Goal: Task Accomplishment & Management: Use online tool/utility

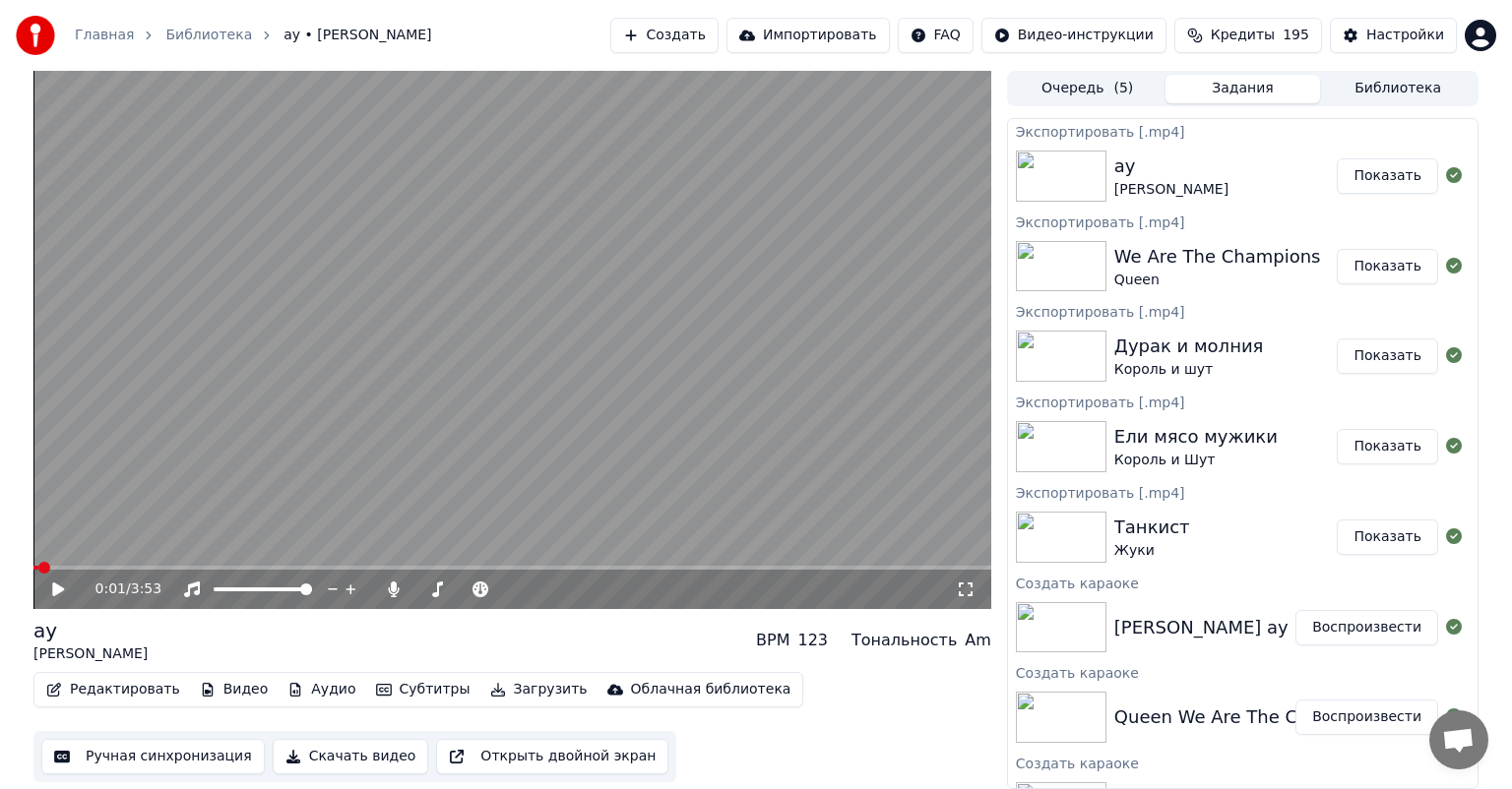
click at [719, 39] on button "Создать" at bounding box center [665, 36] width 109 height 36
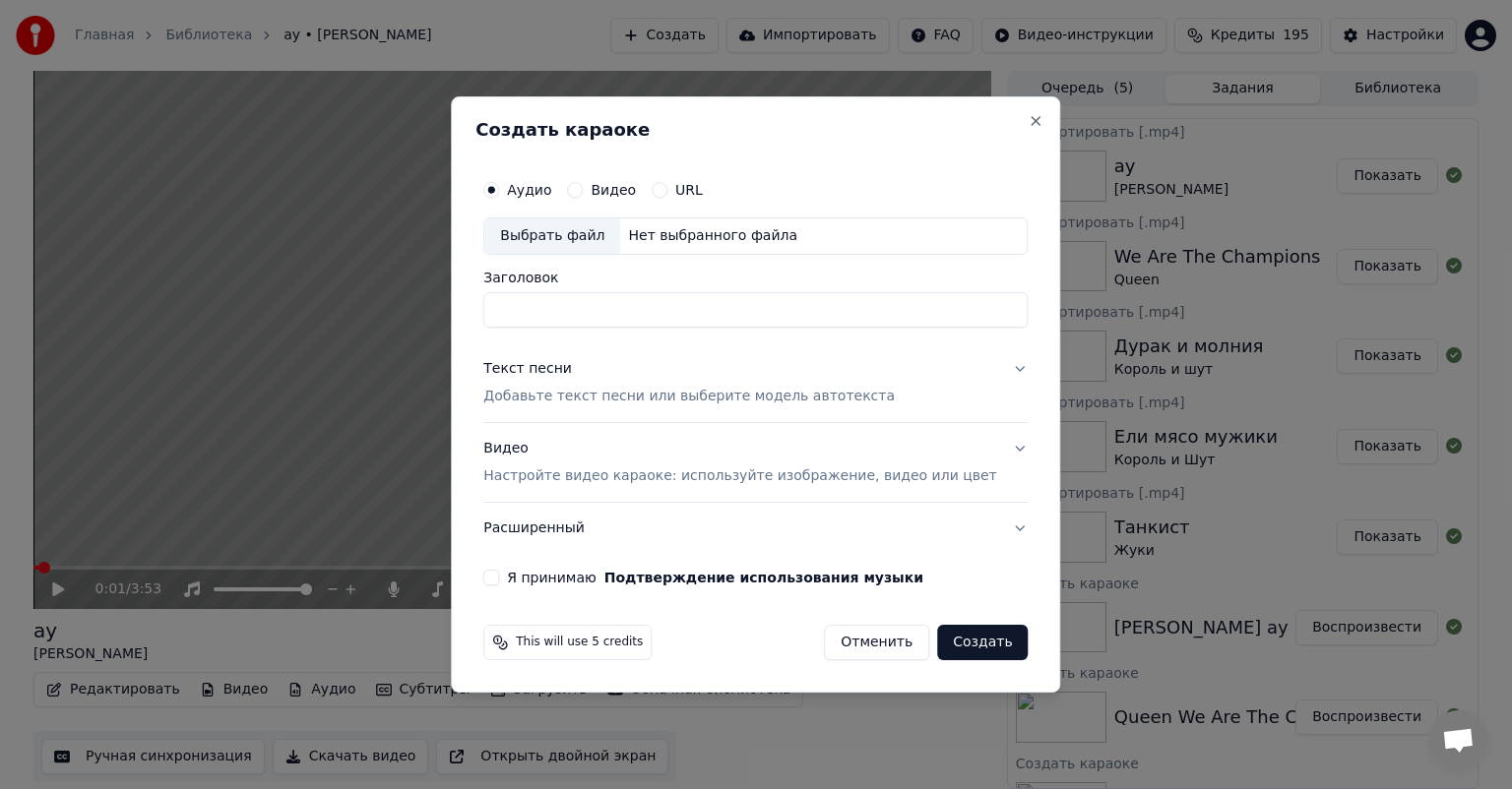
click at [564, 225] on div "Выбрать файл" at bounding box center [552, 236] width 136 height 36
drag, startPoint x: 813, startPoint y: 303, endPoint x: 177, endPoint y: 295, distance: 636.1
click at [178, 295] on body "Главная Библиотека ау • ляпис [PERSON_NAME] Создать Импортировать FAQ Видео-инс…" at bounding box center [756, 394] width 1512 height 789
type input "**********"
click at [566, 400] on p "Добавьте текст песни или выберите модель автотекста" at bounding box center [688, 397] width 412 height 20
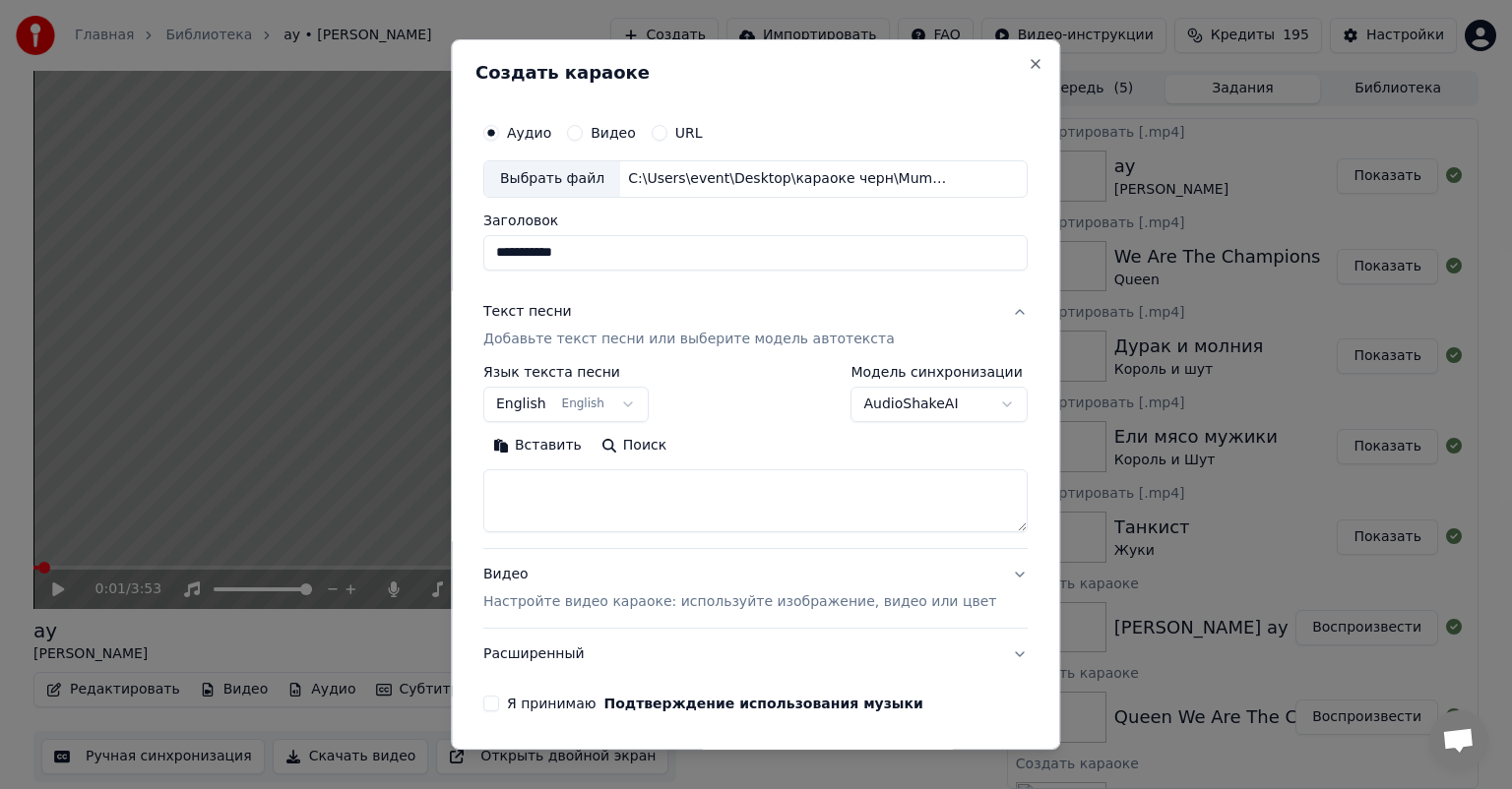
click at [602, 504] on textarea at bounding box center [755, 501] width 544 height 63
paste textarea "**********"
type textarea "**********"
click at [626, 598] on p "Настройте видео караоке: используйте изображение, видео или цвет" at bounding box center [739, 602] width 513 height 20
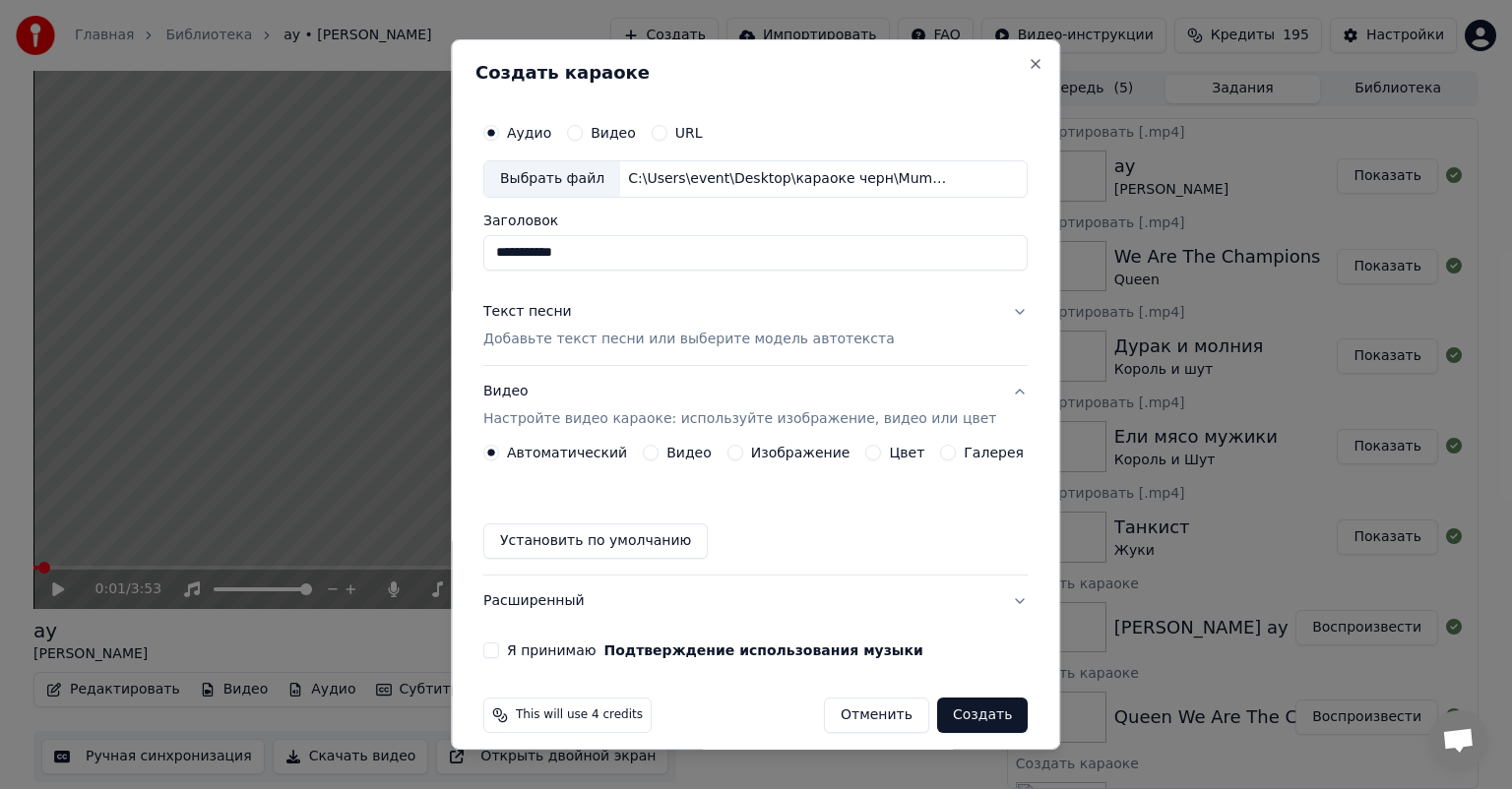
click at [740, 453] on div "Изображение" at bounding box center [788, 452] width 123 height 16
click at [730, 452] on button "Изображение" at bounding box center [735, 452] width 16 height 16
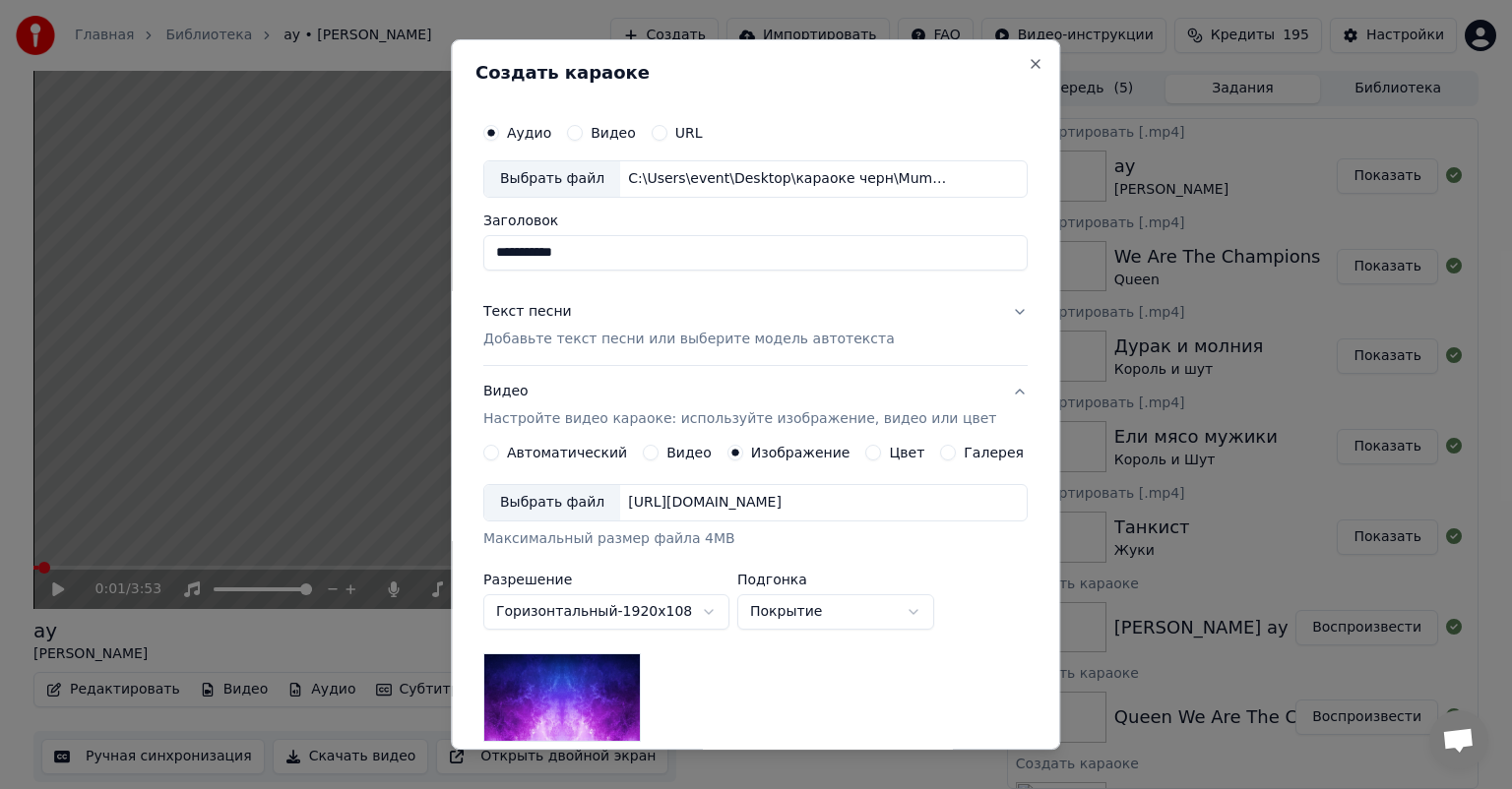
click at [531, 503] on div "Выбрать файл" at bounding box center [552, 503] width 136 height 36
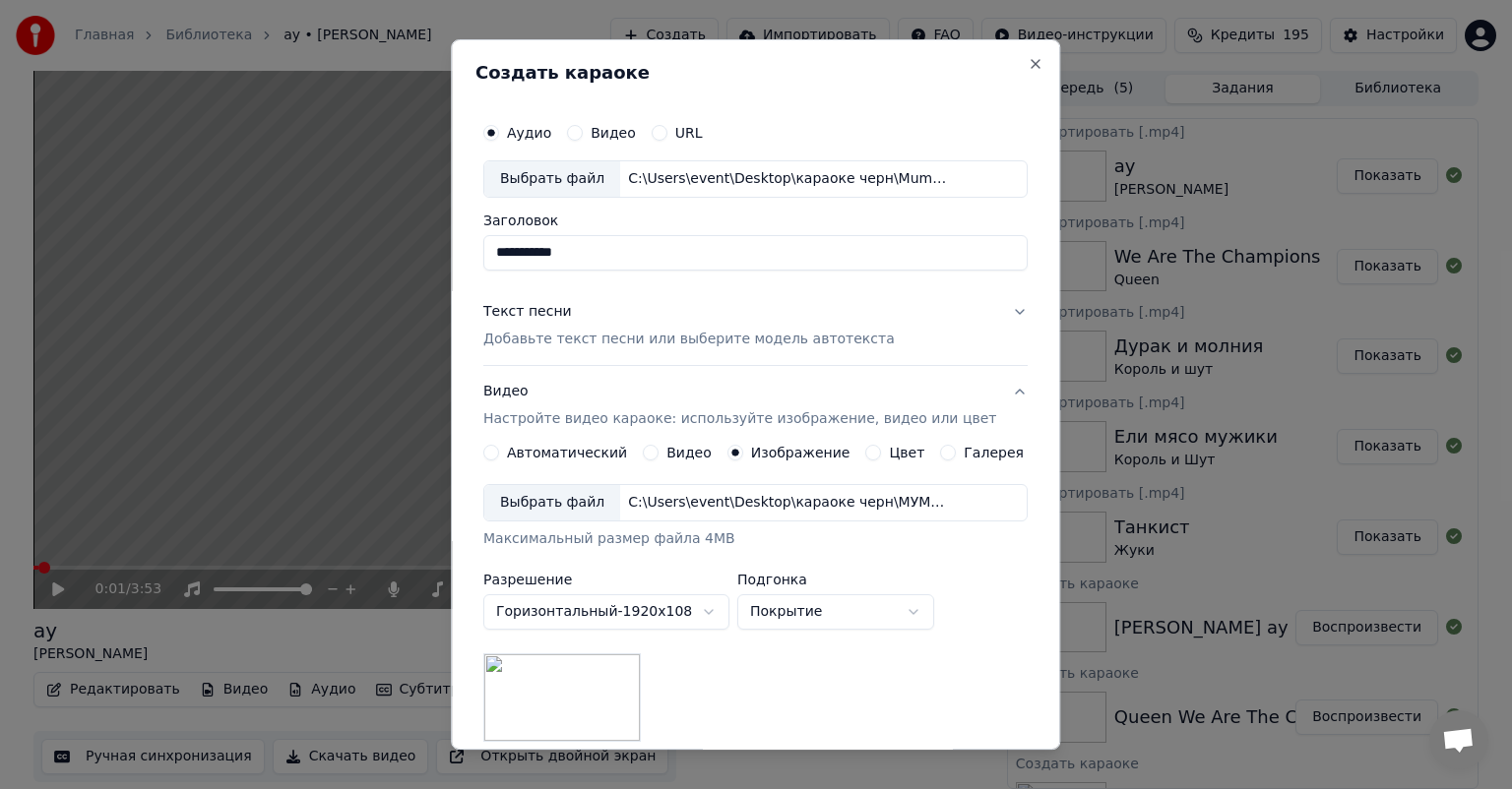
scroll to position [272, 0]
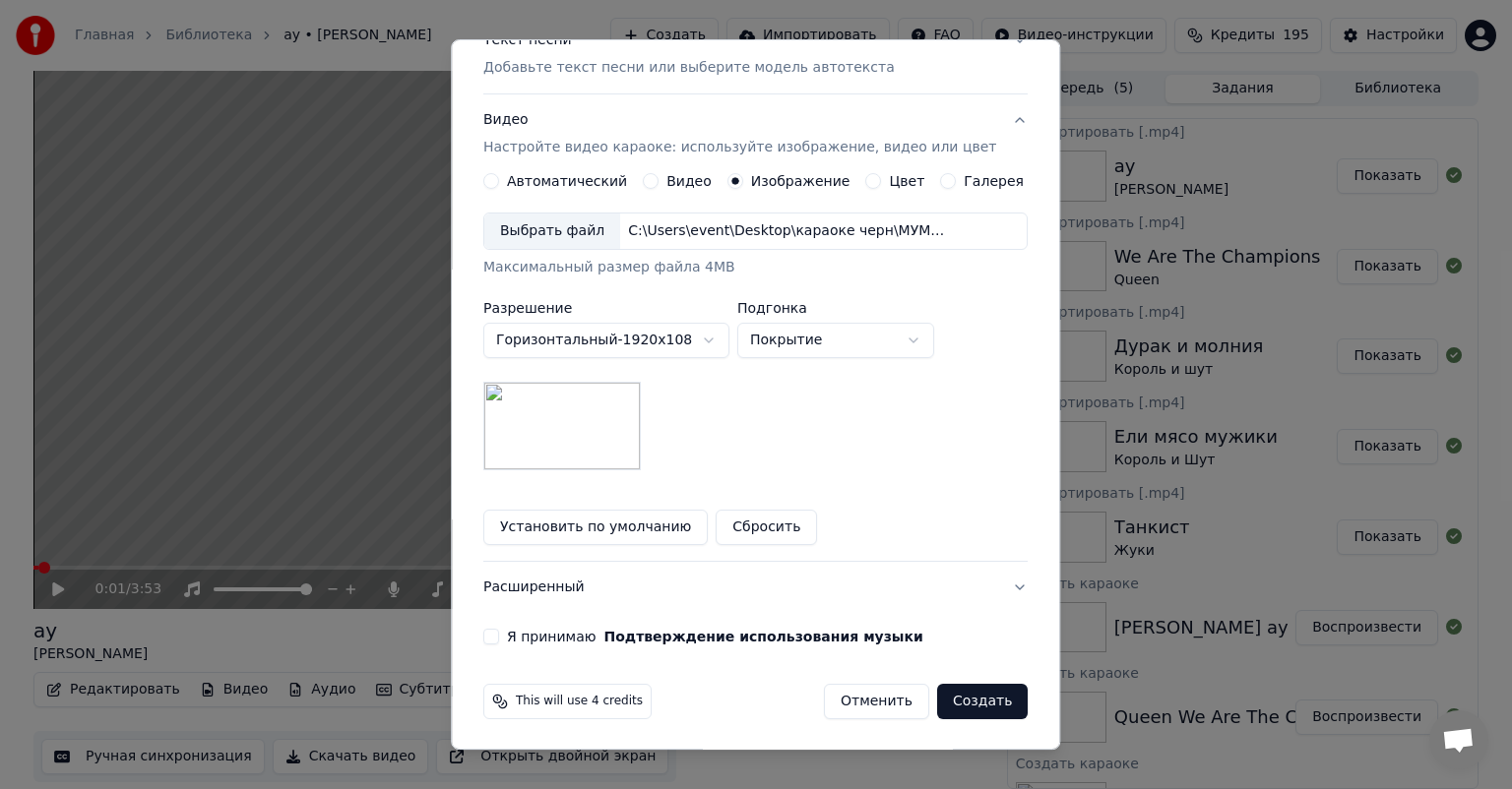
click at [528, 635] on label "Я принимаю Подтверждение использования музыки" at bounding box center [715, 637] width 417 height 14
click at [499, 635] on button "Я принимаю Подтверждение использования музыки" at bounding box center [491, 637] width 16 height 16
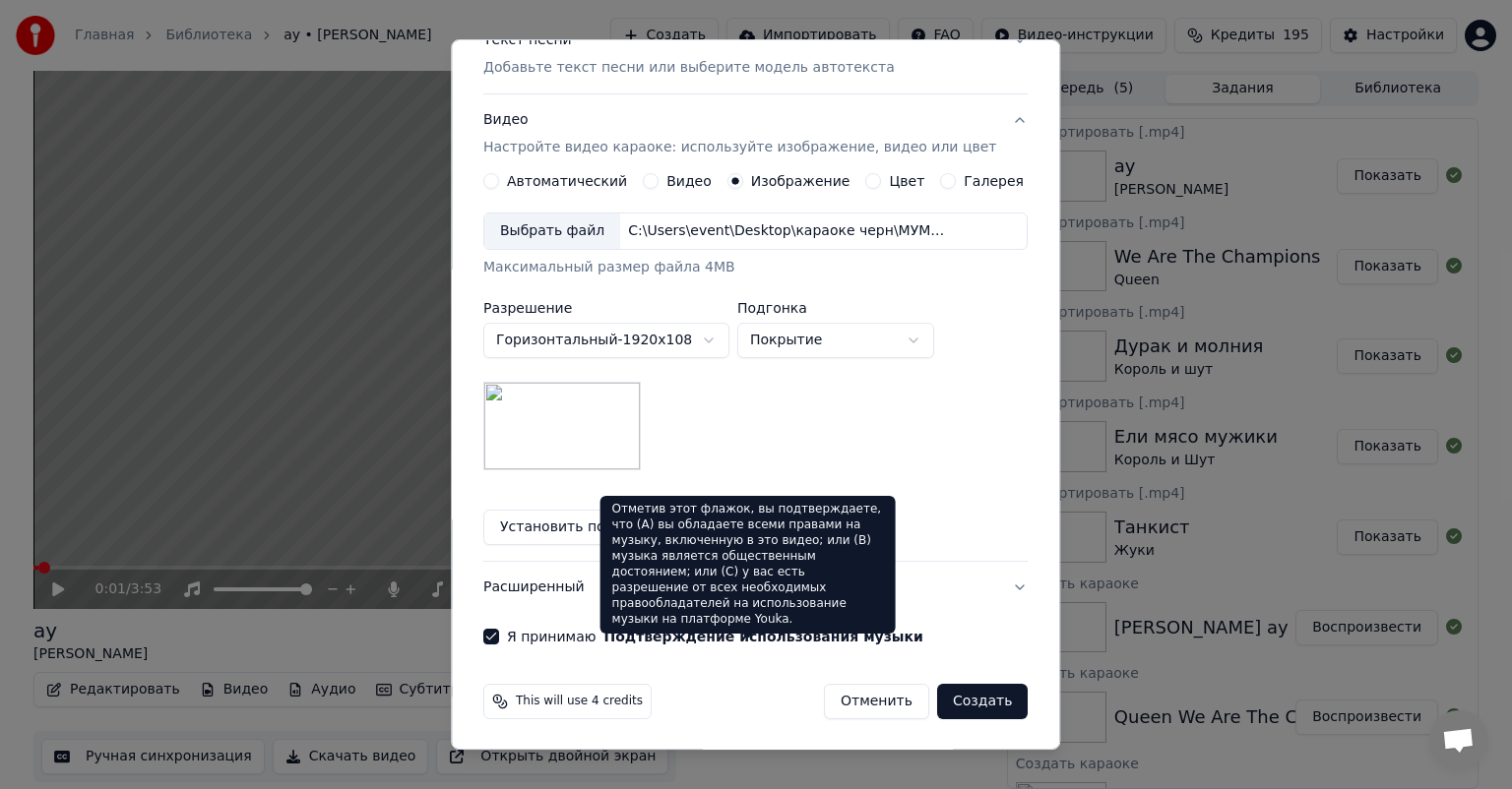
scroll to position [0, 0]
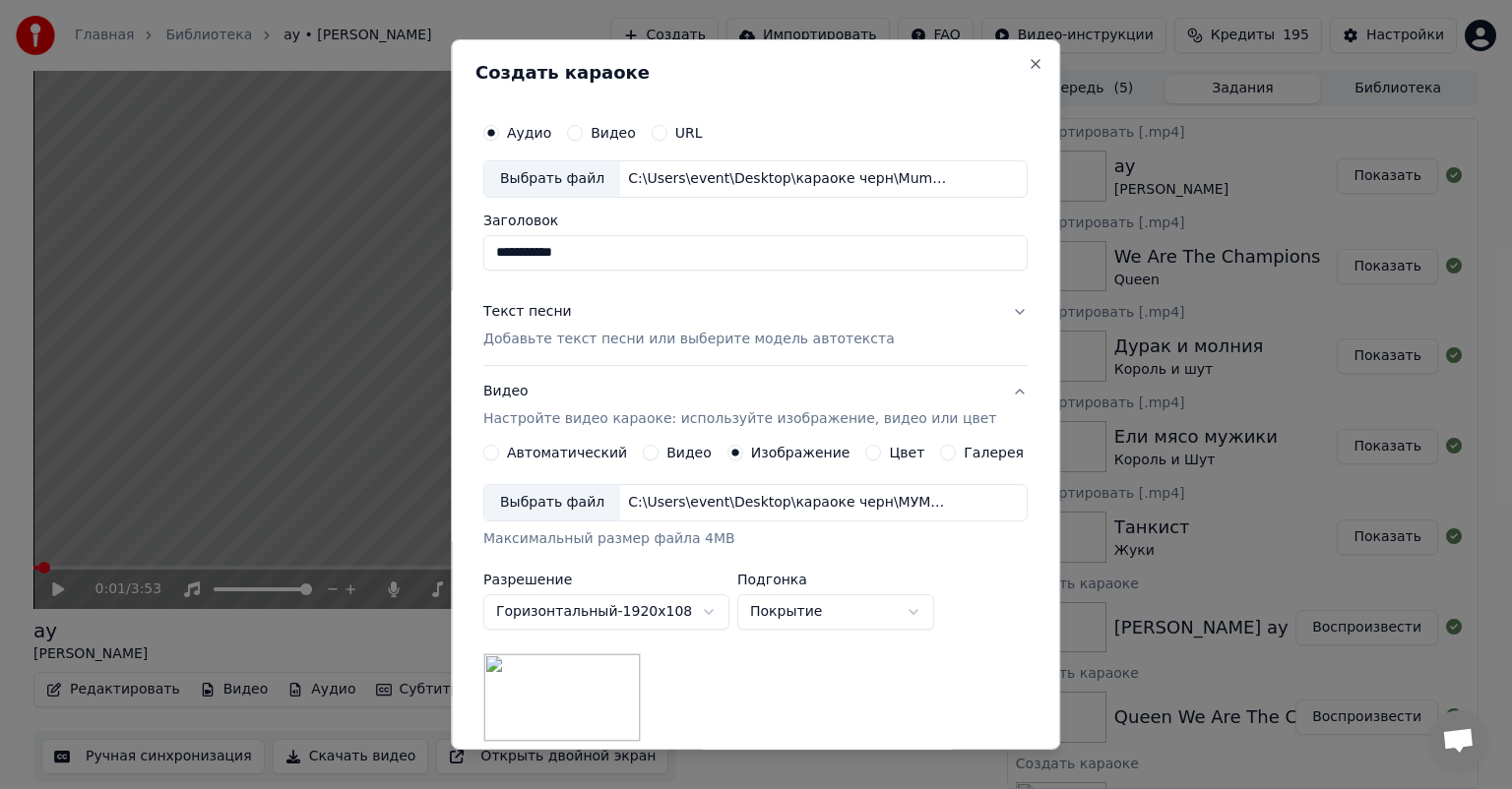
click at [638, 239] on input "**********" at bounding box center [755, 253] width 544 height 36
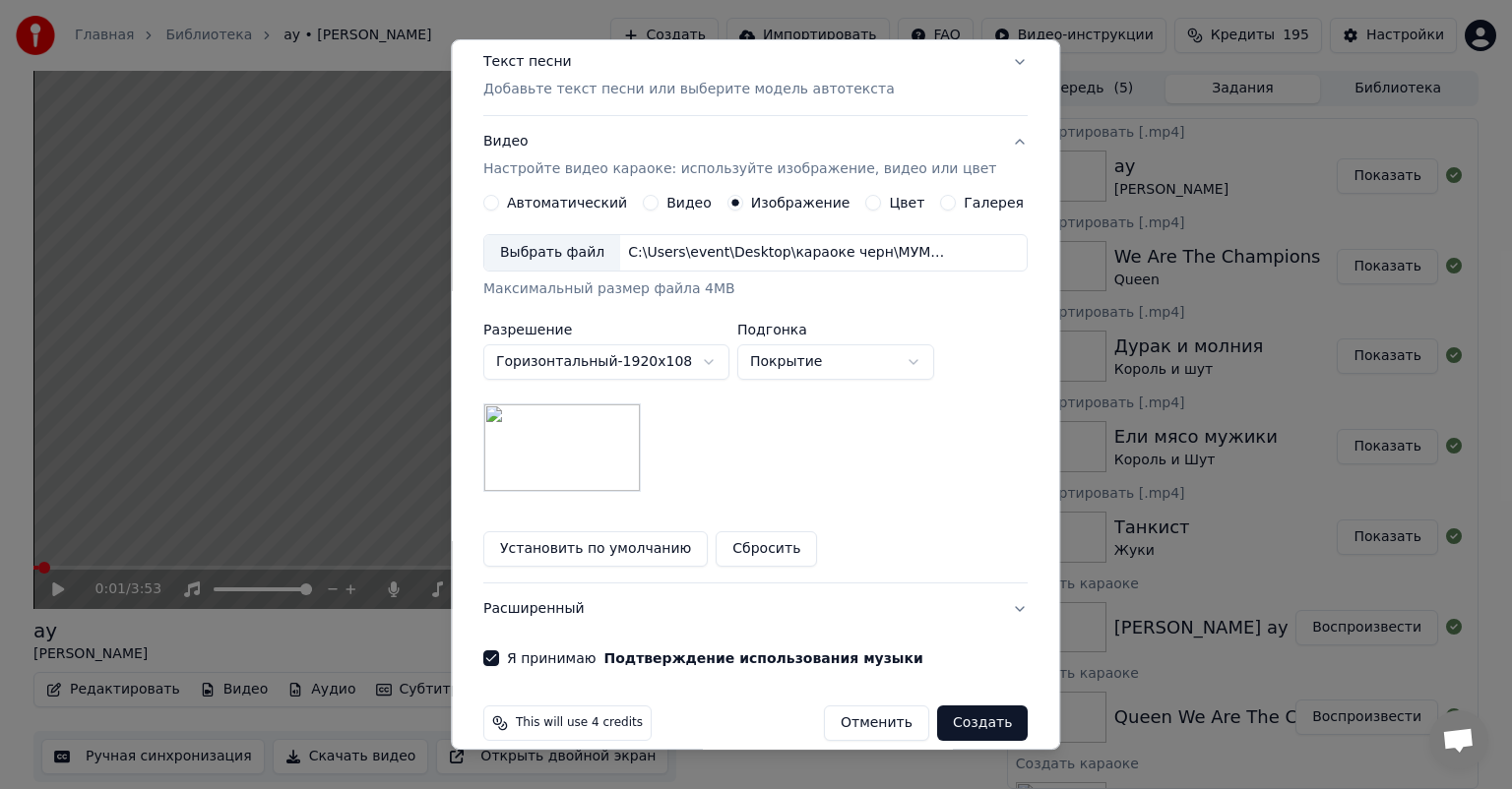
scroll to position [272, 0]
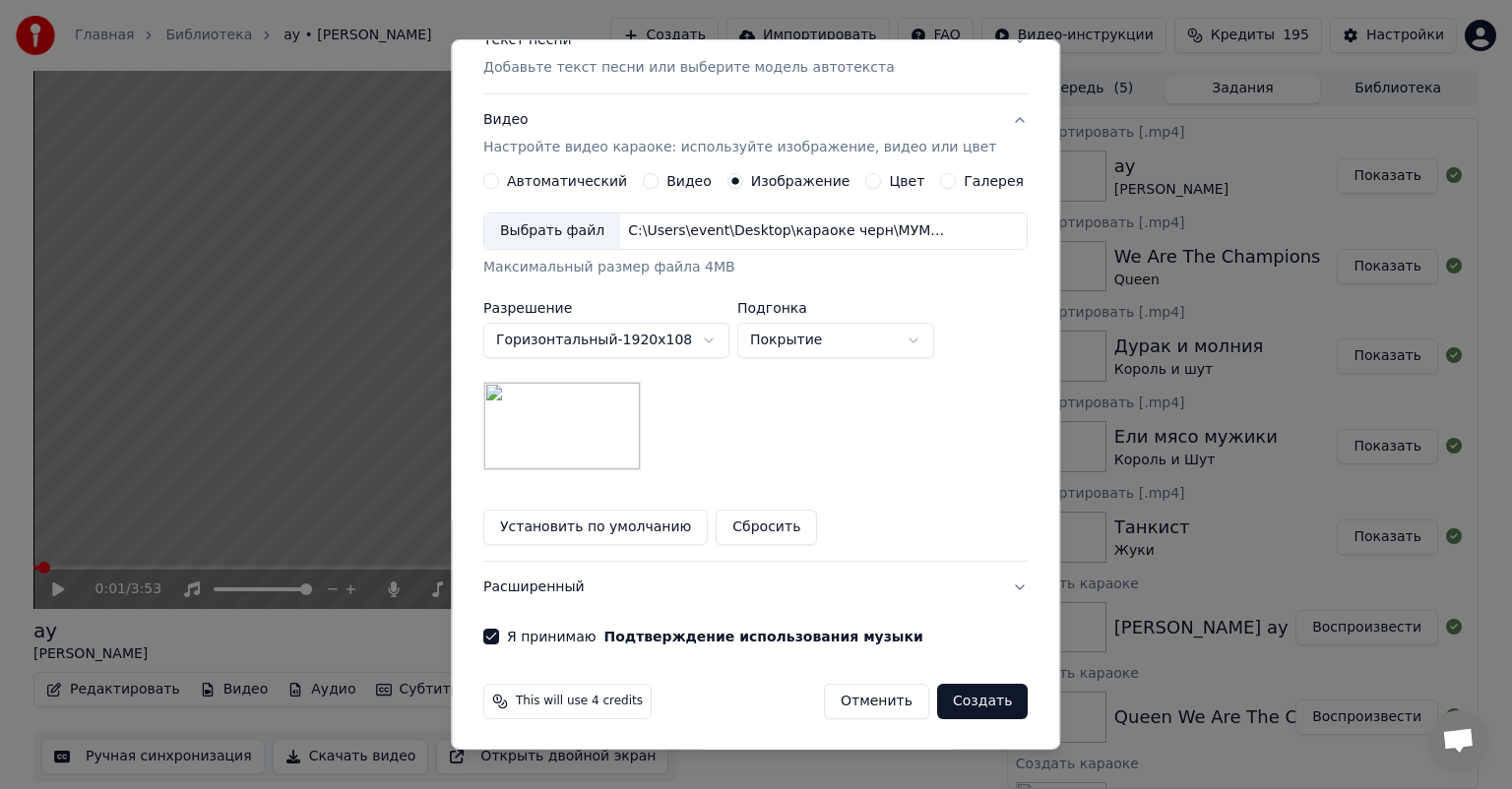
type input "**********"
click at [946, 704] on button "Создать" at bounding box center [983, 702] width 91 height 36
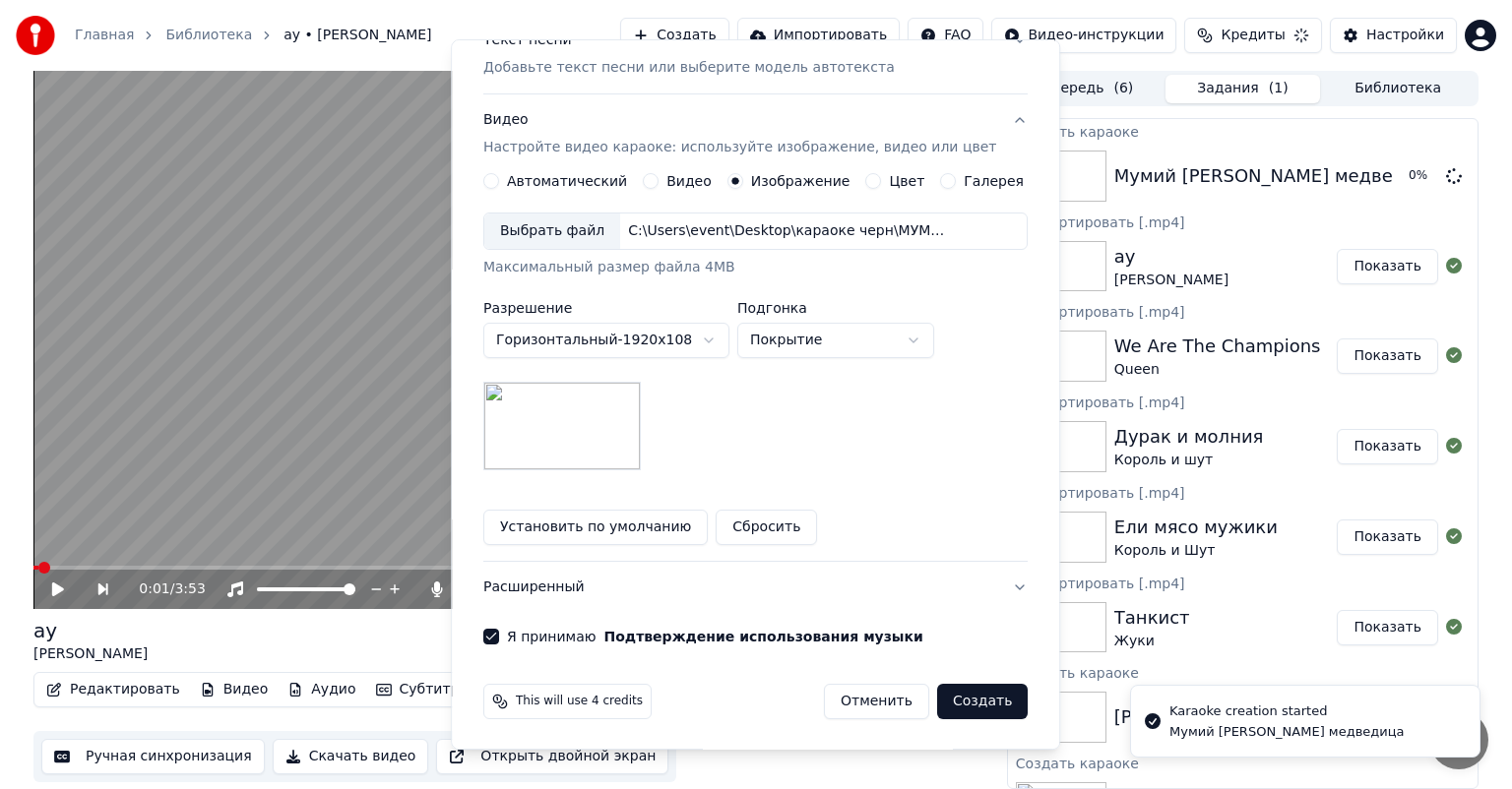
scroll to position [15, 0]
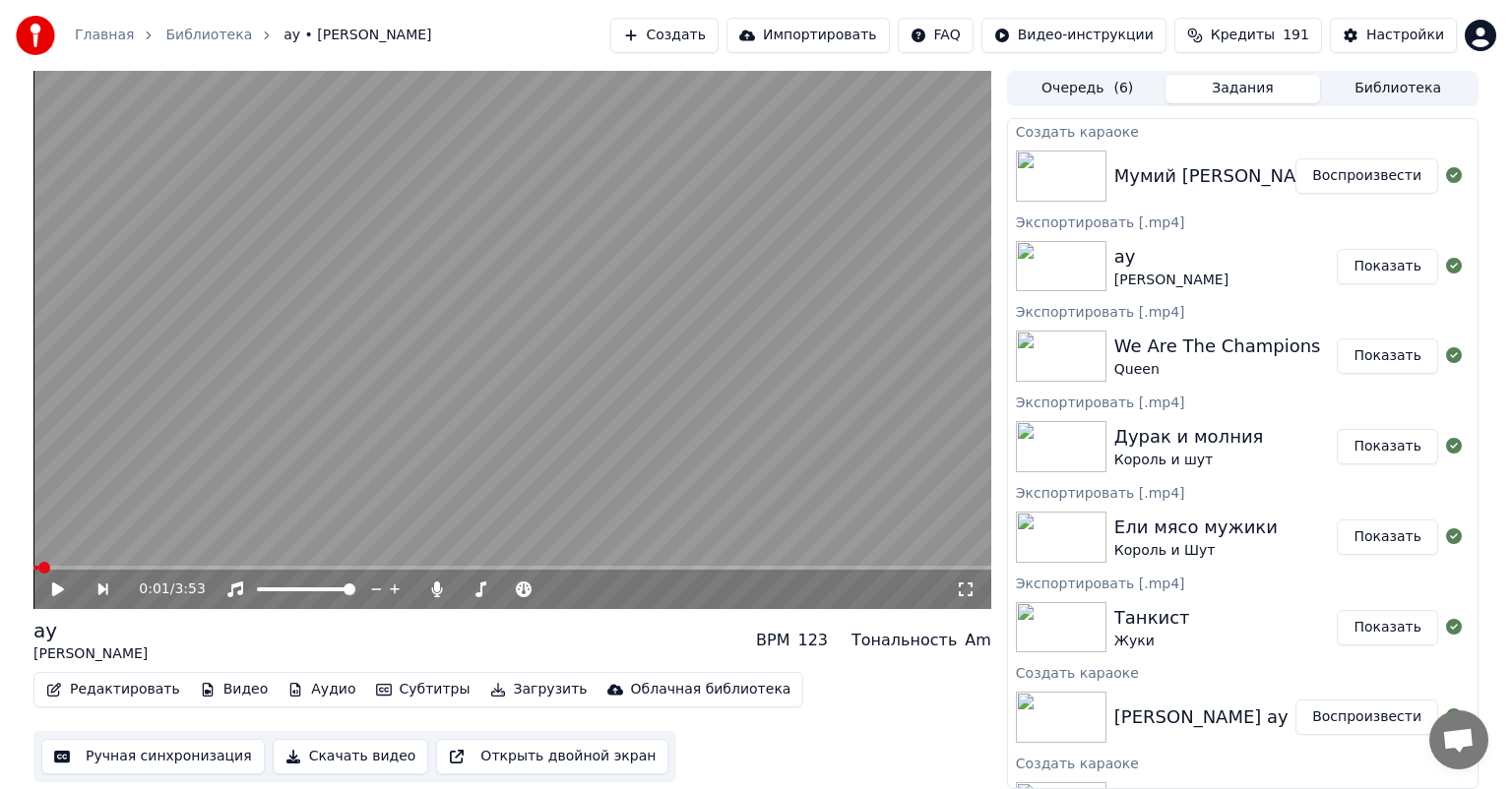
click at [719, 28] on button "Создать" at bounding box center [665, 36] width 109 height 36
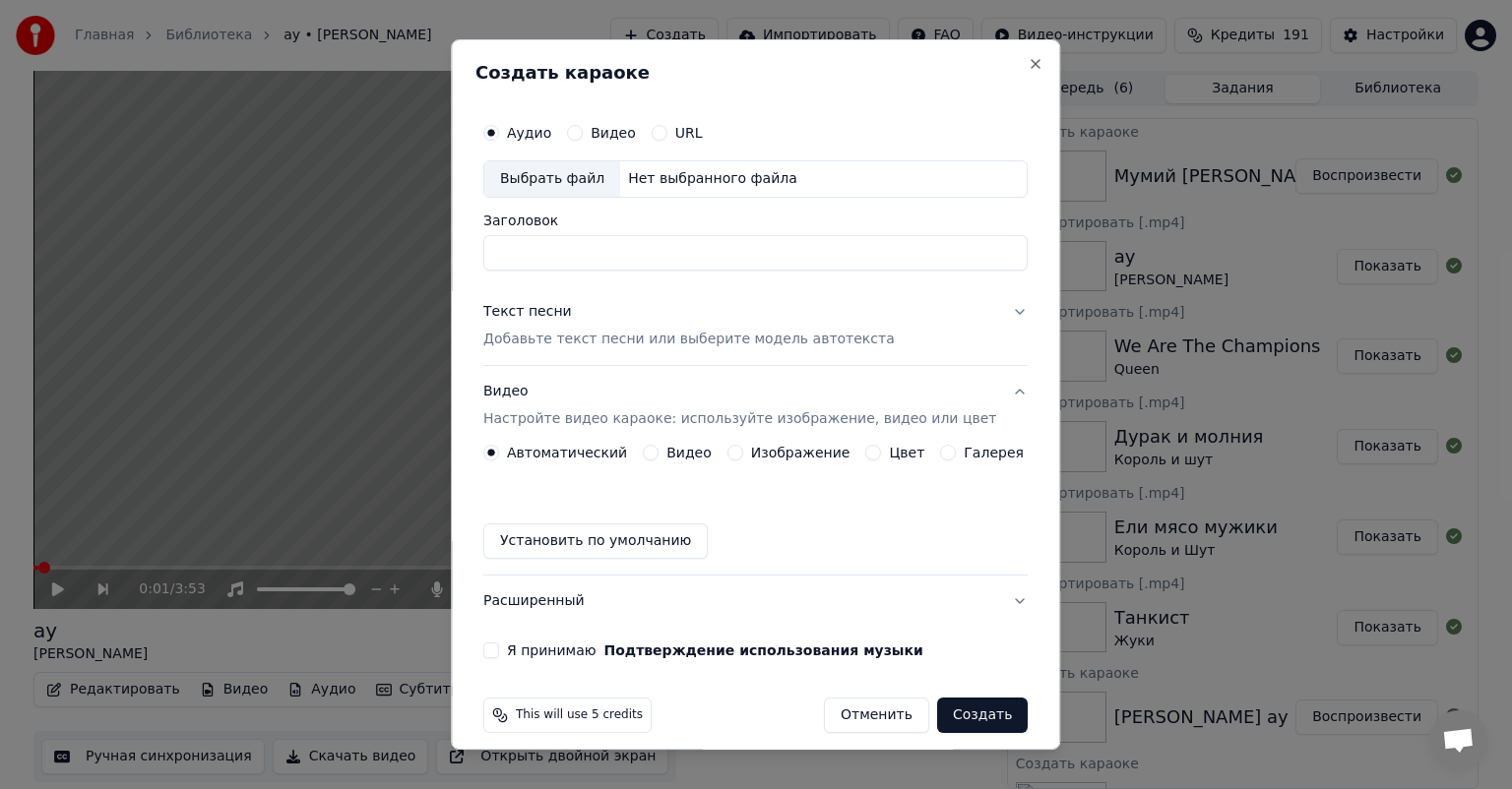
click at [549, 172] on div "Выбрать файл" at bounding box center [552, 179] width 136 height 36
drag, startPoint x: 686, startPoint y: 256, endPoint x: 601, endPoint y: 248, distance: 85.4
click at [601, 248] on input "**********" at bounding box center [755, 253] width 544 height 36
type input "**********"
click at [595, 338] on p "Добавьте текст песни или выберите модель автотекста" at bounding box center [688, 340] width 412 height 20
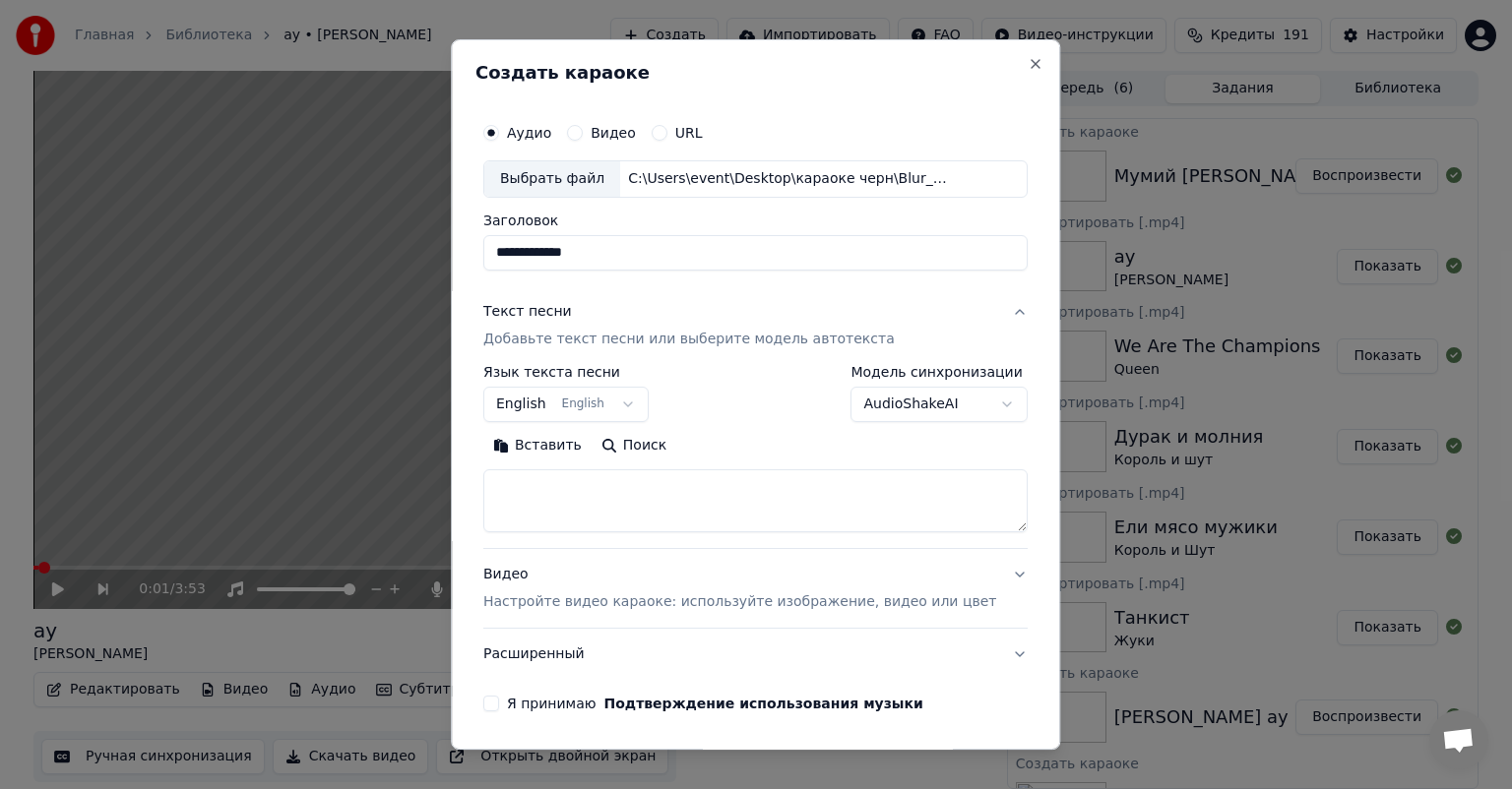
click at [748, 530] on div "**********" at bounding box center [755, 456] width 544 height 183
click at [705, 505] on textarea at bounding box center [755, 501] width 544 height 63
paste textarea "**********"
type textarea "**********"
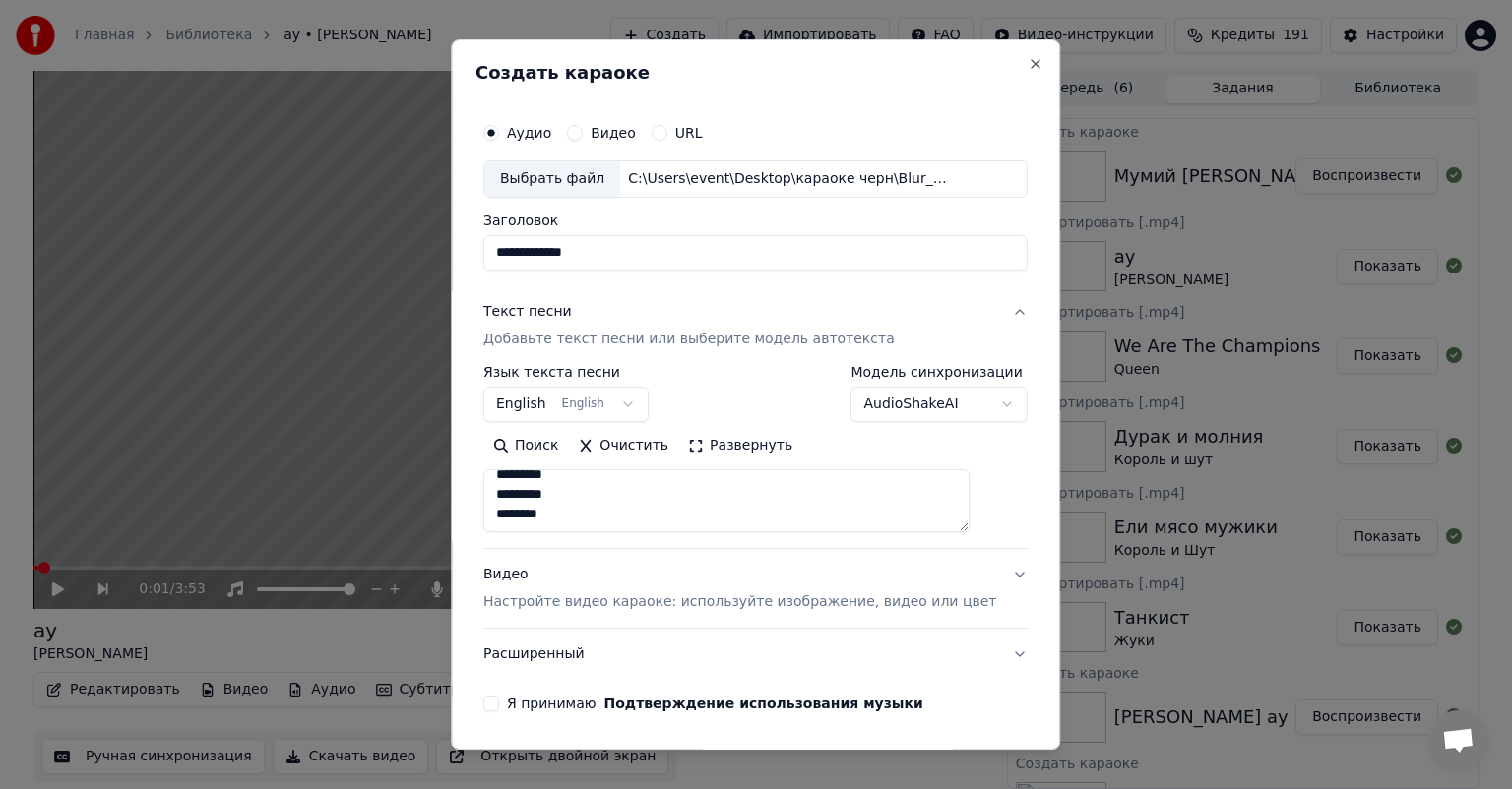
click at [685, 606] on p "Настройте видео караоке: используйте изображение, видео или цвет" at bounding box center [739, 602] width 513 height 20
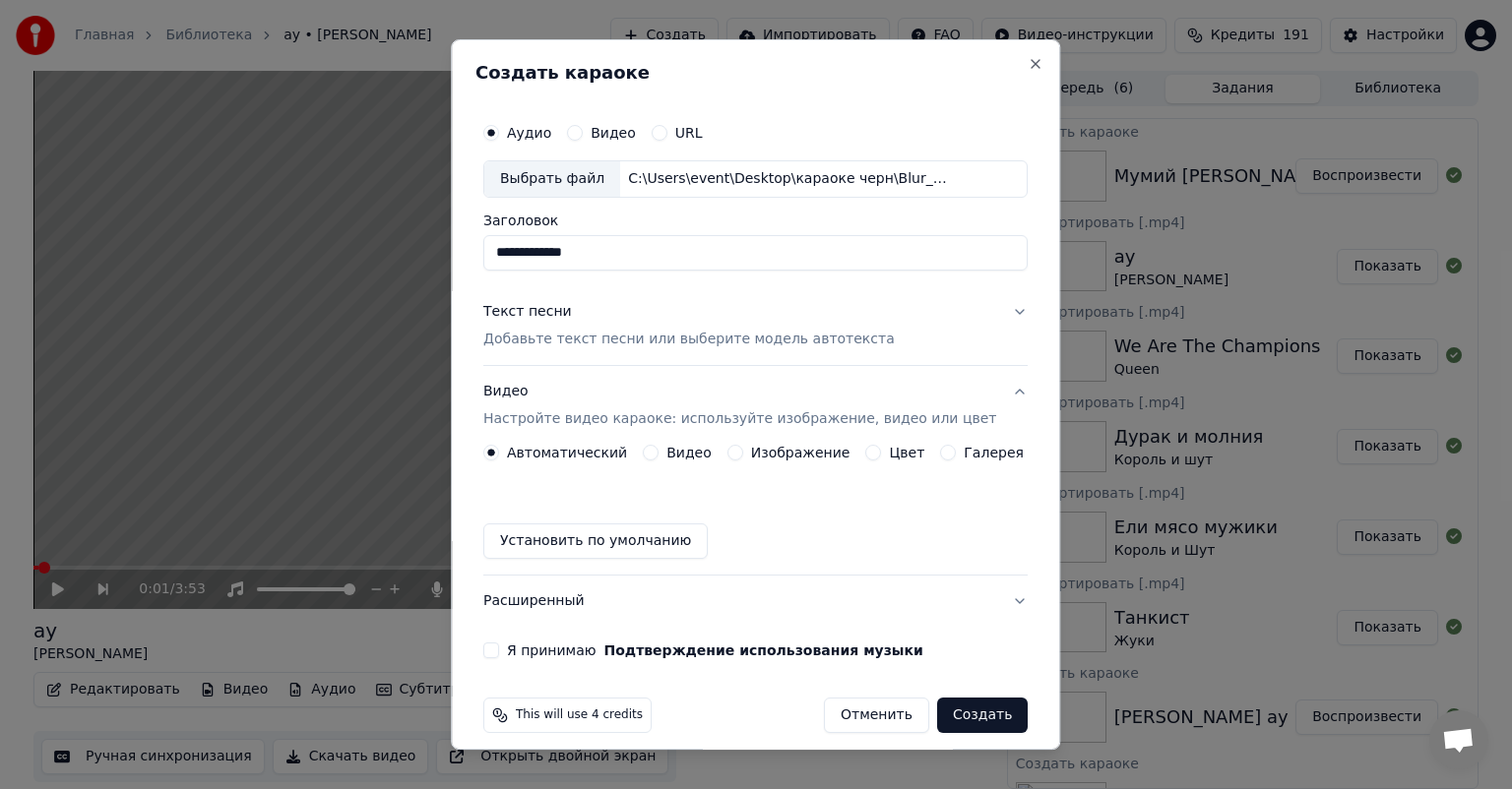
click at [744, 452] on div "Изображение" at bounding box center [788, 452] width 123 height 16
click at [727, 452] on button "Изображение" at bounding box center [735, 452] width 16 height 16
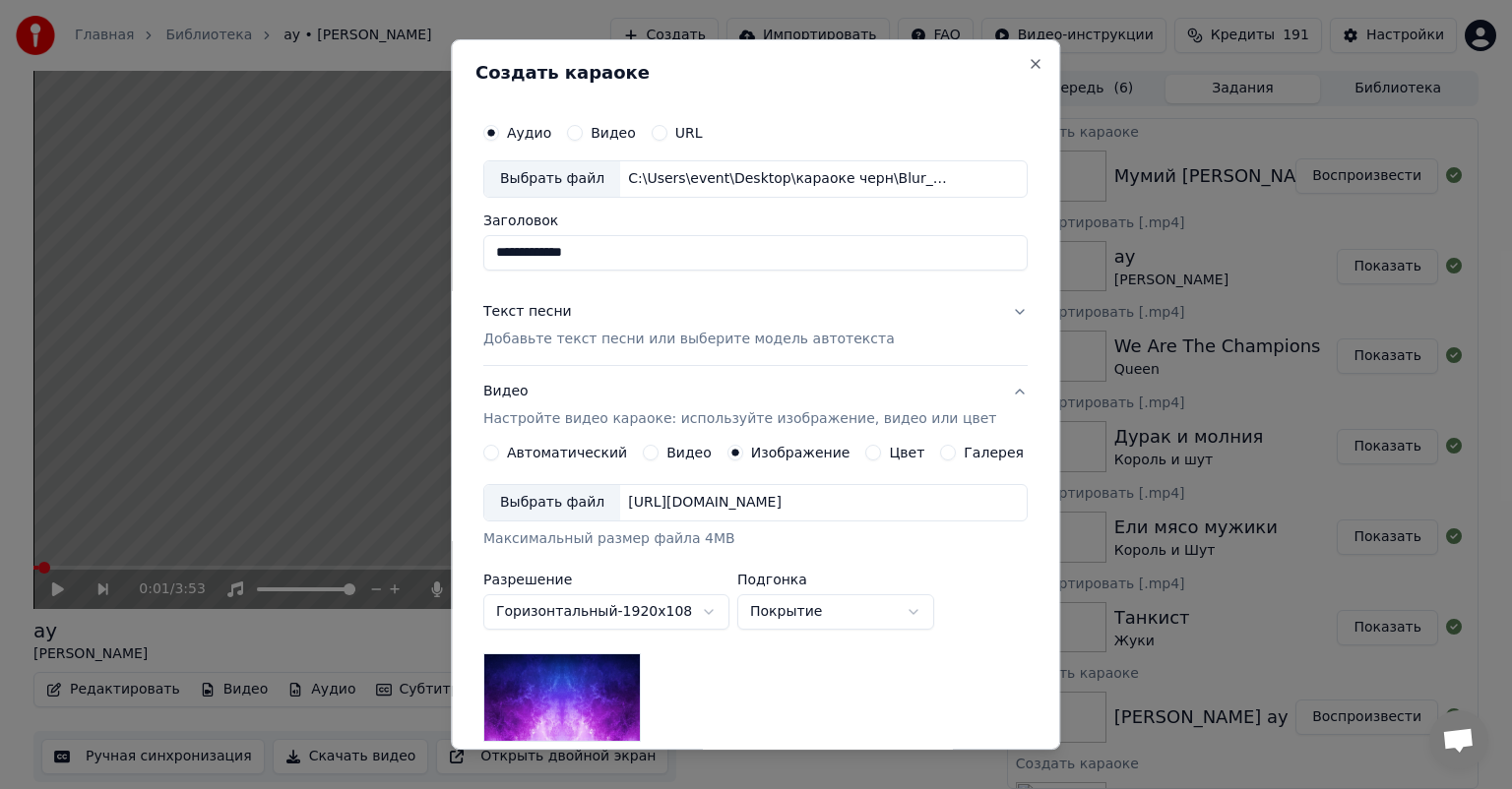
click at [555, 508] on div "Выбрать файл" at bounding box center [552, 503] width 136 height 36
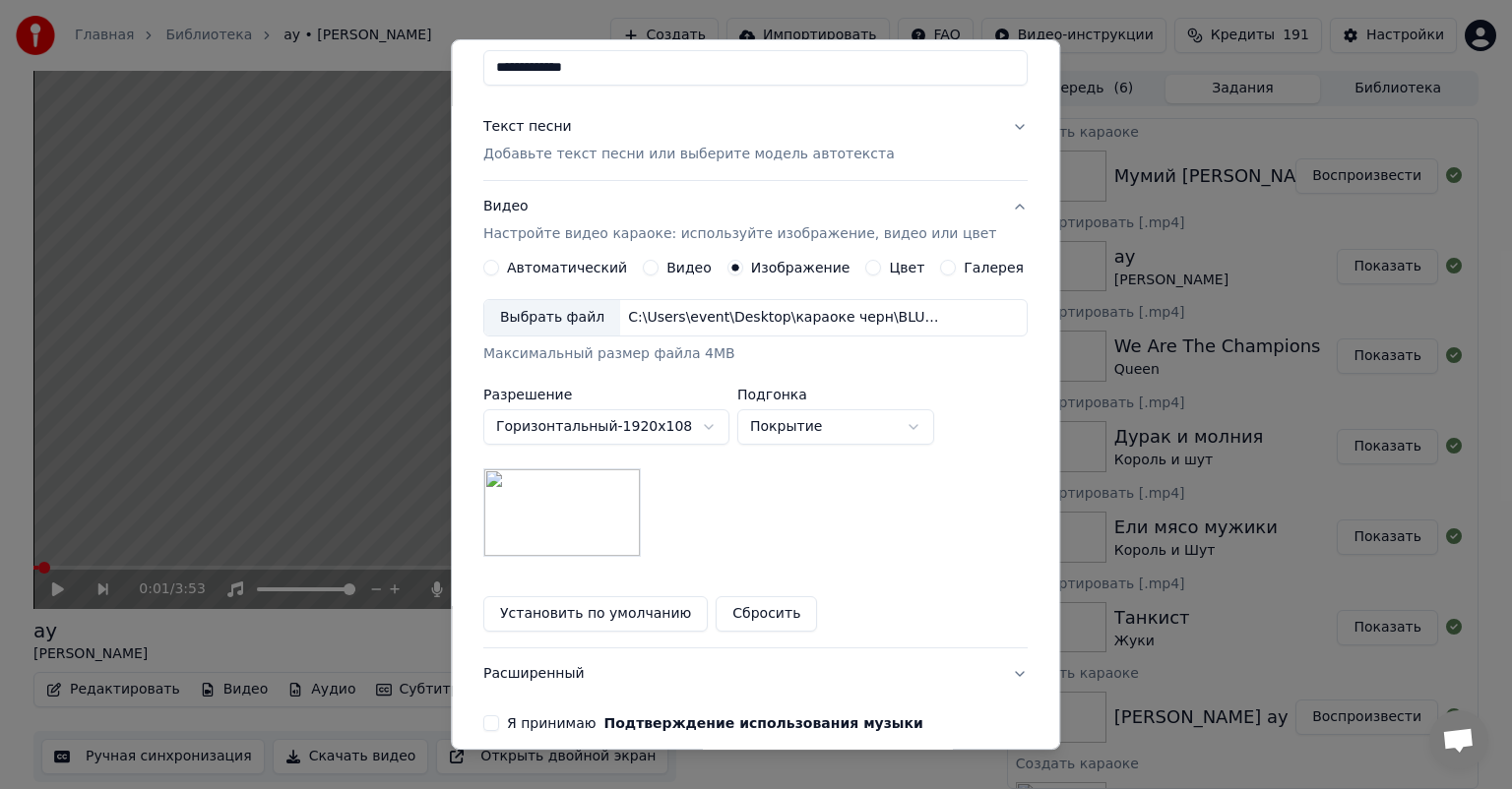
scroll to position [272, 0]
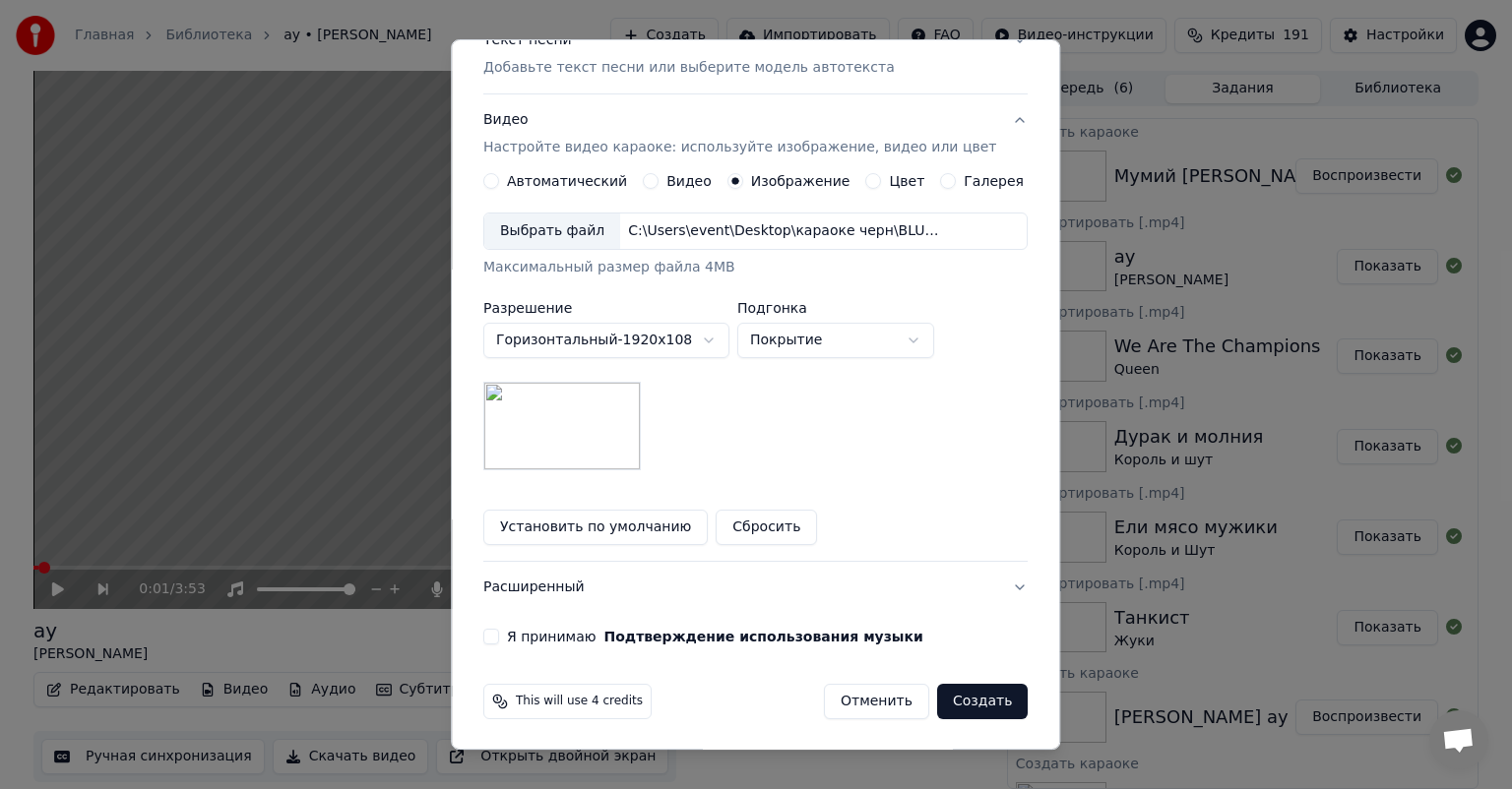
click at [534, 632] on label "Я принимаю Подтверждение использования музыки" at bounding box center [715, 637] width 417 height 14
click at [499, 632] on button "Я принимаю Подтверждение использования музыки" at bounding box center [491, 637] width 16 height 16
click at [937, 697] on button "Создать" at bounding box center [983, 702] width 91 height 36
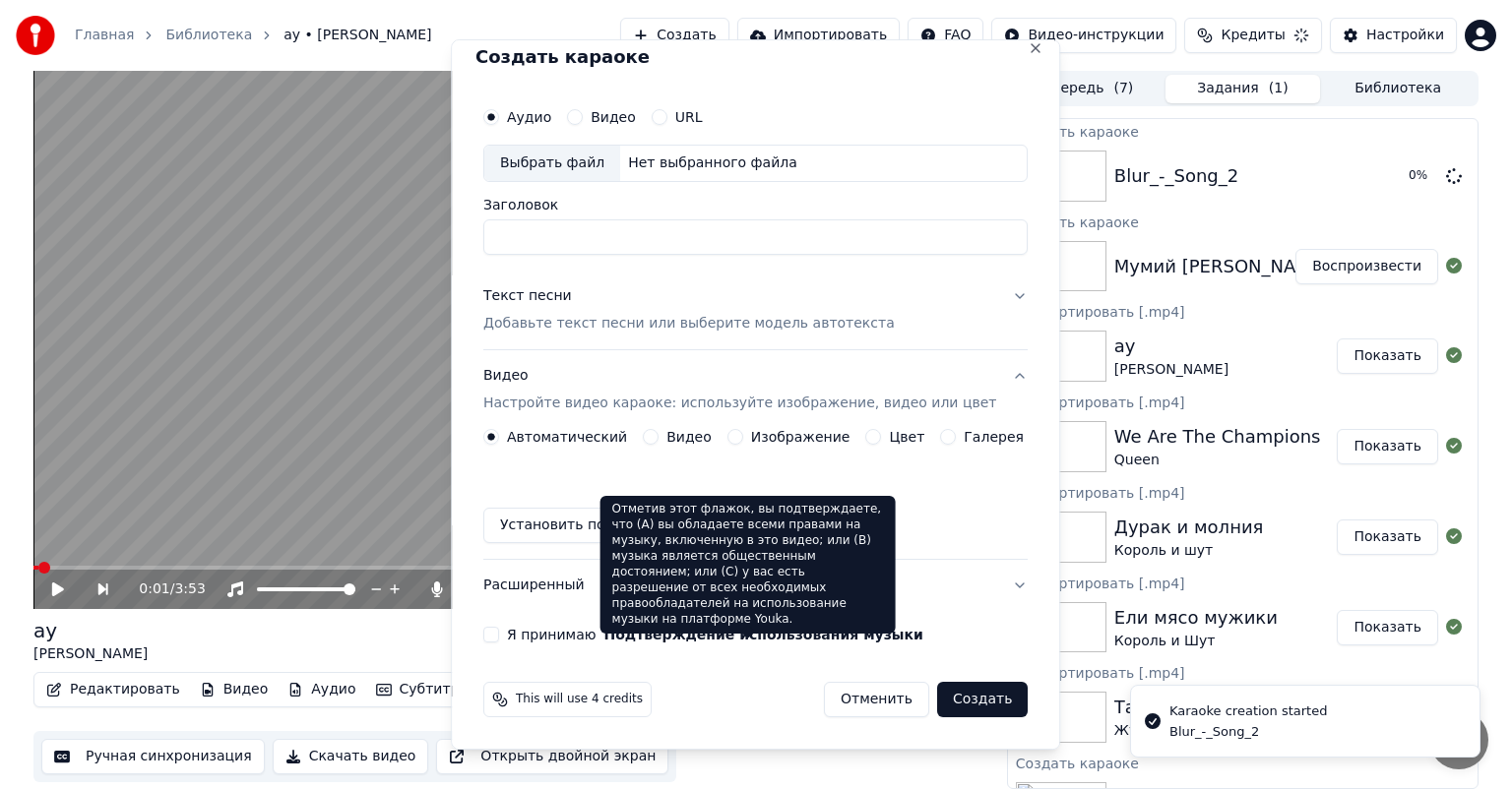
scroll to position [15, 0]
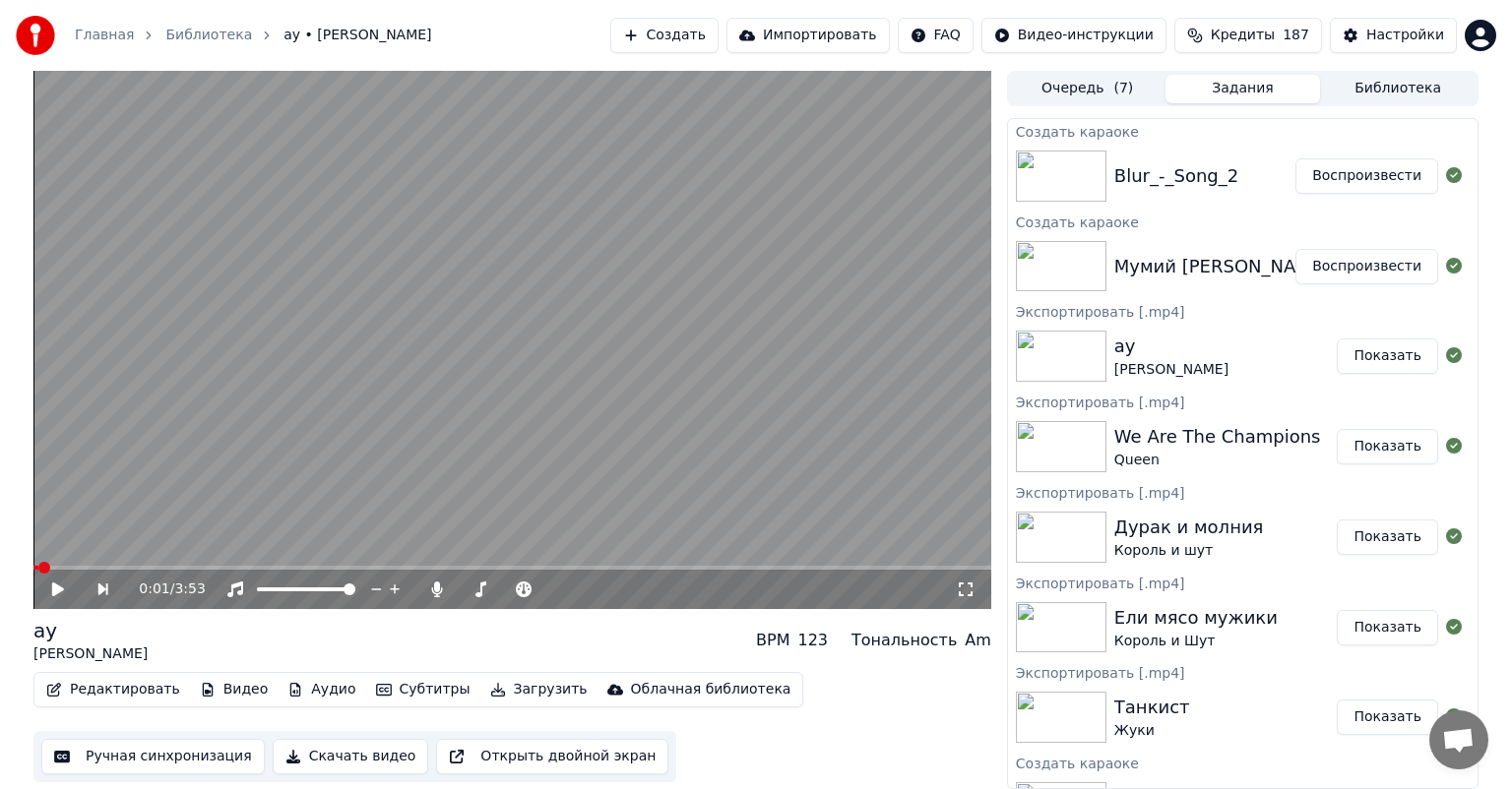
click at [713, 39] on button "Создать" at bounding box center [665, 36] width 109 height 36
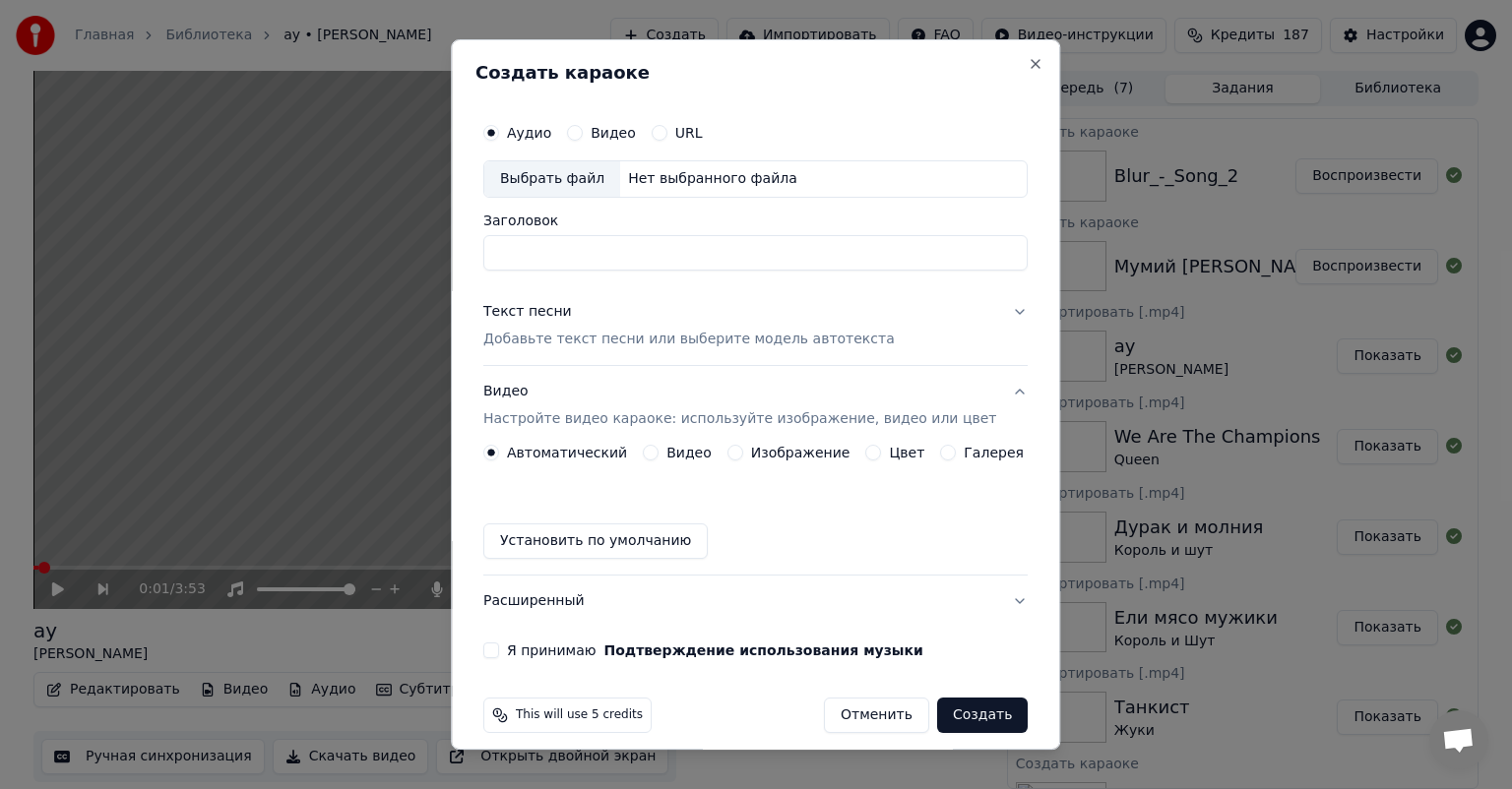
click at [587, 170] on div "Выбрать файл" at bounding box center [552, 179] width 136 height 36
type input "**********"
click at [582, 326] on div "Текст песни Добавьте текст песни или выберите модель автотекста" at bounding box center [688, 326] width 412 height 47
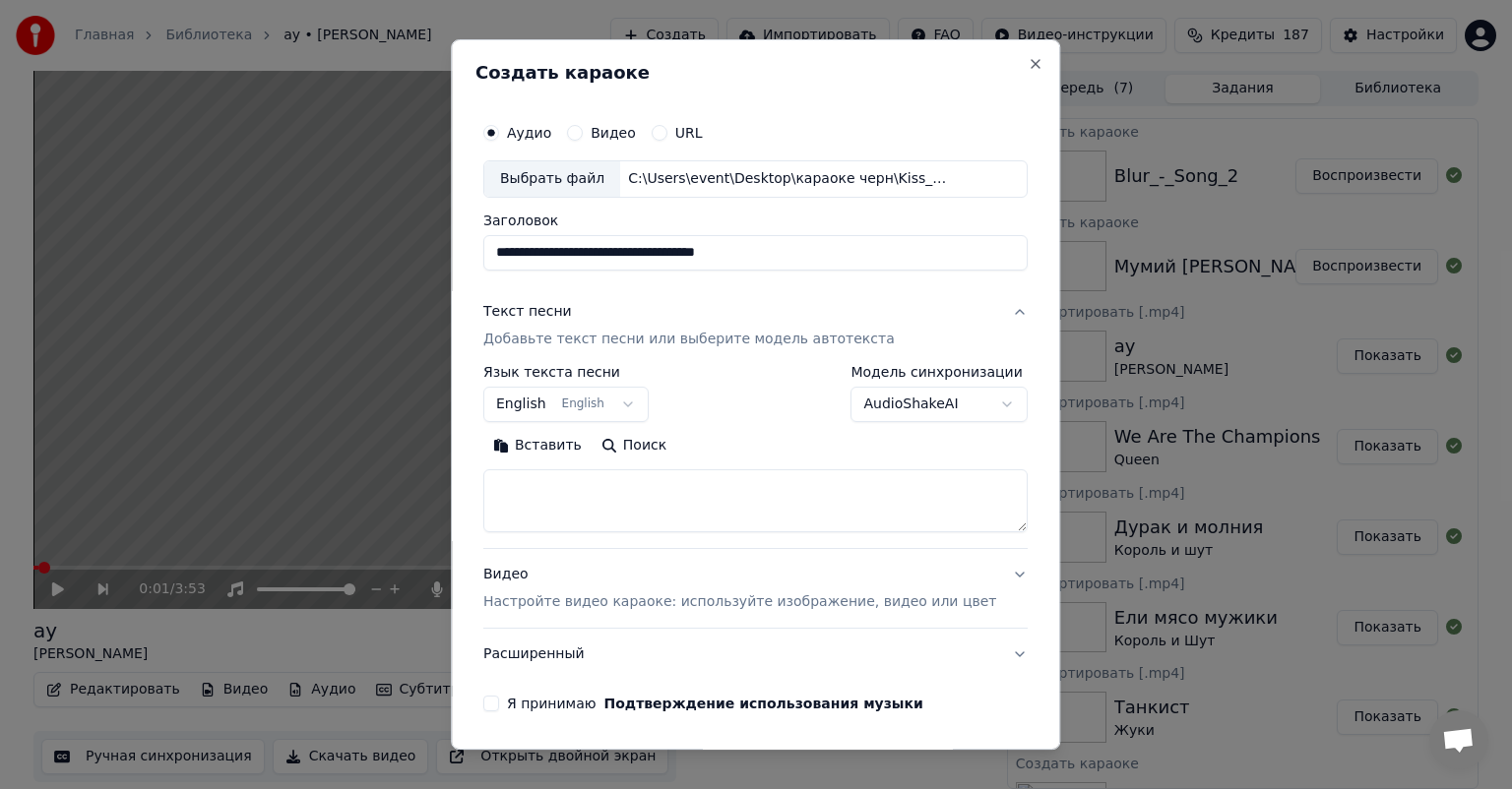
click at [615, 500] on textarea at bounding box center [755, 501] width 544 height 63
paste textarea "**********"
type textarea "**********"
click at [675, 598] on p "Настройте видео караоке: используйте изображение, видео или цвет" at bounding box center [739, 602] width 513 height 20
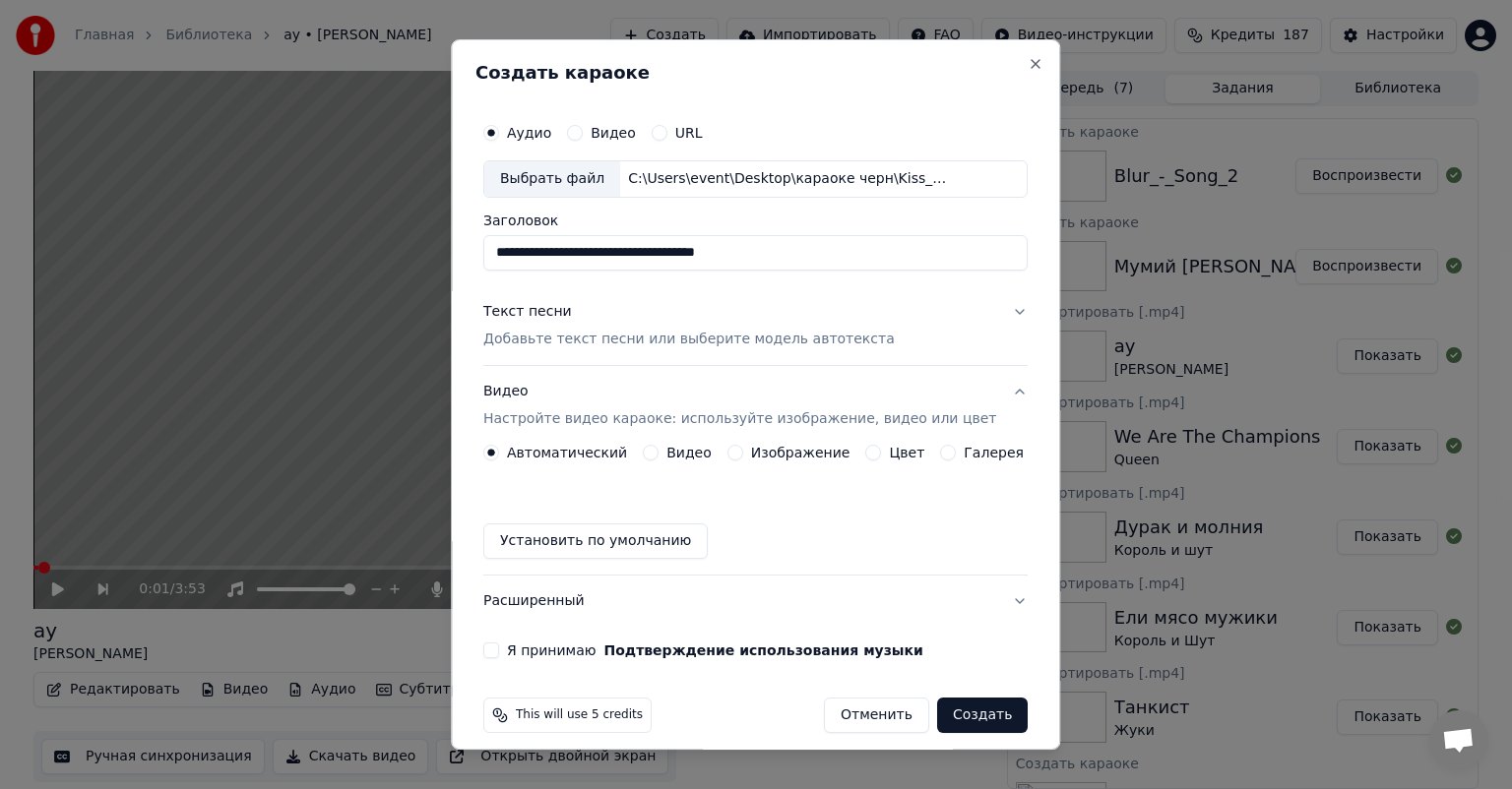
click at [733, 446] on button "Изображение" at bounding box center [735, 452] width 16 height 16
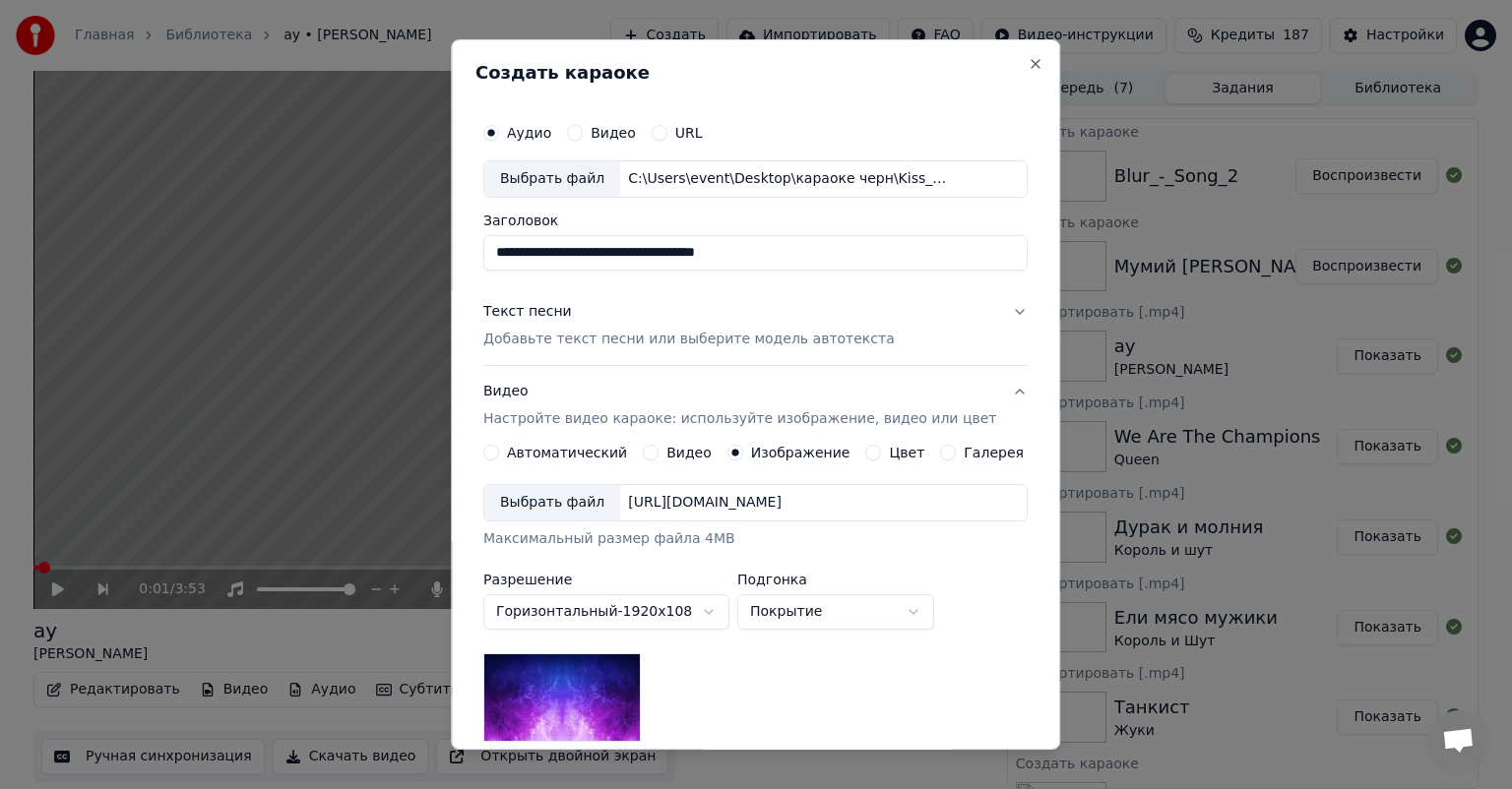
click at [514, 498] on div "Выбрать файл" at bounding box center [552, 503] width 136 height 36
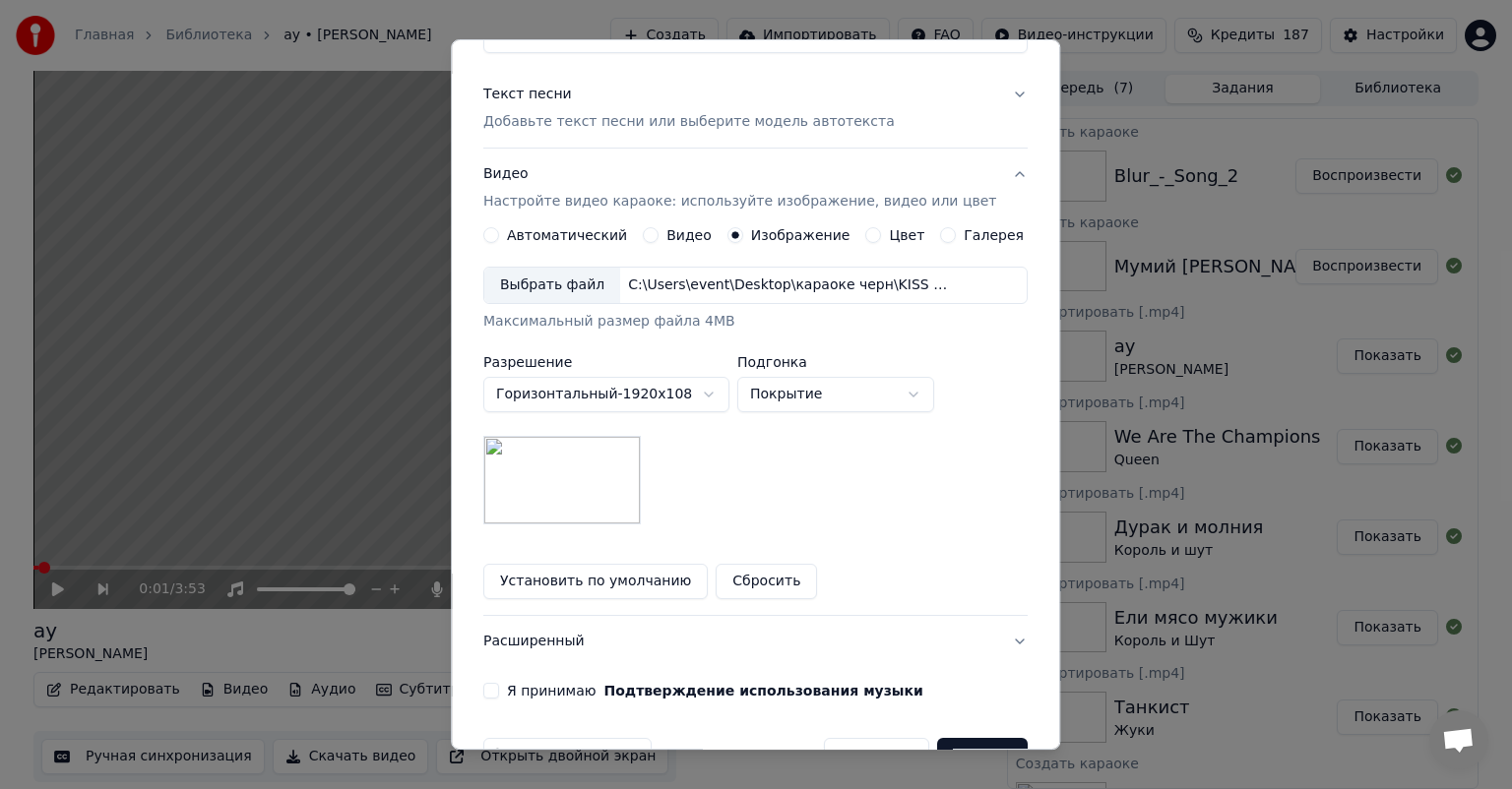
scroll to position [272, 0]
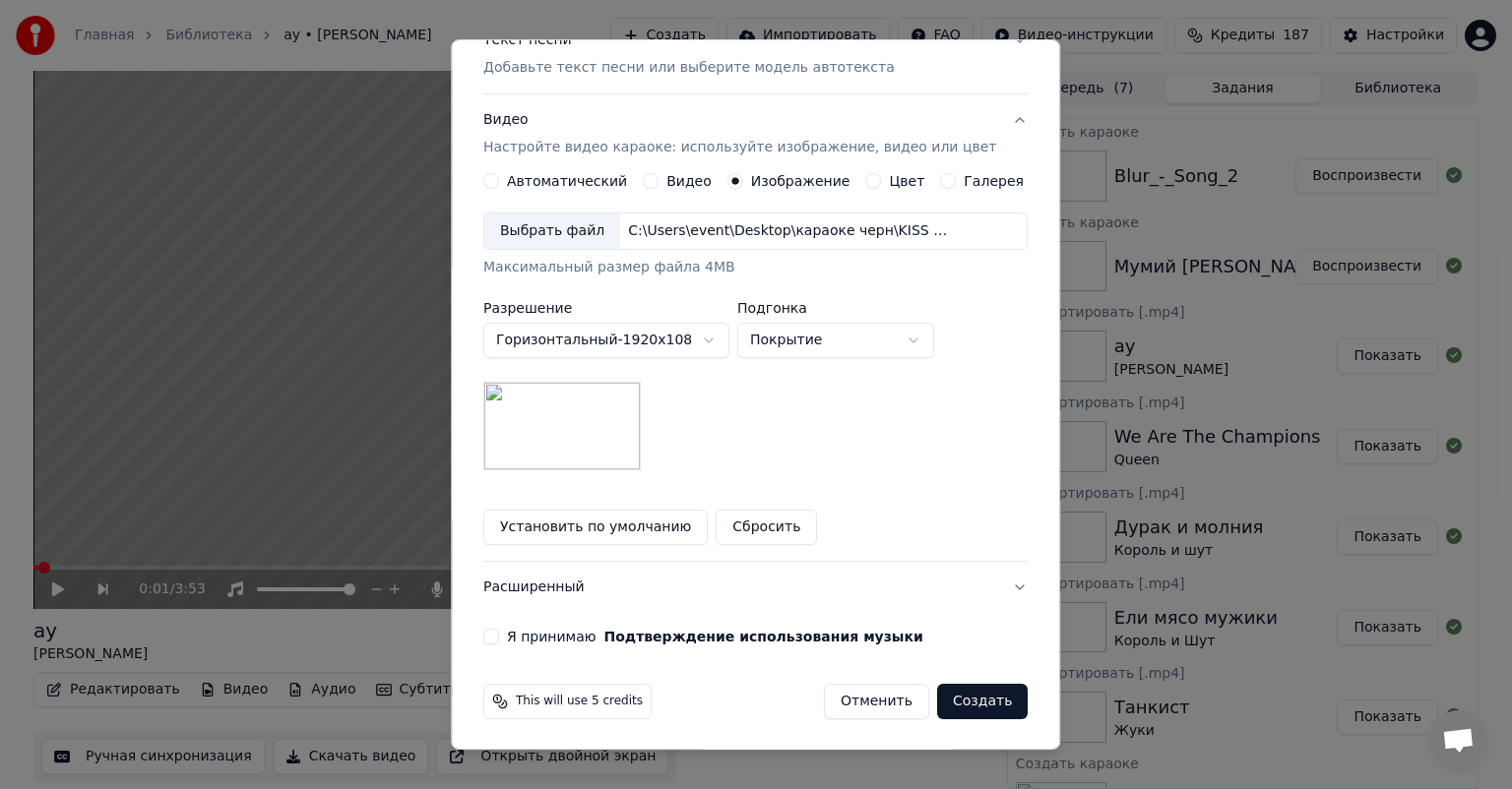
click at [539, 633] on label "Я принимаю Подтверждение использования музыки" at bounding box center [715, 637] width 417 height 14
click at [499, 633] on button "Я принимаю Подтверждение использования музыки" at bounding box center [491, 637] width 16 height 16
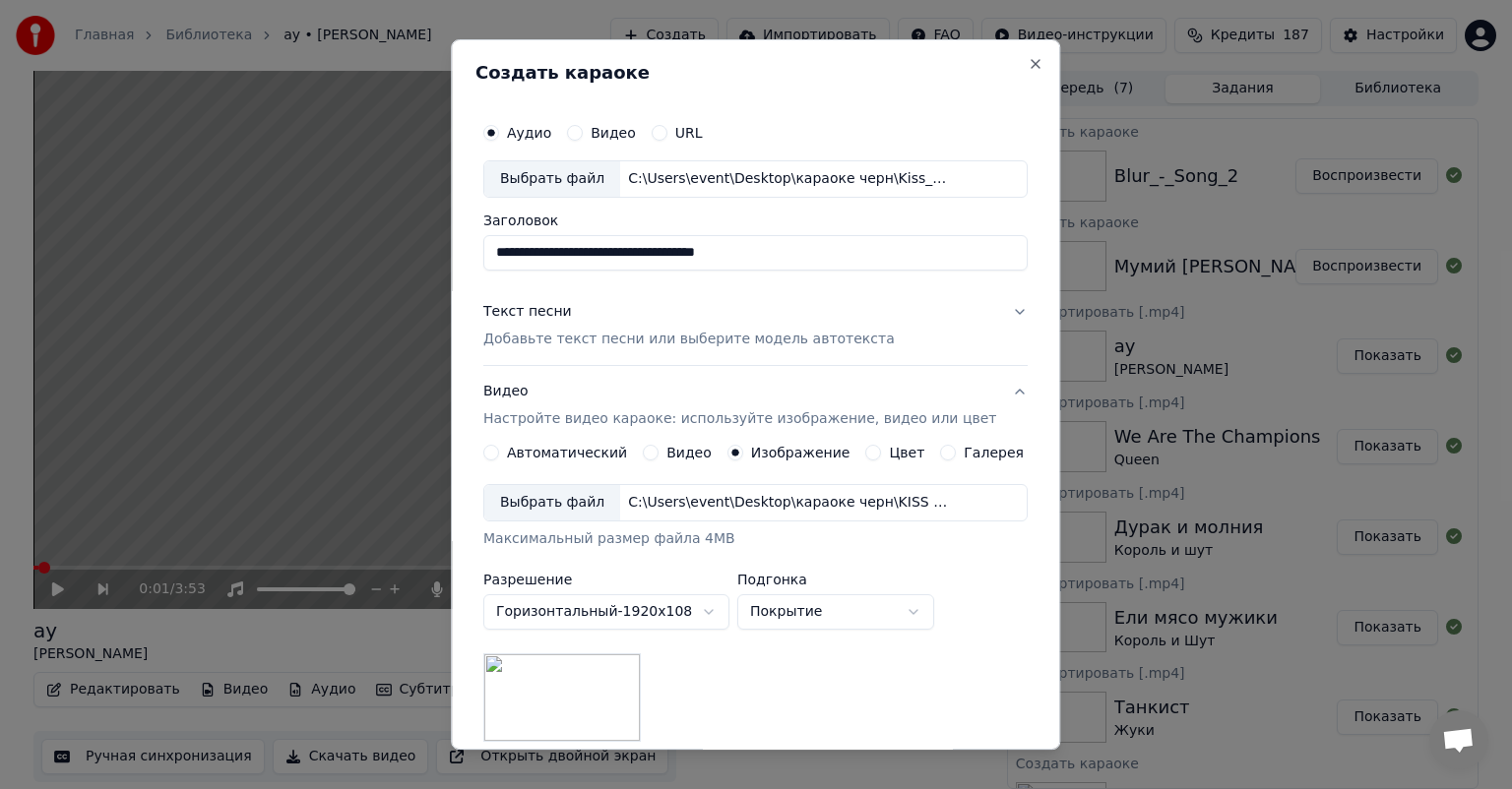
drag, startPoint x: 830, startPoint y: 258, endPoint x: 718, endPoint y: 260, distance: 112.0
click at [718, 260] on input "**********" at bounding box center [755, 253] width 544 height 36
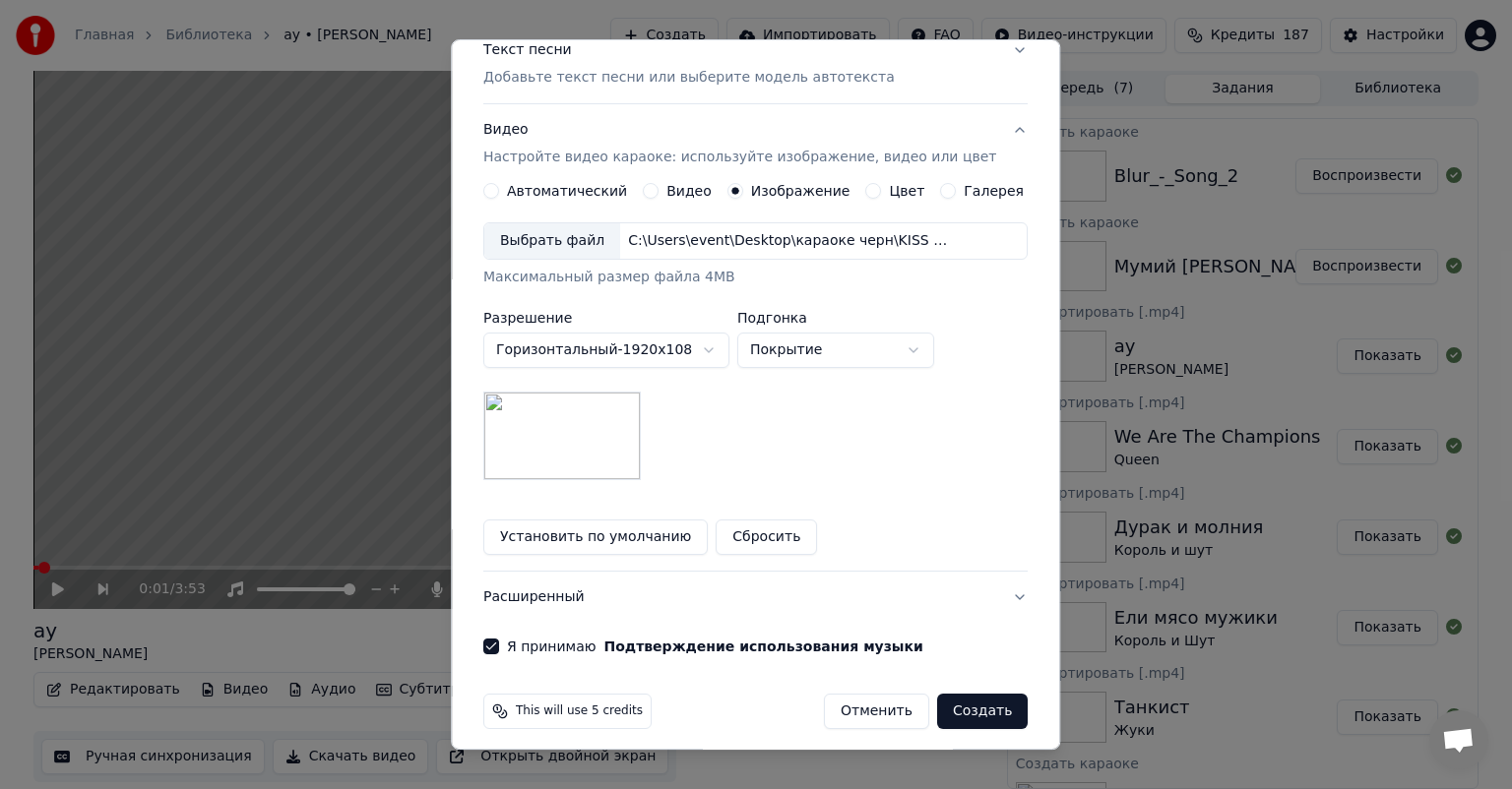
scroll to position [272, 0]
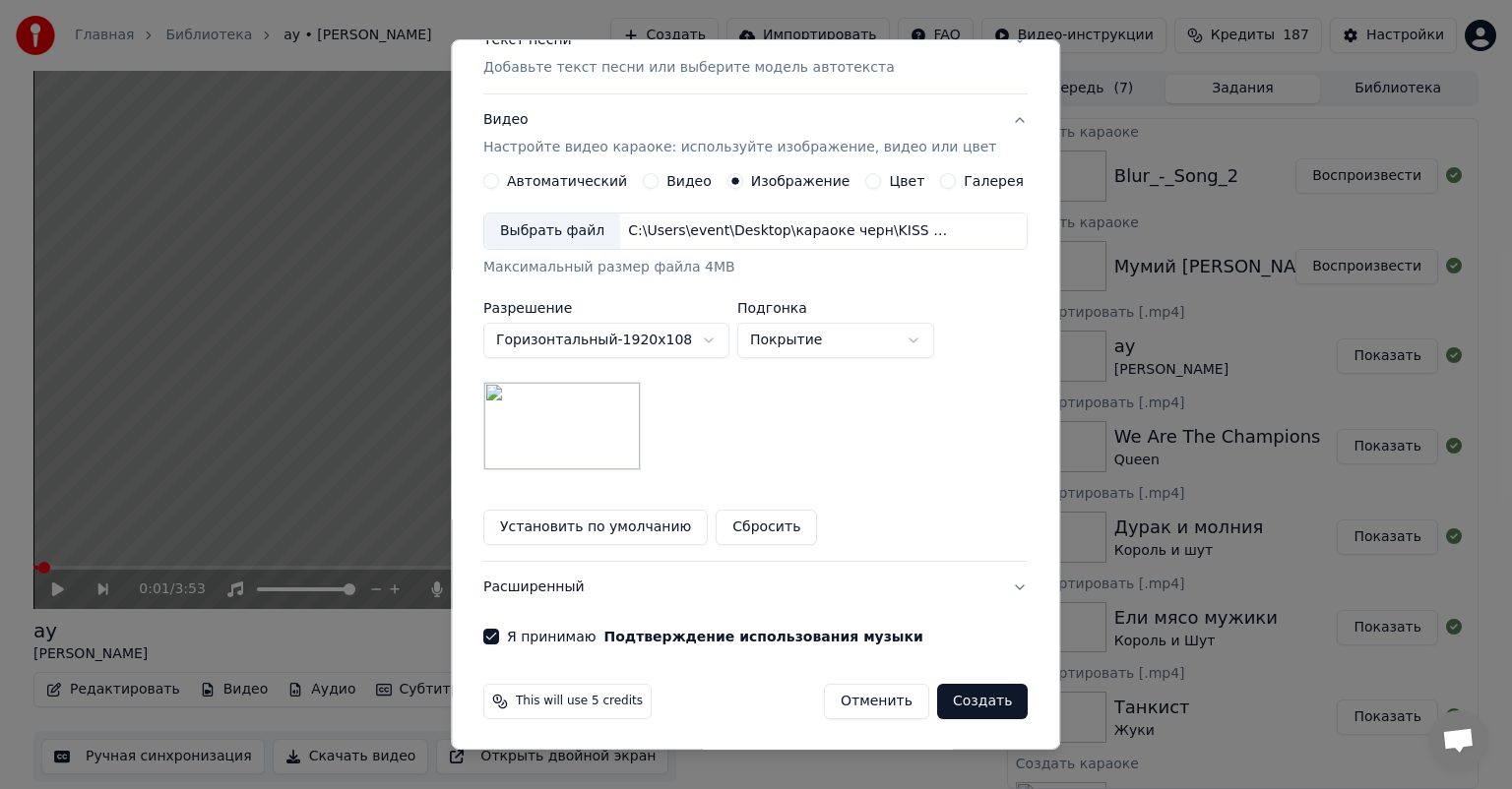
type input "**********"
click at [964, 697] on button "Создать" at bounding box center [983, 702] width 91 height 36
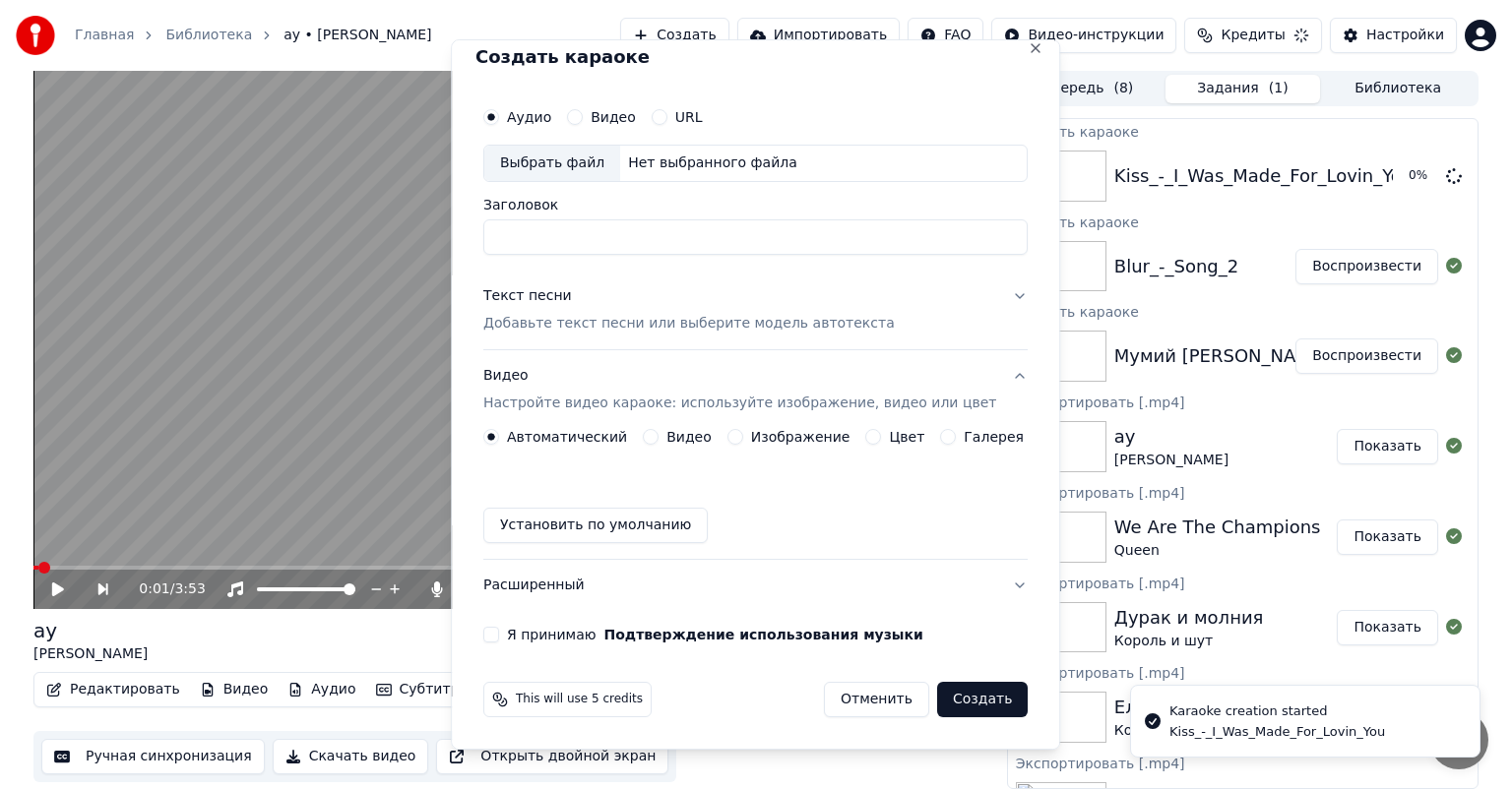
scroll to position [15, 0]
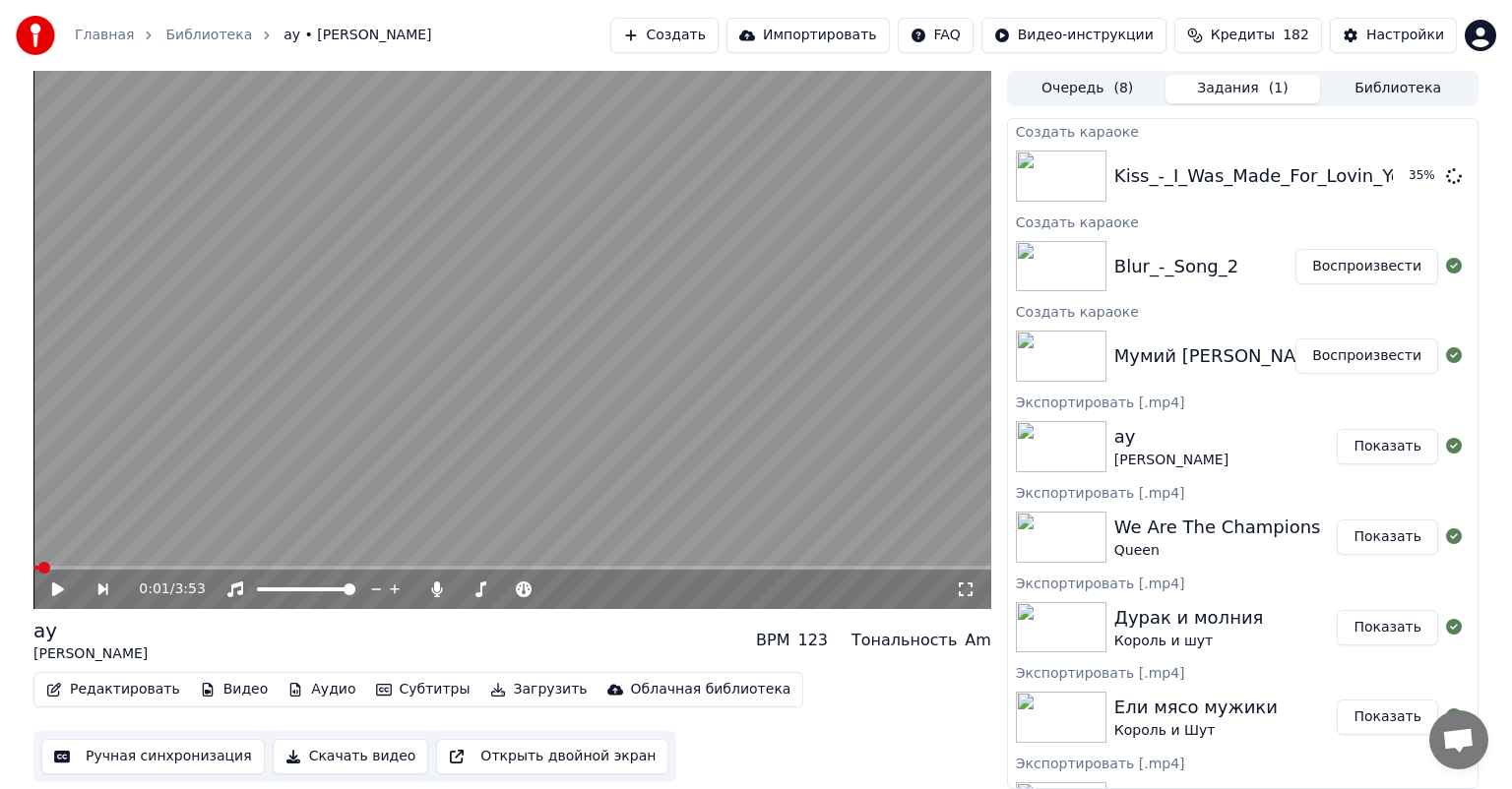
click at [717, 27] on button "Создать" at bounding box center [665, 36] width 109 height 36
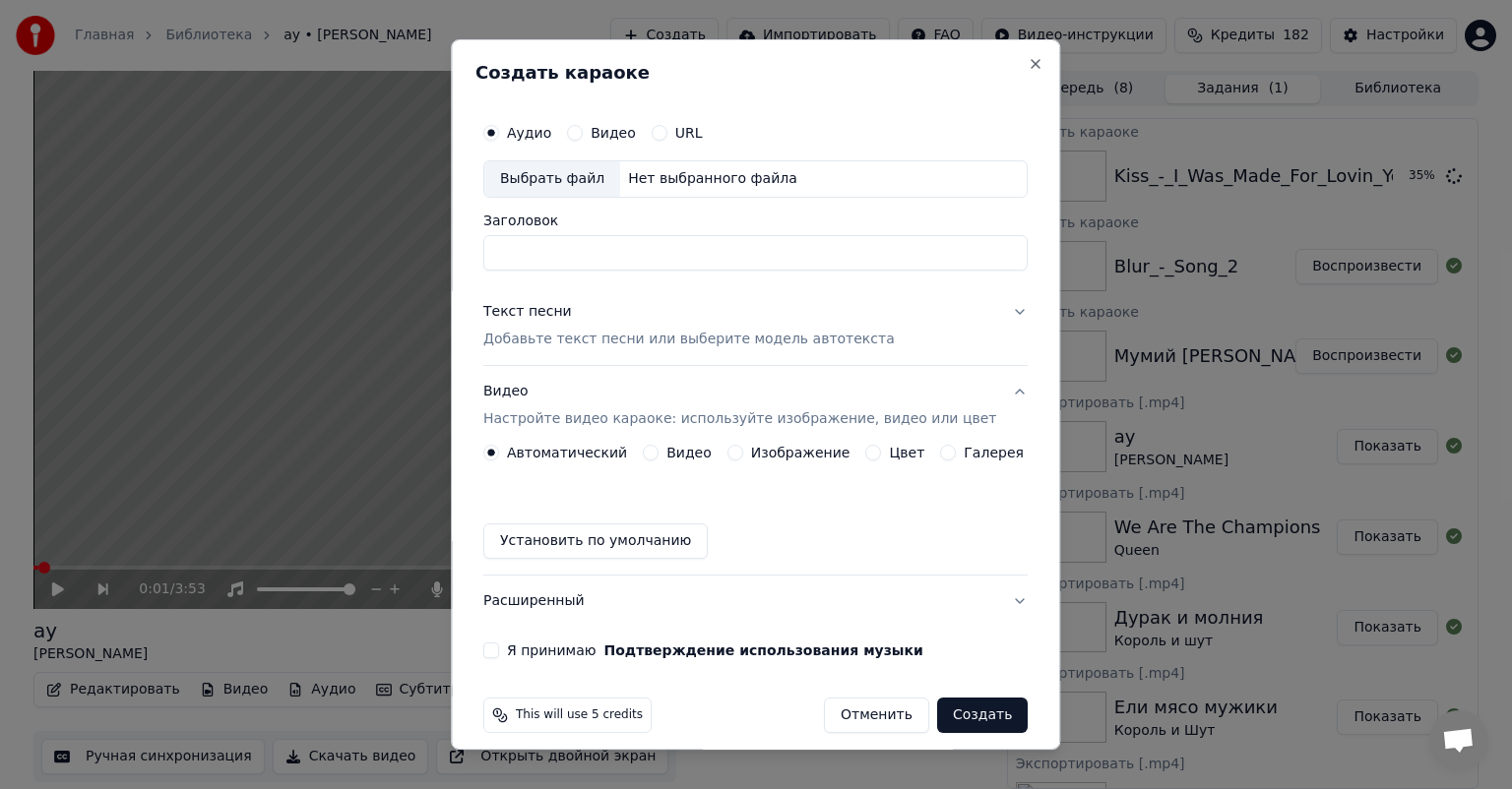
click at [567, 189] on div "Выбрать файл" at bounding box center [552, 179] width 136 height 36
drag, startPoint x: 902, startPoint y: 260, endPoint x: 714, endPoint y: 255, distance: 188.1
click at [714, 255] on input "**********" at bounding box center [755, 253] width 544 height 36
type input "**********"
click at [690, 331] on p "Добавьте текст песни или выберите модель автотекста" at bounding box center [688, 340] width 412 height 20
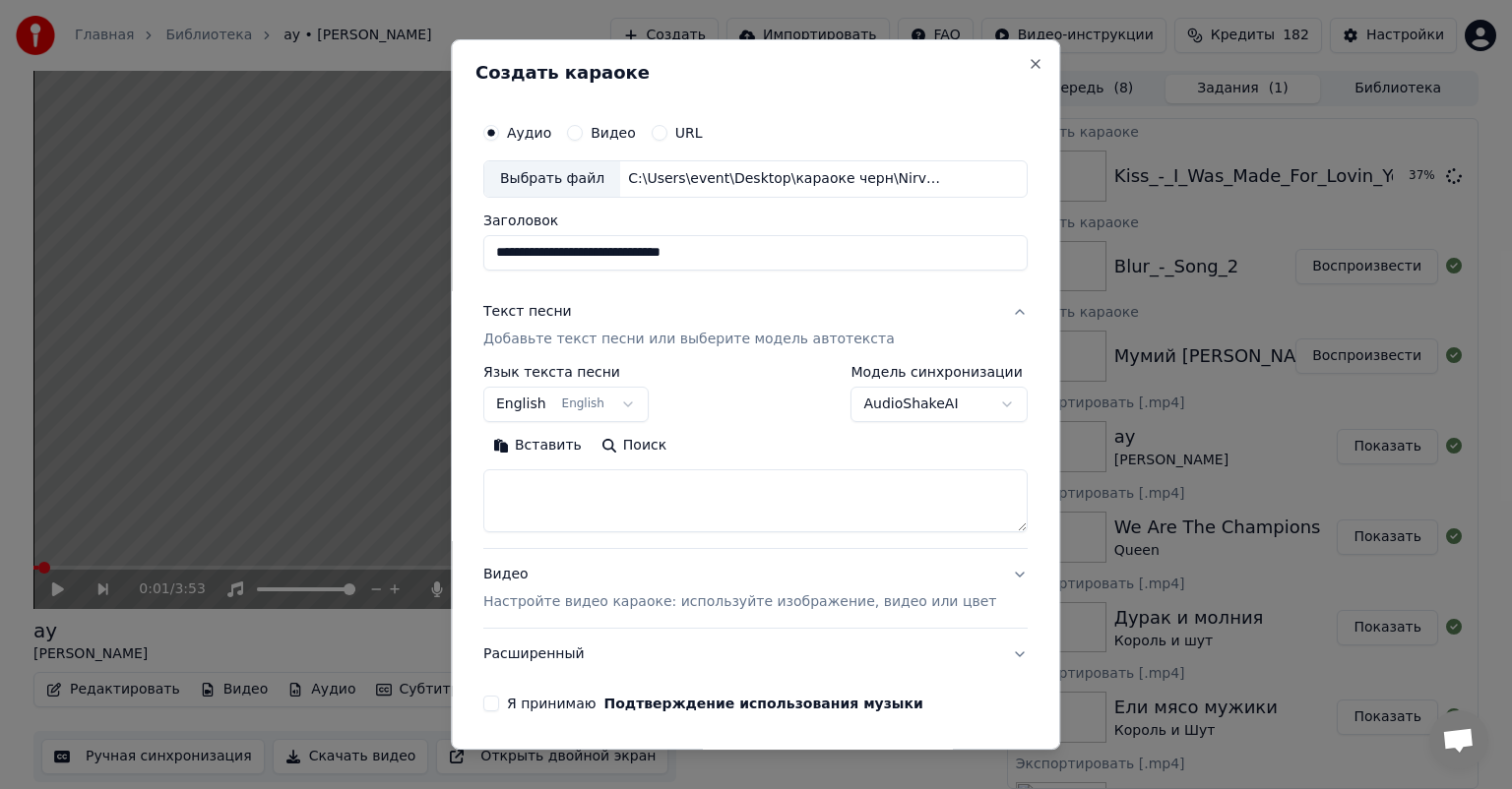
click at [642, 498] on textarea at bounding box center [755, 501] width 544 height 63
paste textarea "**********"
type textarea "**********"
click at [616, 594] on p "Настройте видео караоке: используйте изображение, видео или цвет" at bounding box center [739, 602] width 513 height 20
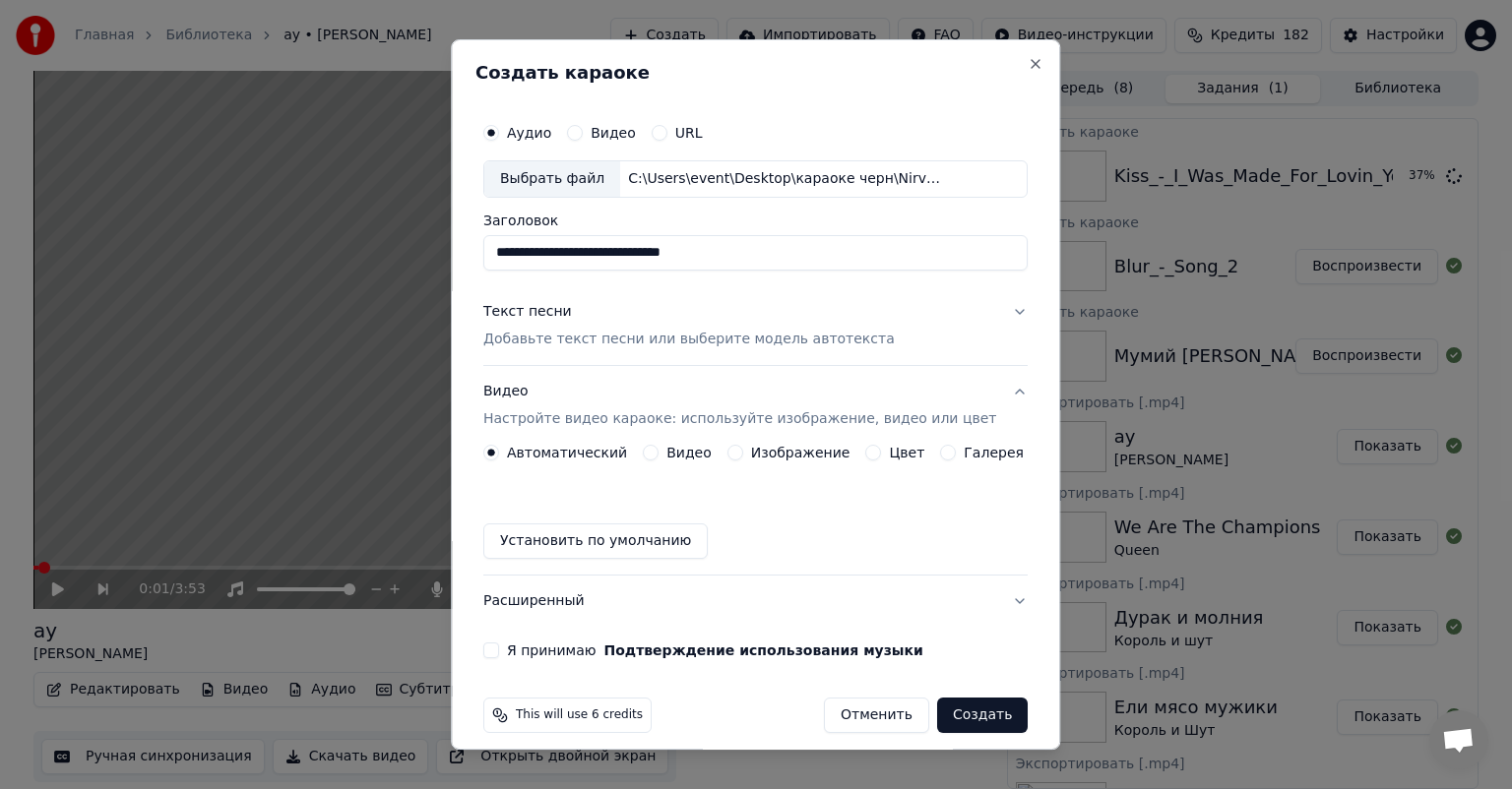
click at [727, 455] on button "Изображение" at bounding box center [735, 452] width 16 height 16
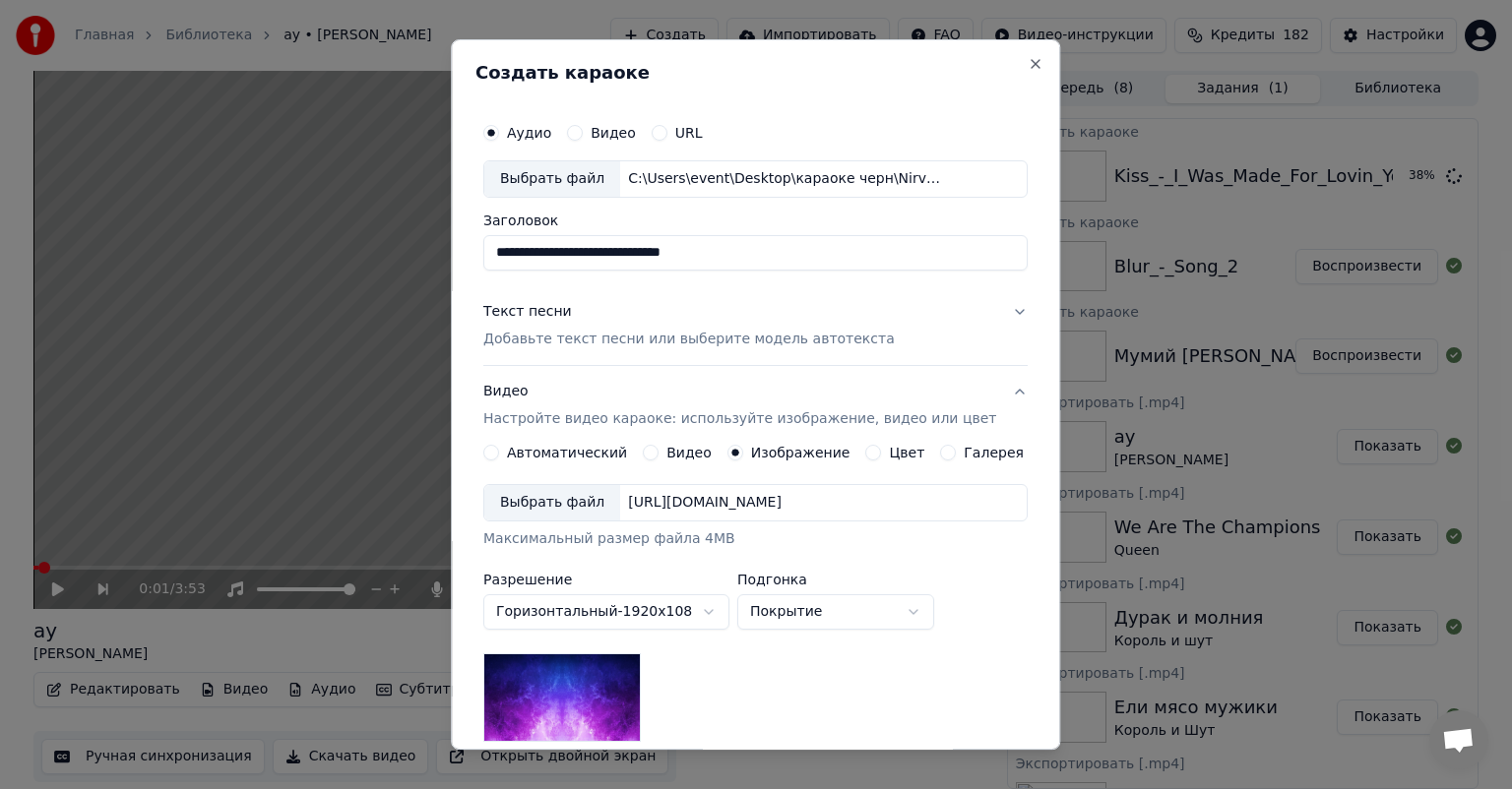
click at [600, 494] on div "Выбрать файл" at bounding box center [552, 503] width 136 height 36
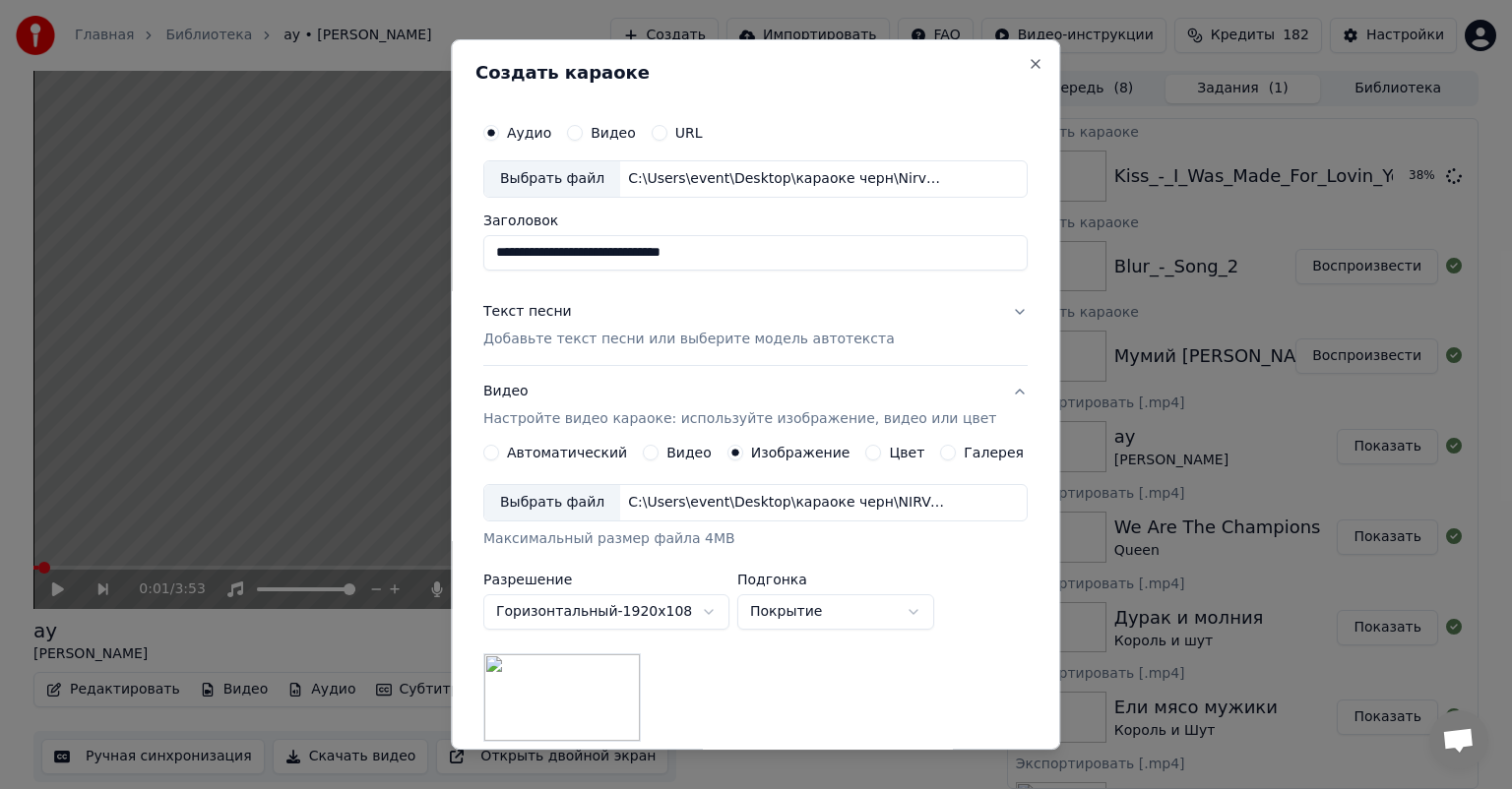
scroll to position [272, 0]
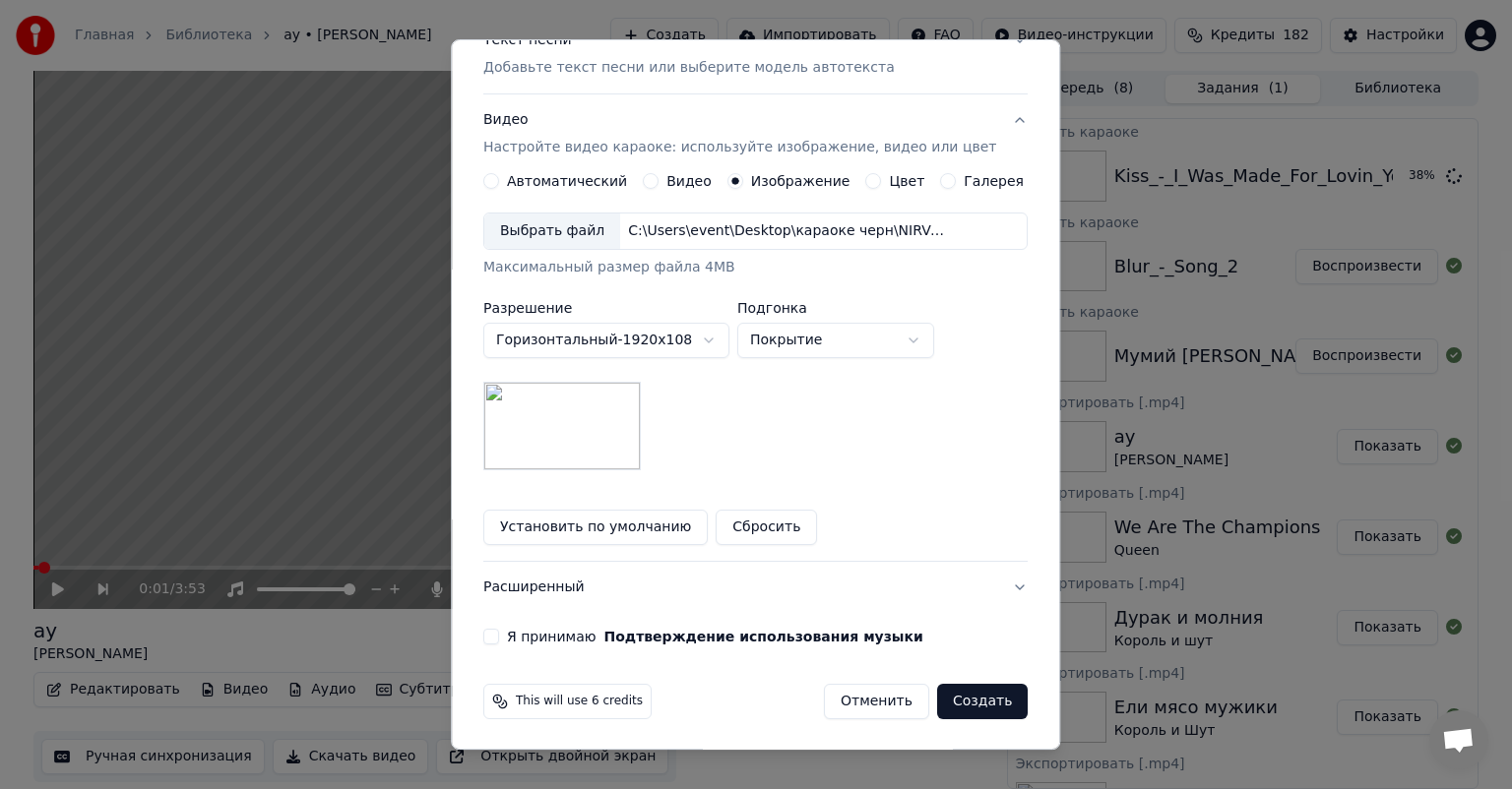
click at [561, 636] on label "Я принимаю Подтверждение использования музыки" at bounding box center [715, 637] width 417 height 14
click at [499, 636] on button "Я принимаю Подтверждение использования музыки" at bounding box center [491, 637] width 16 height 16
click at [946, 697] on button "Создать" at bounding box center [983, 702] width 91 height 36
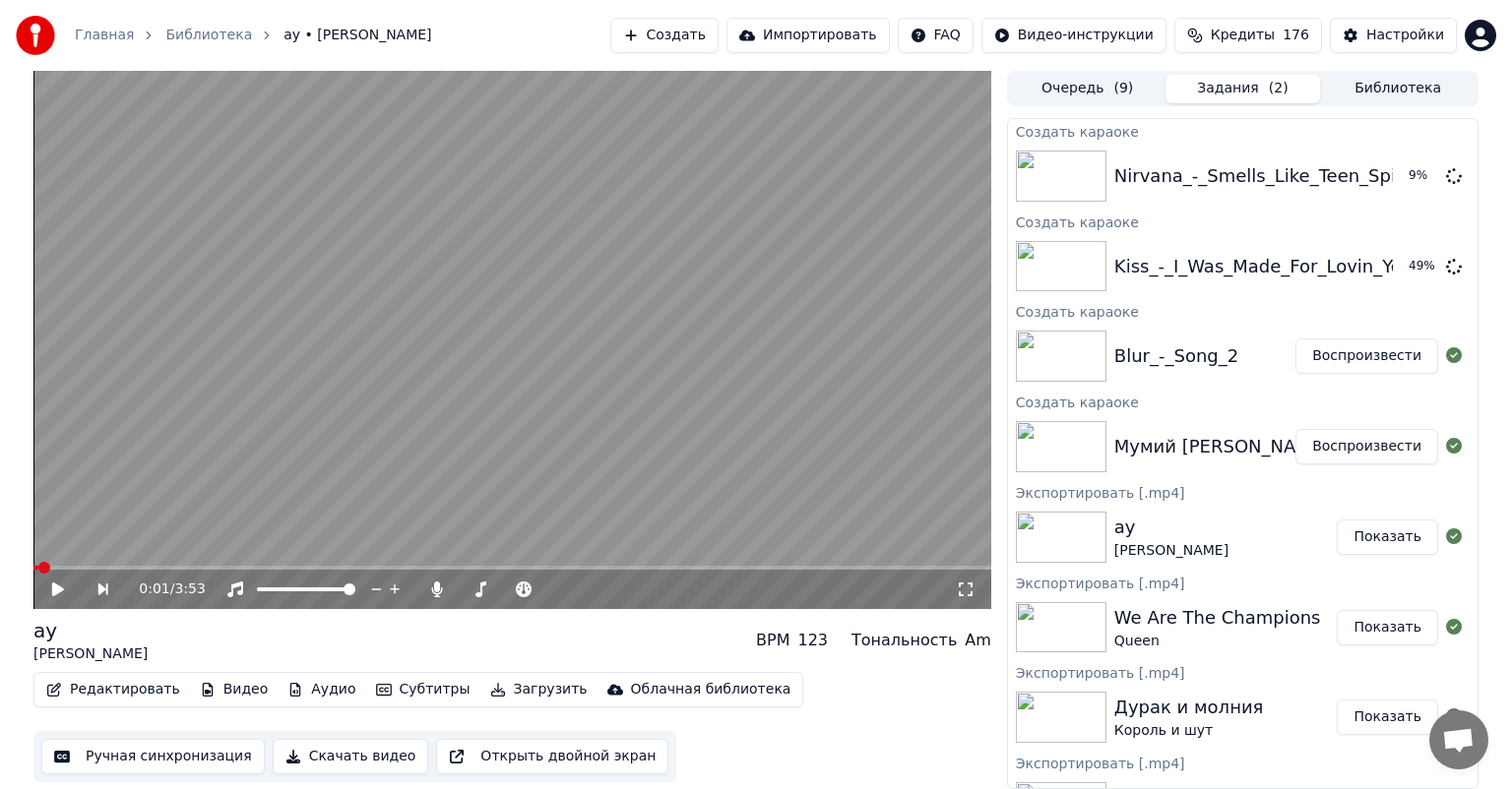
click at [706, 43] on button "Создать" at bounding box center [665, 36] width 109 height 36
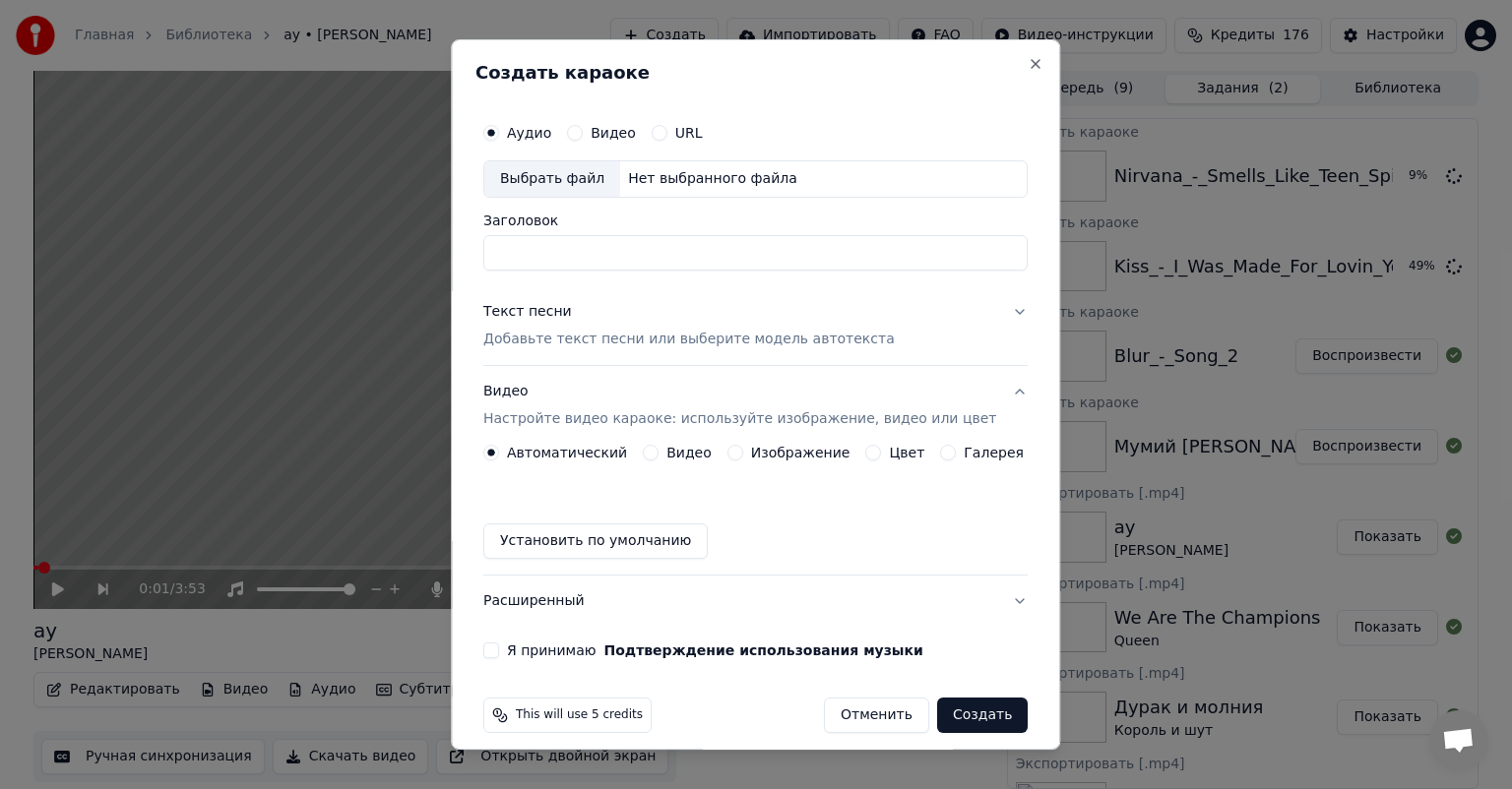
click at [543, 177] on div "Выбрать файл" at bounding box center [552, 179] width 136 height 36
drag, startPoint x: 713, startPoint y: 257, endPoint x: 646, endPoint y: 260, distance: 67.1
click at [646, 260] on input "**********" at bounding box center [755, 253] width 544 height 36
type input "**********"
click at [611, 419] on p "Настройте видео караоке: используйте изображение, видео или цвет" at bounding box center [739, 420] width 513 height 20
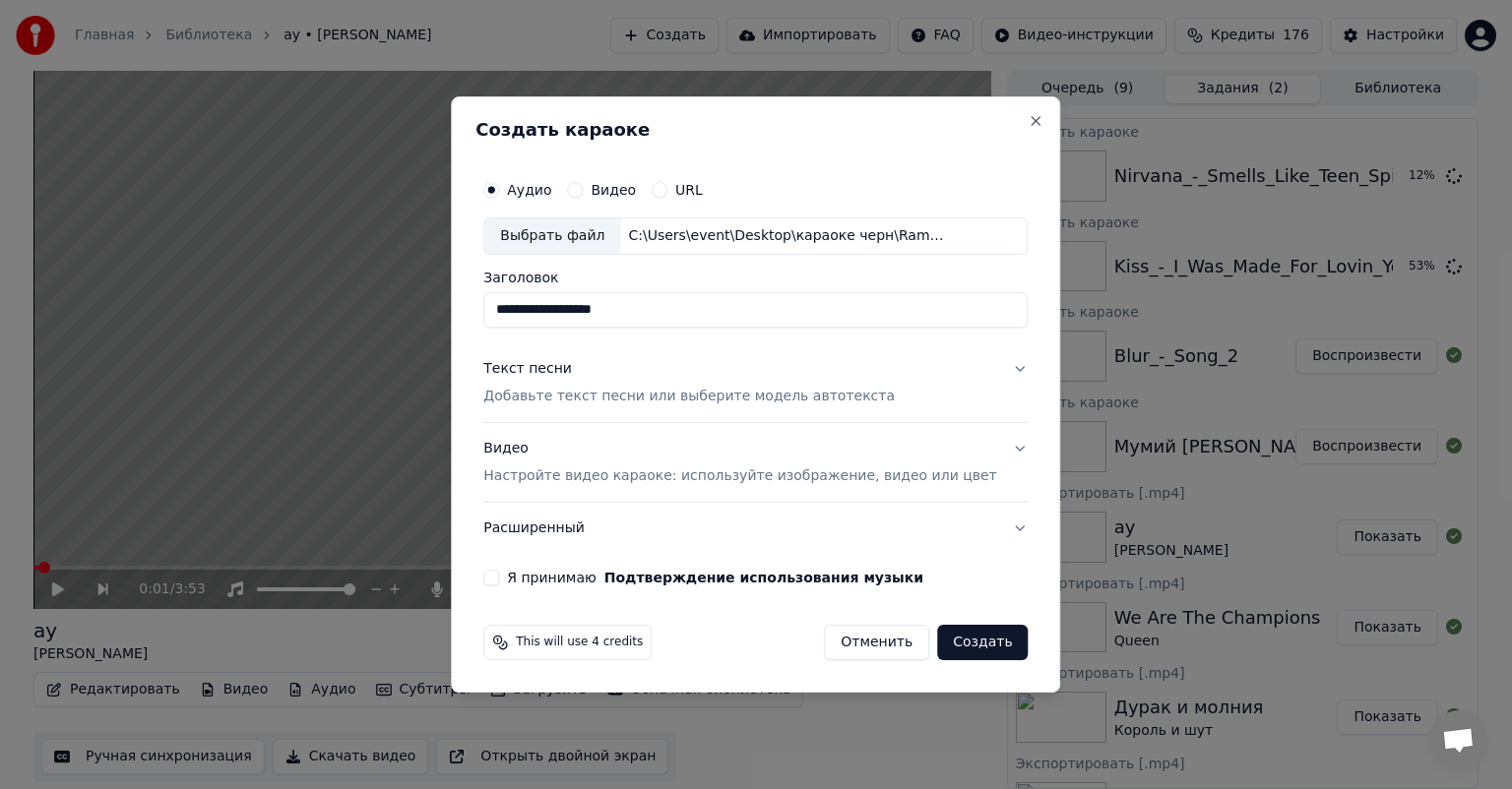
click at [697, 480] on p "Настройте видео караоке: используйте изображение, видео или цвет" at bounding box center [739, 476] width 513 height 20
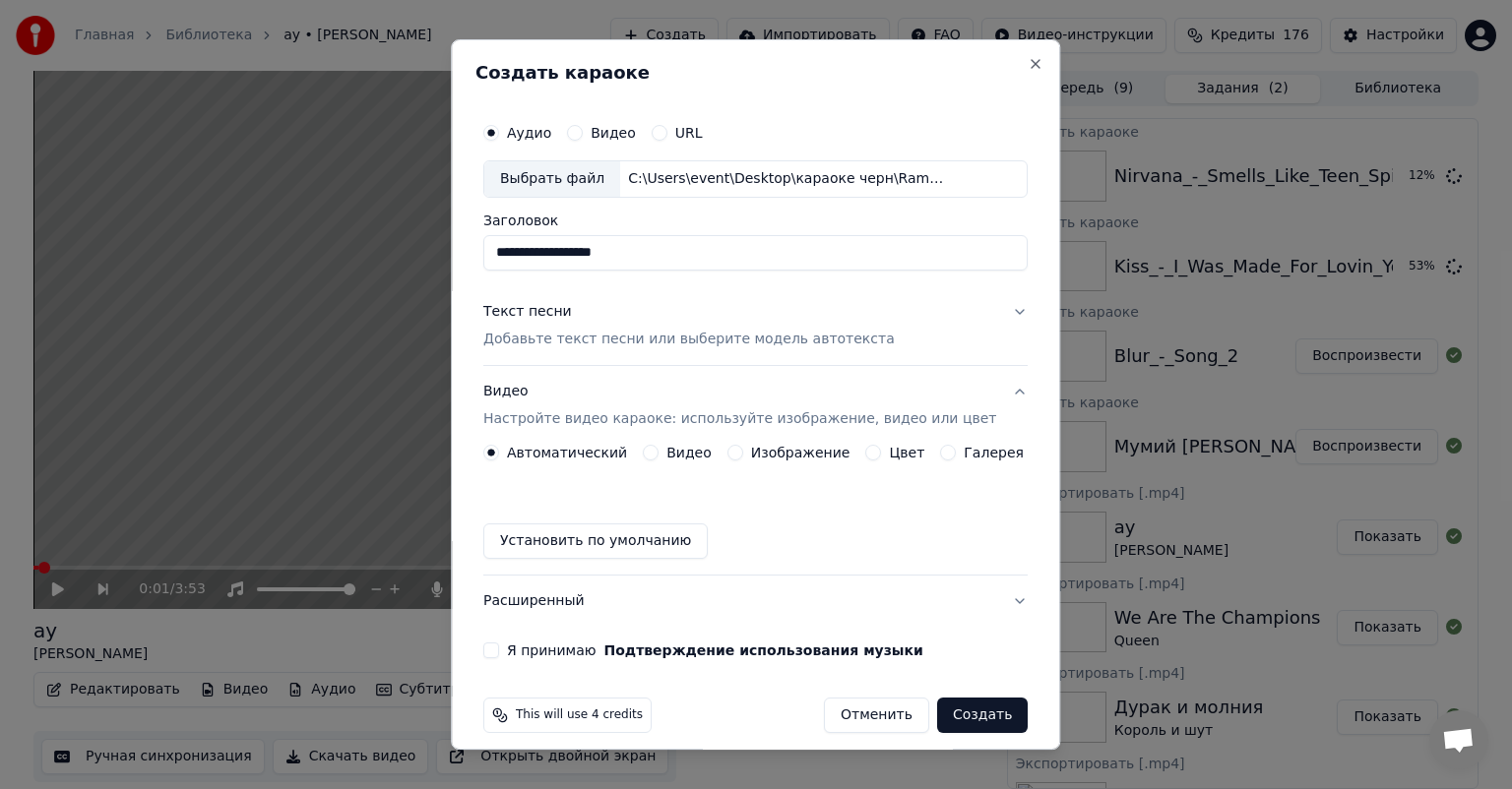
click at [732, 449] on button "Изображение" at bounding box center [735, 452] width 16 height 16
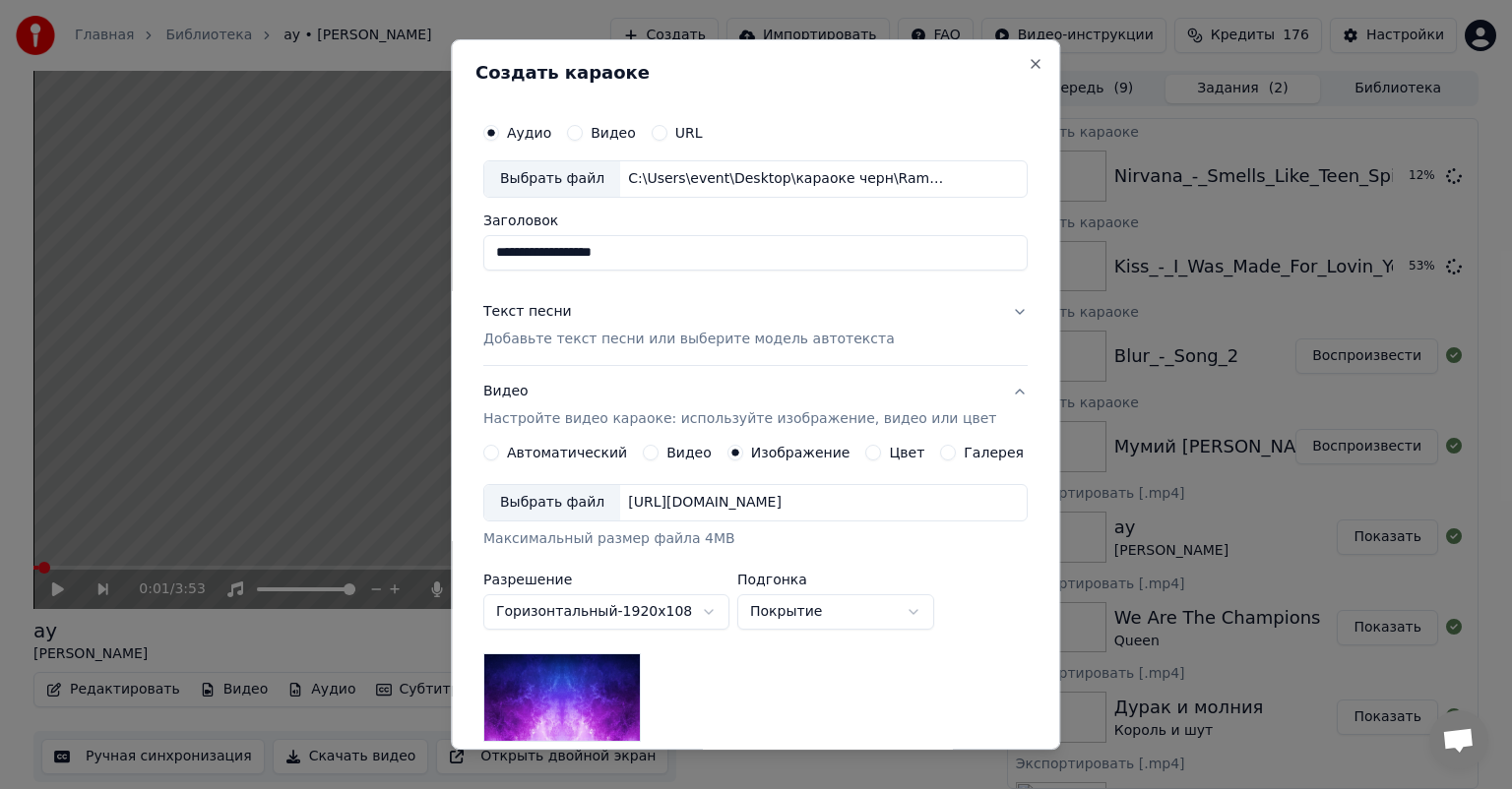
click at [573, 504] on div "Выбрать файл" at bounding box center [552, 503] width 136 height 36
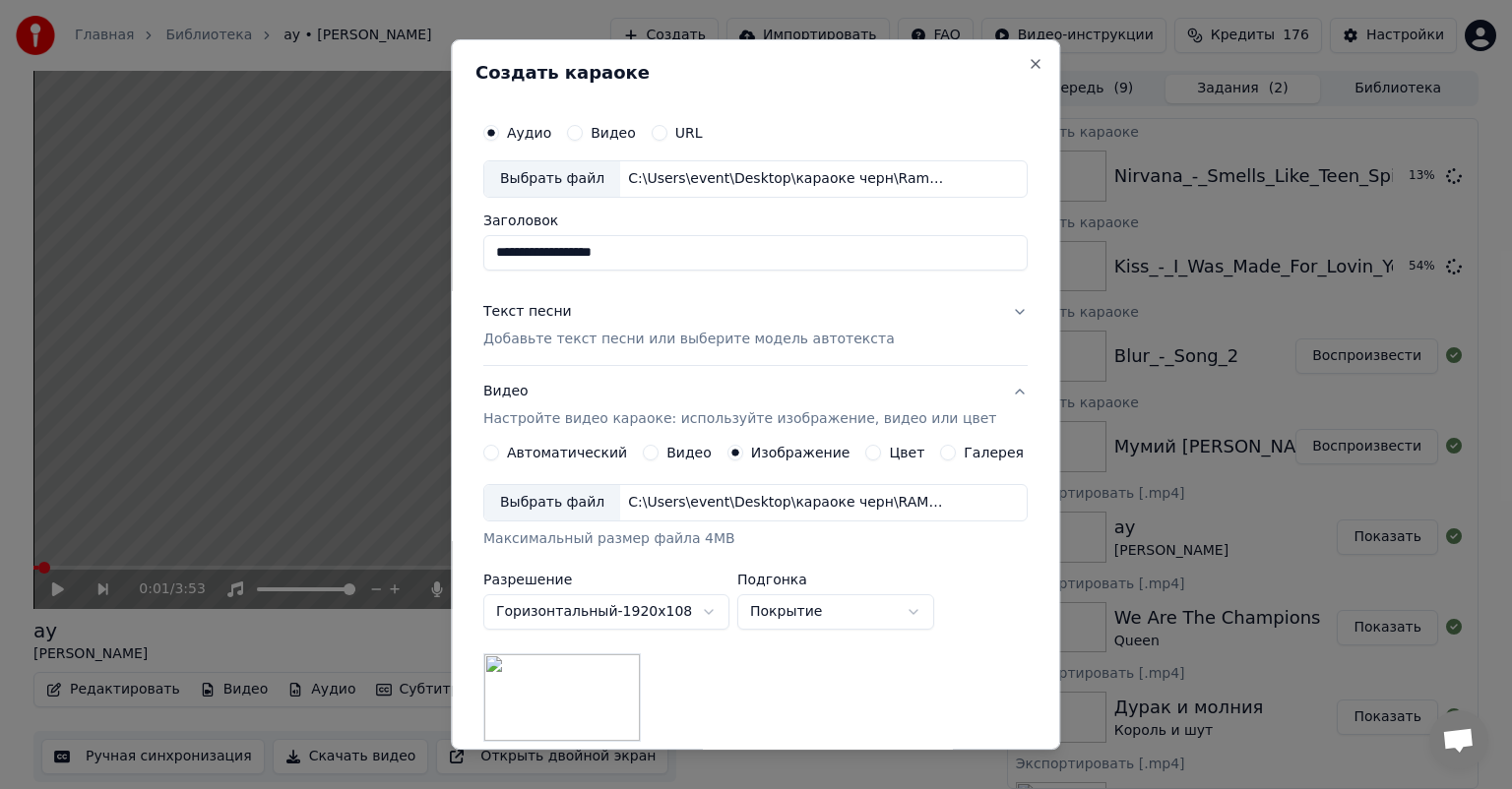
click at [591, 334] on p "Добавьте текст песни или выберите модель автотекста" at bounding box center [688, 340] width 412 height 20
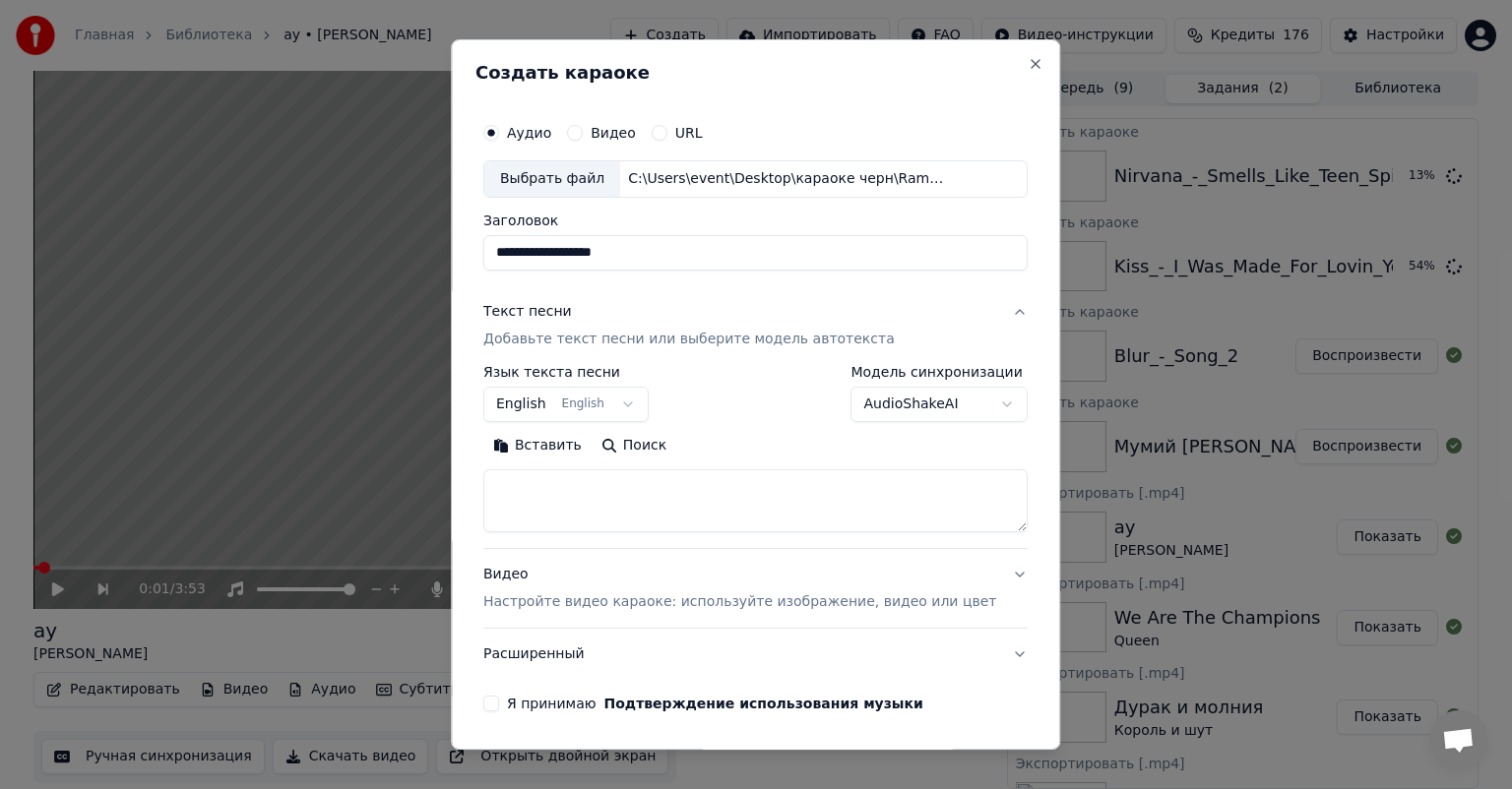
click at [622, 501] on textarea at bounding box center [755, 501] width 544 height 63
paste textarea "**********"
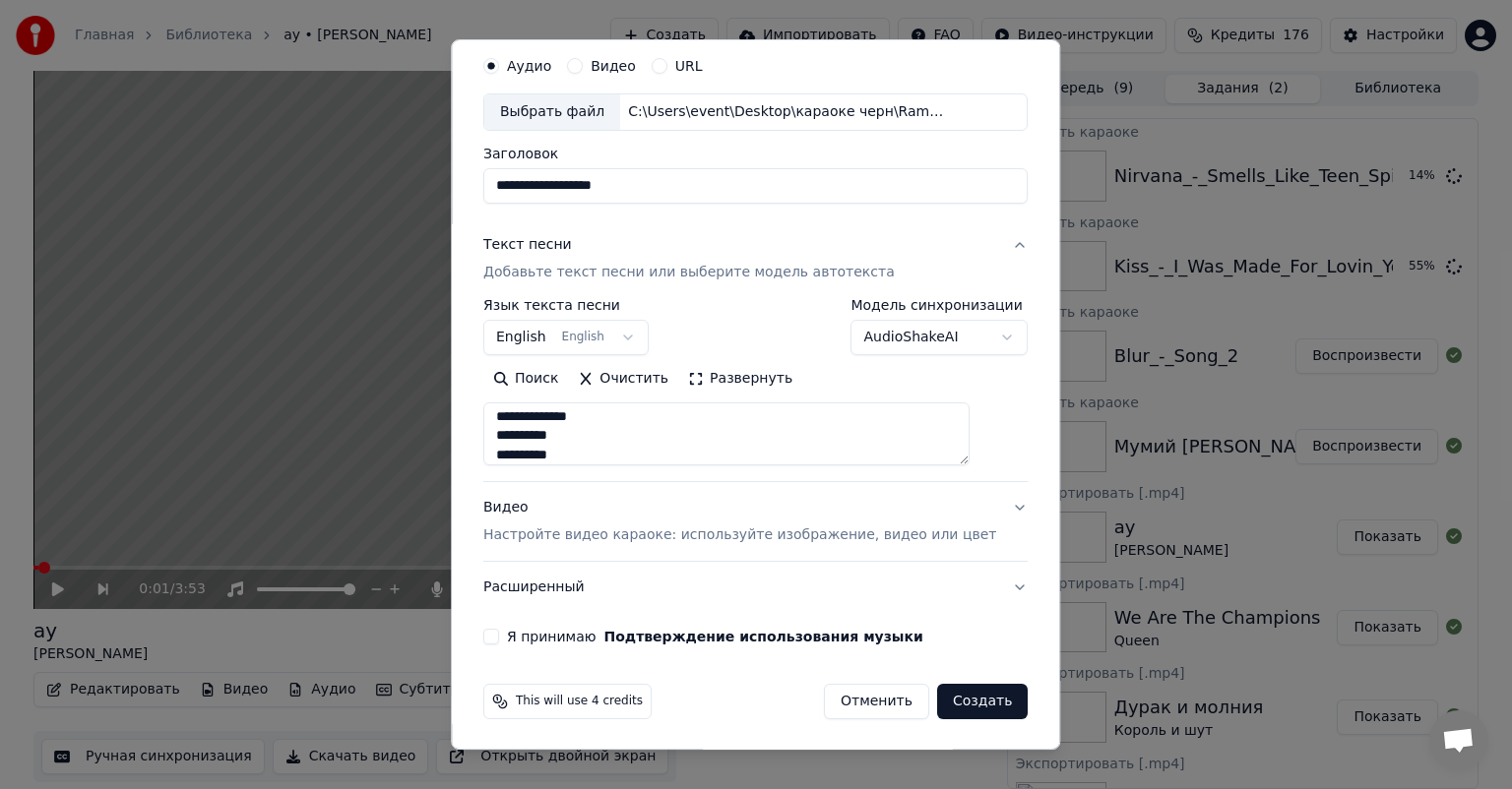
type textarea "**********"
click at [550, 635] on label "Я принимаю Подтверждение использования музыки" at bounding box center [715, 637] width 417 height 14
click at [499, 635] on button "Я принимаю Подтверждение использования музыки" at bounding box center [491, 637] width 16 height 16
click at [954, 695] on button "Создать" at bounding box center [983, 702] width 91 height 36
select select "**"
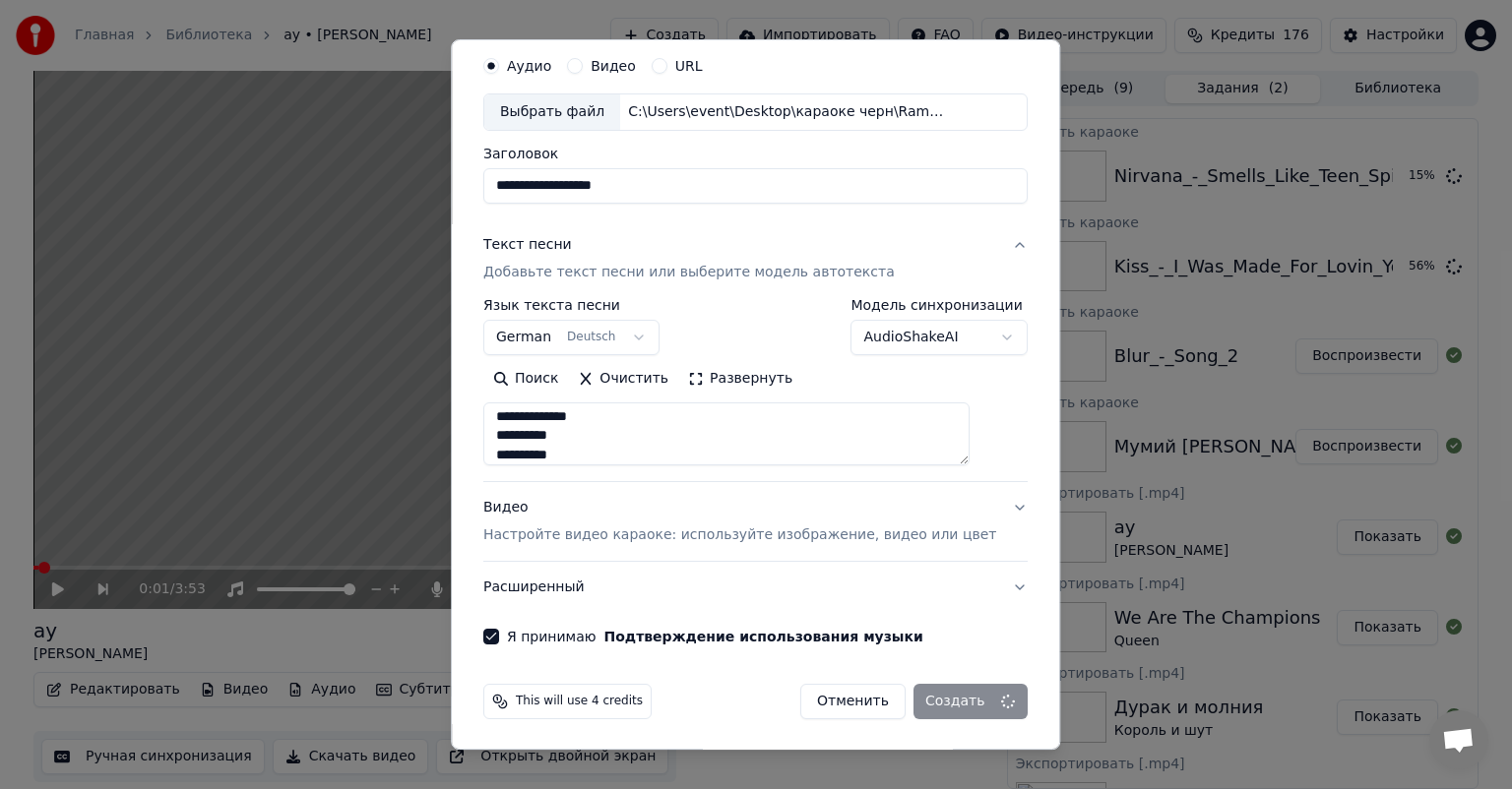
select select
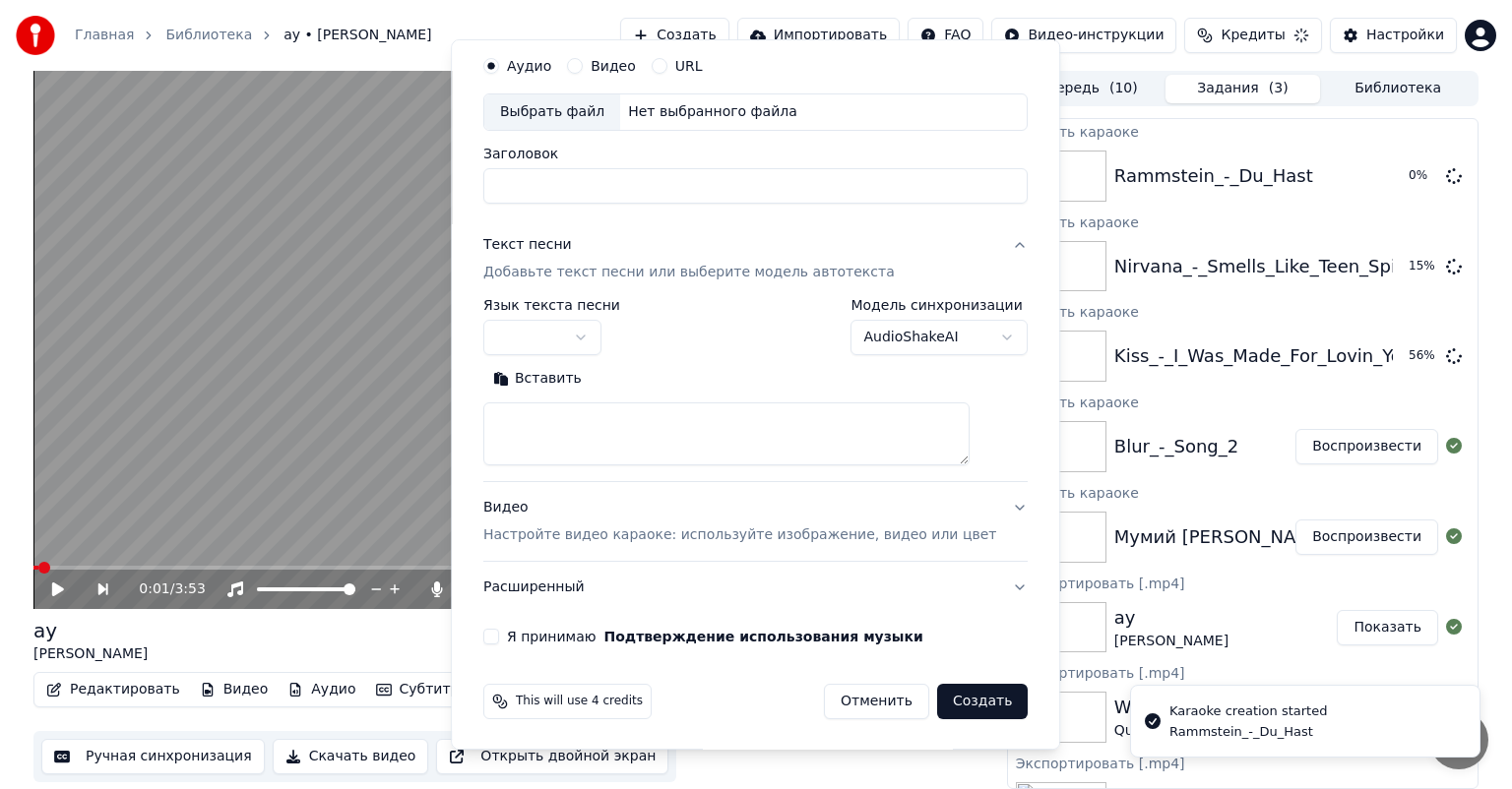
scroll to position [0, 0]
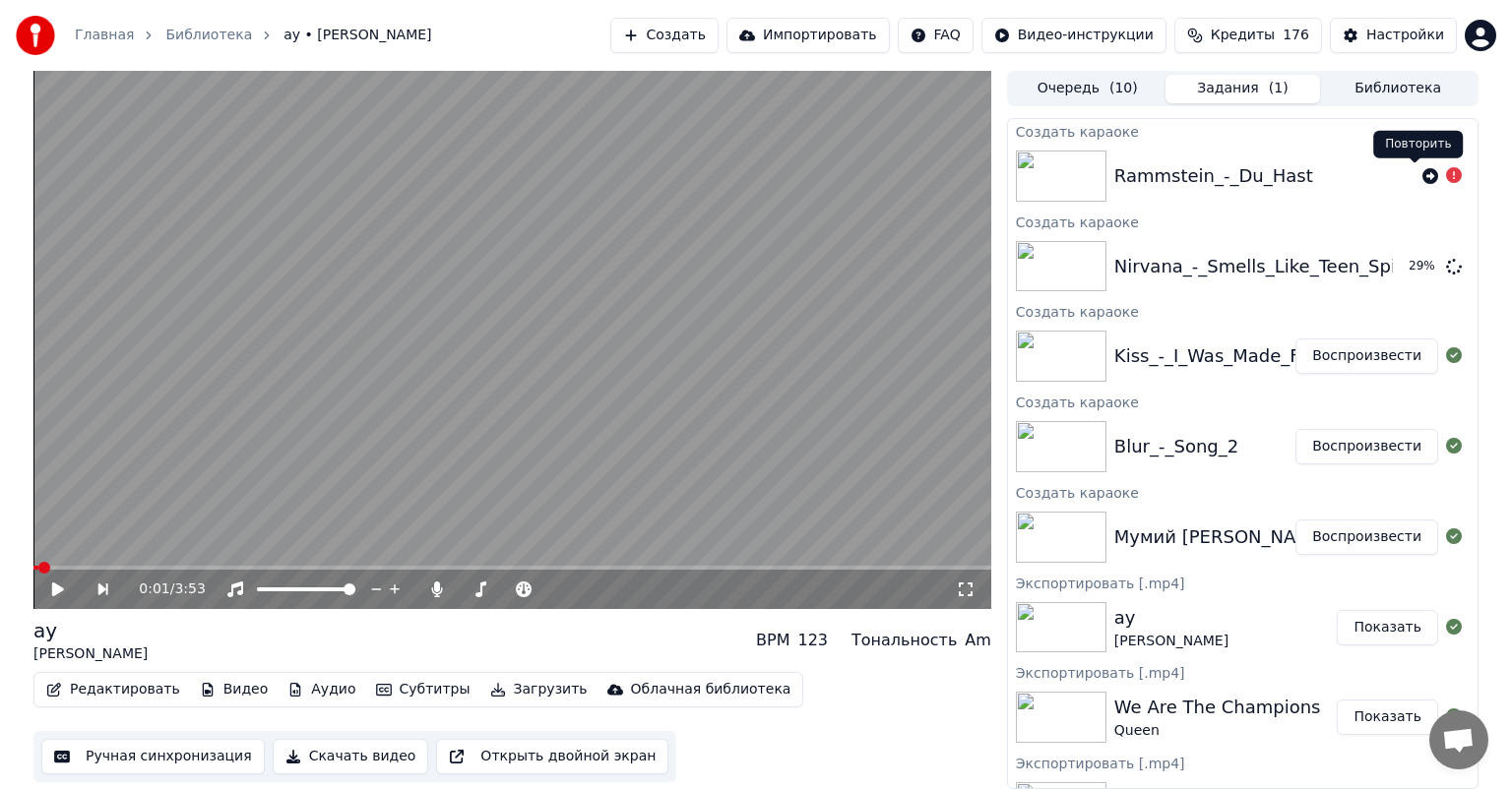
click at [1422, 175] on icon at bounding box center [1430, 176] width 16 height 16
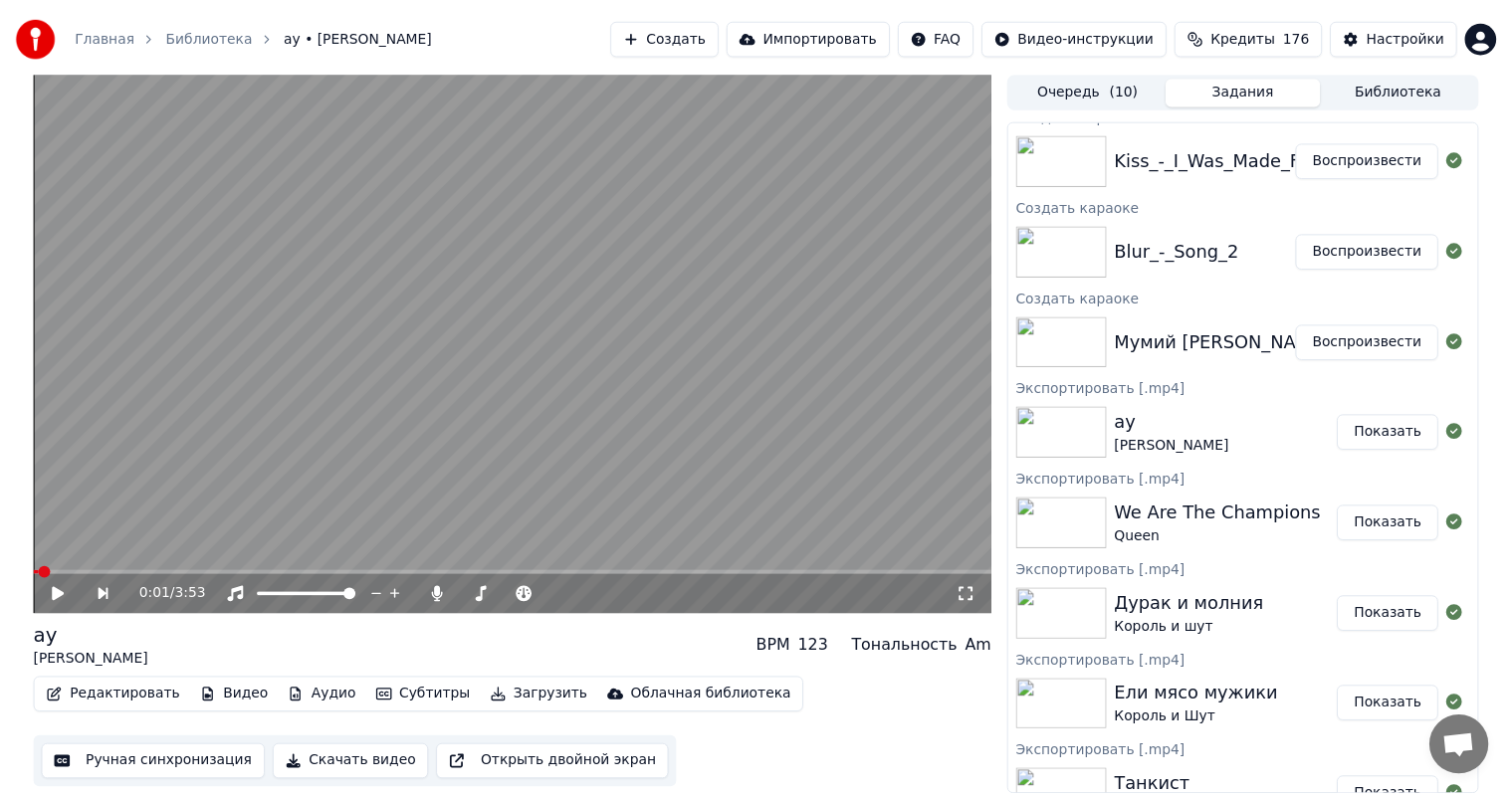
scroll to position [299, 0]
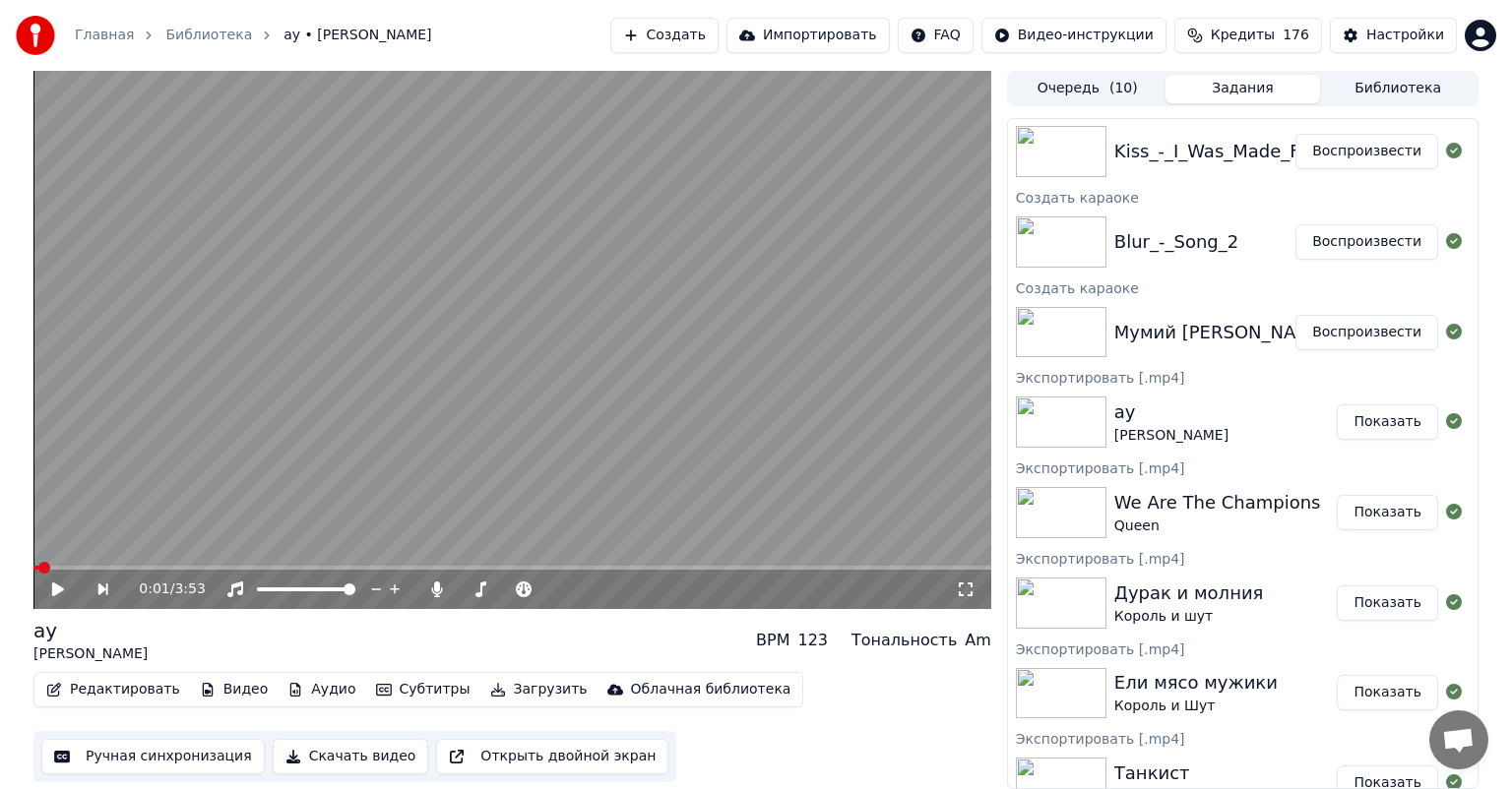
click at [1332, 331] on button "Воспроизвести" at bounding box center [1367, 333] width 143 height 36
click at [235, 410] on video at bounding box center [513, 340] width 958 height 538
click at [159, 742] on button "Ручная синхронизация" at bounding box center [153, 756] width 223 height 36
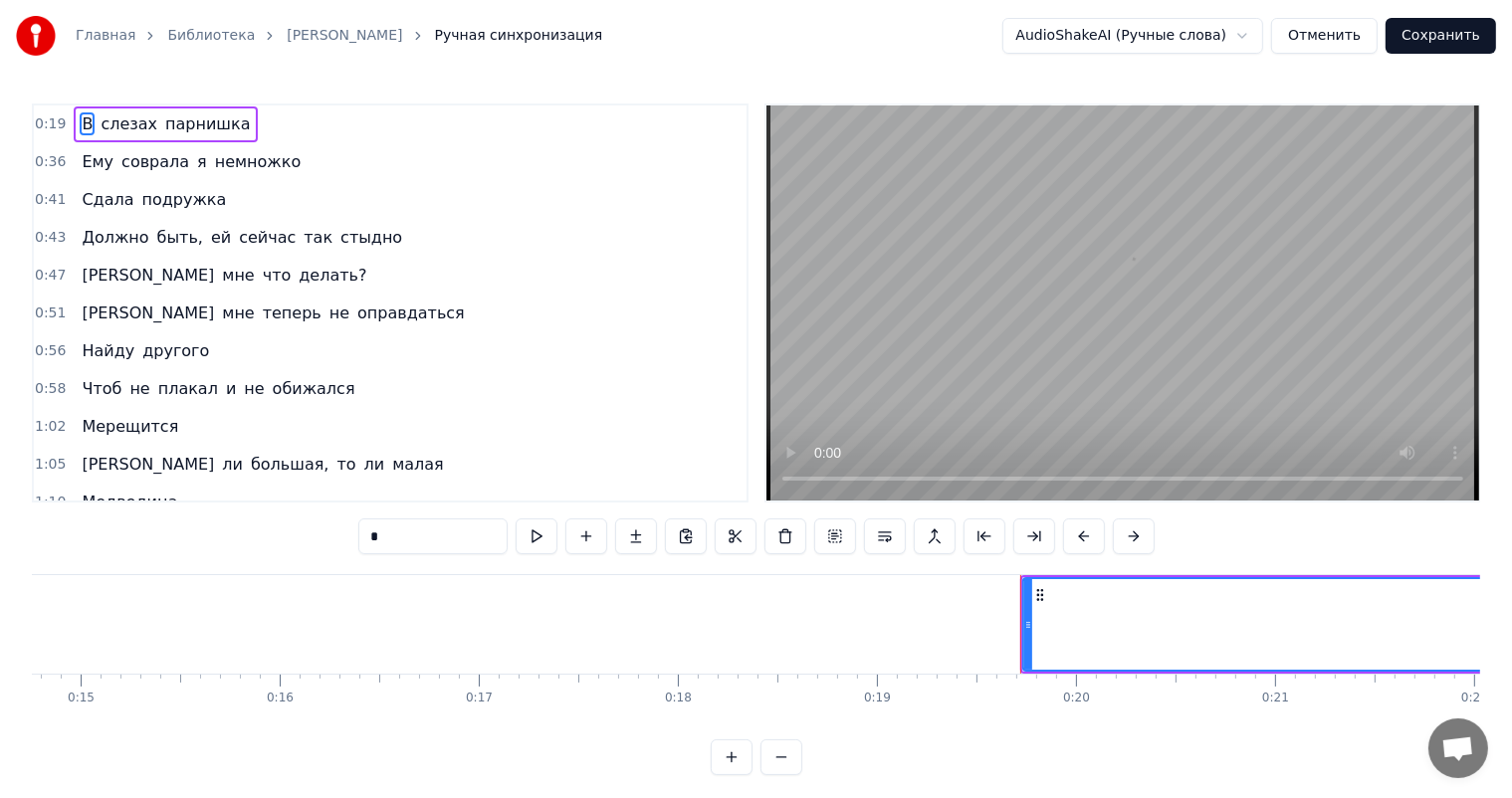
scroll to position [0, 3826]
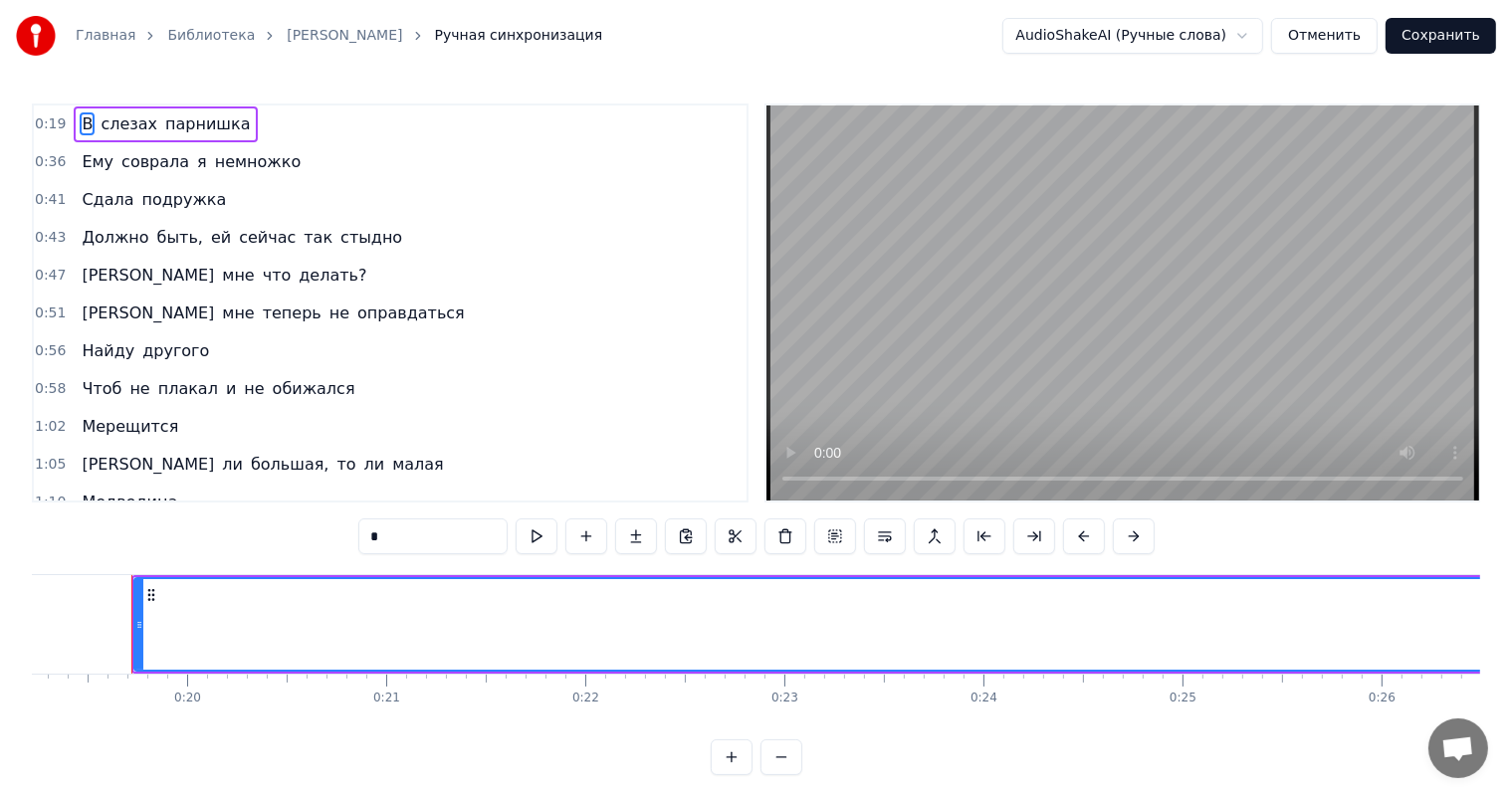
click at [934, 288] on video at bounding box center [1123, 304] width 713 height 396
click at [943, 302] on video at bounding box center [1123, 304] width 713 height 396
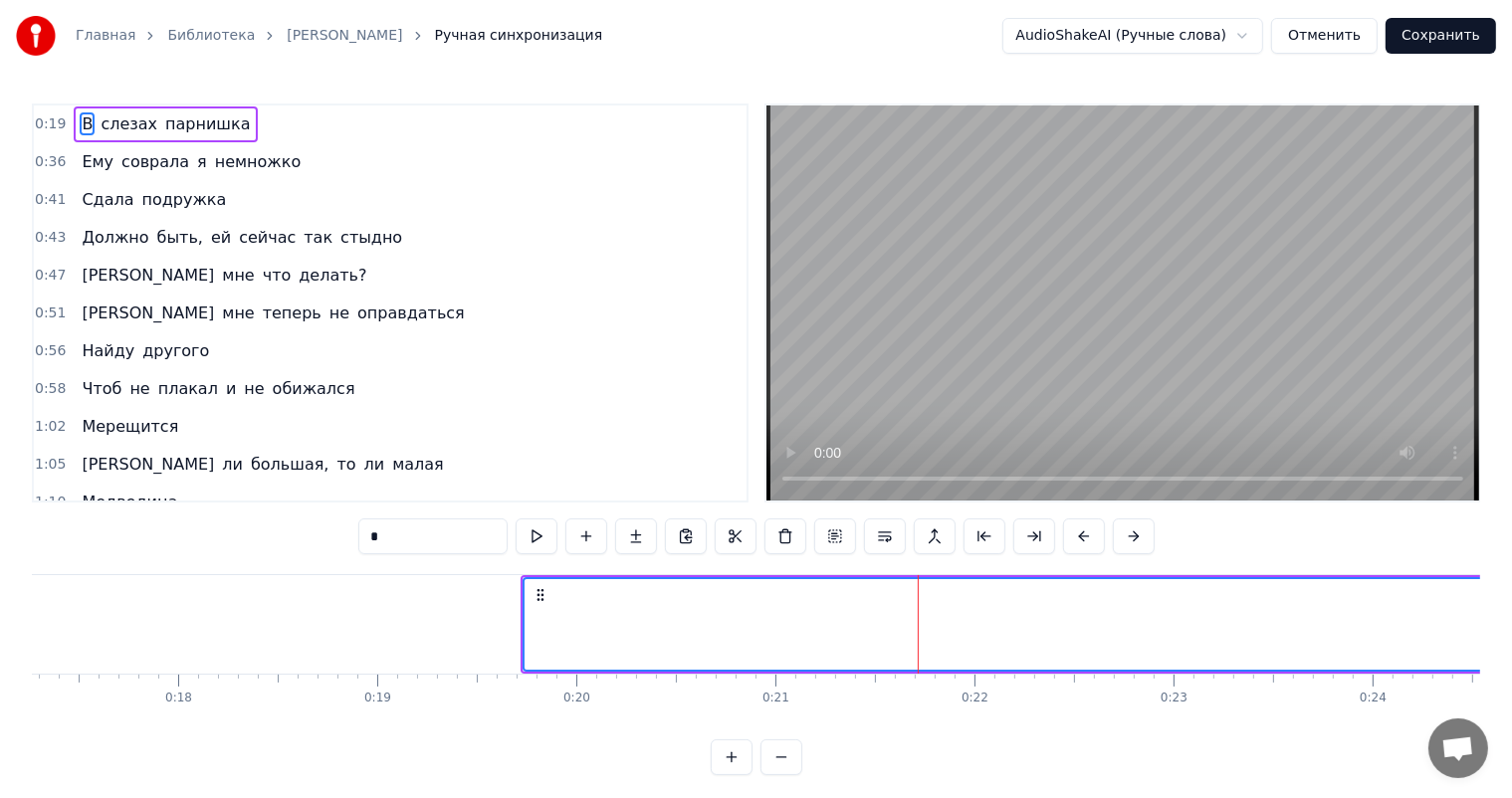
scroll to position [0, 3427]
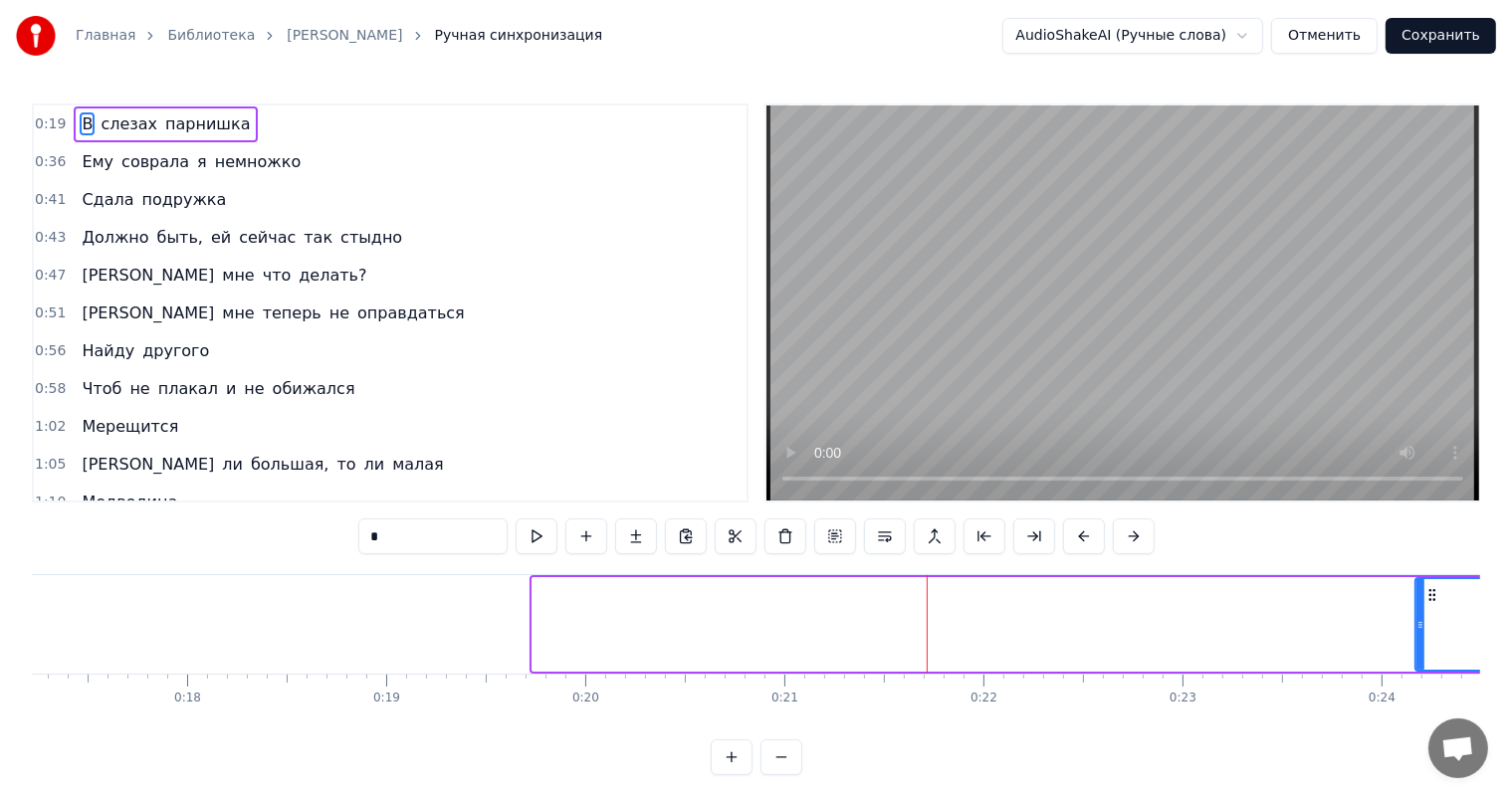
drag, startPoint x: 536, startPoint y: 625, endPoint x: 1528, endPoint y: 627, distance: 992.0
click at [1512, 627] on html "Главная Библиотека [PERSON_NAME] [PERSON_NAME] Ручная синхронизация AudioShakeA…" at bounding box center [756, 403] width 1512 height 807
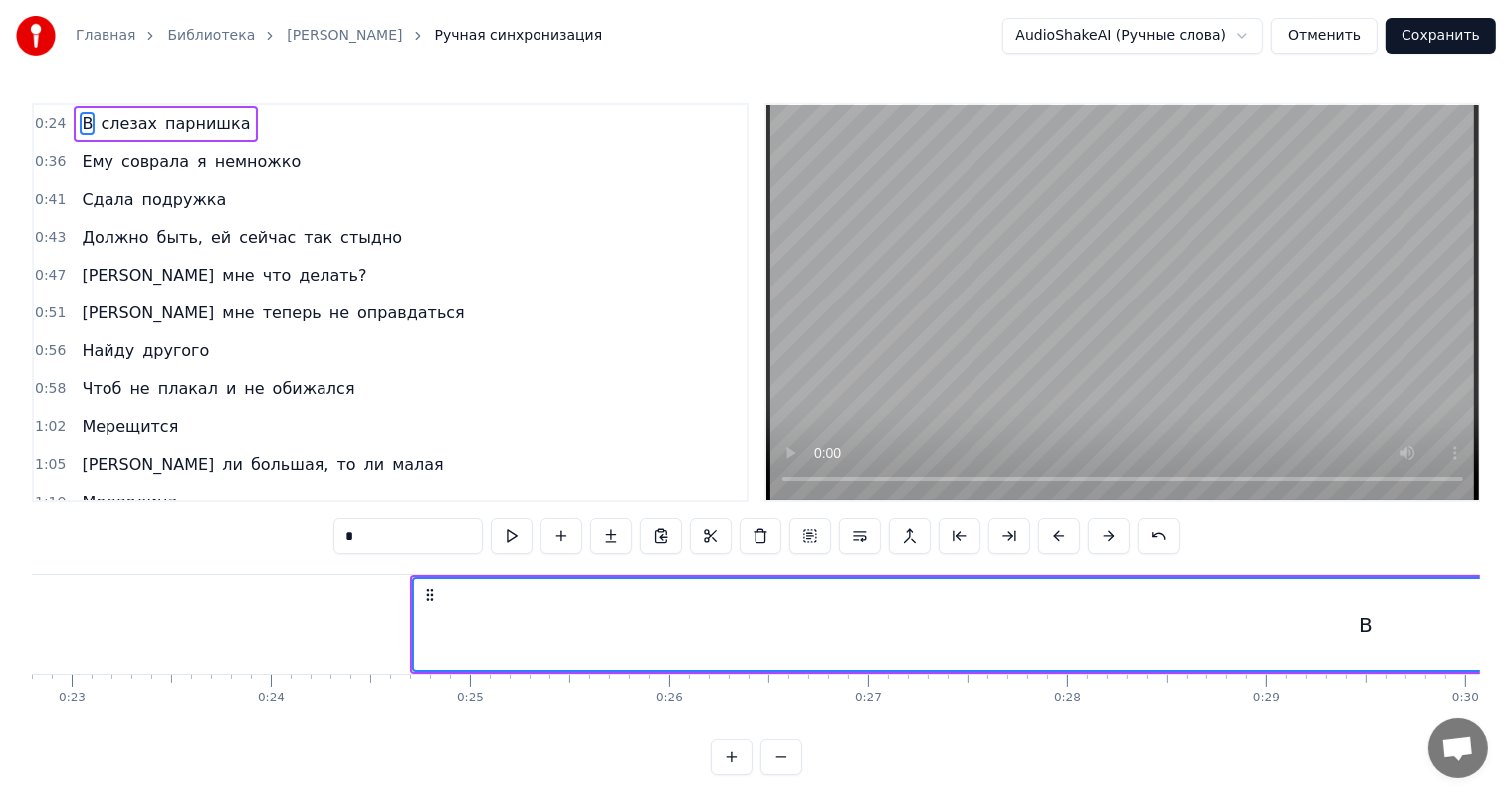
scroll to position [0, 4722]
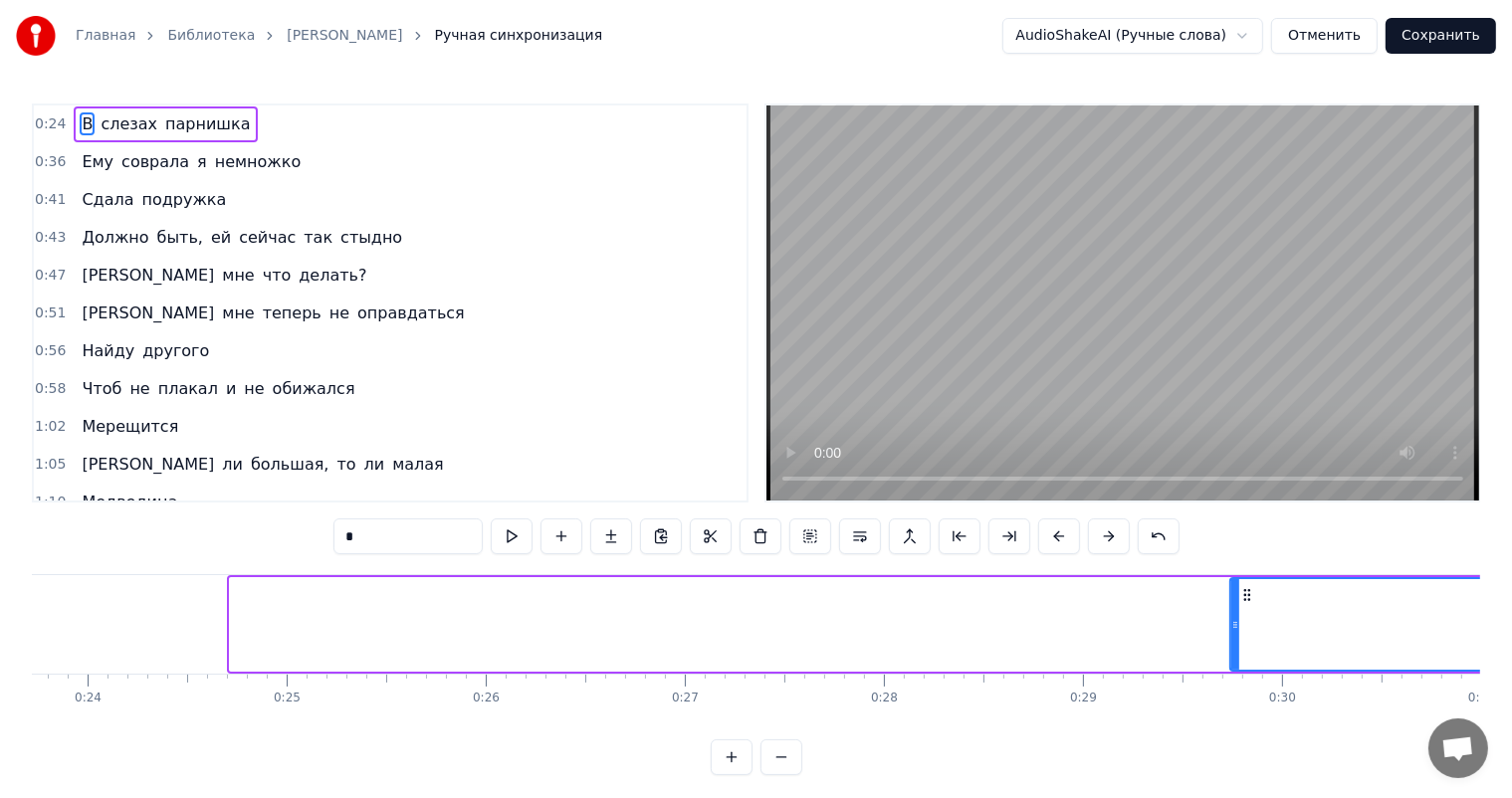
drag, startPoint x: 234, startPoint y: 626, endPoint x: 1346, endPoint y: 611, distance: 1112.1
click at [1239, 611] on div at bounding box center [1235, 624] width 8 height 91
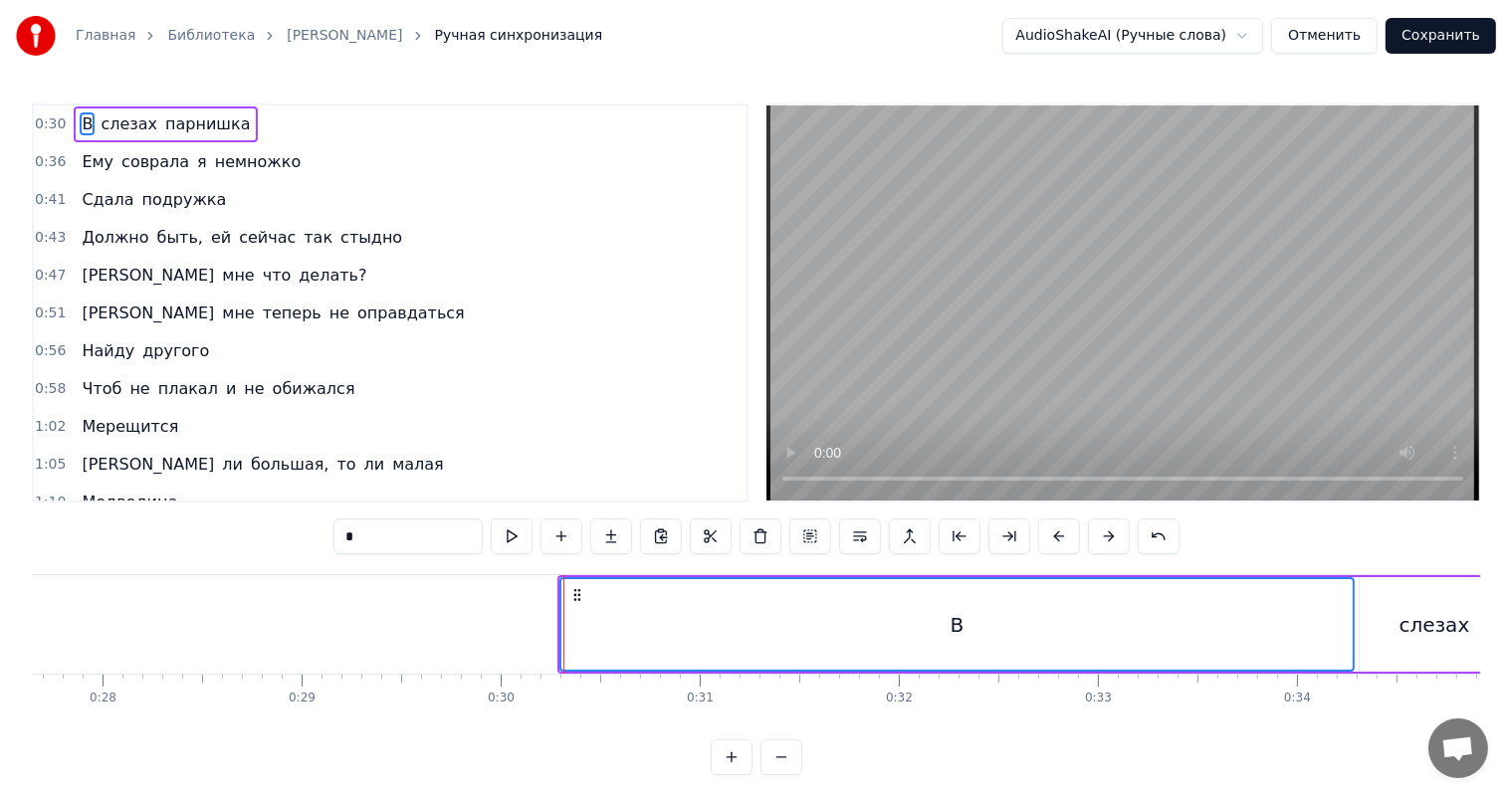
scroll to position [0, 5716]
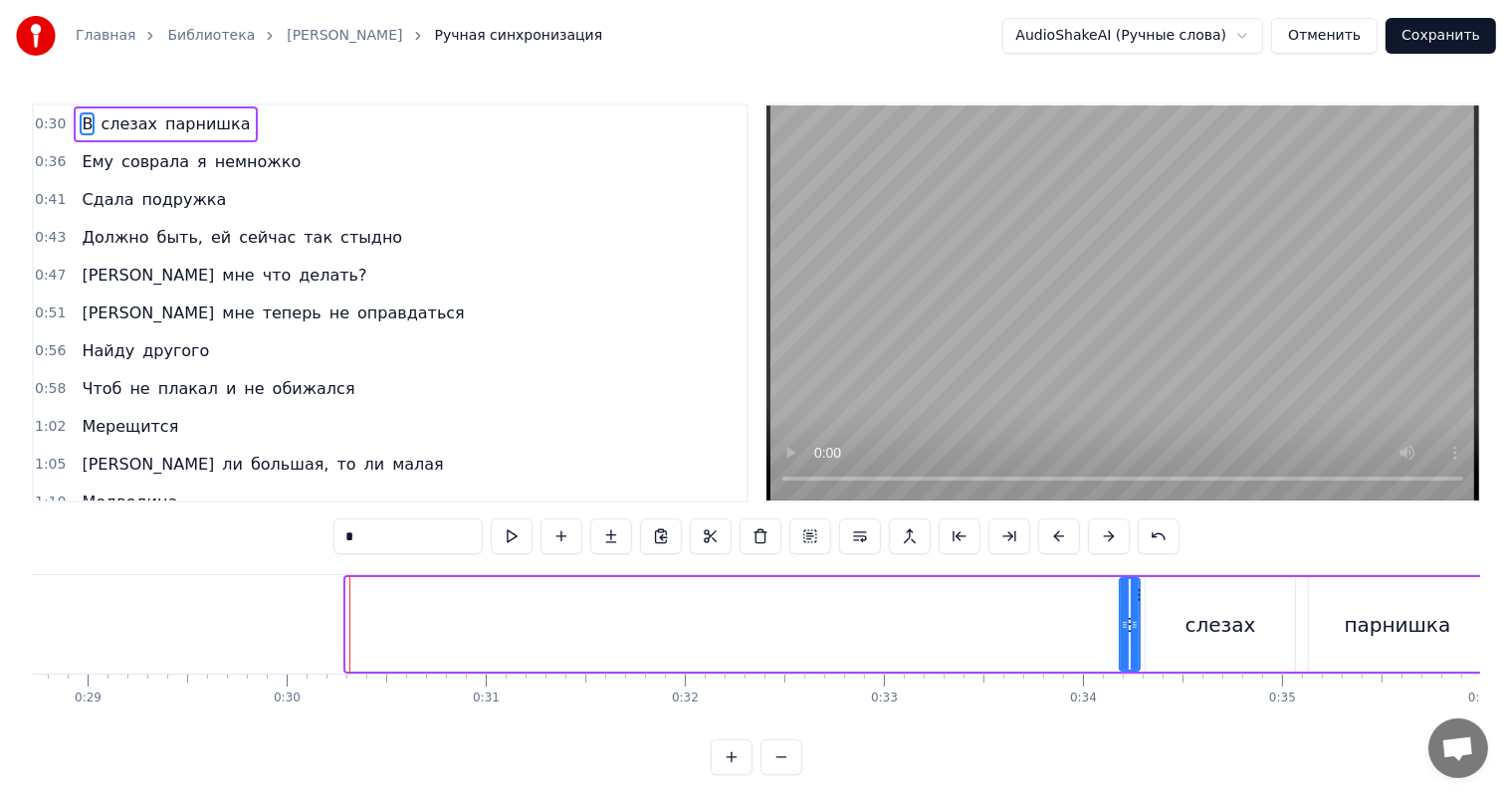
drag, startPoint x: 351, startPoint y: 641, endPoint x: 1124, endPoint y: 625, distance: 773.2
click at [1124, 625] on div at bounding box center [1125, 624] width 8 height 91
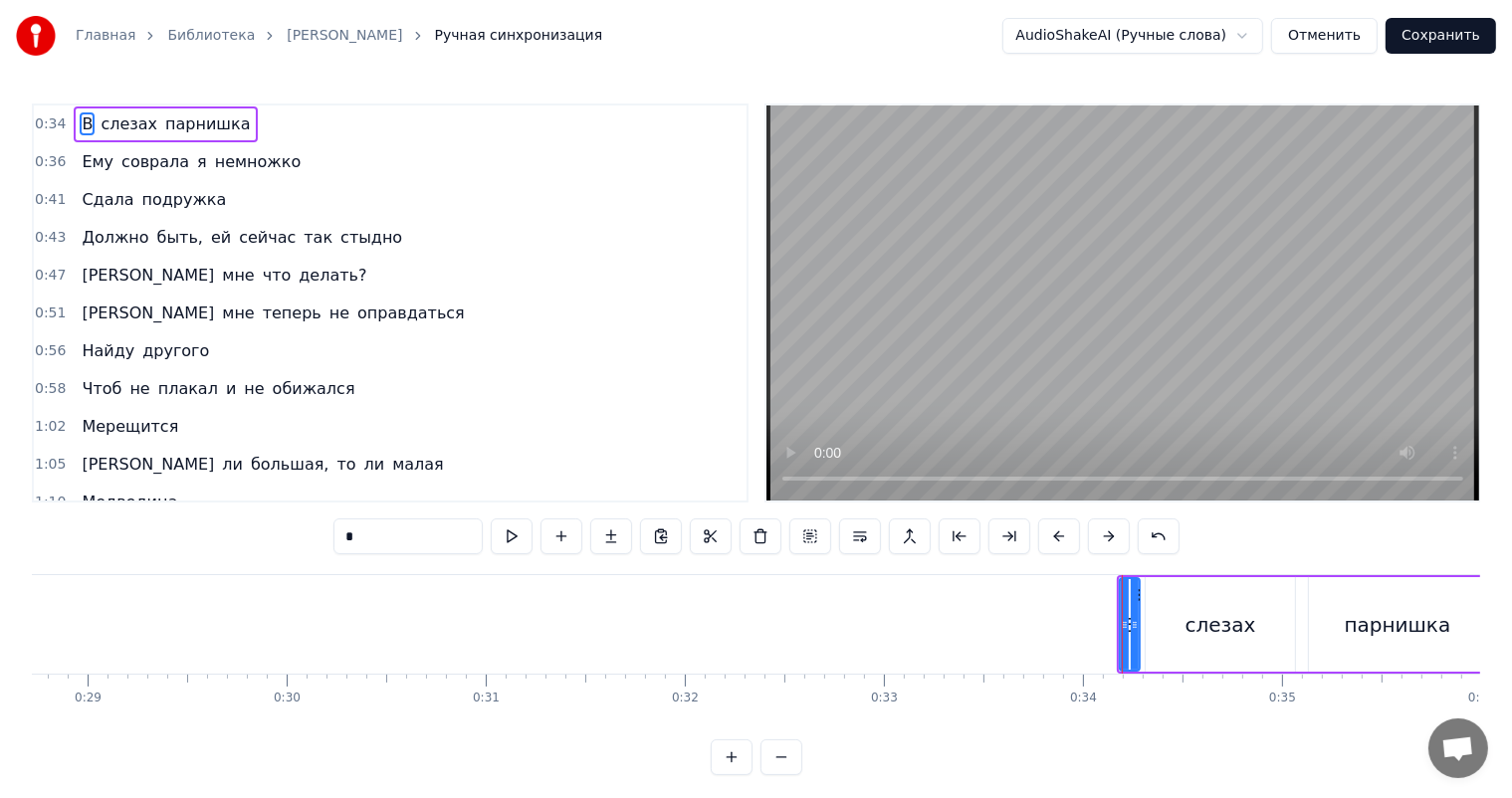
click at [1146, 618] on div "слезах" at bounding box center [1219, 624] width 149 height 95
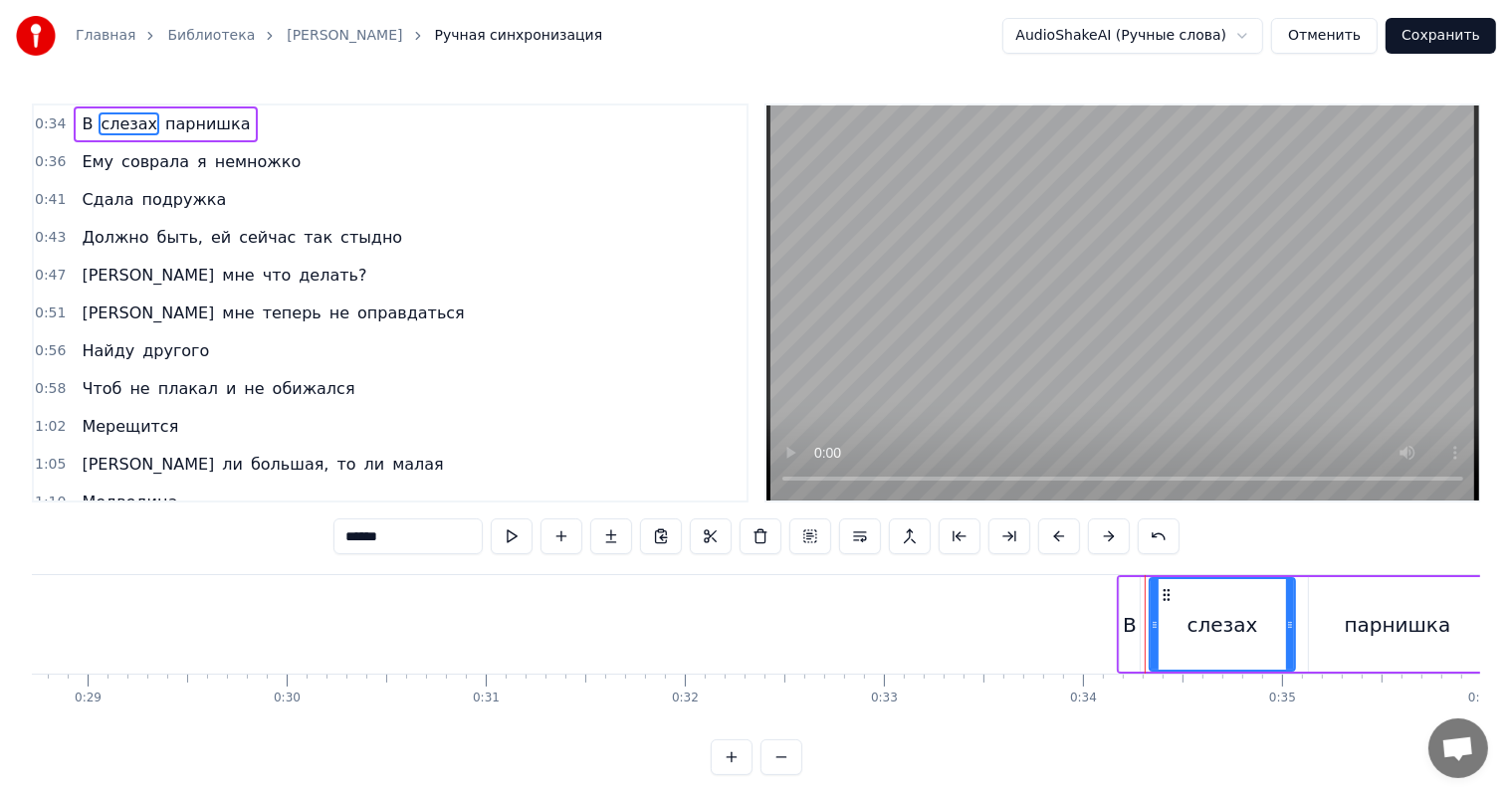
click at [1154, 618] on icon at bounding box center [1154, 625] width 8 height 16
click at [1129, 621] on div "В" at bounding box center [1130, 625] width 14 height 30
type input "*"
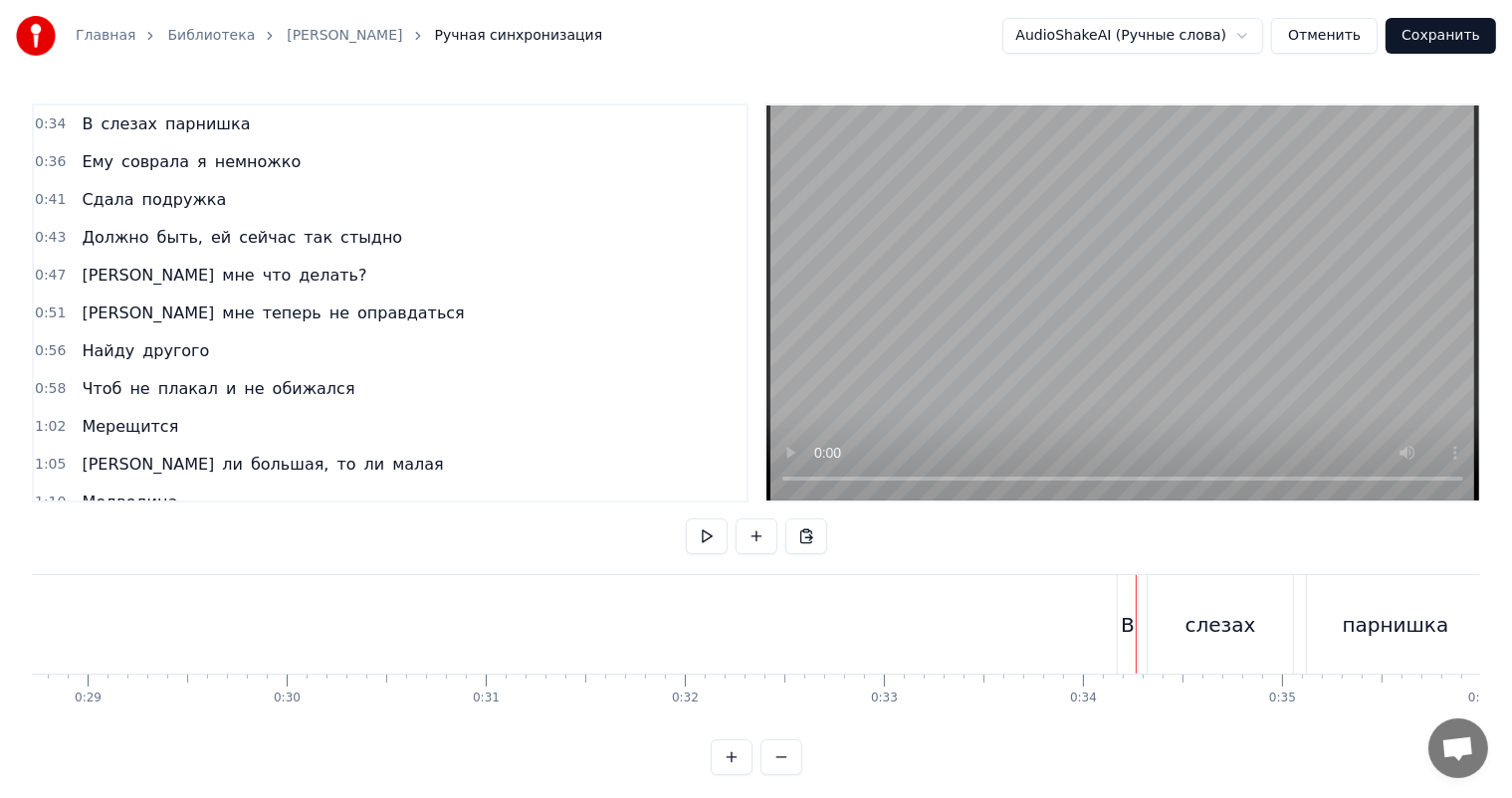
click at [1127, 593] on div "В" at bounding box center [1128, 624] width 20 height 99
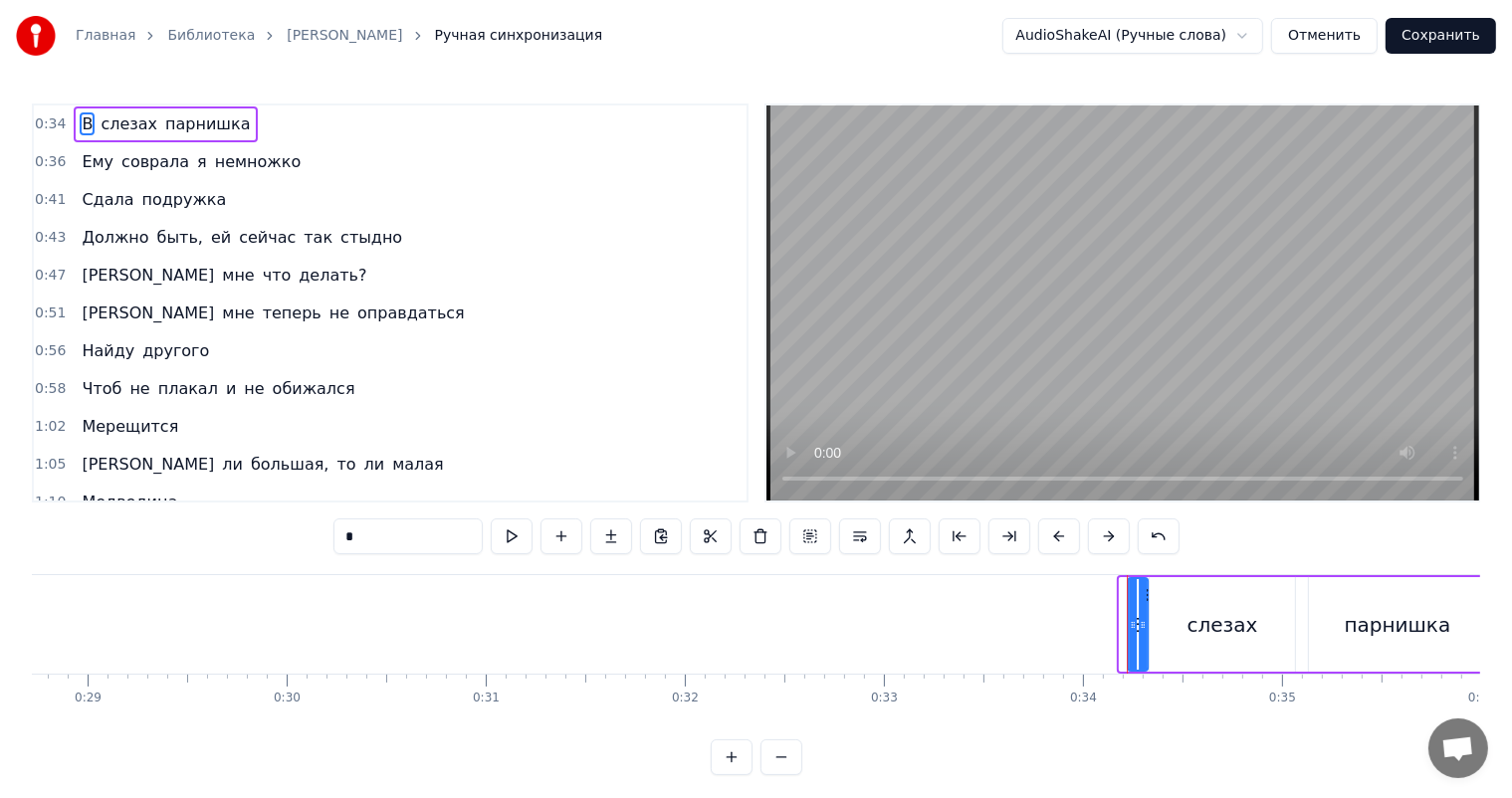
click at [1146, 591] on icon at bounding box center [1144, 595] width 16 height 16
click at [1125, 598] on div "В слезах парнишка" at bounding box center [1306, 624] width 365 height 99
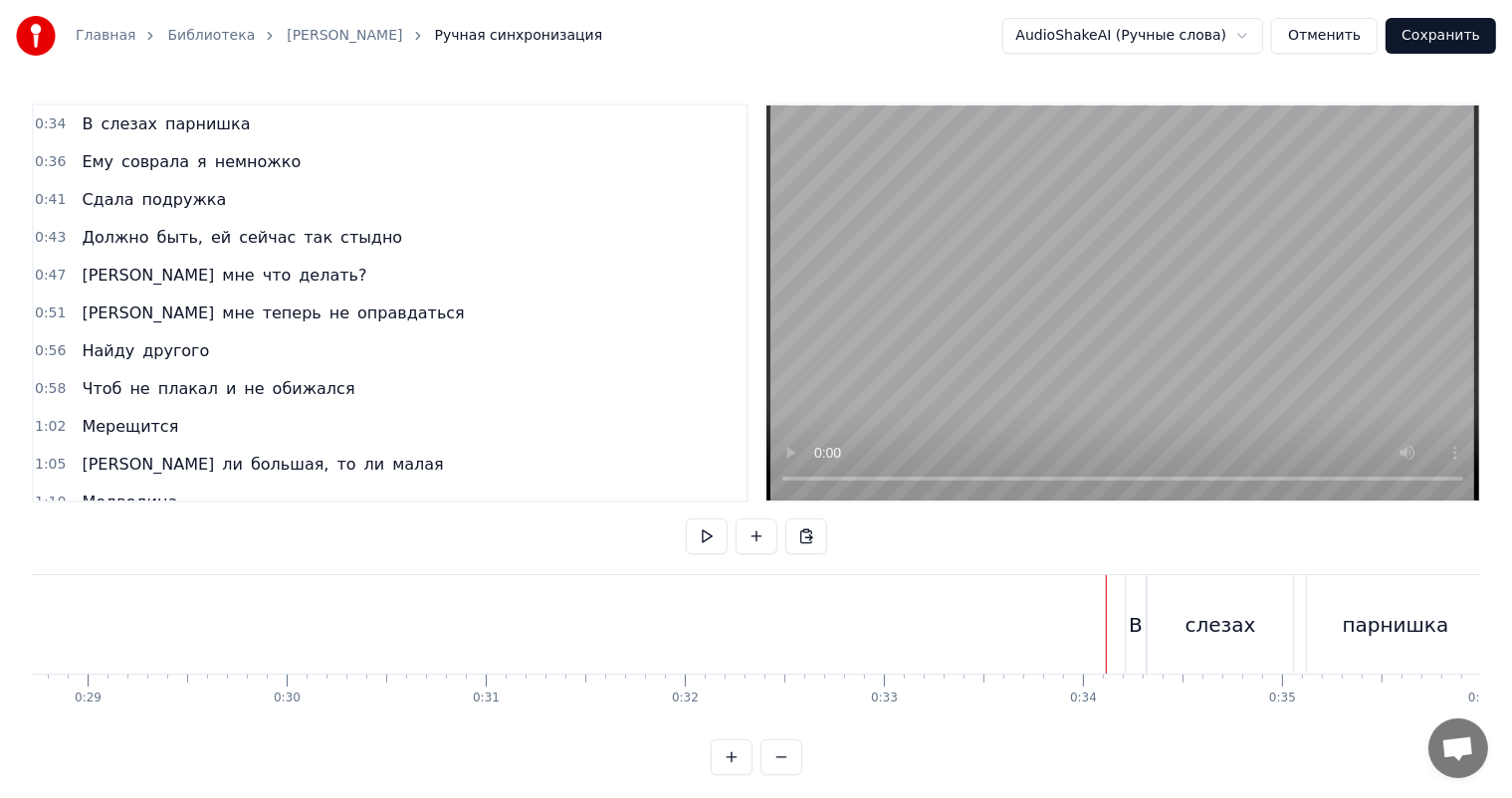
click at [1071, 386] on video at bounding box center [1123, 304] width 713 height 396
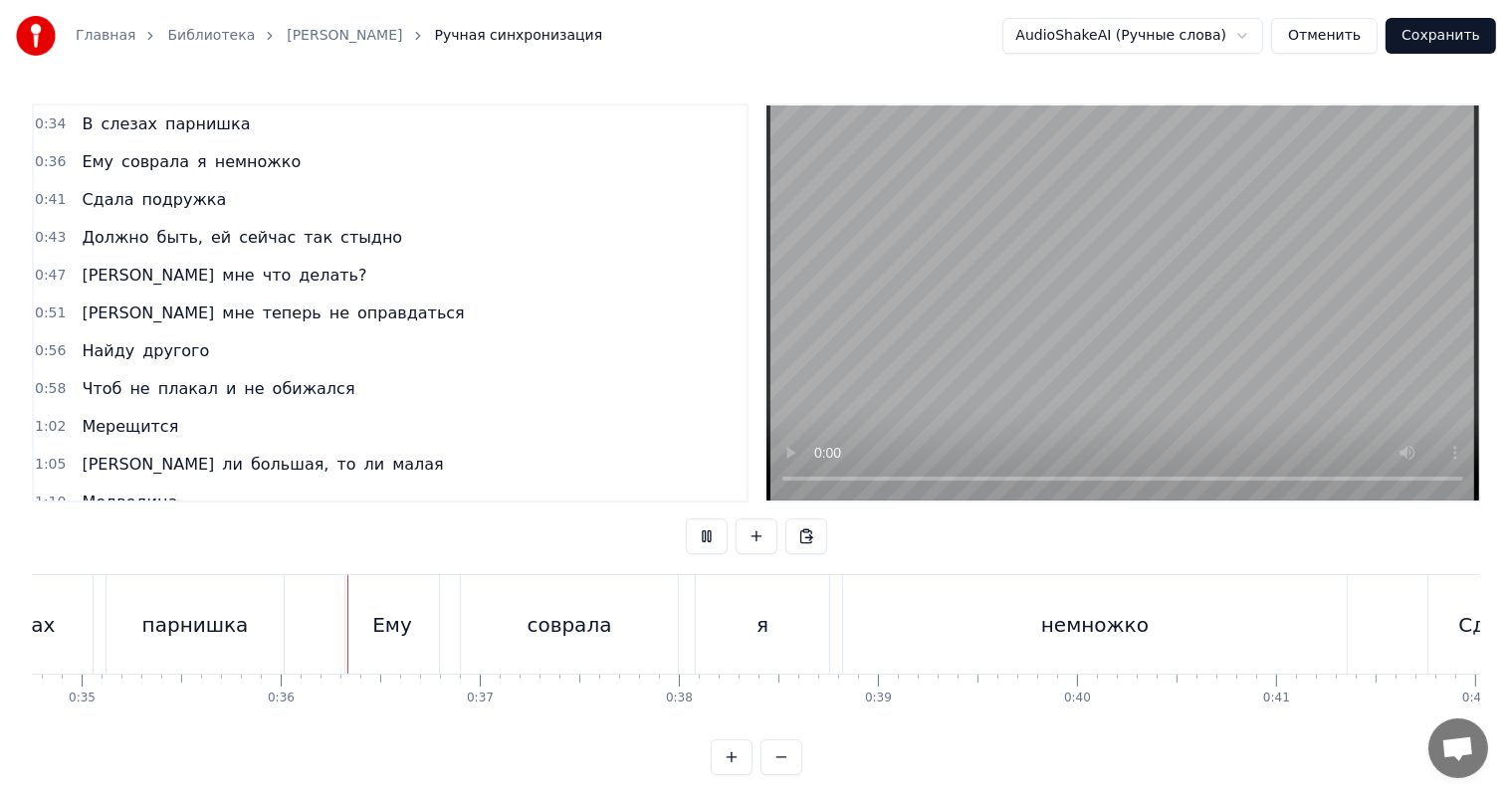
scroll to position [0, 7000]
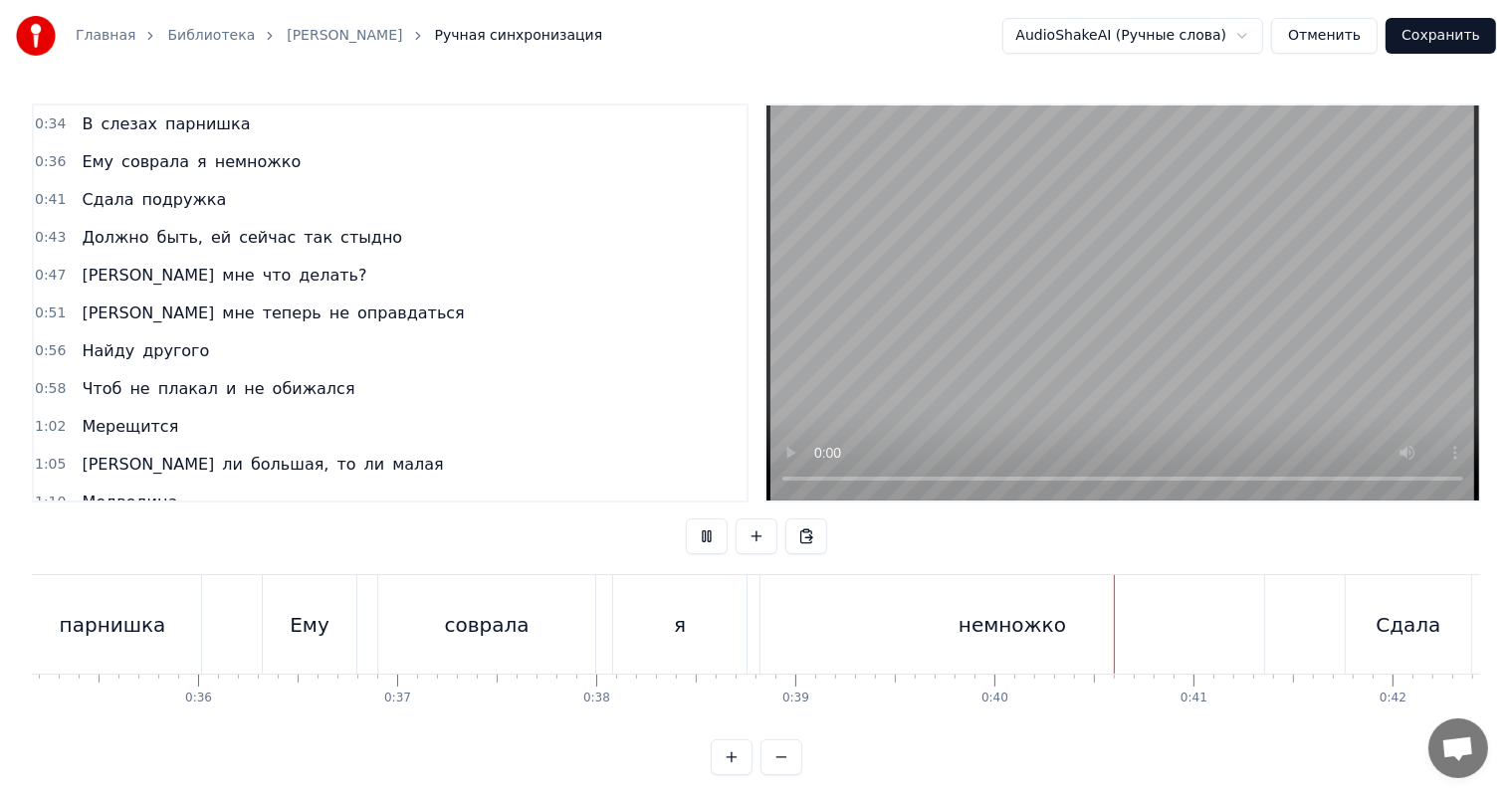
click at [1024, 275] on video at bounding box center [1123, 304] width 713 height 396
click at [1114, 599] on div "немножко" at bounding box center [1012, 624] width 503 height 99
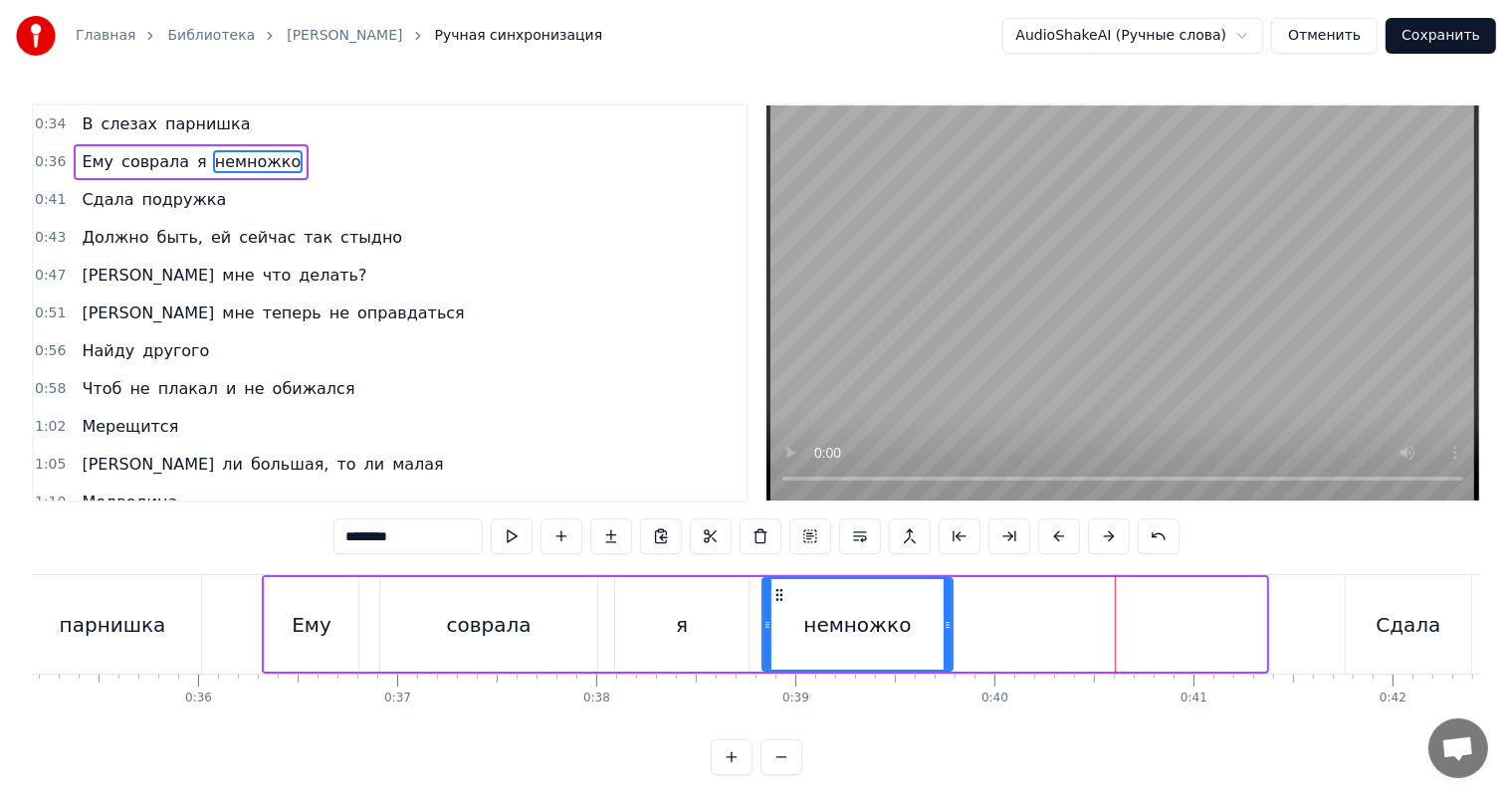
drag, startPoint x: 1262, startPoint y: 617, endPoint x: 948, endPoint y: 630, distance: 314.3
click at [948, 630] on icon at bounding box center [948, 625] width 8 height 16
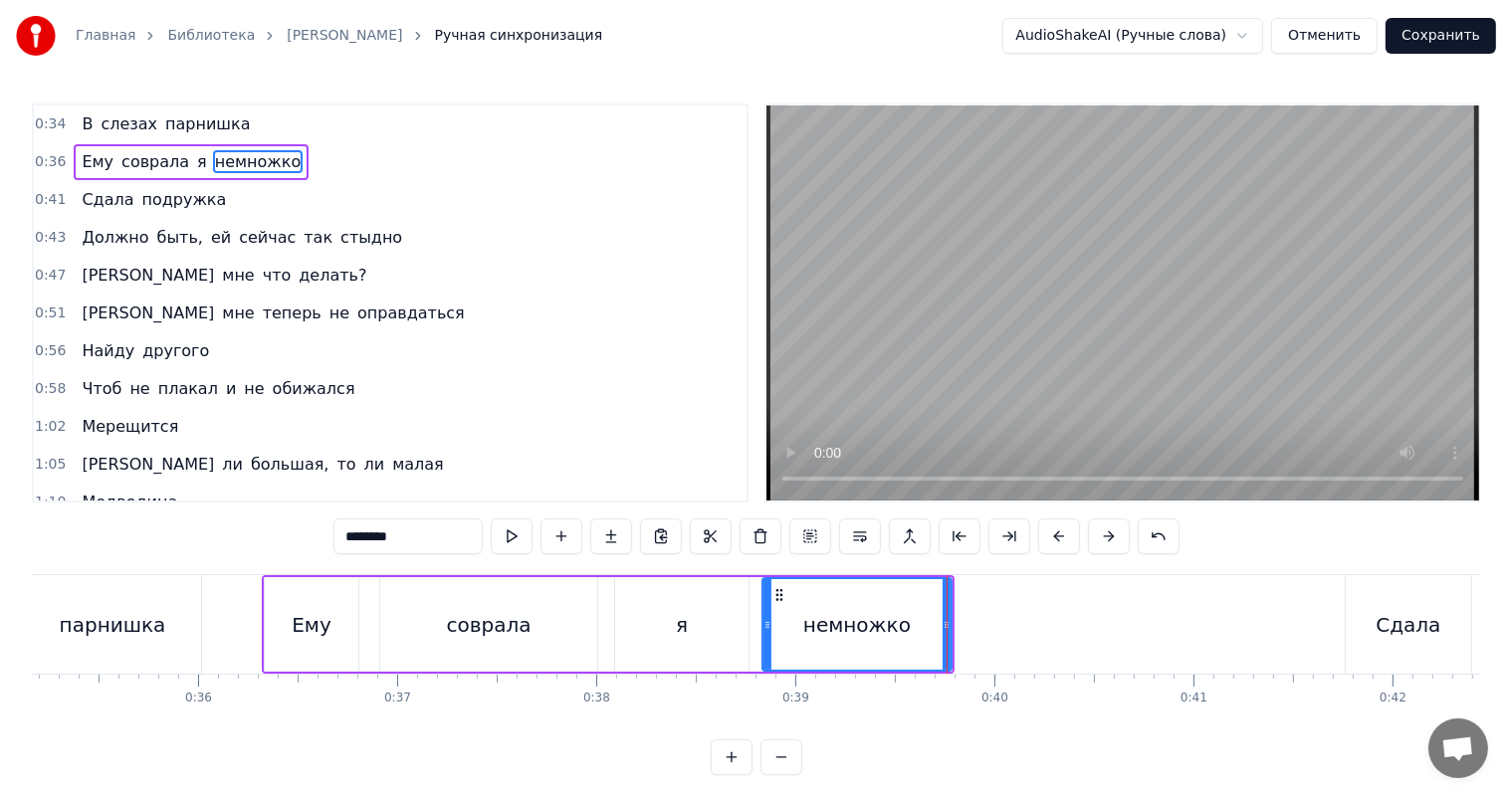
click at [669, 617] on div "я" at bounding box center [682, 624] width 134 height 95
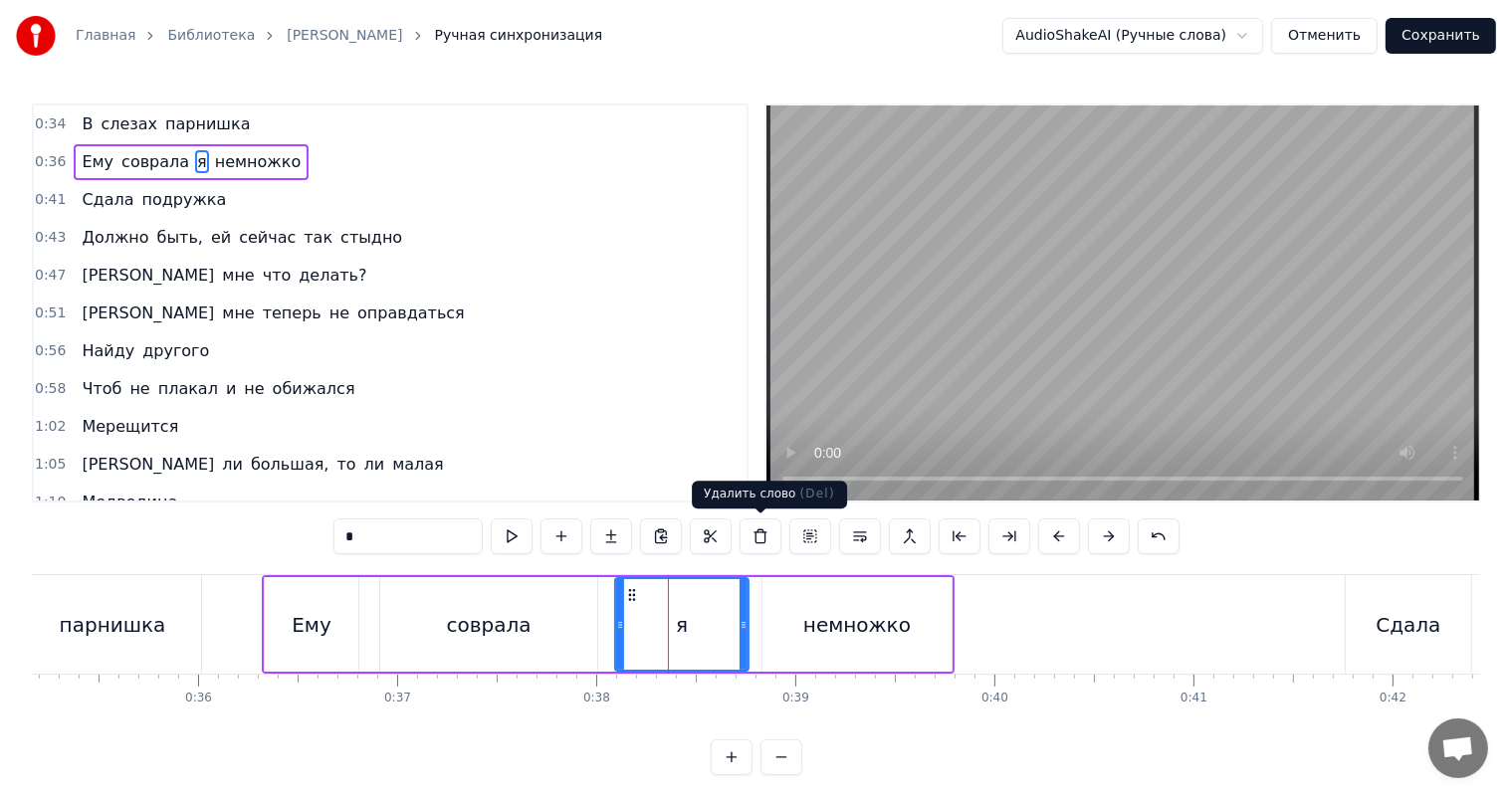
click at [1296, 190] on video at bounding box center [1123, 304] width 713 height 396
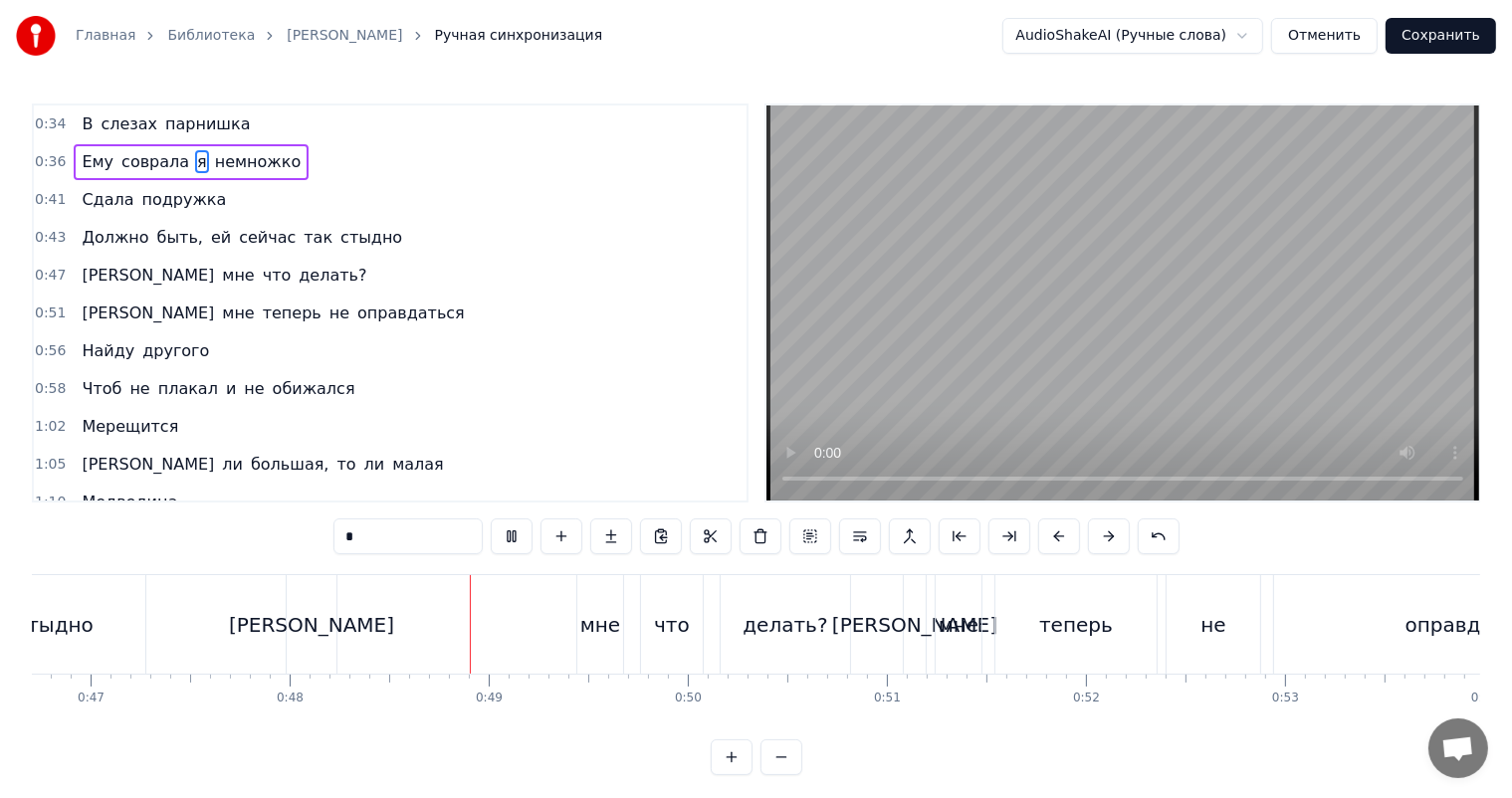
scroll to position [0, 9533]
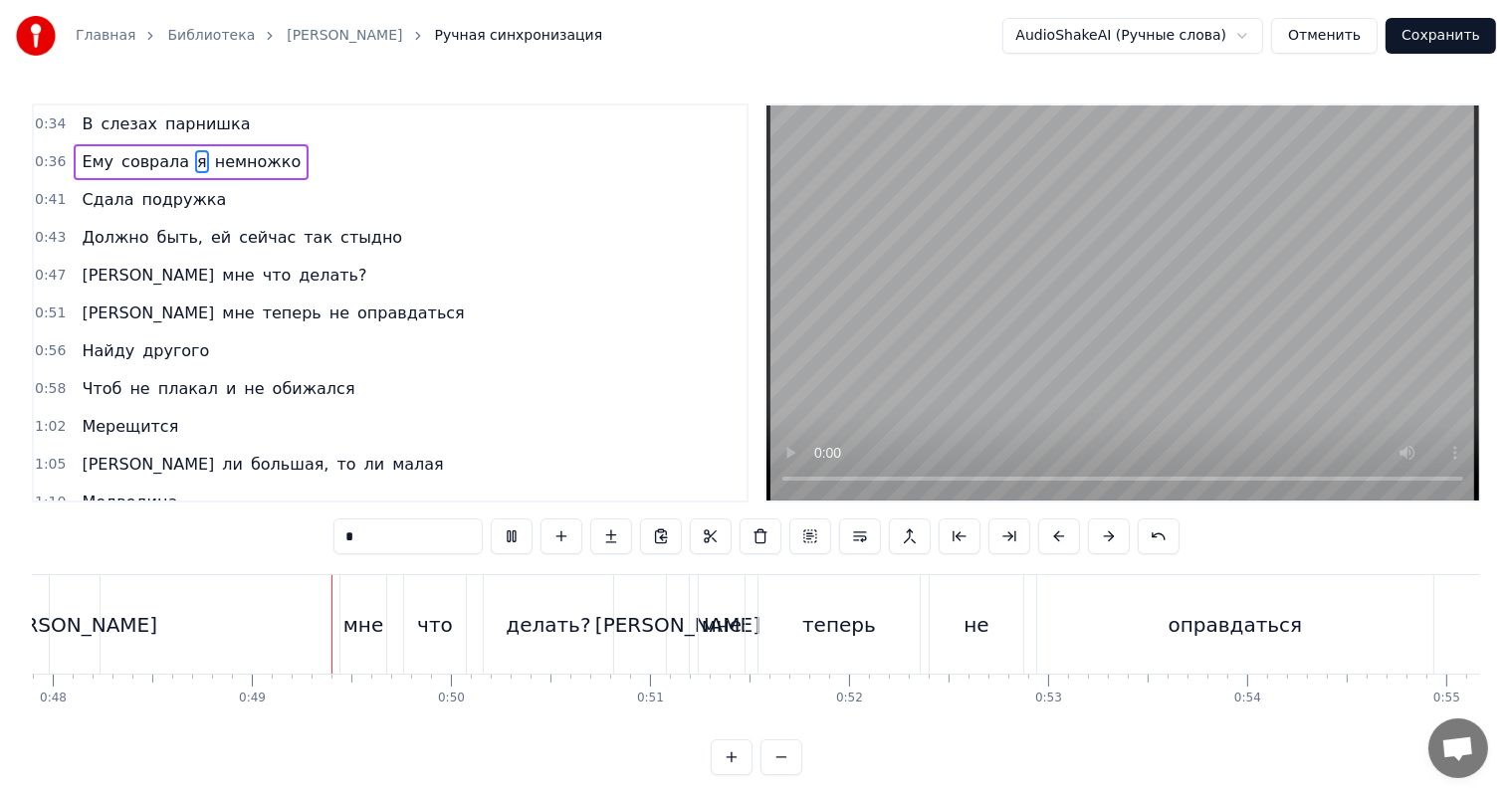
click at [1226, 308] on video at bounding box center [1123, 304] width 713 height 396
click at [56, 620] on div "[PERSON_NAME]" at bounding box center [75, 624] width 50 height 99
type input "*"
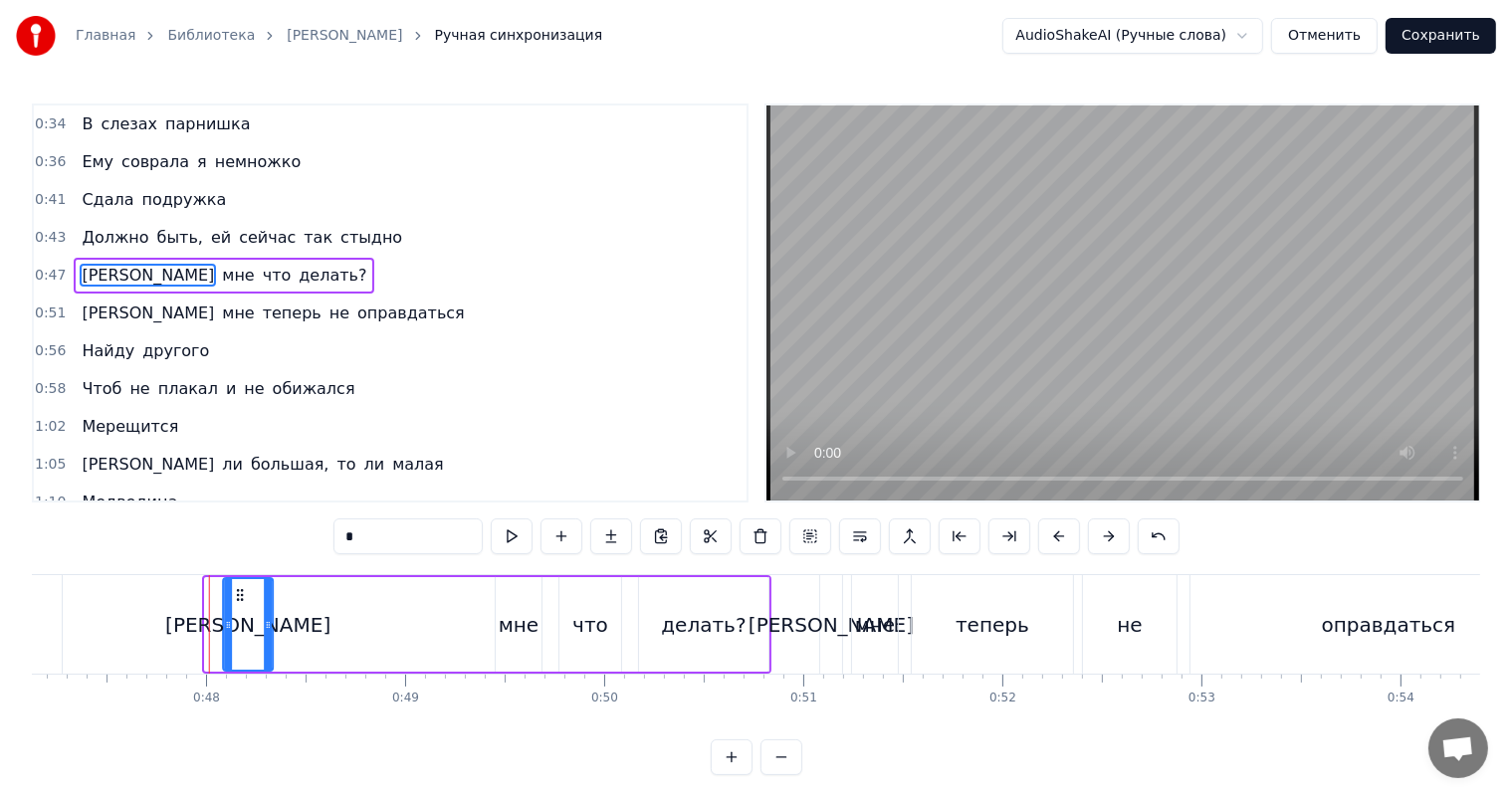
scroll to position [0, 9376]
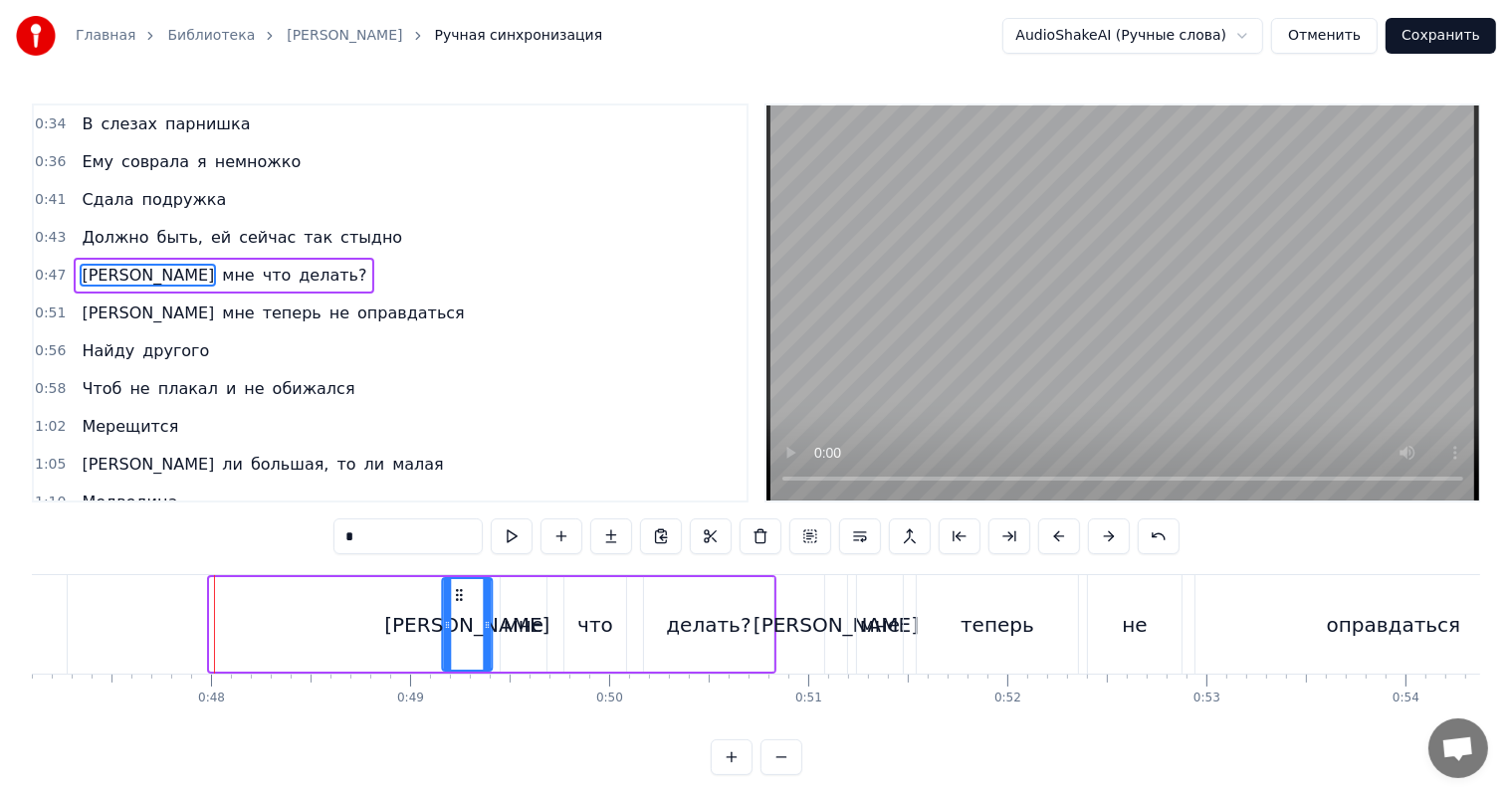
drag, startPoint x: 141, startPoint y: 588, endPoint x: 456, endPoint y: 577, distance: 315.2
click at [456, 579] on div "[PERSON_NAME]" at bounding box center [467, 624] width 48 height 91
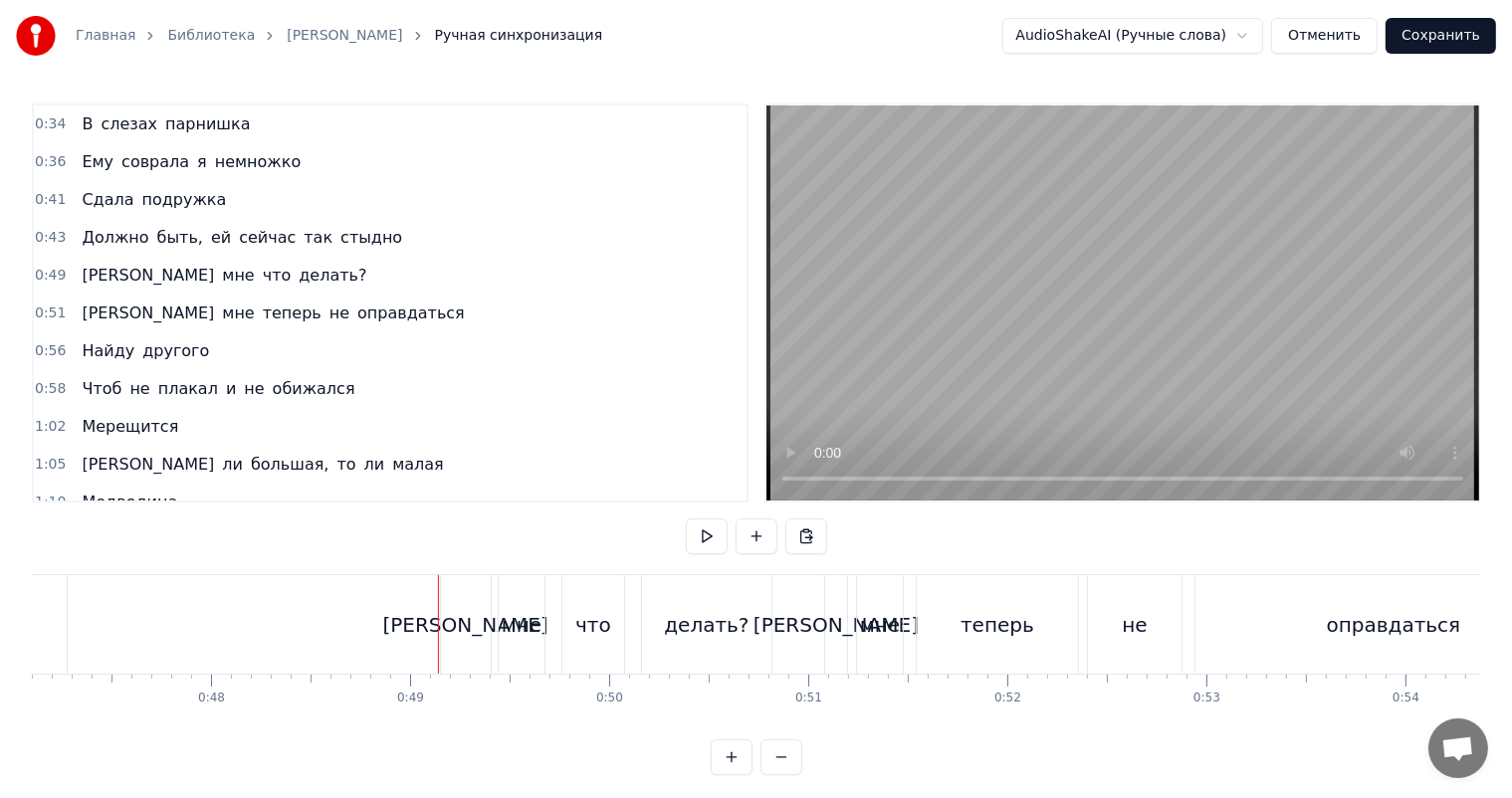
click at [1045, 291] on video at bounding box center [1123, 304] width 713 height 396
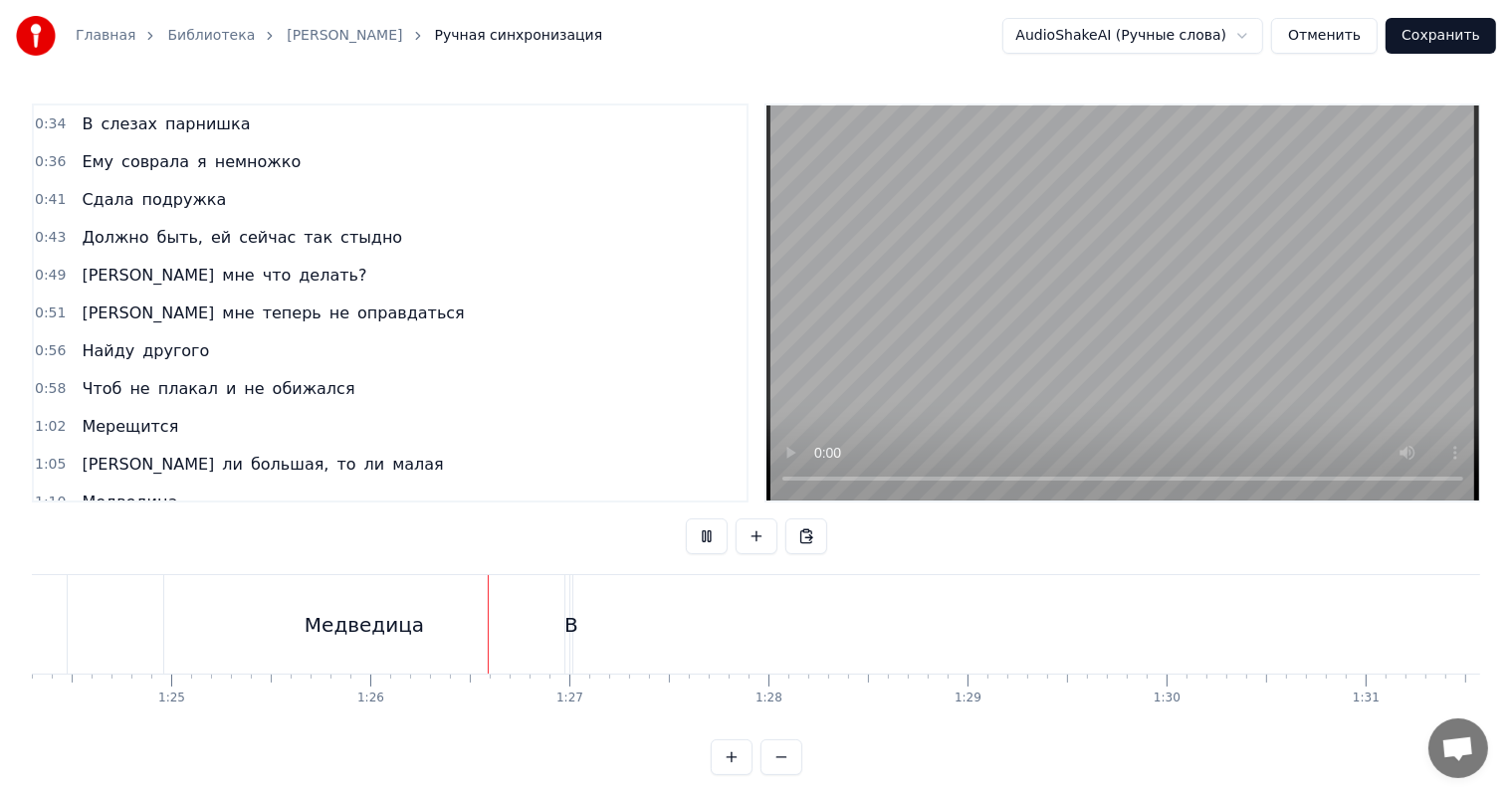
scroll to position [0, 17016]
click at [1065, 342] on video at bounding box center [1123, 304] width 713 height 396
click at [335, 608] on div "В" at bounding box center [336, 624] width 2 height 99
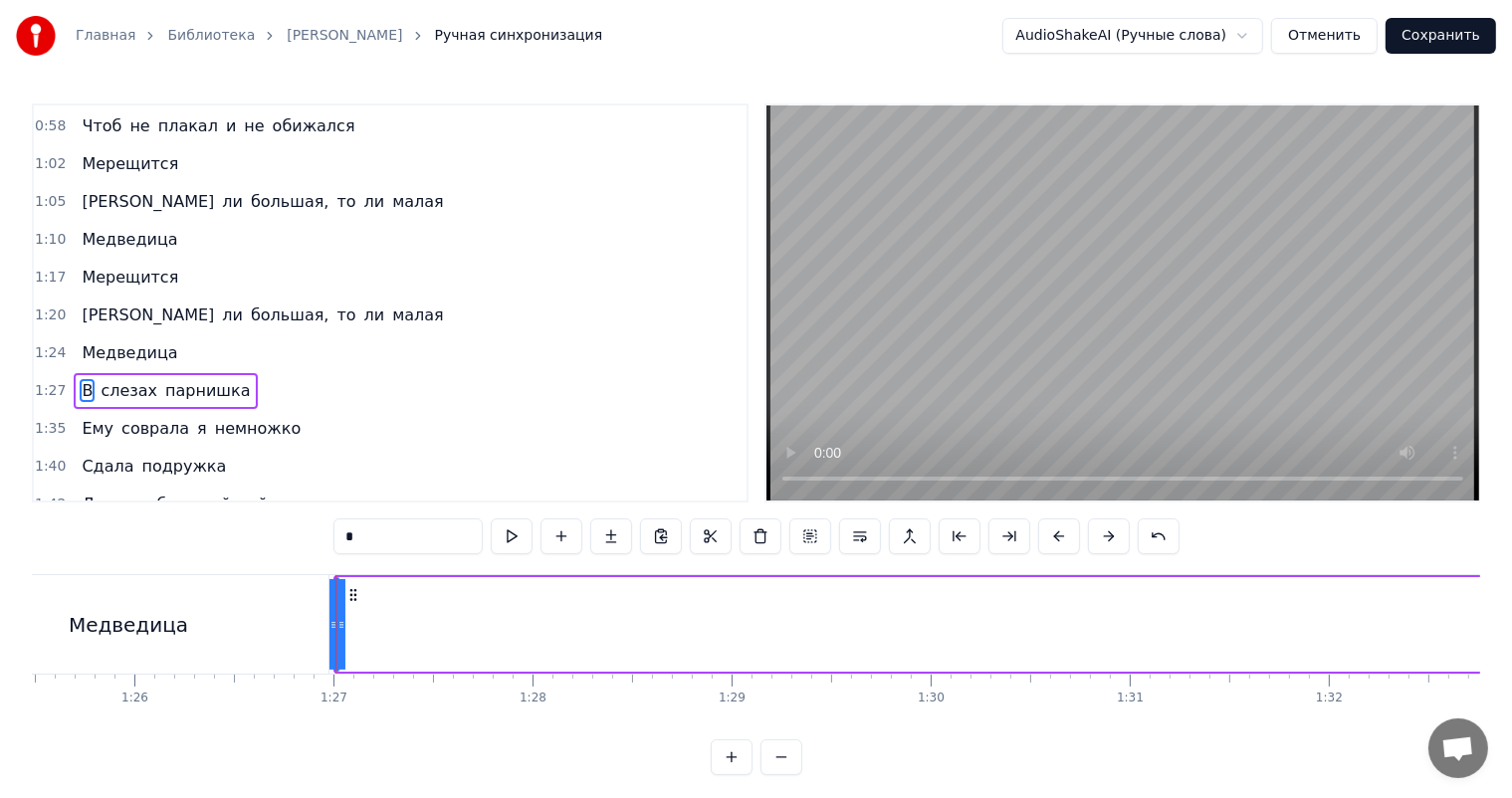
scroll to position [333, 0]
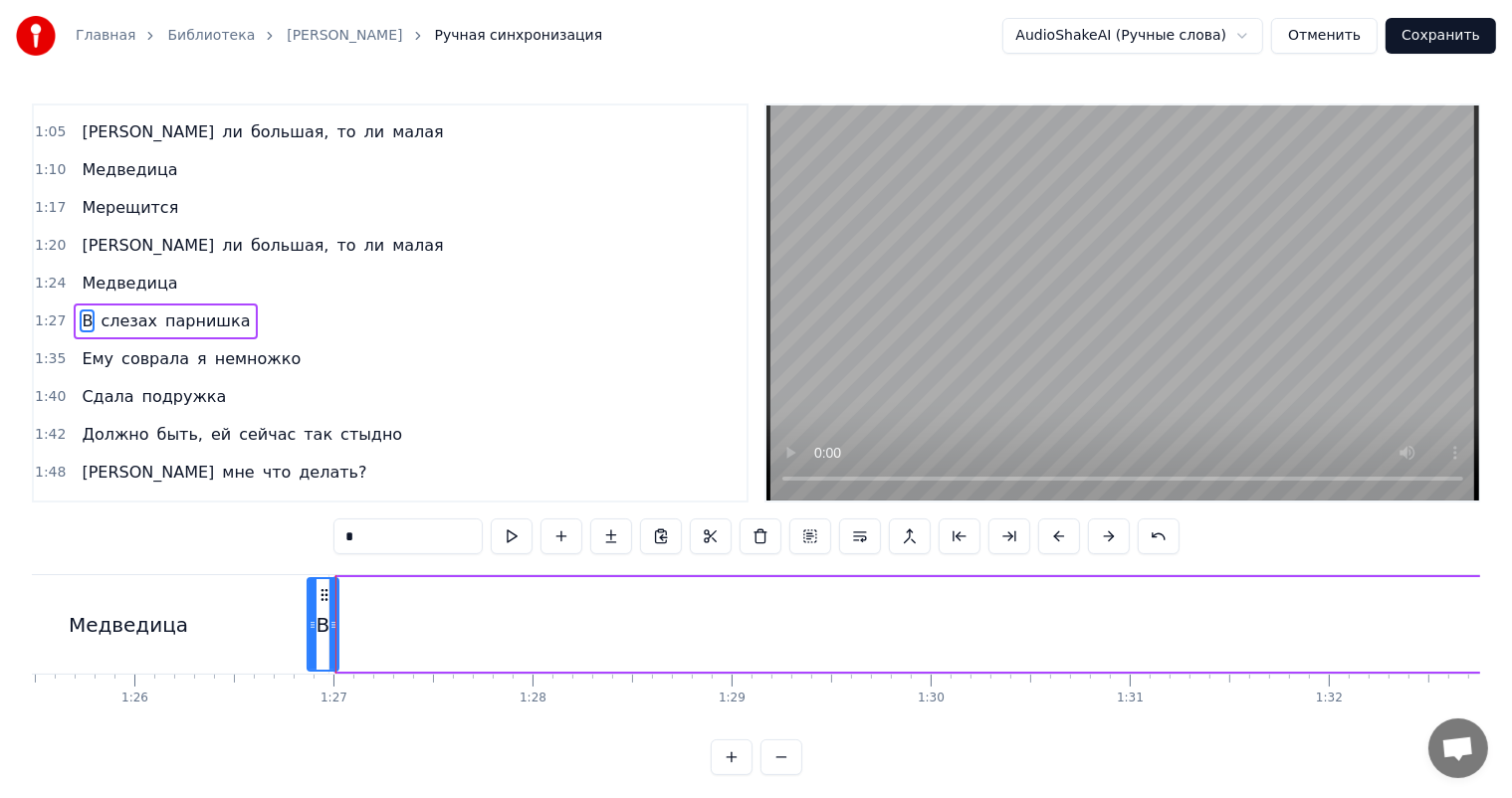
drag, startPoint x: 339, startPoint y: 605, endPoint x: 310, endPoint y: 601, distance: 29.3
click at [310, 601] on div at bounding box center [313, 624] width 8 height 91
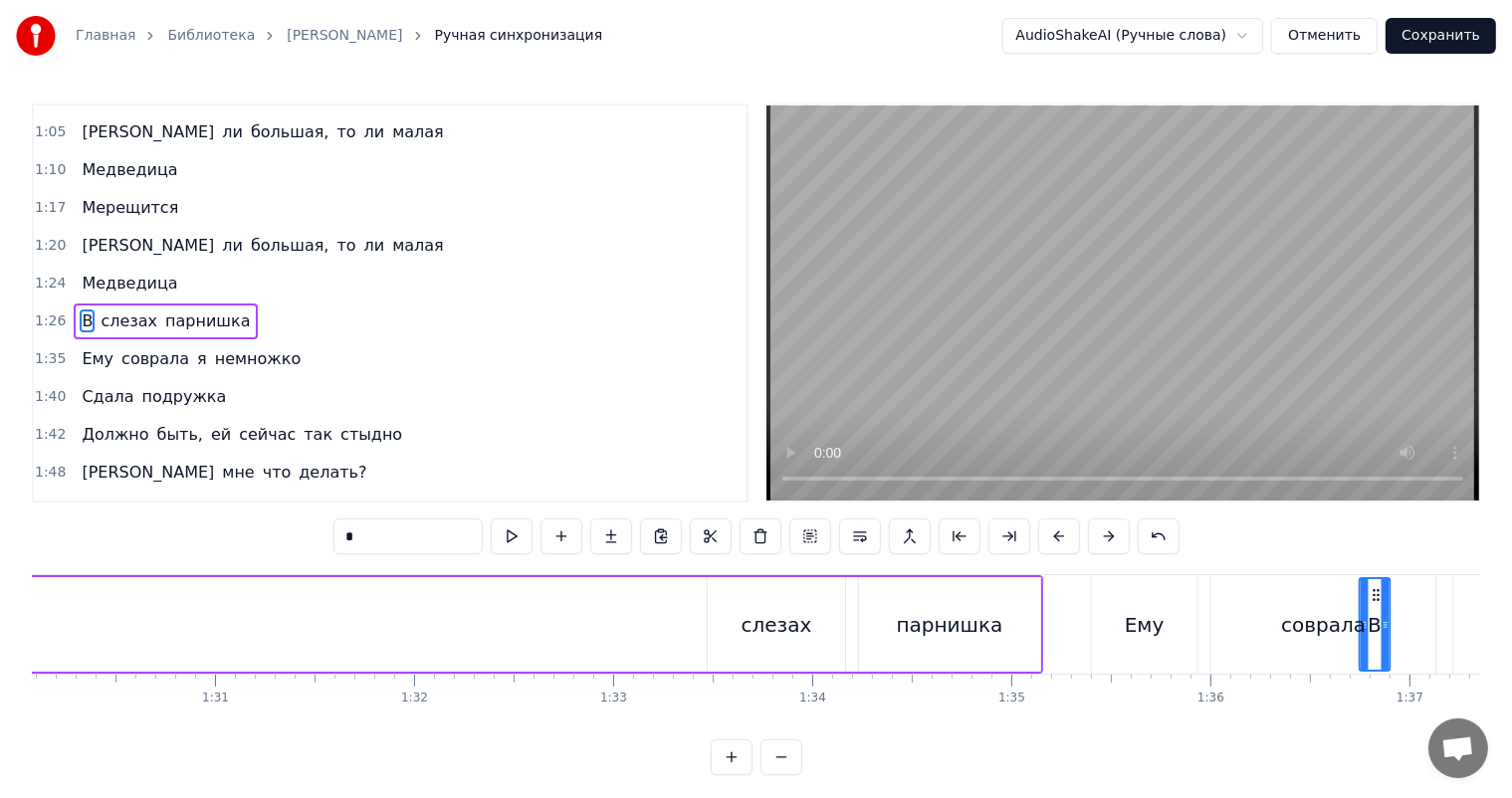
scroll to position [0, 17935]
drag, startPoint x: 321, startPoint y: 592, endPoint x: 694, endPoint y: 591, distance: 373.0
click at [694, 591] on icon at bounding box center [698, 595] width 16 height 16
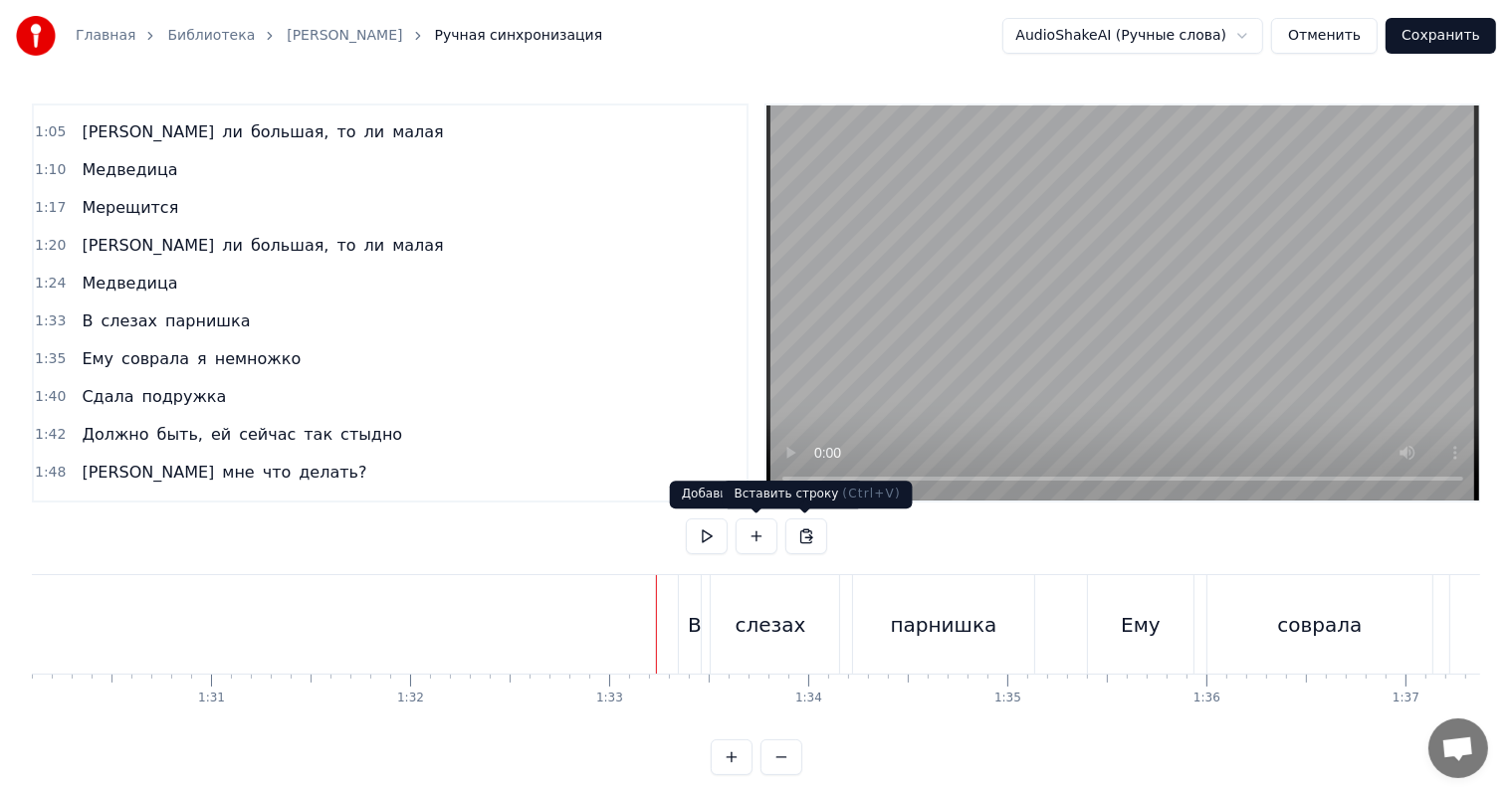
click at [1279, 230] on video at bounding box center [1123, 304] width 713 height 396
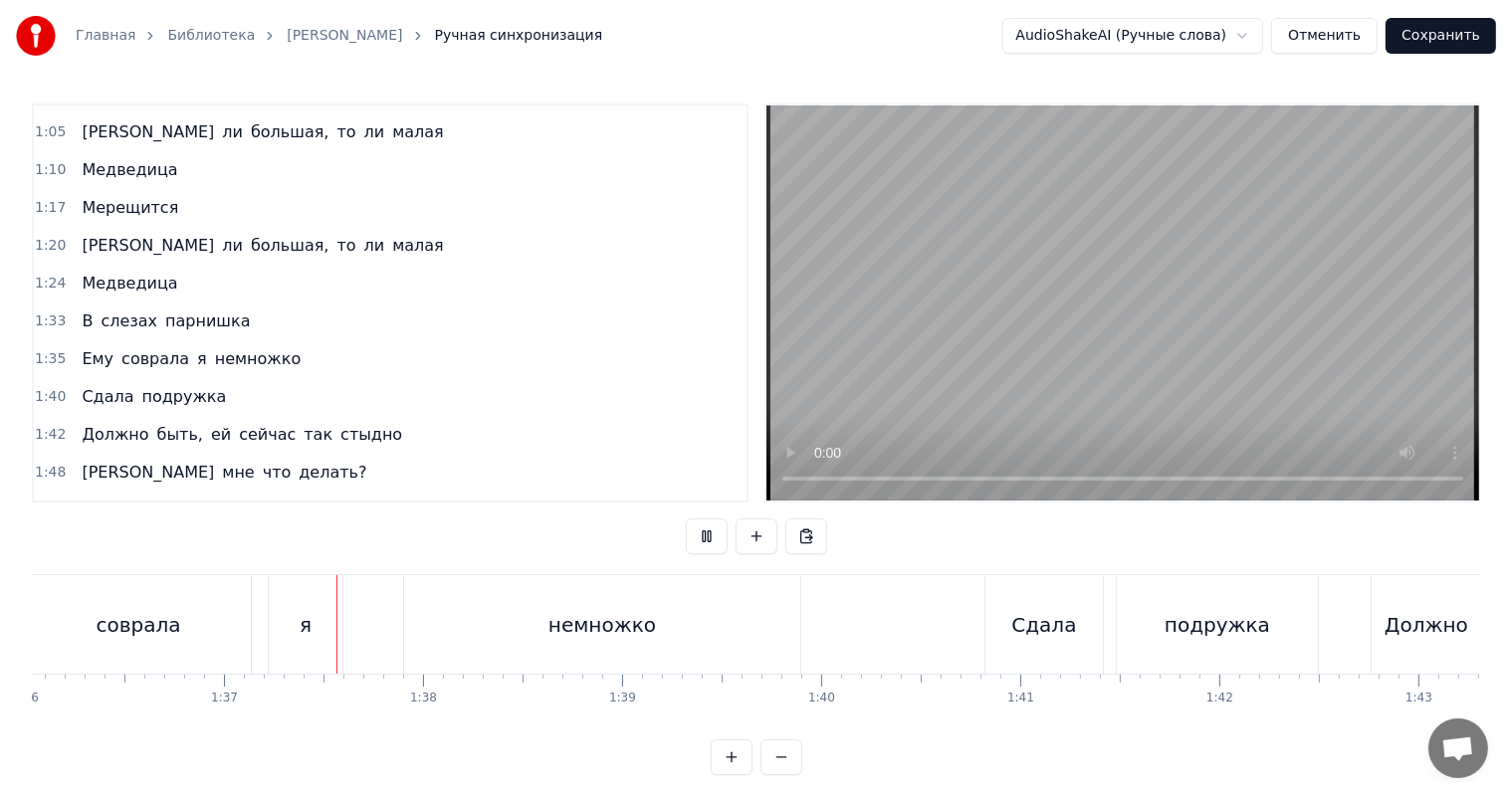
scroll to position [0, 19188]
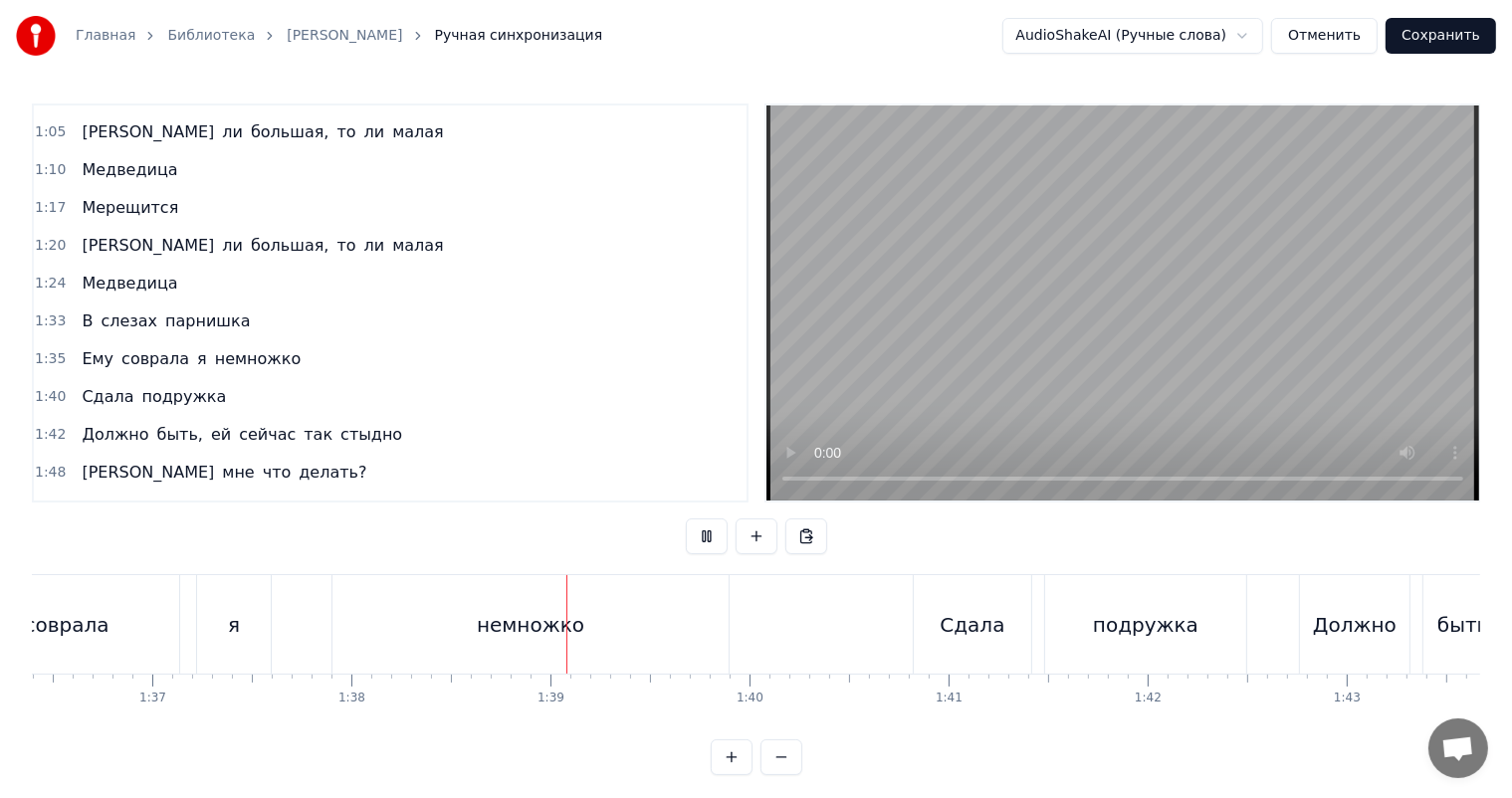
click at [1279, 230] on video at bounding box center [1123, 304] width 713 height 396
click at [654, 623] on div "немножко" at bounding box center [530, 624] width 396 height 99
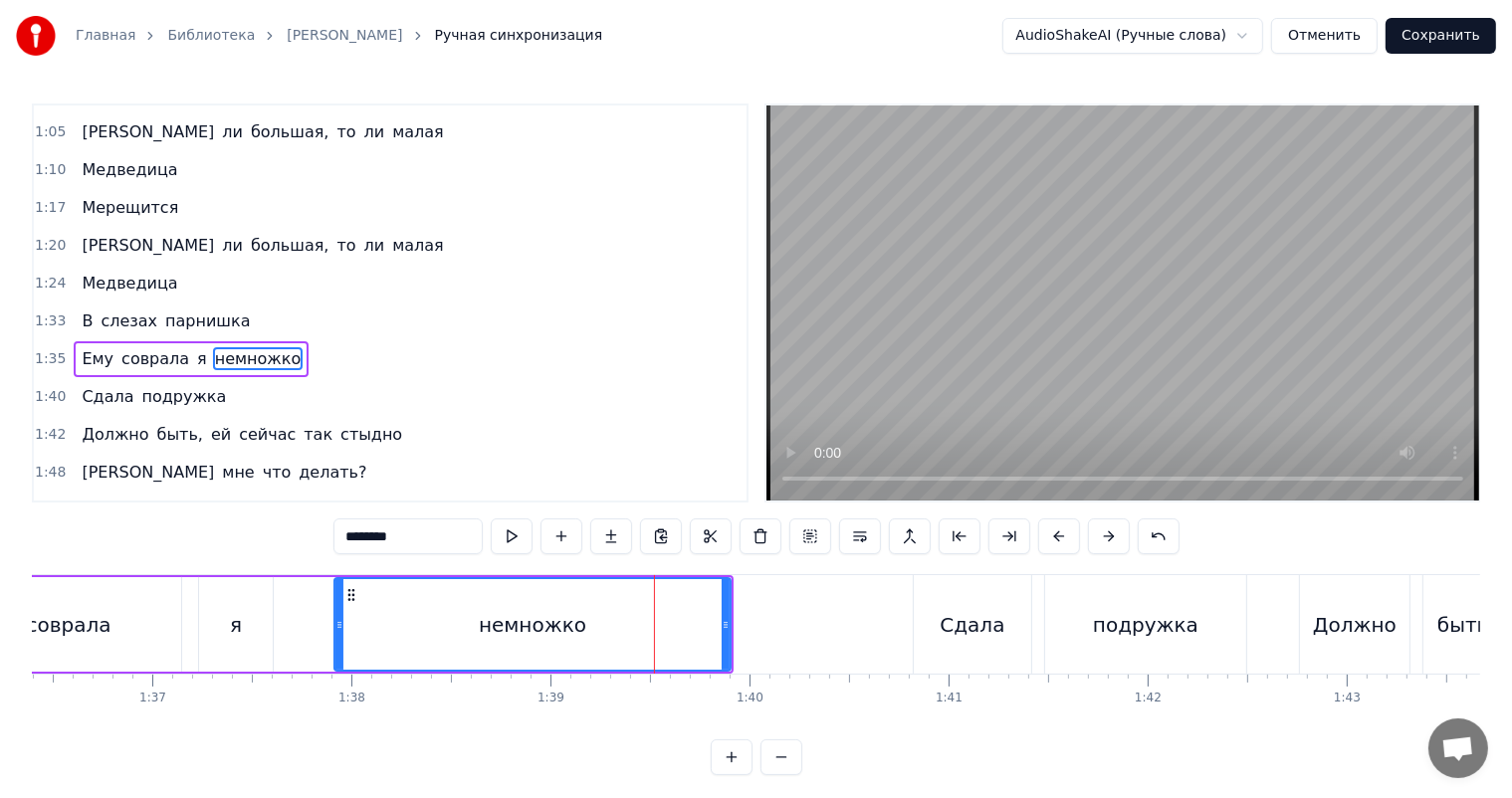
scroll to position [370, 0]
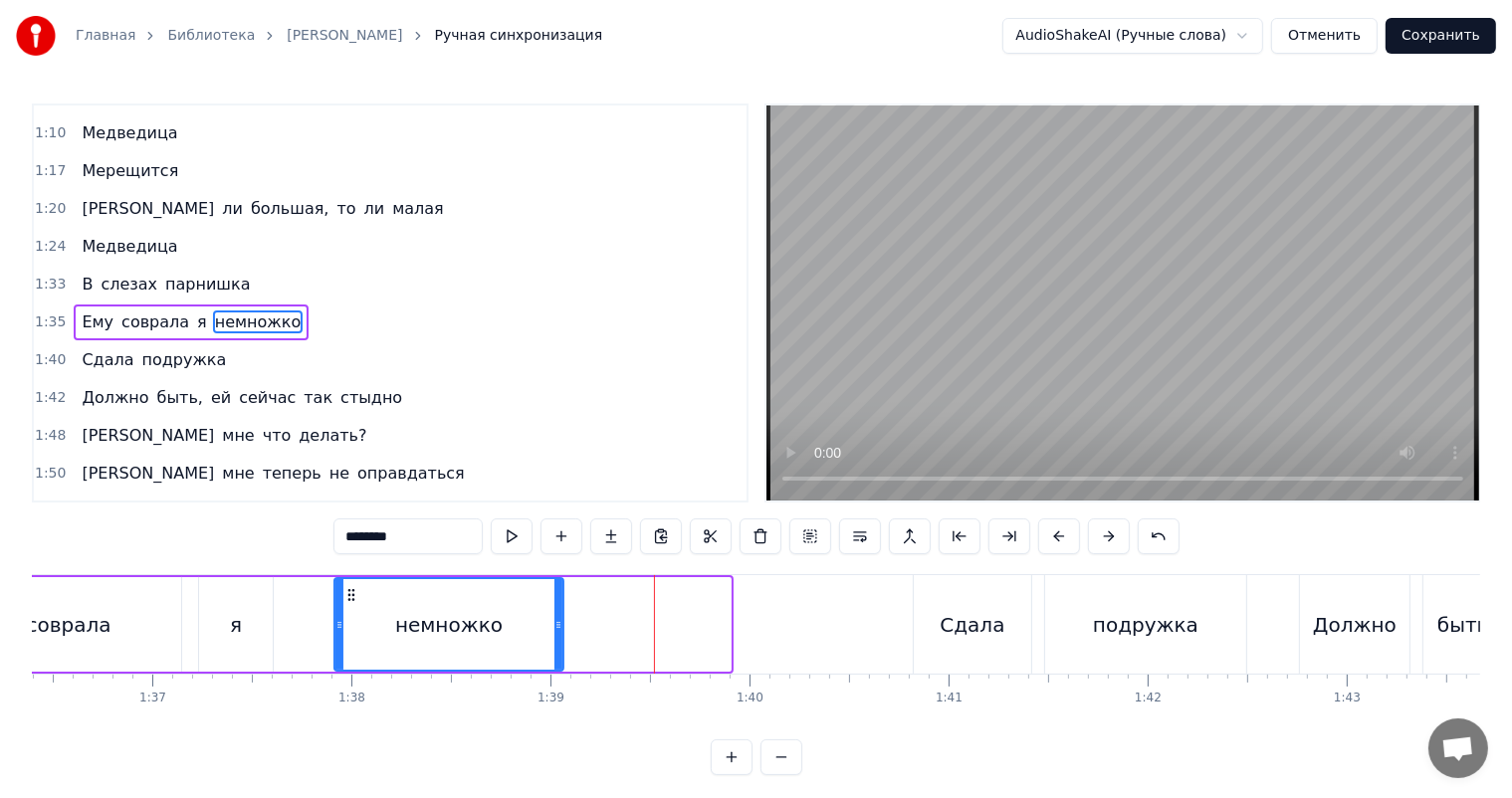
drag, startPoint x: 725, startPoint y: 637, endPoint x: 555, endPoint y: 637, distance: 170.0
click at [555, 637] on div at bounding box center [558, 624] width 8 height 91
click at [287, 629] on div "Ему соврала я немножко" at bounding box center [199, 624] width 730 height 99
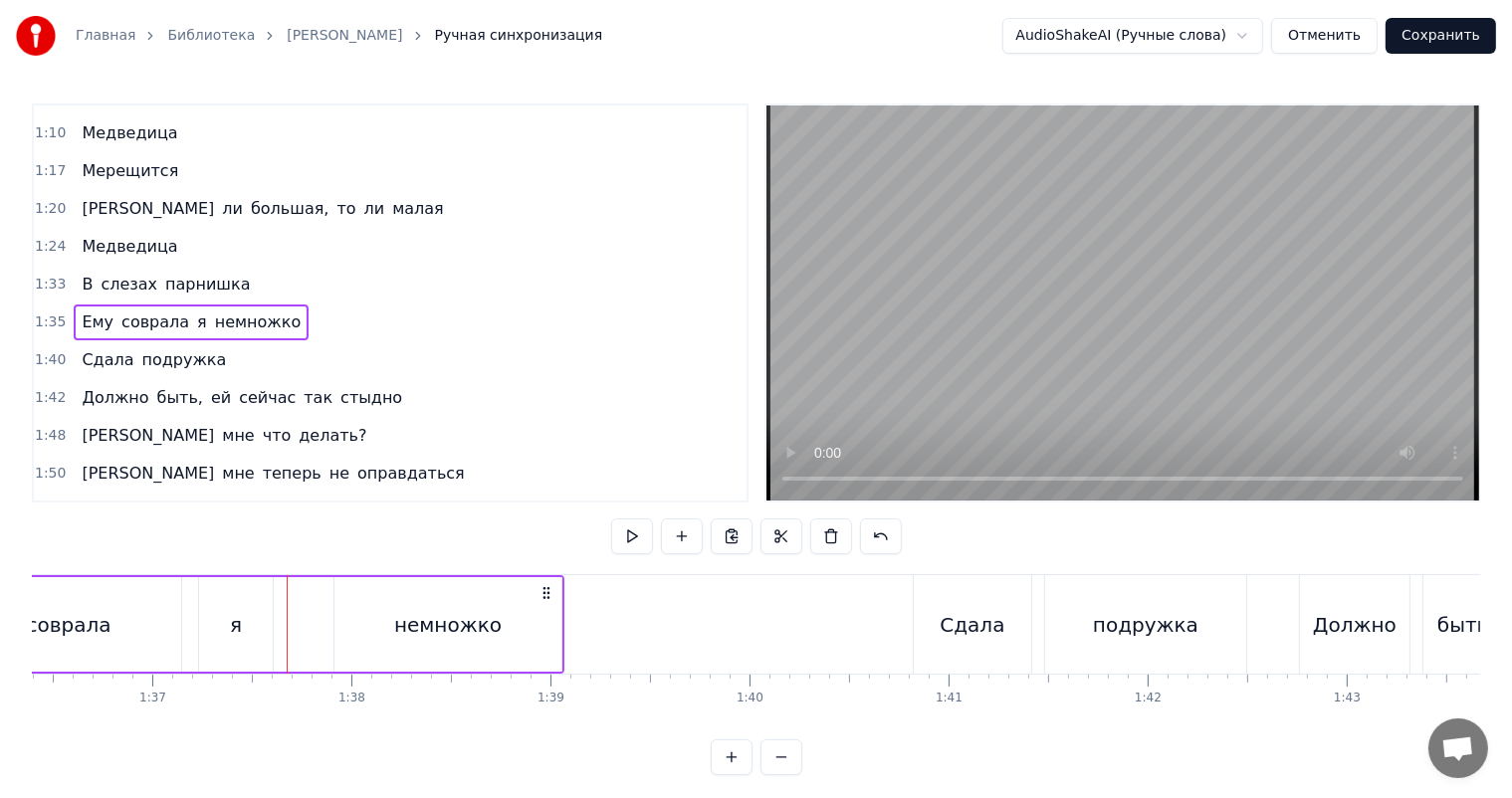
click at [1369, 134] on video at bounding box center [1123, 304] width 713 height 396
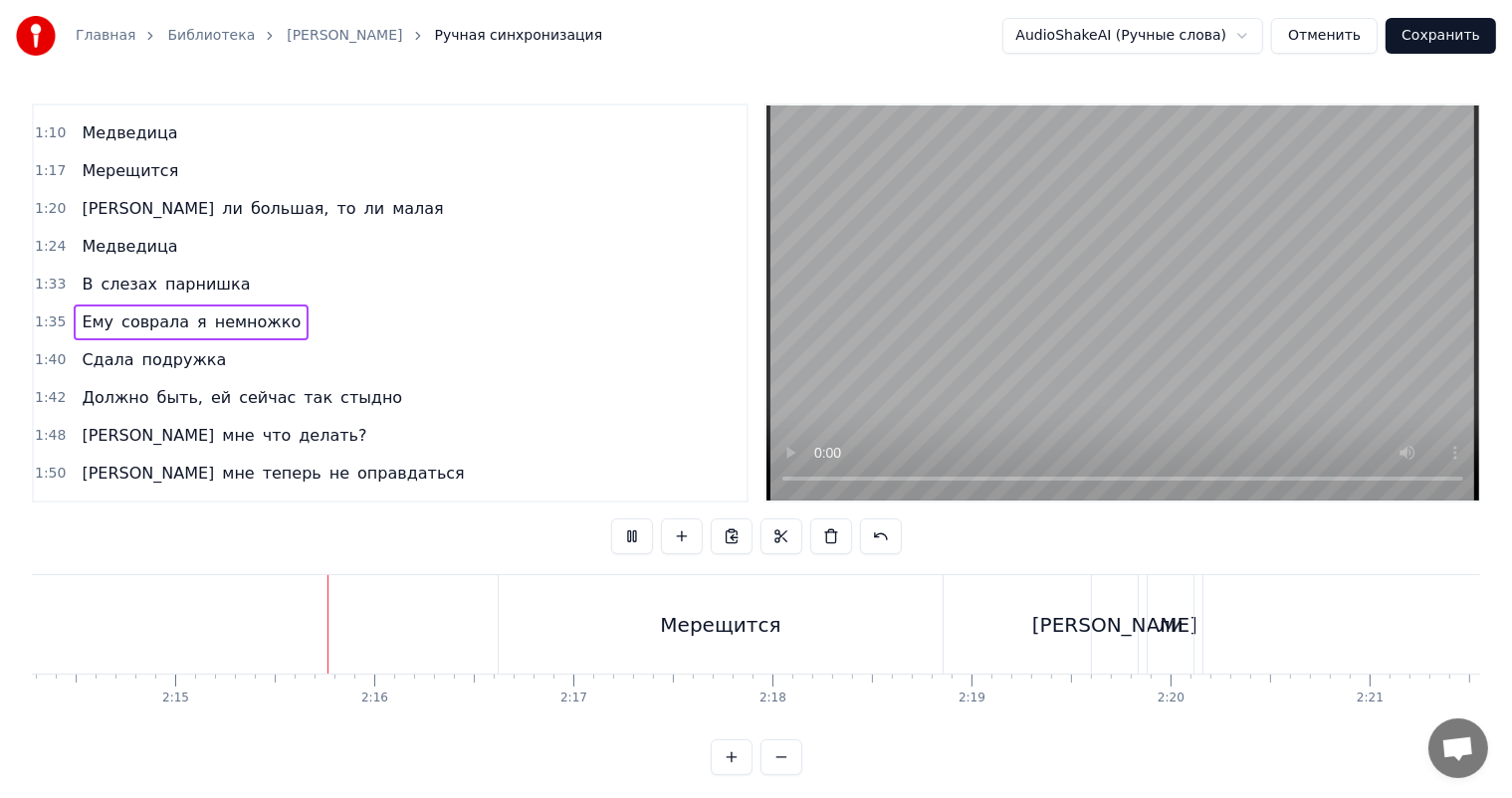
scroll to position [0, 26786]
click at [1101, 288] on video at bounding box center [1123, 304] width 713 height 396
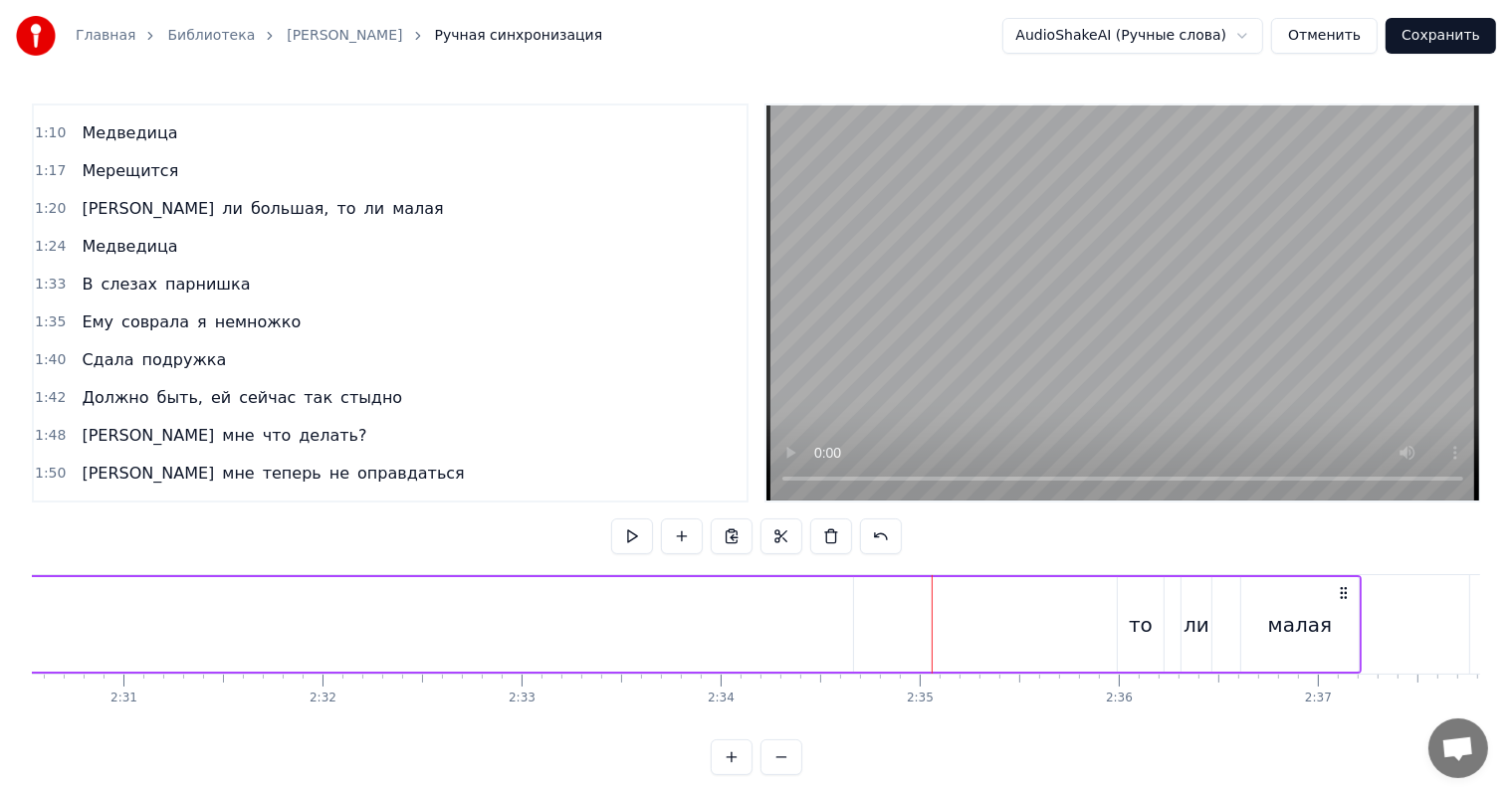
click at [1202, 298] on video at bounding box center [1123, 304] width 713 height 396
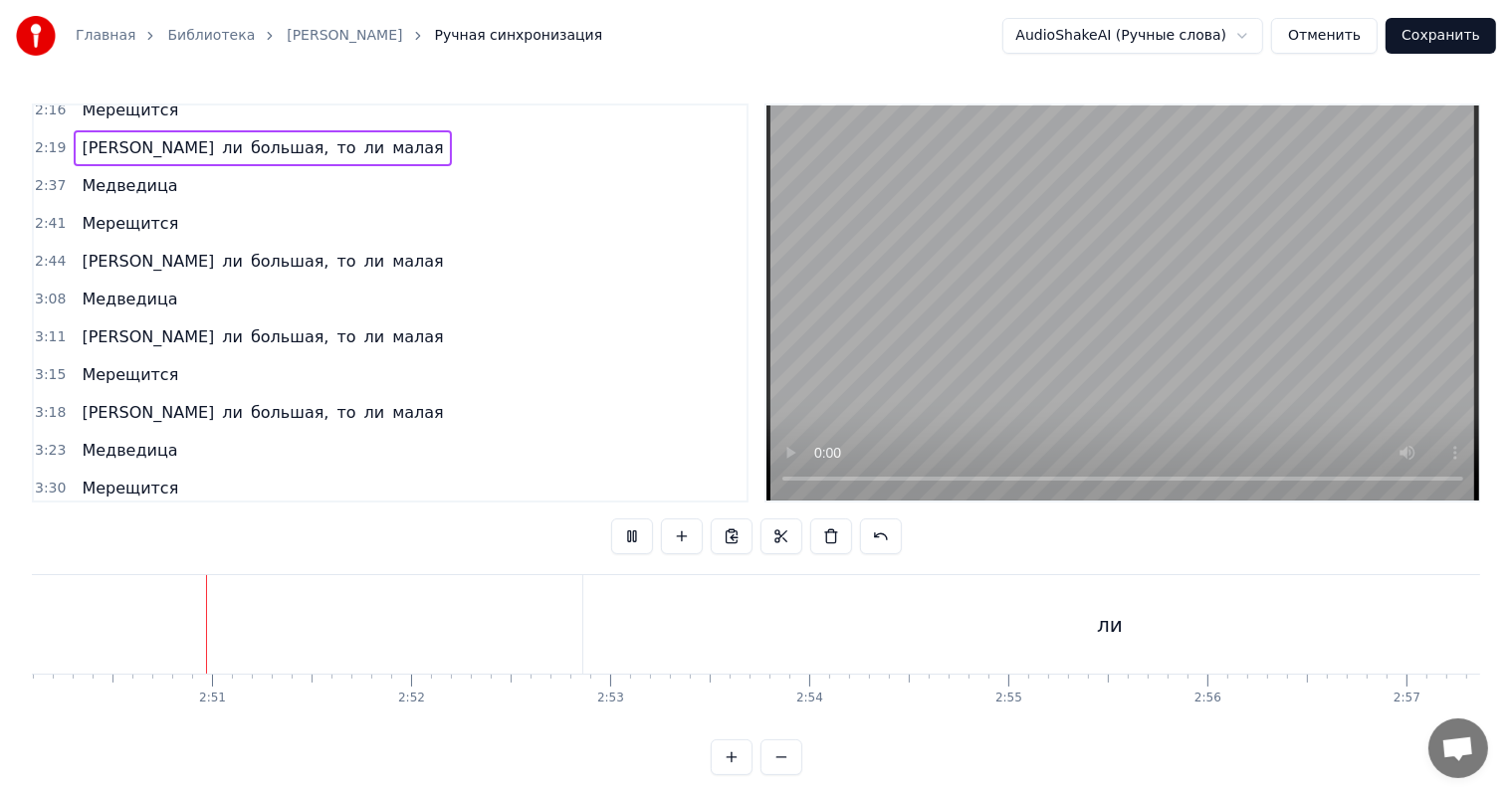
scroll to position [0, 33906]
click at [1104, 610] on div "ли" at bounding box center [1062, 624] width 1053 height 99
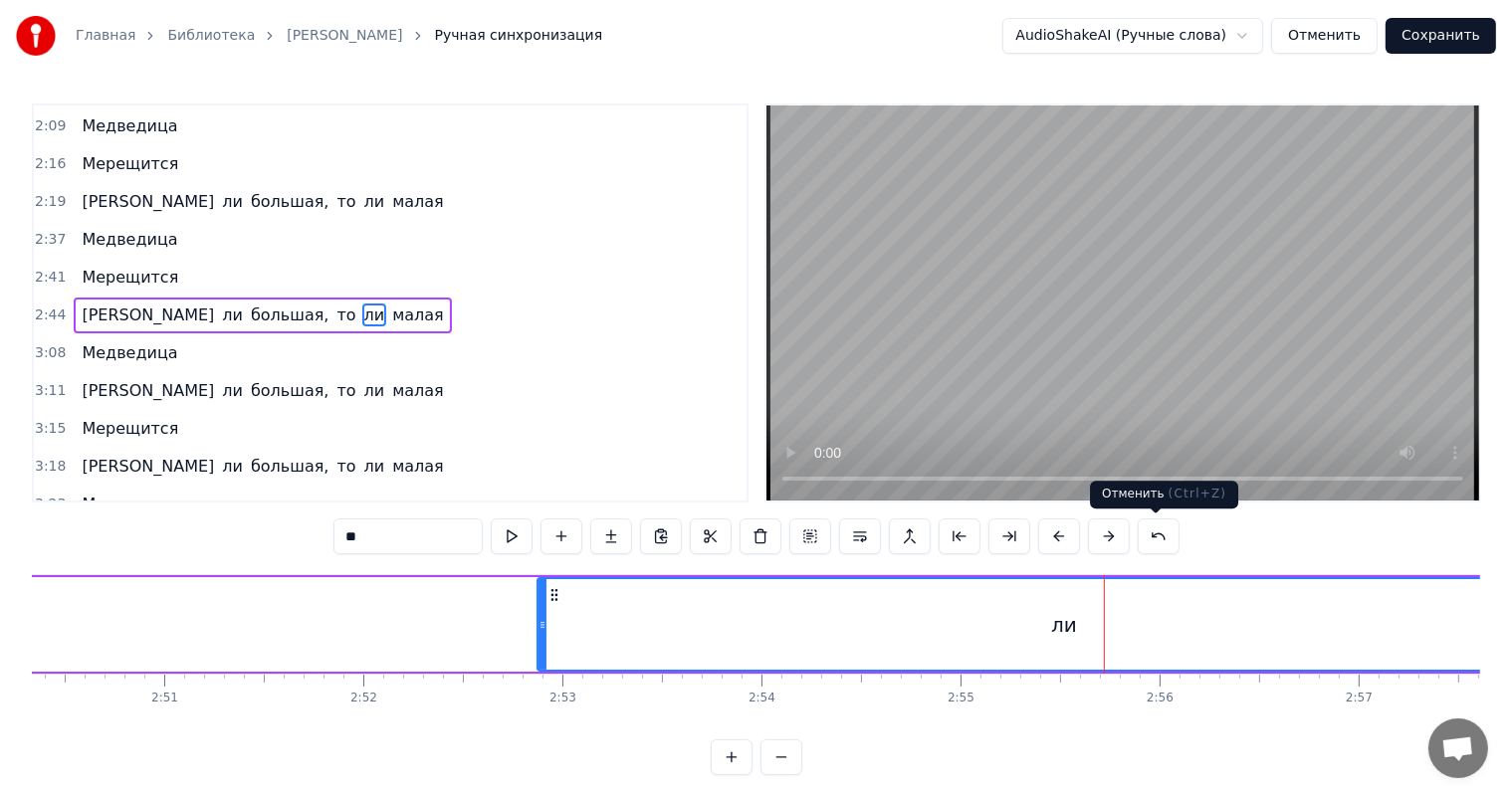
scroll to position [882, 0]
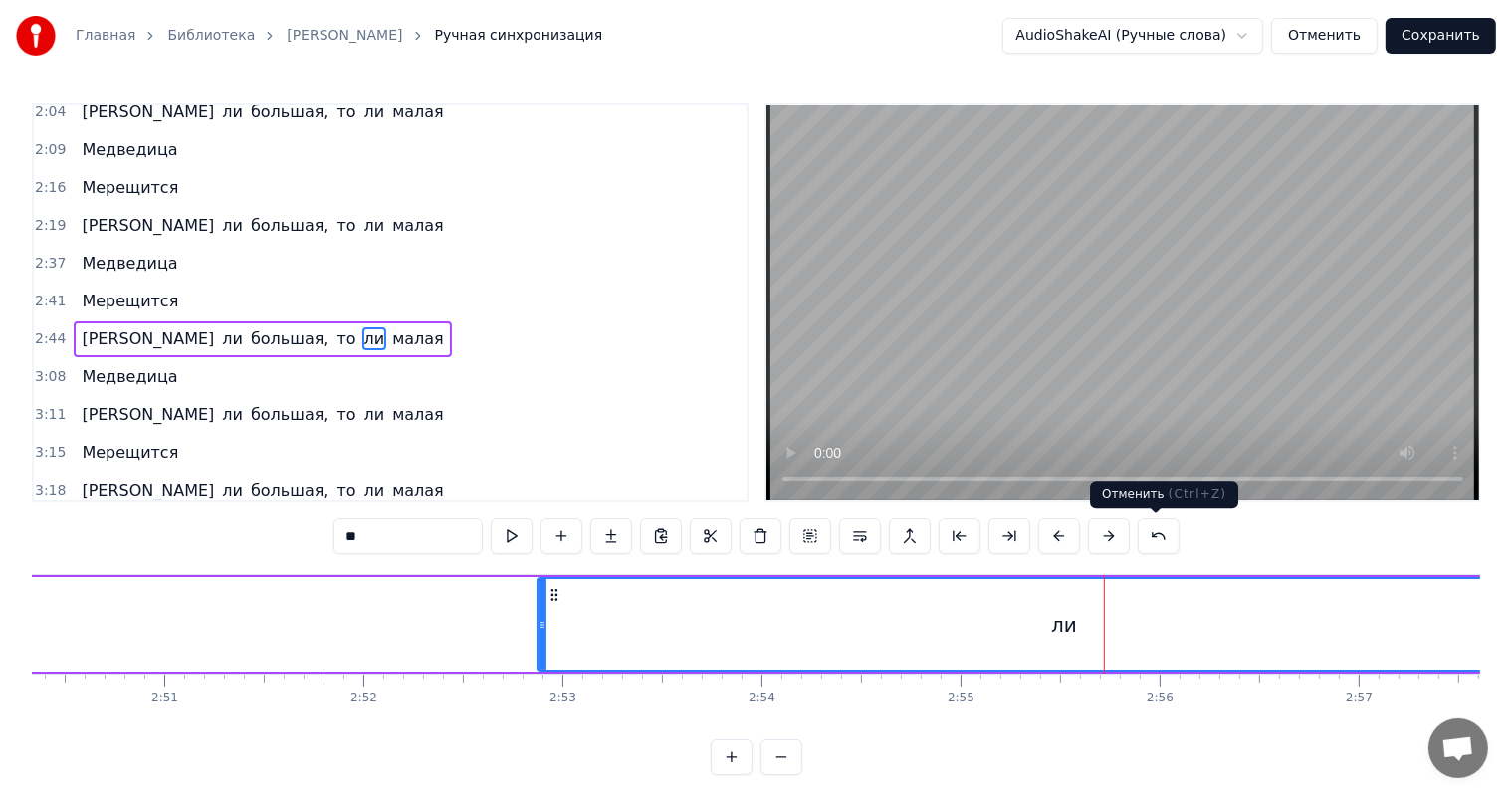
click at [1193, 289] on video at bounding box center [1123, 304] width 713 height 396
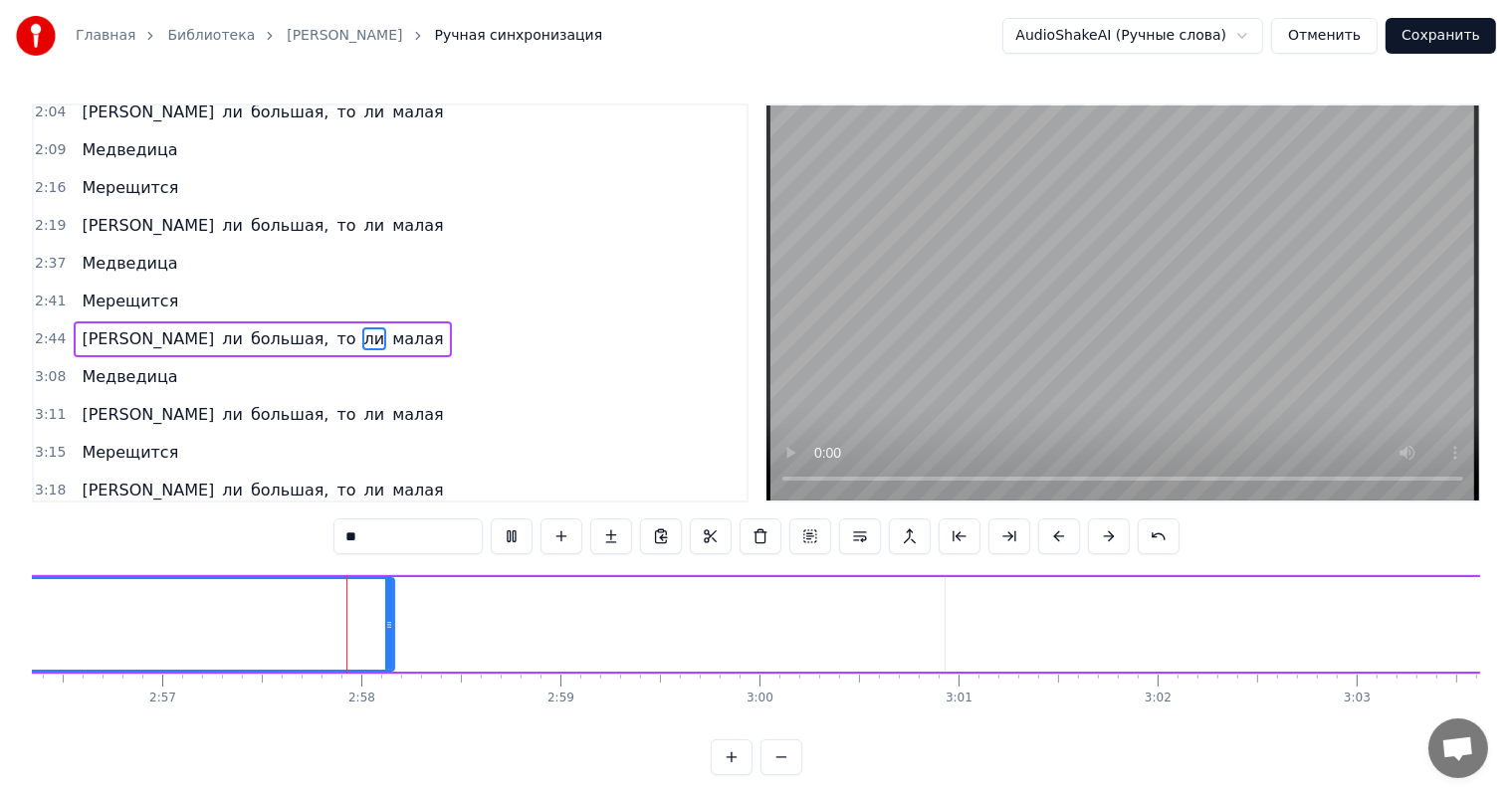
scroll to position [0, 35183]
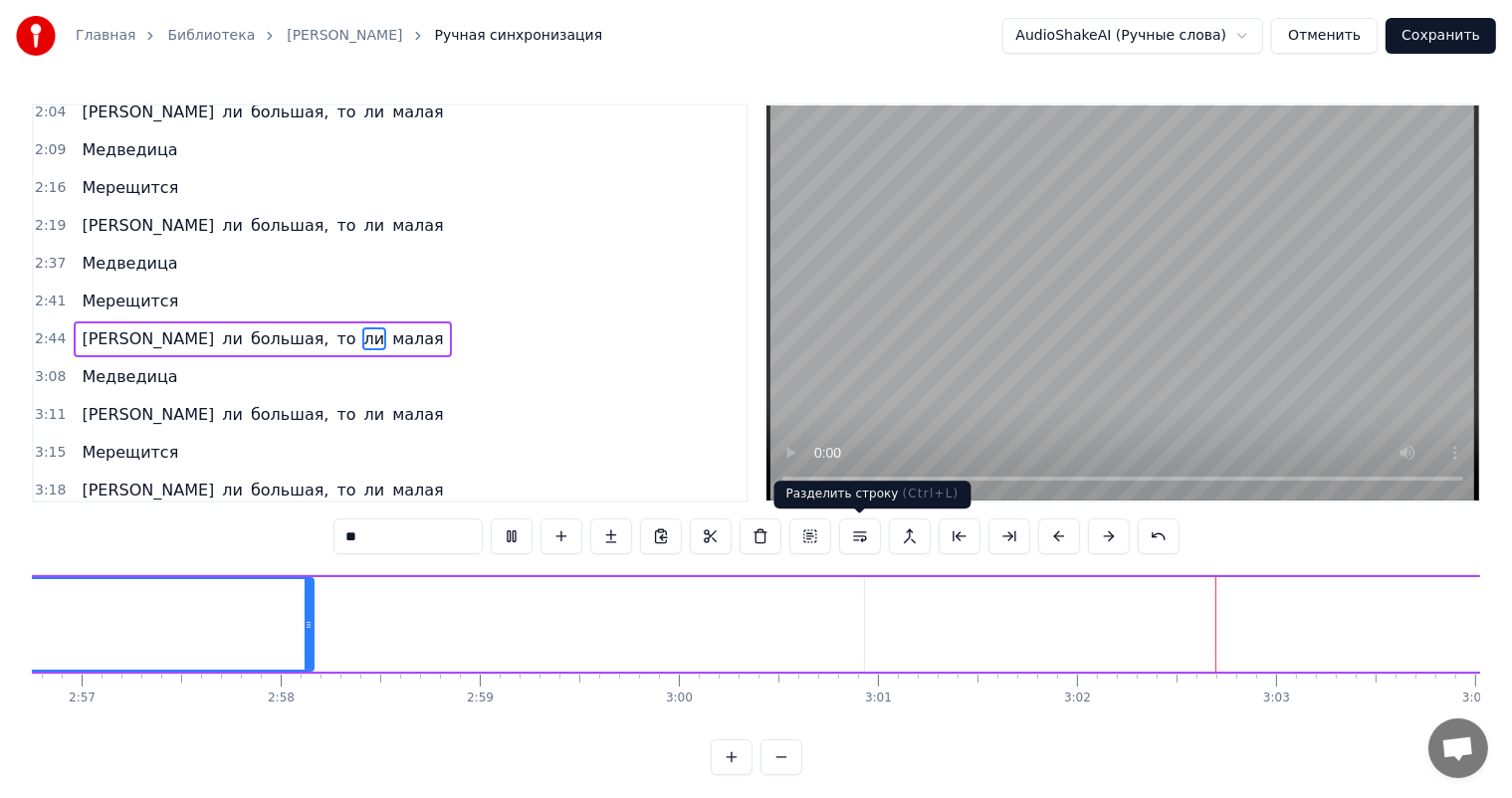
click at [1028, 369] on video at bounding box center [1123, 304] width 713 height 396
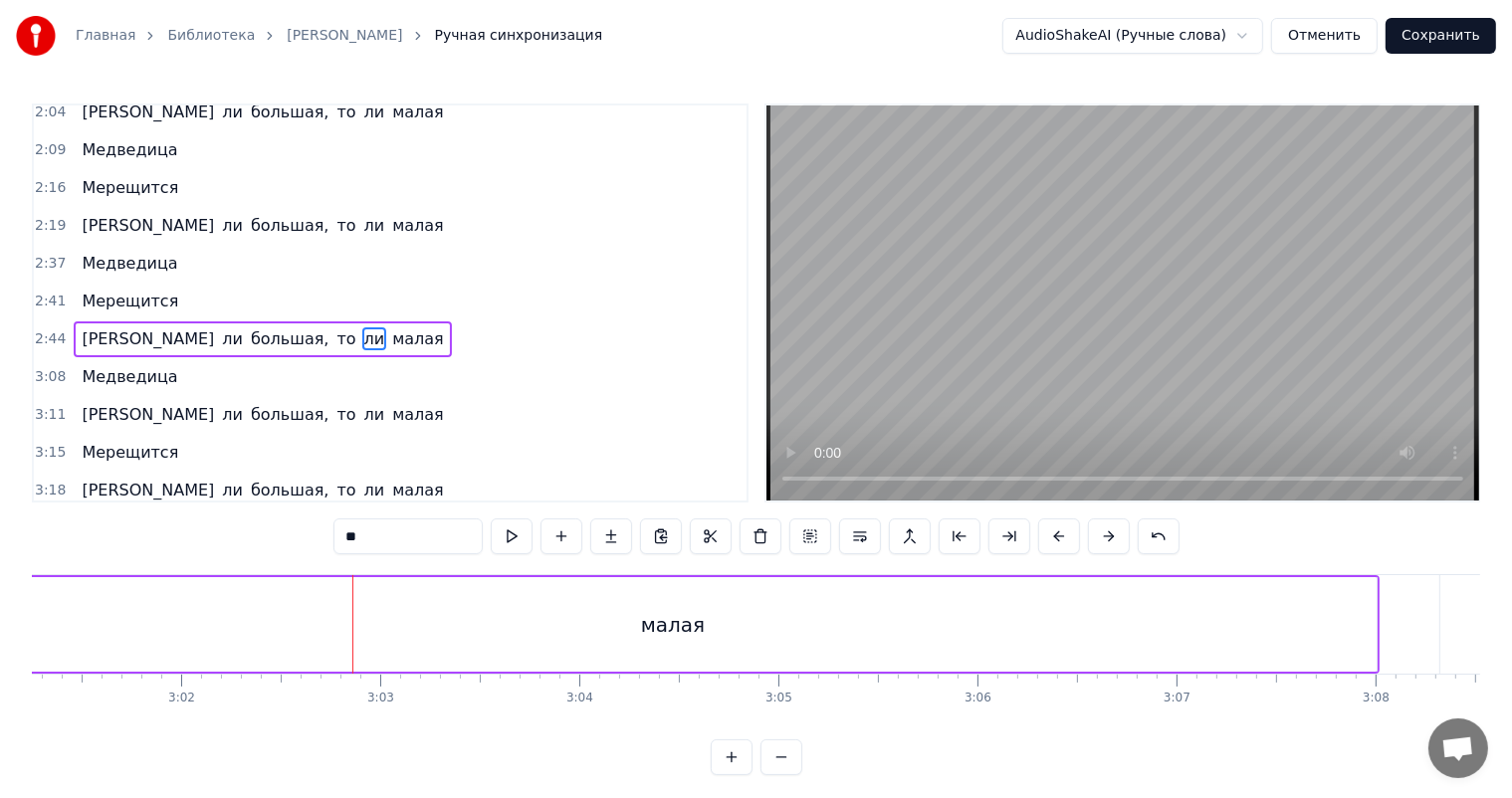
scroll to position [0, 36775]
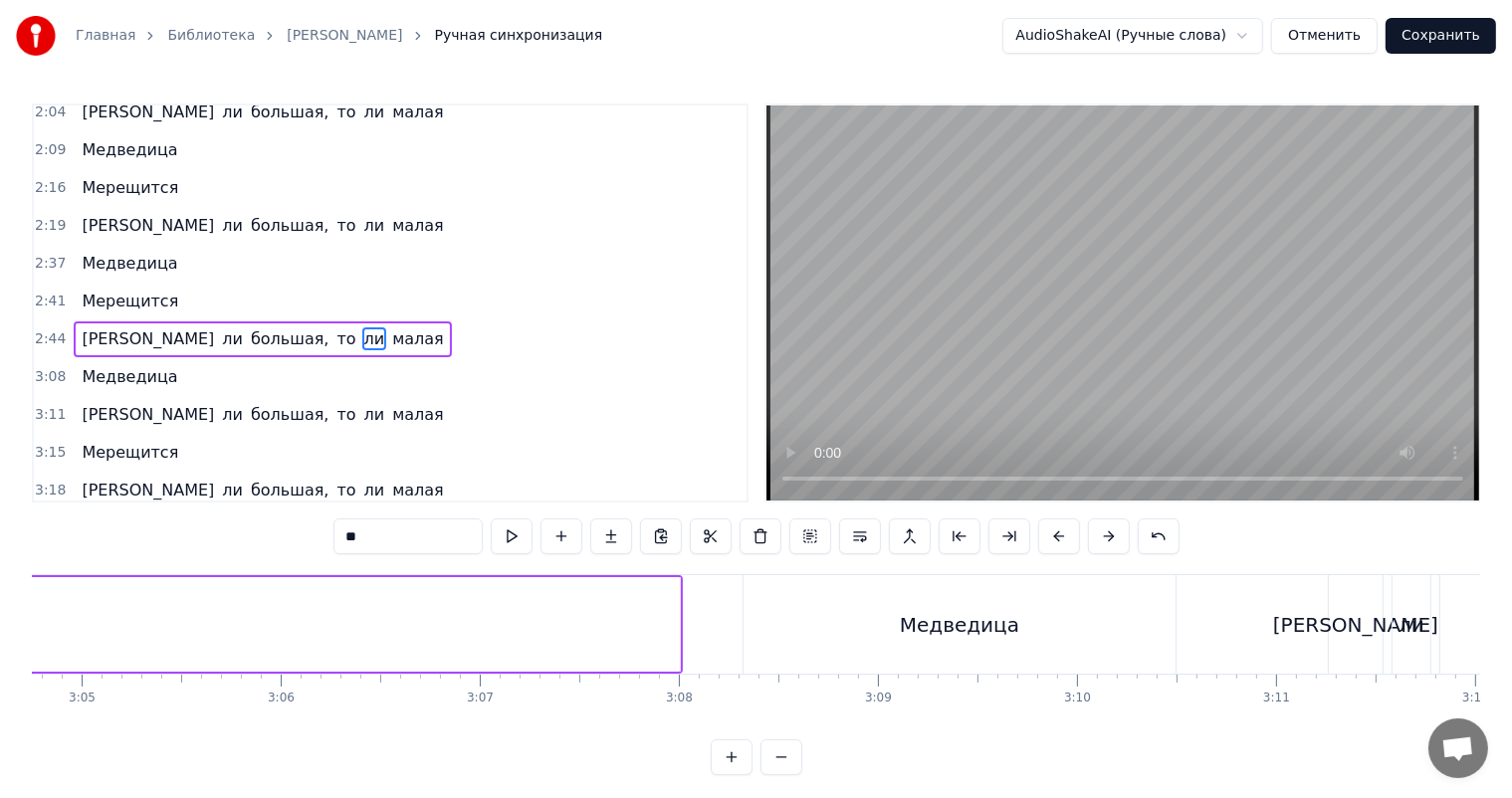
click at [973, 615] on div "Медведица" at bounding box center [960, 625] width 120 height 30
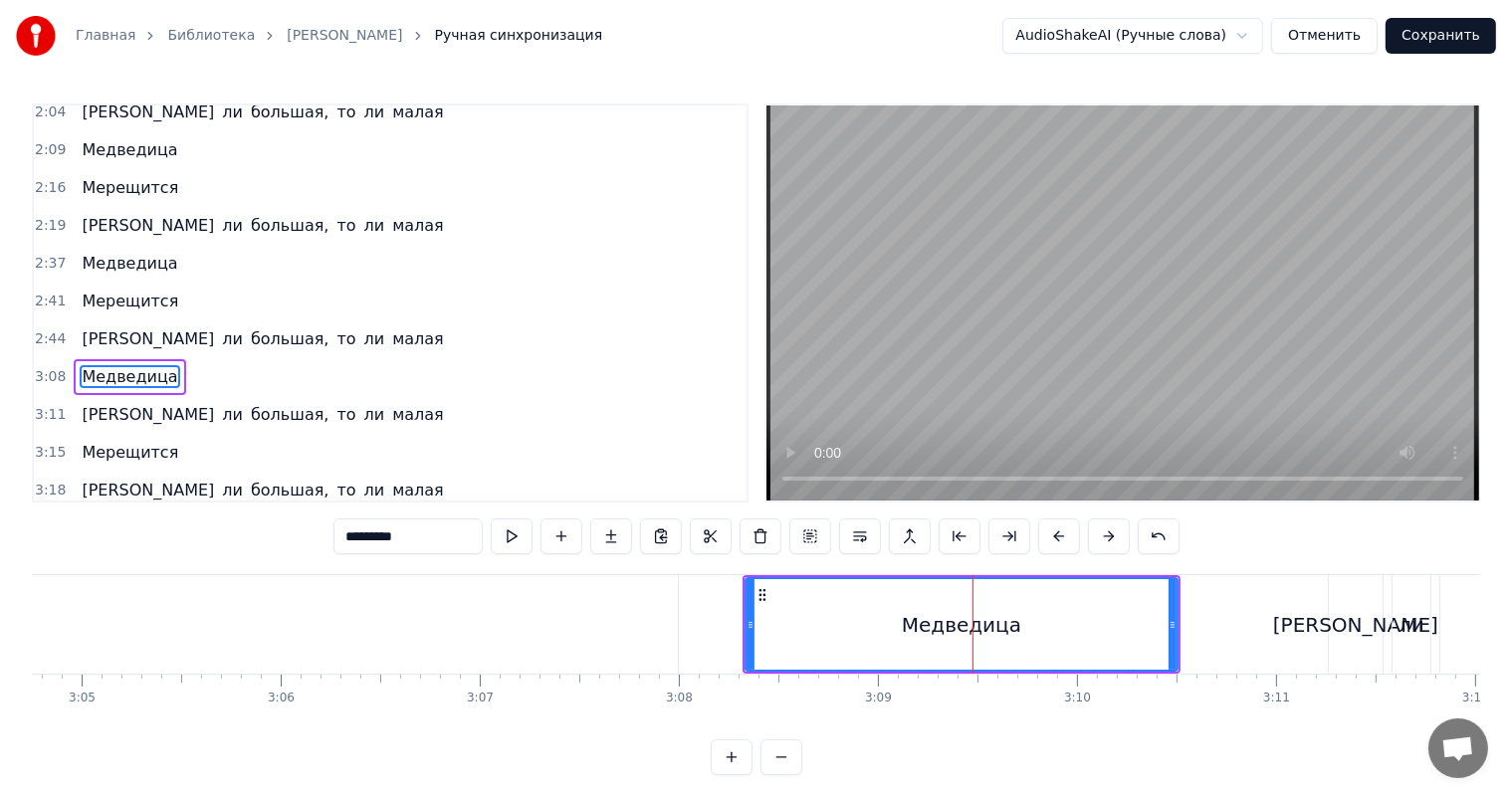
scroll to position [919, 0]
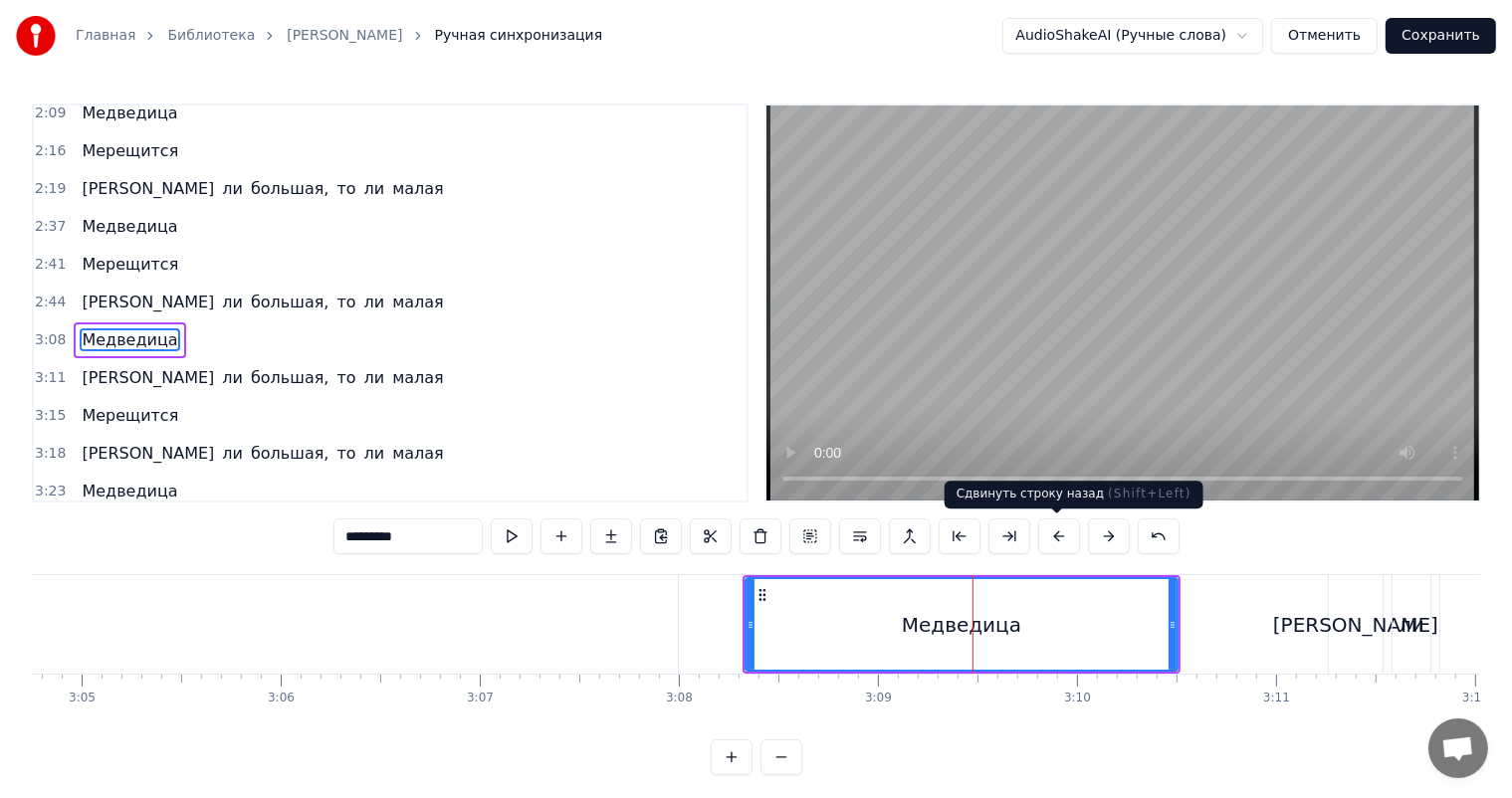
click at [1124, 316] on video at bounding box center [1123, 304] width 713 height 396
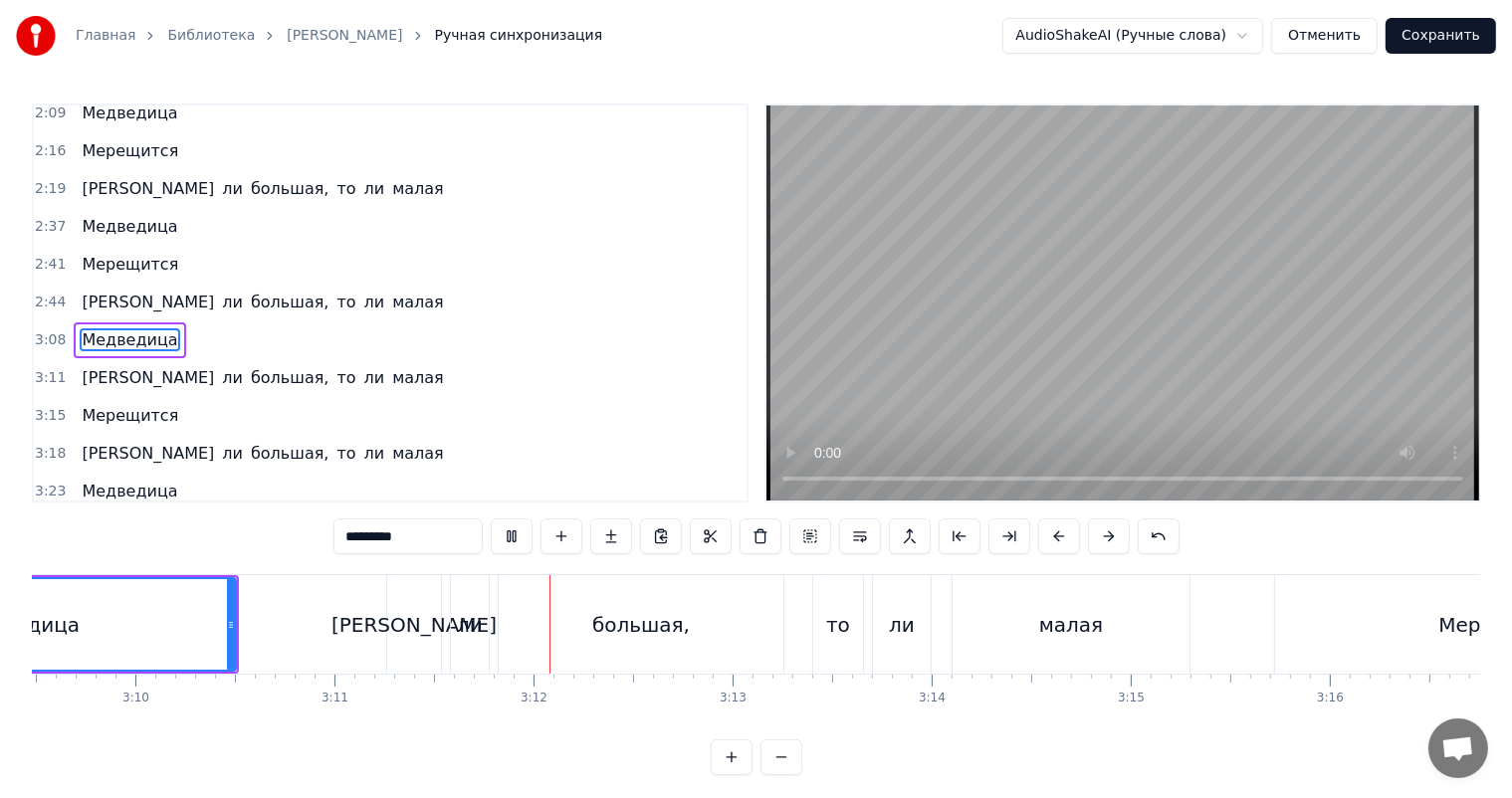
scroll to position [0, 38028]
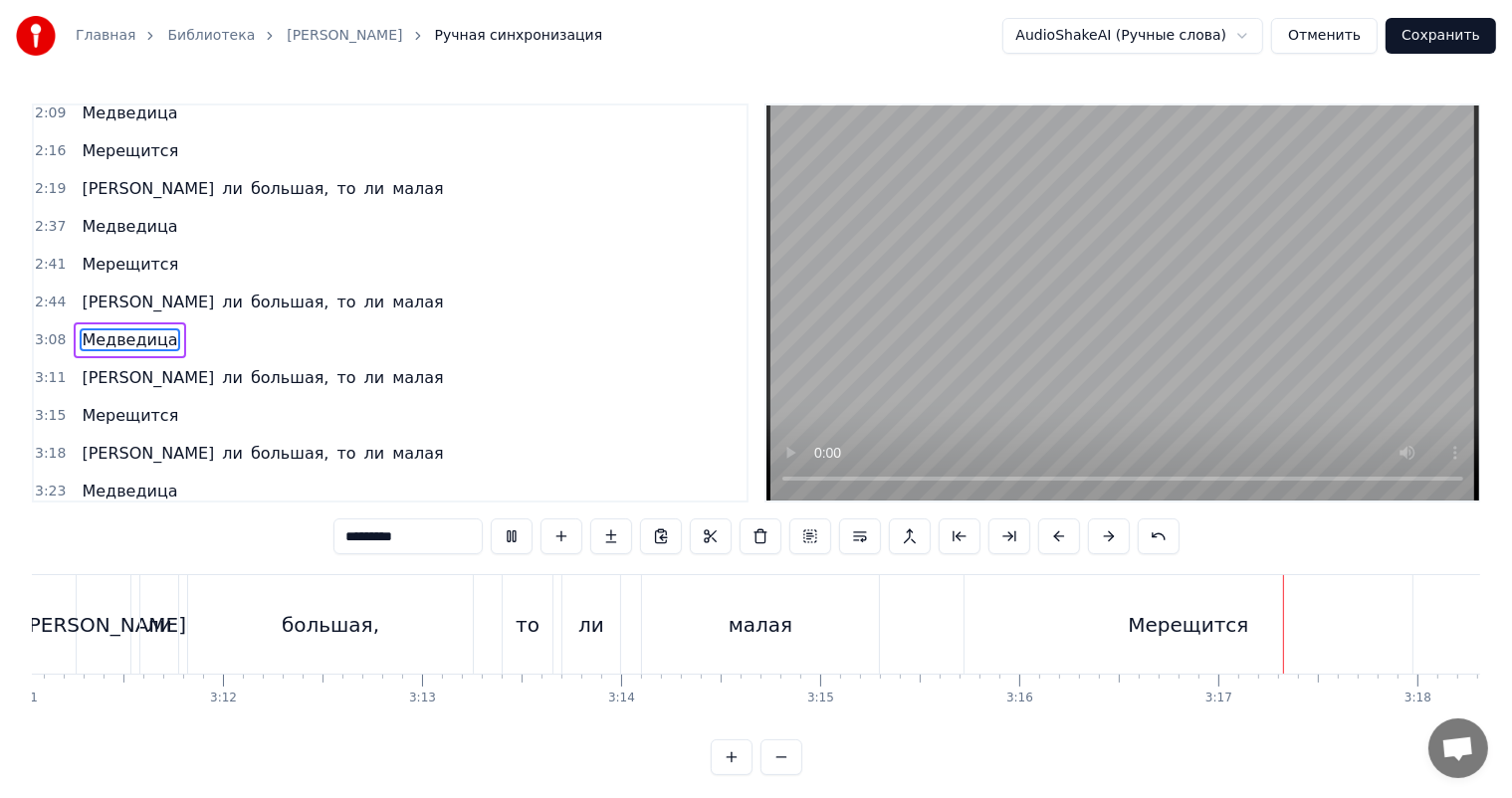
click at [1124, 316] on video at bounding box center [1123, 304] width 713 height 396
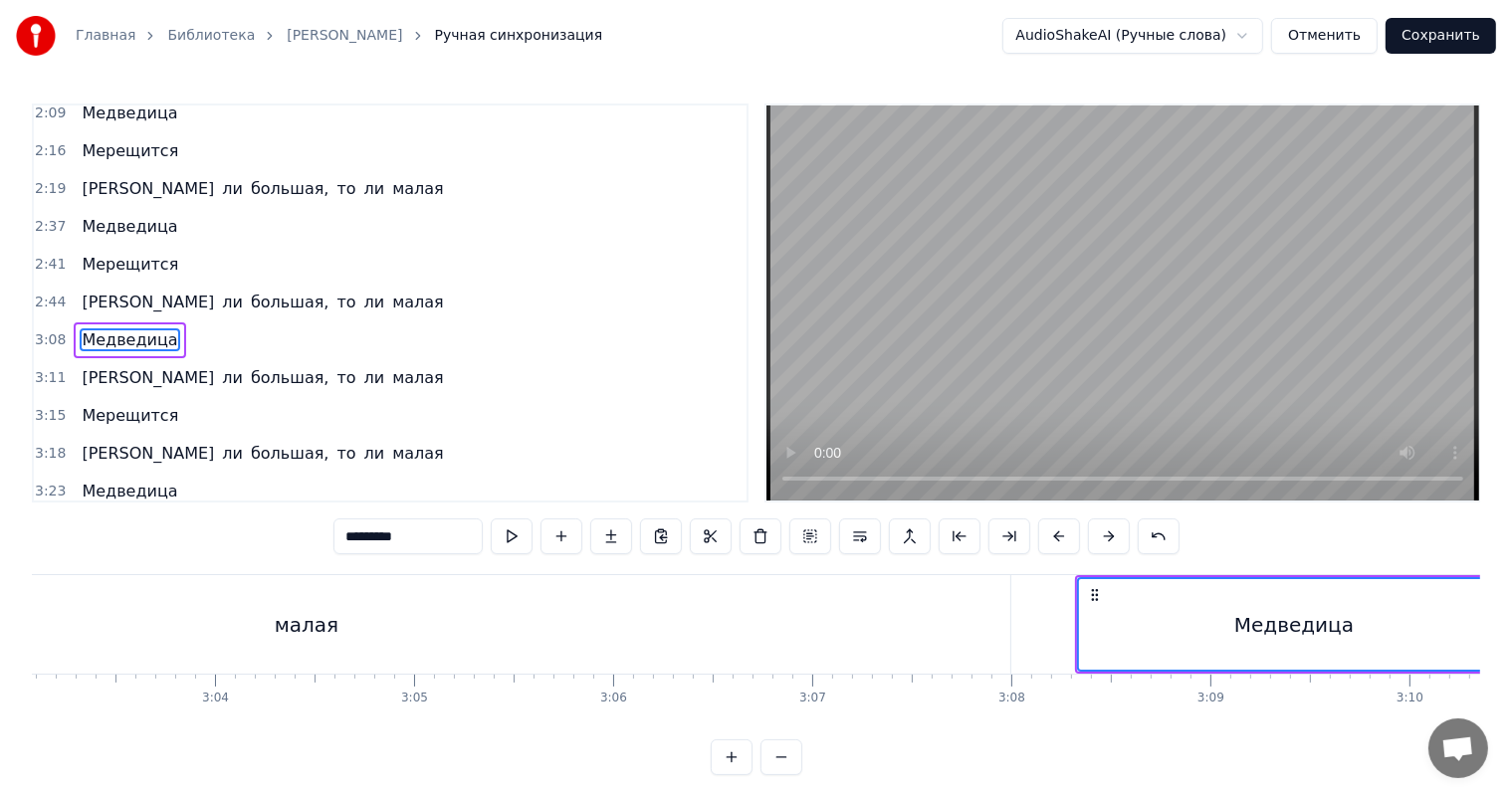
scroll to position [0, 36435]
click at [811, 598] on div "малая" at bounding box center [314, 624] width 1407 height 99
type input "*****"
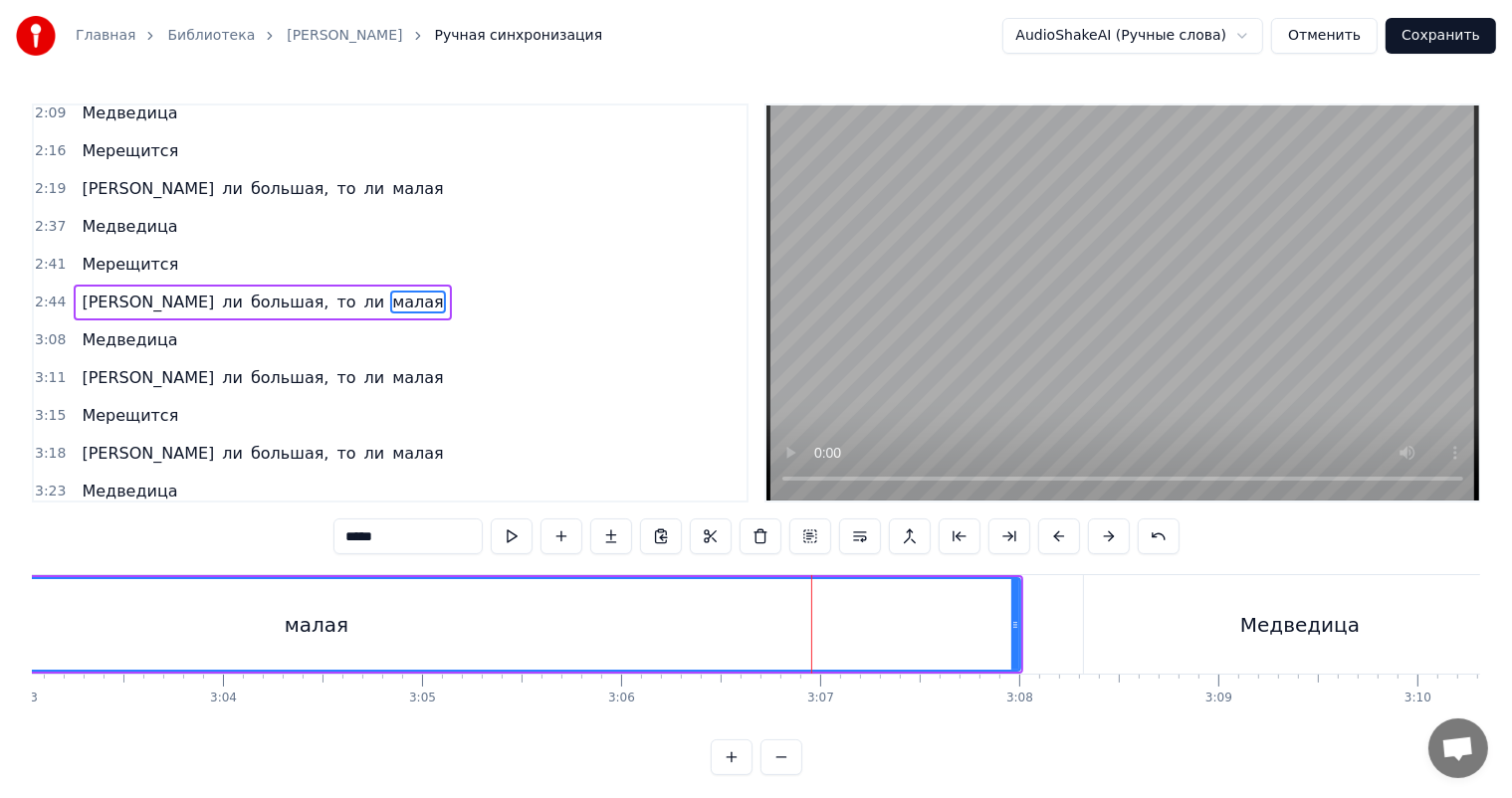
scroll to position [882, 0]
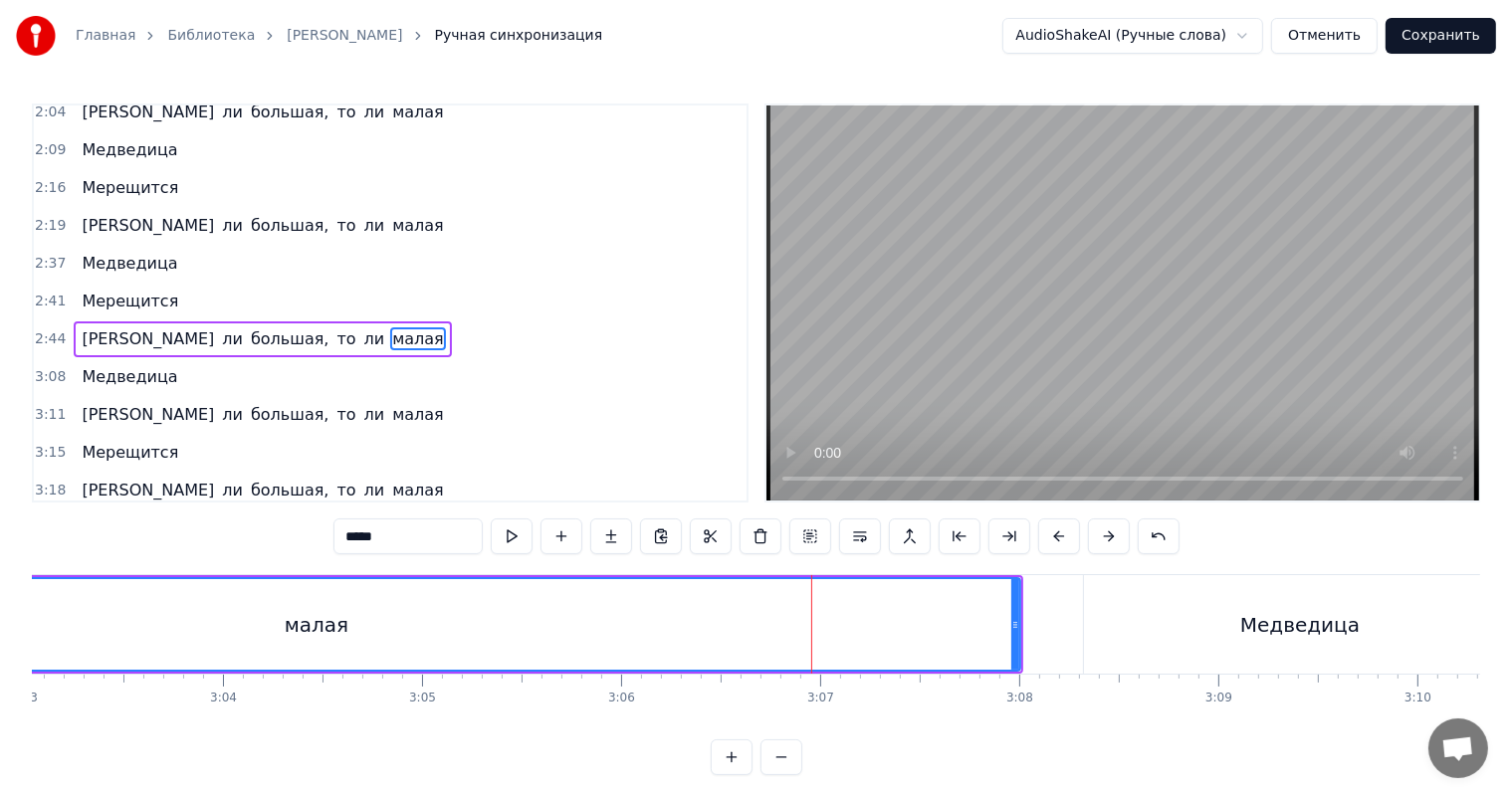
click at [988, 287] on video at bounding box center [1123, 304] width 713 height 396
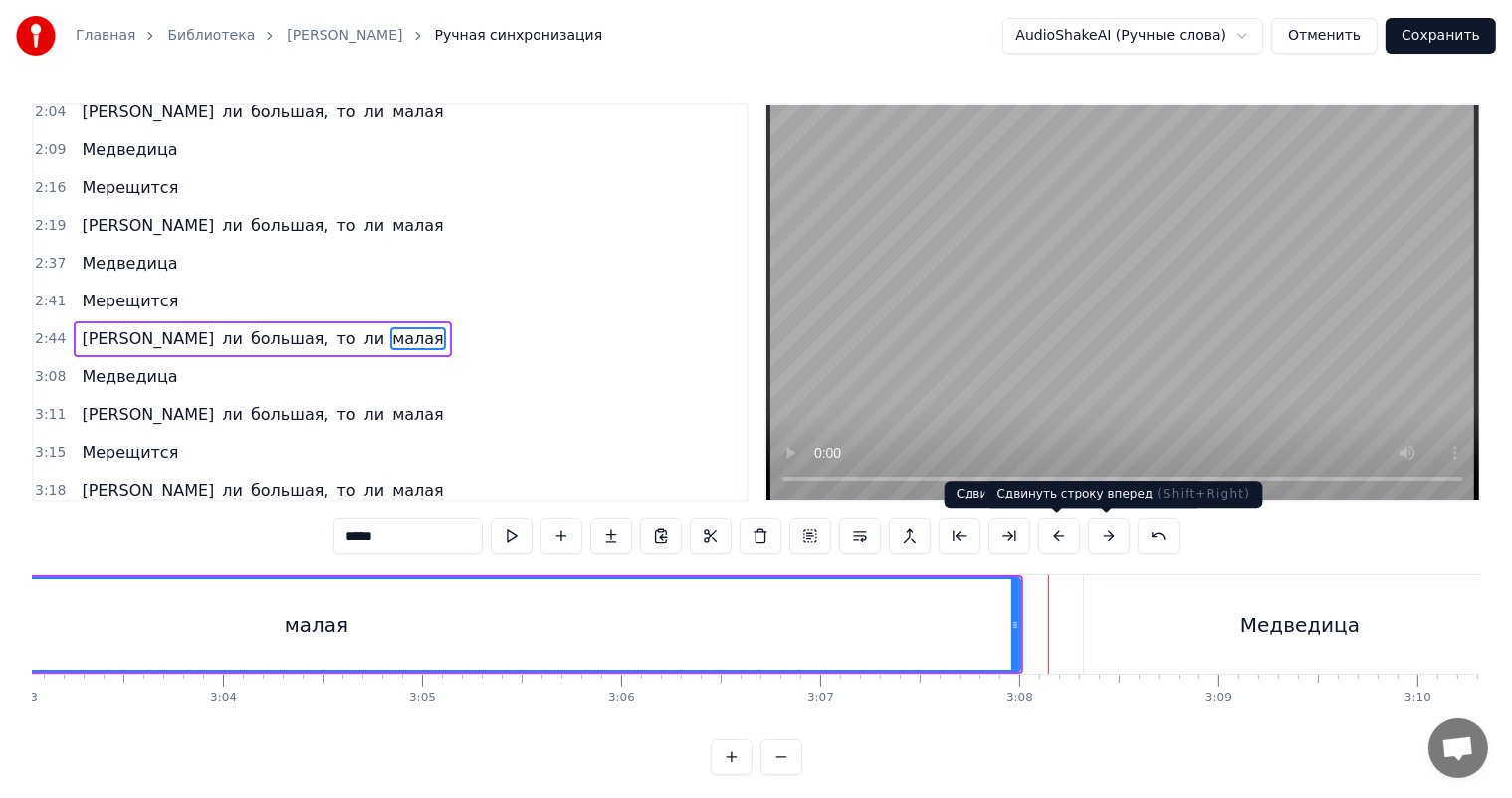
click at [1146, 347] on video at bounding box center [1123, 304] width 713 height 396
click at [1156, 336] on video at bounding box center [1123, 304] width 713 height 396
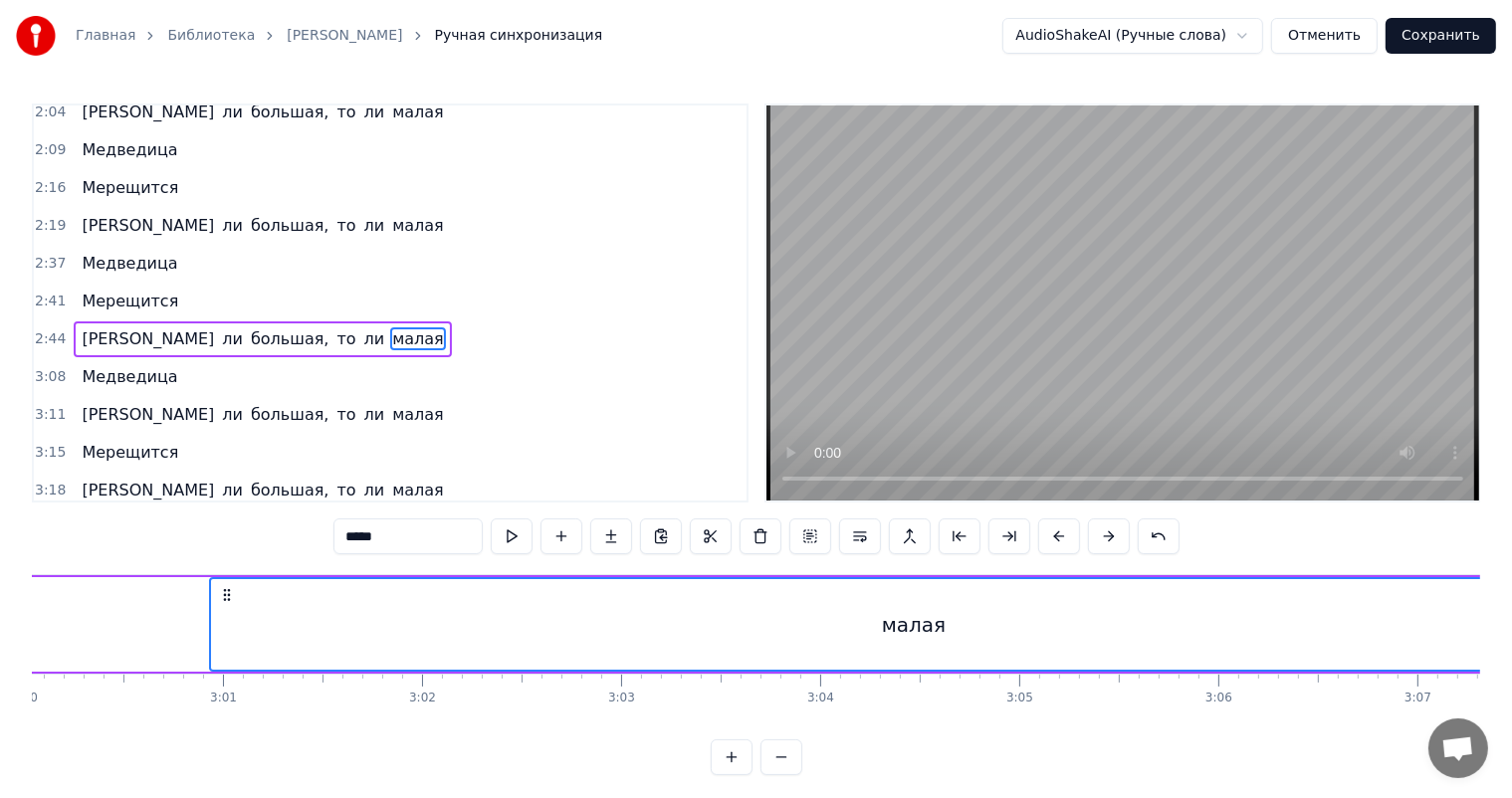
scroll to position [0, 35639]
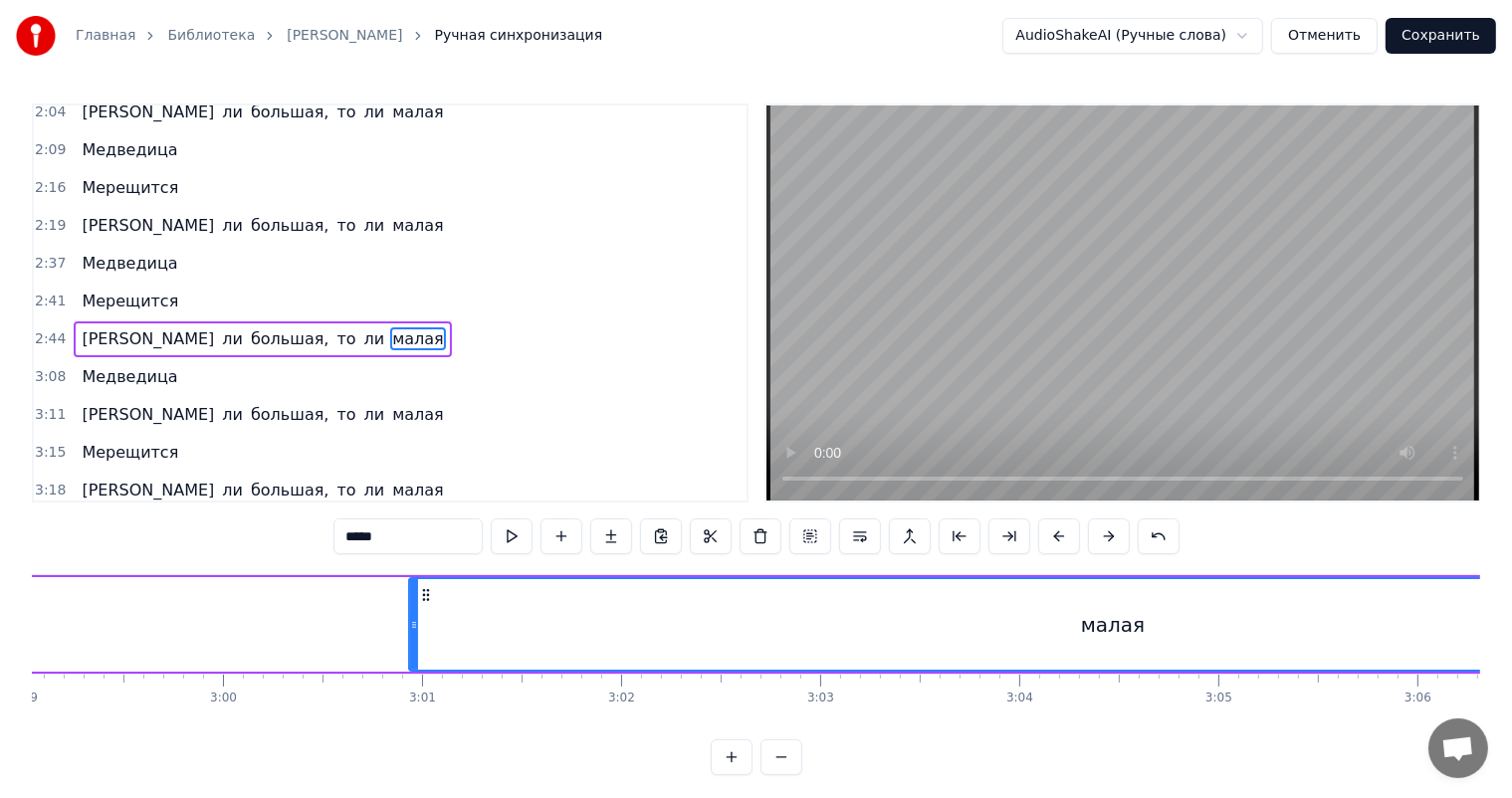
click at [716, 620] on div "малая" at bounding box center [1113, 624] width 1405 height 91
click at [40, 330] on span "2:44" at bounding box center [50, 340] width 31 height 20
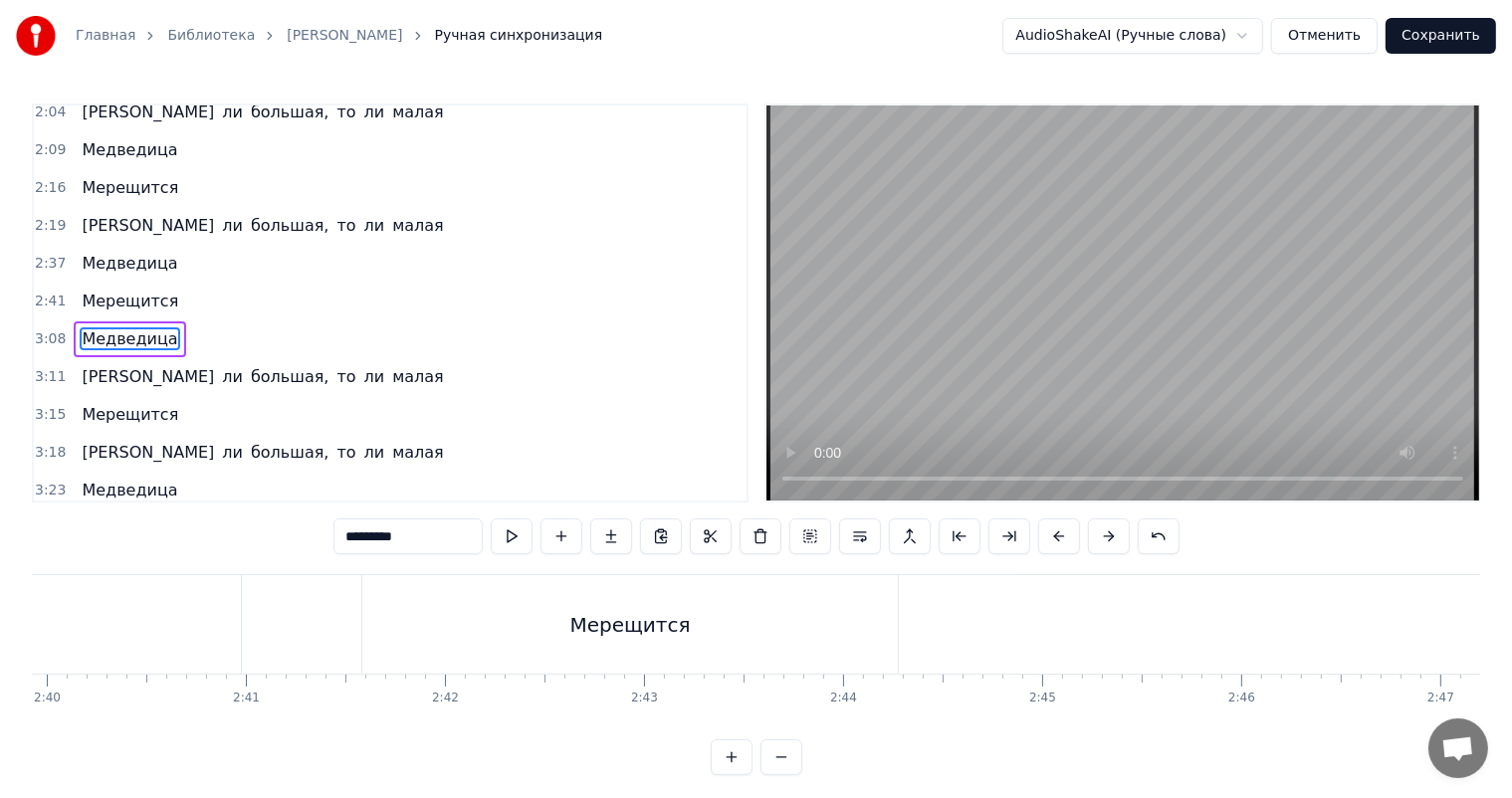
scroll to position [0, 31414]
click at [528, 633] on div "Медведица" at bounding box center [341, 624] width 639 height 99
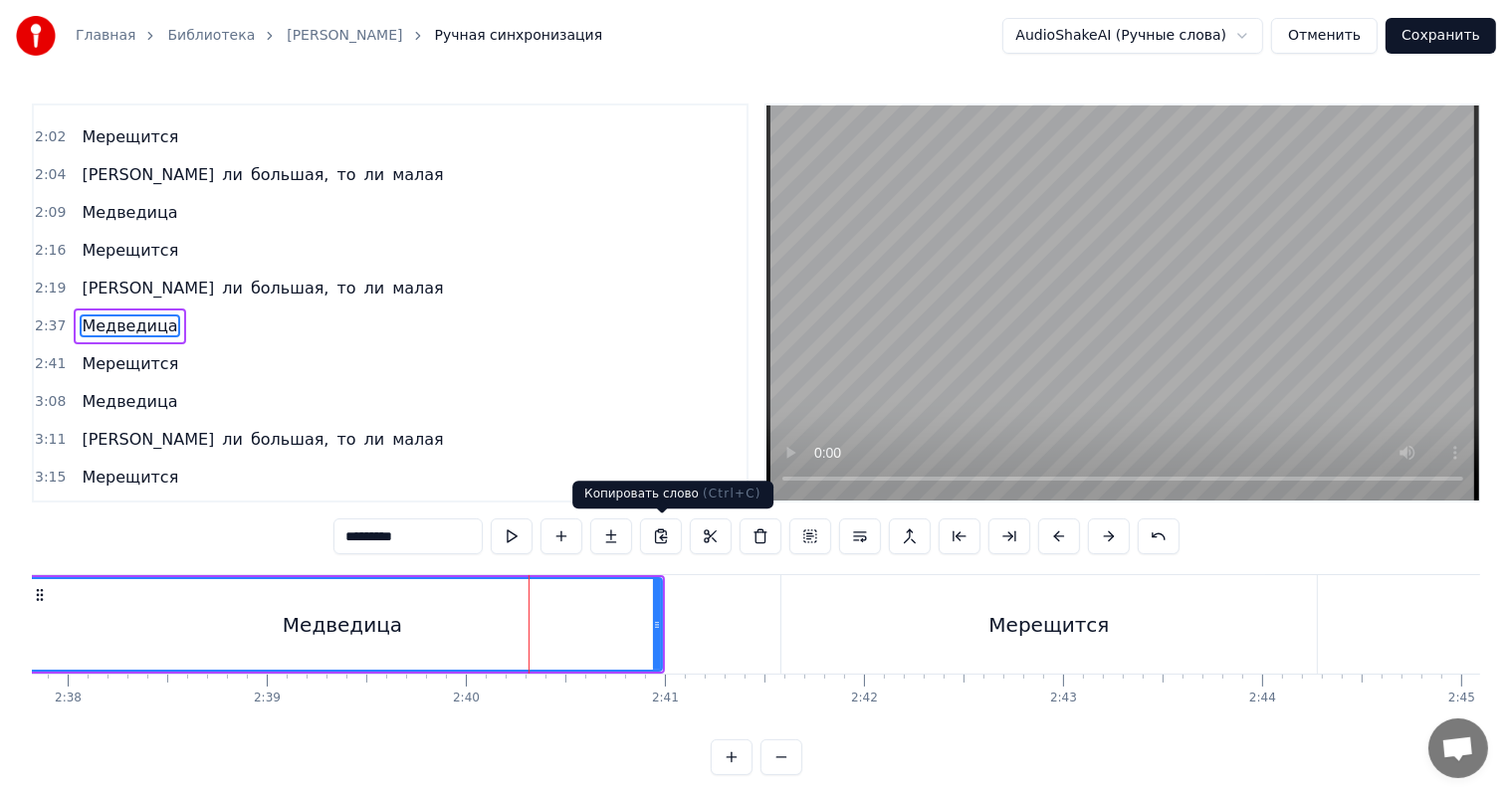
scroll to position [808, 0]
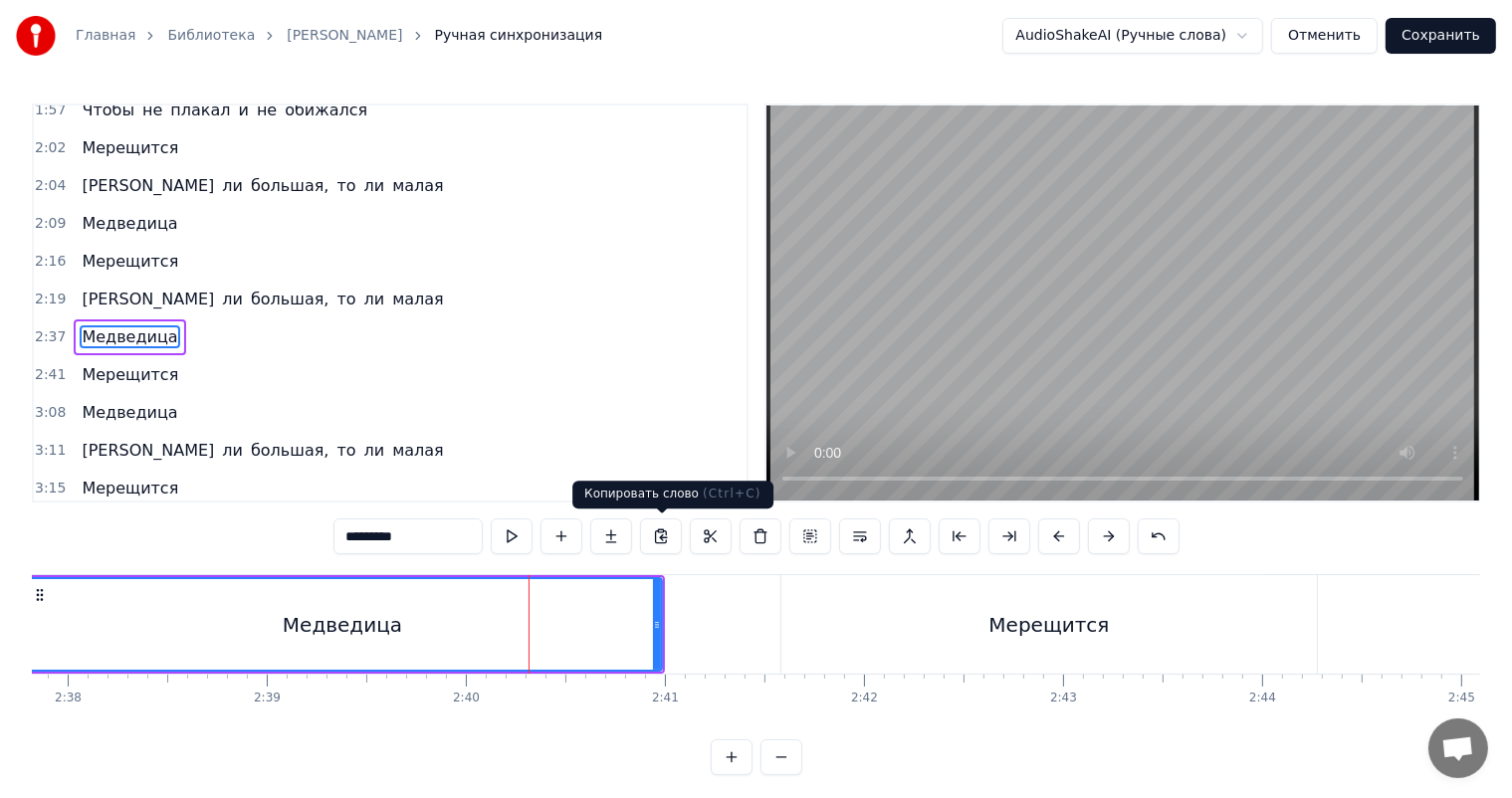
click at [919, 347] on video at bounding box center [1123, 304] width 713 height 396
click at [995, 327] on video at bounding box center [1123, 304] width 713 height 396
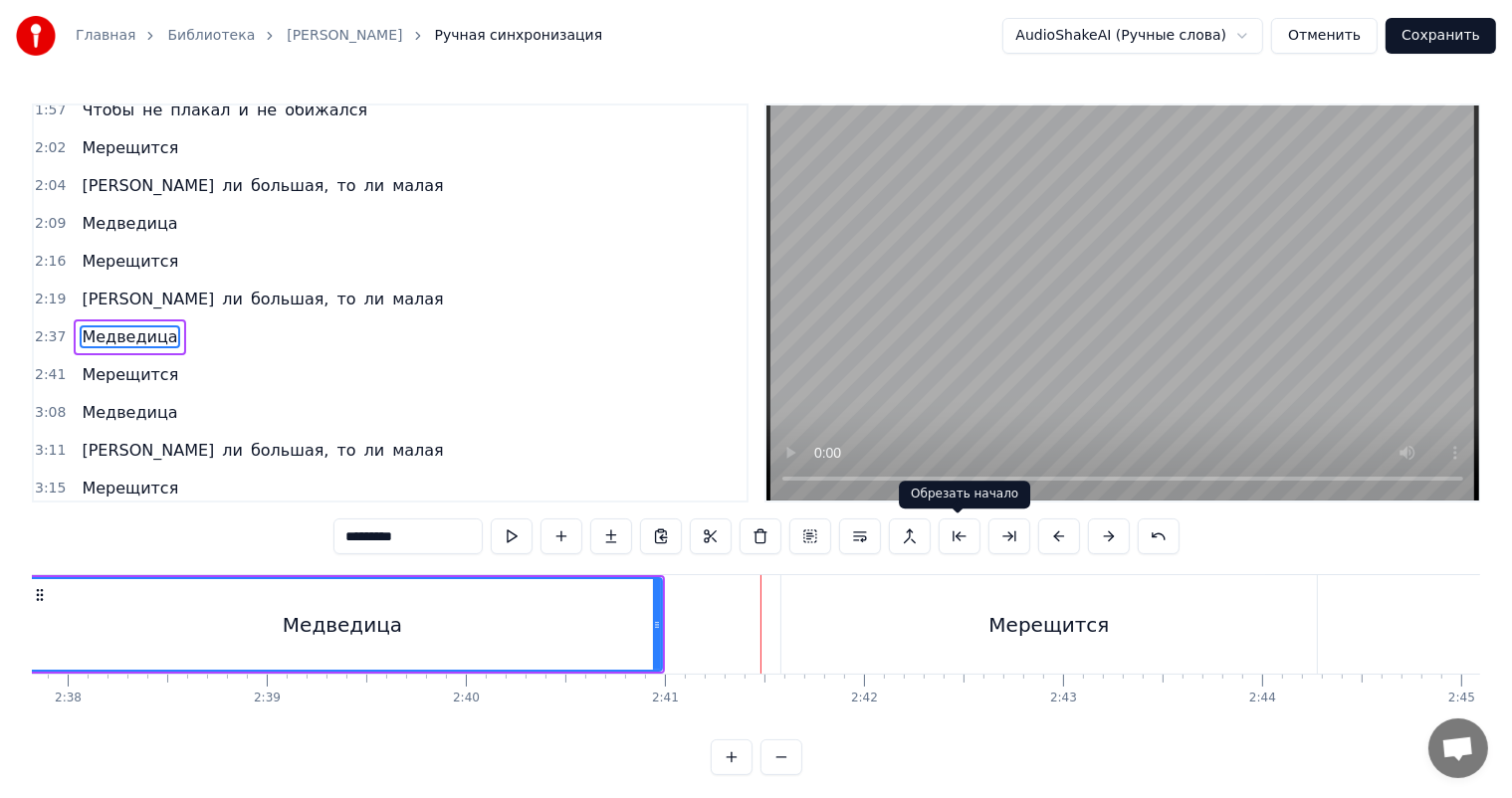
click at [955, 639] on div "Мерещится" at bounding box center [1049, 624] width 535 height 99
type input "*********"
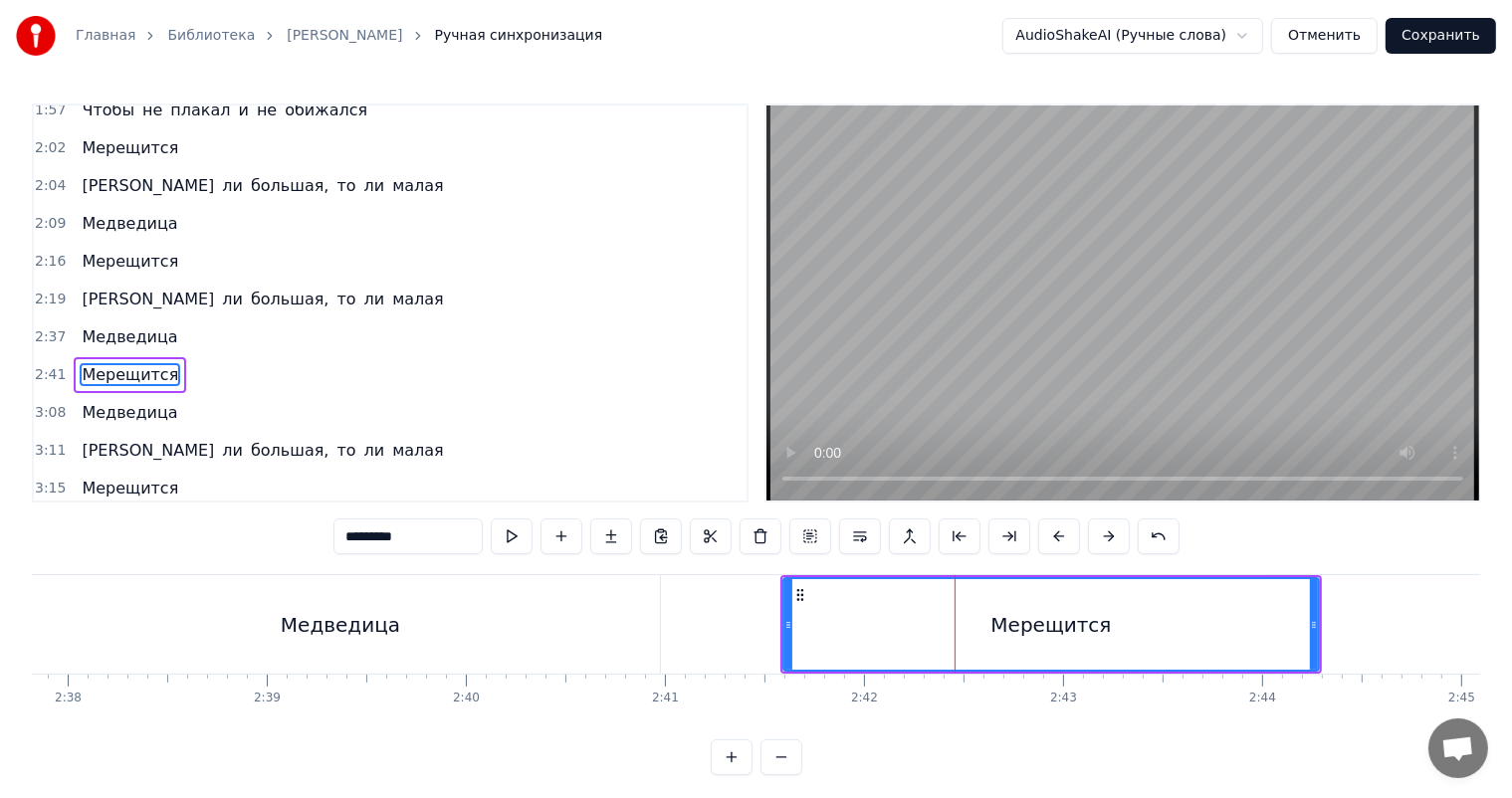
scroll to position [845, 0]
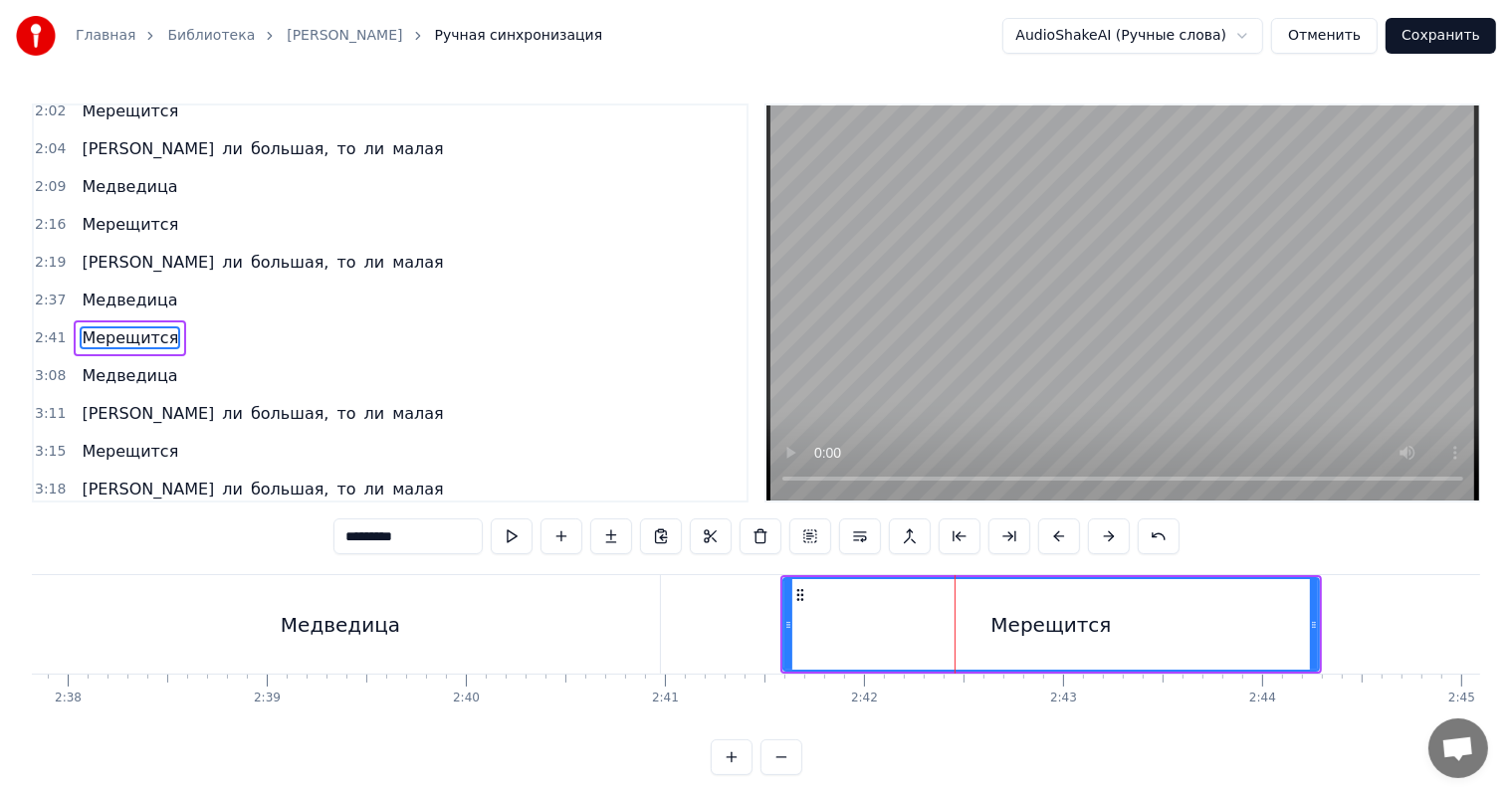
click at [48, 253] on span "2:19" at bounding box center [50, 263] width 31 height 20
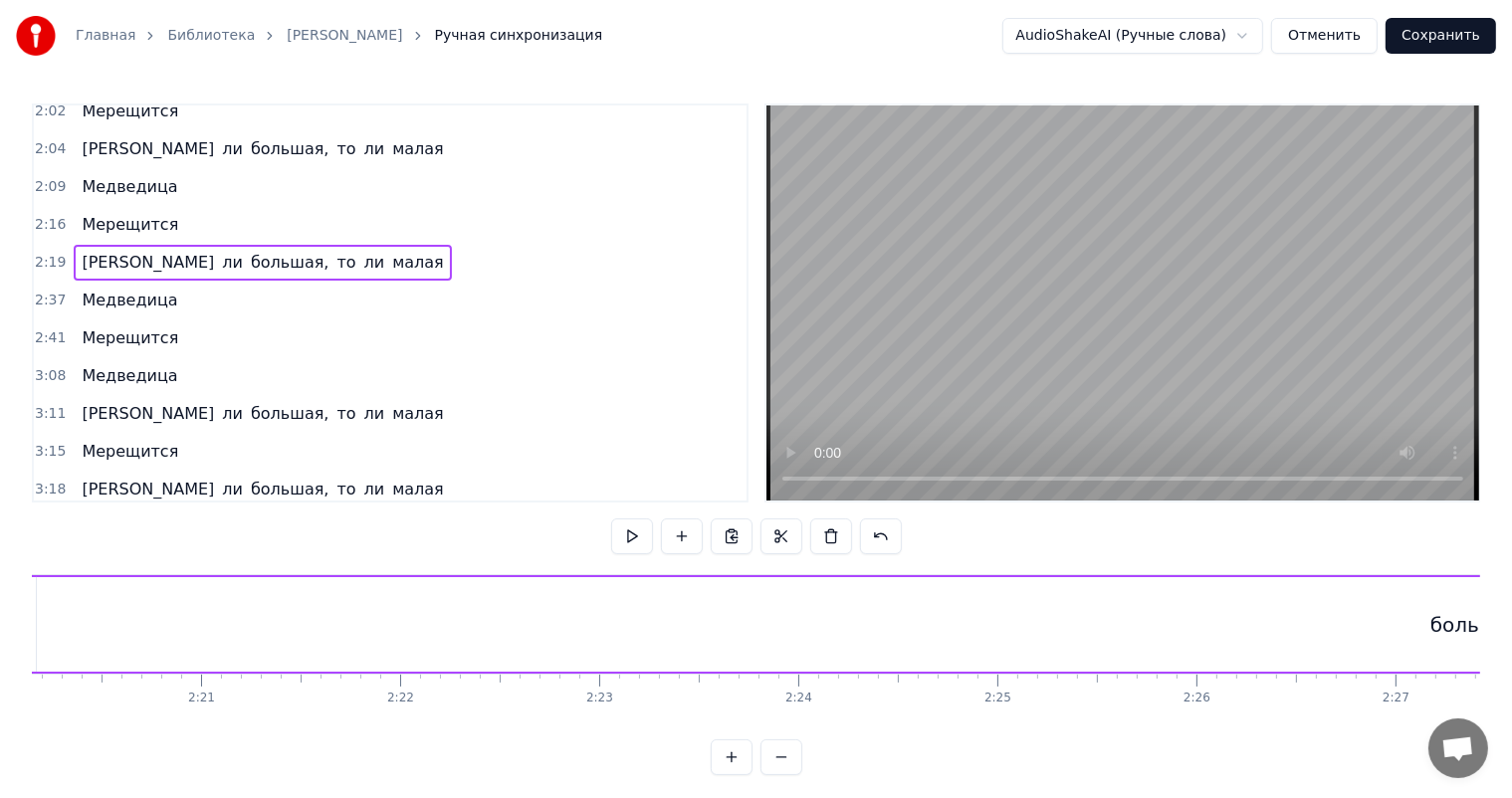
scroll to position [0, 27688]
click at [1037, 289] on video at bounding box center [1123, 304] width 713 height 396
click at [46, 253] on span "2:19" at bounding box center [50, 263] width 31 height 20
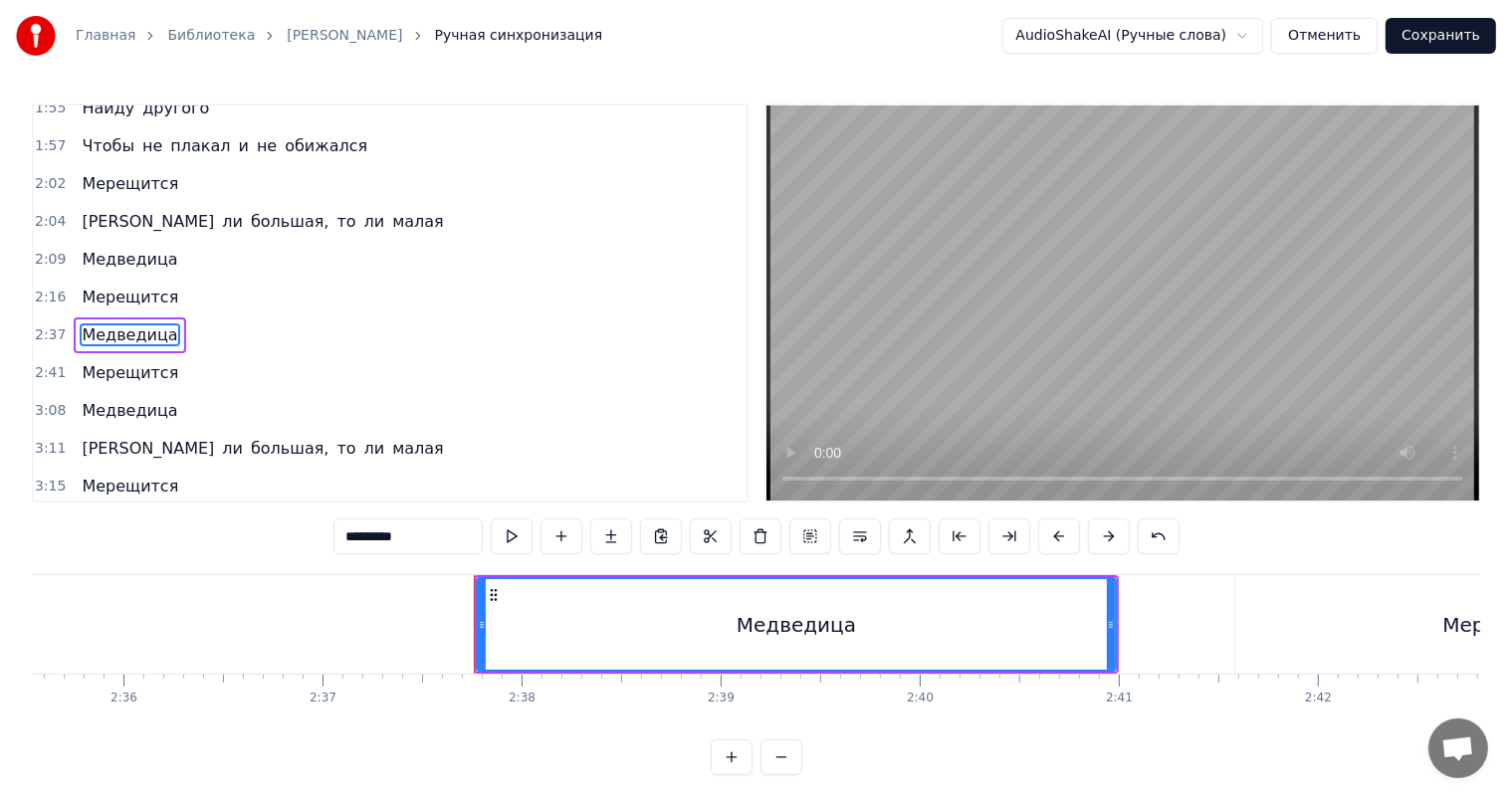
scroll to position [0, 31304]
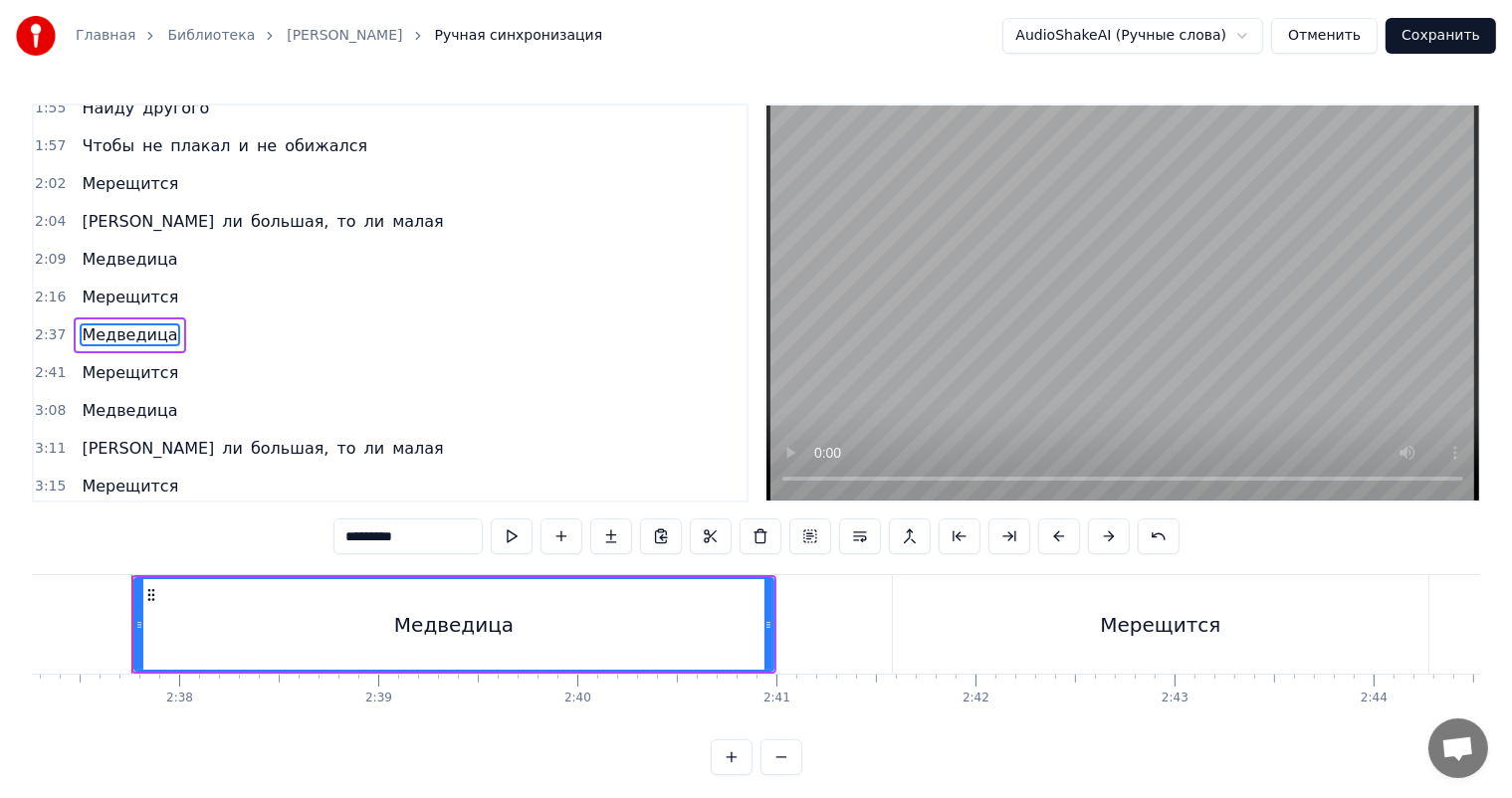
click at [196, 613] on div "Медведица" at bounding box center [454, 624] width 637 height 91
click at [35, 317] on div "2:37 Медведица" at bounding box center [390, 336] width 713 height 38
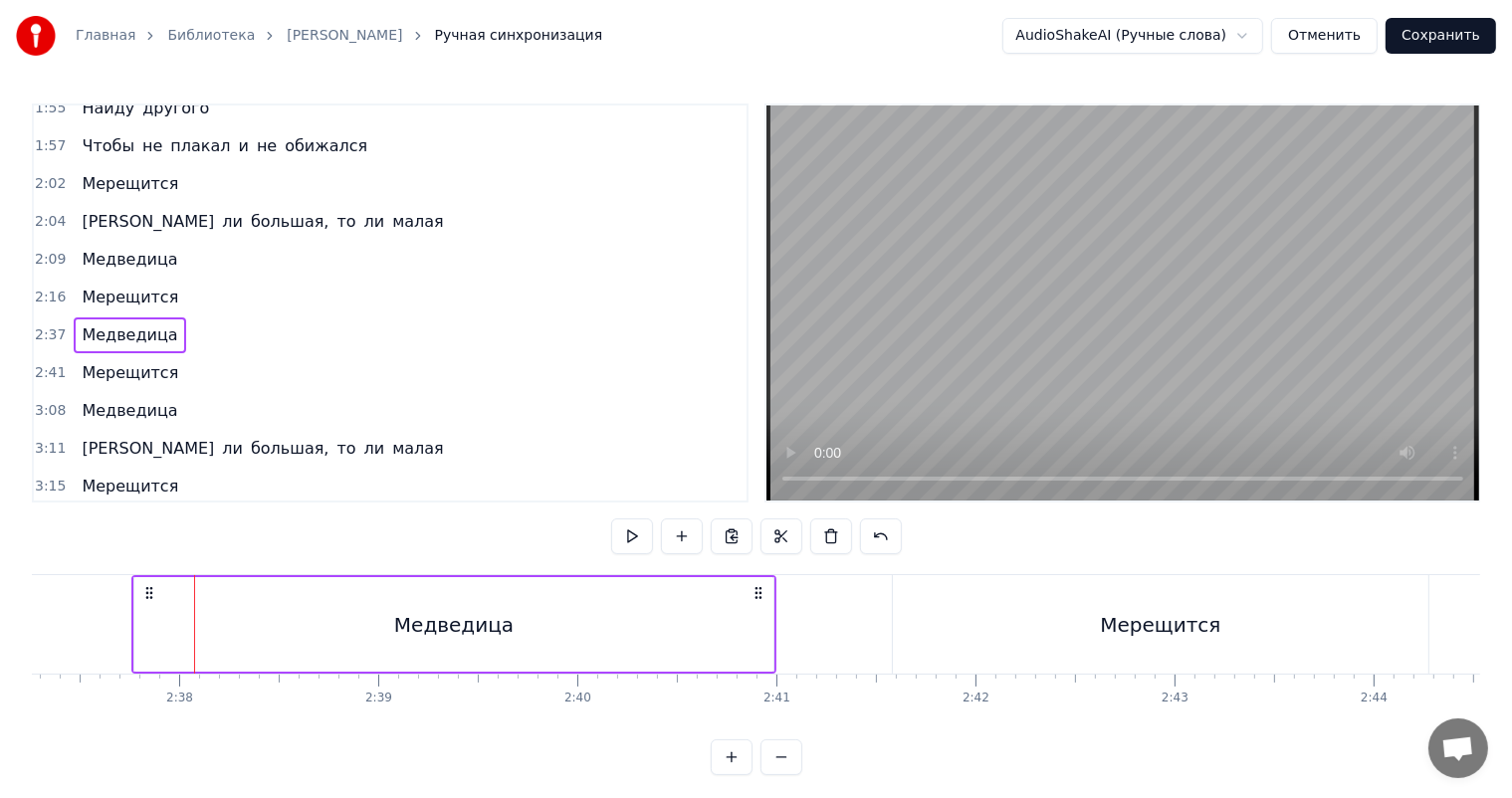
click at [45, 288] on span "2:16" at bounding box center [50, 298] width 31 height 20
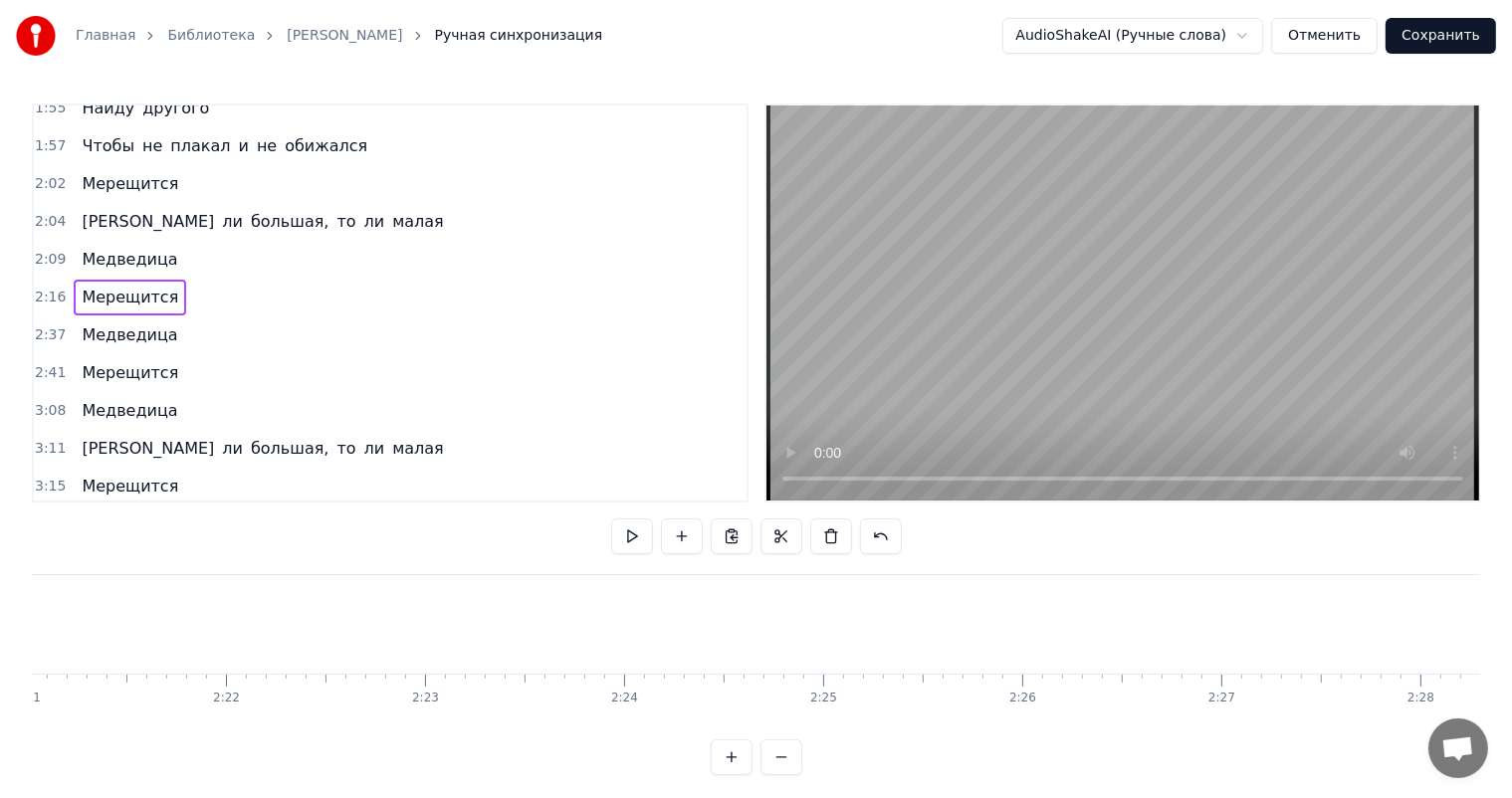
scroll to position [0, 27095]
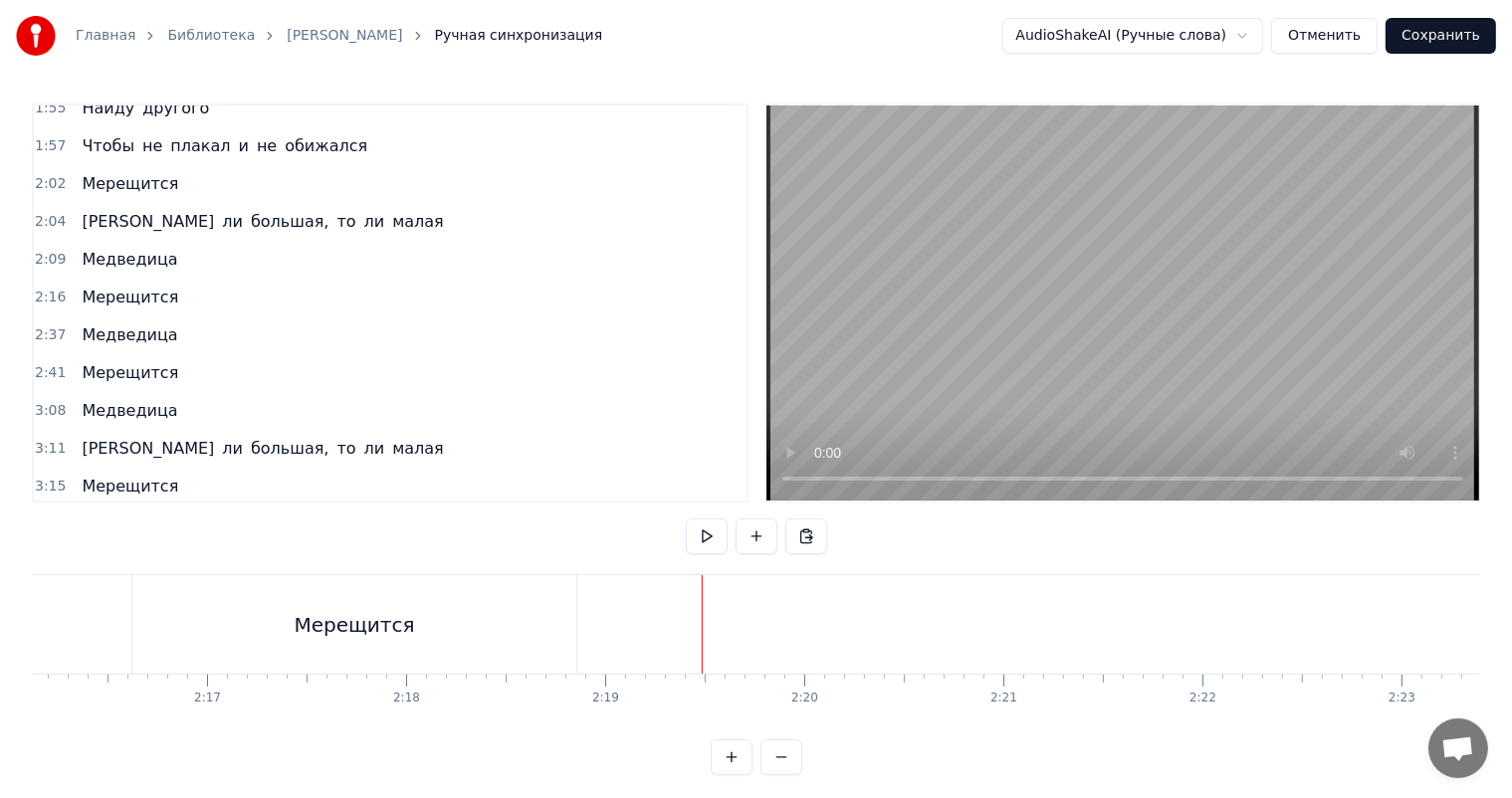
click at [982, 311] on video at bounding box center [1123, 304] width 713 height 396
click at [891, 361] on video at bounding box center [1123, 304] width 713 height 396
click at [343, 605] on div "Мерещится" at bounding box center [355, 624] width 443 height 99
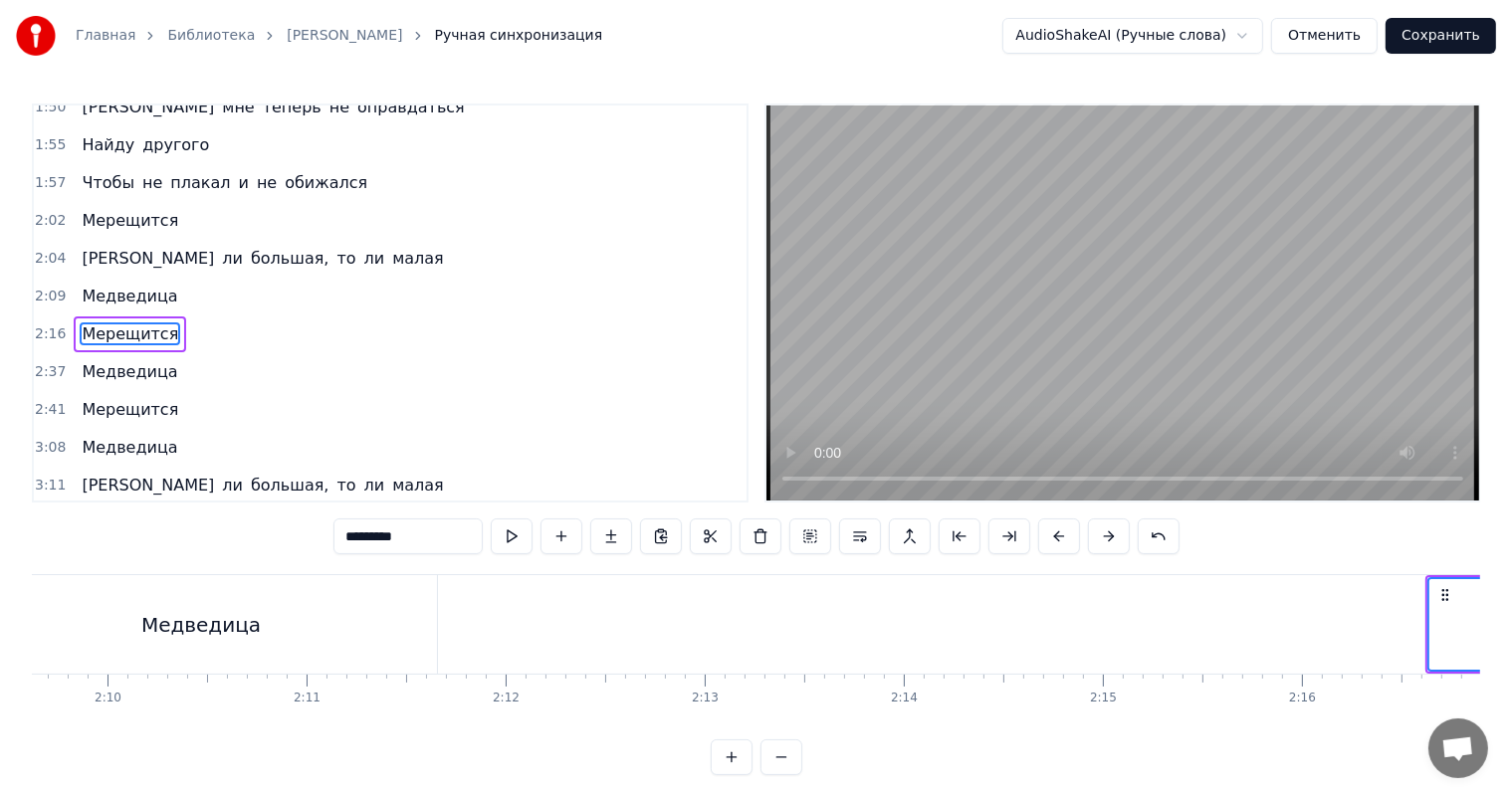
scroll to position [0, 25802]
click at [375, 613] on div "Медведица" at bounding box center [201, 624] width 471 height 99
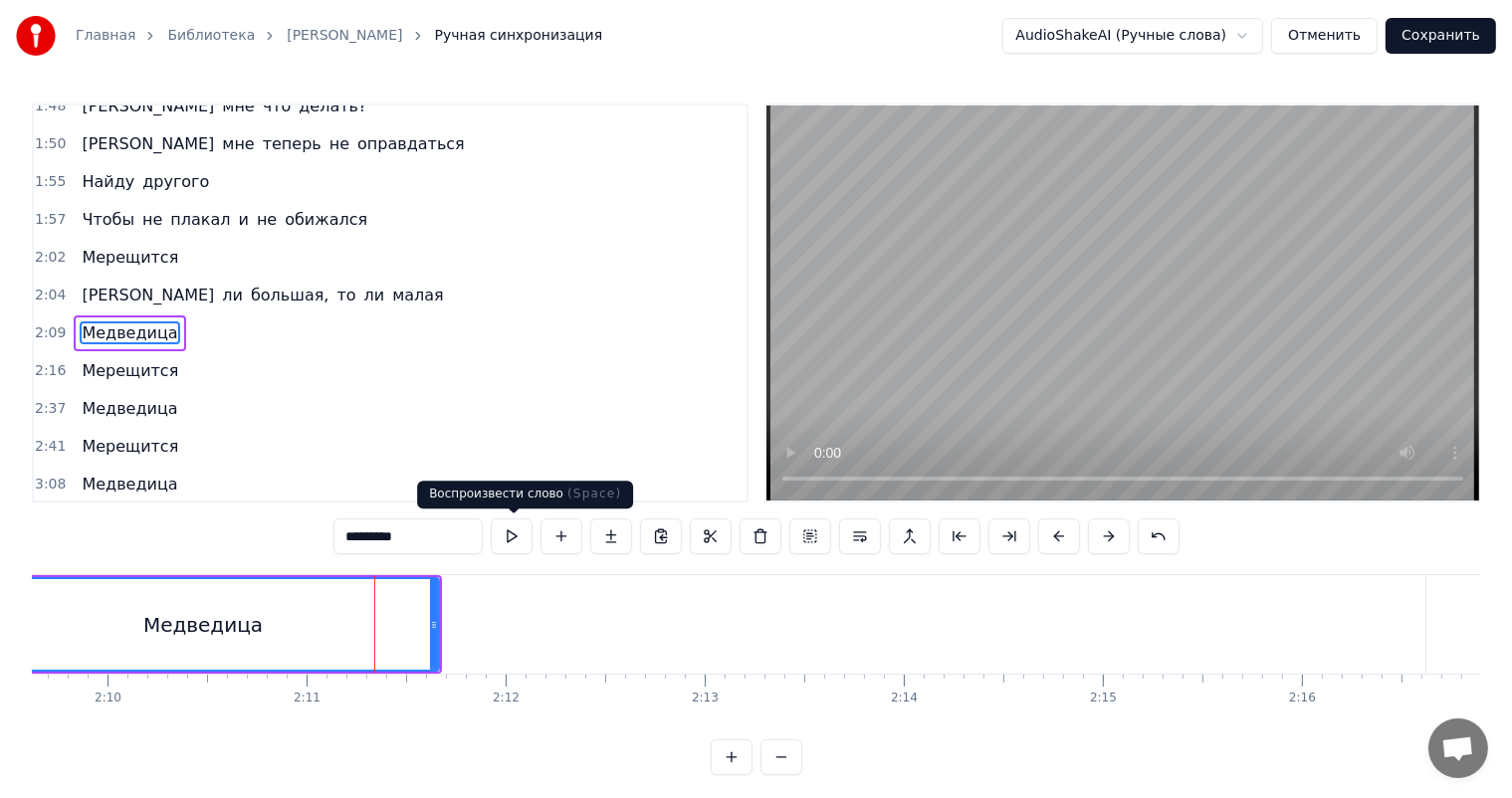
click at [1049, 299] on video at bounding box center [1123, 304] width 713 height 396
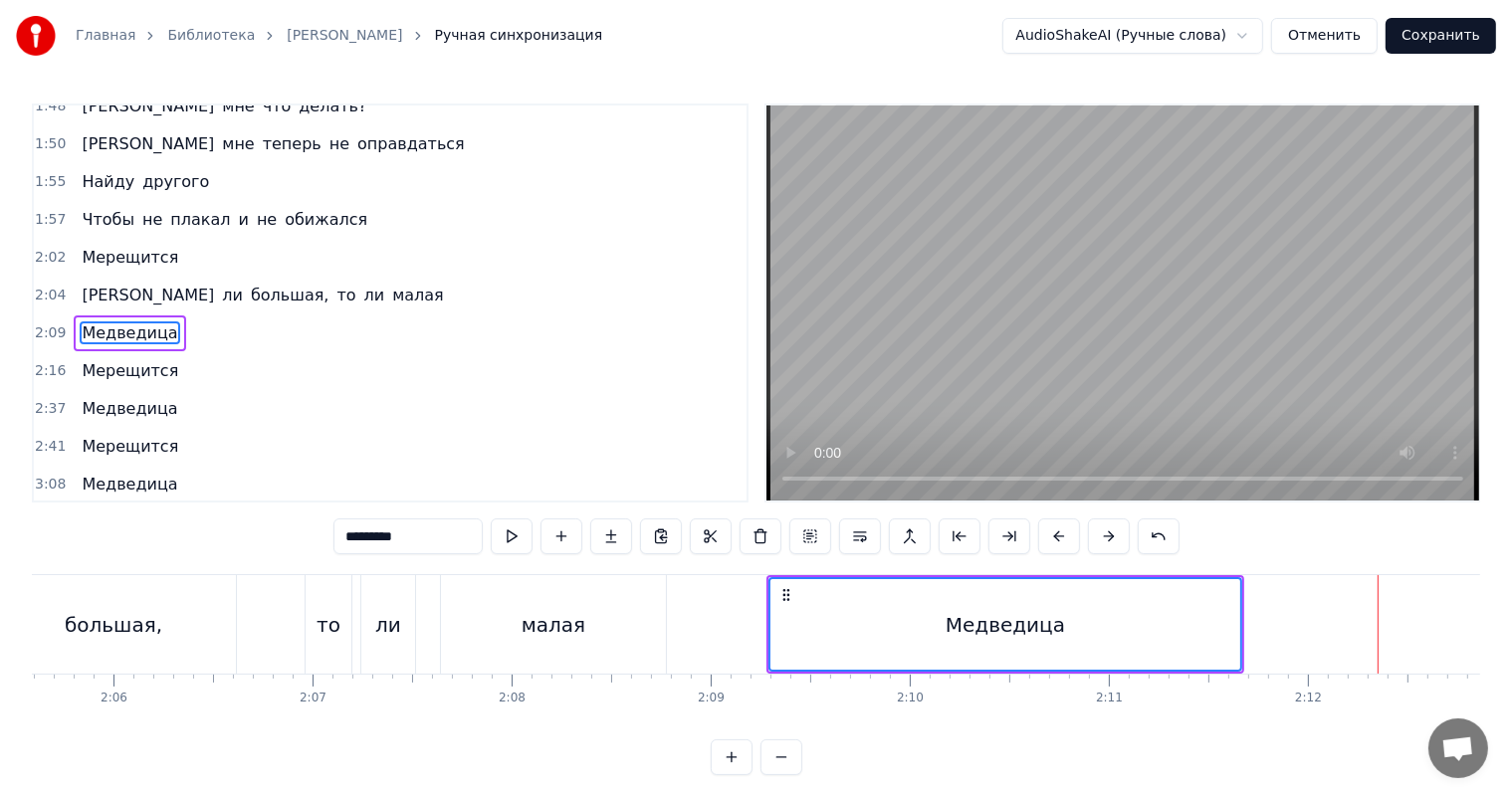
scroll to position [0, 24607]
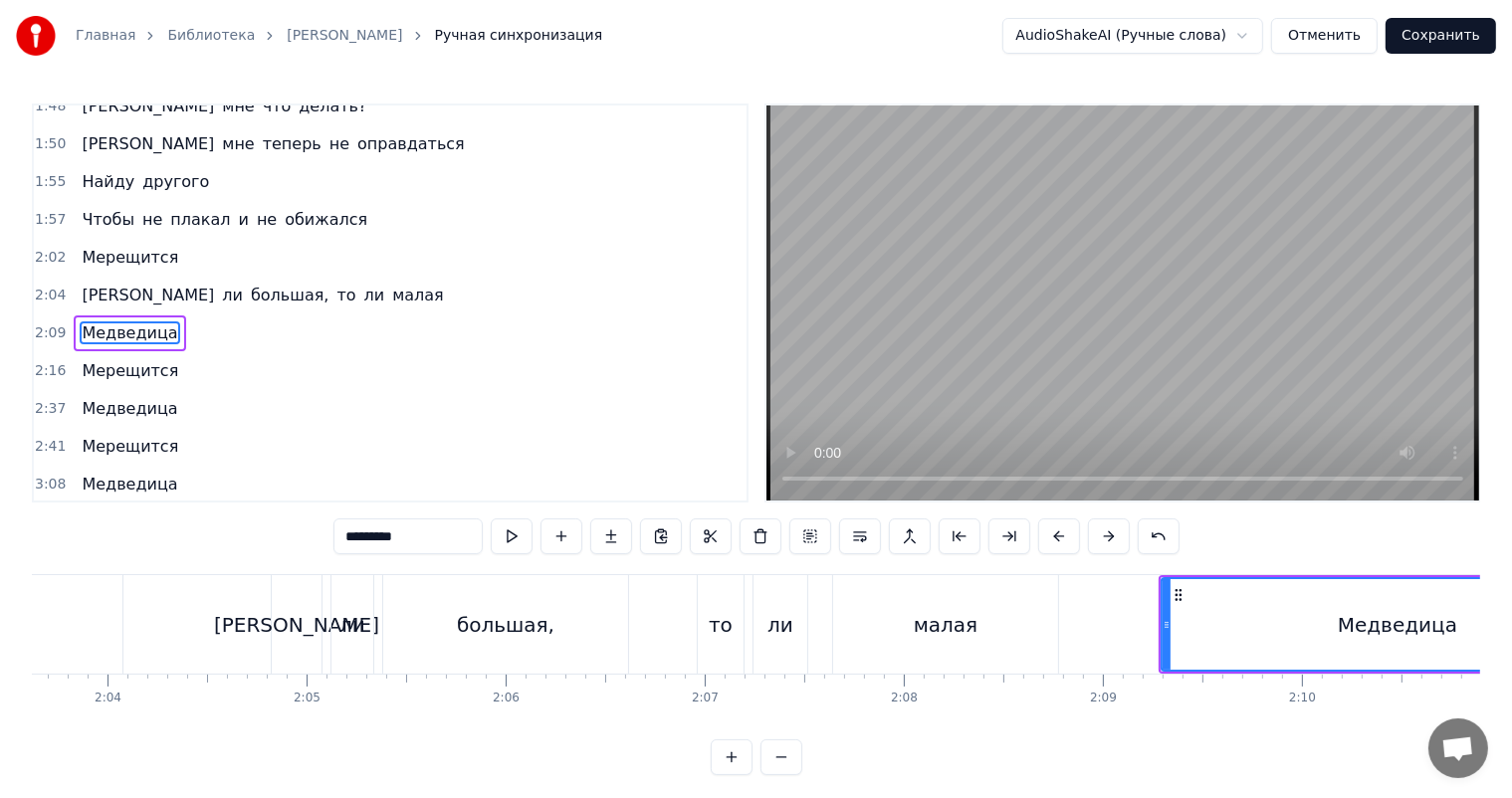
click at [528, 597] on div "большая," at bounding box center [505, 624] width 245 height 99
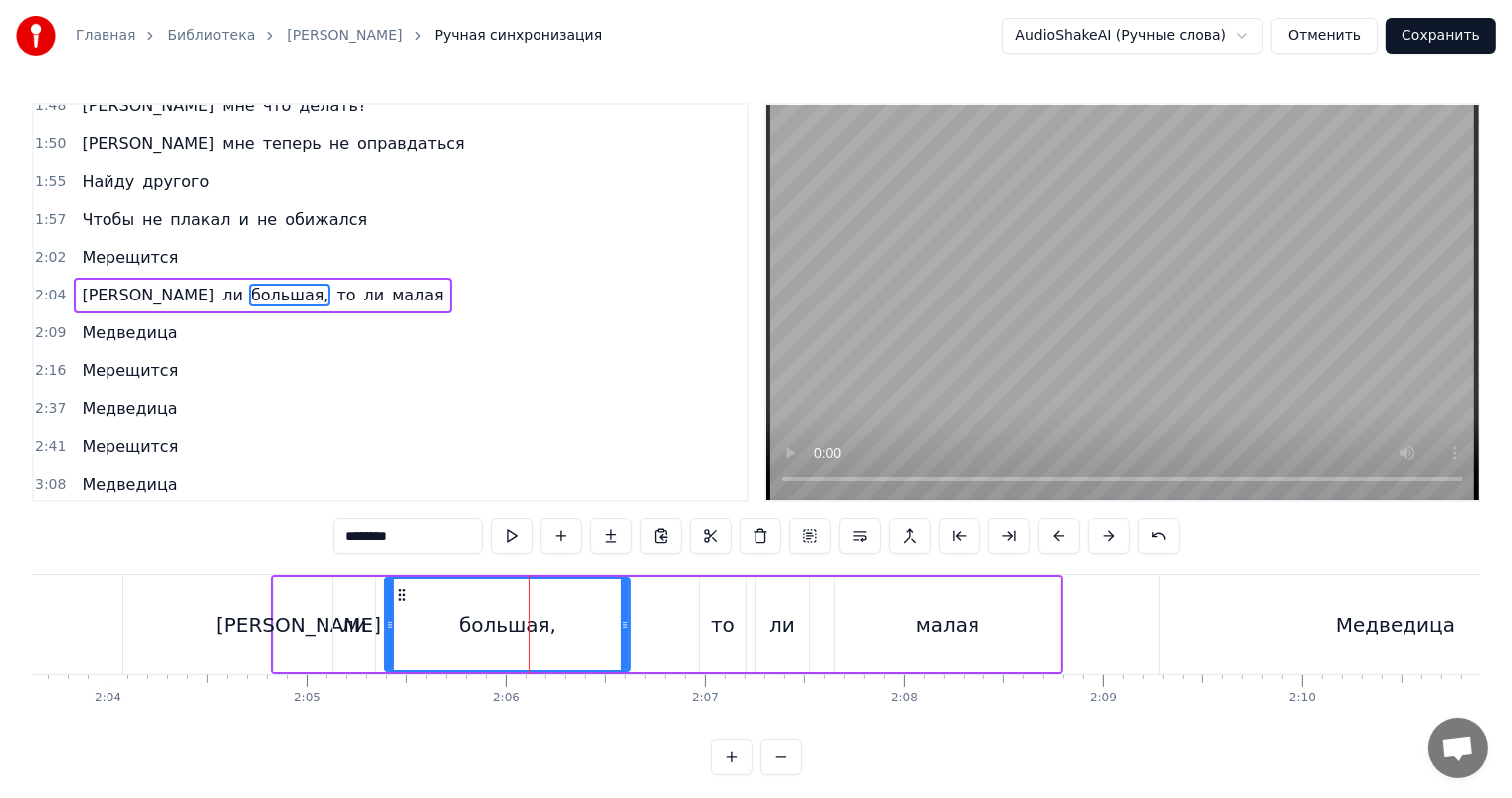
click at [1234, 207] on video at bounding box center [1123, 304] width 713 height 396
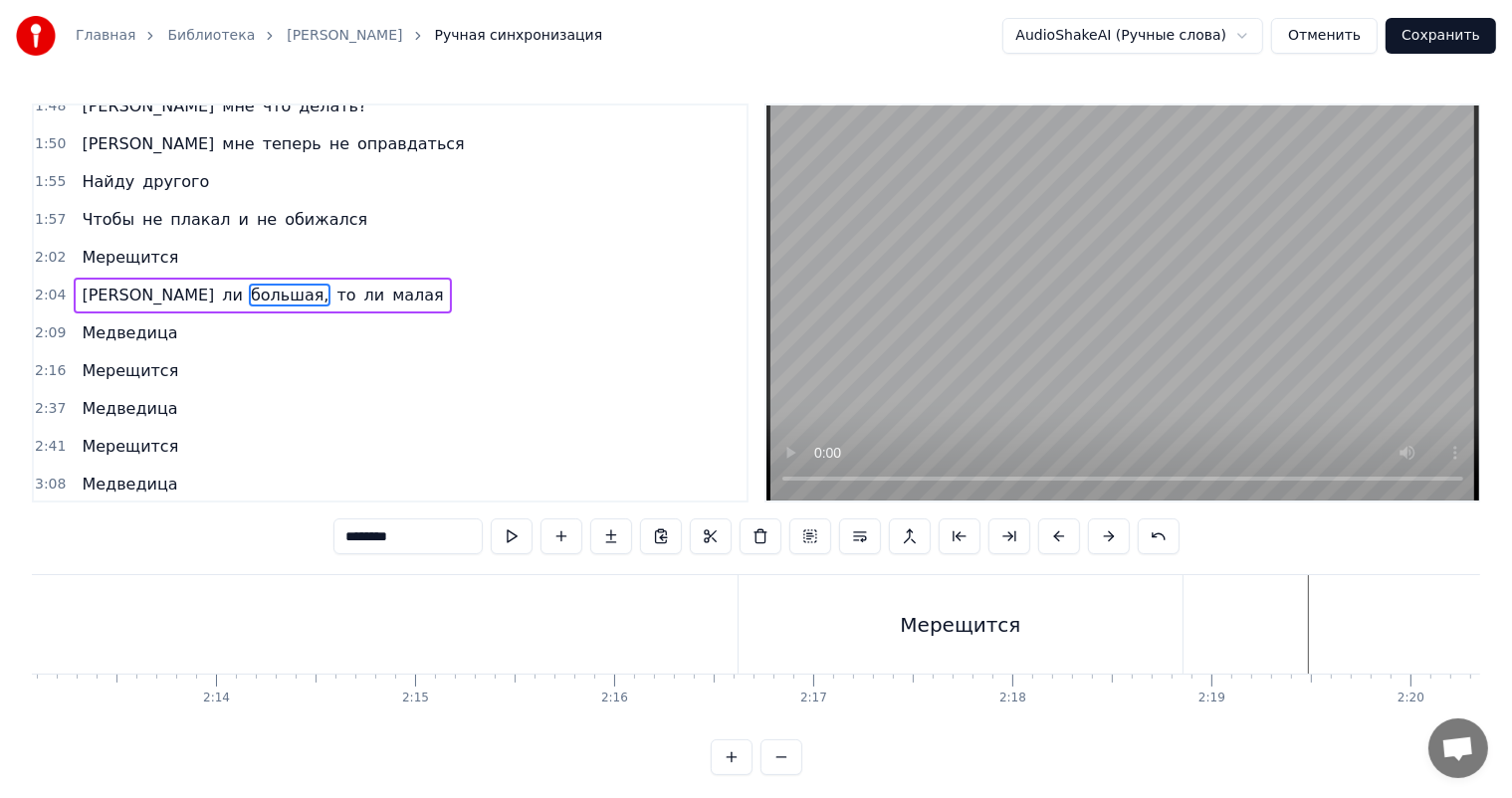
scroll to position [0, 26598]
click at [742, 593] on div "Мерещится" at bounding box center [852, 624] width 443 height 99
type input "*********"
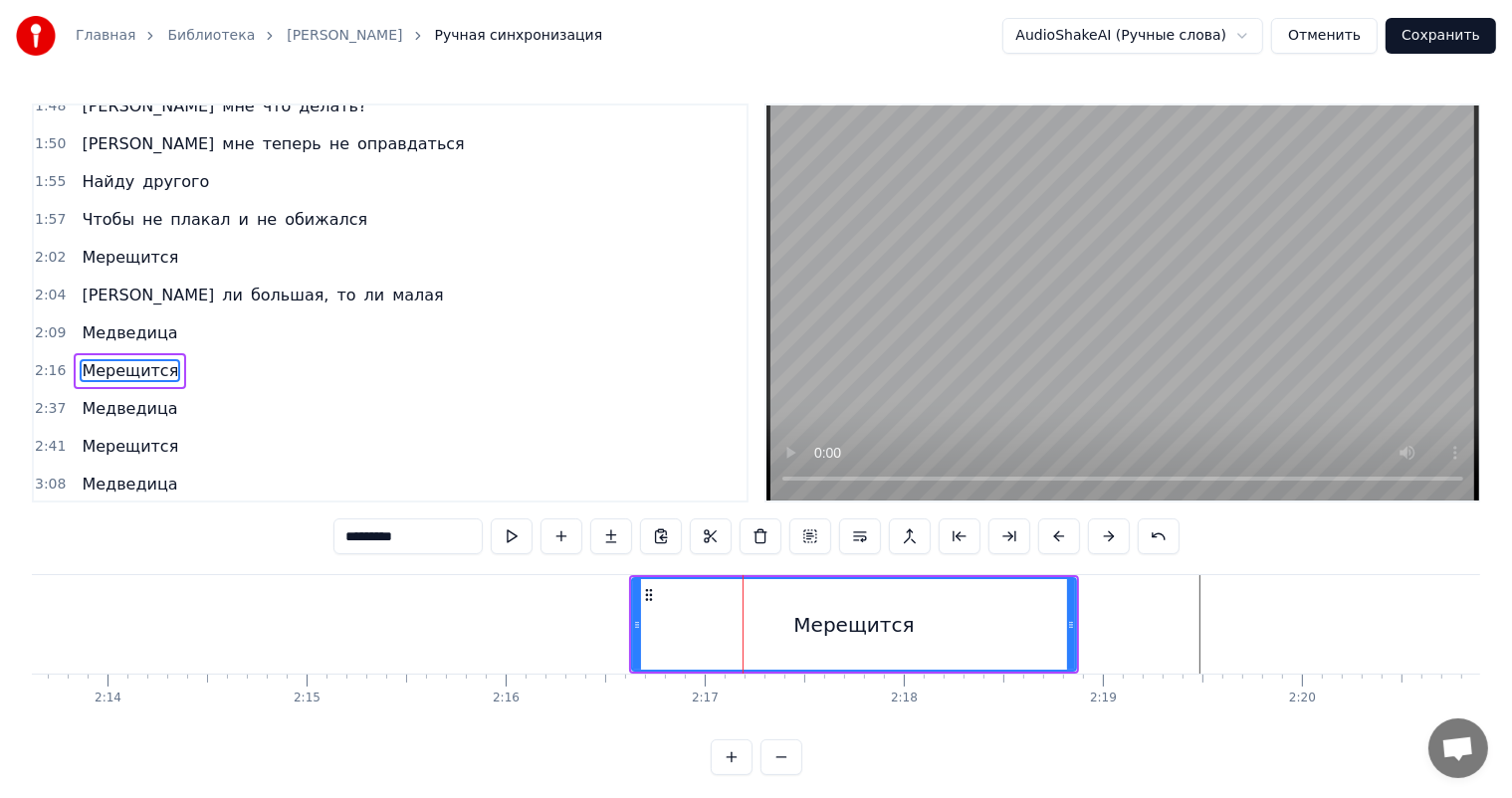
scroll to position [735, 0]
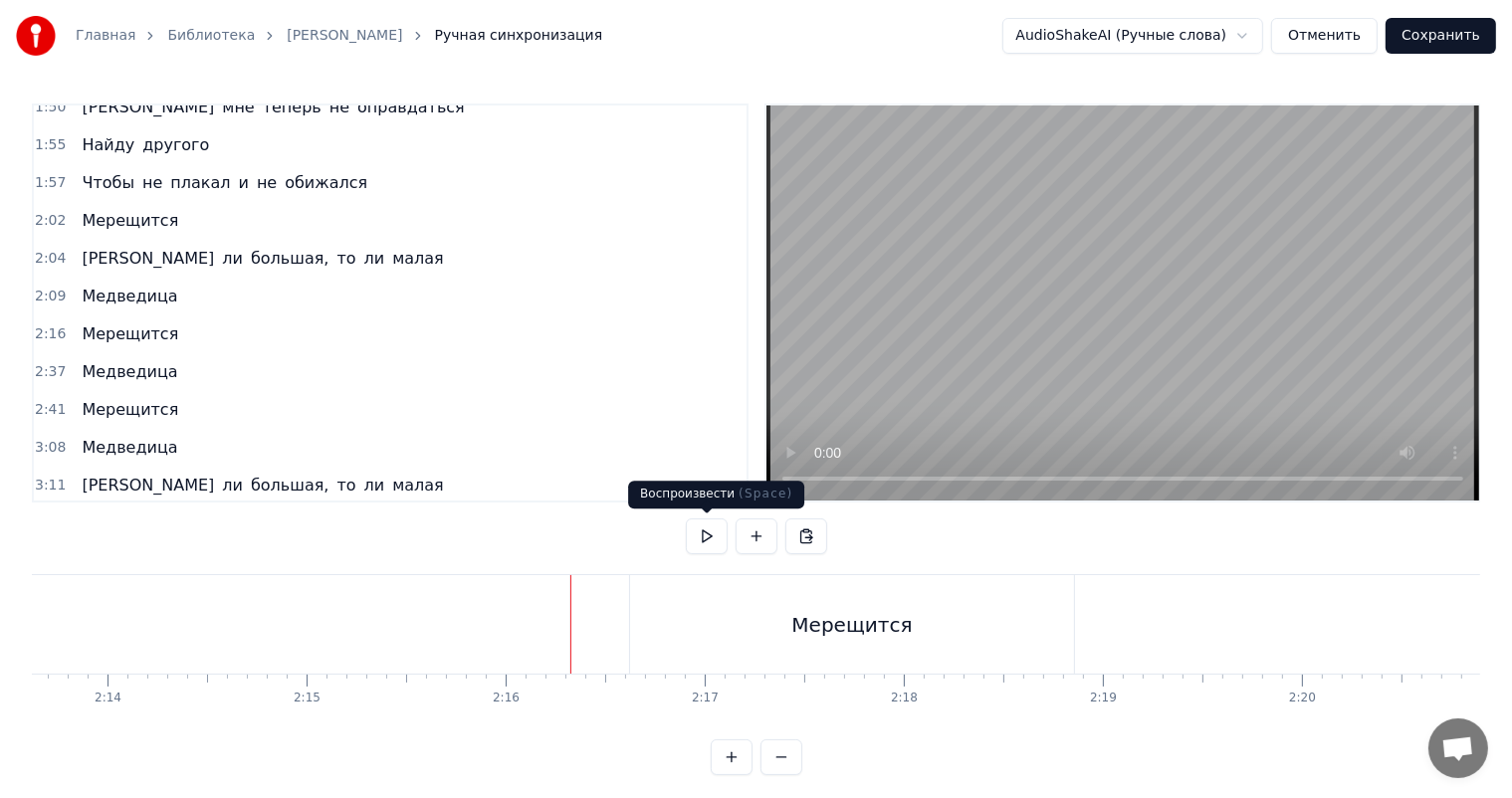
click at [1358, 215] on video at bounding box center [1123, 304] width 713 height 396
click at [1196, 249] on video at bounding box center [1123, 304] width 713 height 396
click at [976, 624] on div "Мерещится" at bounding box center [852, 624] width 443 height 99
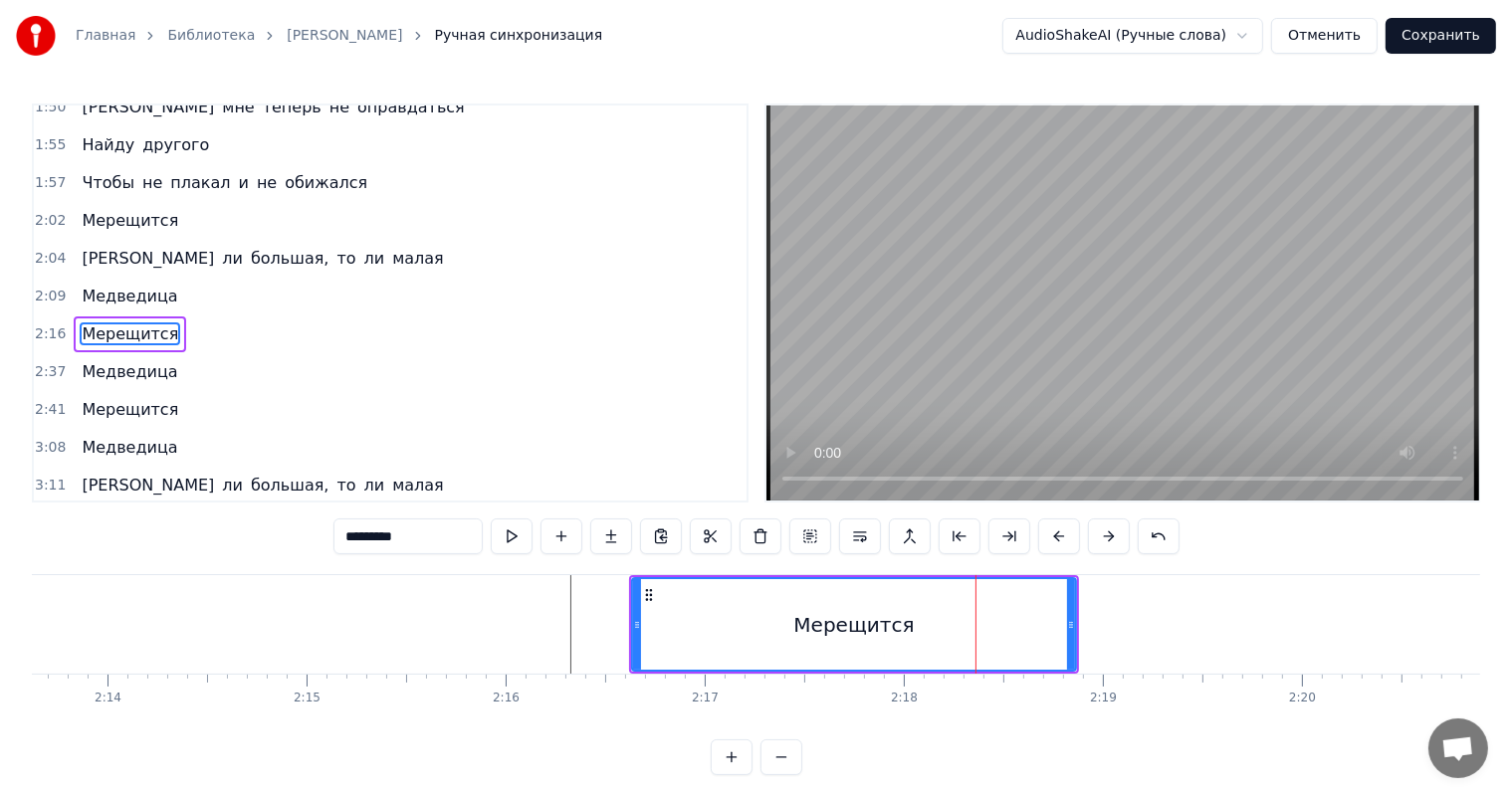
click at [41, 363] on span "2:37" at bounding box center [50, 373] width 31 height 20
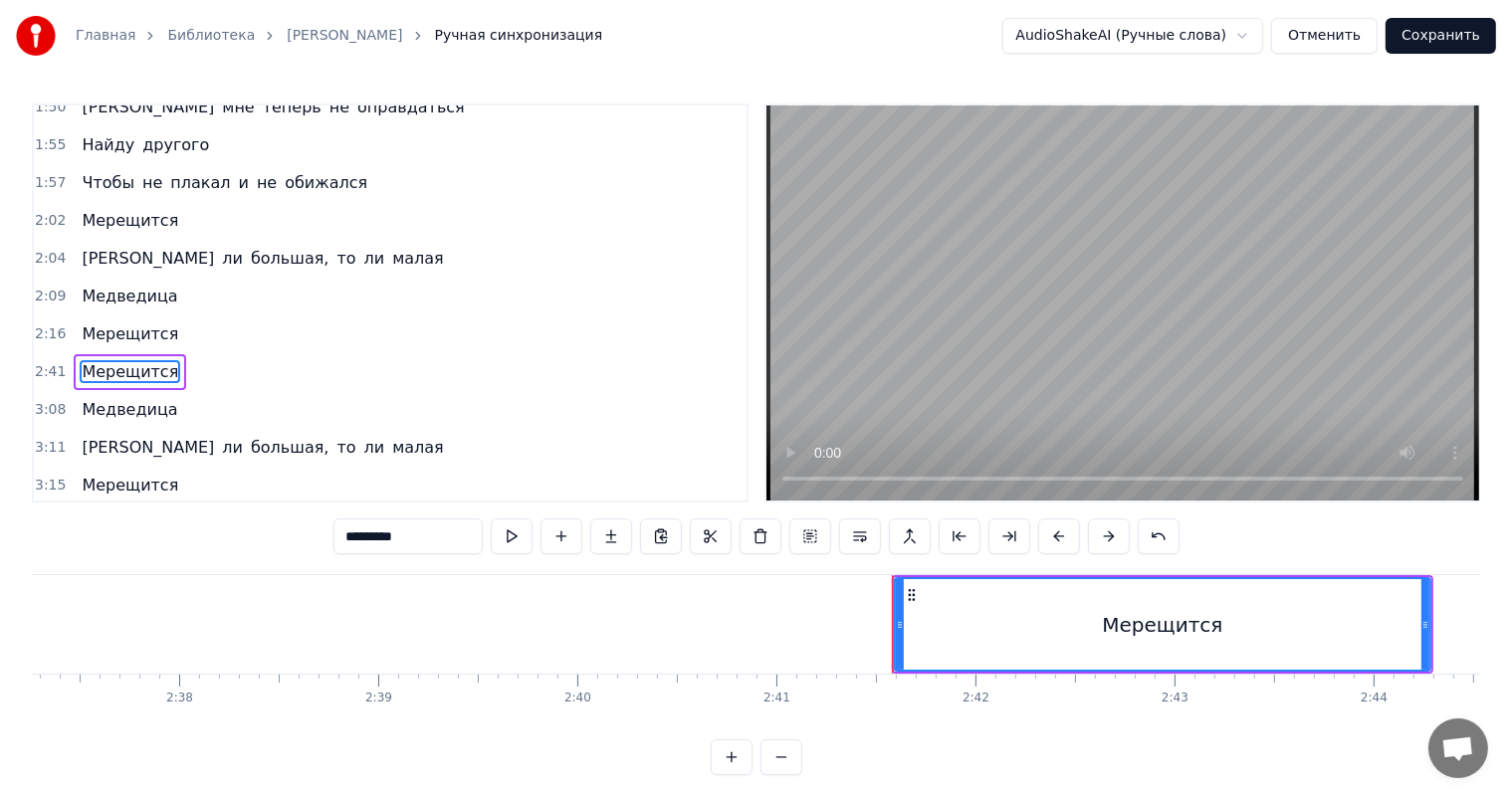
scroll to position [772, 0]
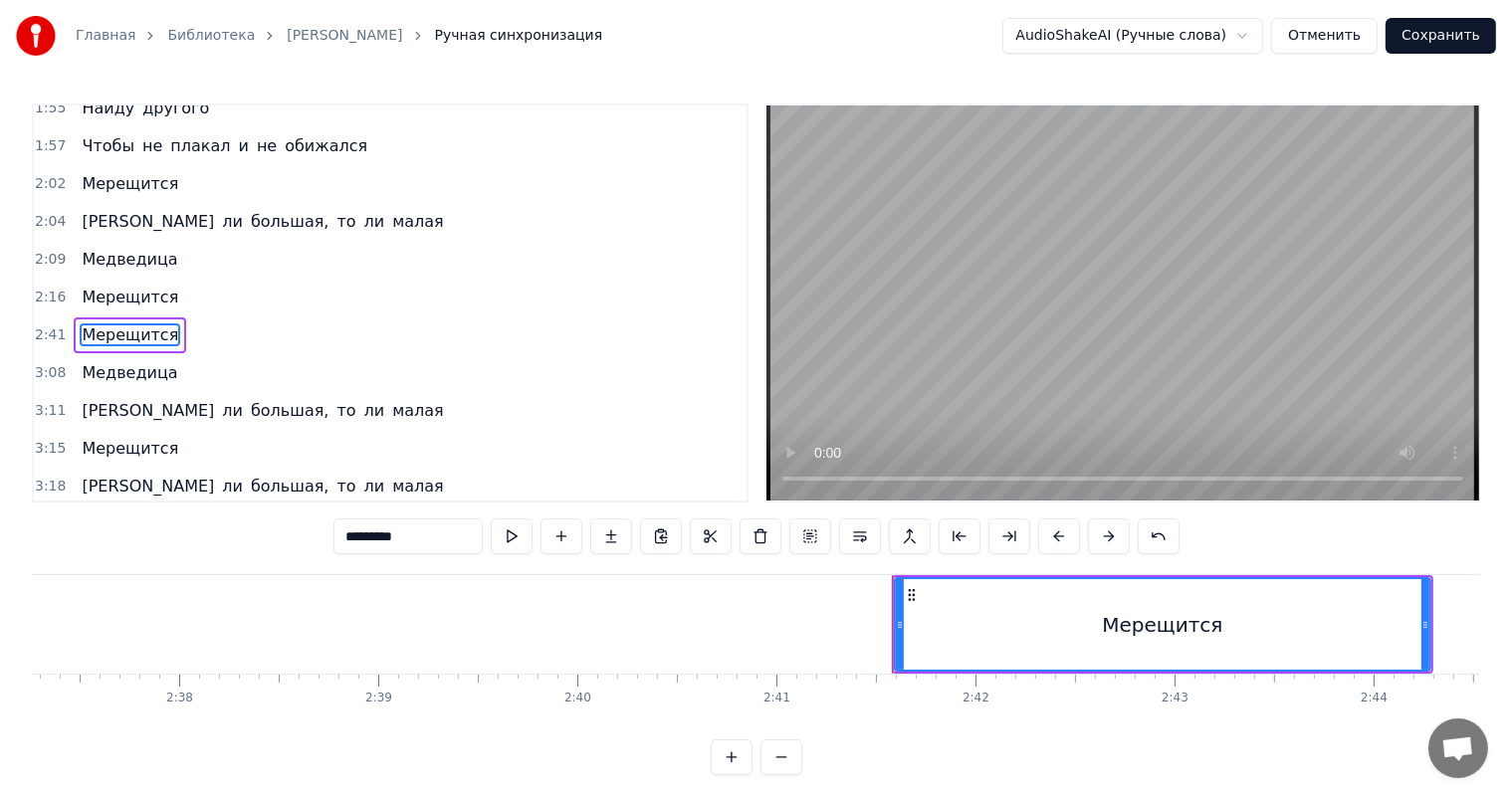
click at [46, 326] on span "2:41" at bounding box center [50, 336] width 31 height 20
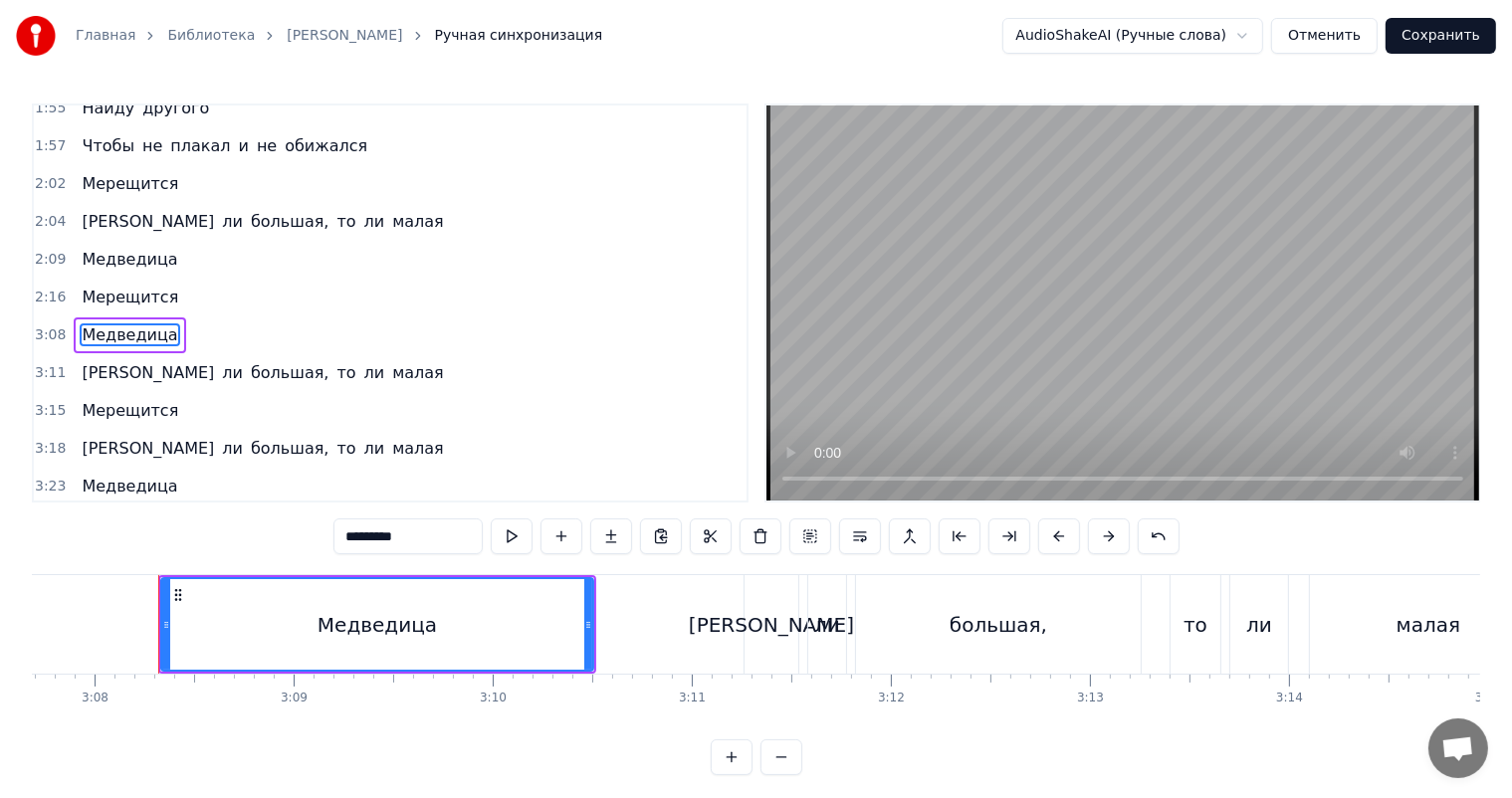
scroll to position [0, 37387]
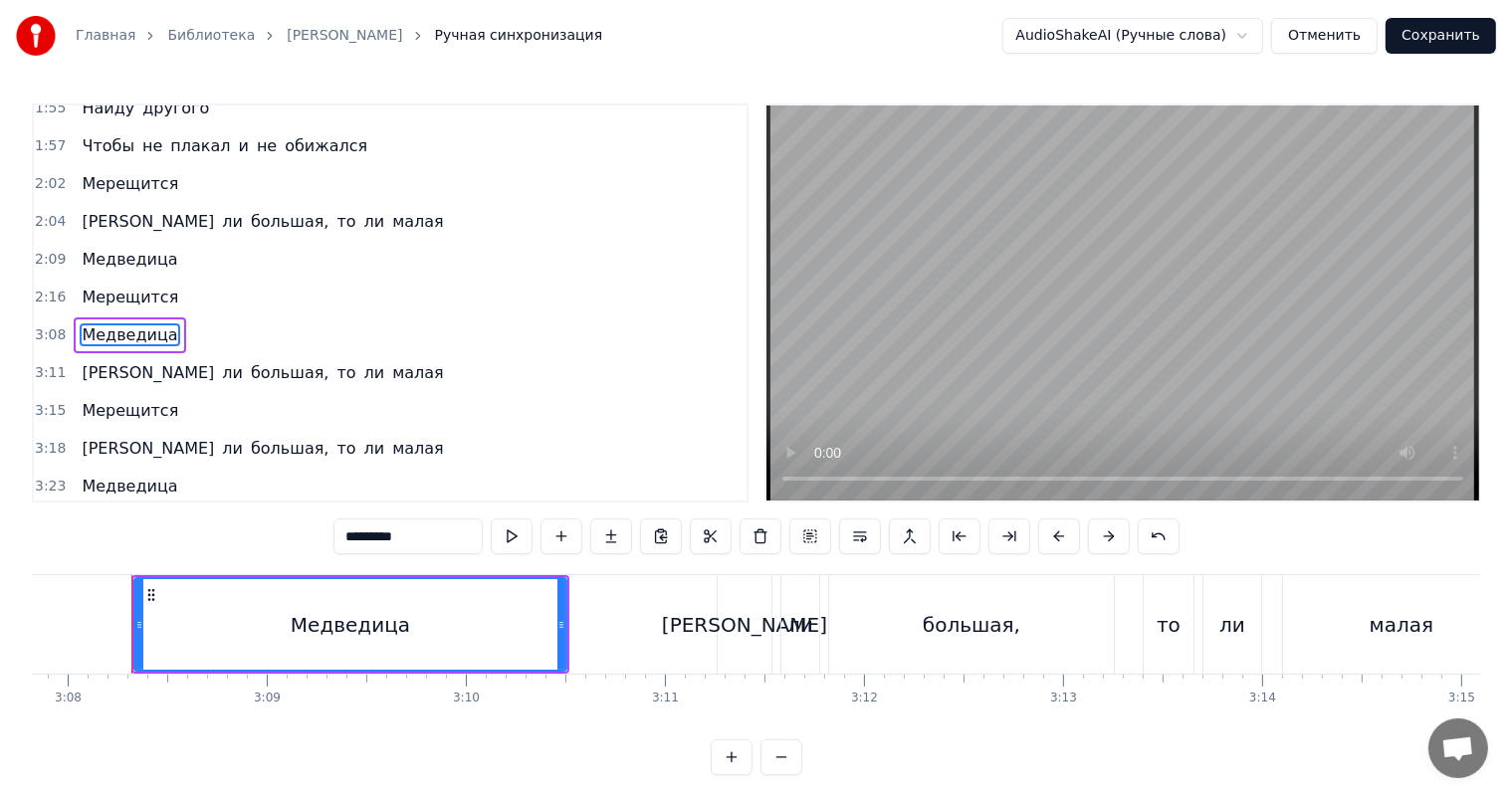
click at [46, 326] on span "3:08" at bounding box center [50, 336] width 31 height 20
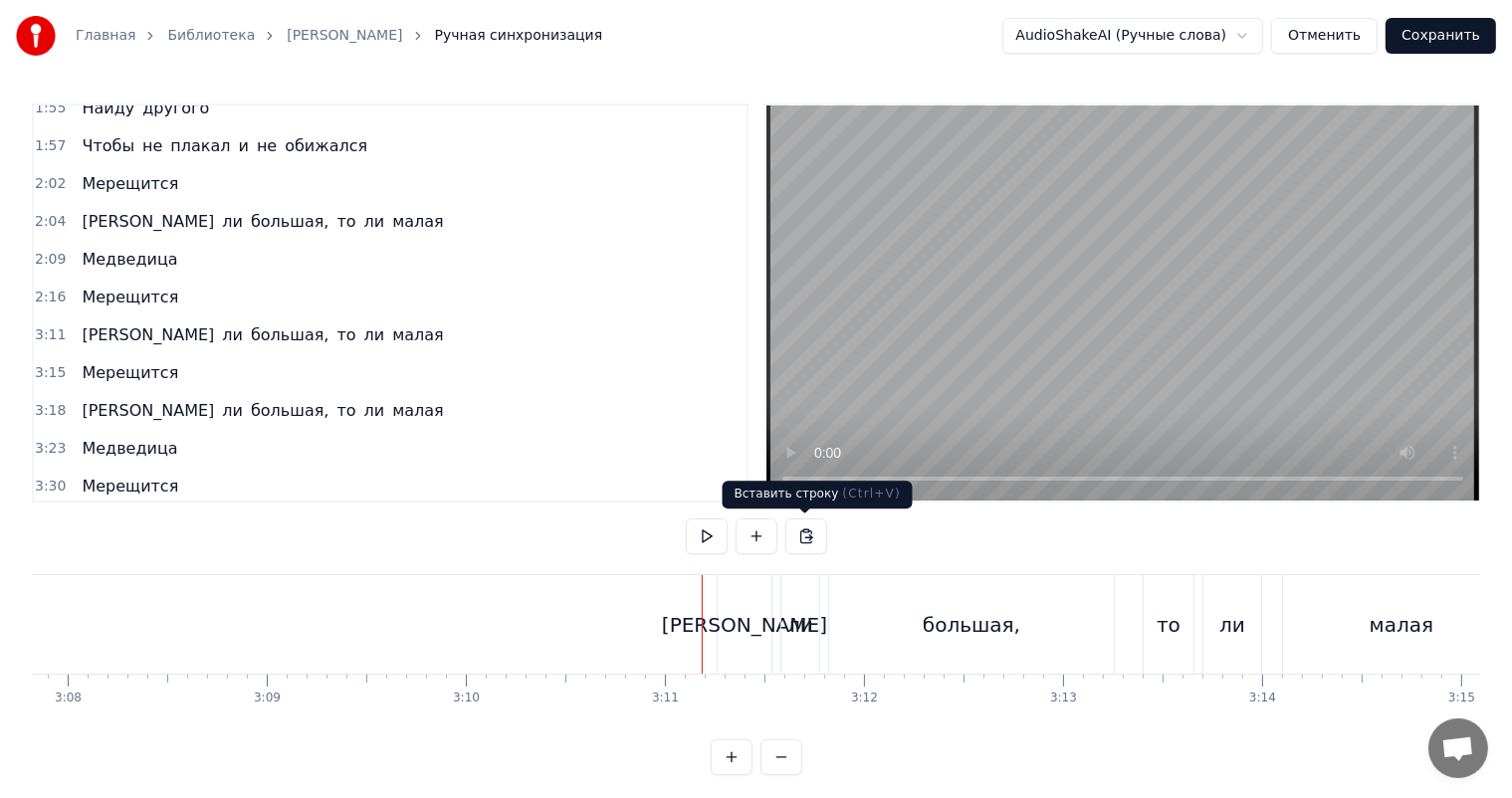
click at [1017, 295] on video at bounding box center [1123, 304] width 713 height 396
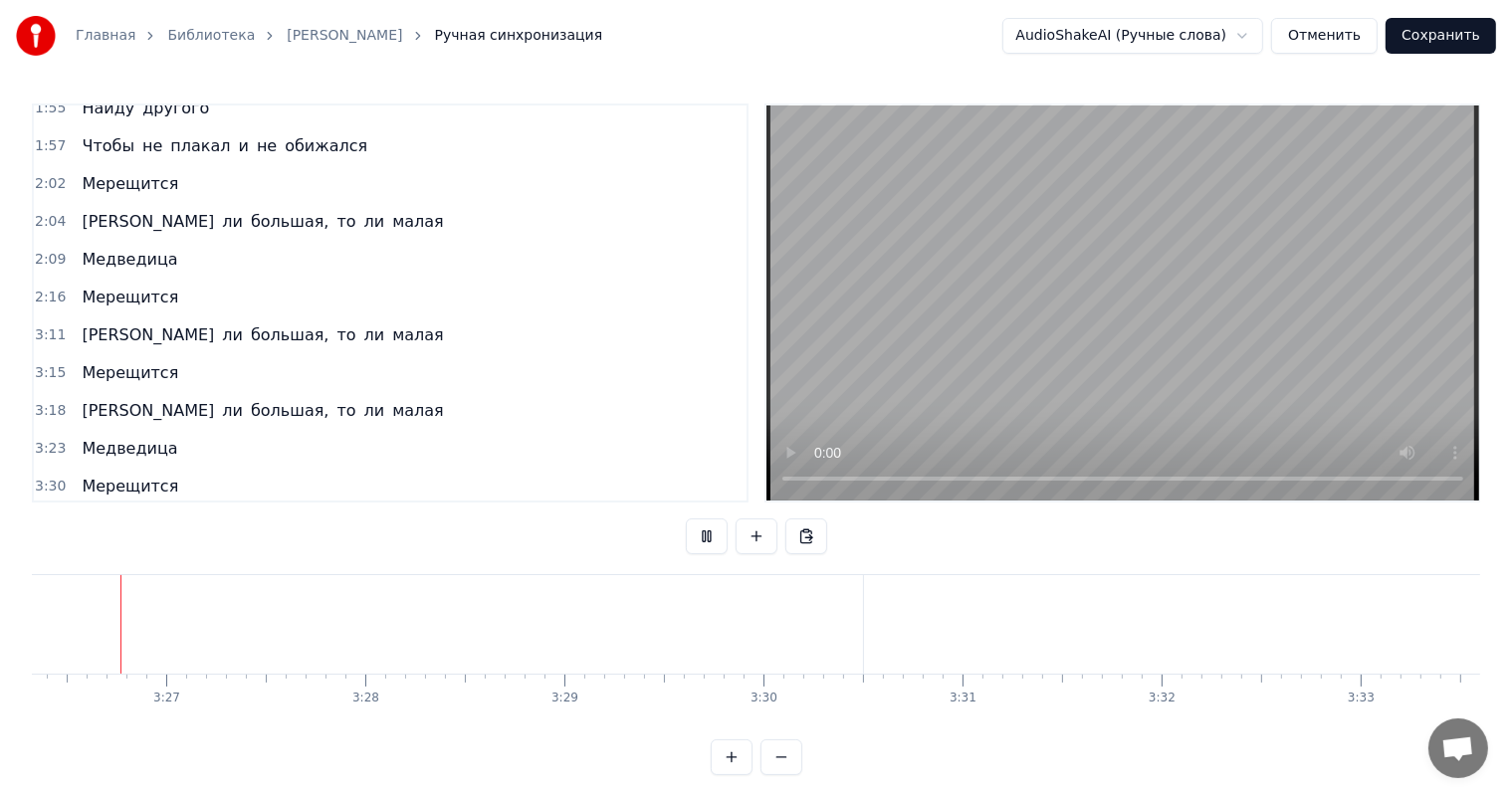
scroll to position [0, 41010]
click at [1075, 322] on video at bounding box center [1123, 304] width 713 height 396
click at [1127, 366] on video at bounding box center [1123, 304] width 713 height 396
click at [1119, 667] on div "Мерещится" at bounding box center [901, 624] width 2180 height 99
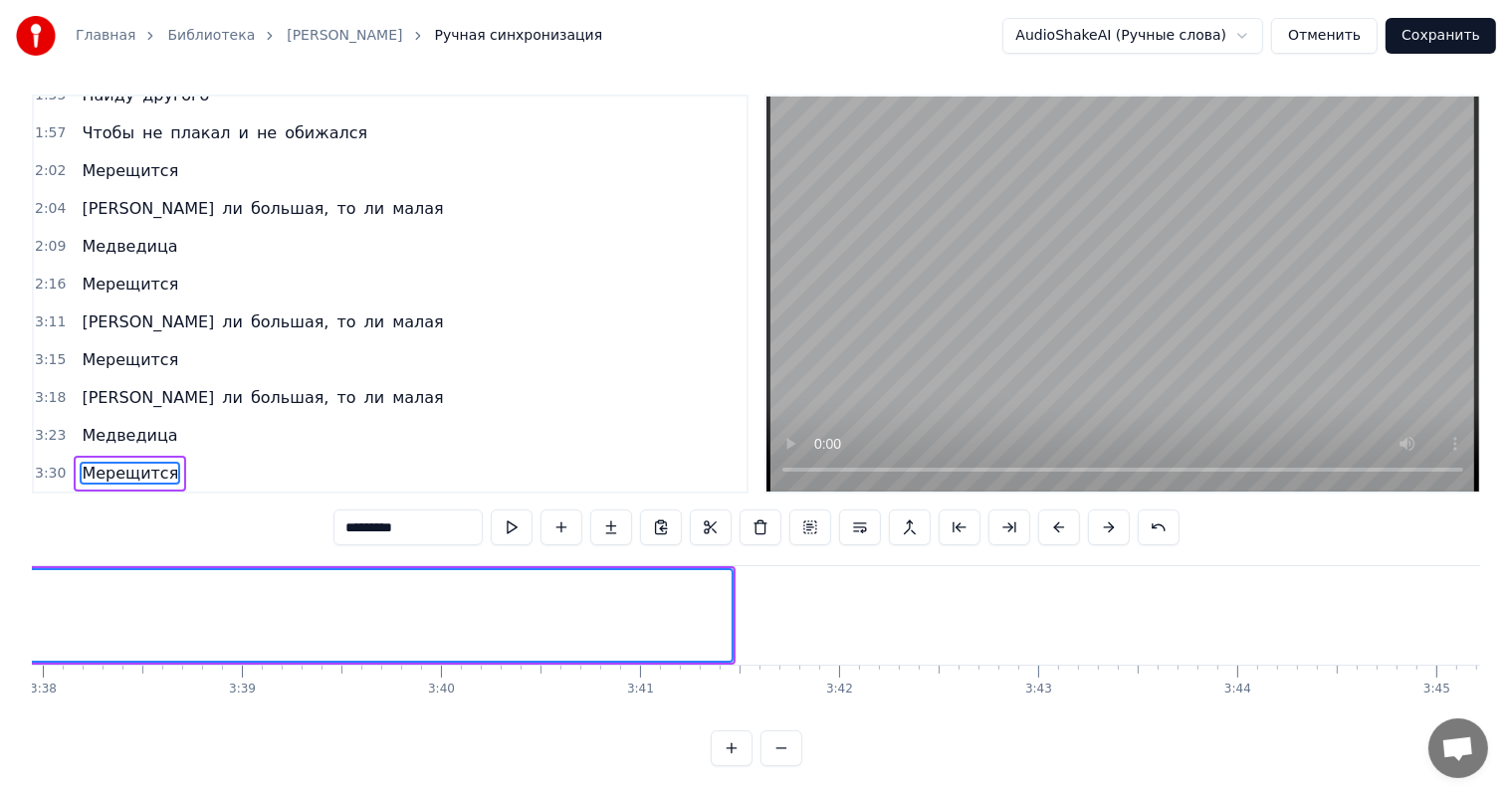
scroll to position [0, 43019]
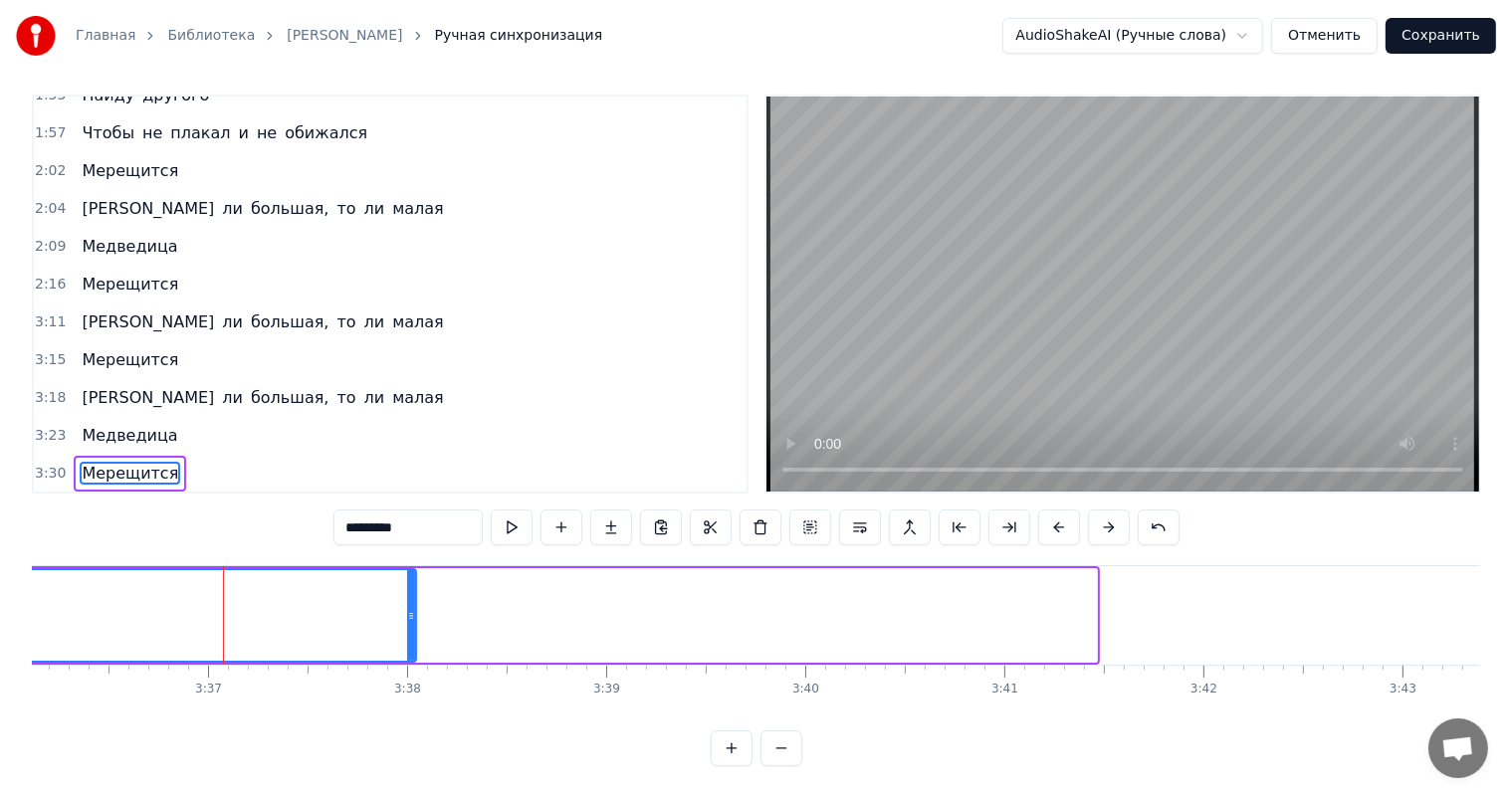
drag, startPoint x: 1091, startPoint y: 591, endPoint x: 8, endPoint y: 591, distance: 1083.0
click at [8, 591] on div "Главная Библиотека [PERSON_NAME] [PERSON_NAME] Ручная синхронизация AudioShakeA…" at bounding box center [756, 379] width 1512 height 775
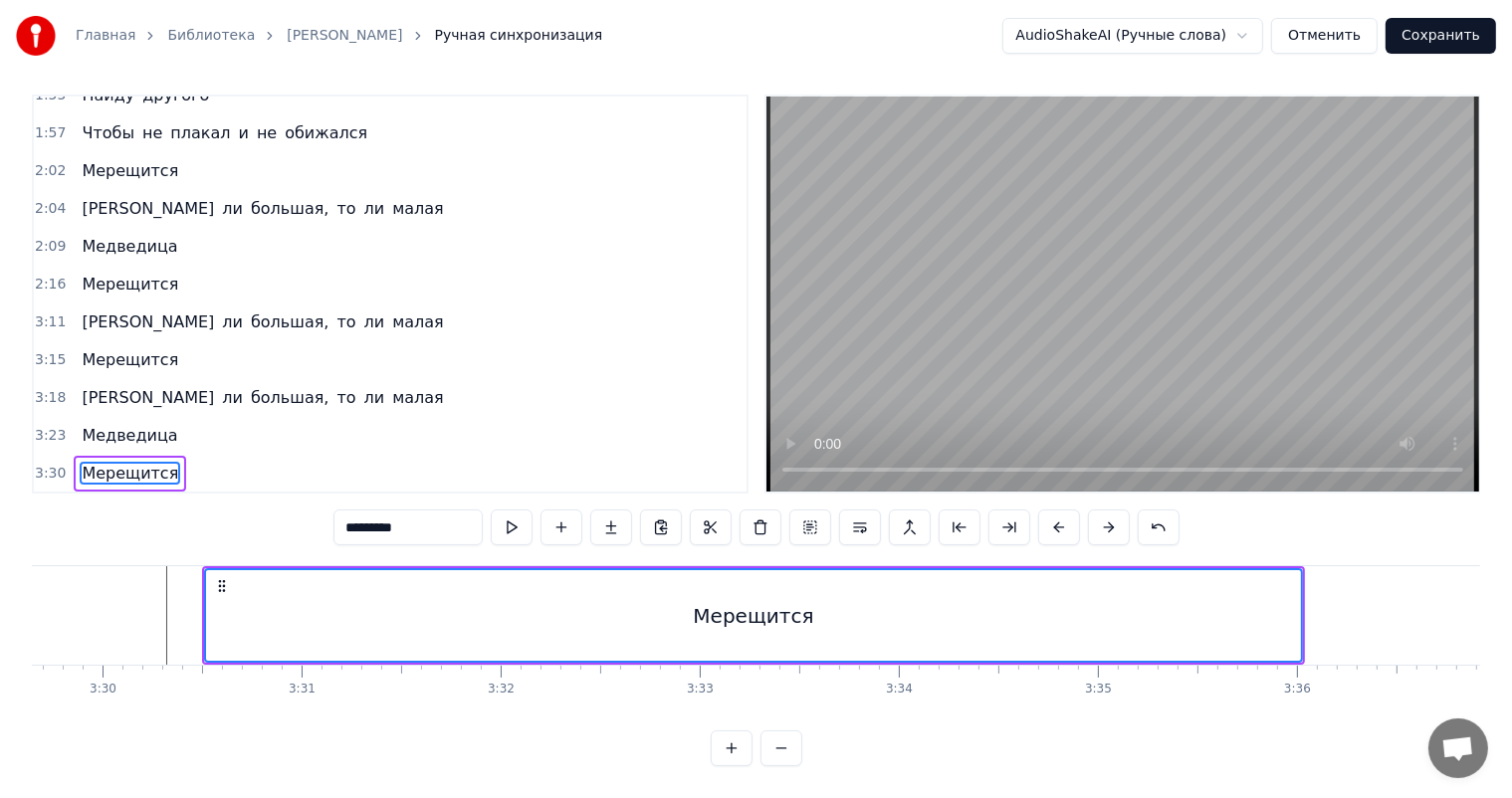
scroll to position [0, 41725]
click at [1306, 608] on icon at bounding box center [1303, 616] width 8 height 16
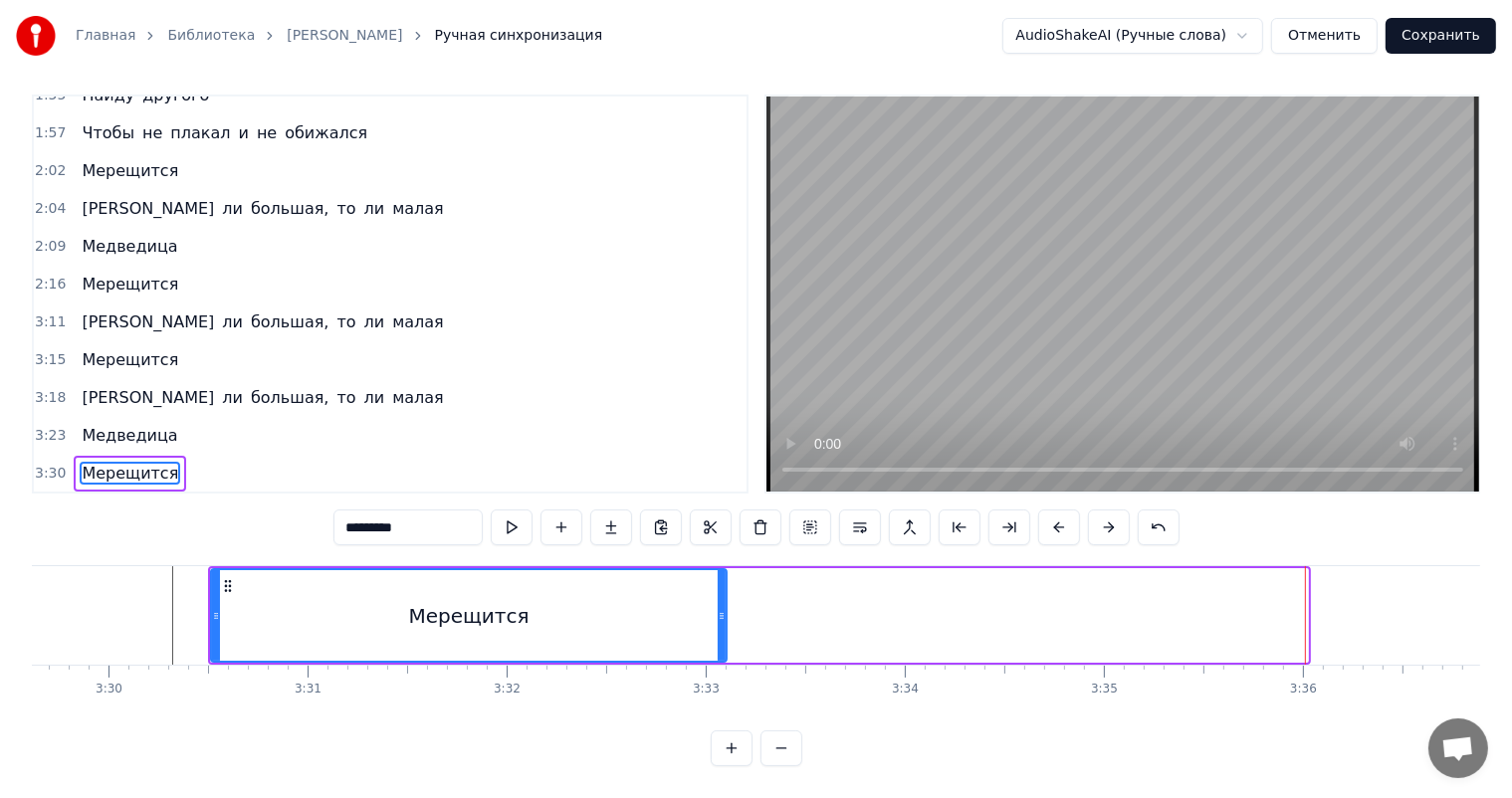
drag, startPoint x: 1299, startPoint y: 592, endPoint x: 718, endPoint y: 605, distance: 581.1
click at [718, 605] on div at bounding box center [722, 615] width 8 height 91
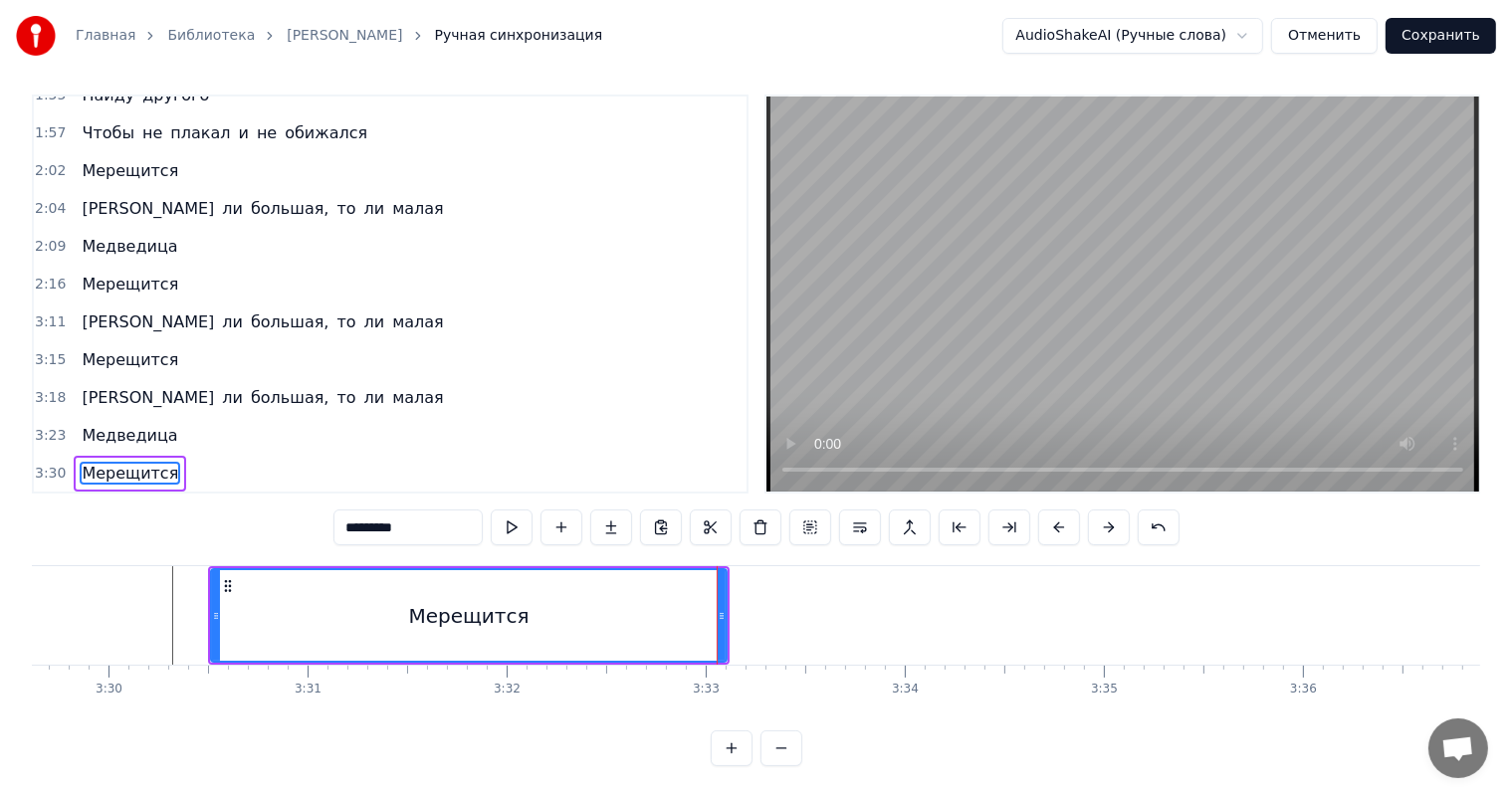
click at [465, 601] on div "Мерещится" at bounding box center [468, 616] width 121 height 30
click at [1306, 214] on video at bounding box center [1123, 295] width 713 height 396
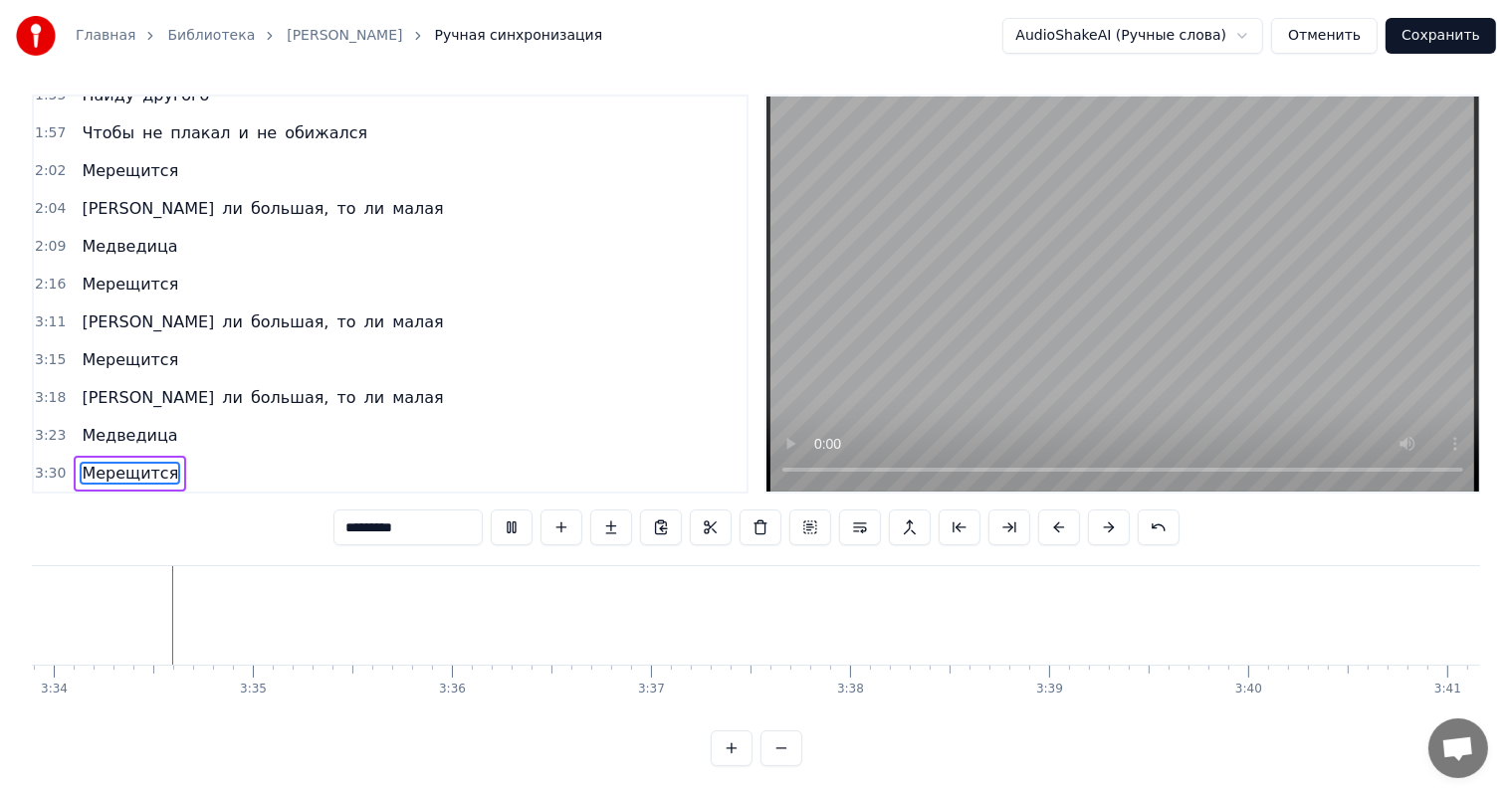
scroll to position [0, 42575]
click at [1031, 314] on video at bounding box center [1123, 295] width 713 height 396
click at [1051, 306] on video at bounding box center [1123, 295] width 713 height 396
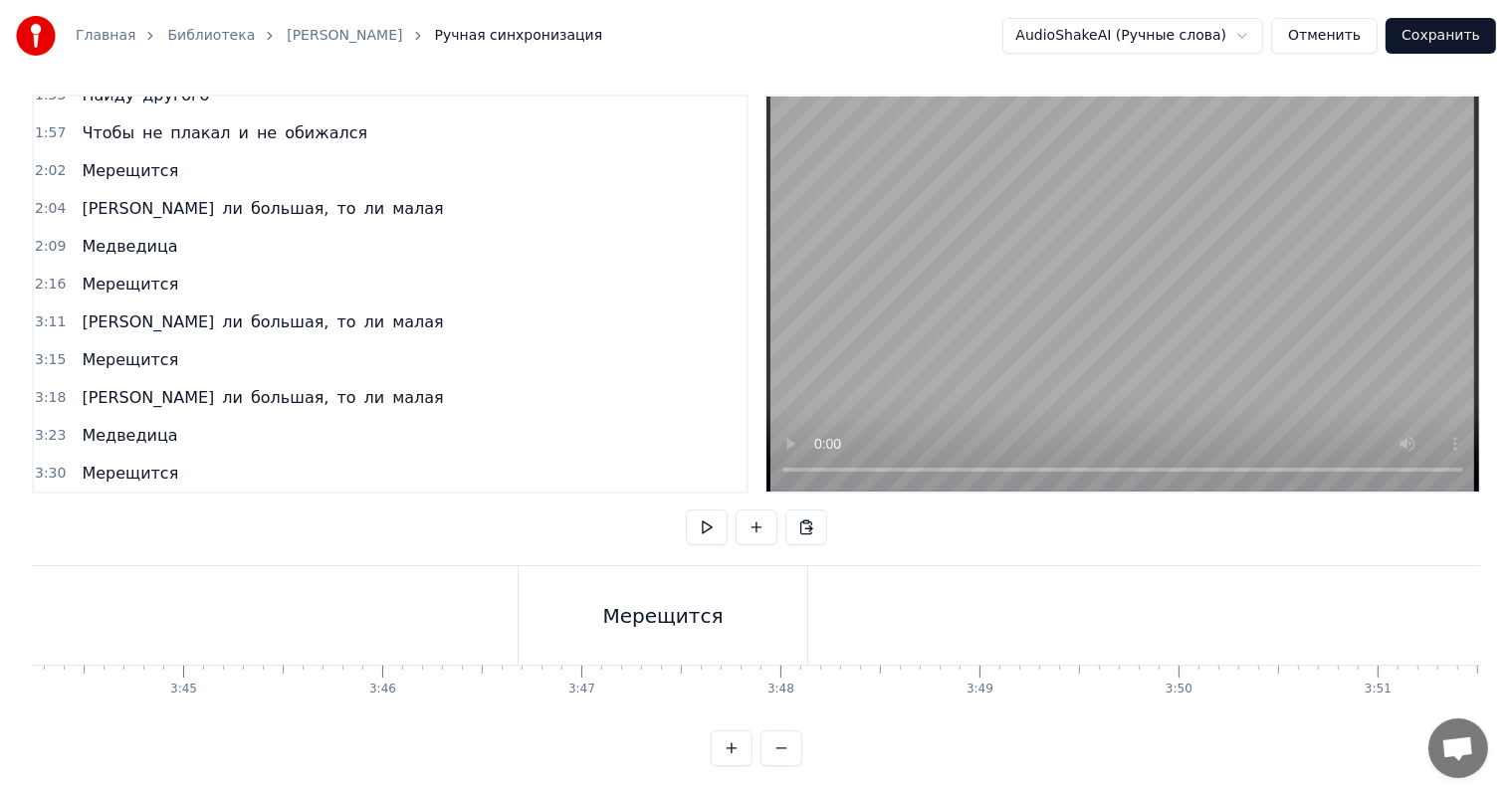
scroll to position [0, 44565]
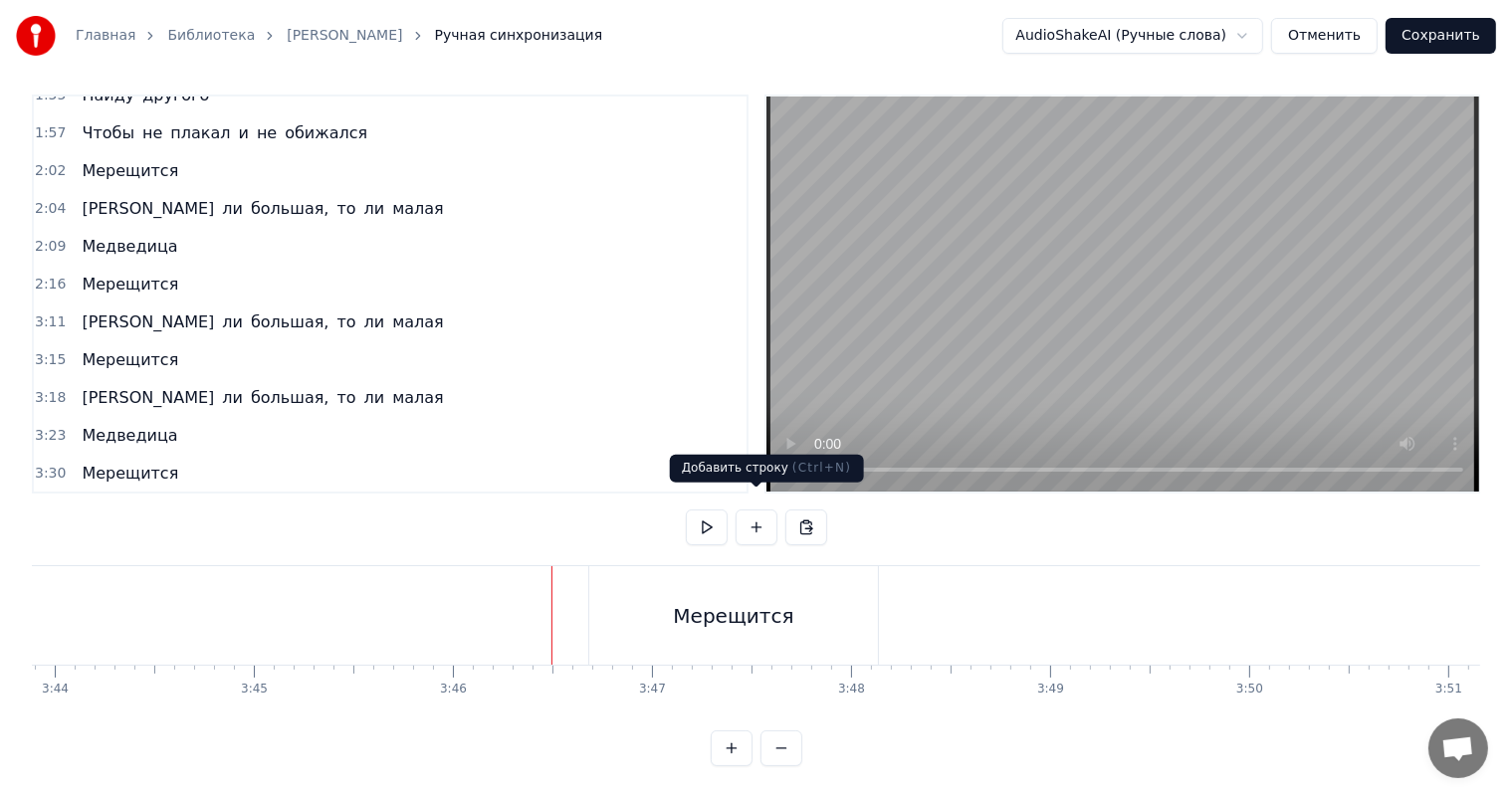
click at [1107, 323] on video at bounding box center [1123, 295] width 713 height 396
click at [677, 621] on div "Мерещится" at bounding box center [733, 615] width 289 height 99
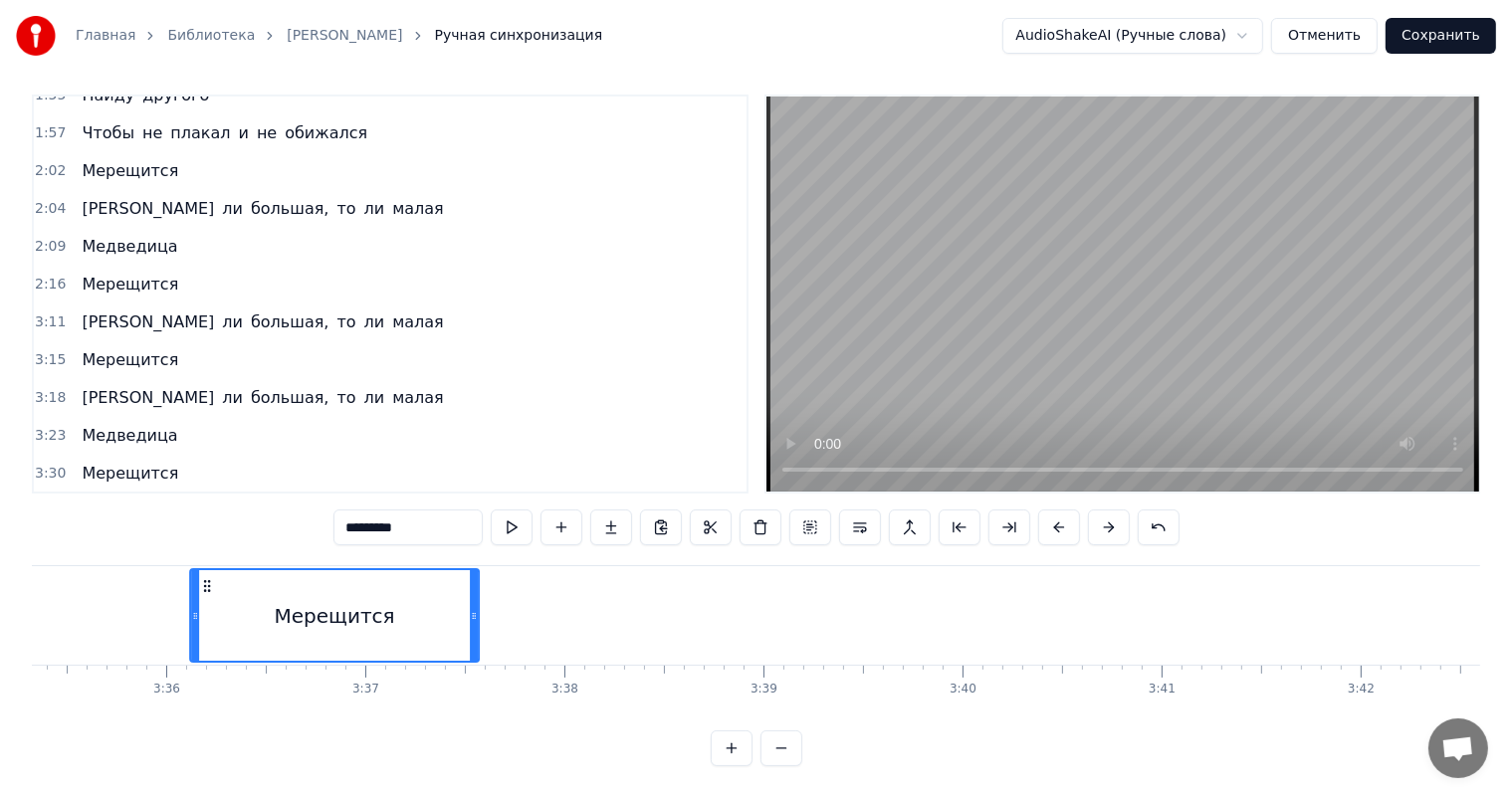
scroll to position [0, 42783]
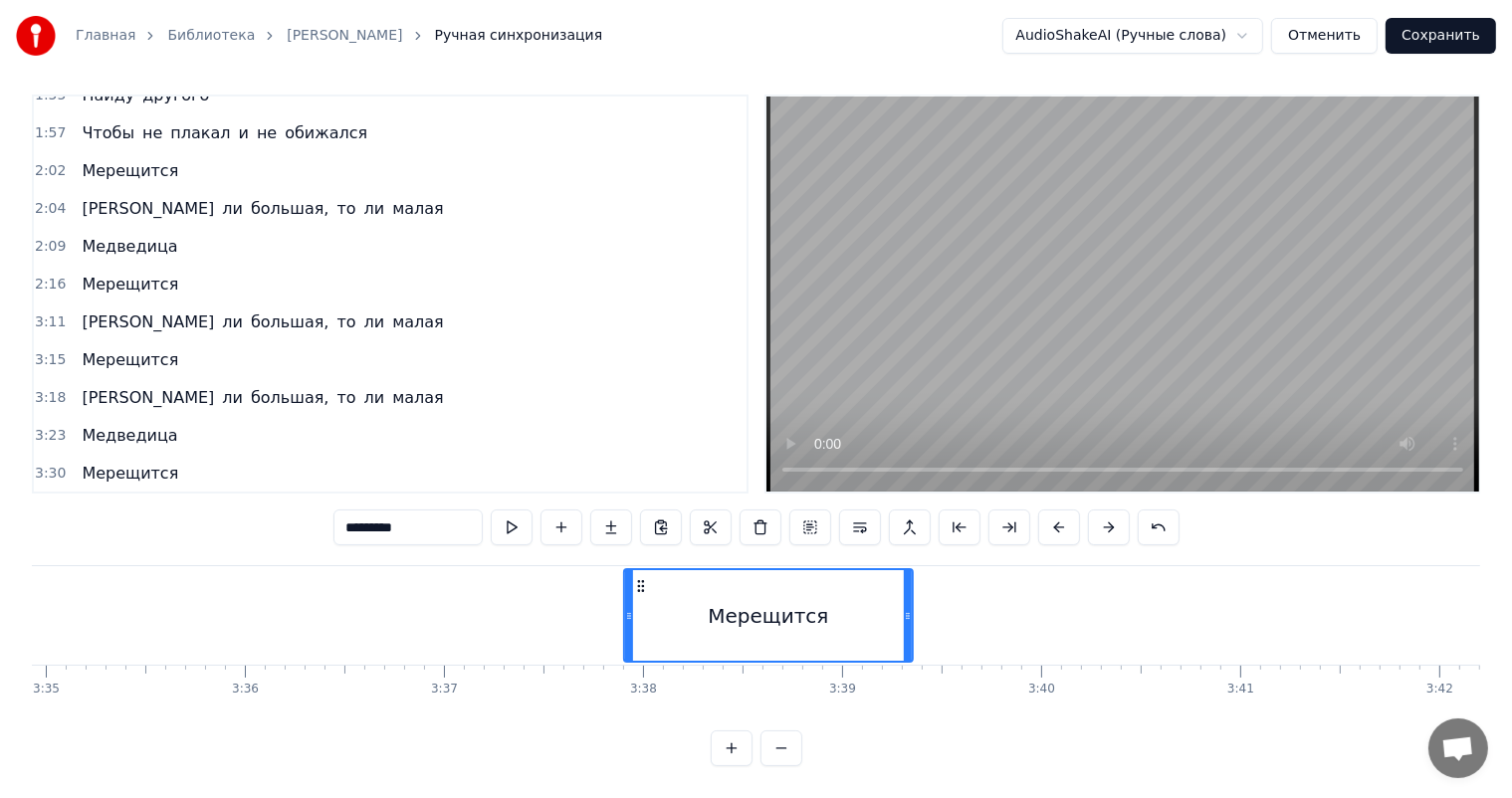
drag, startPoint x: 581, startPoint y: 577, endPoint x: 642, endPoint y: 573, distance: 61.1
click at [642, 578] on icon at bounding box center [641, 586] width 16 height 16
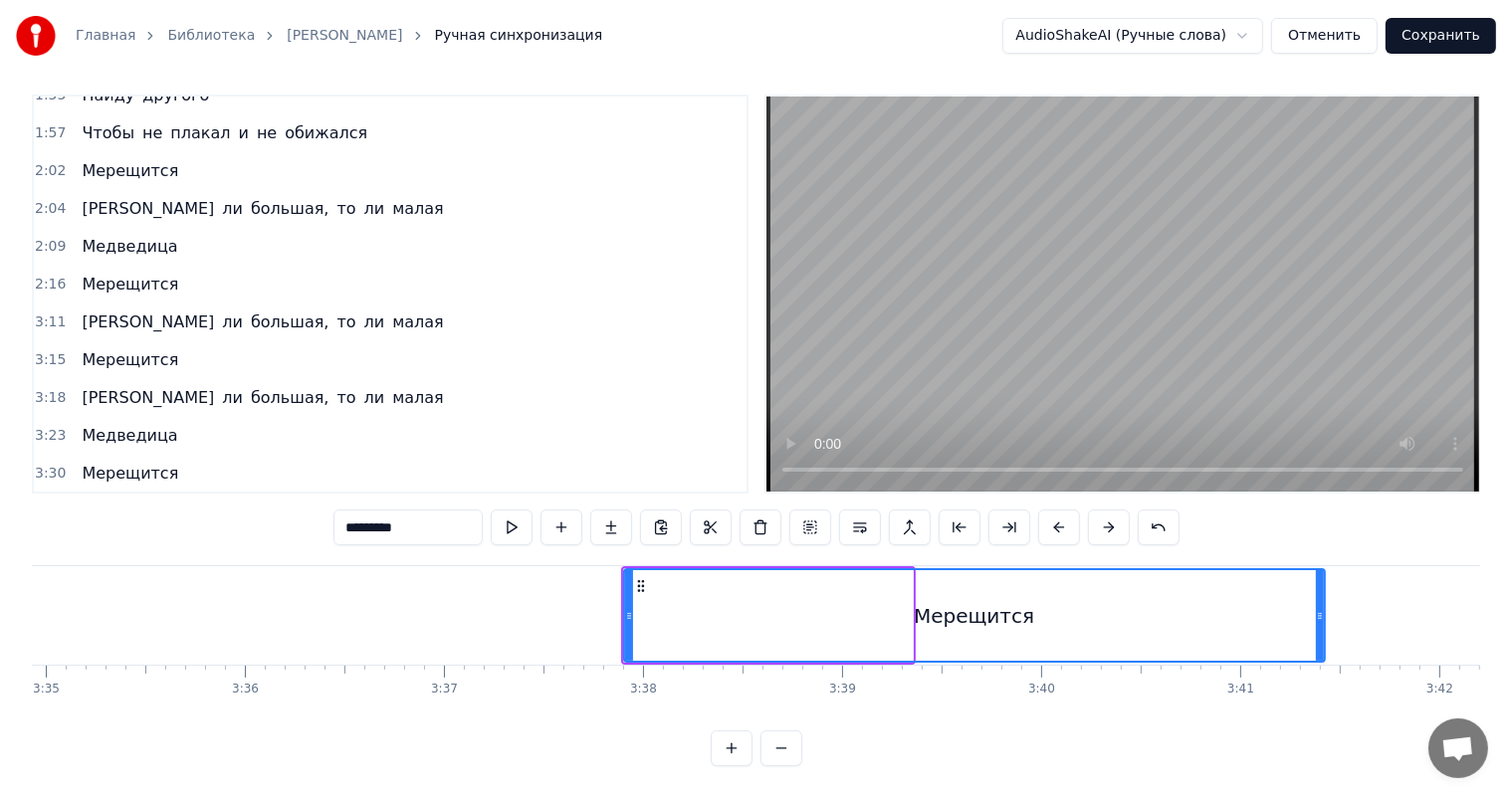
drag, startPoint x: 907, startPoint y: 616, endPoint x: 1318, endPoint y: 594, distance: 411.6
click at [1318, 594] on div at bounding box center [1319, 615] width 8 height 91
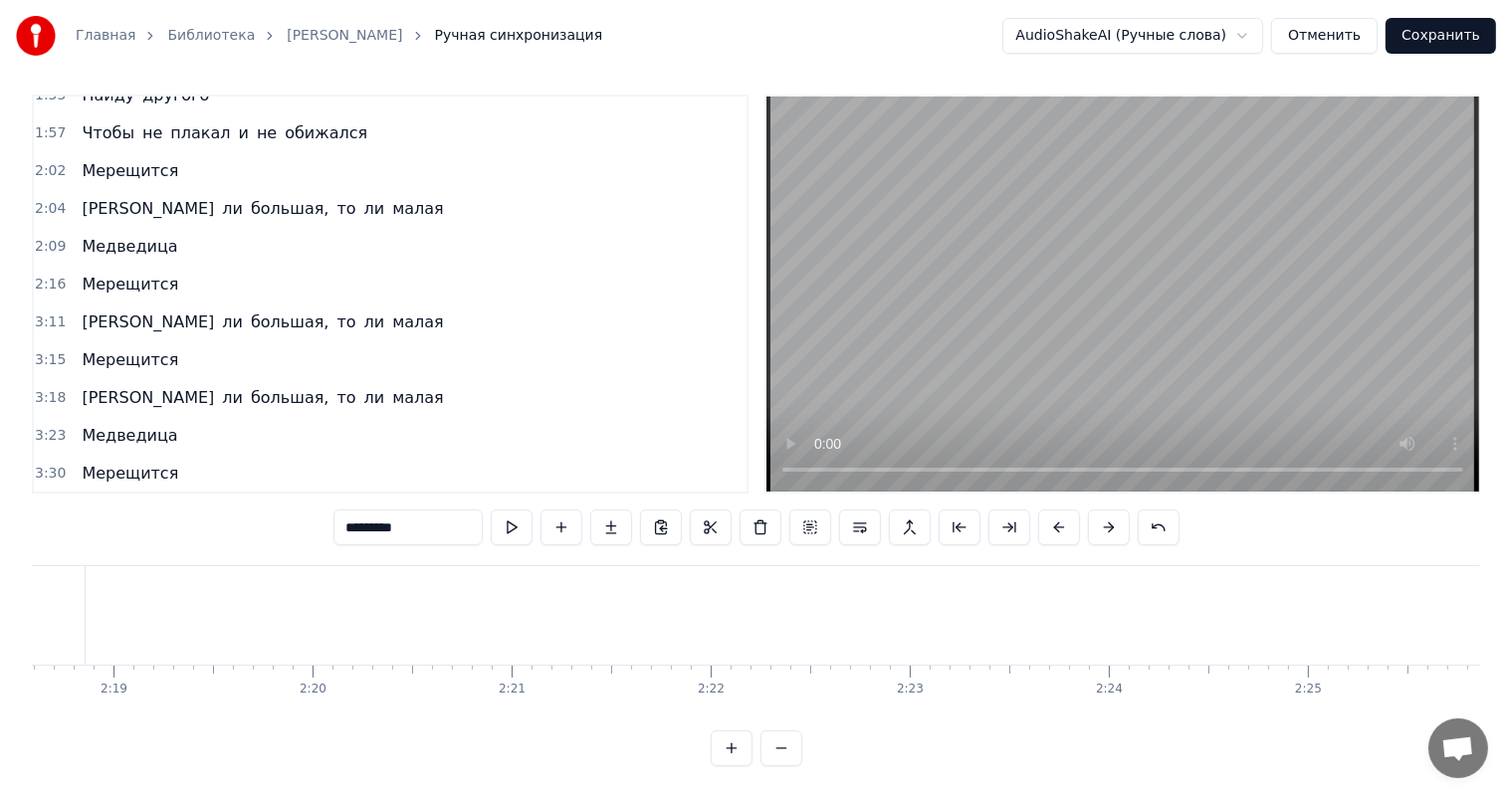
scroll to position [0, 27556]
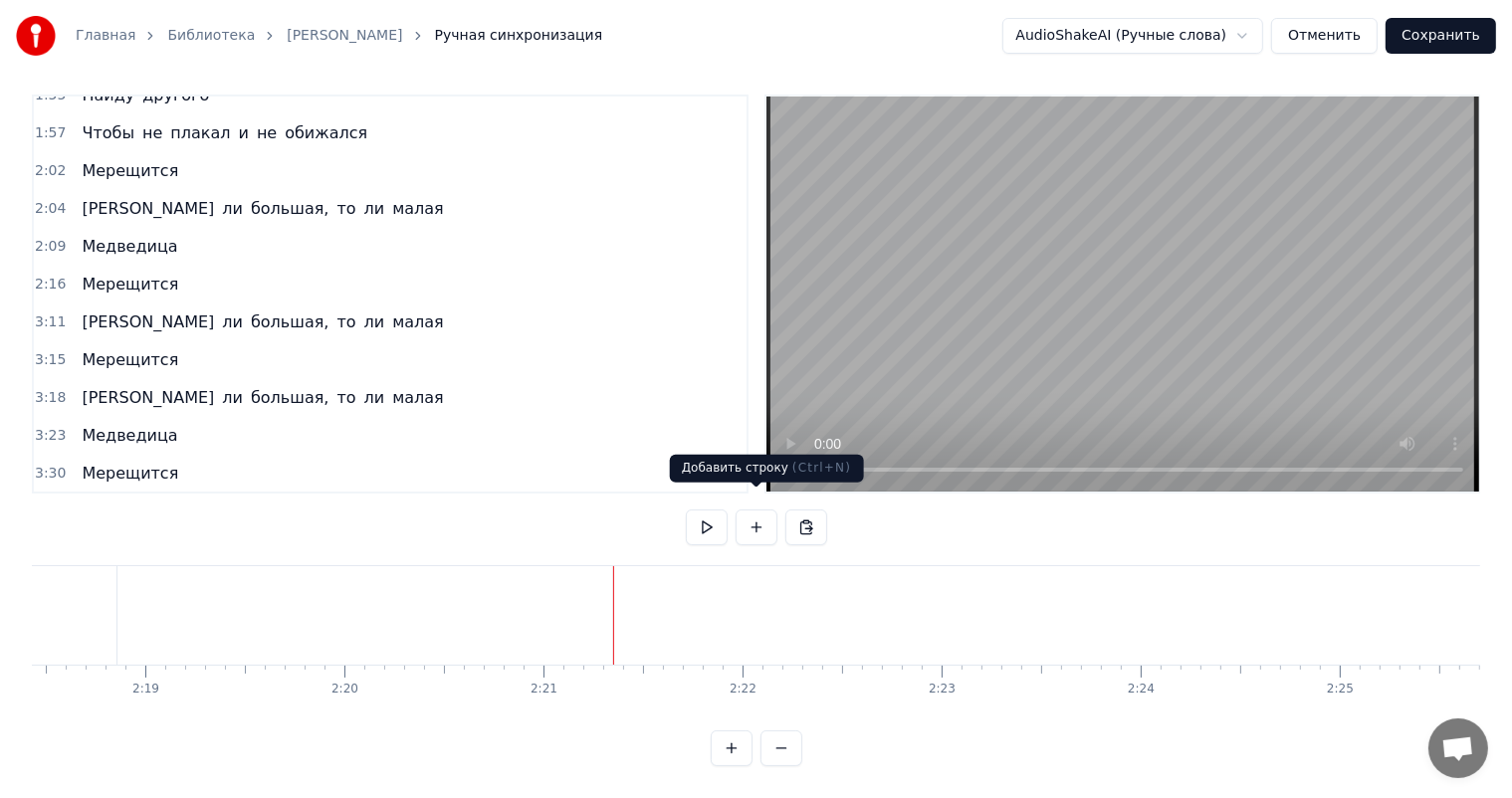
click at [908, 352] on video at bounding box center [1123, 295] width 713 height 396
click at [974, 321] on video at bounding box center [1123, 295] width 713 height 396
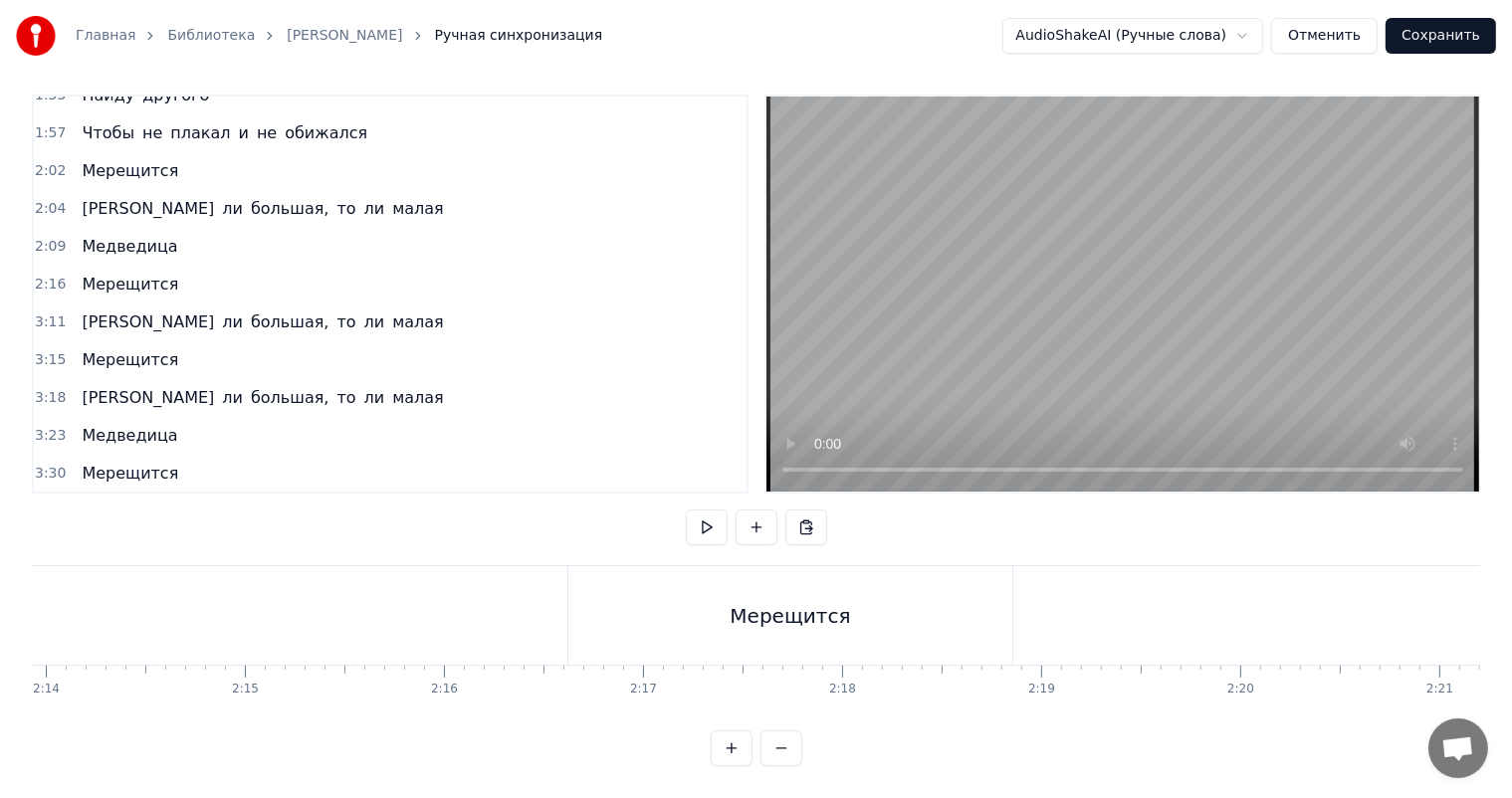
click at [790, 575] on div "Мерещится" at bounding box center [790, 615] width 443 height 99
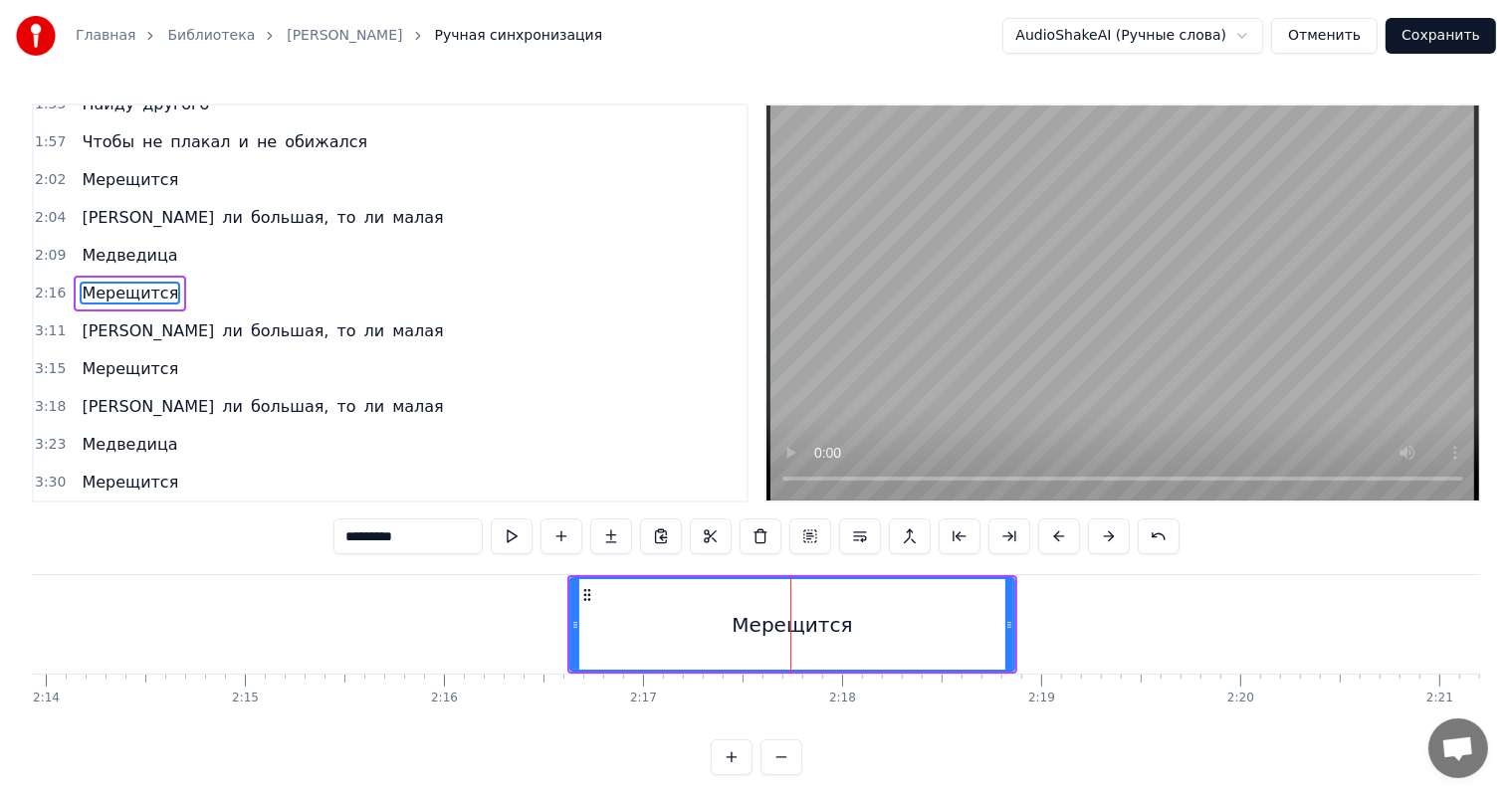
scroll to position [735, 0]
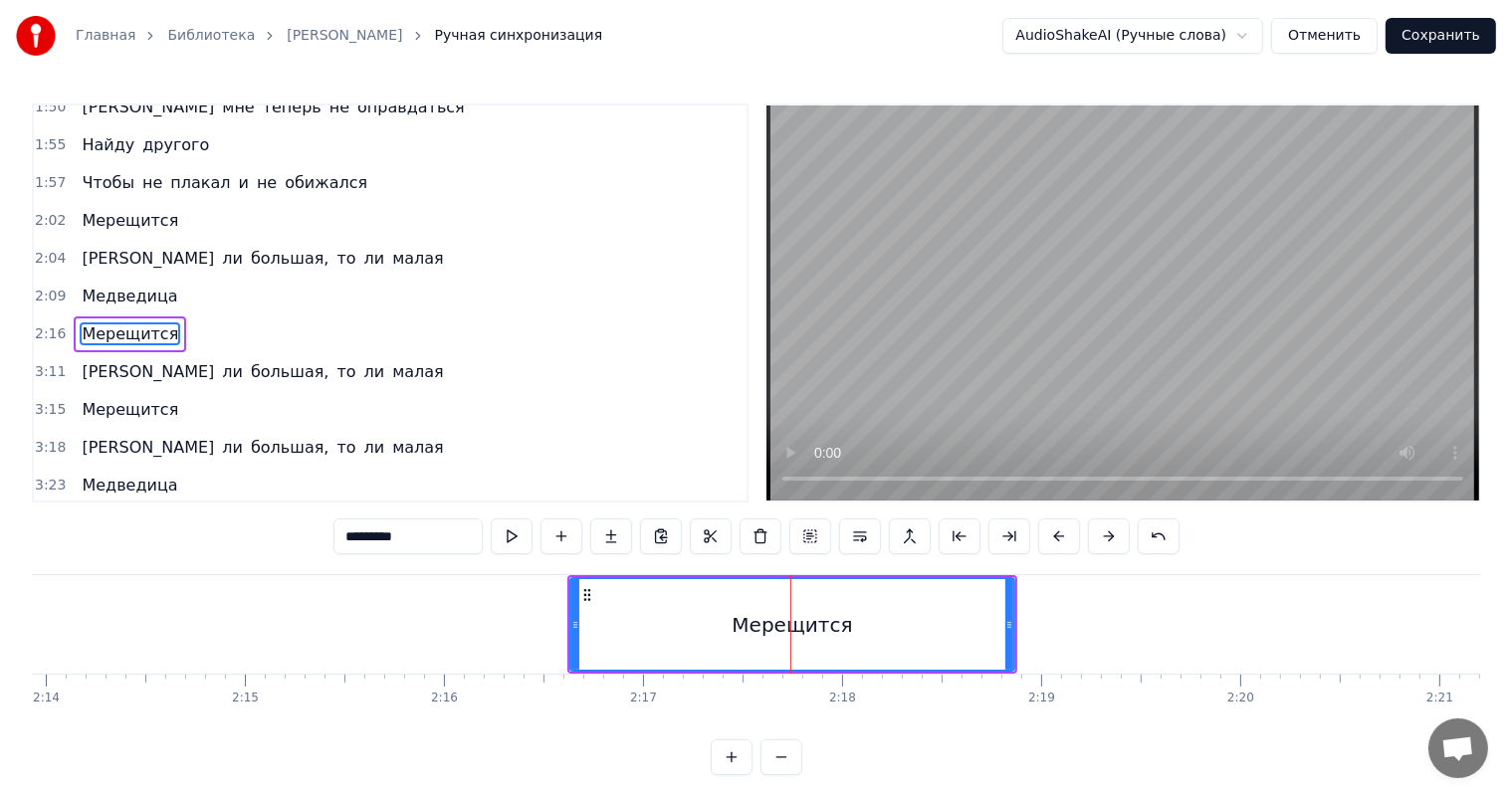
click at [1067, 355] on video at bounding box center [1123, 304] width 713 height 396
click at [1080, 351] on video at bounding box center [1123, 304] width 713 height 396
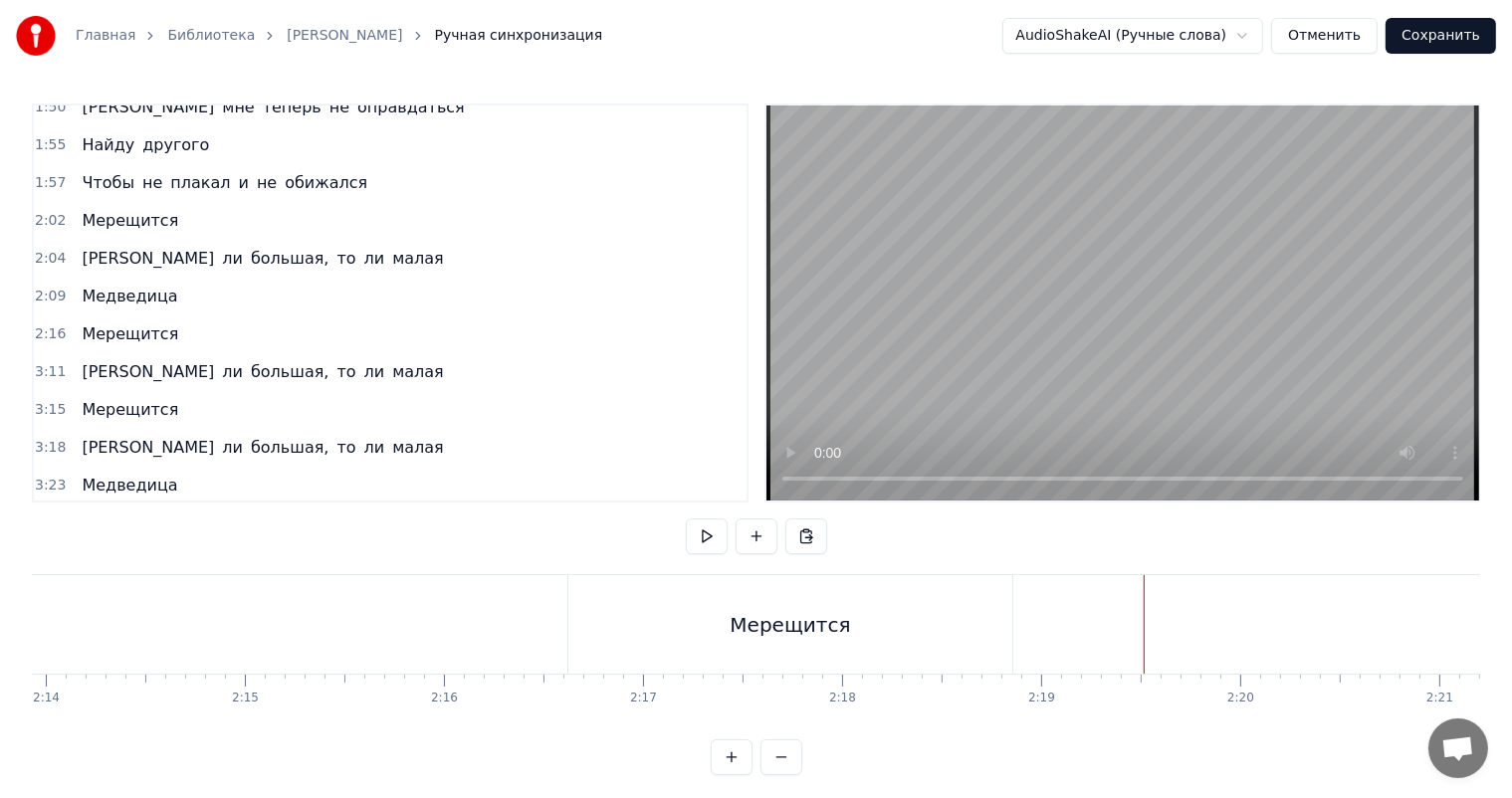
click at [1188, 342] on video at bounding box center [1123, 304] width 713 height 396
click at [1178, 338] on video at bounding box center [1123, 304] width 713 height 396
click at [243, 612] on div "Мерещится" at bounding box center [115, 624] width 443 height 99
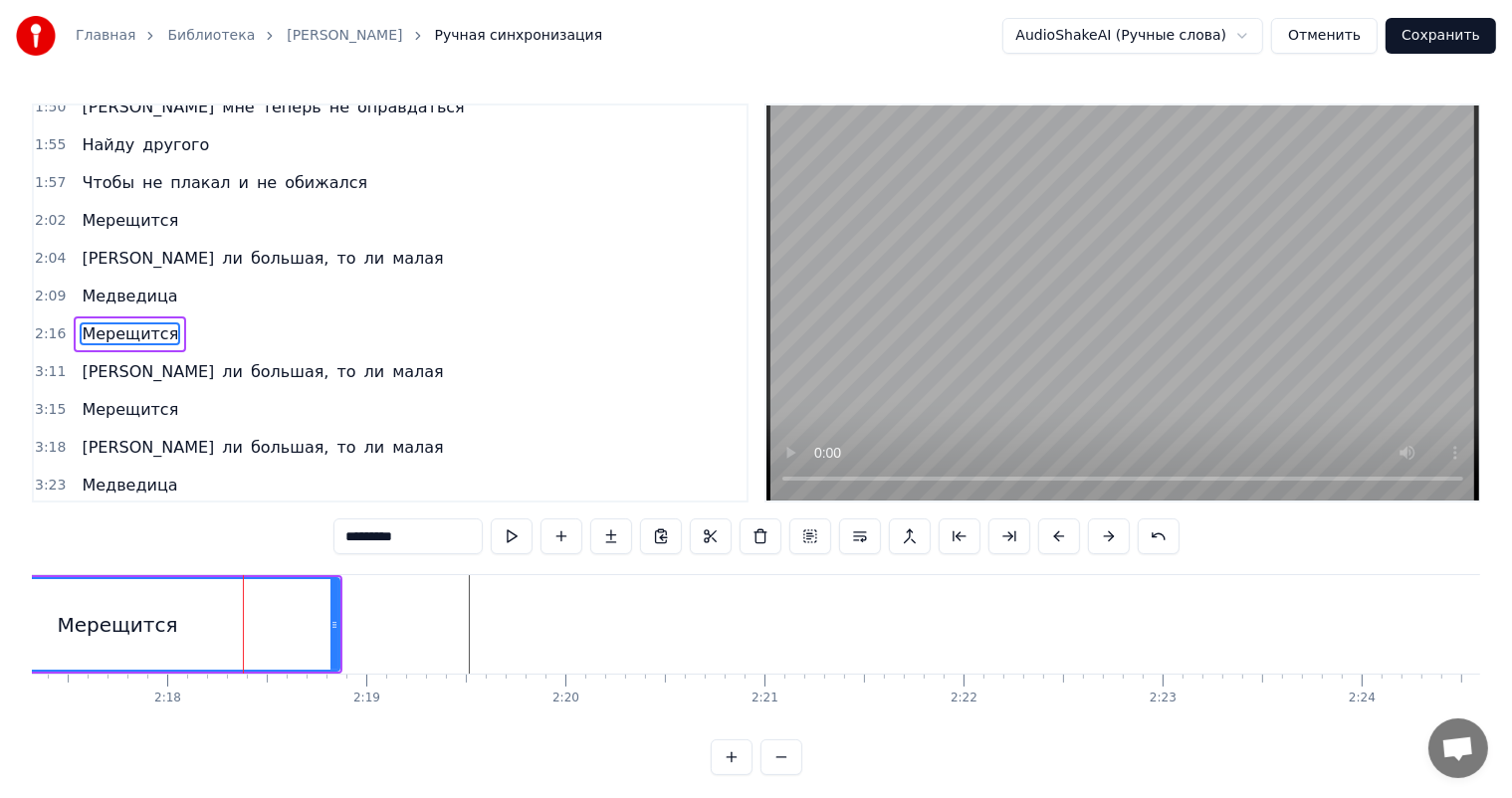
click at [40, 363] on span "3:11" at bounding box center [50, 373] width 31 height 20
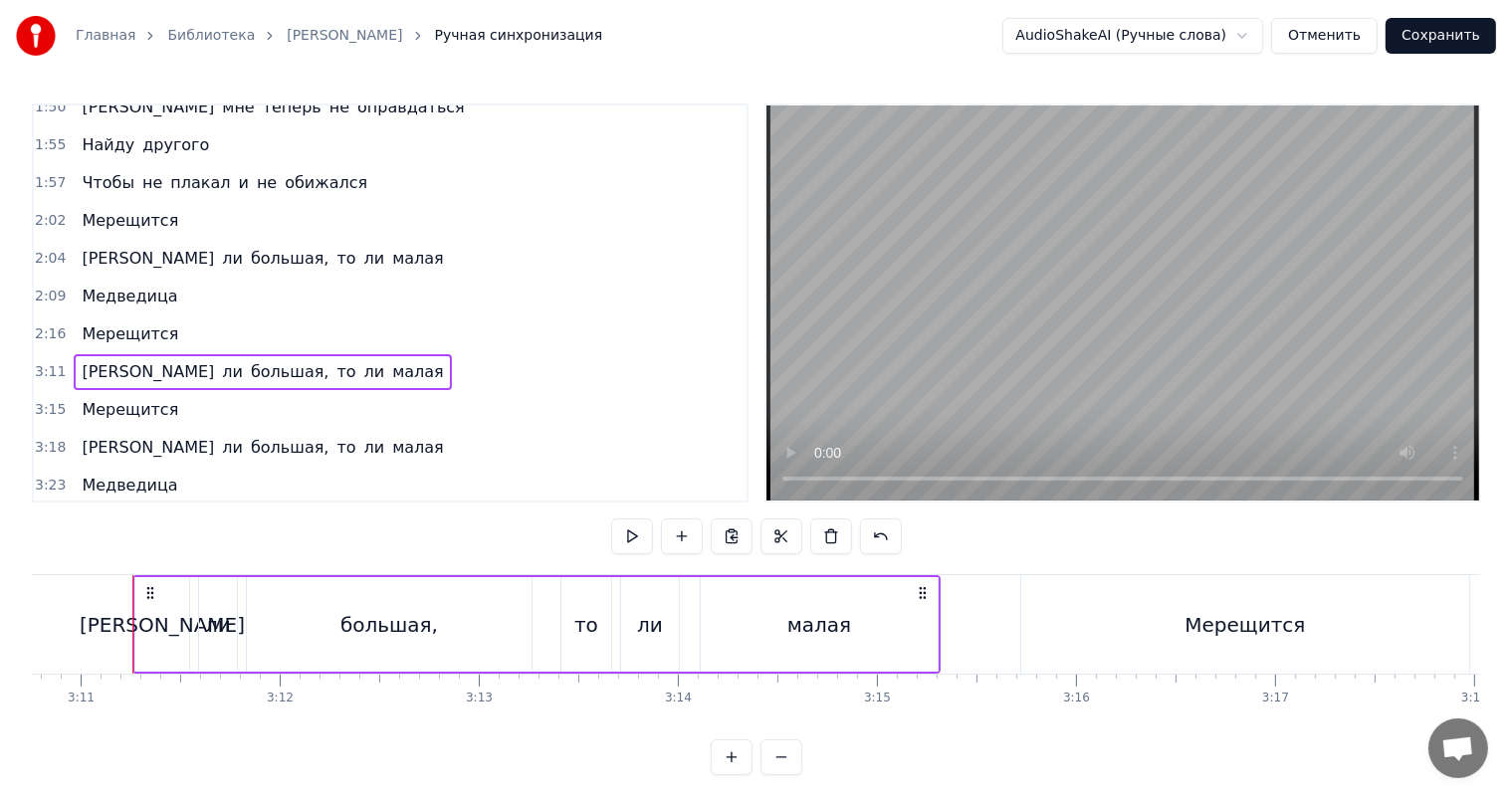
click at [44, 325] on span "2:16" at bounding box center [50, 335] width 31 height 20
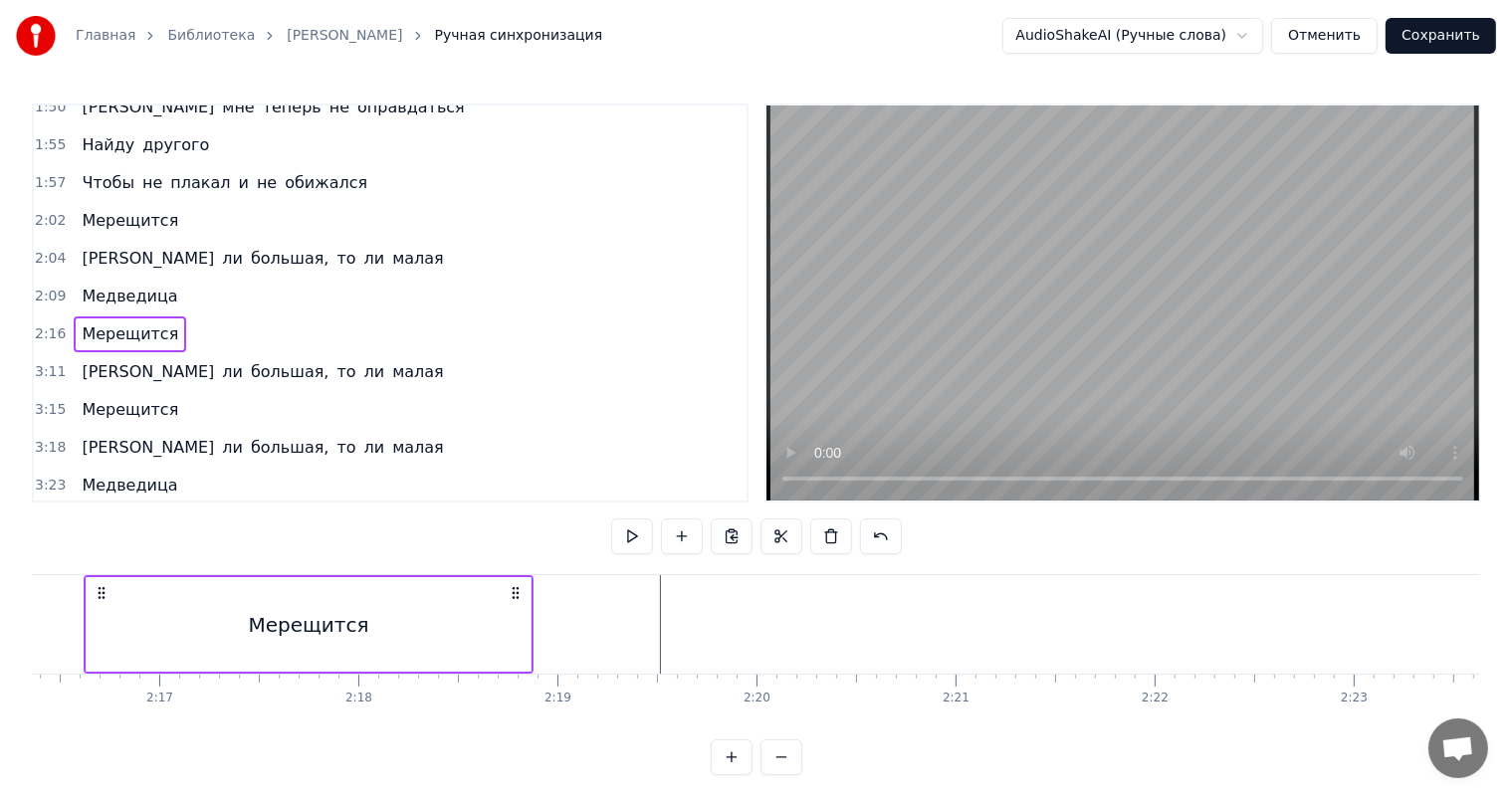
scroll to position [0, 27095]
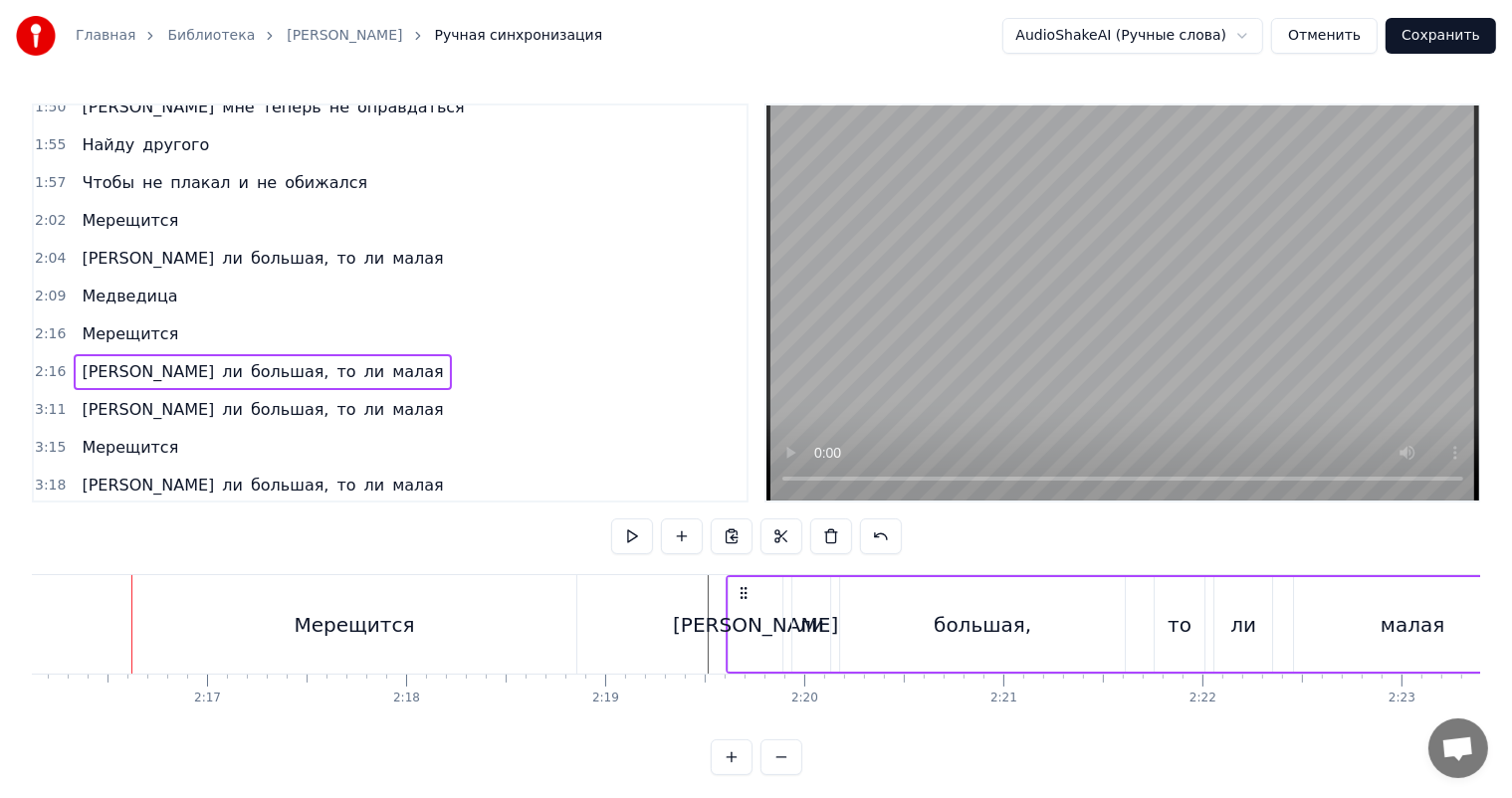
drag, startPoint x: 147, startPoint y: 588, endPoint x: 741, endPoint y: 593, distance: 594.0
click at [741, 593] on icon at bounding box center [743, 593] width 16 height 16
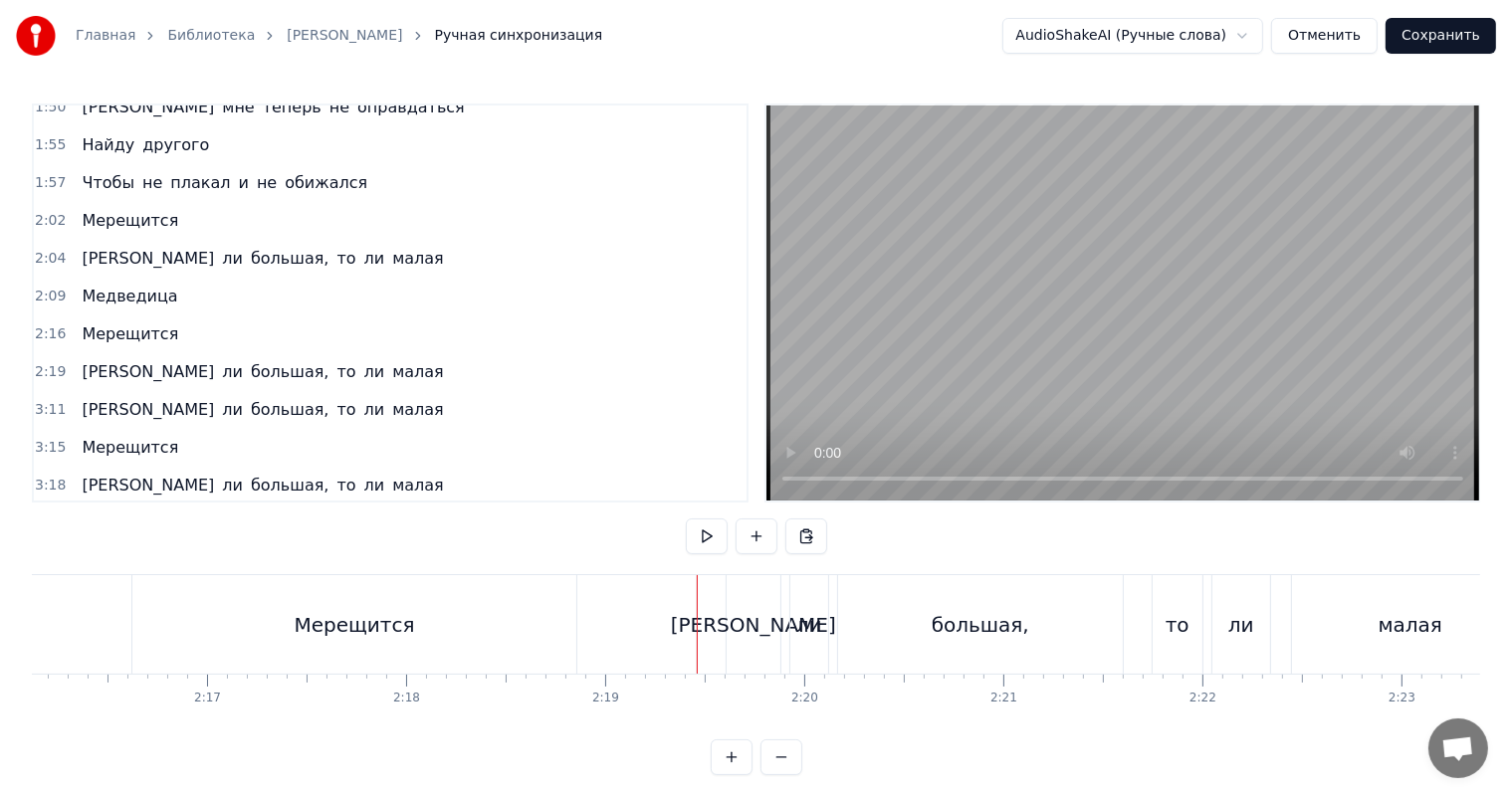
click at [1020, 333] on video at bounding box center [1123, 304] width 713 height 396
click at [1175, 323] on video at bounding box center [1123, 304] width 713 height 396
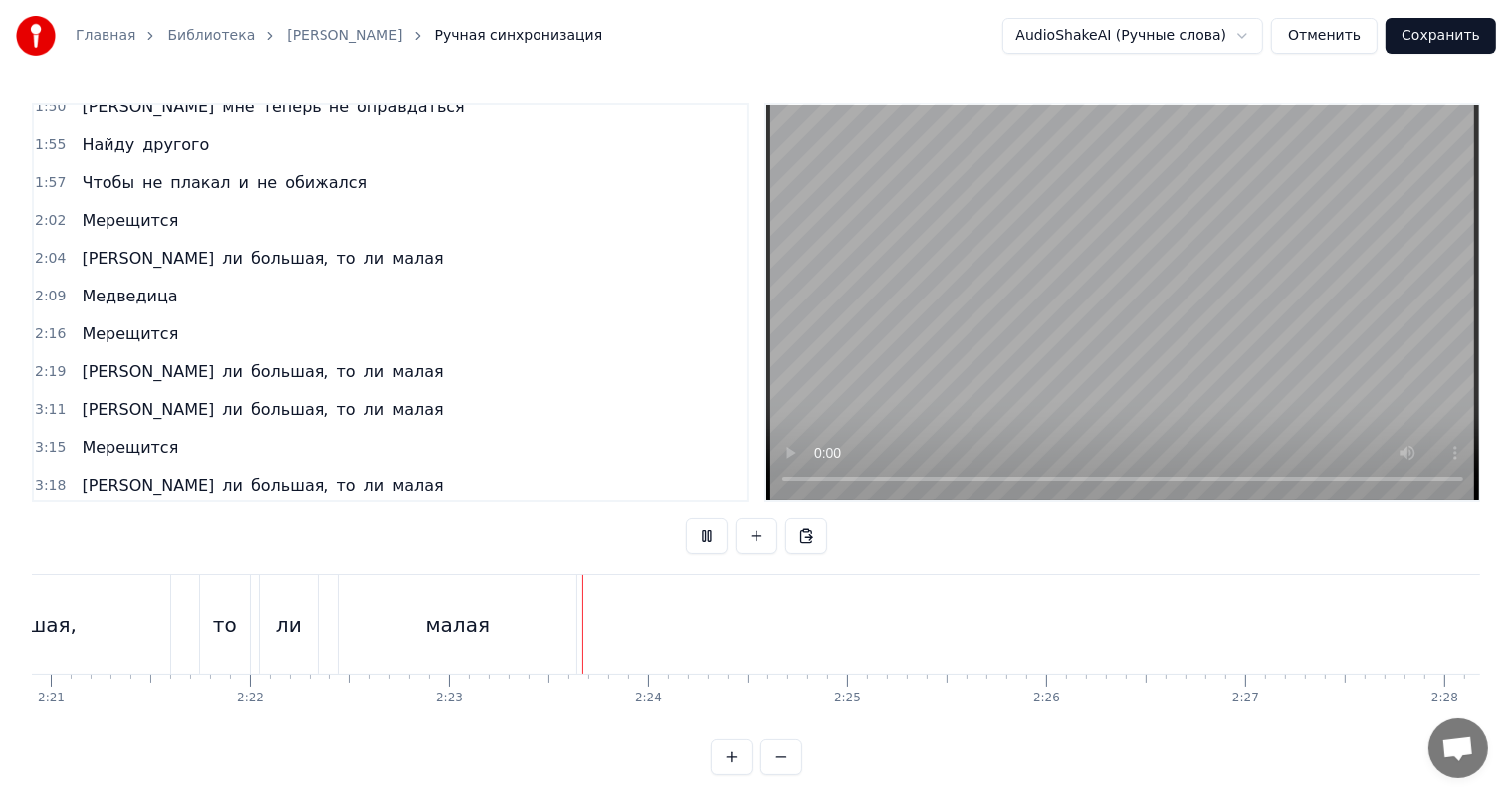
scroll to position [0, 28389]
click at [1199, 356] on video at bounding box center [1123, 304] width 713 height 396
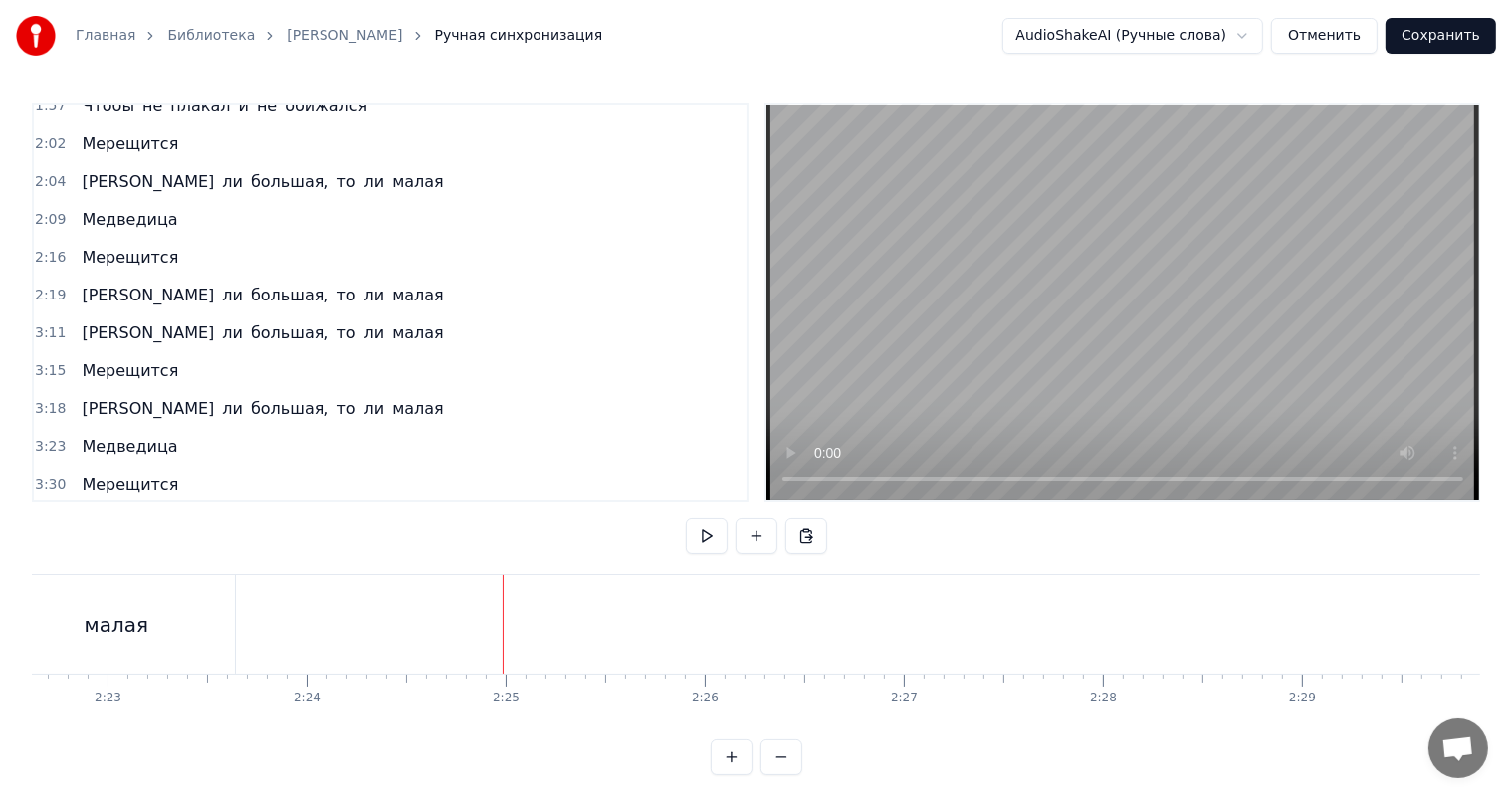
click at [123, 603] on div "малая" at bounding box center [116, 624] width 237 height 99
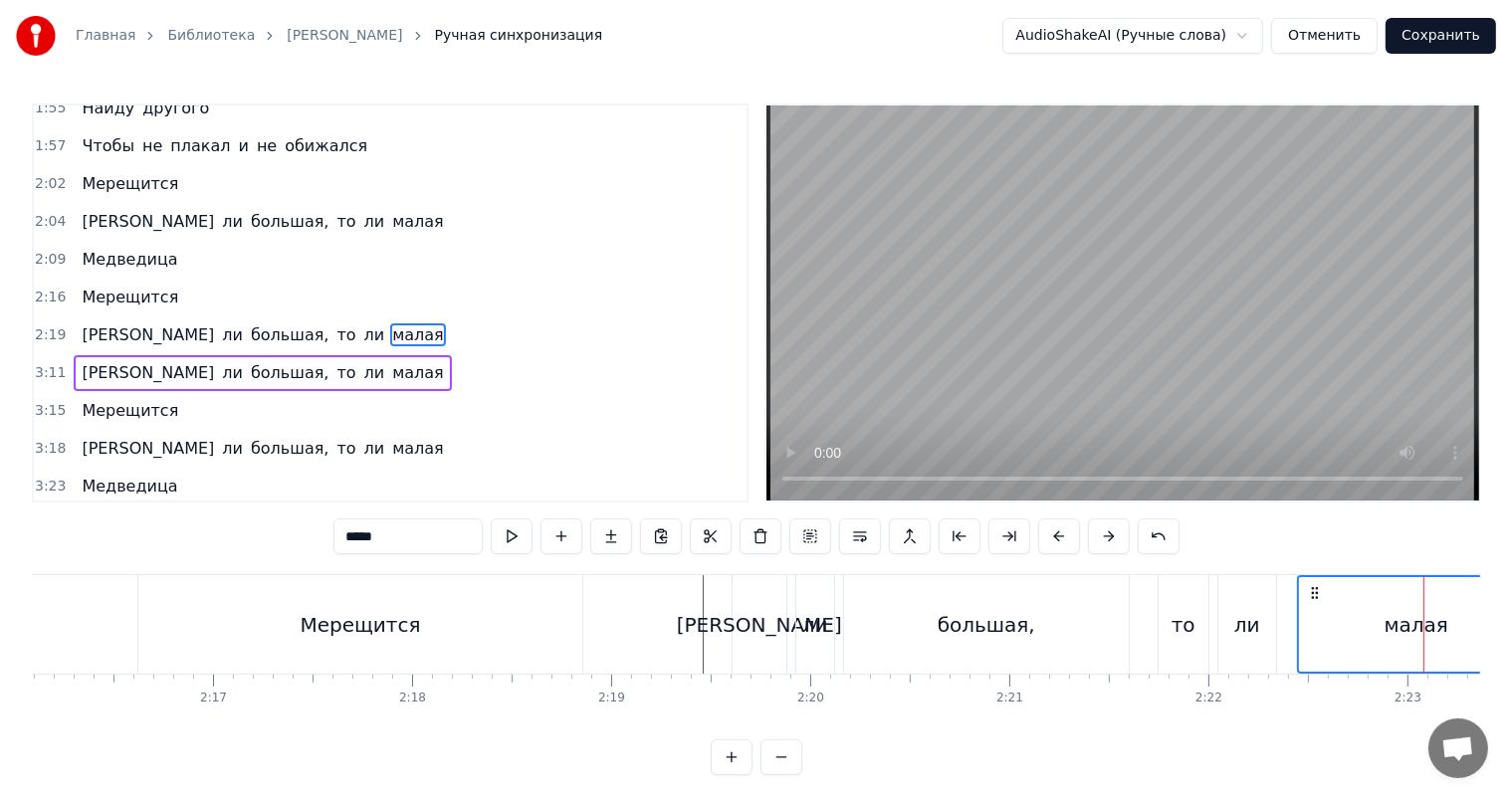
scroll to position [0, 27086]
click at [372, 618] on div "Мерещится" at bounding box center [363, 625] width 121 height 30
type input "*********"
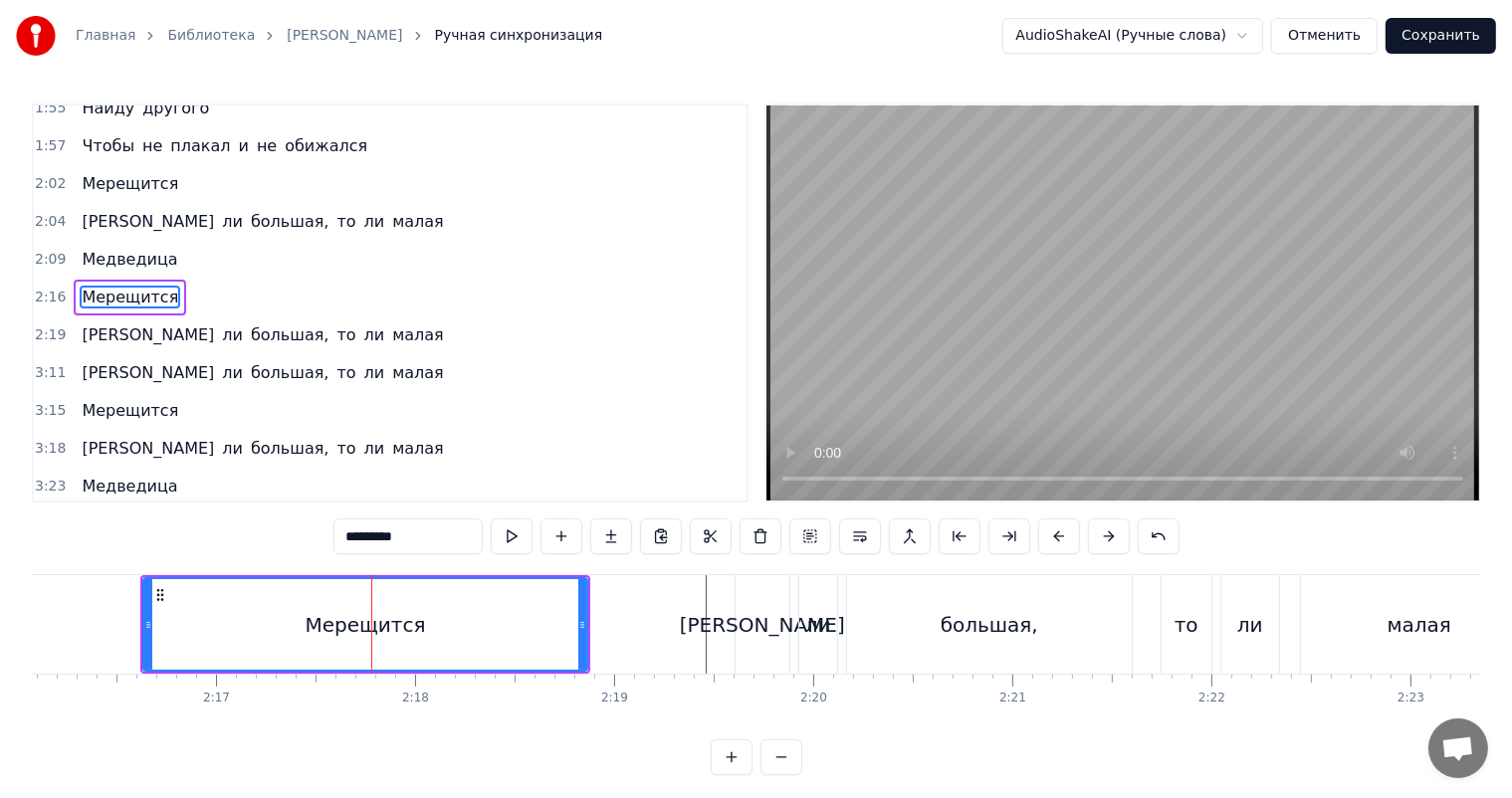
scroll to position [735, 0]
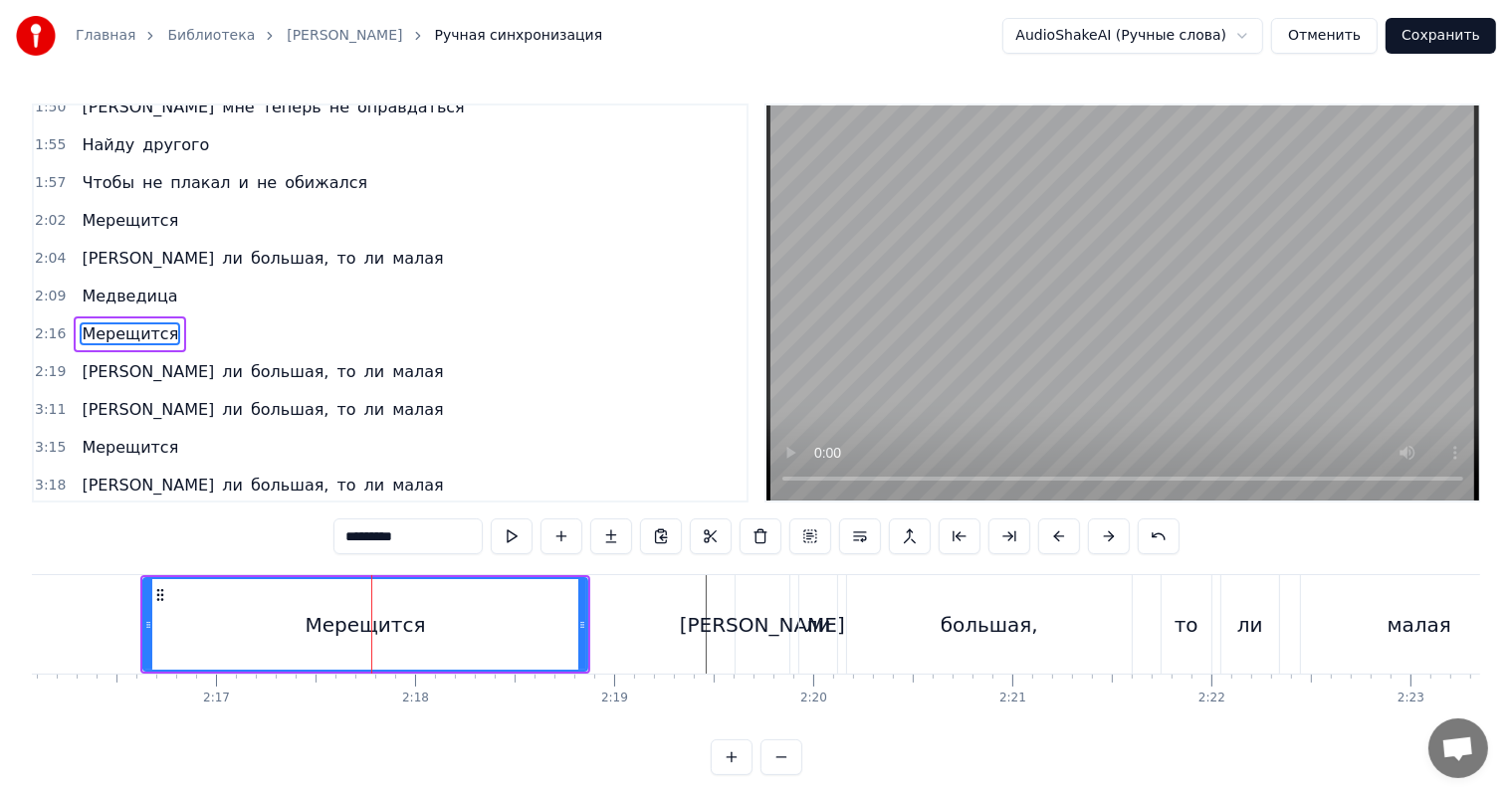
click at [53, 287] on span "2:09" at bounding box center [50, 297] width 31 height 20
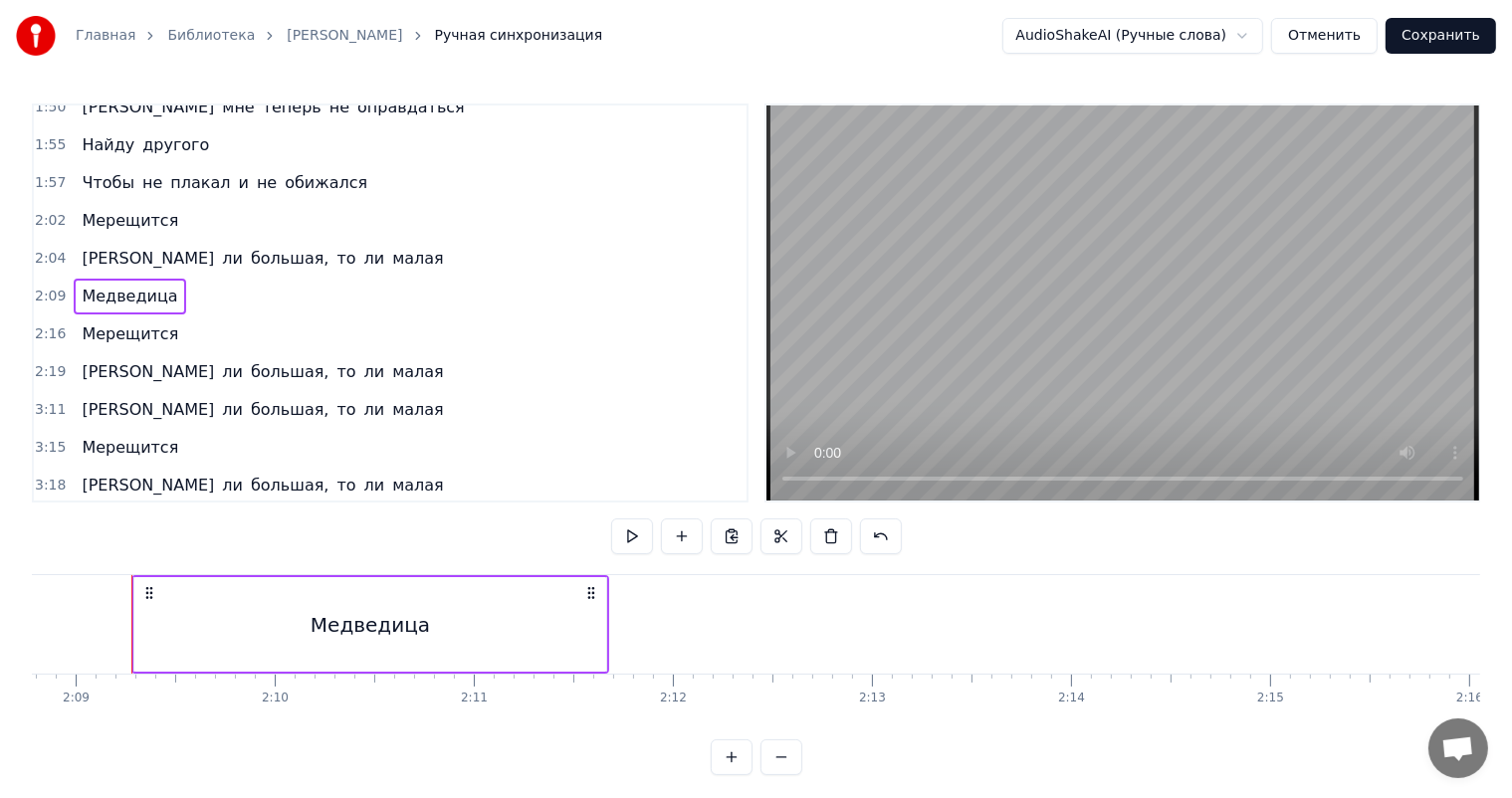
click at [36, 363] on span "2:19" at bounding box center [50, 373] width 31 height 20
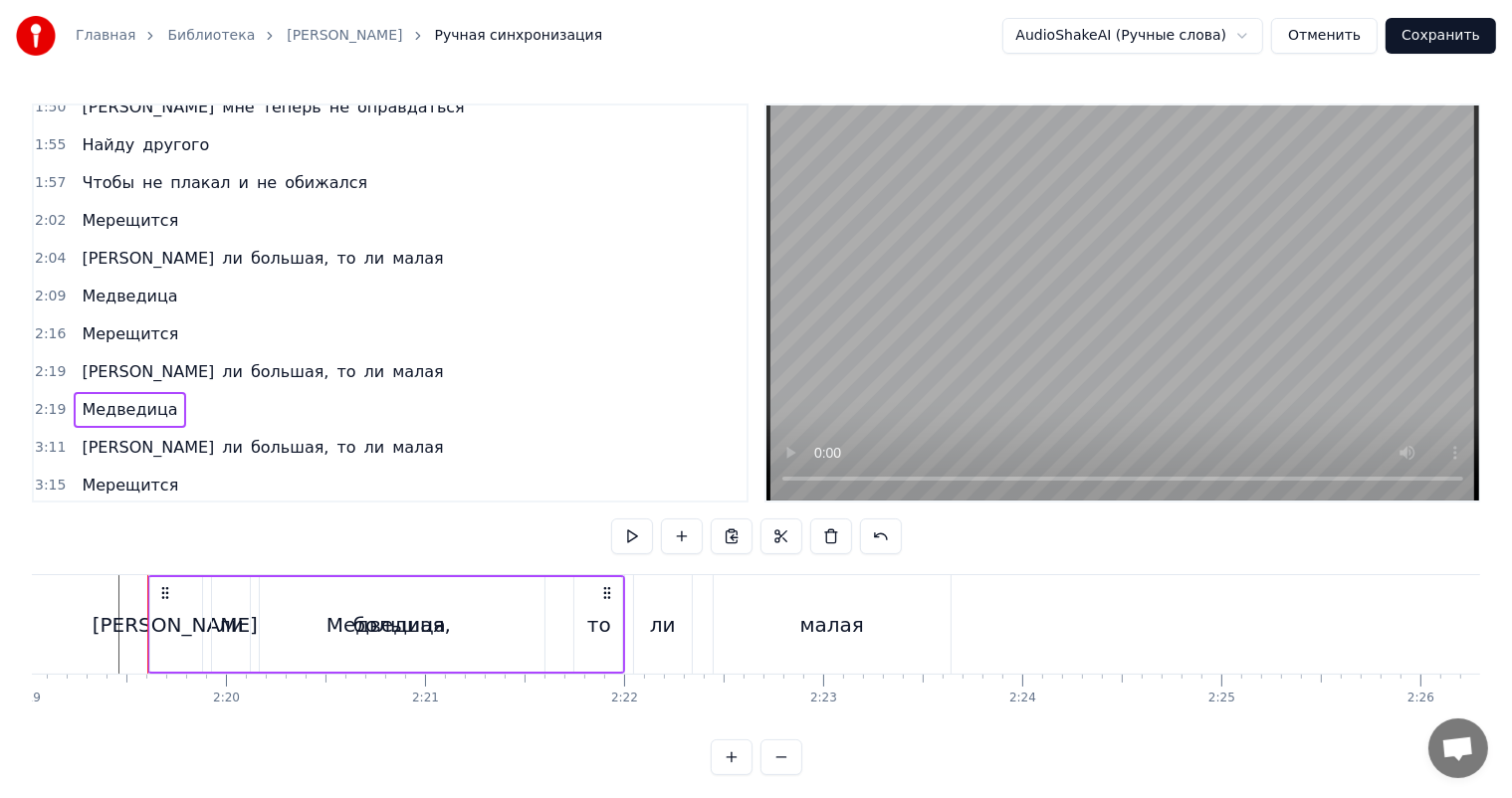
scroll to position [0, 27688]
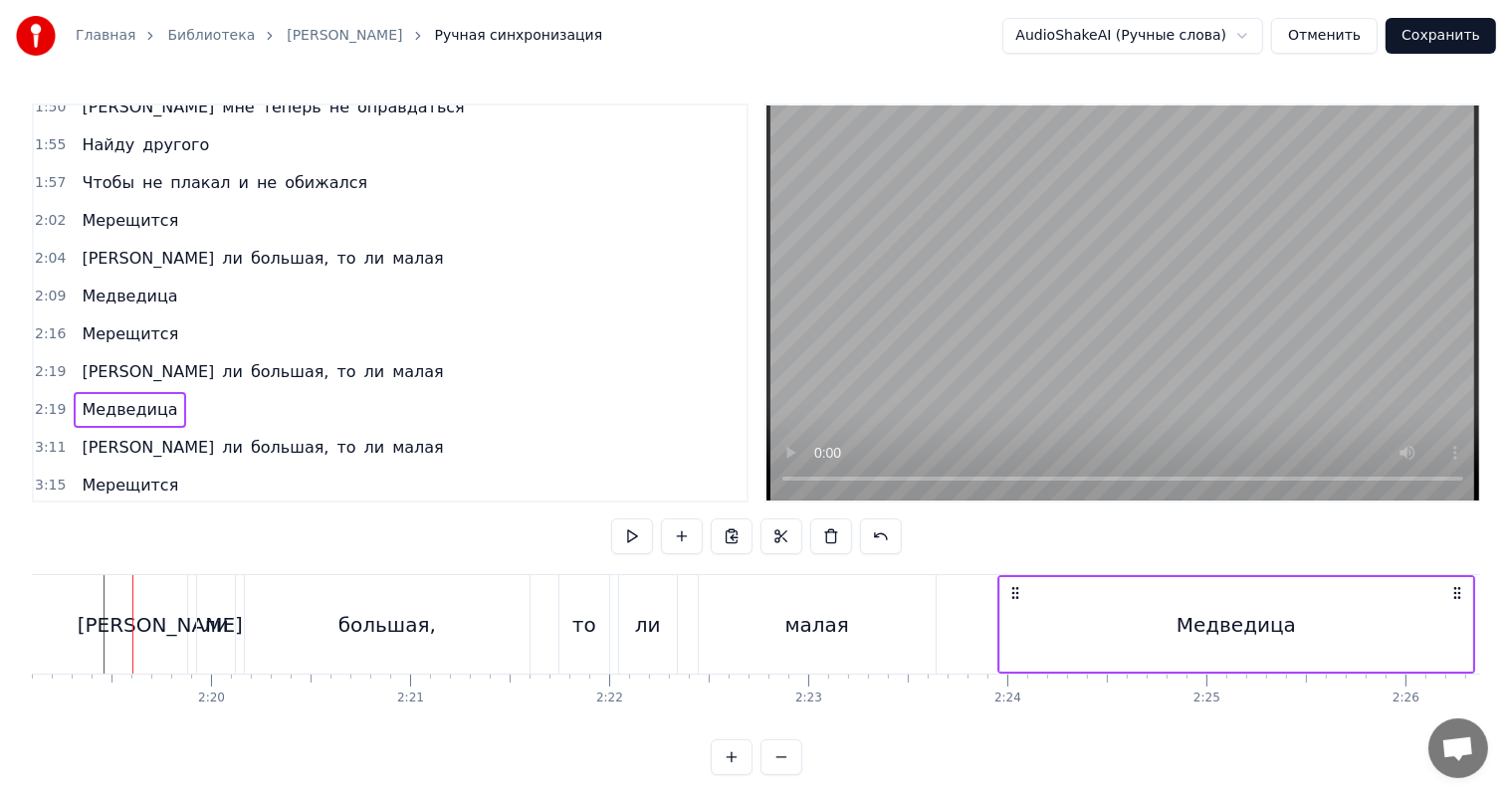
drag, startPoint x: 147, startPoint y: 589, endPoint x: 1013, endPoint y: 617, distance: 866.5
click at [1013, 617] on div "Медведица" at bounding box center [1236, 624] width 477 height 99
click at [1429, 631] on div "Медведица" at bounding box center [1236, 624] width 471 height 95
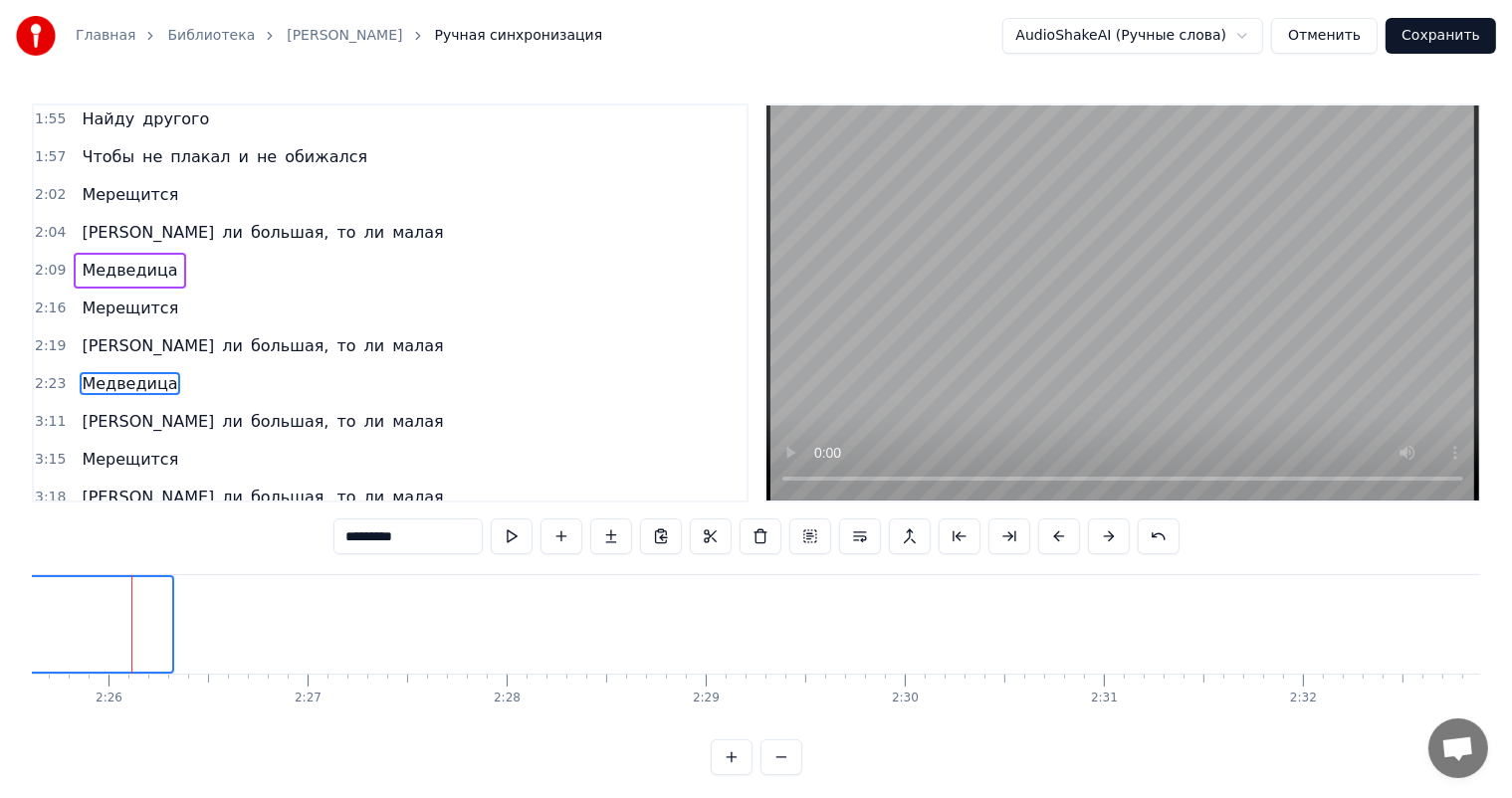
scroll to position [0, 28289]
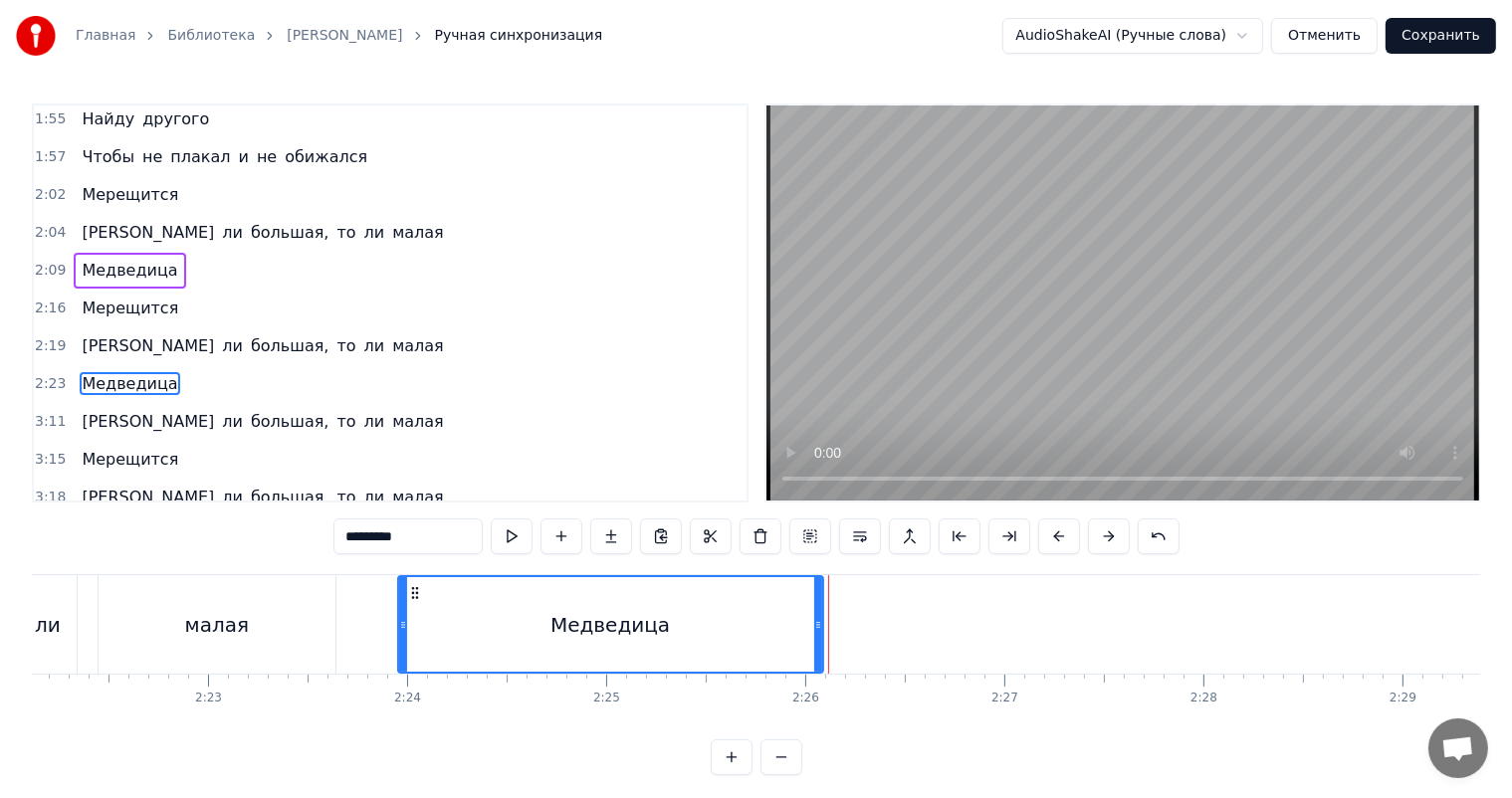
drag, startPoint x: 865, startPoint y: 615, endPoint x: 818, endPoint y: 623, distance: 47.7
click at [818, 623] on div at bounding box center [818, 624] width 8 height 95
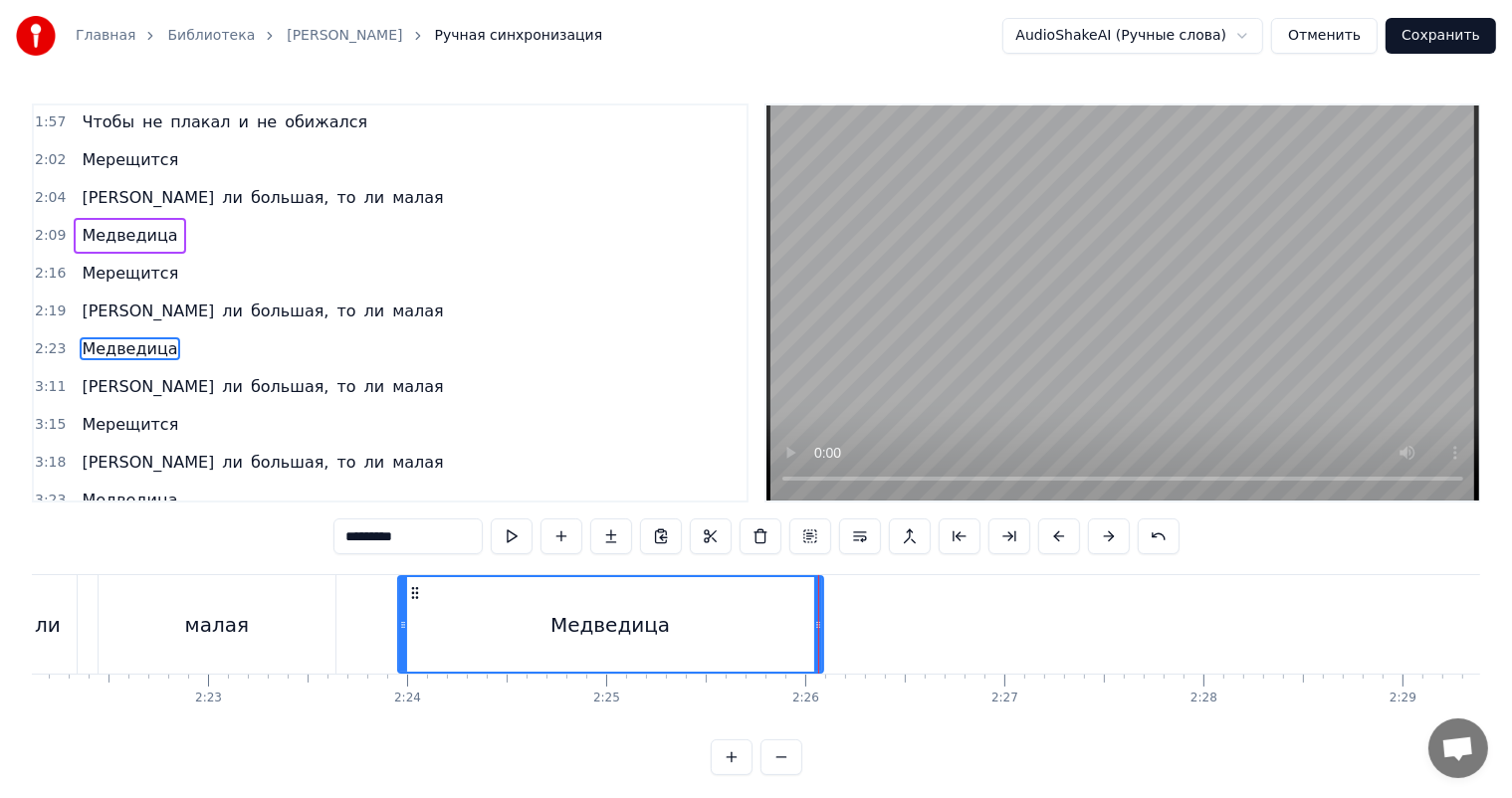
scroll to position [808, 0]
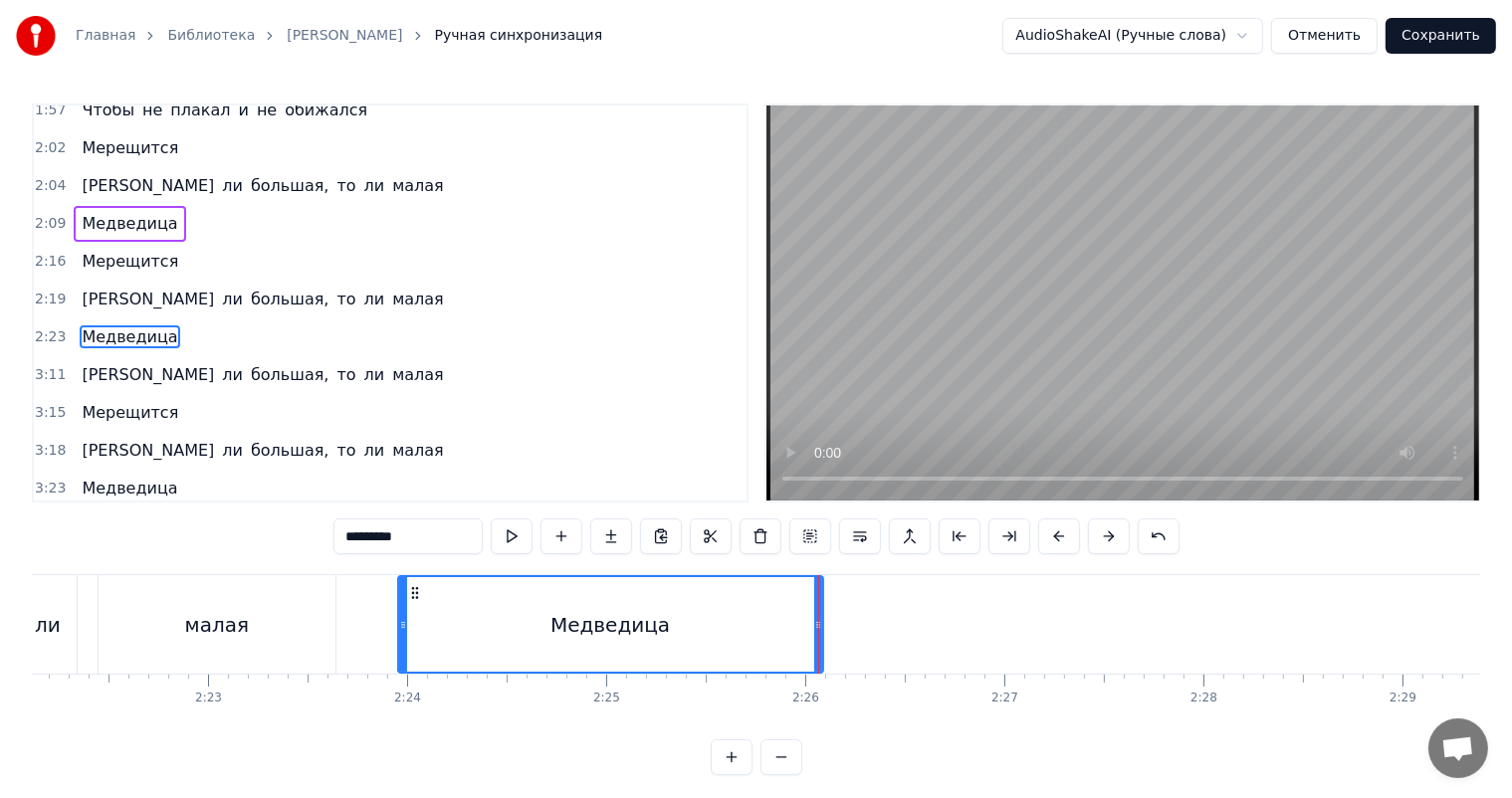
click at [413, 617] on div "Медведица" at bounding box center [611, 624] width 423 height 95
click at [401, 618] on icon at bounding box center [403, 625] width 8 height 16
drag, startPoint x: 401, startPoint y: 618, endPoint x: 411, endPoint y: 620, distance: 10.2
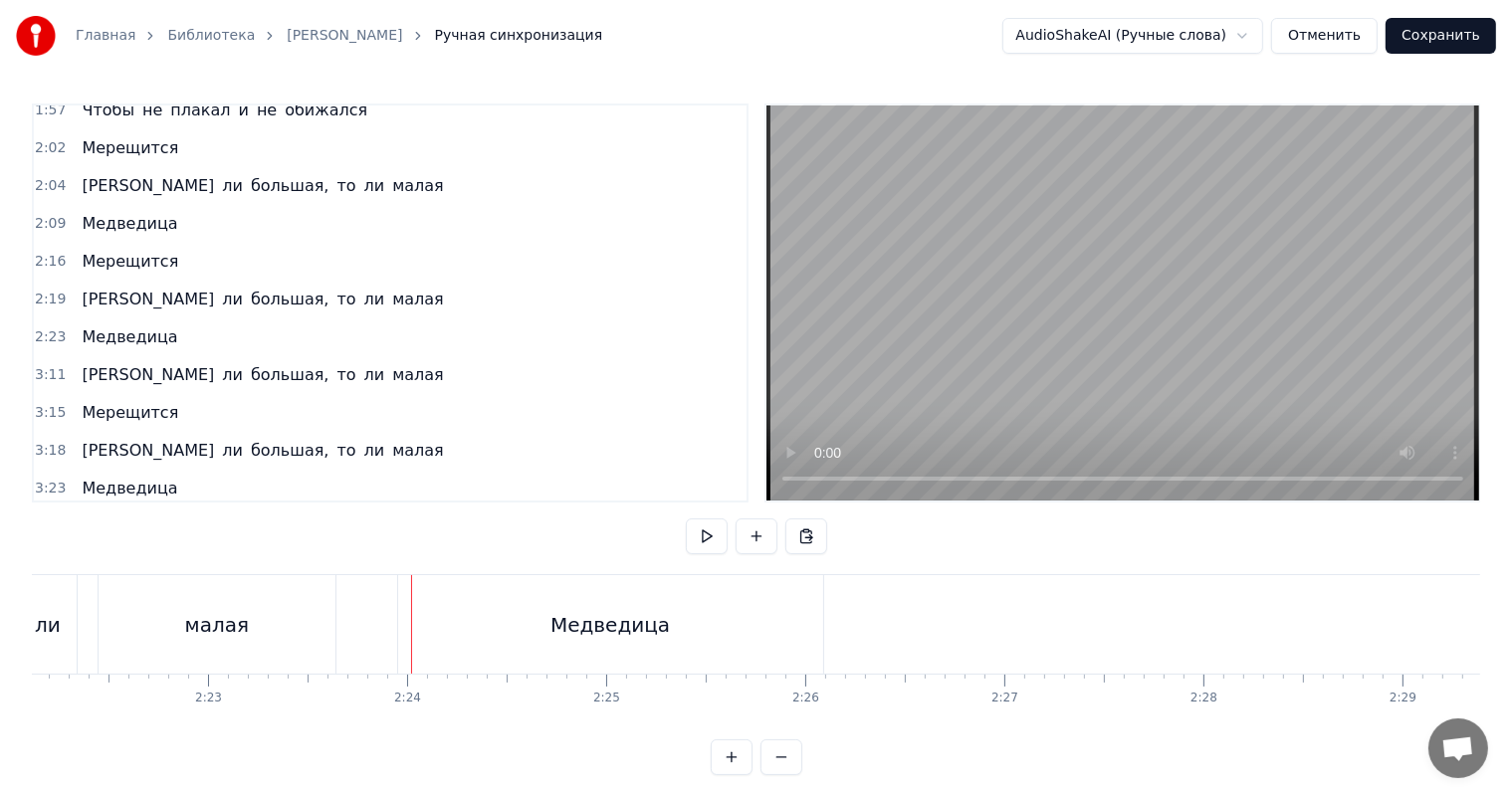
click at [406, 617] on div "Медведица" at bounding box center [611, 624] width 425 height 99
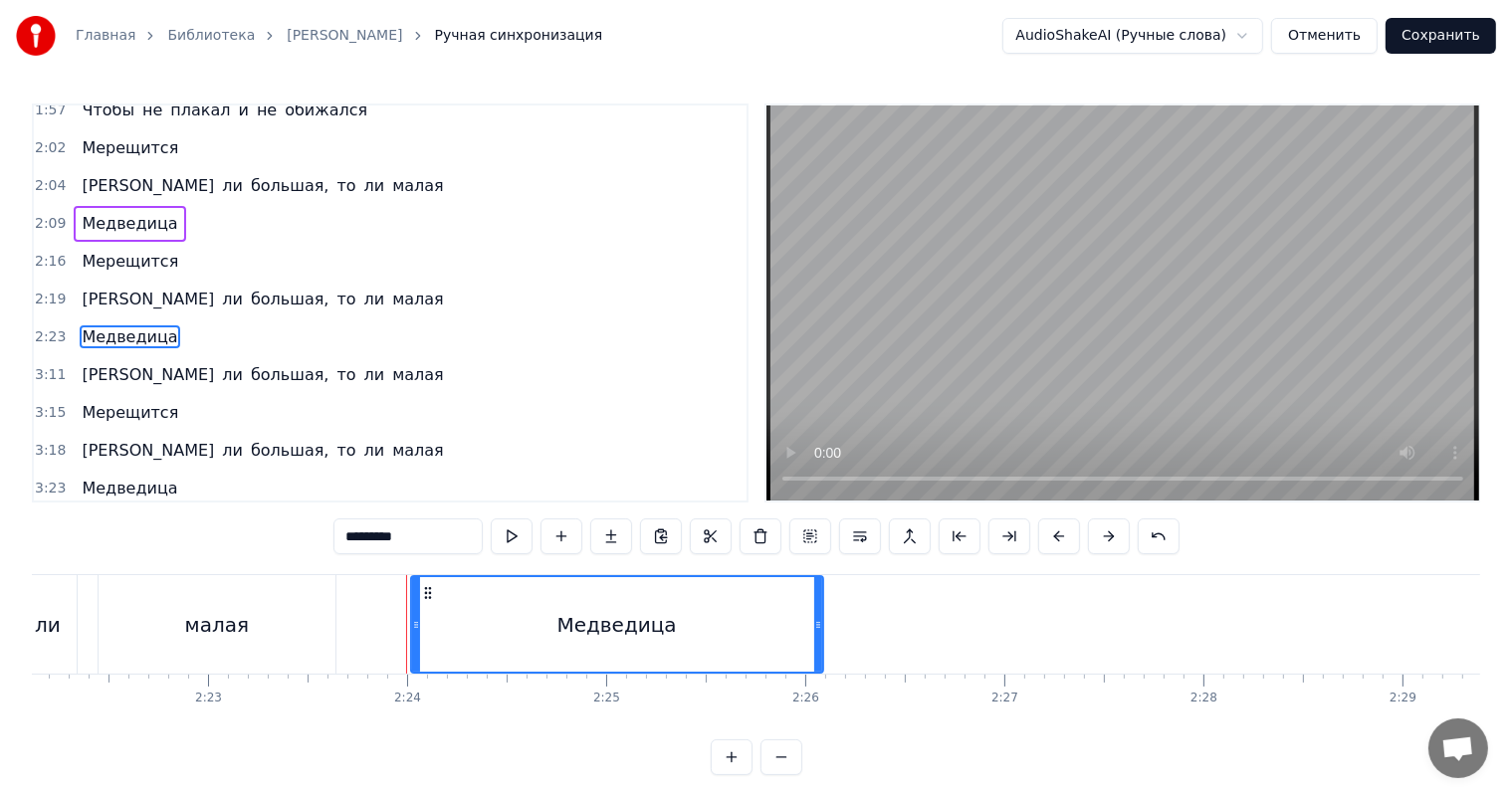
drag, startPoint x: 401, startPoint y: 616, endPoint x: 414, endPoint y: 614, distance: 13.2
click at [414, 614] on div at bounding box center [416, 624] width 8 height 95
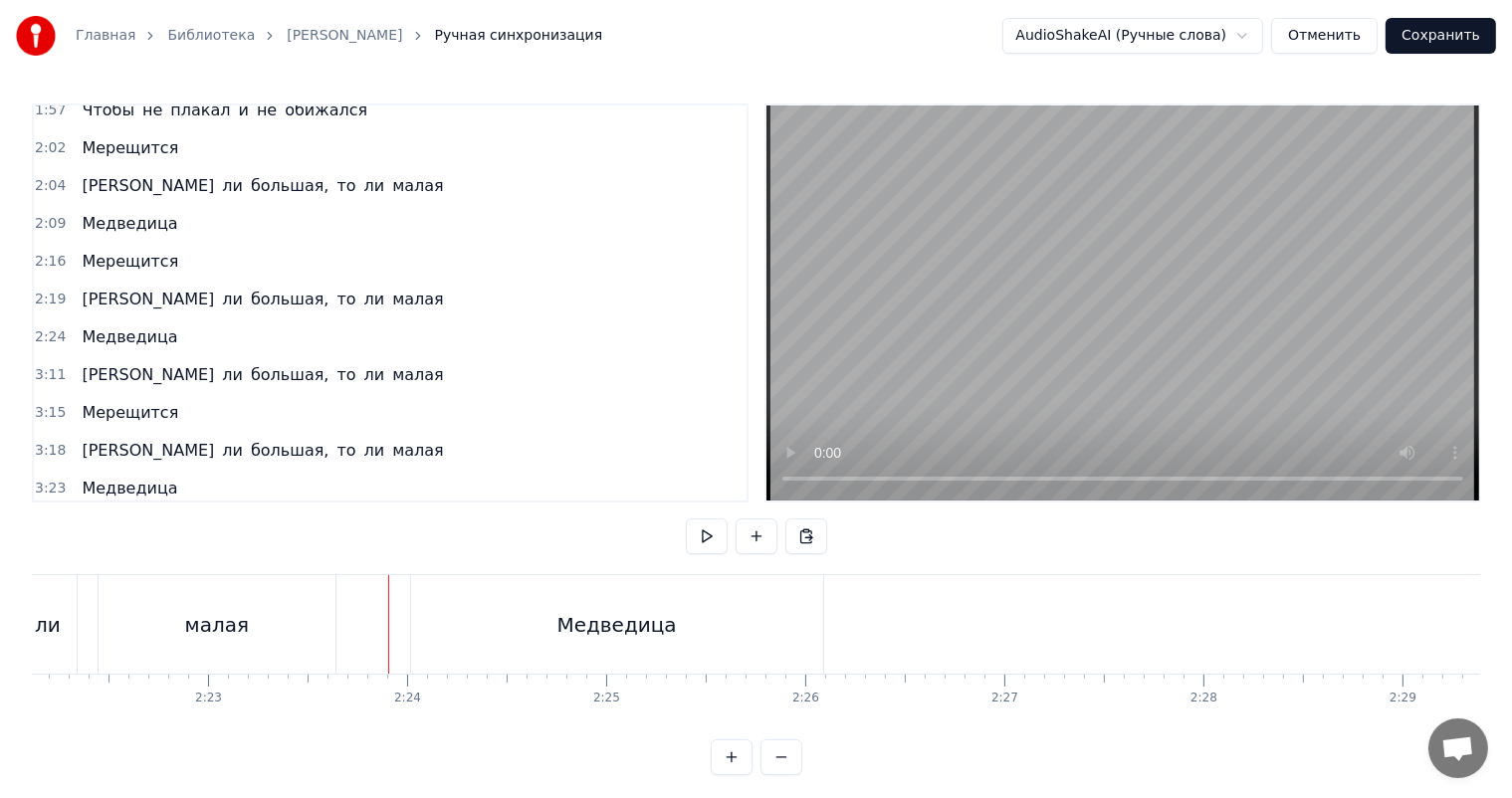
click at [1144, 281] on video at bounding box center [1123, 304] width 713 height 396
click at [1091, 347] on video at bounding box center [1123, 304] width 713 height 396
click at [1349, 281] on video at bounding box center [1123, 304] width 713 height 396
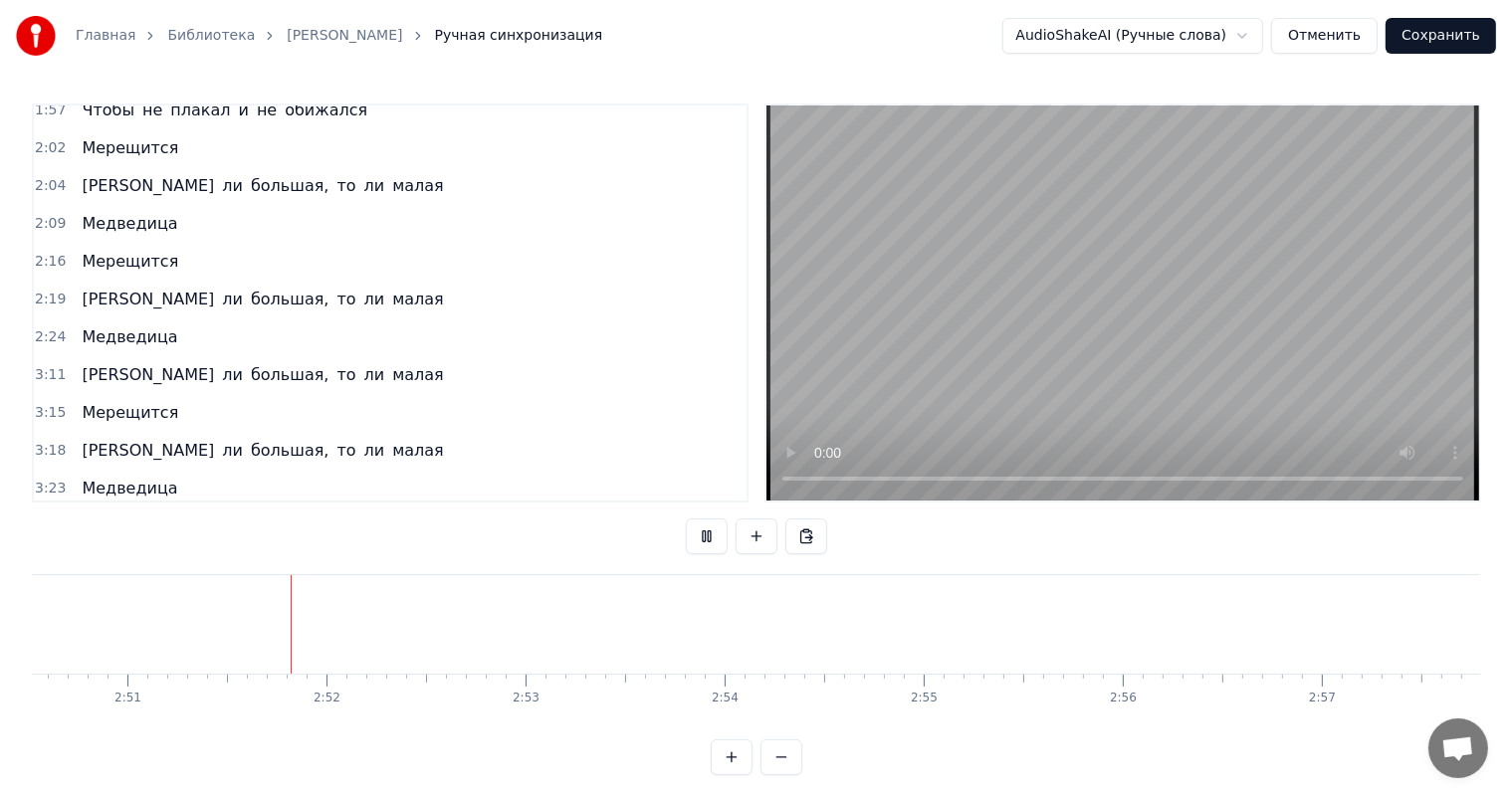
scroll to position [0, 33978]
click at [1281, 292] on video at bounding box center [1123, 304] width 713 height 396
click at [1329, 300] on video at bounding box center [1123, 304] width 713 height 396
click at [985, 304] on video at bounding box center [1123, 304] width 713 height 396
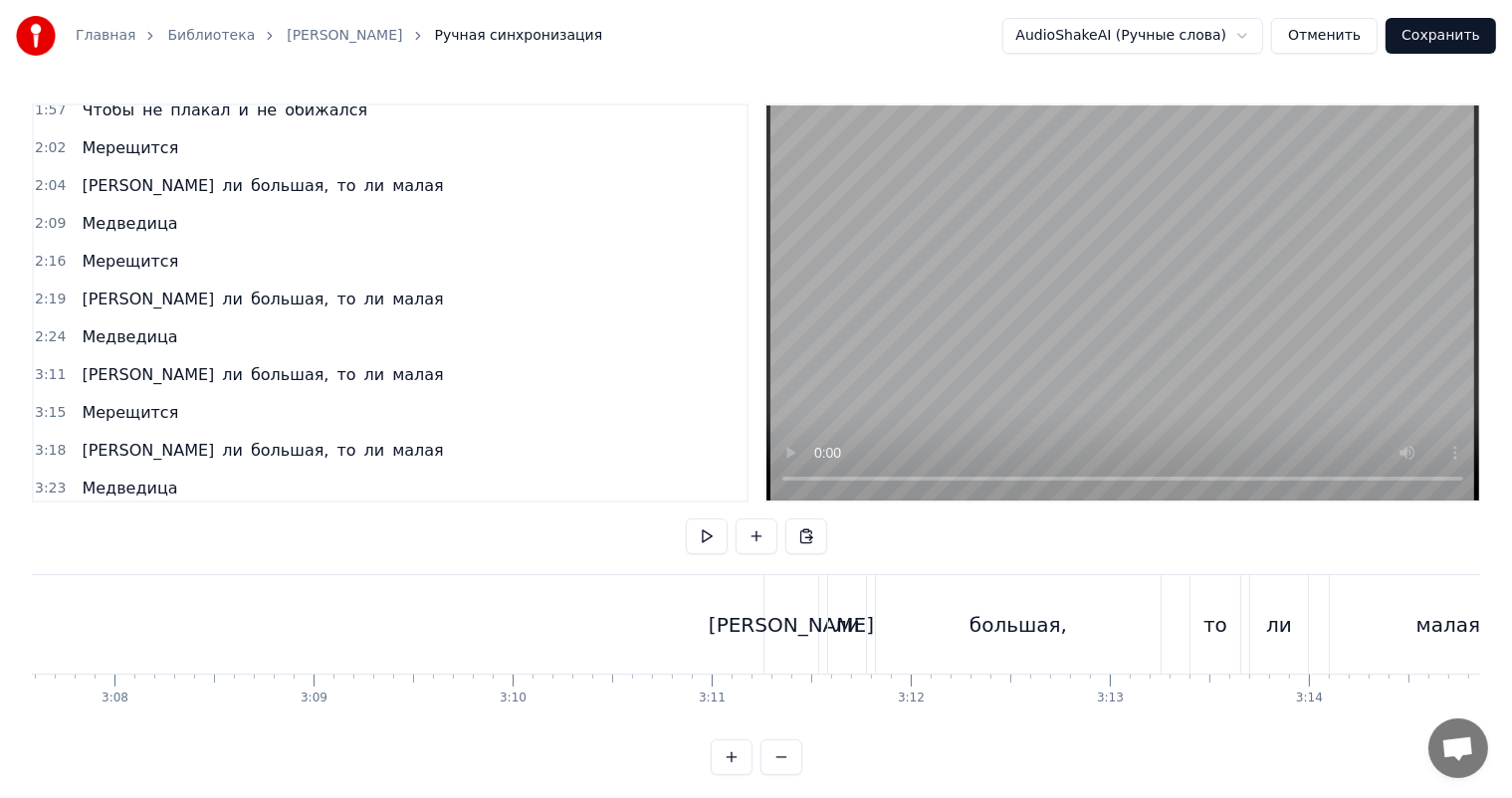
scroll to position [0, 37462]
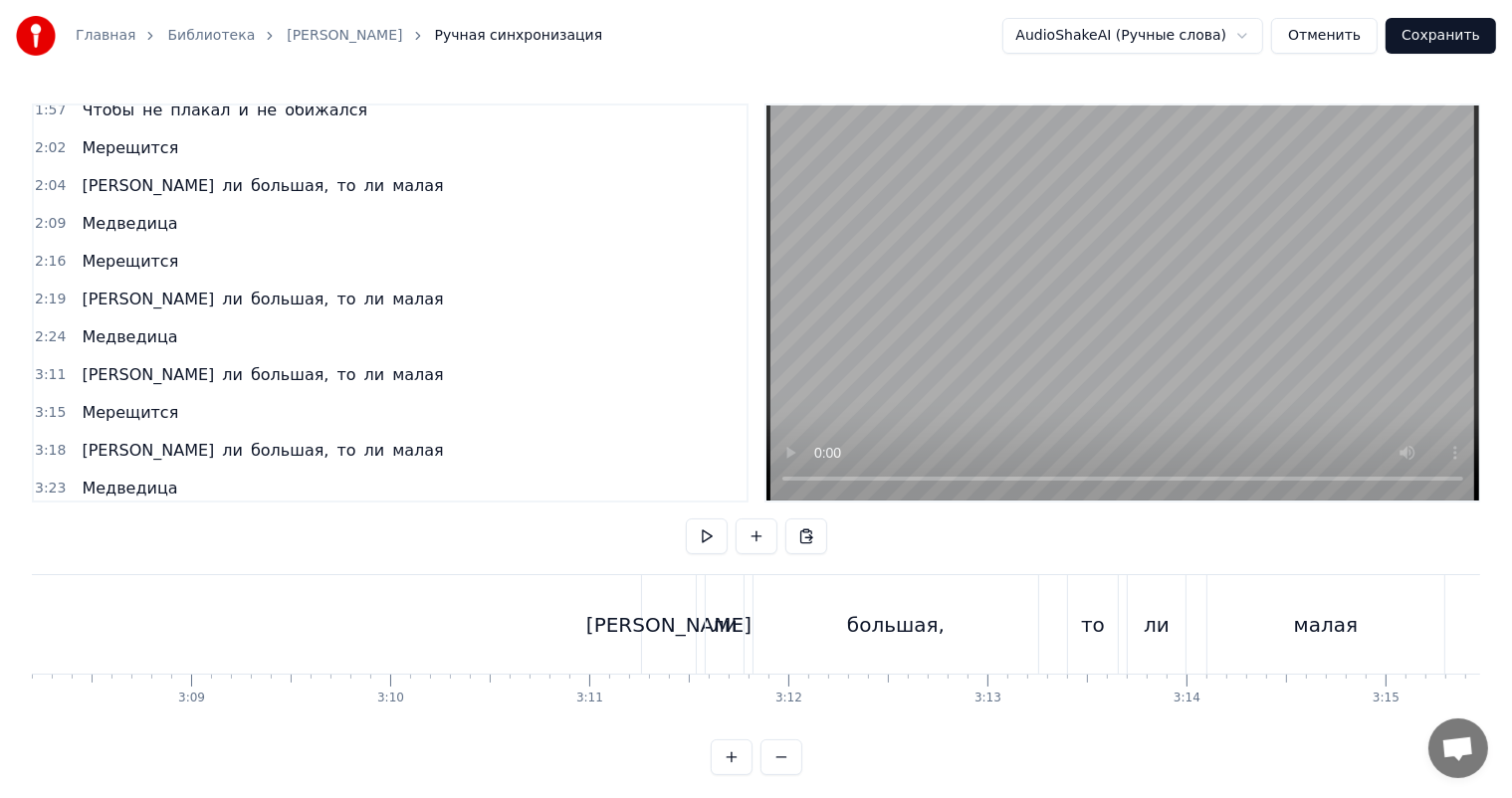
click at [760, 619] on div "большая," at bounding box center [895, 624] width 285 height 99
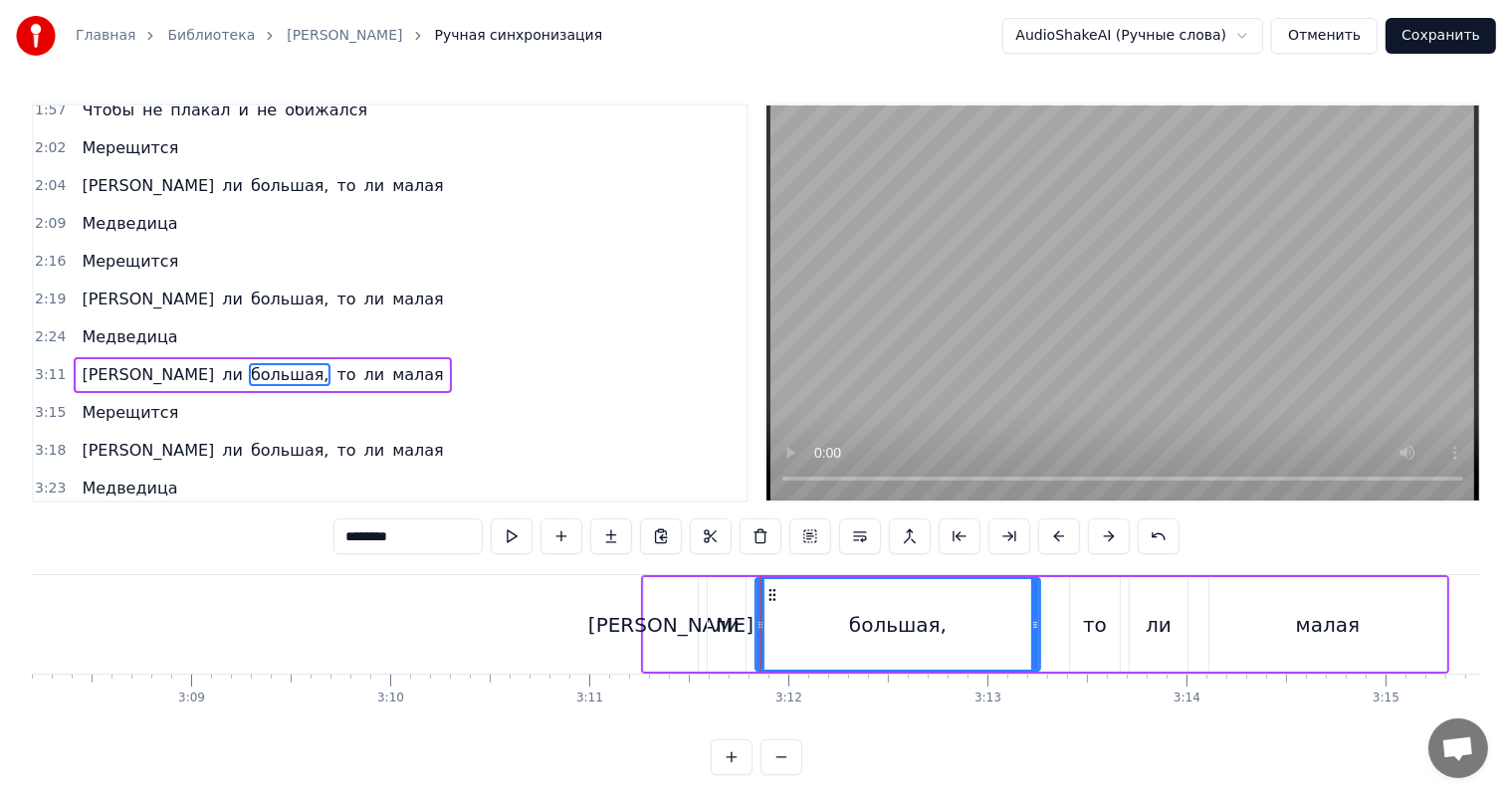
scroll to position [845, 0]
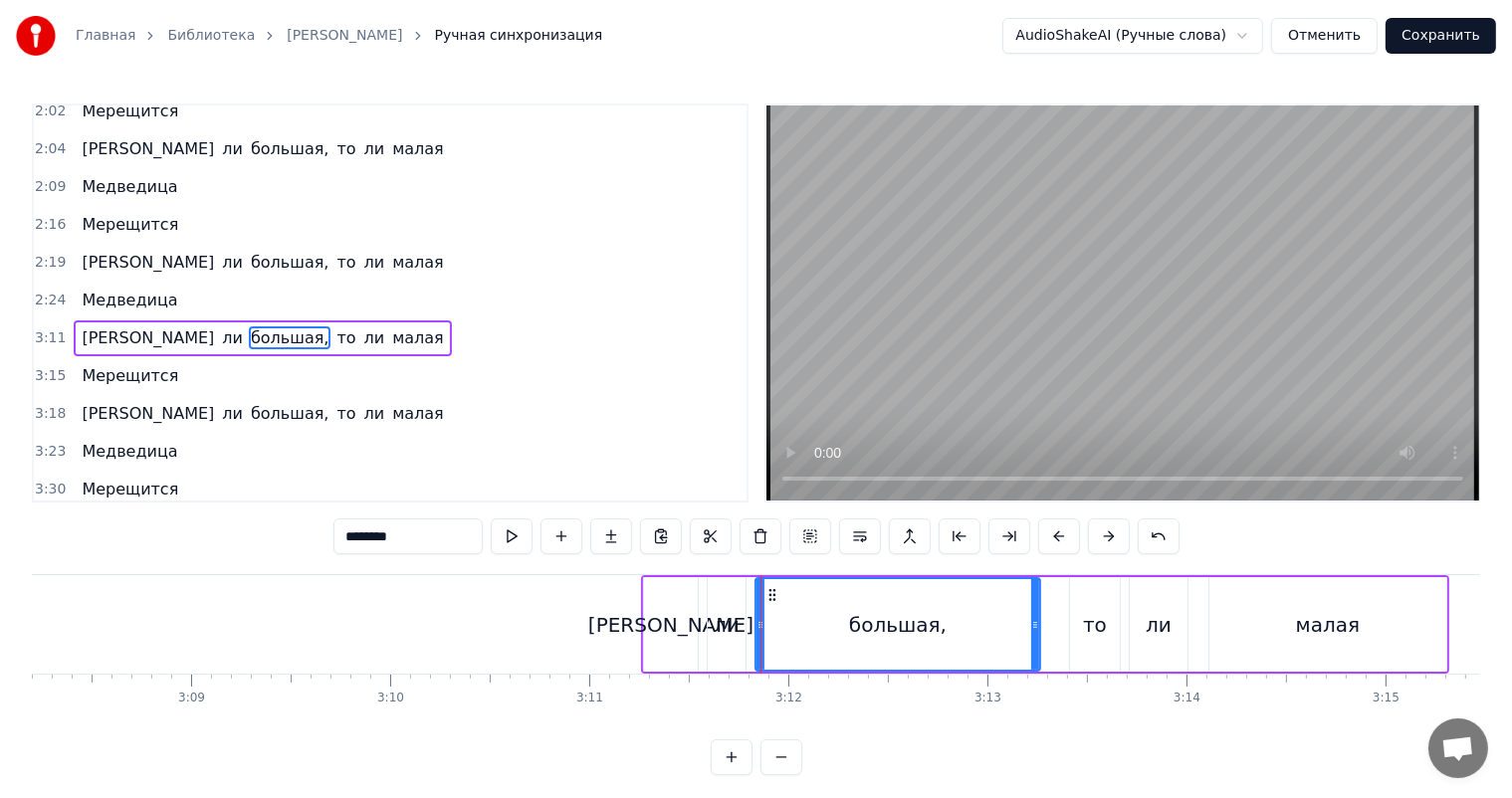
click at [45, 367] on span "3:15" at bounding box center [50, 377] width 31 height 20
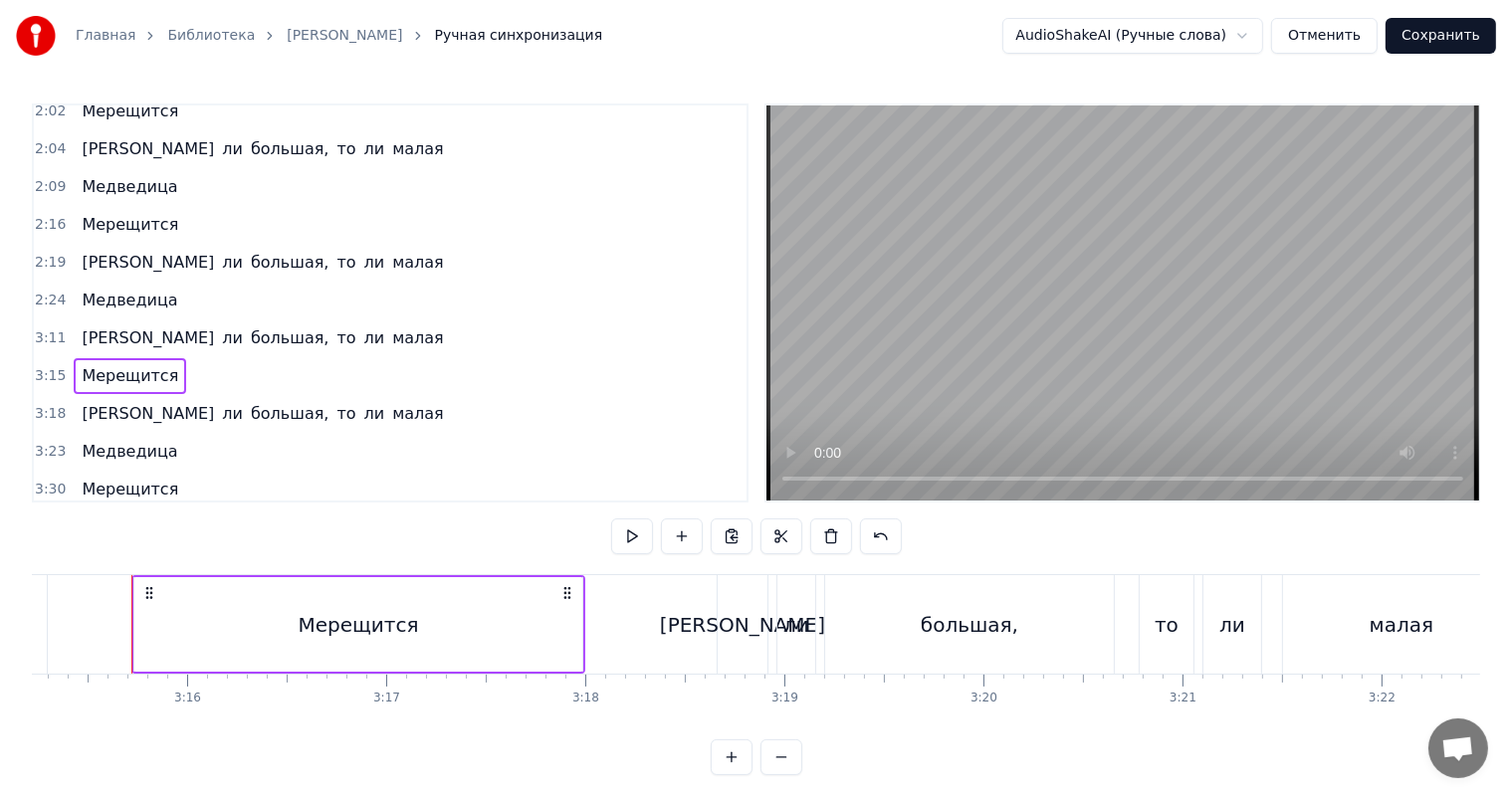
click at [47, 291] on span "2:24" at bounding box center [50, 301] width 31 height 20
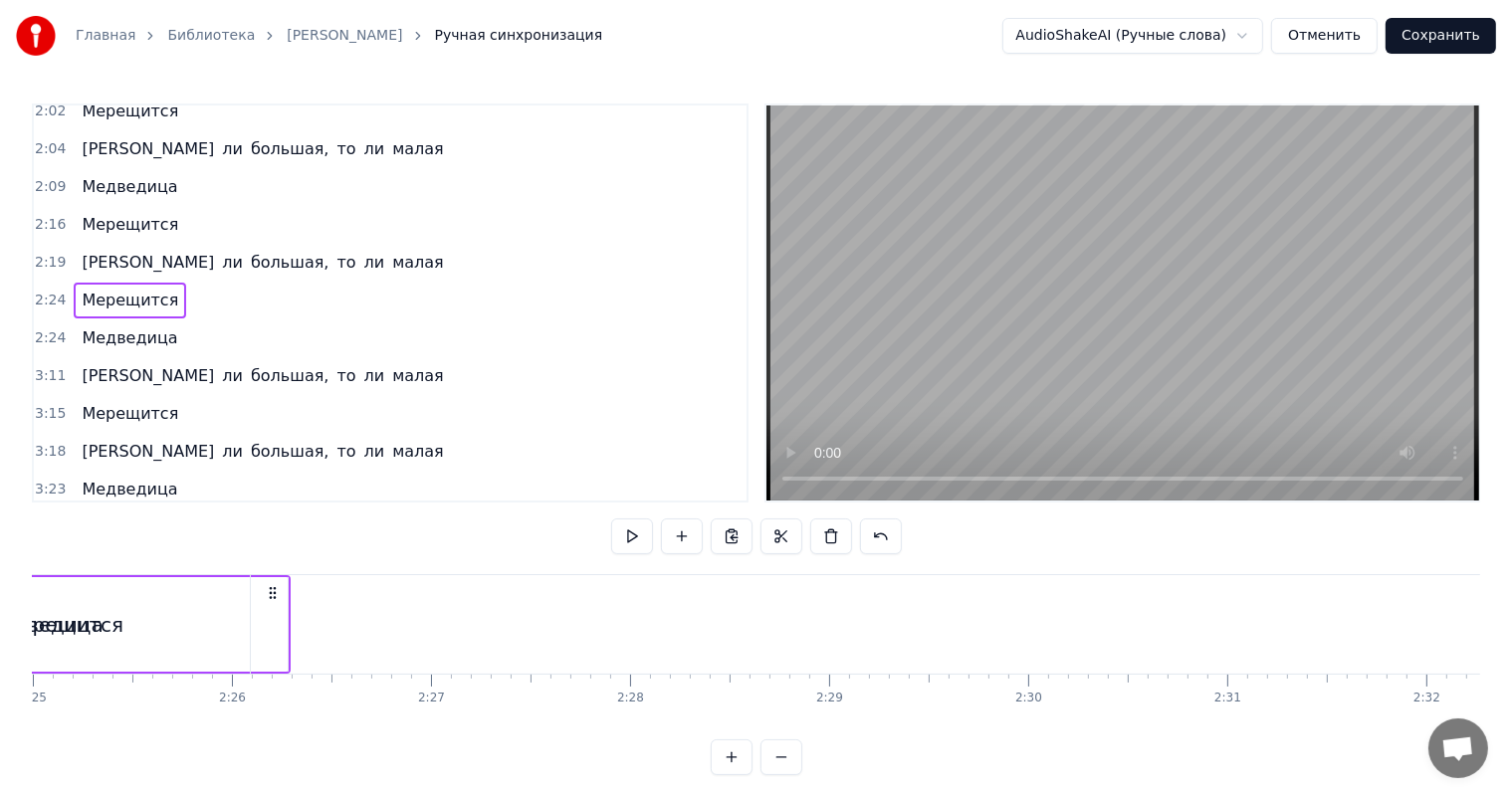
scroll to position [0, 28566]
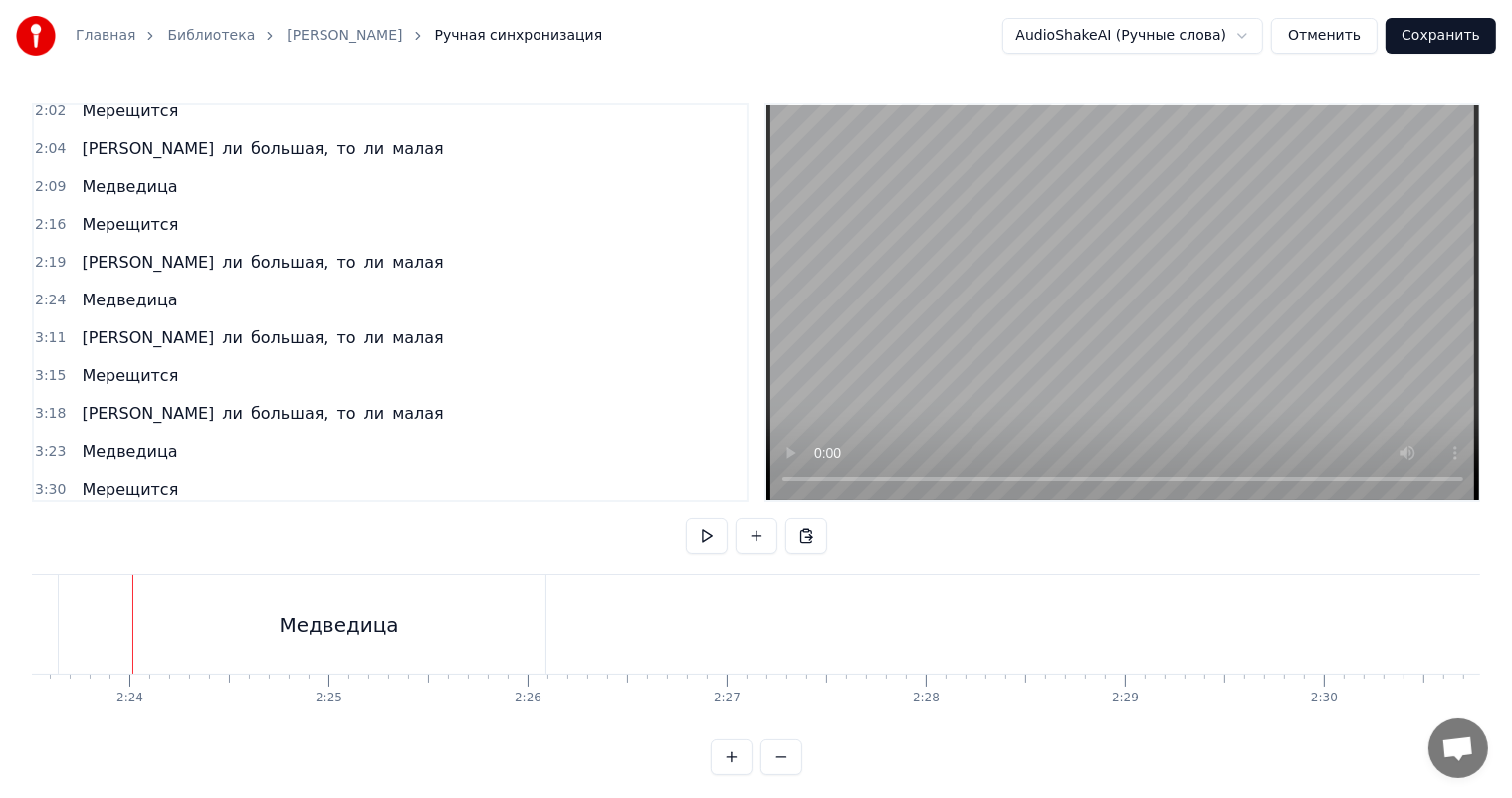
click at [47, 291] on span "2:24" at bounding box center [50, 301] width 31 height 20
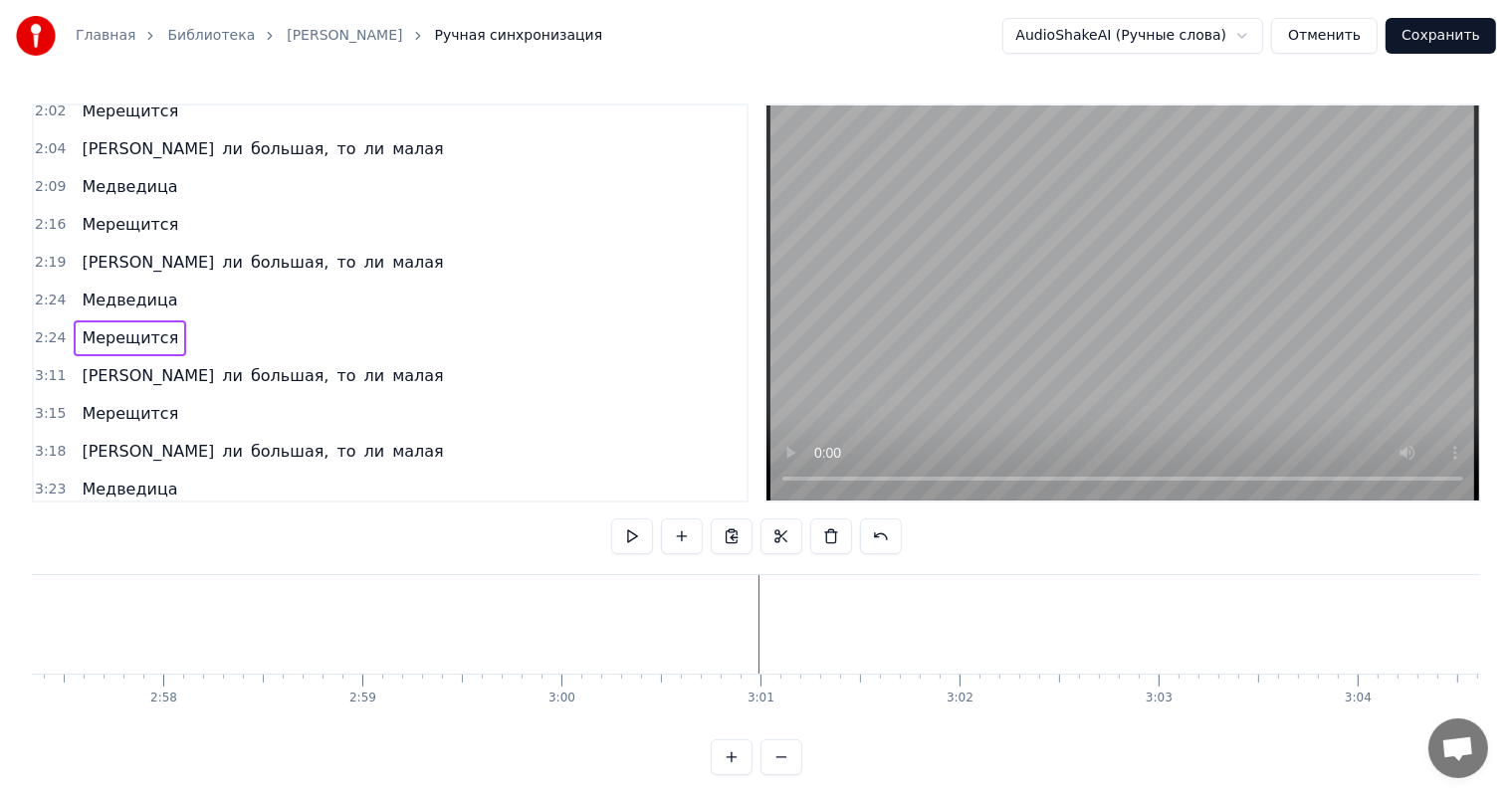
scroll to position [0, 35603]
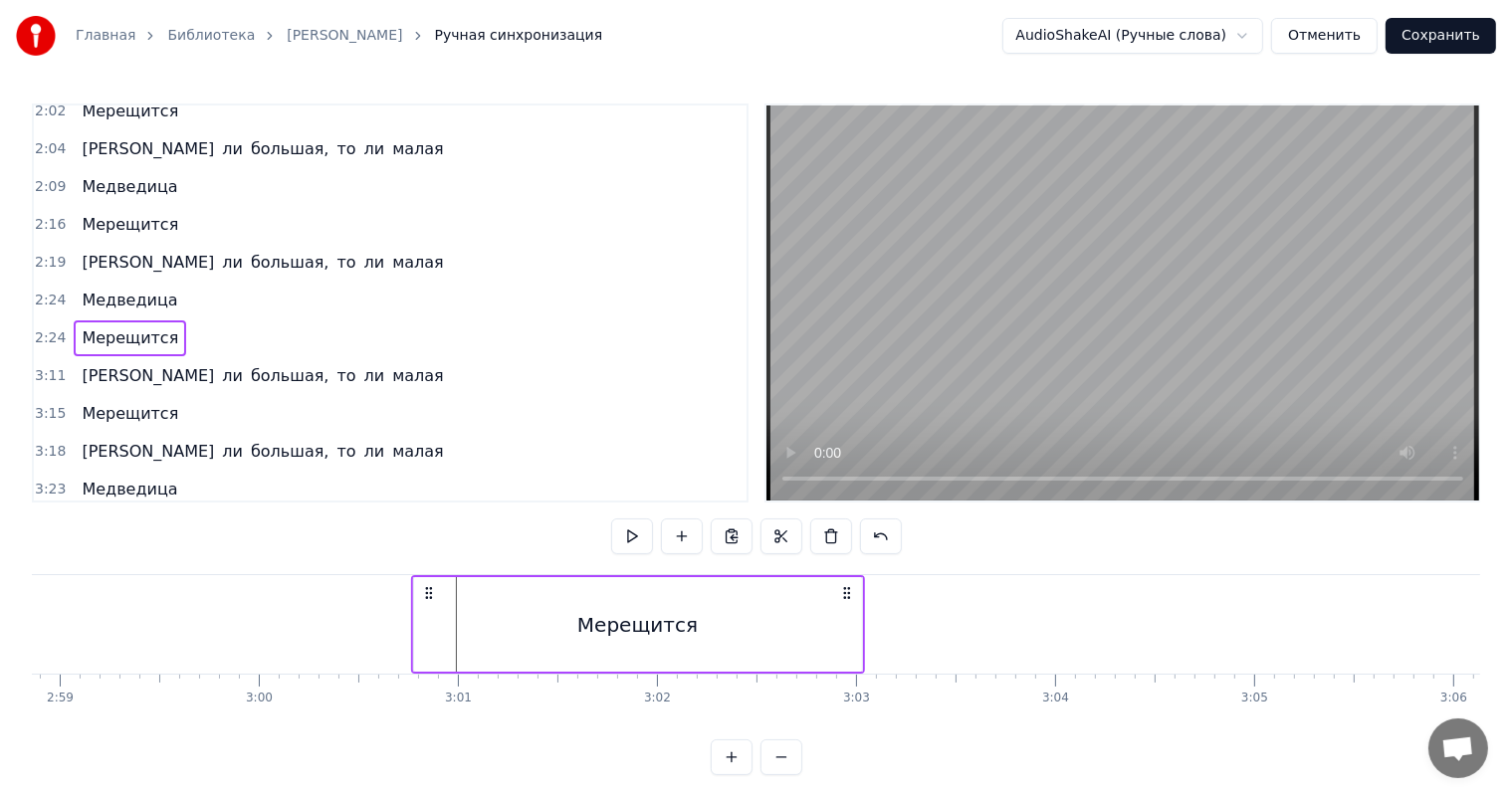
drag, startPoint x: 146, startPoint y: 588, endPoint x: 422, endPoint y: 586, distance: 276.0
click at [422, 586] on icon at bounding box center [428, 593] width 16 height 16
click at [49, 367] on span "3:11" at bounding box center [50, 377] width 31 height 20
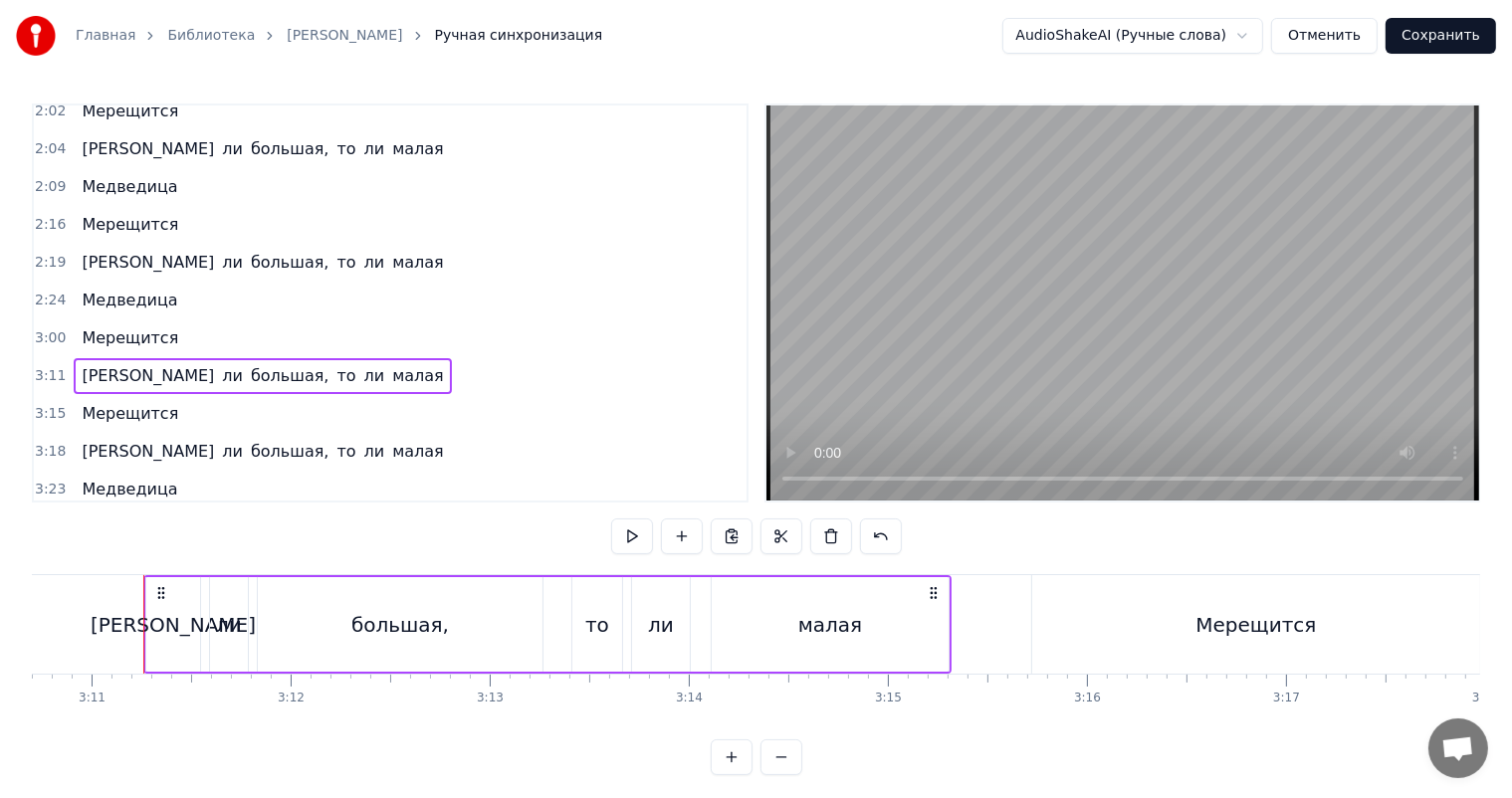
click at [45, 329] on span "3:00" at bounding box center [50, 339] width 31 height 20
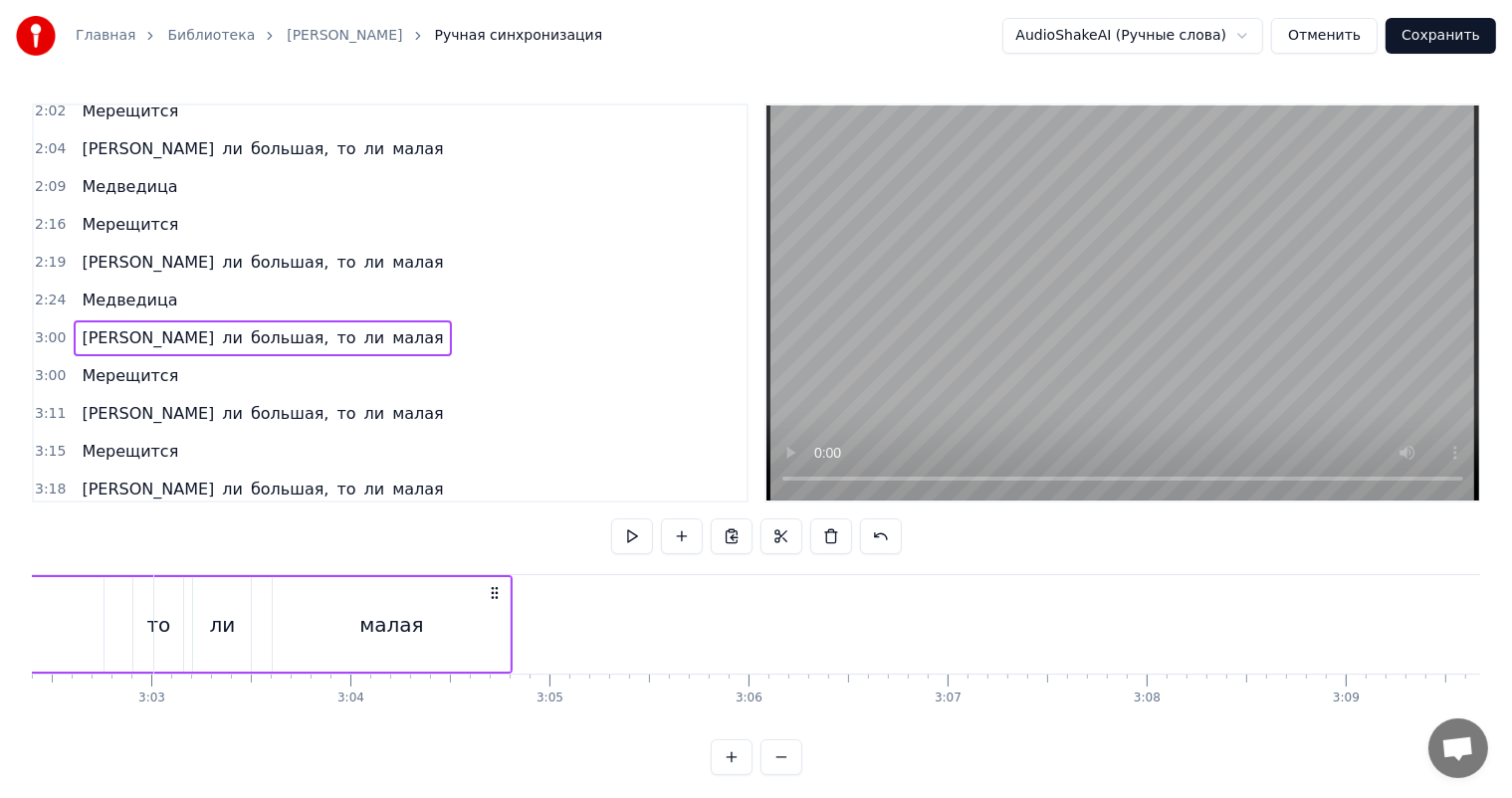
scroll to position [0, 35881]
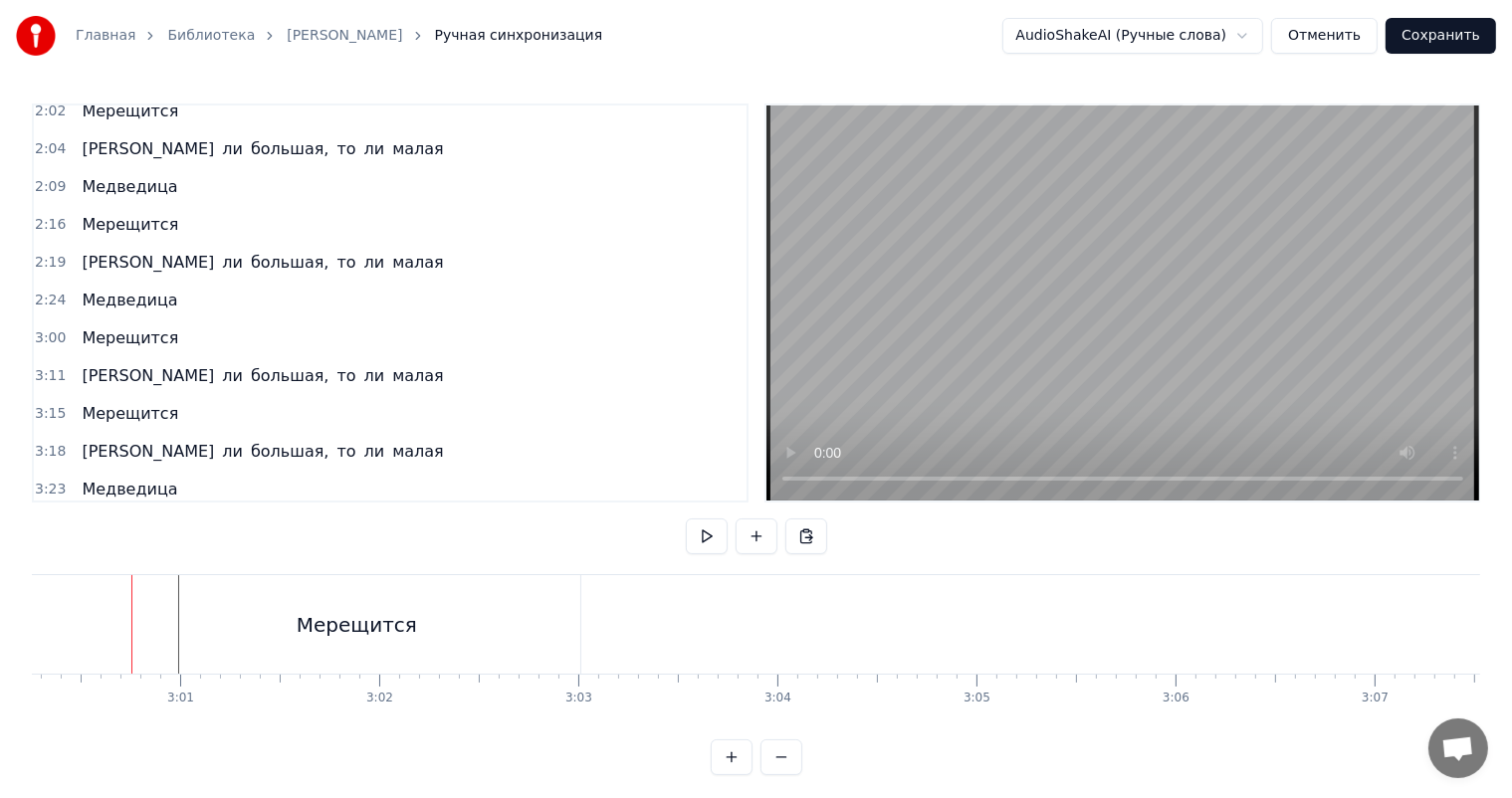
click at [45, 329] on span "3:00" at bounding box center [50, 339] width 31 height 20
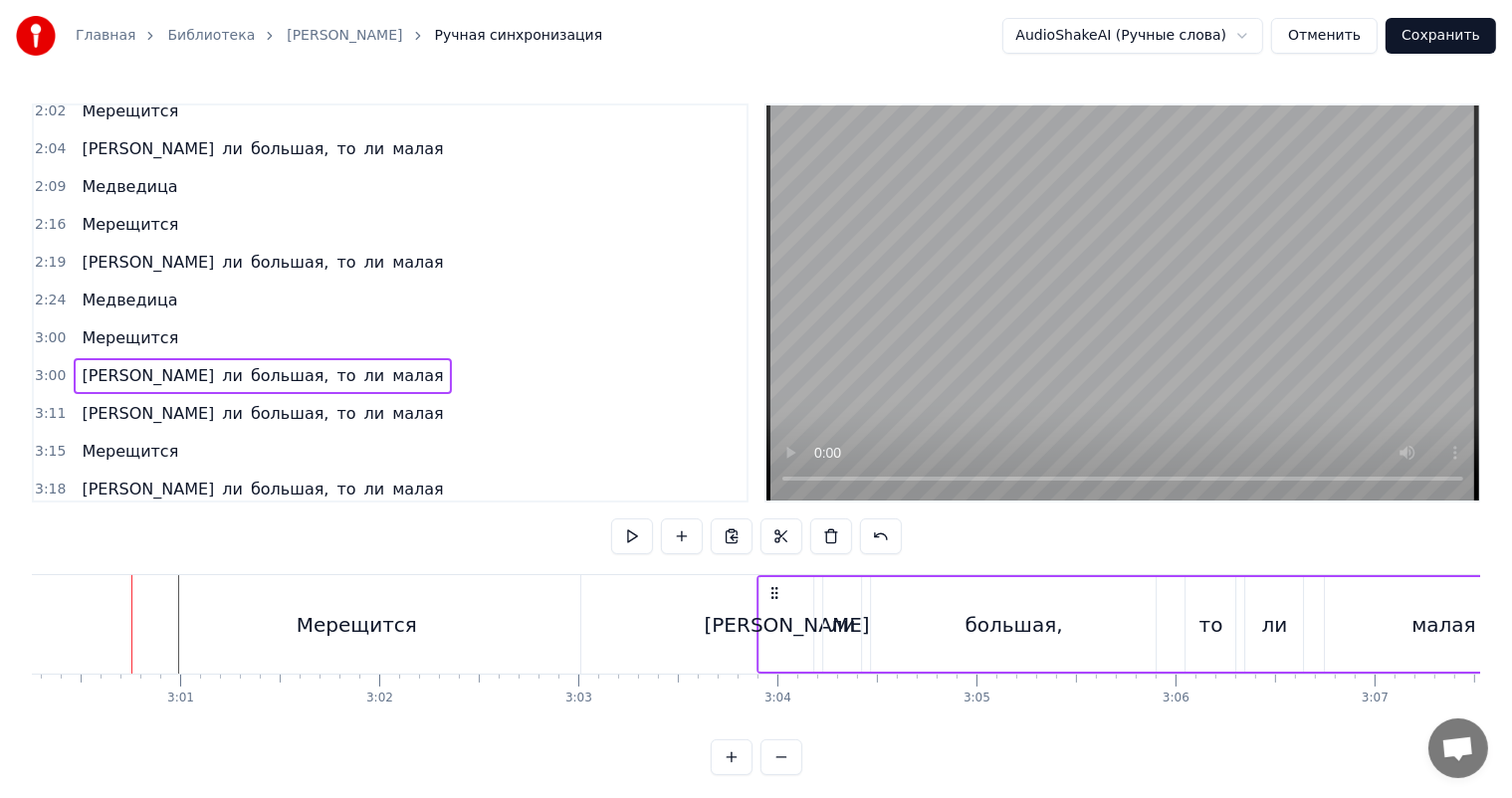
drag, startPoint x: 149, startPoint y: 589, endPoint x: 774, endPoint y: 591, distance: 625.0
click at [774, 591] on icon at bounding box center [774, 593] width 16 height 16
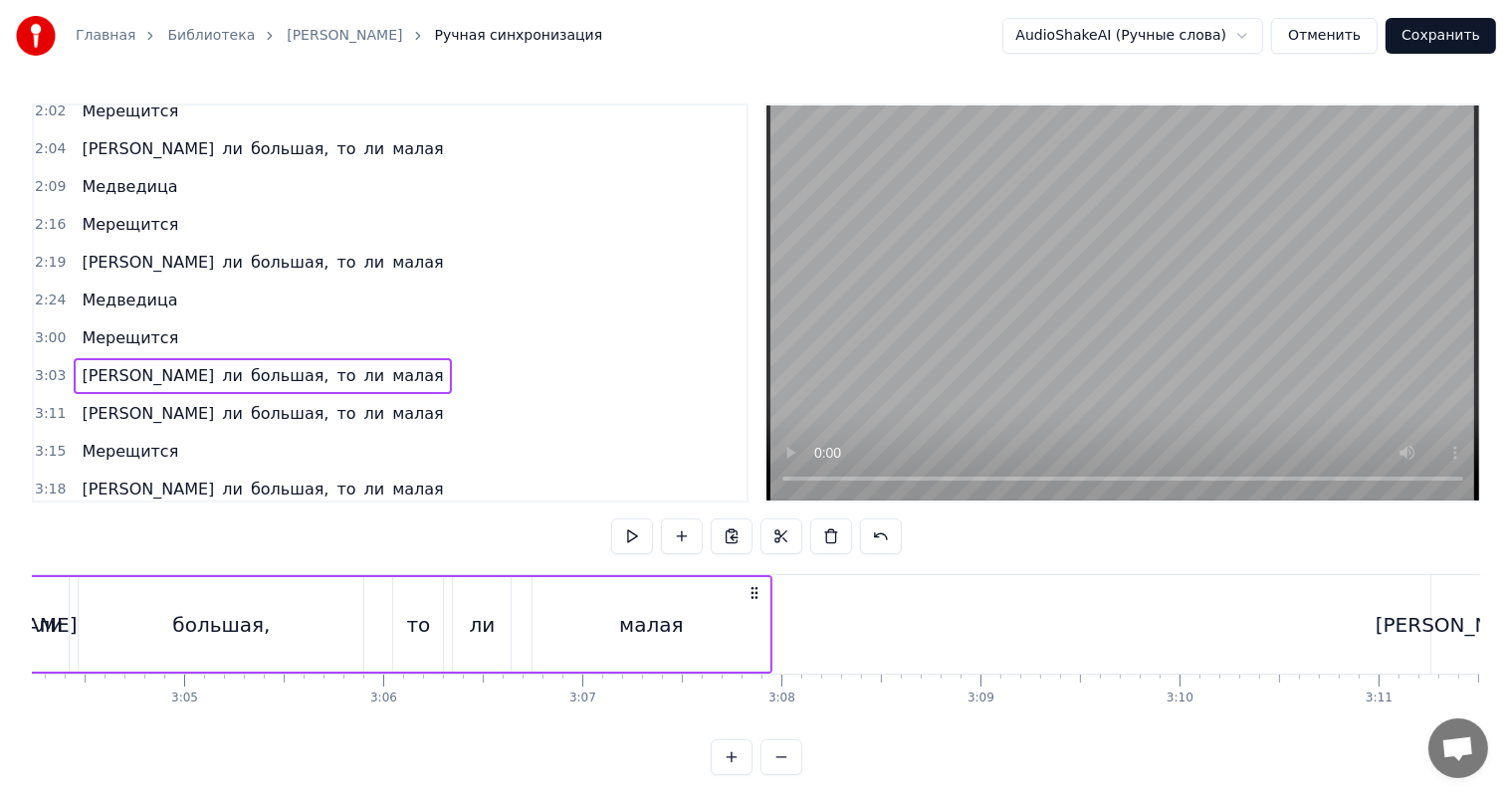
scroll to position [0, 36676]
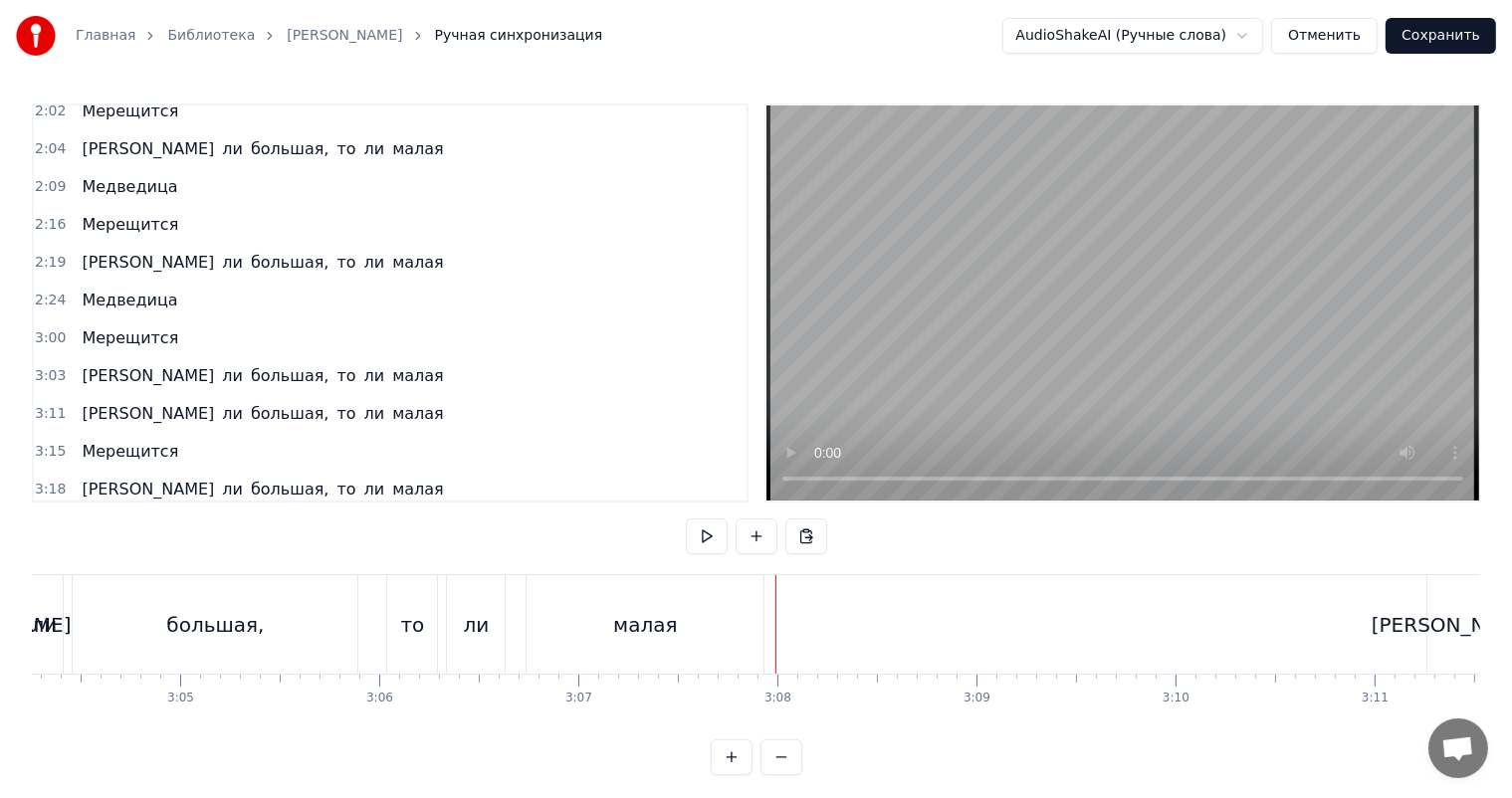
click at [1054, 340] on video at bounding box center [1123, 304] width 713 height 396
click at [1059, 320] on video at bounding box center [1123, 304] width 713 height 396
click at [721, 626] on div "малая" at bounding box center [644, 624] width 237 height 99
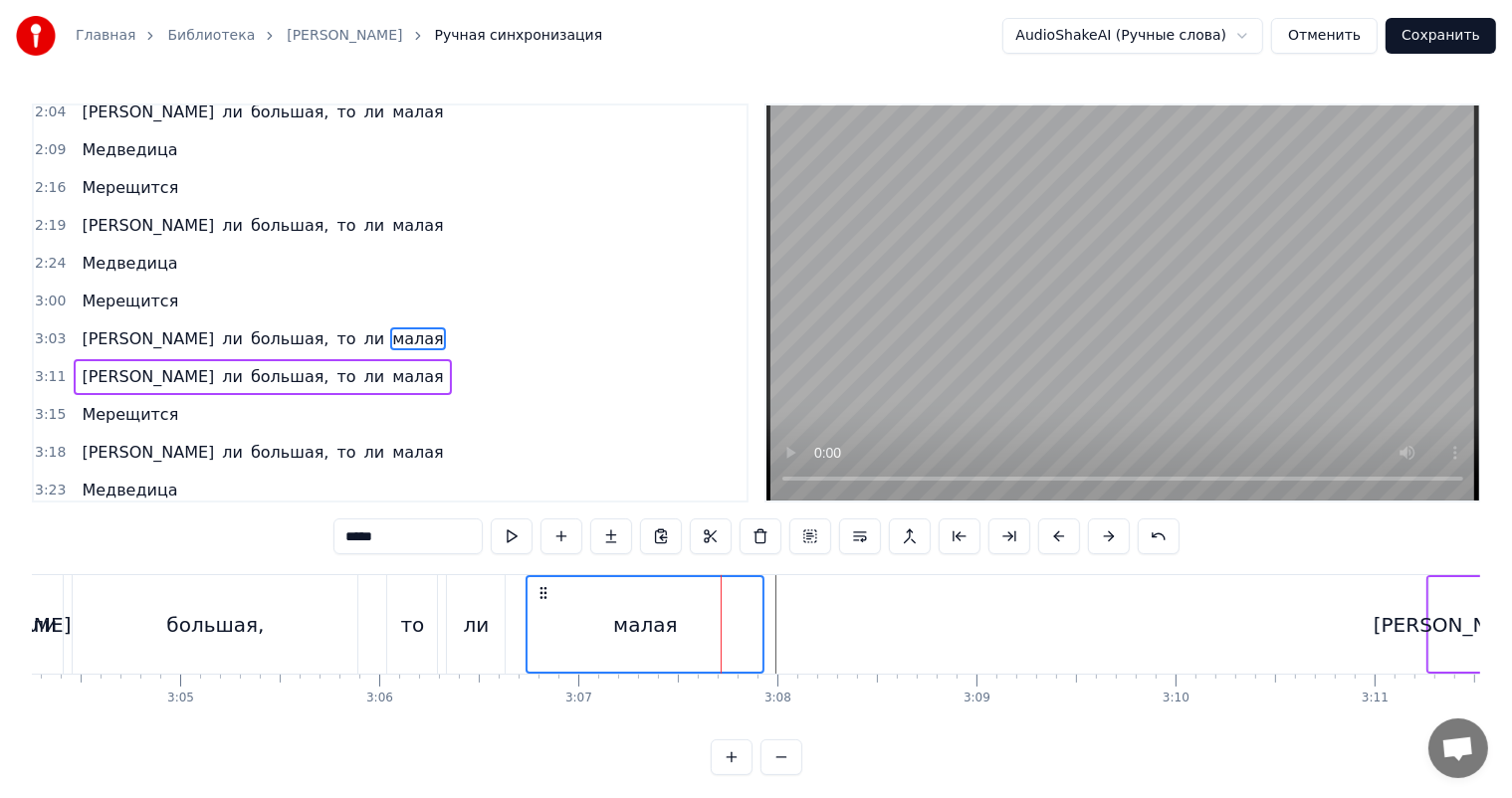
scroll to position [0, 36080]
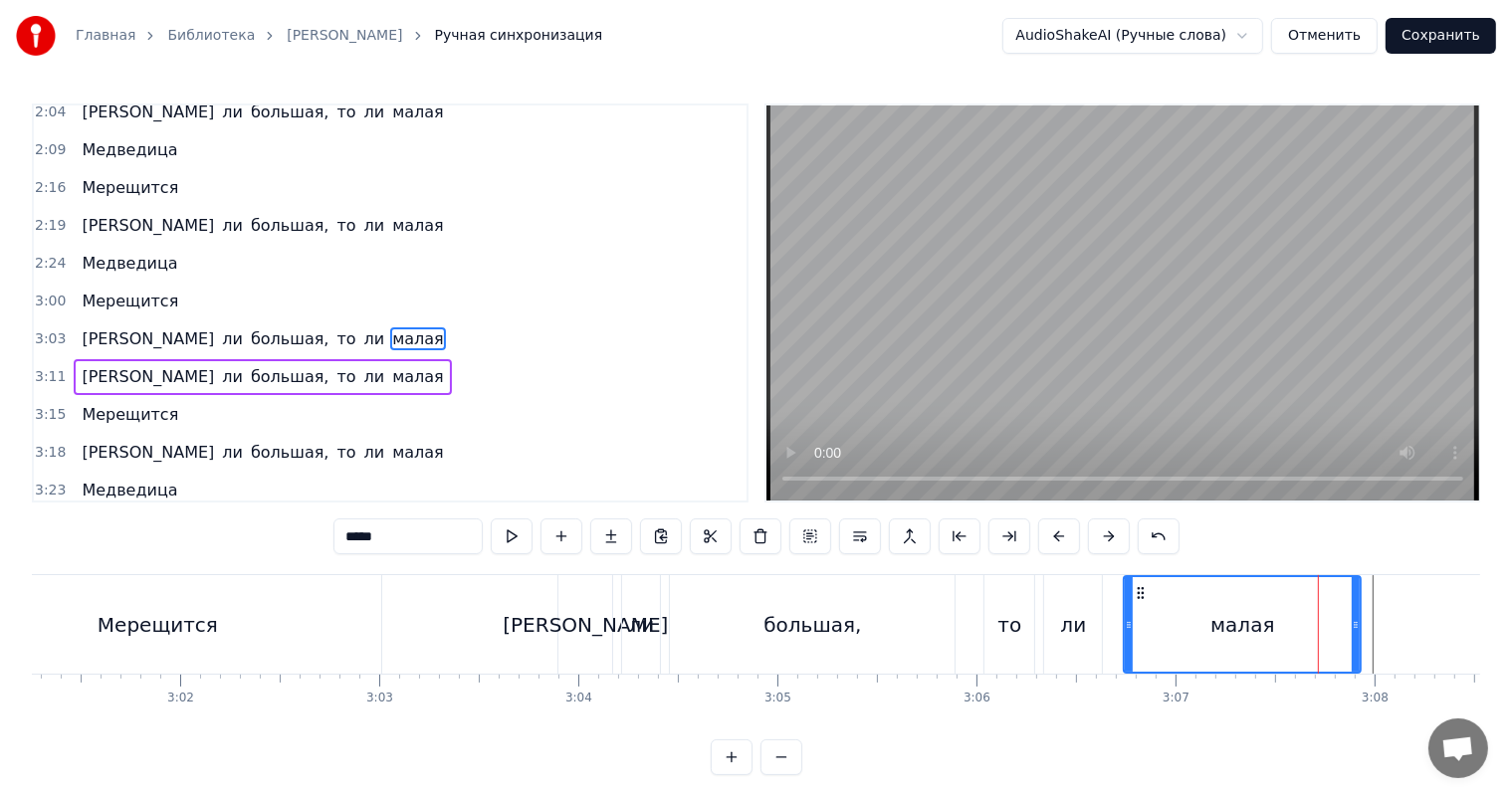
click at [279, 616] on div "Мерещится" at bounding box center [157, 624] width 447 height 99
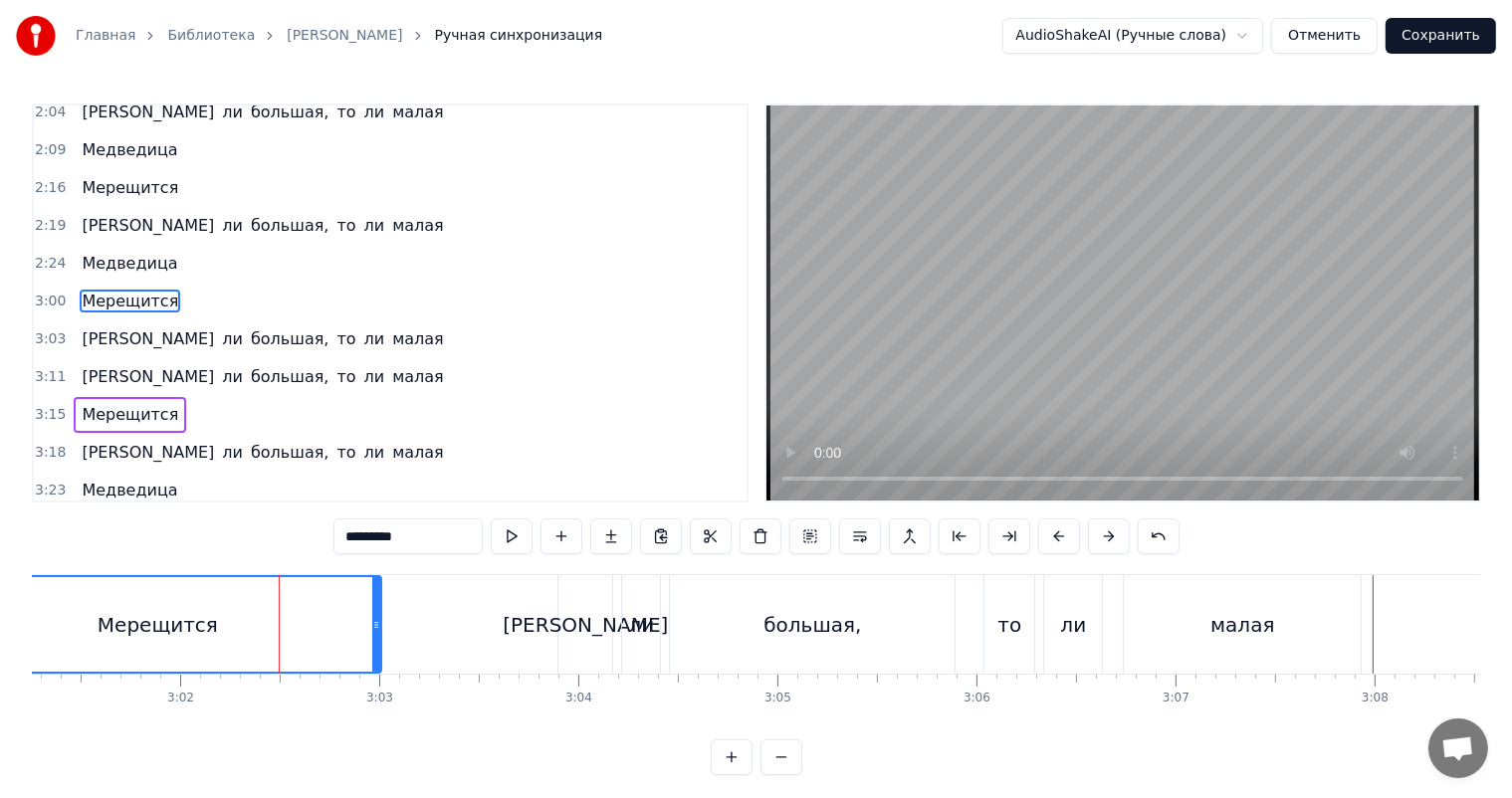
scroll to position [845, 0]
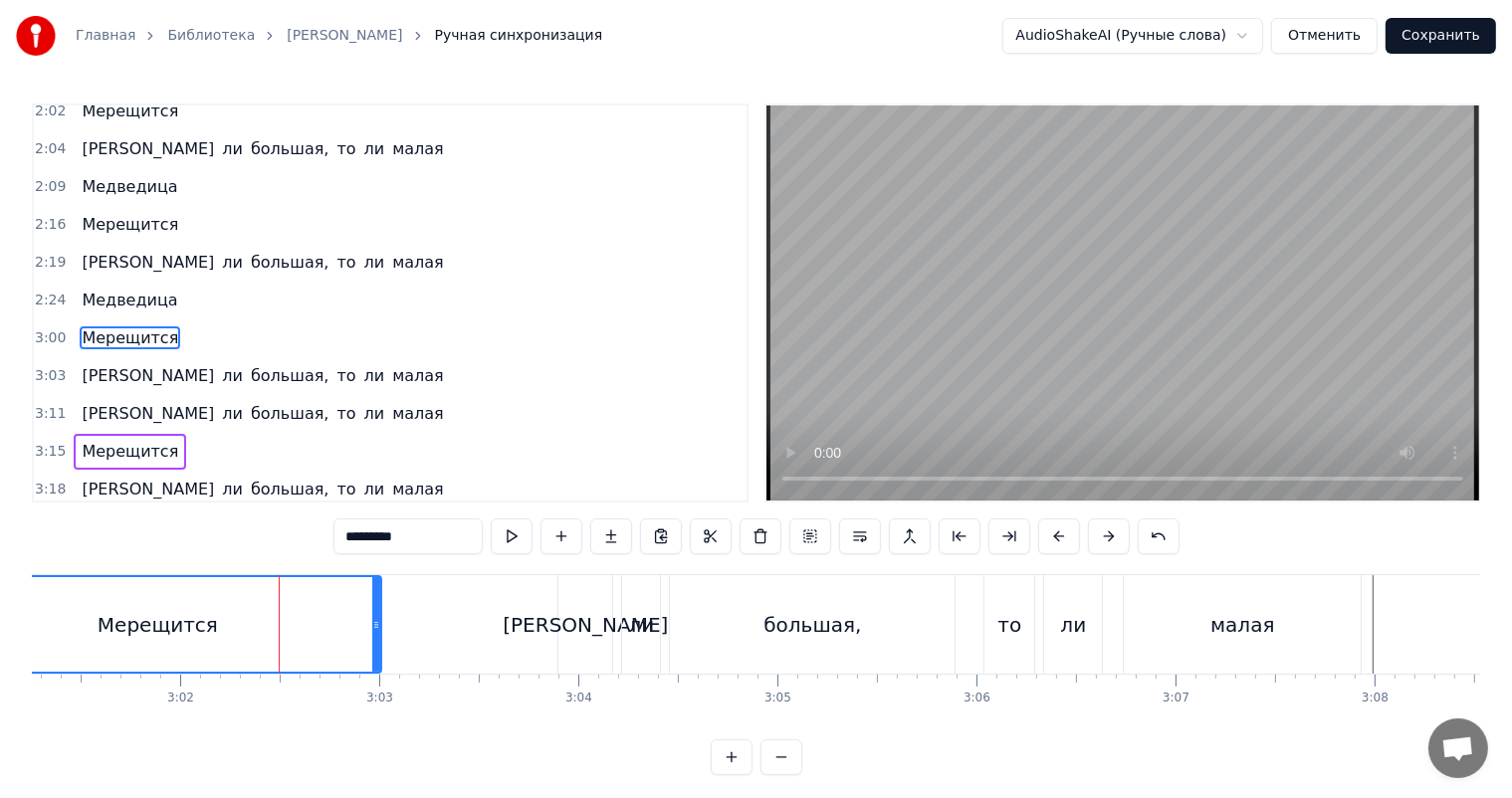
click at [607, 617] on div "[PERSON_NAME]" at bounding box center [585, 624] width 54 height 99
type input "**"
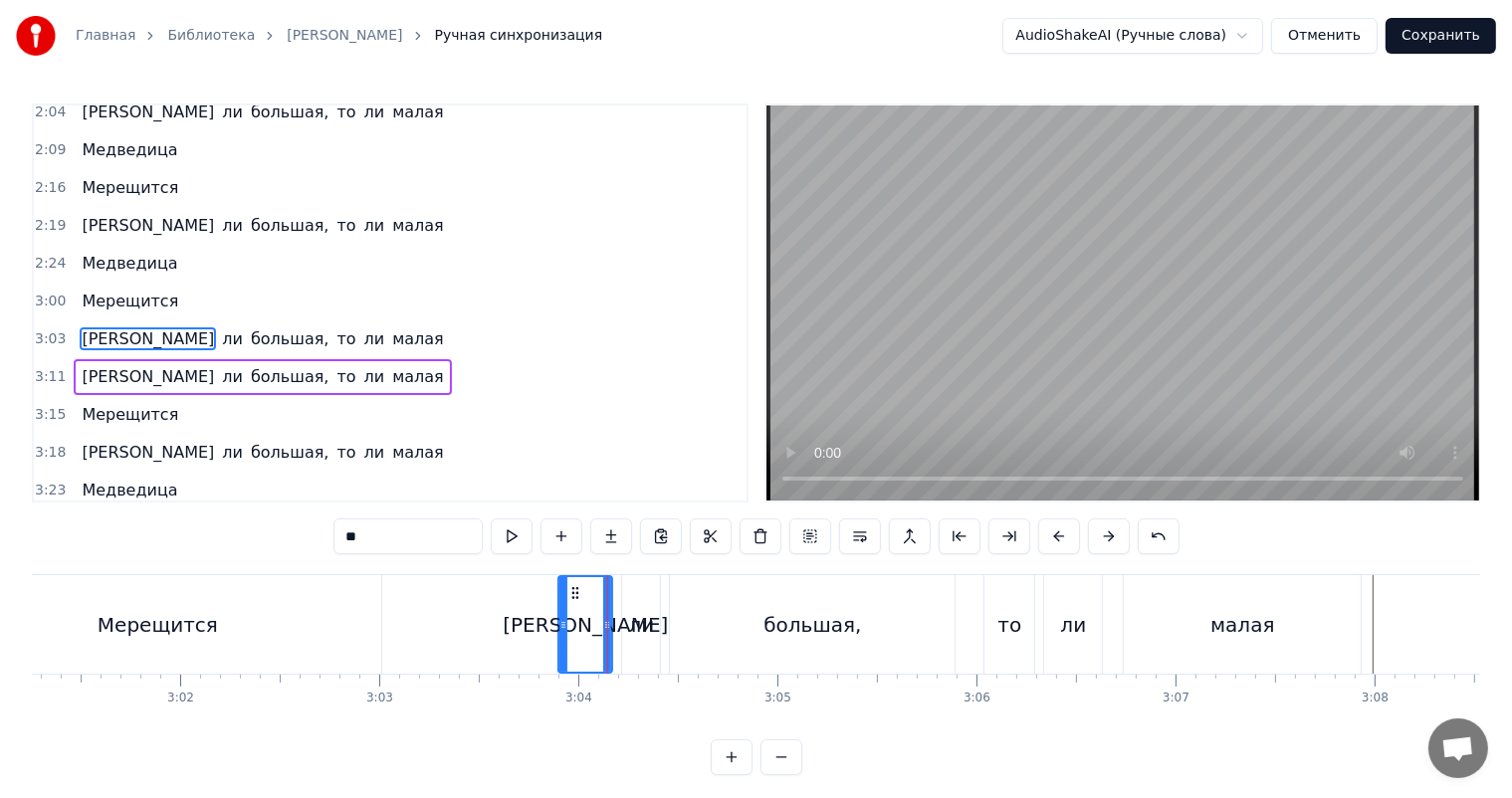
click at [40, 368] on span "3:11" at bounding box center [50, 378] width 31 height 20
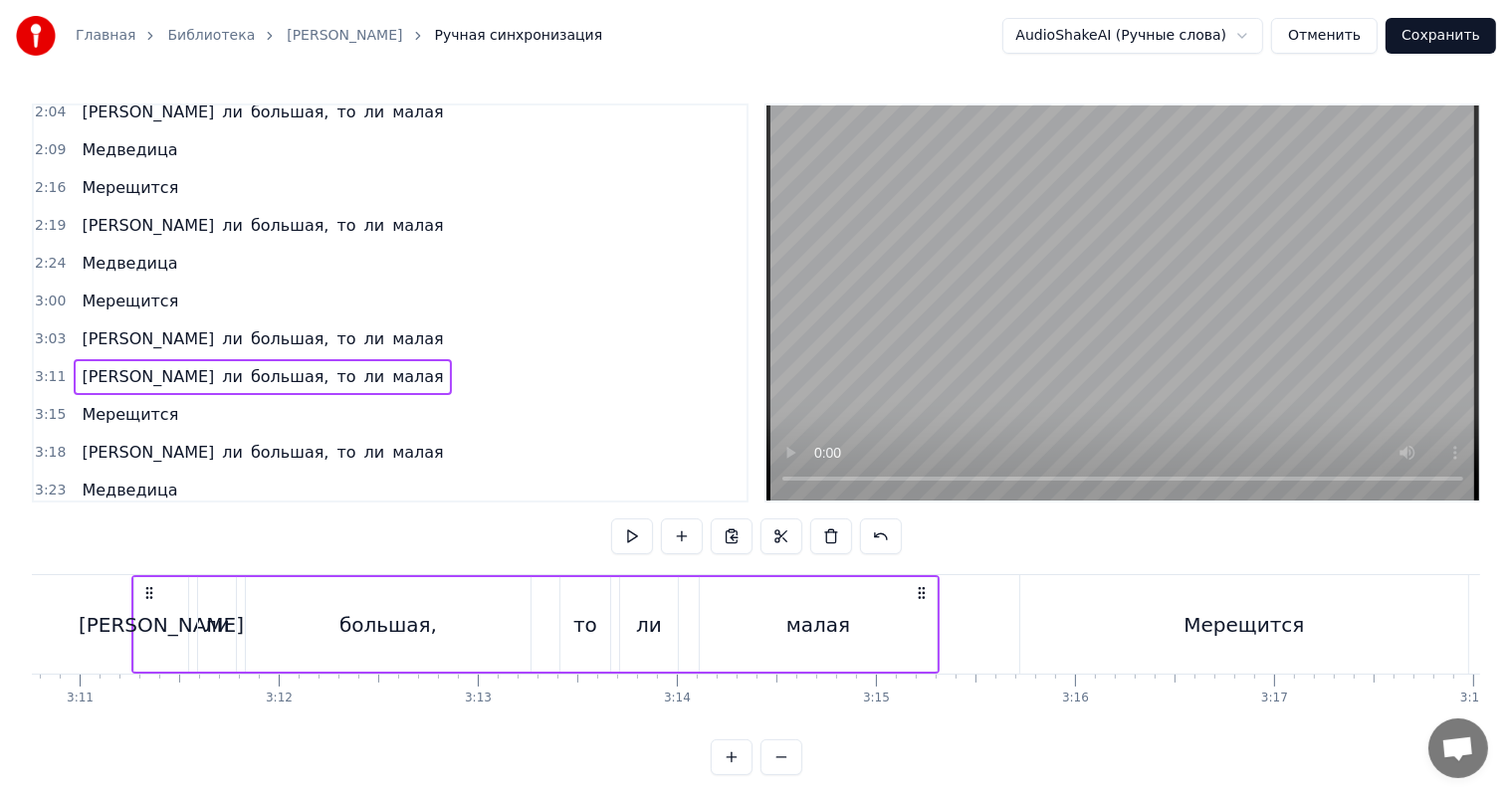
click at [39, 330] on span "3:03" at bounding box center [50, 340] width 31 height 20
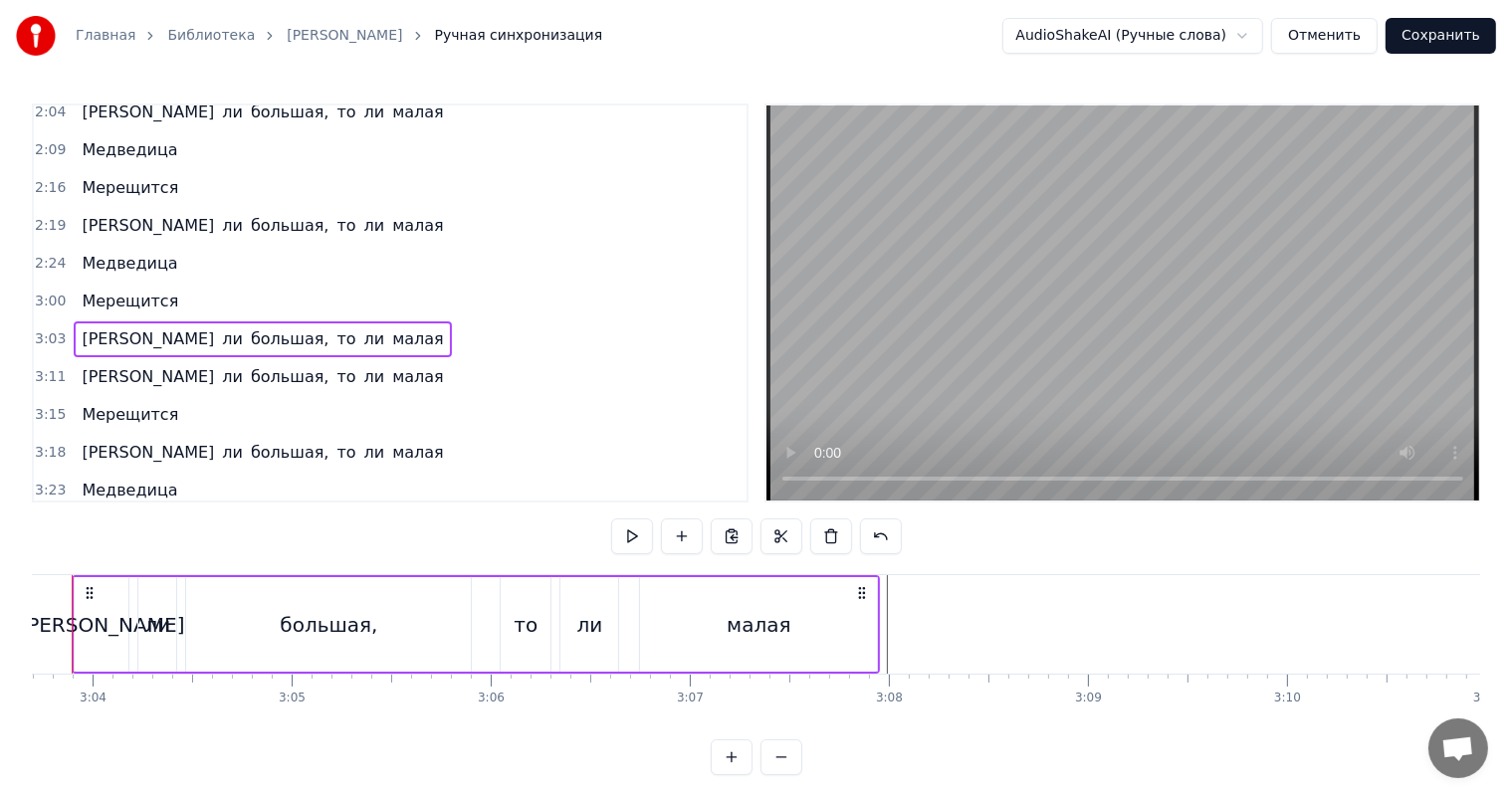
scroll to position [0, 36506]
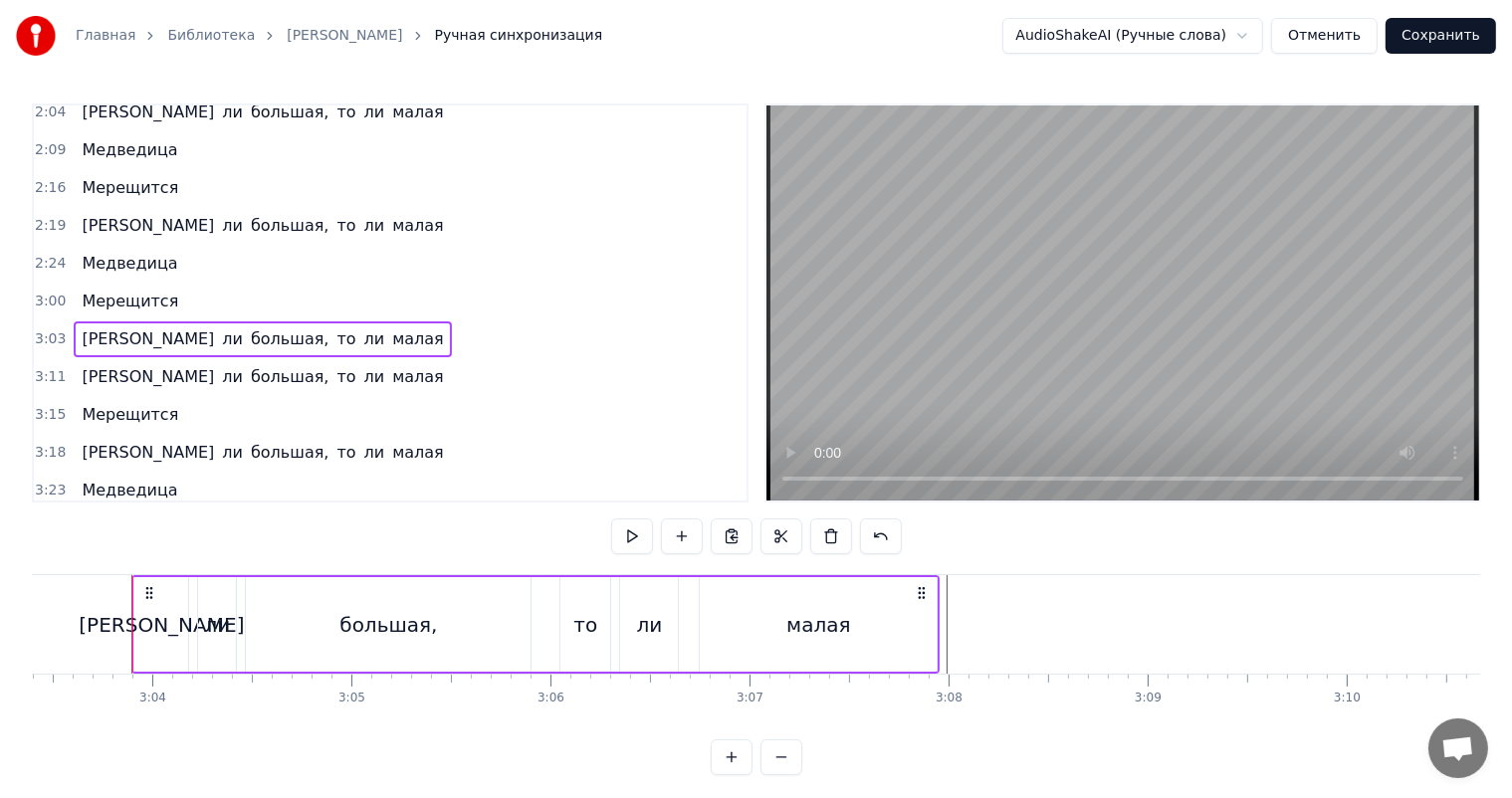
click at [48, 254] on span "2:24" at bounding box center [50, 264] width 31 height 20
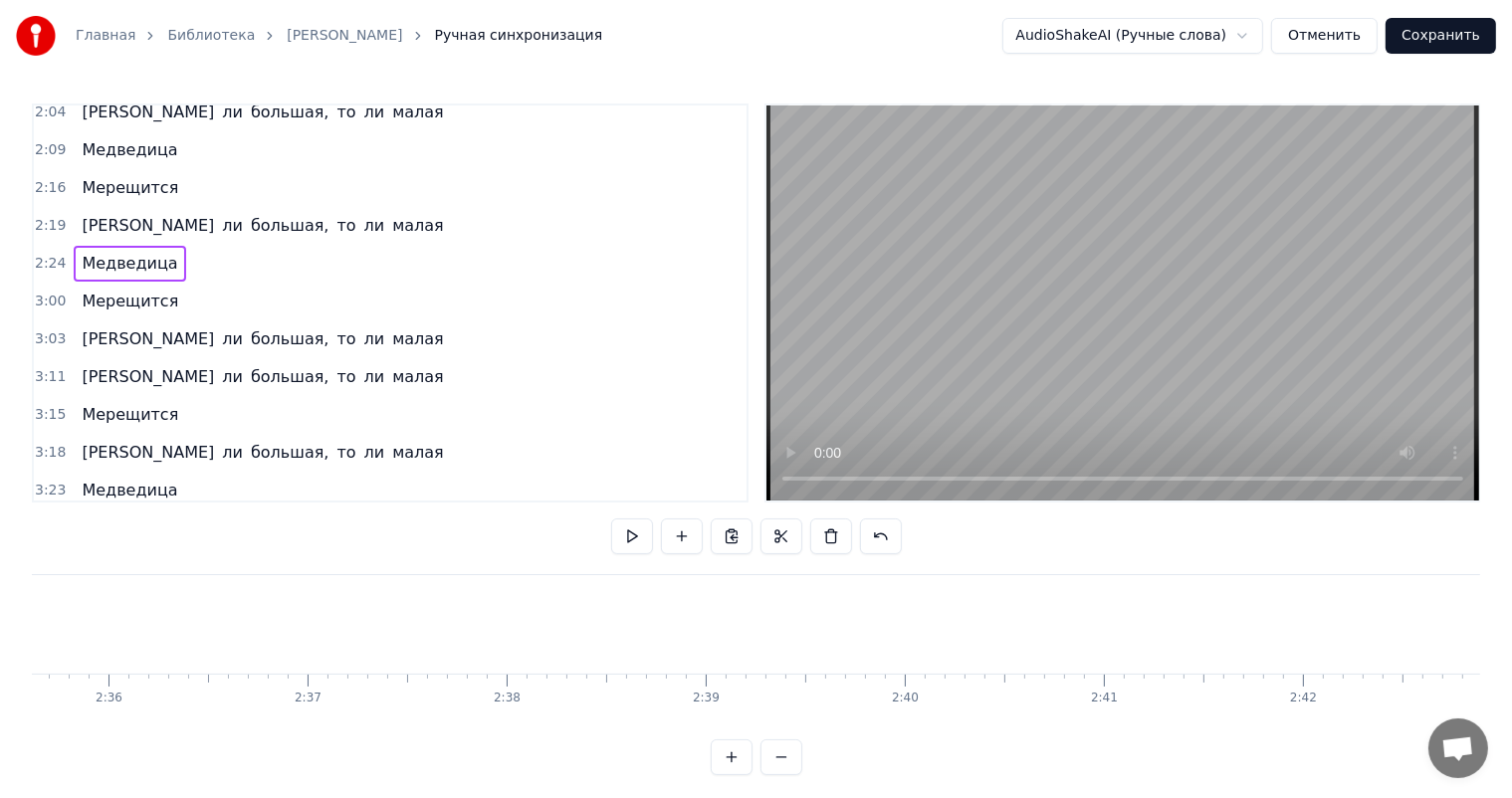
click at [42, 330] on span "3:03" at bounding box center [50, 340] width 31 height 20
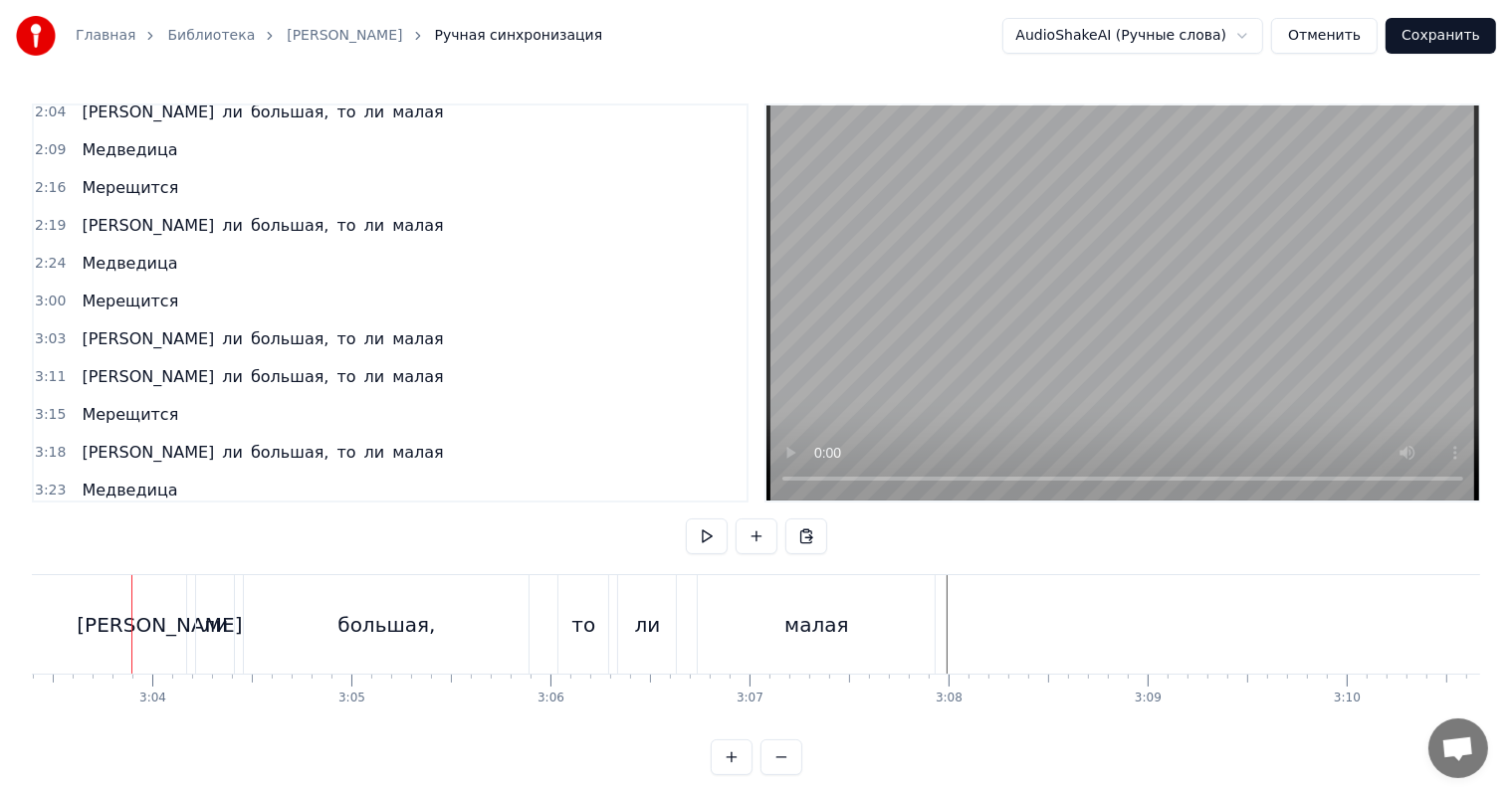
click at [41, 330] on span "3:03" at bounding box center [50, 340] width 31 height 20
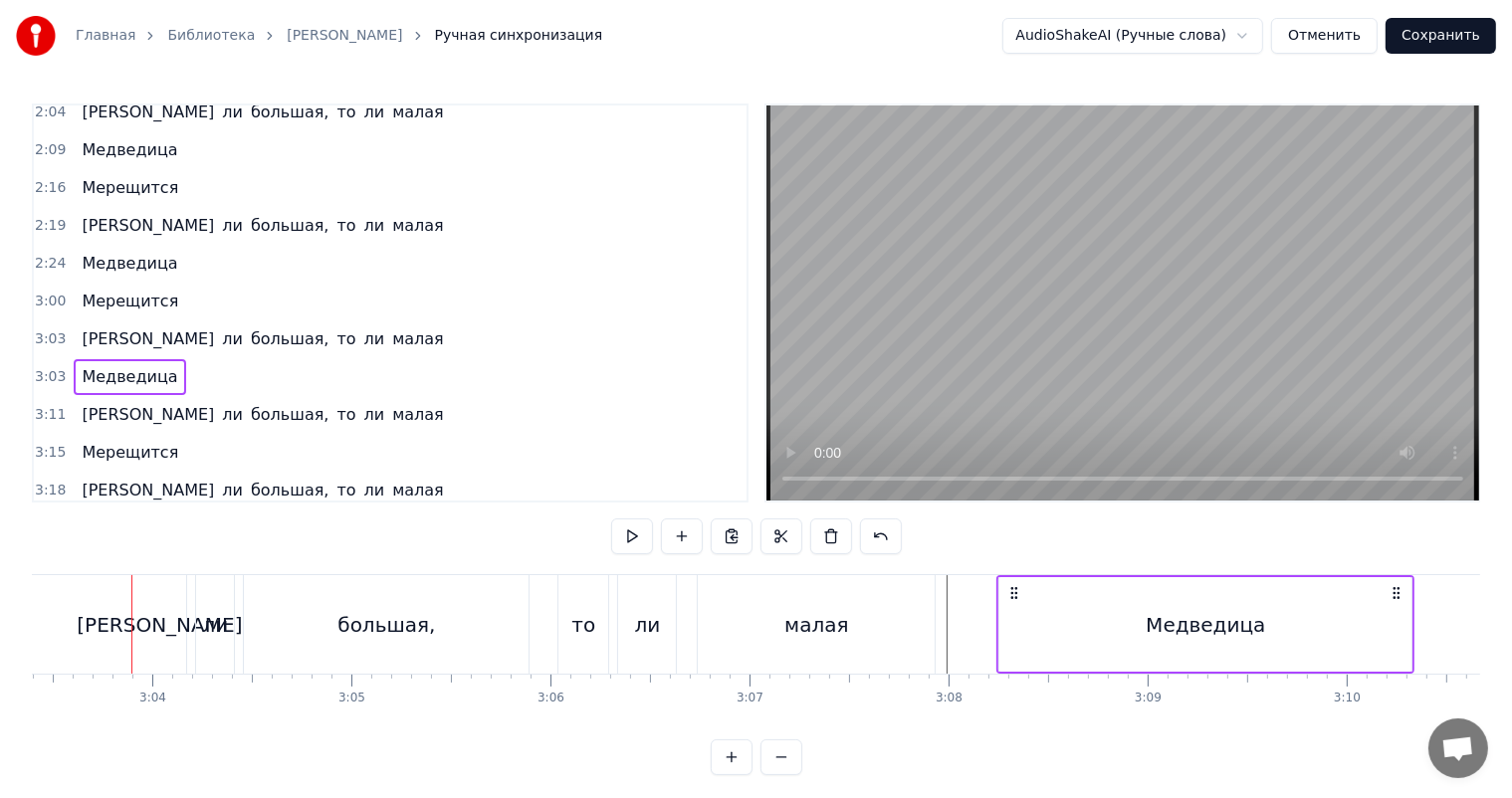
drag, startPoint x: 145, startPoint y: 589, endPoint x: 1009, endPoint y: 585, distance: 864.0
click at [1009, 585] on icon at bounding box center [1015, 593] width 16 height 16
click at [835, 637] on div "малая" at bounding box center [816, 625] width 64 height 30
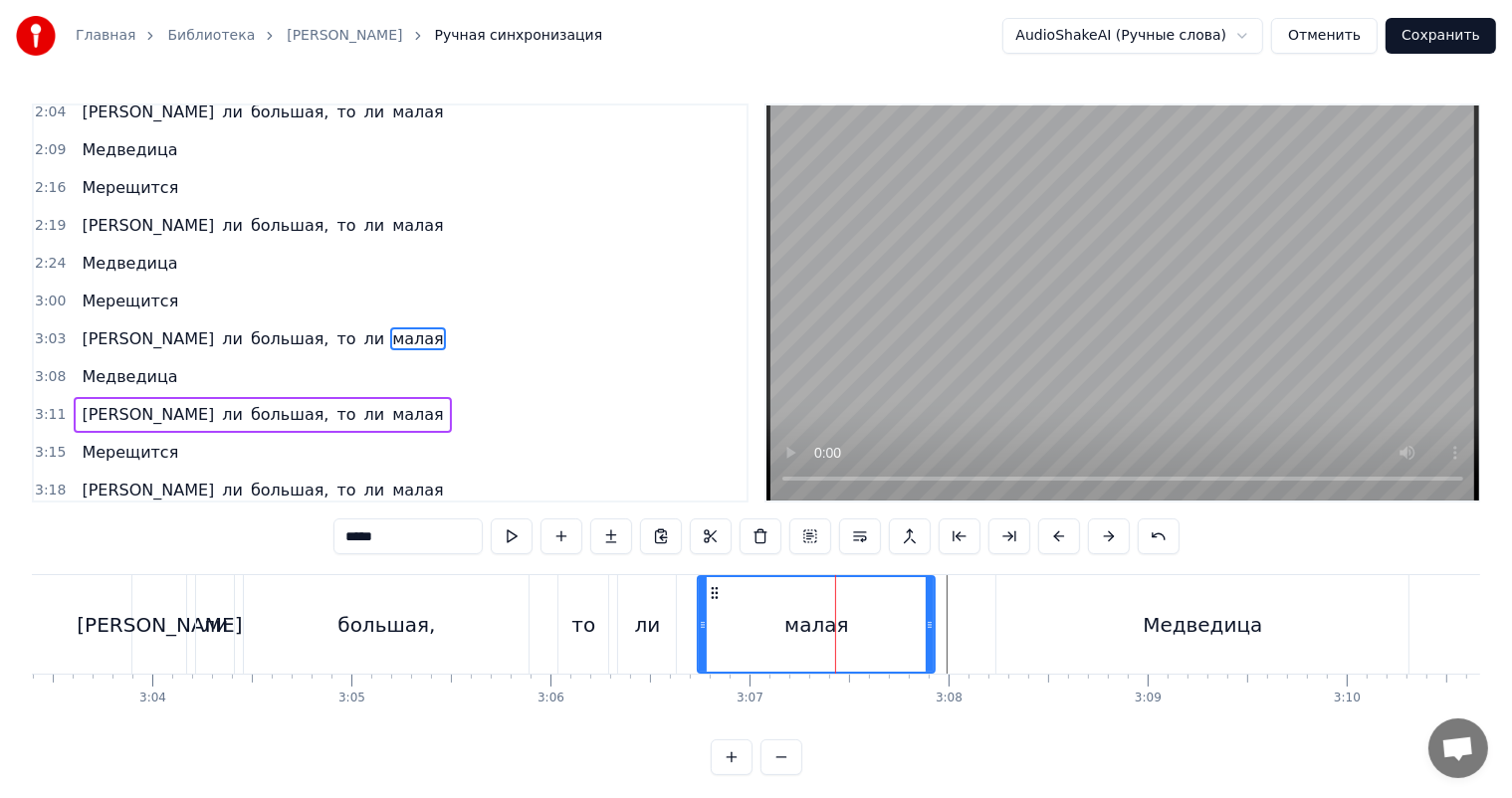
click at [1082, 272] on video at bounding box center [1123, 304] width 713 height 396
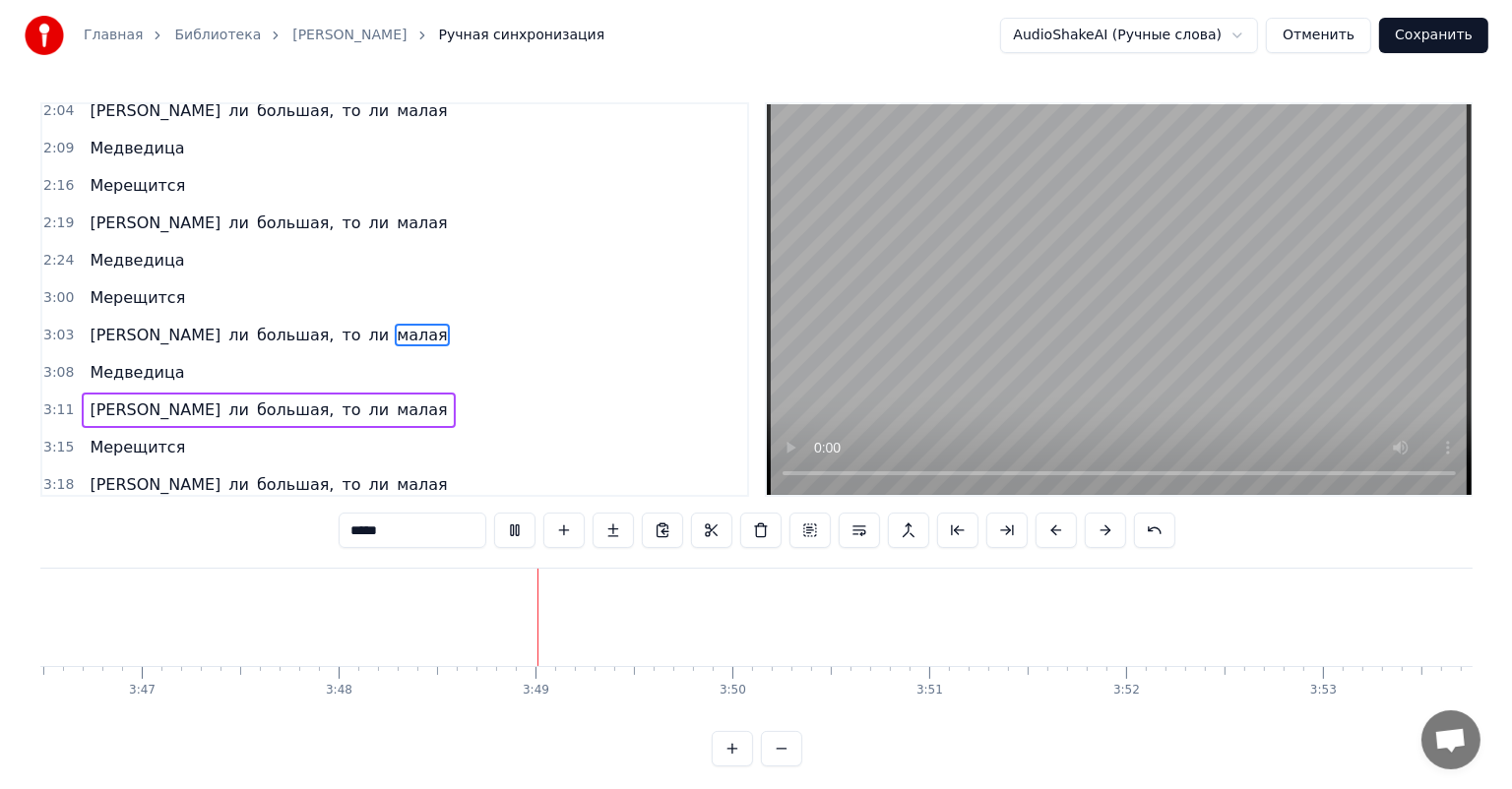
scroll to position [0, 44718]
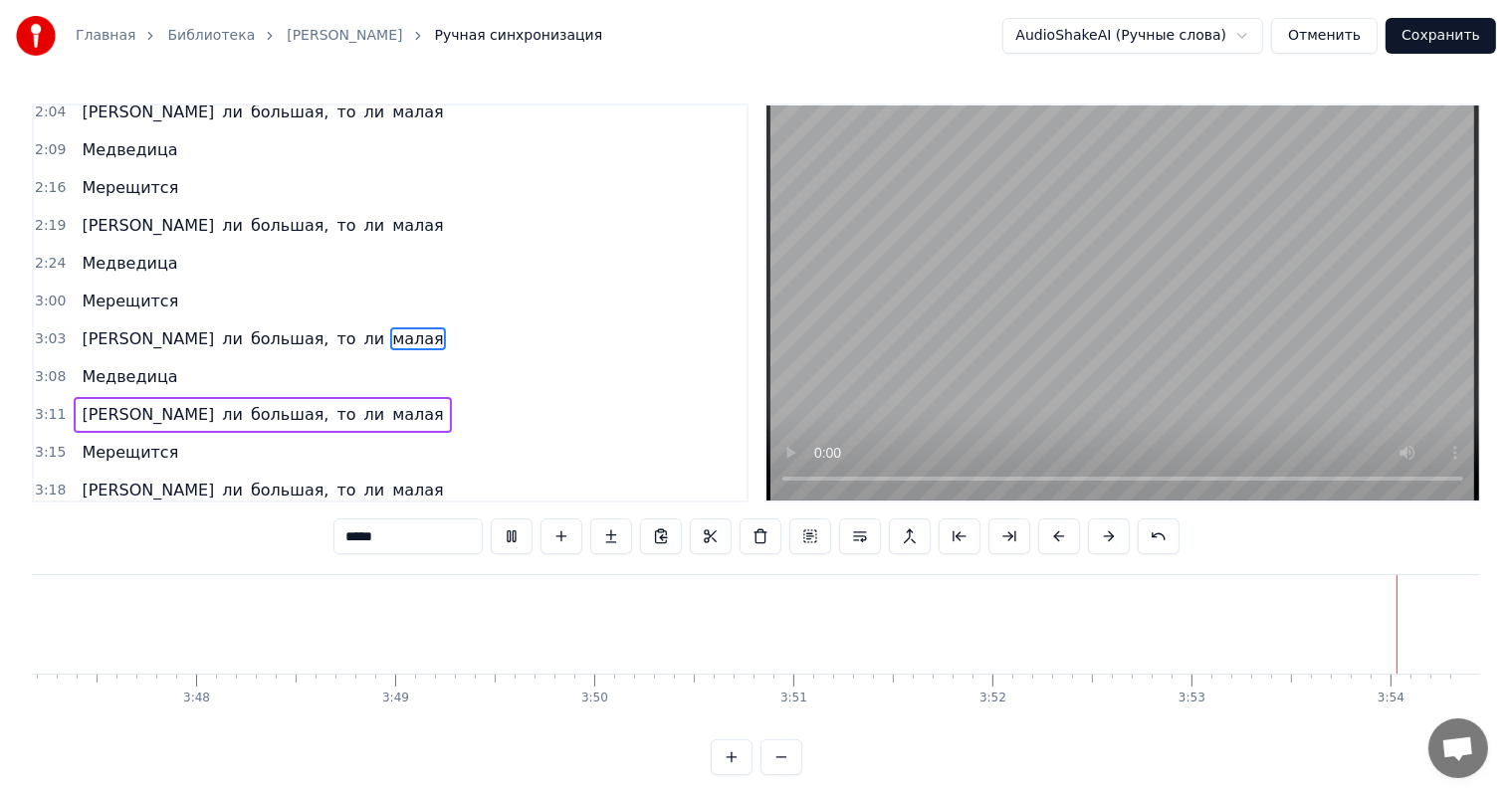
click at [1457, 46] on button "Сохранить" at bounding box center [1440, 36] width 111 height 36
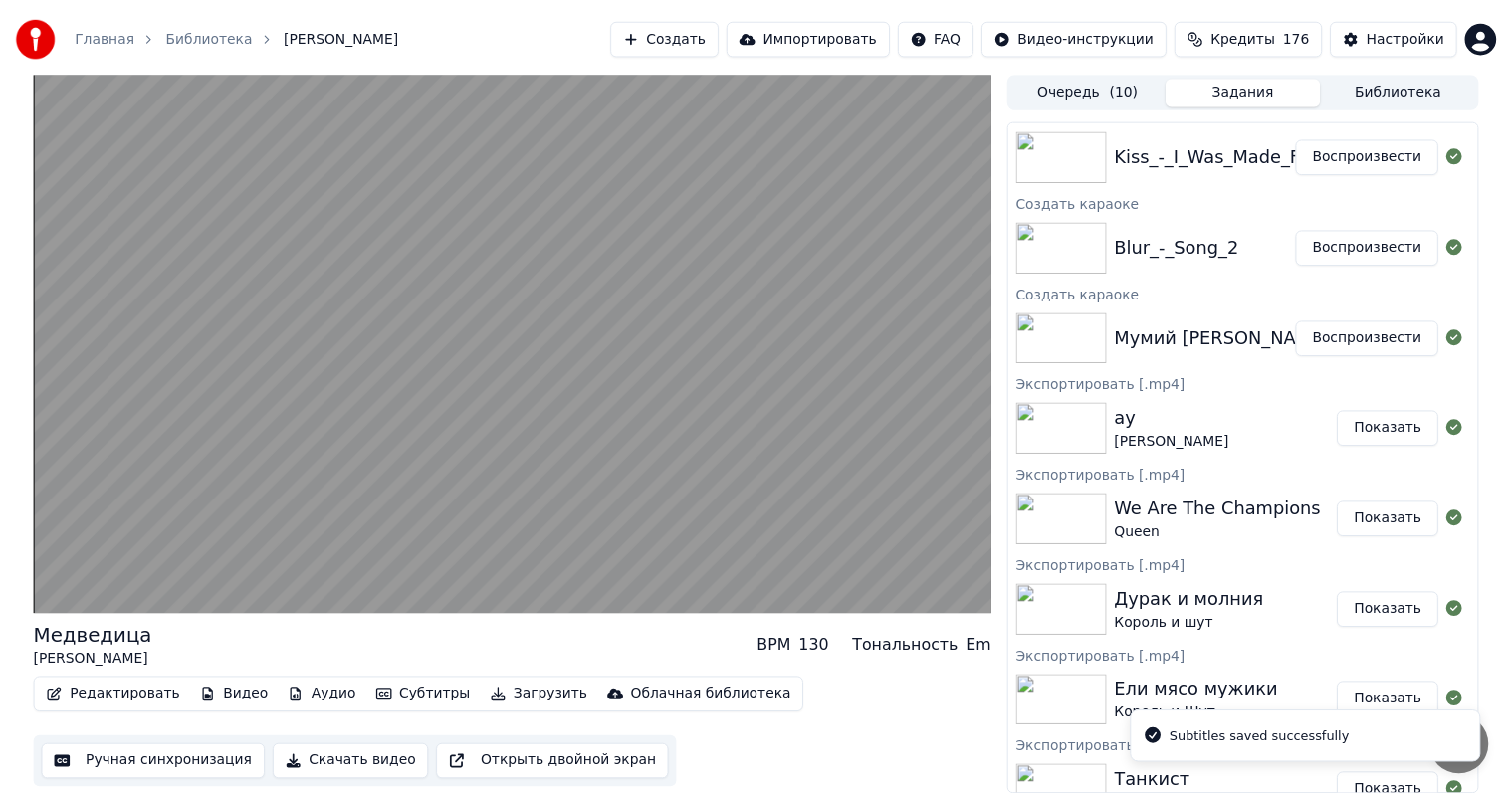
scroll to position [199, 0]
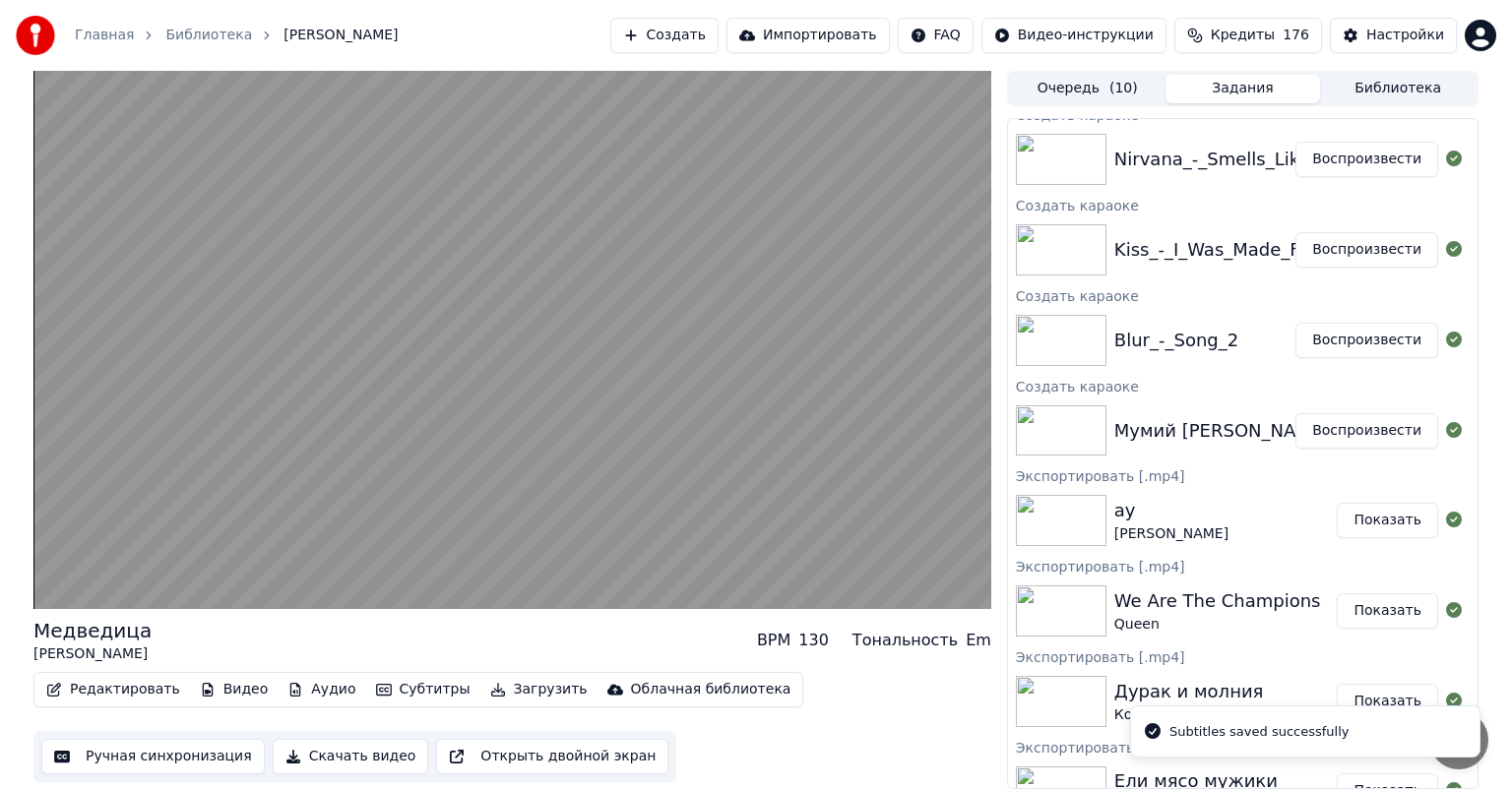
click at [1347, 333] on button "Воспроизвести" at bounding box center [1367, 341] width 143 height 36
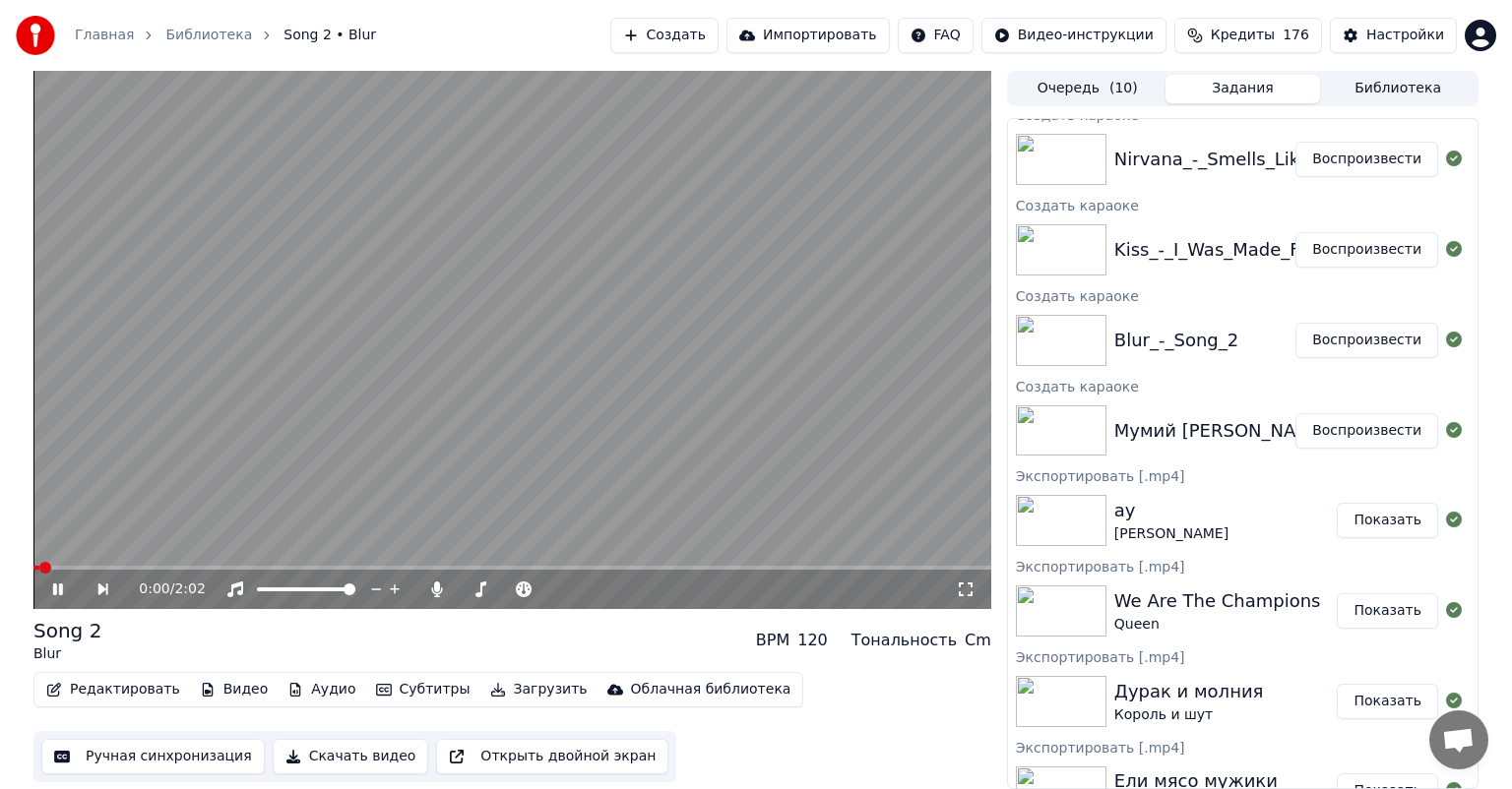
click at [131, 761] on button "Ручная синхронизация" at bounding box center [153, 756] width 223 height 36
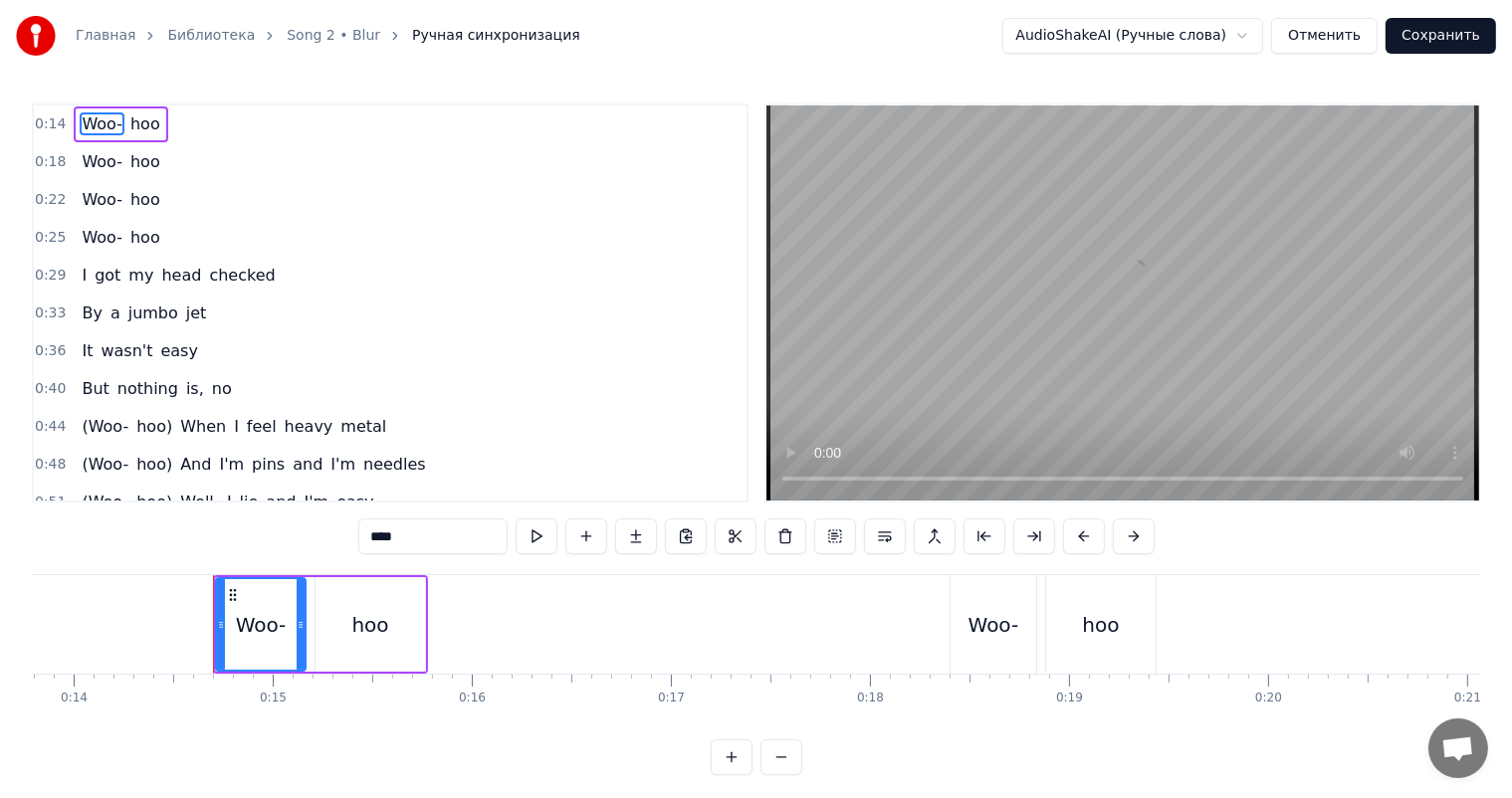
scroll to position [0, 2826]
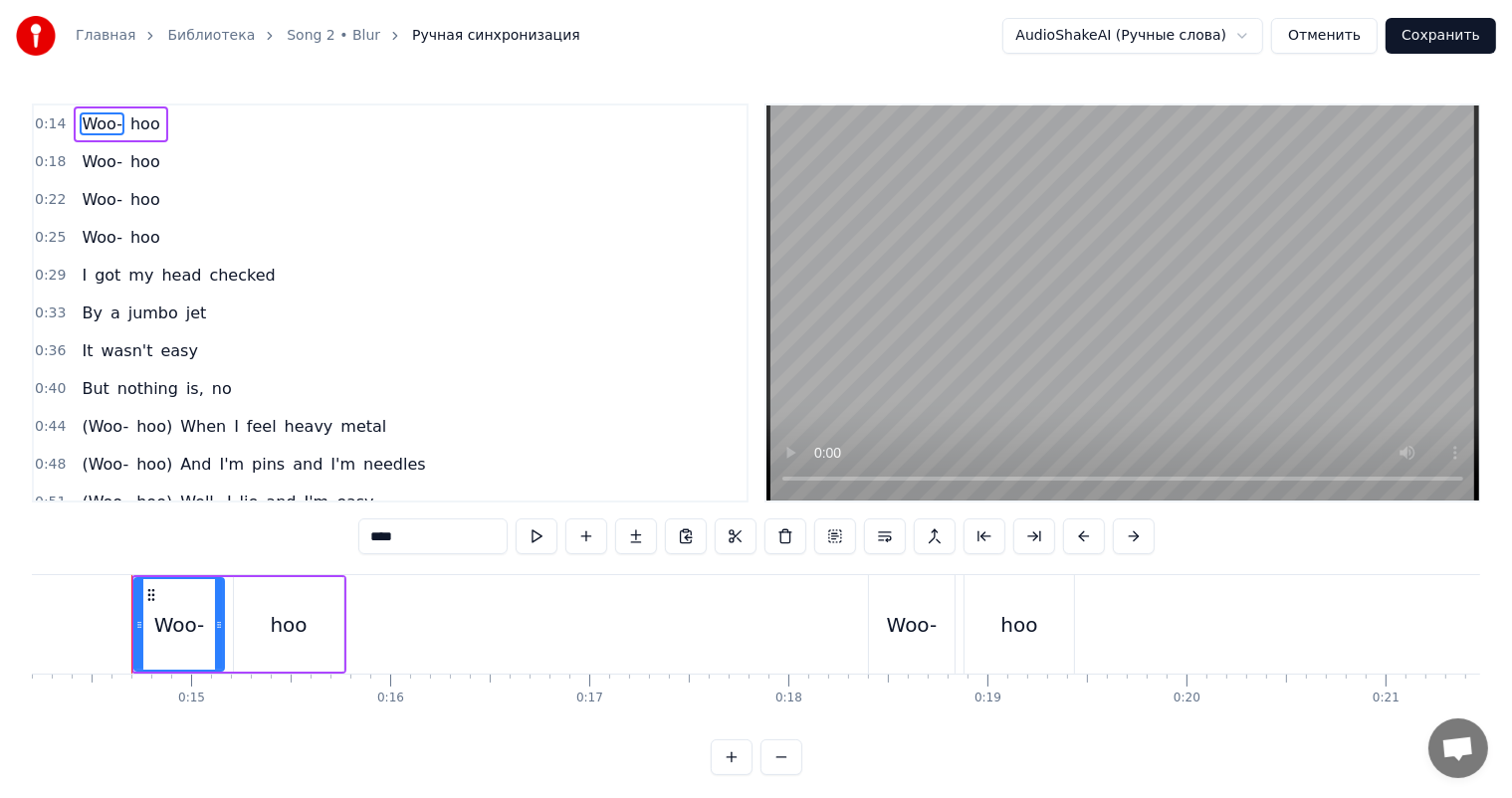
click at [1000, 333] on video at bounding box center [1123, 304] width 713 height 396
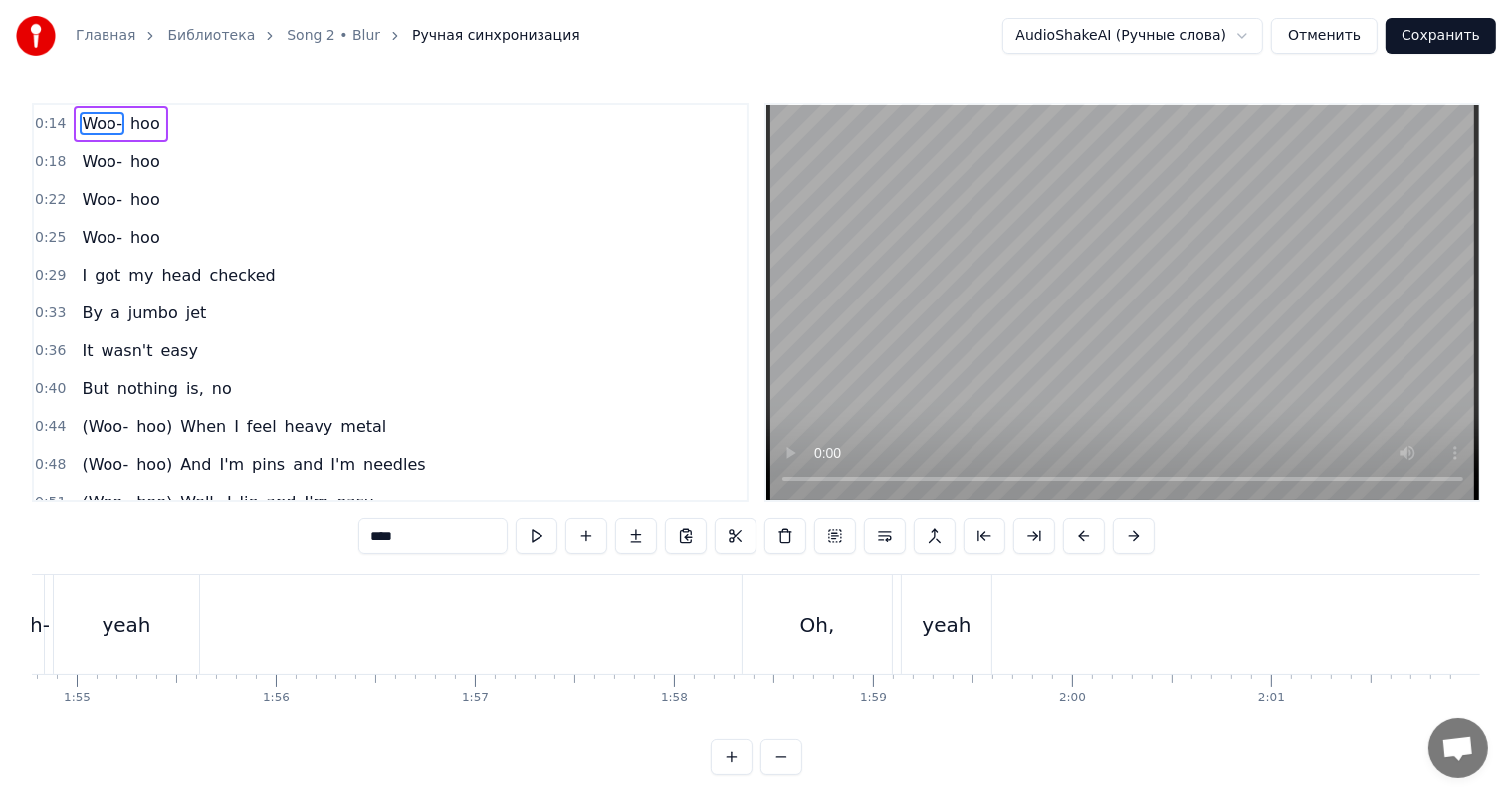
scroll to position [0, 22848]
click at [1429, 35] on button "Сохранить" at bounding box center [1440, 36] width 111 height 36
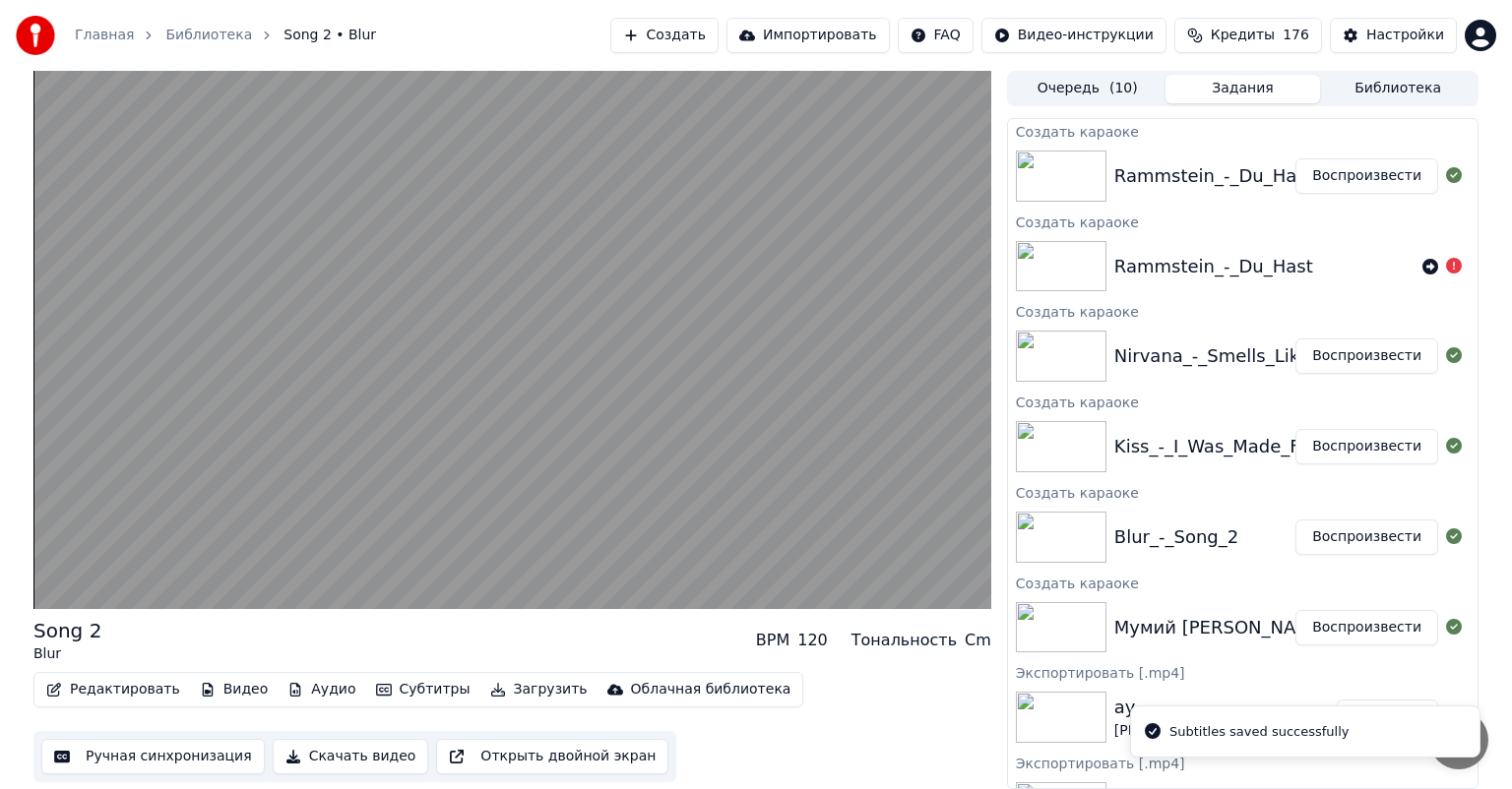
click at [1321, 450] on button "Воспроизвести" at bounding box center [1367, 447] width 143 height 36
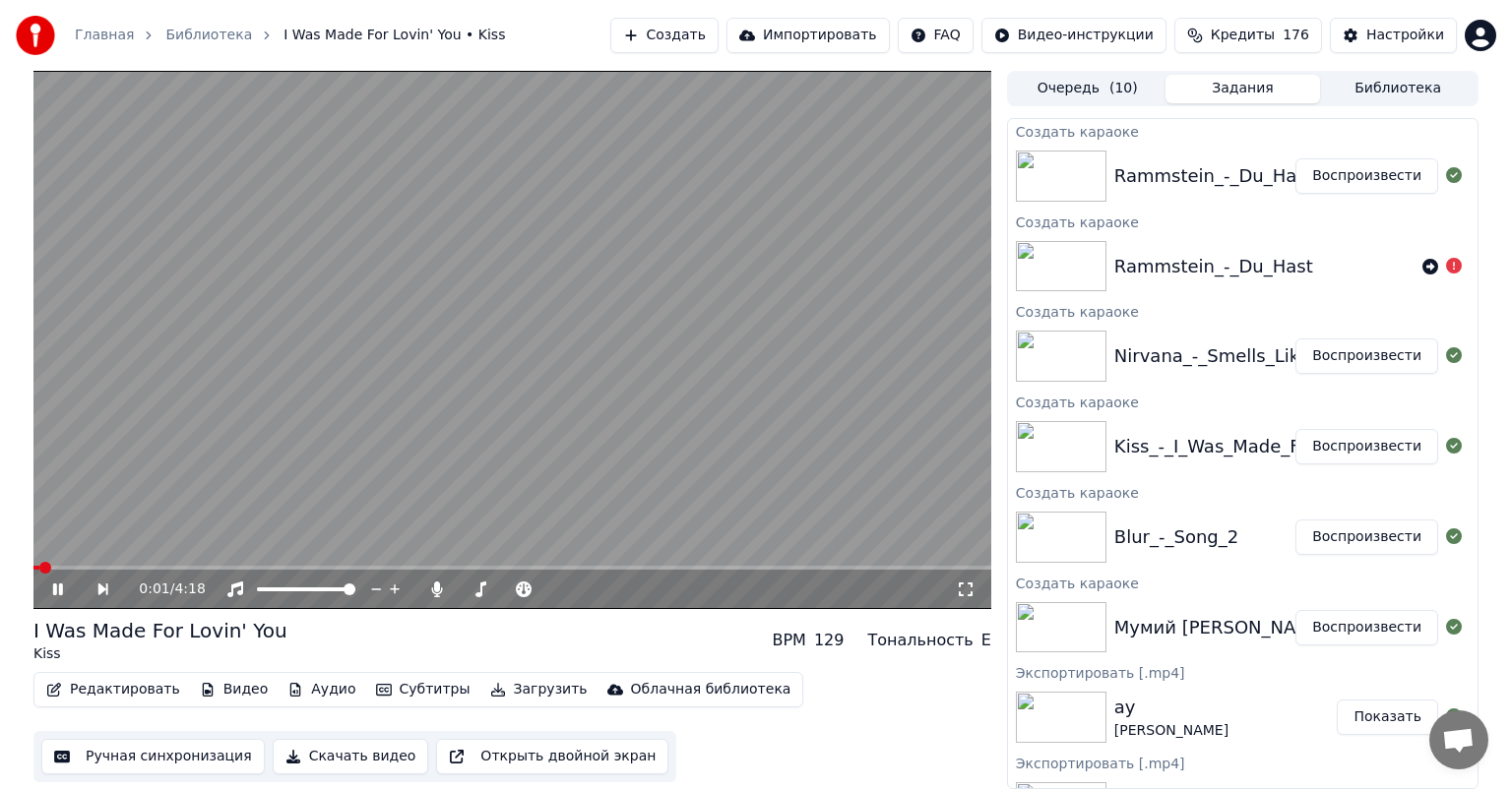
click at [149, 755] on button "Ручная синхронизация" at bounding box center [153, 756] width 223 height 36
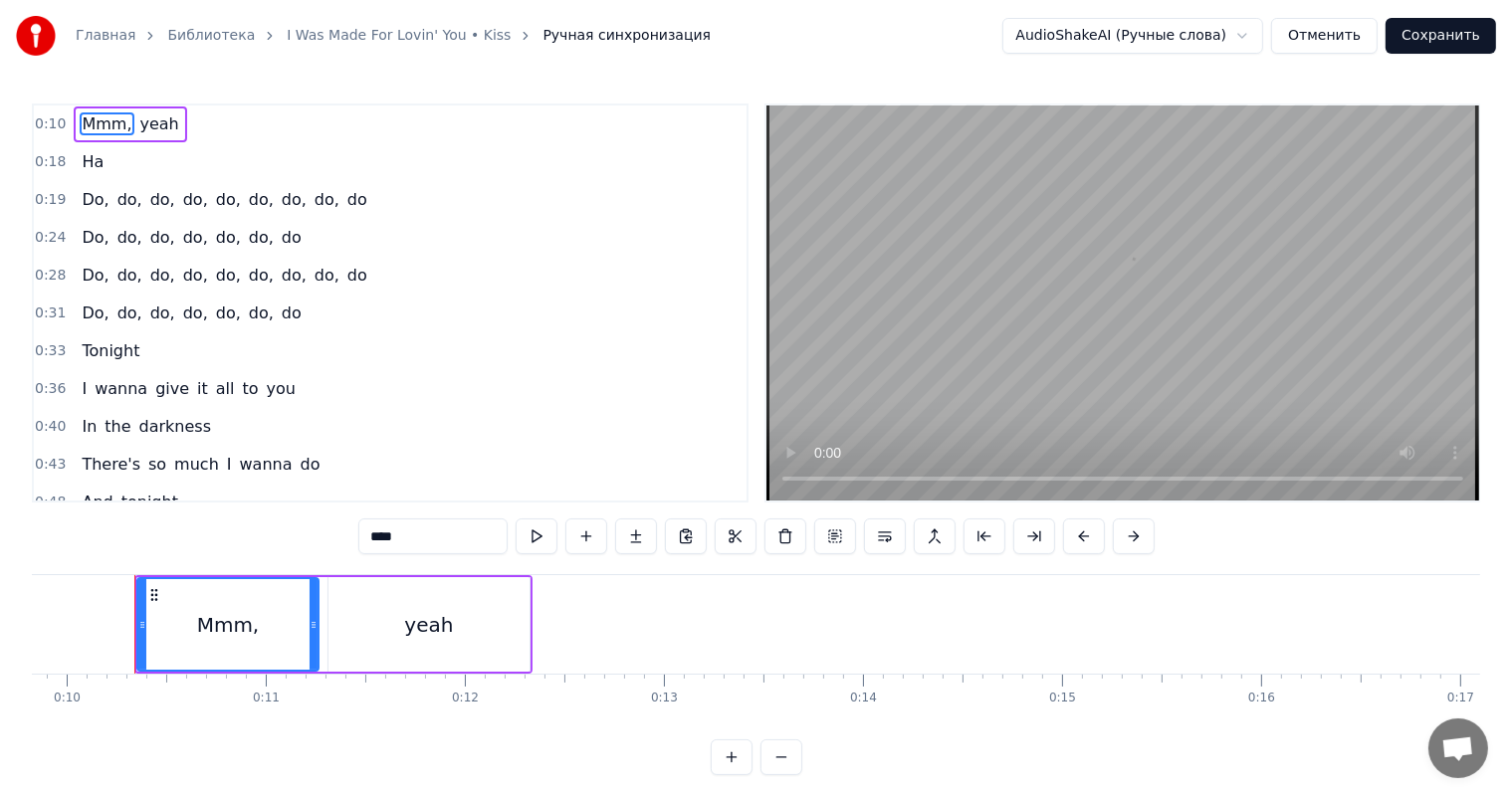
scroll to position [0, 1957]
click at [937, 199] on video at bounding box center [1123, 304] width 713 height 396
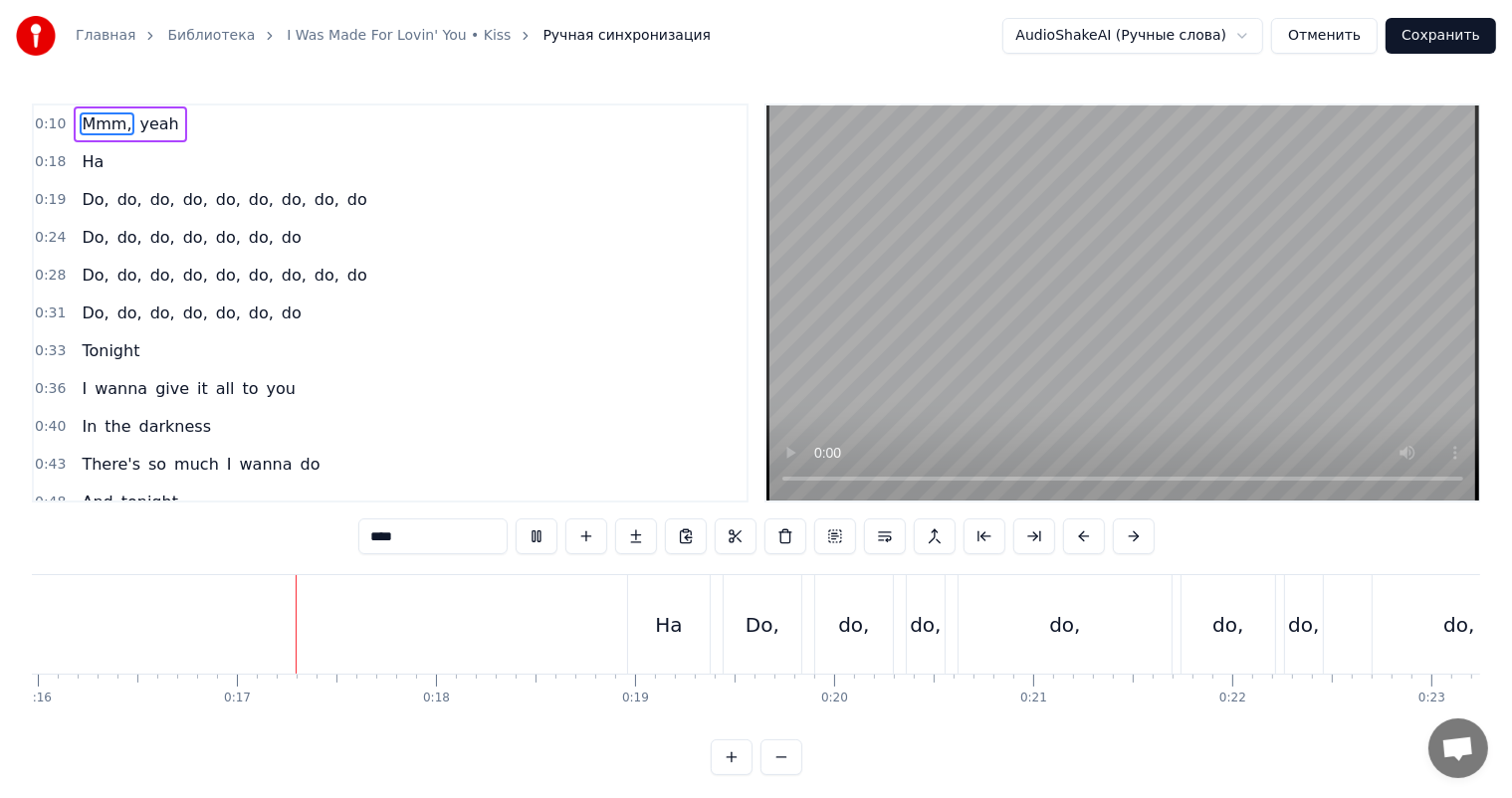
scroll to position [0, 3215]
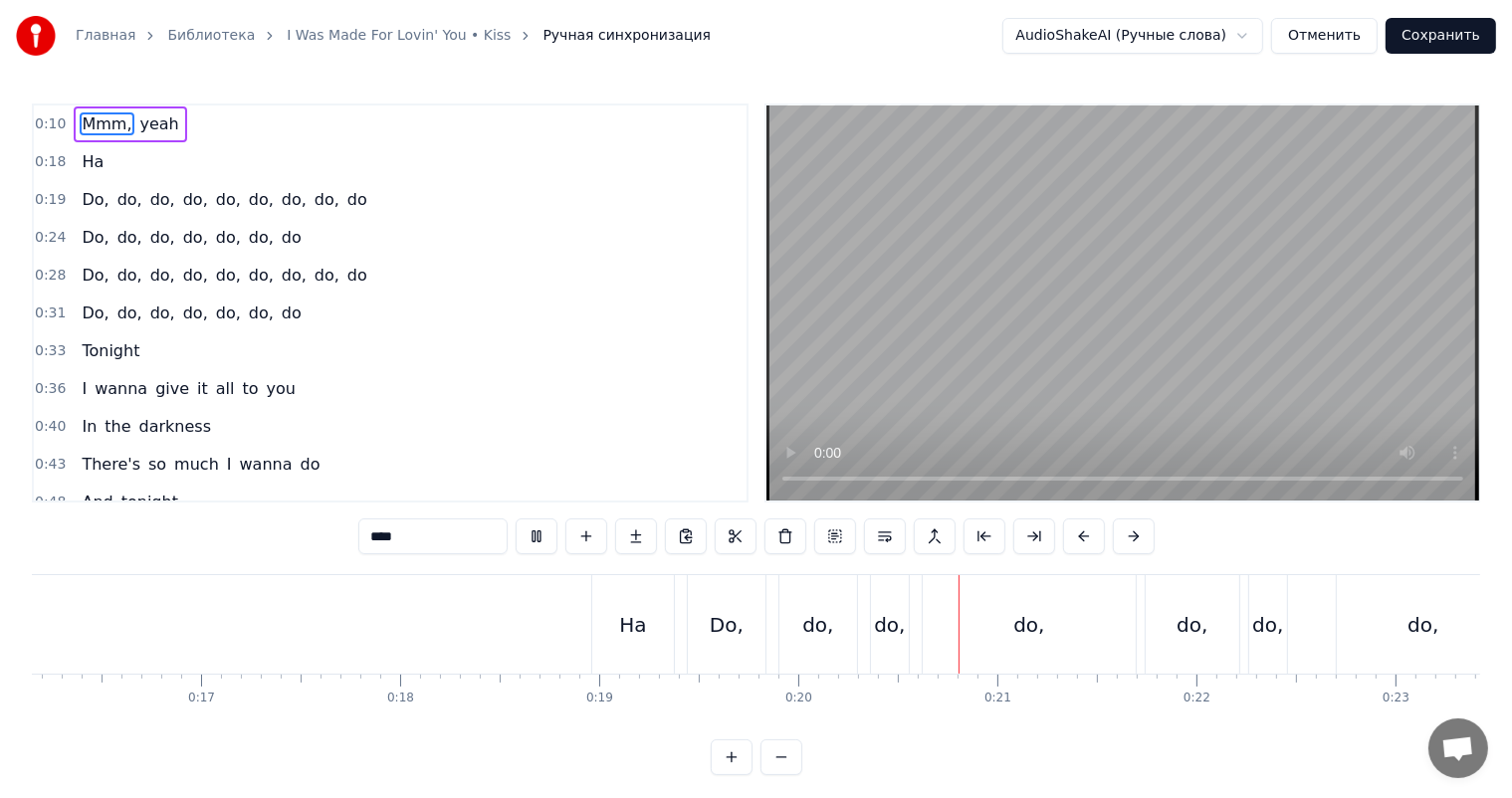
click at [1054, 275] on video at bounding box center [1123, 304] width 713 height 396
click at [611, 612] on div "Ha" at bounding box center [633, 624] width 82 height 99
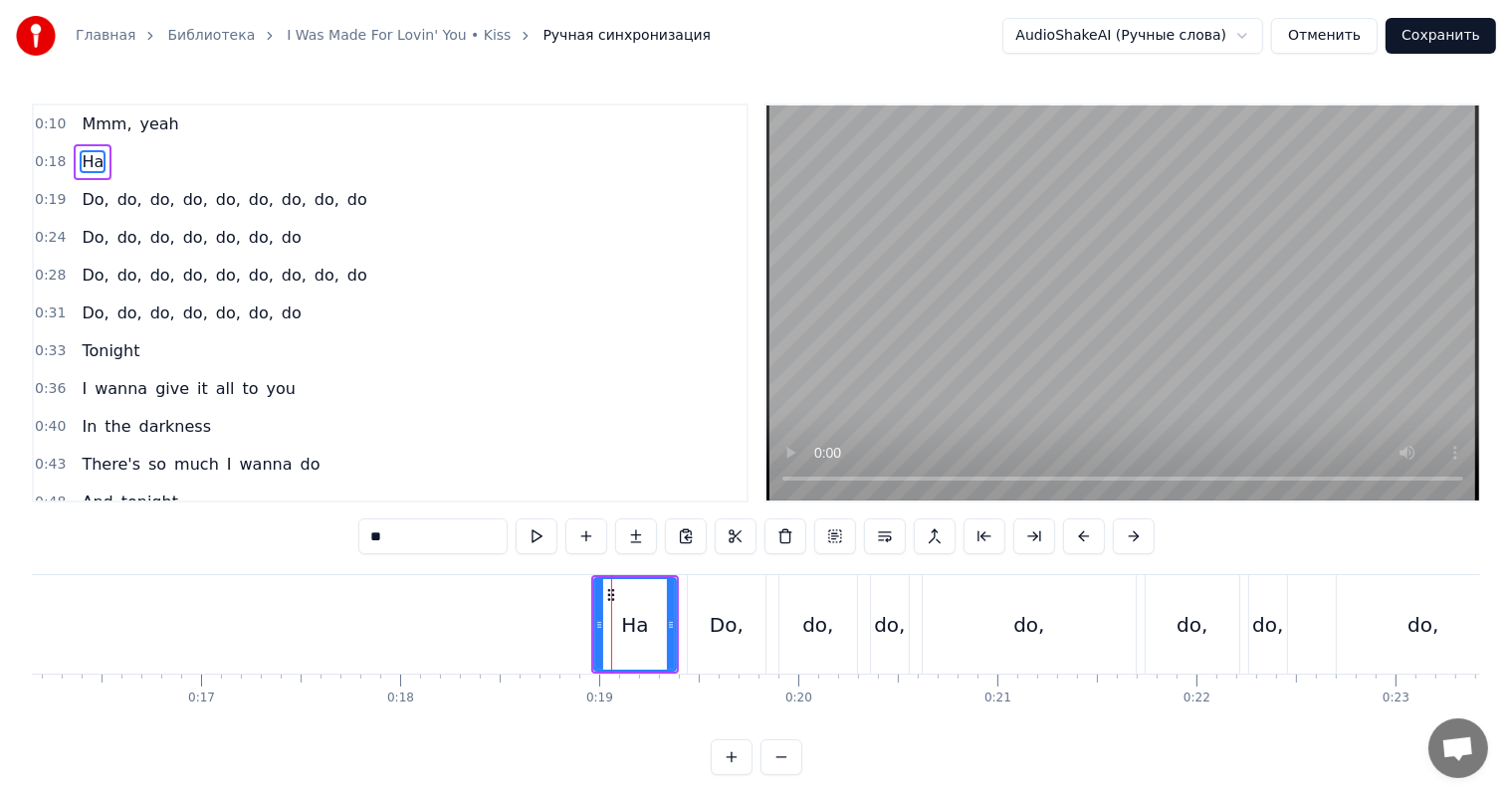
click at [669, 613] on div at bounding box center [671, 624] width 8 height 91
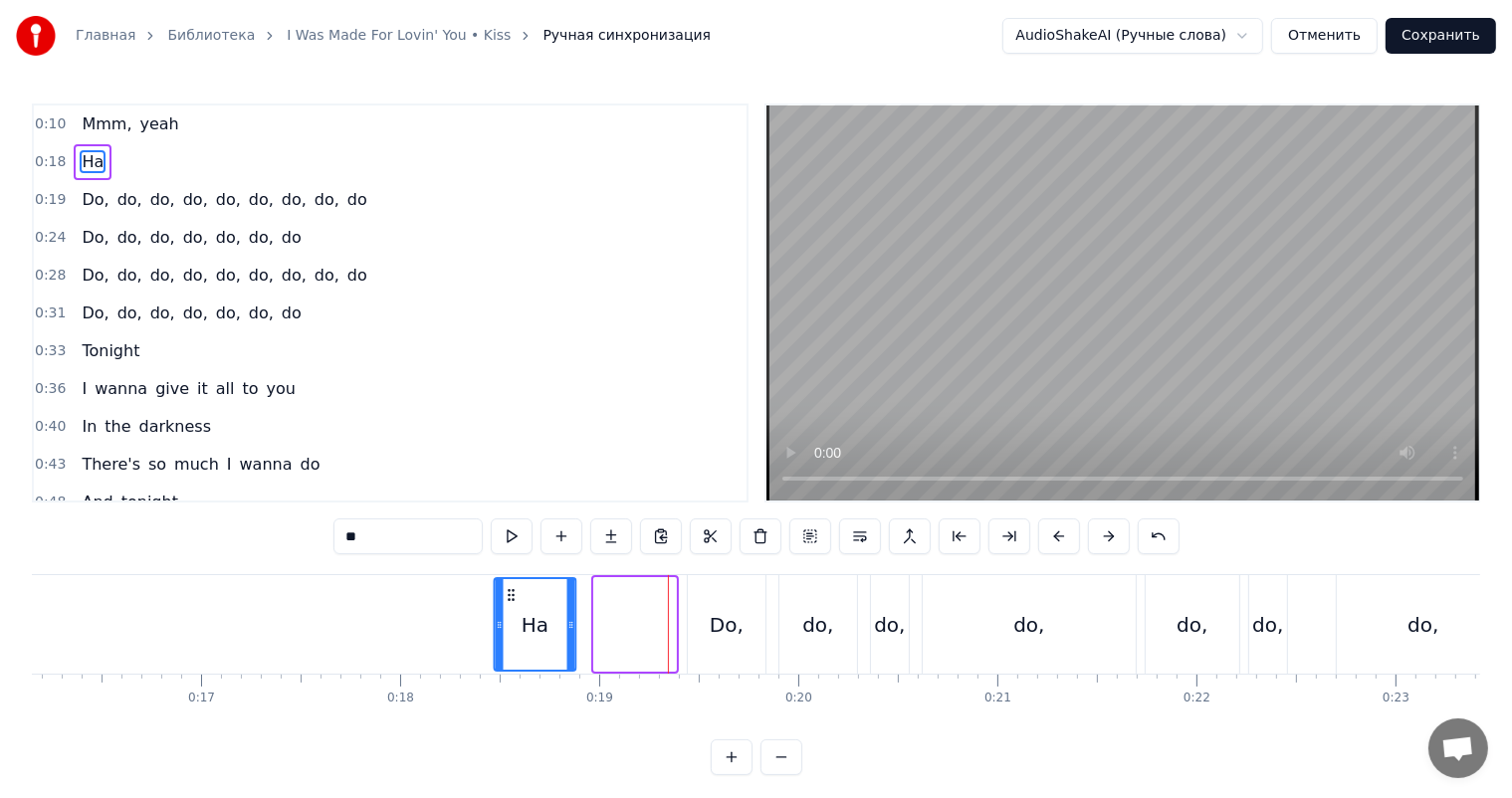
drag, startPoint x: 604, startPoint y: 593, endPoint x: 503, endPoint y: 614, distance: 103.2
click at [503, 614] on div "Ha" at bounding box center [535, 624] width 80 height 91
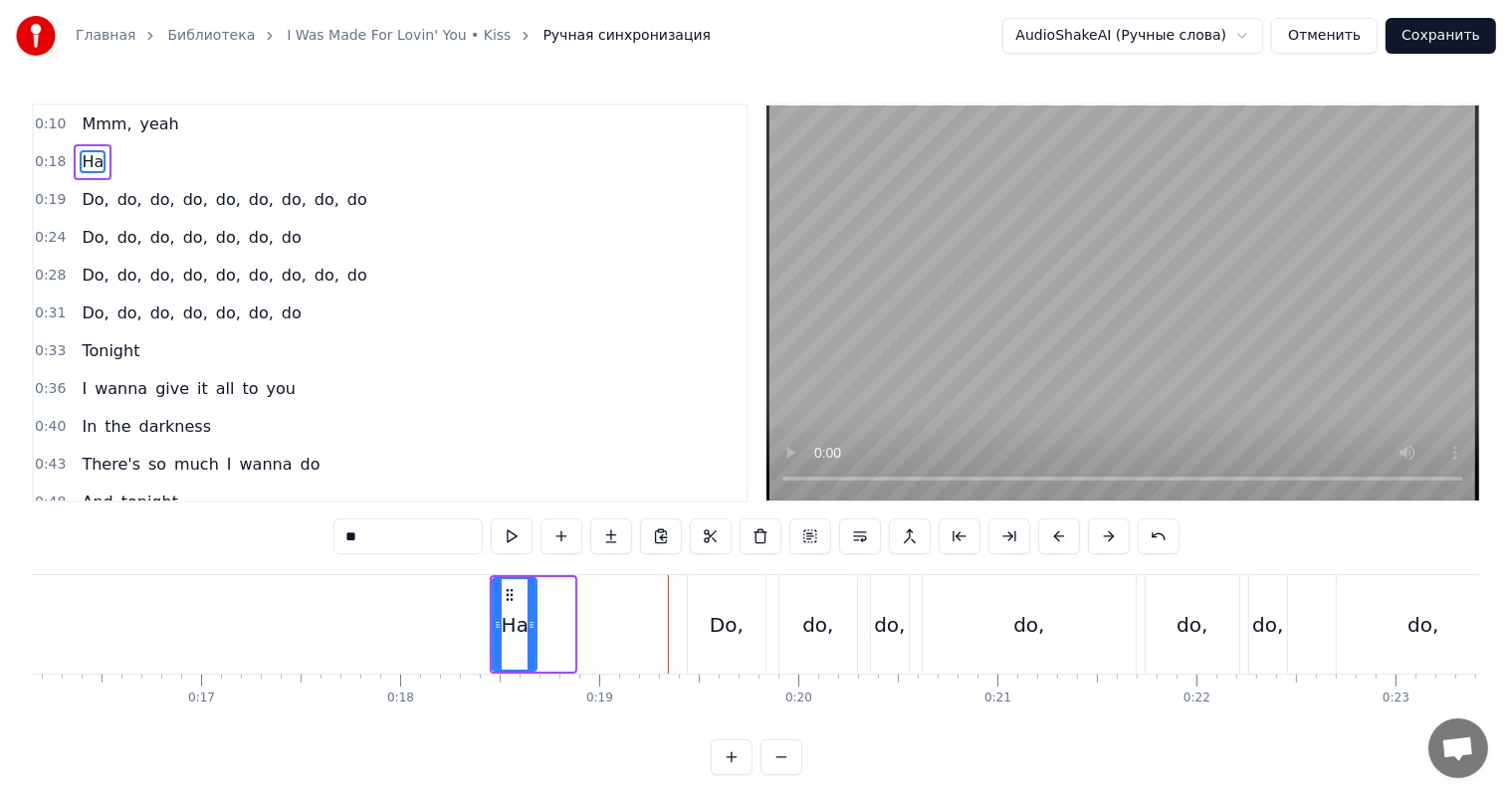
drag, startPoint x: 571, startPoint y: 611, endPoint x: 529, endPoint y: 618, distance: 42.6
click at [529, 618] on div at bounding box center [531, 624] width 8 height 91
click at [711, 604] on div "Do," at bounding box center [727, 624] width 78 height 99
type input "***"
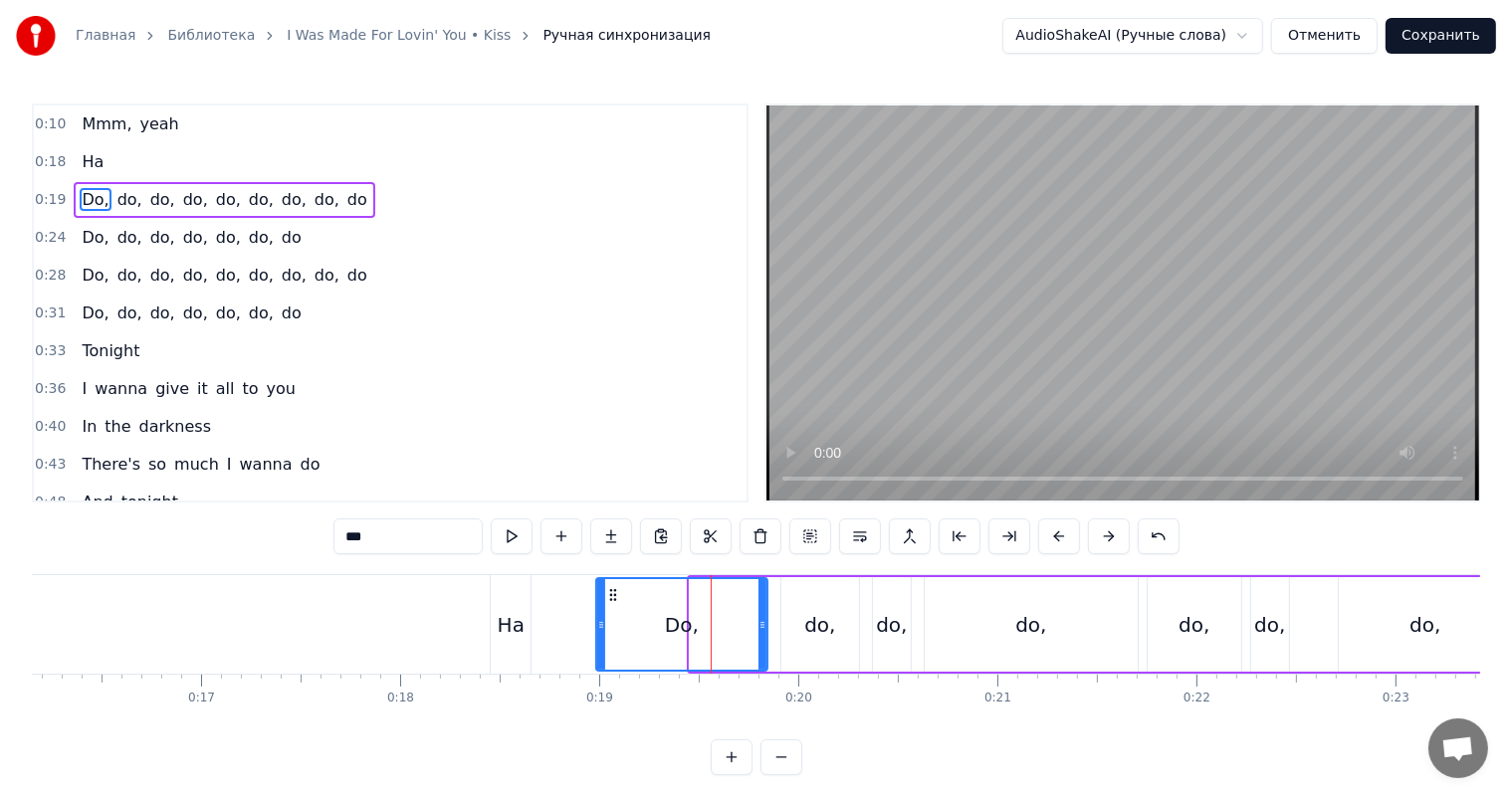
drag, startPoint x: 689, startPoint y: 613, endPoint x: 585, endPoint y: 631, distance: 105.5
click at [597, 630] on div at bounding box center [601, 624] width 8 height 91
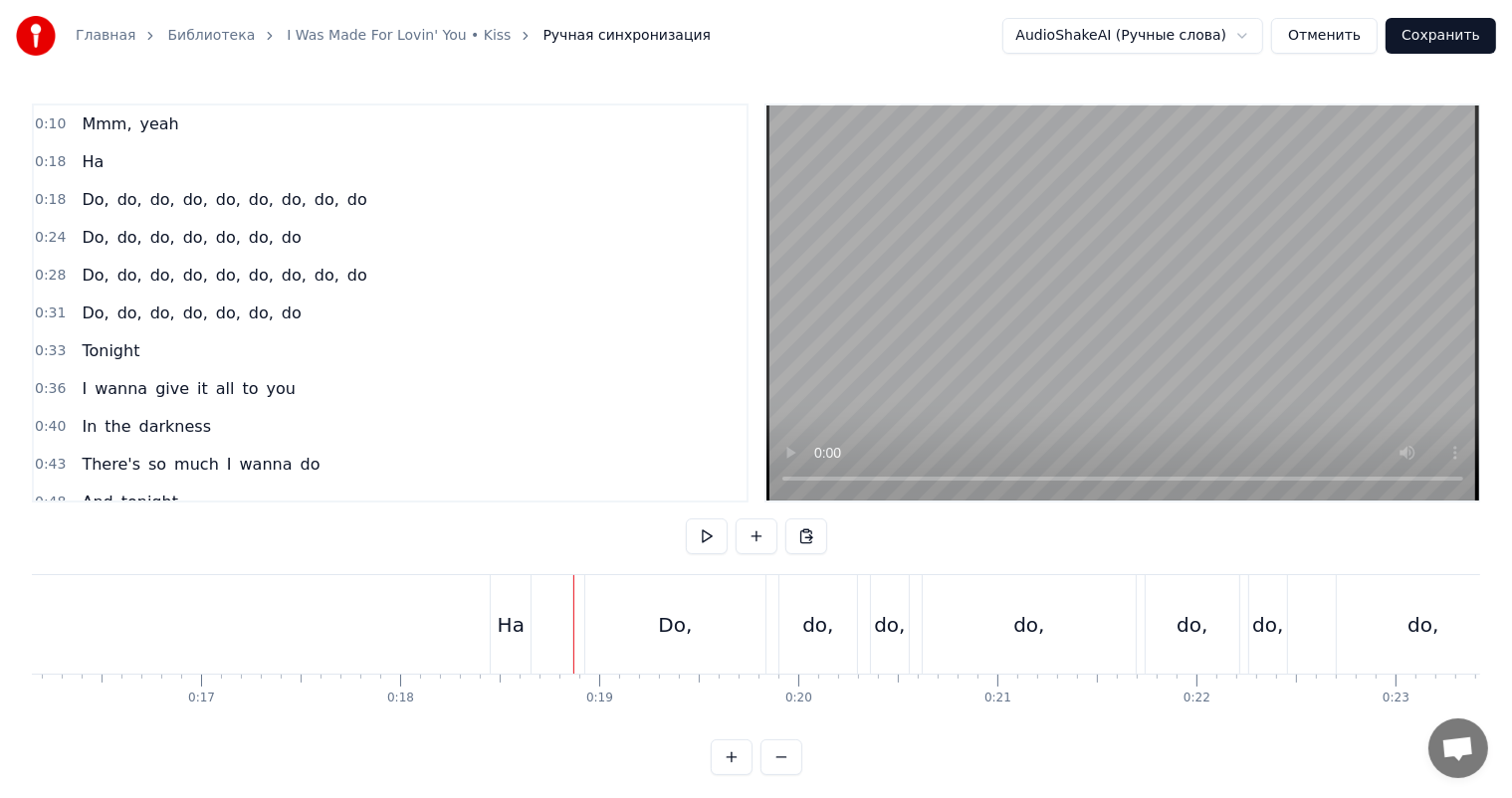
click at [961, 404] on video at bounding box center [1123, 304] width 713 height 396
click at [716, 624] on div "Do," at bounding box center [675, 624] width 180 height 99
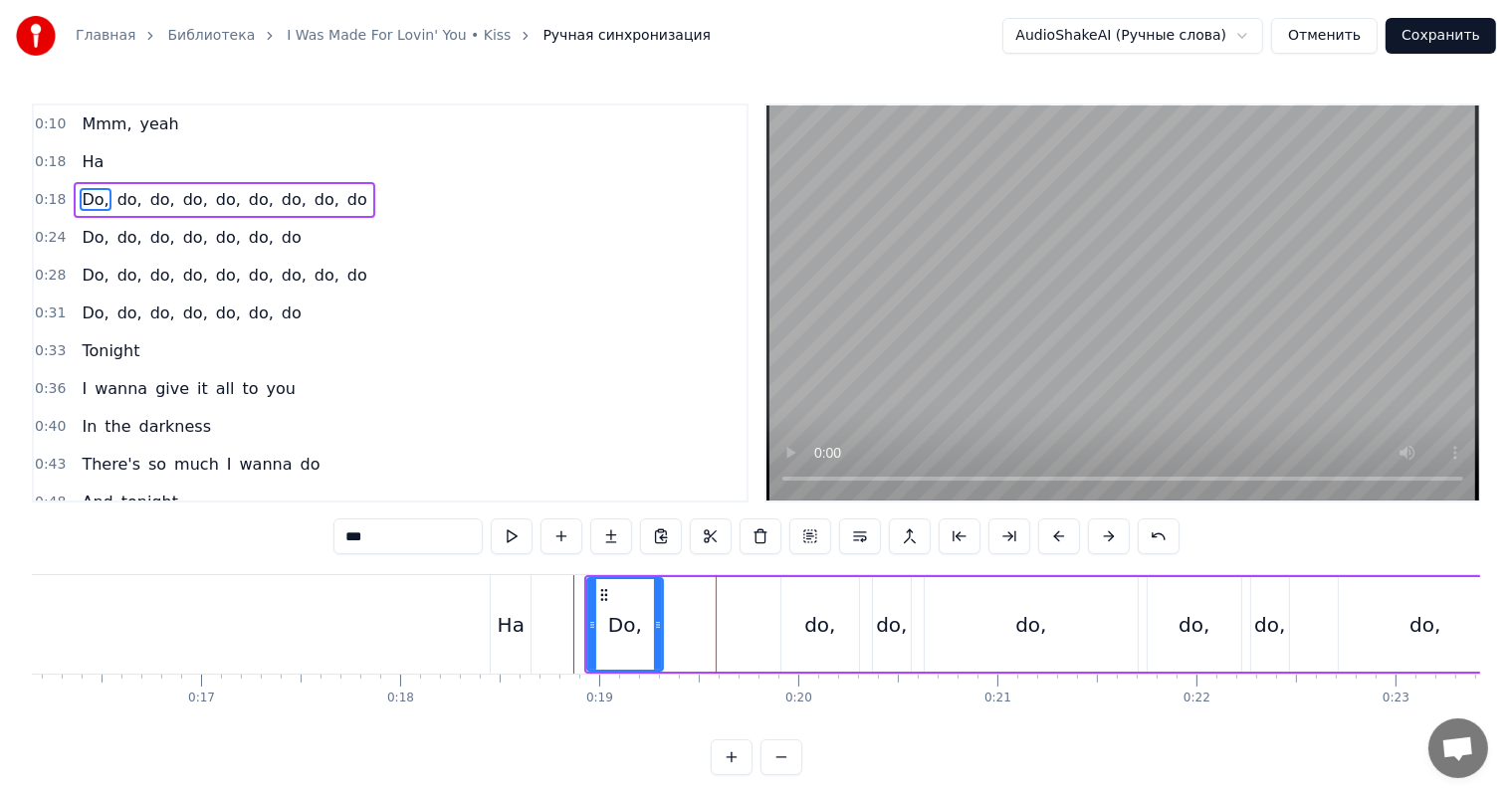
drag, startPoint x: 760, startPoint y: 624, endPoint x: 656, endPoint y: 650, distance: 107.2
click at [656, 650] on div at bounding box center [658, 624] width 8 height 91
click at [820, 595] on div "do," at bounding box center [820, 624] width 78 height 95
type input "***"
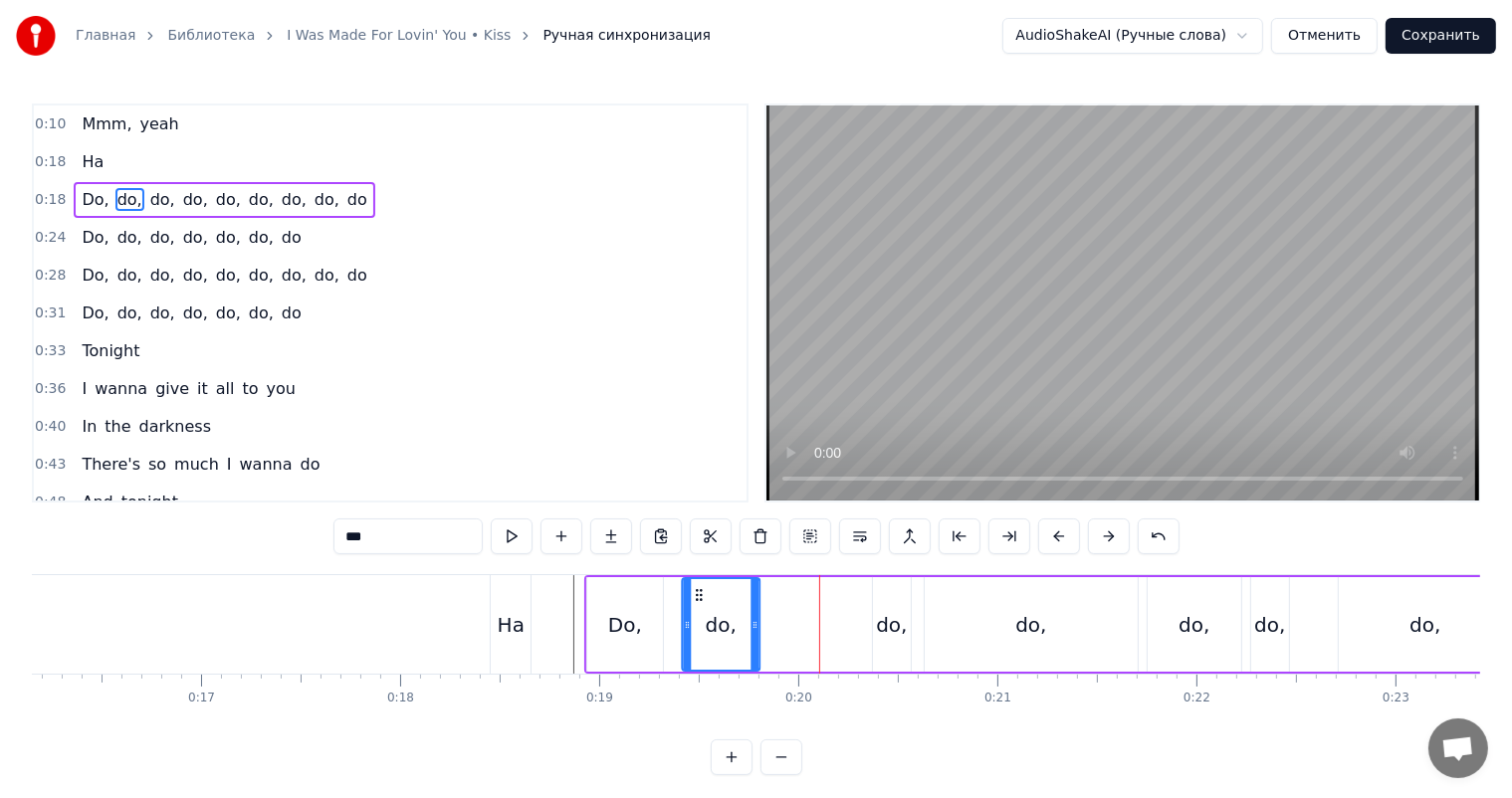
drag, startPoint x: 792, startPoint y: 586, endPoint x: 700, endPoint y: 605, distance: 93.9
click at [700, 605] on div "do," at bounding box center [722, 624] width 76 height 91
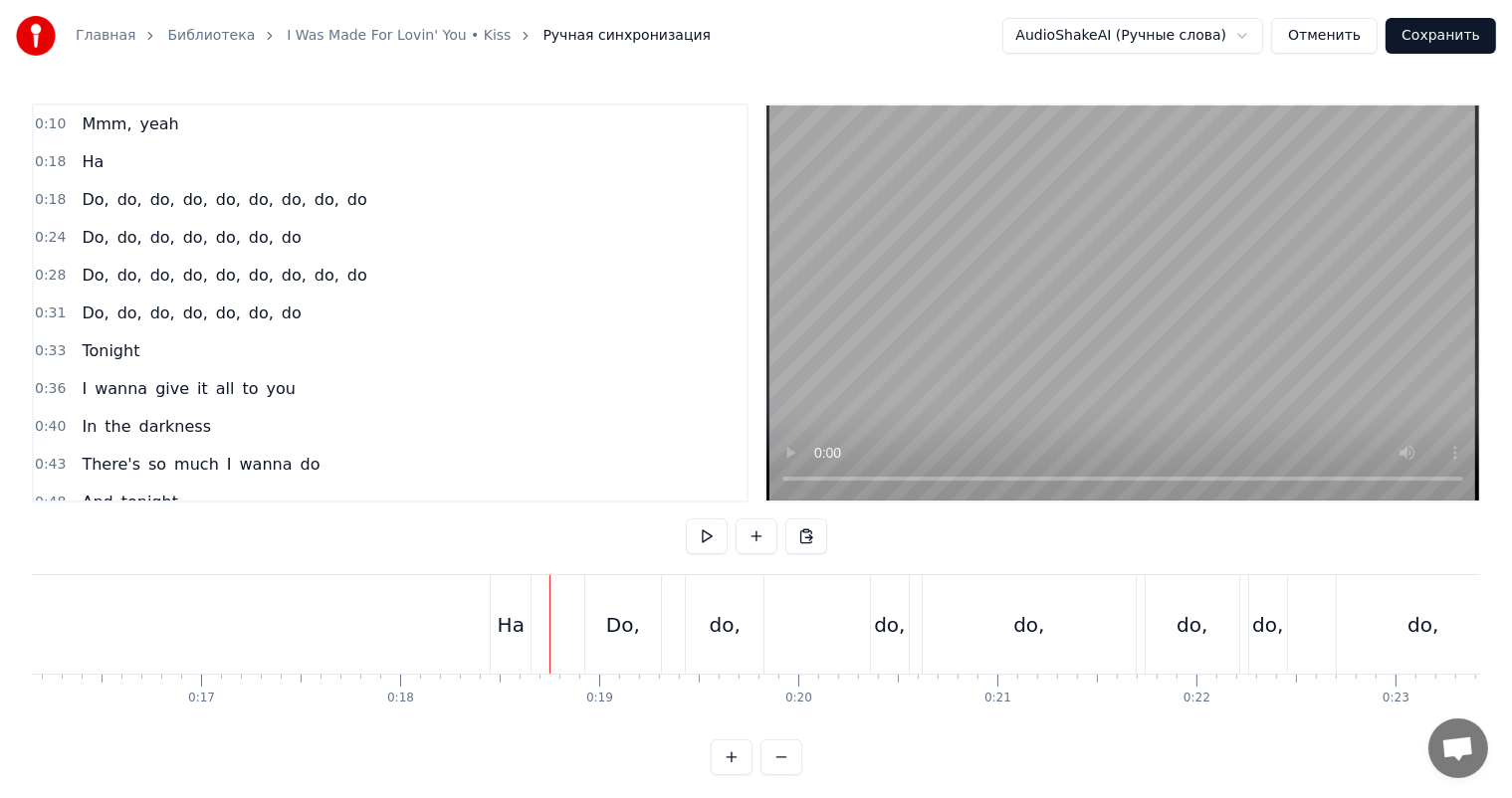
click at [1141, 307] on video at bounding box center [1123, 304] width 713 height 396
click at [873, 617] on div "do," at bounding box center [890, 624] width 38 height 99
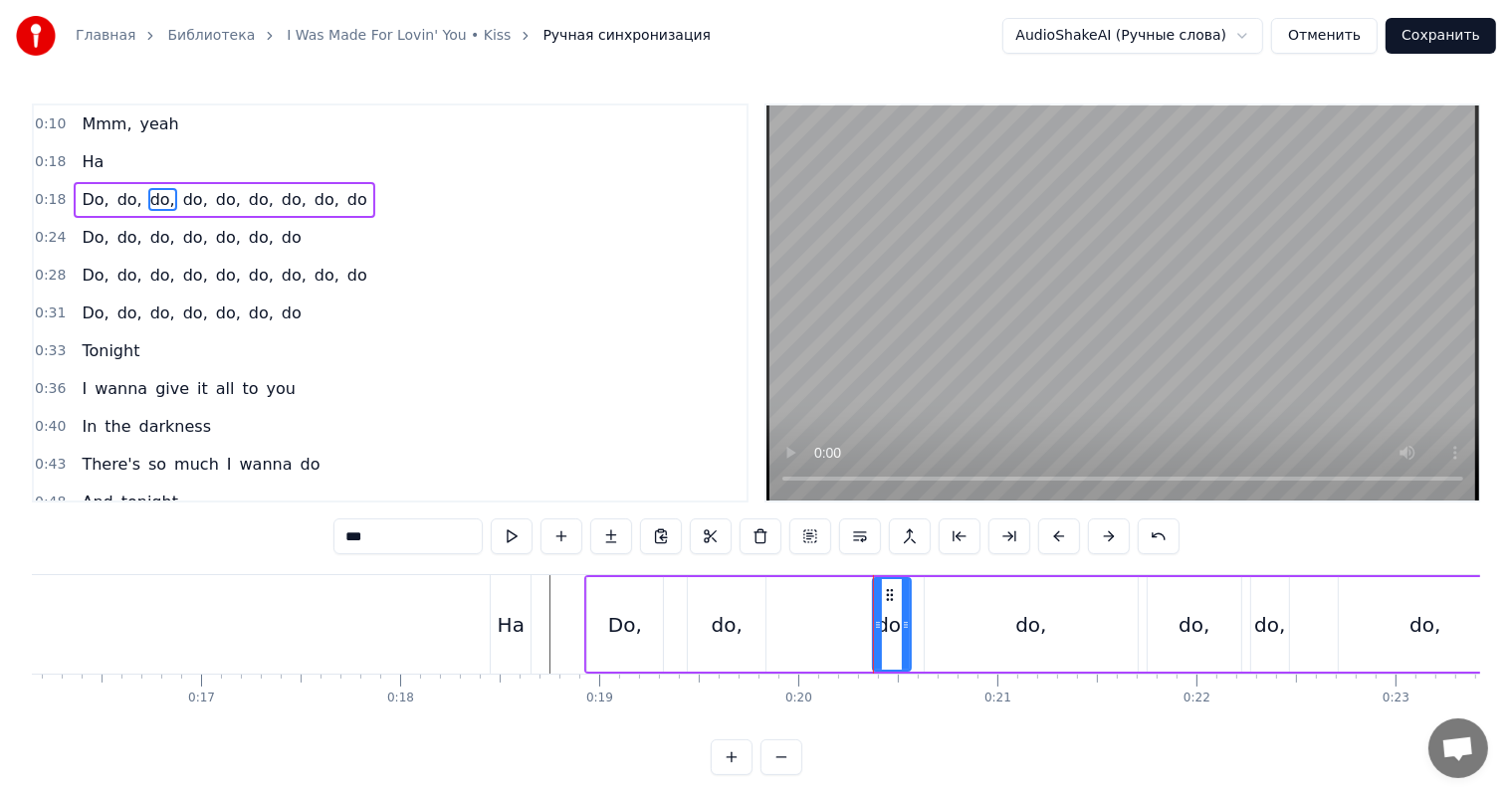
drag, startPoint x: 872, startPoint y: 605, endPoint x: 788, endPoint y: 617, distance: 84.9
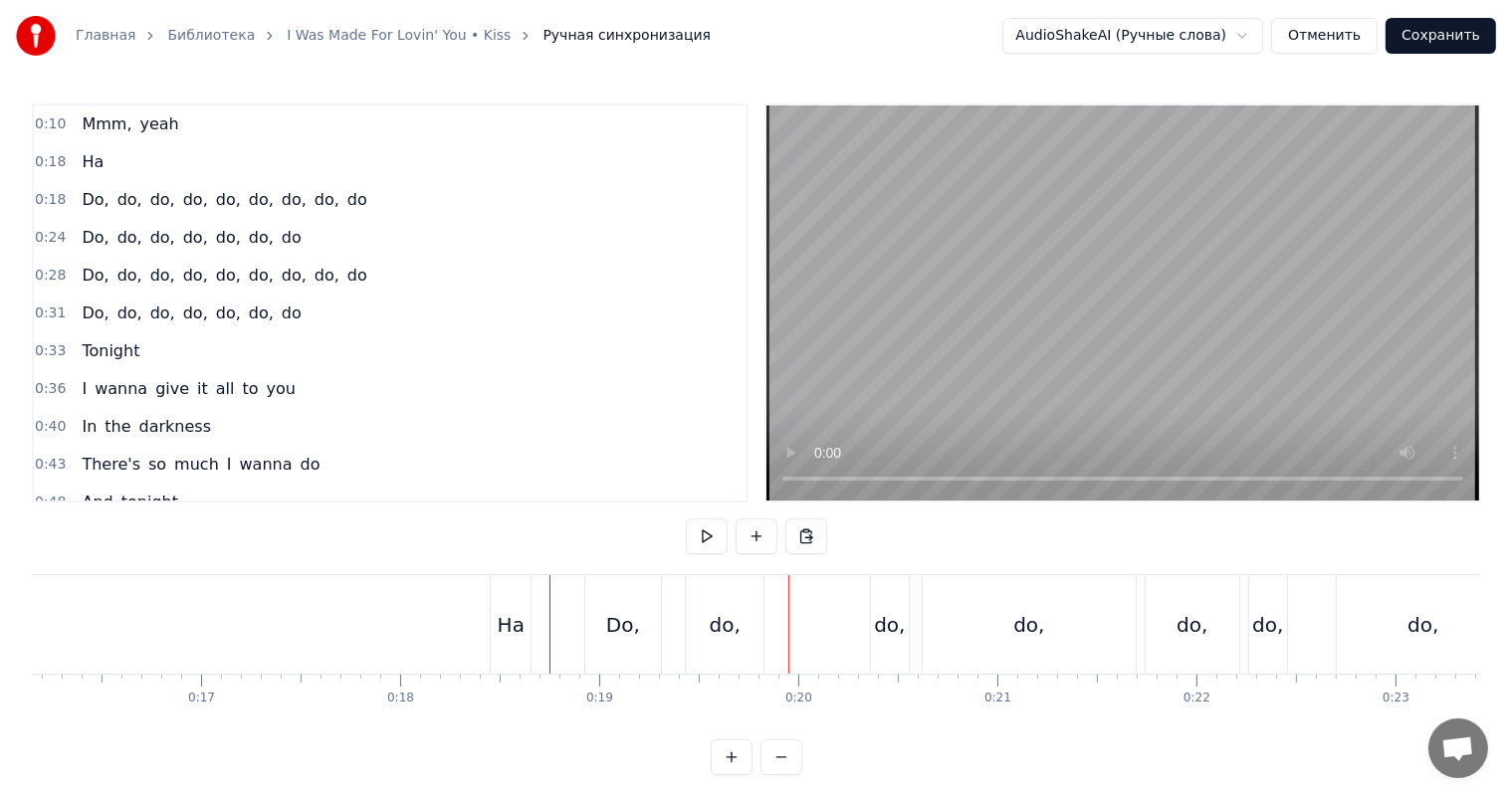
click at [892, 602] on div "do," at bounding box center [890, 624] width 38 height 99
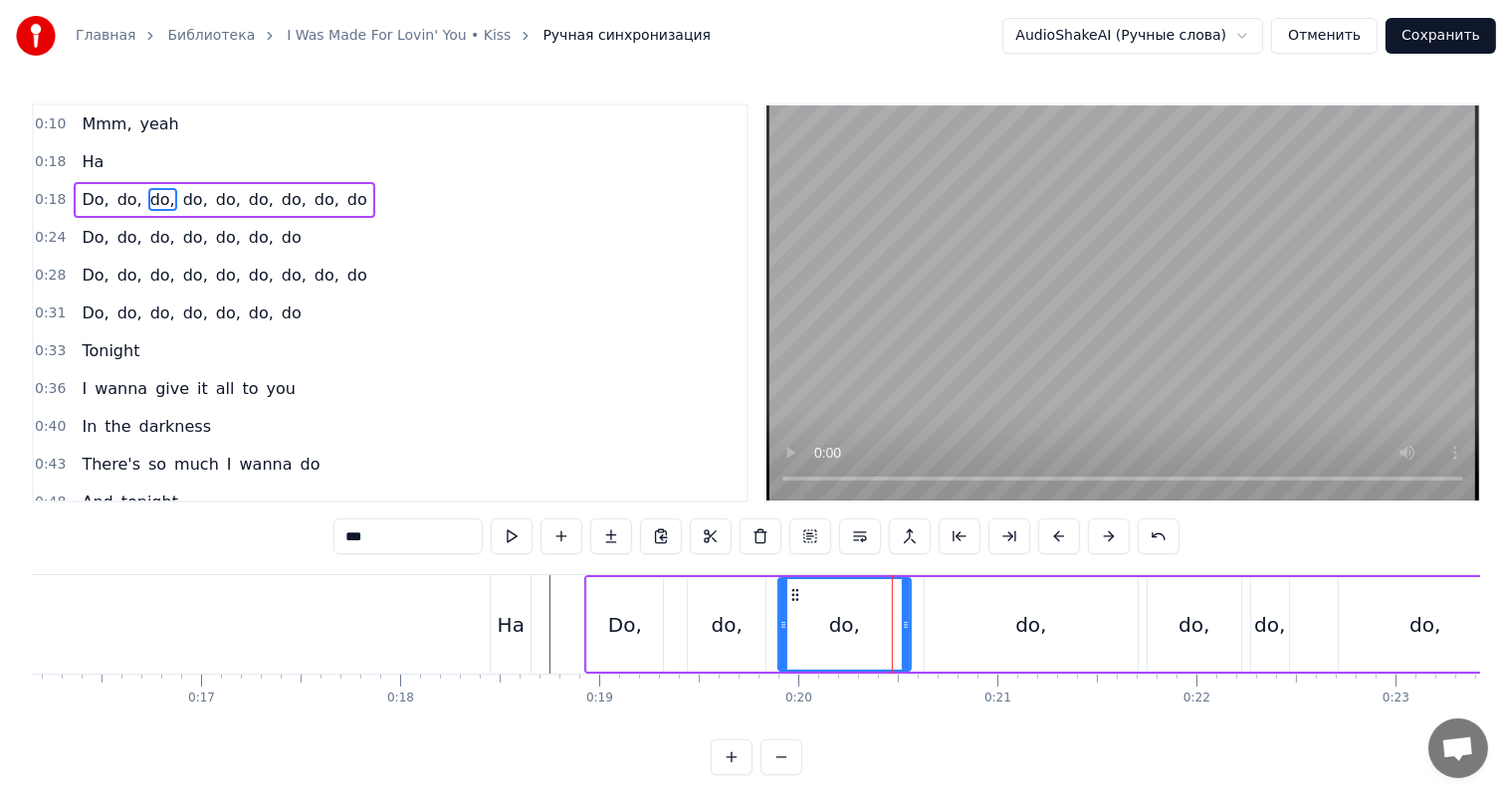
drag, startPoint x: 873, startPoint y: 610, endPoint x: 776, endPoint y: 624, distance: 98.0
click at [779, 624] on div at bounding box center [783, 624] width 8 height 91
click at [1023, 617] on div "do," at bounding box center [1031, 625] width 31 height 30
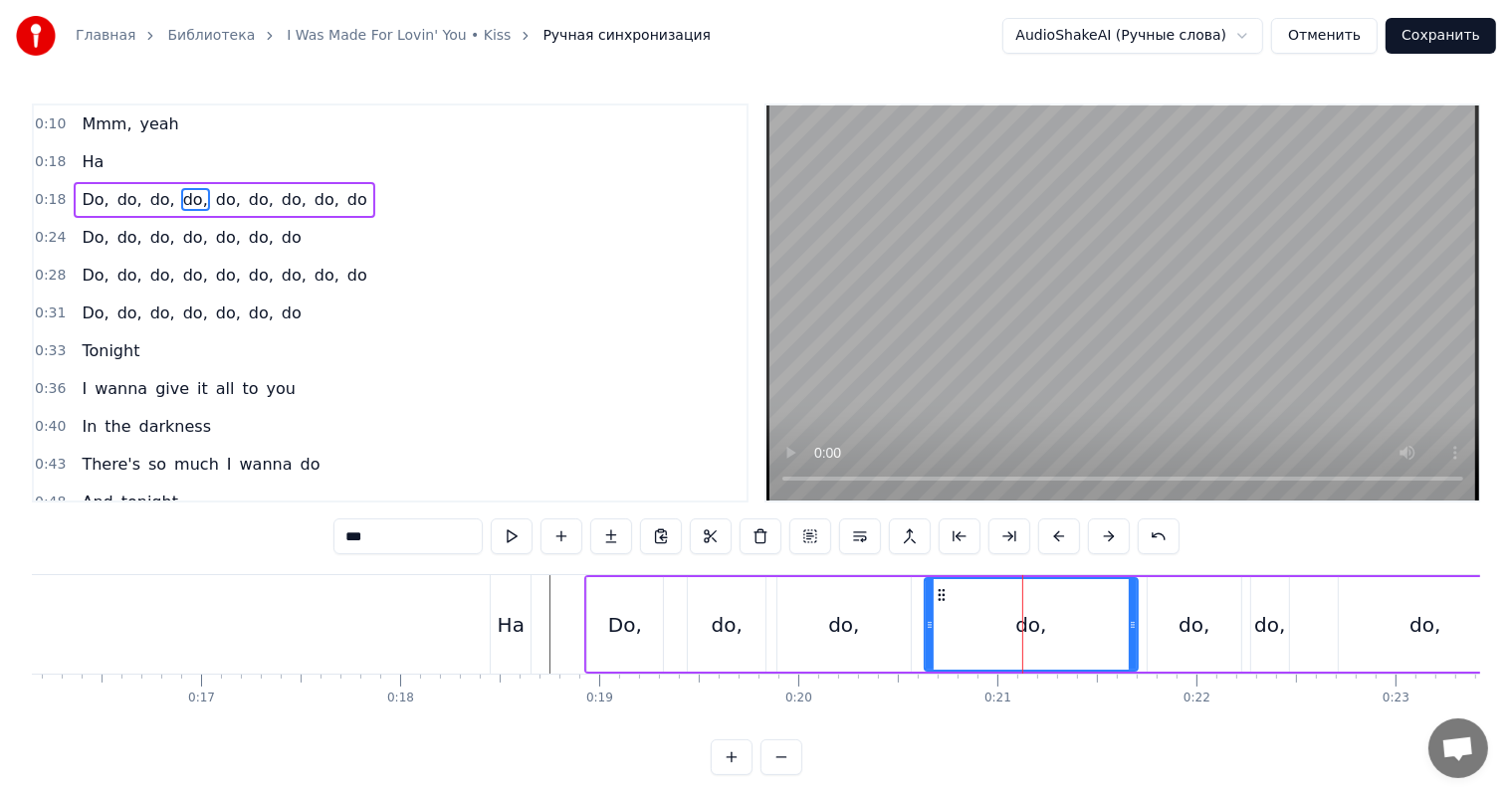
click at [1136, 622] on div "do," at bounding box center [1031, 624] width 215 height 95
click at [1127, 633] on div "do," at bounding box center [1031, 624] width 211 height 91
drag, startPoint x: 1132, startPoint y: 625, endPoint x: 1004, endPoint y: 634, distance: 128.3
click at [1009, 635] on div at bounding box center [1005, 624] width 8 height 91
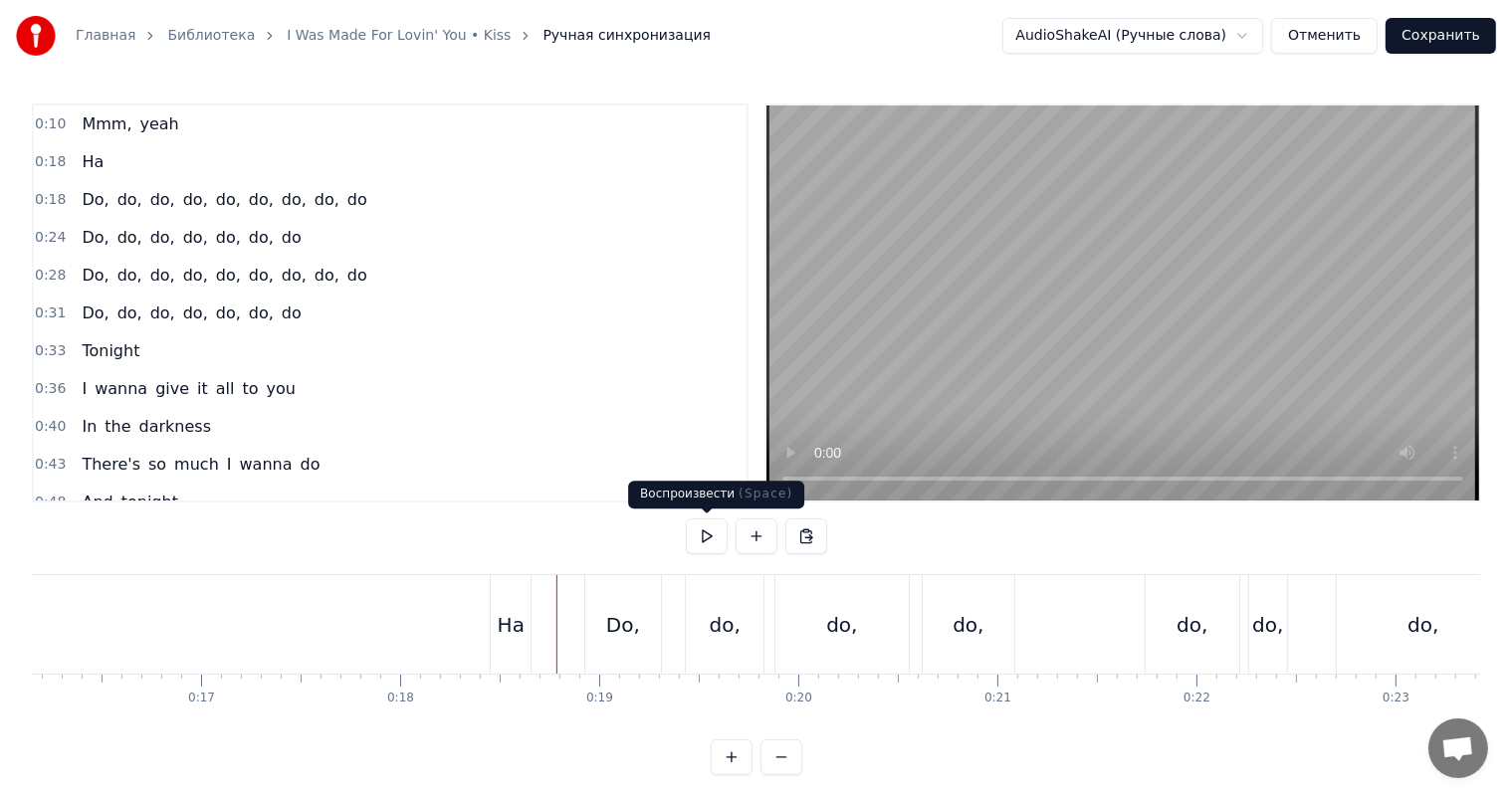
click at [1156, 262] on video at bounding box center [1123, 304] width 713 height 396
click at [1136, 295] on video at bounding box center [1123, 304] width 713 height 396
click at [1135, 290] on video at bounding box center [1123, 304] width 713 height 396
click at [855, 615] on div "do," at bounding box center [841, 625] width 31 height 30
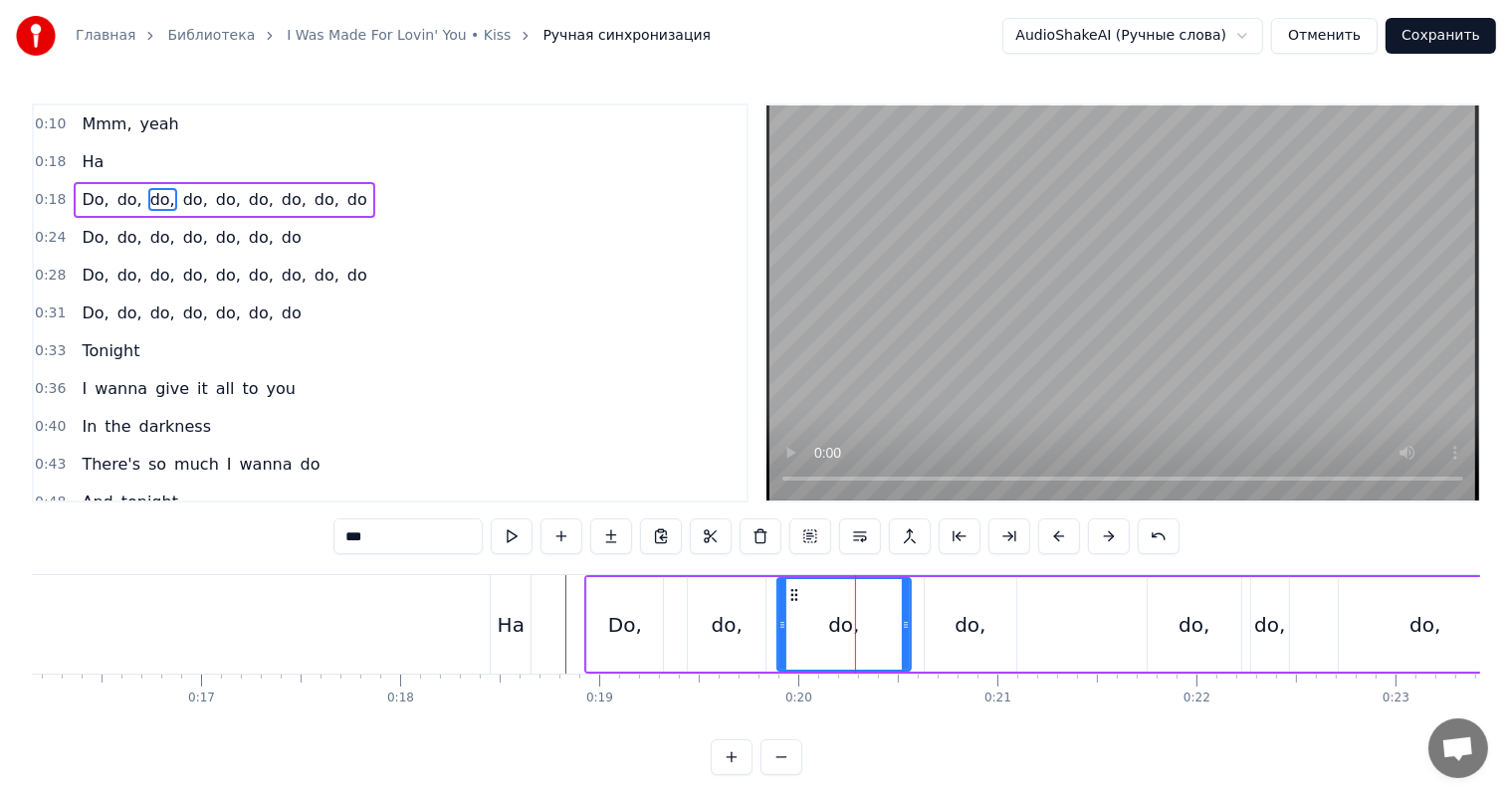
drag, startPoint x: 910, startPoint y: 618, endPoint x: 865, endPoint y: 634, distance: 47.8
click at [865, 634] on div "do," at bounding box center [844, 624] width 136 height 95
click at [888, 625] on div "do," at bounding box center [844, 624] width 132 height 91
drag, startPoint x: 905, startPoint y: 621, endPoint x: 840, endPoint y: 625, distance: 65.1
click at [840, 625] on icon at bounding box center [841, 625] width 8 height 16
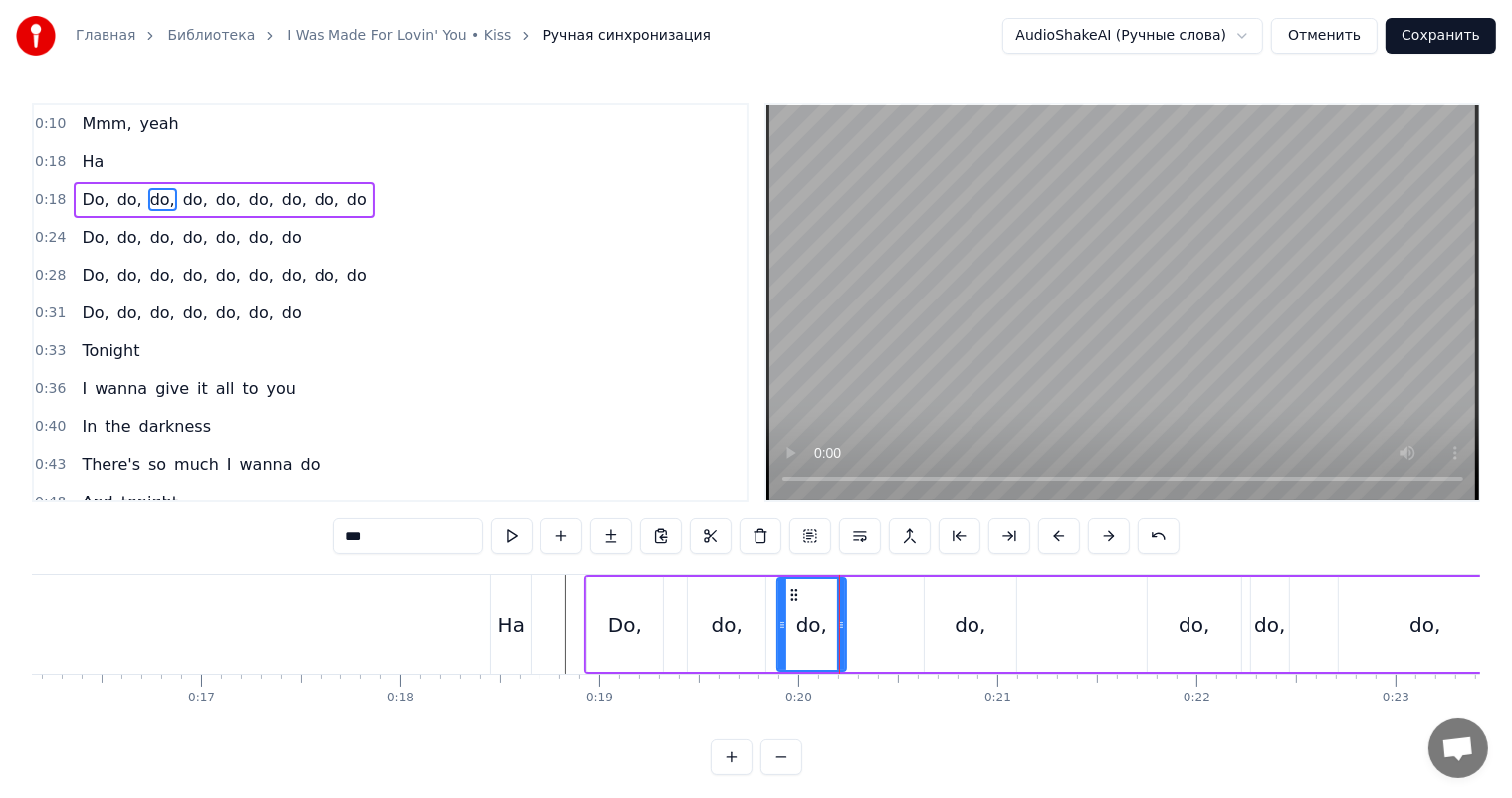
click at [1001, 605] on div "do," at bounding box center [971, 624] width 92 height 95
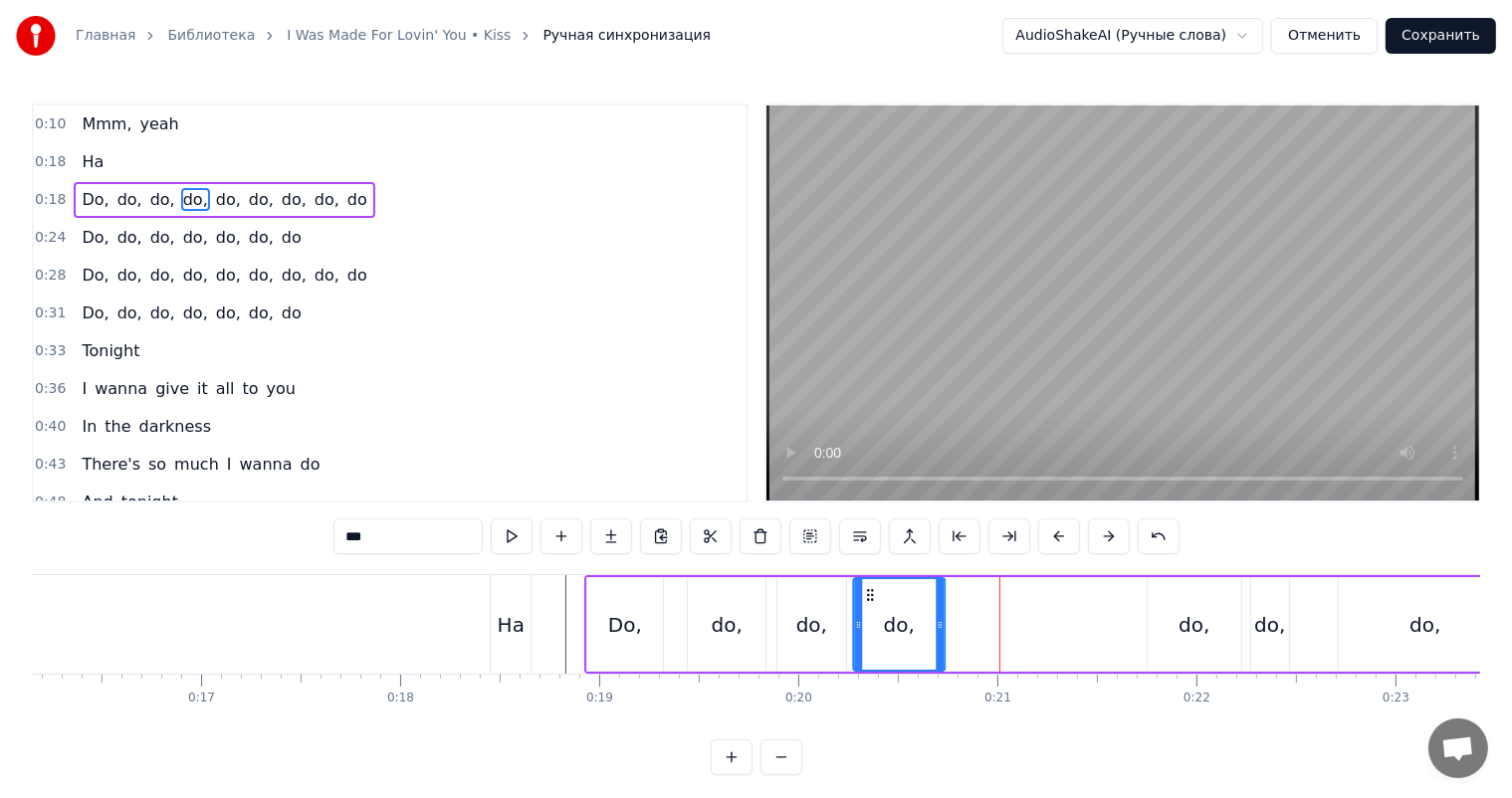
drag, startPoint x: 944, startPoint y: 591, endPoint x: 872, endPoint y: 598, distance: 72.3
click at [872, 598] on icon at bounding box center [871, 595] width 16 height 16
drag, startPoint x: 937, startPoint y: 613, endPoint x: 904, endPoint y: 620, distance: 33.7
click at [904, 620] on div at bounding box center [908, 624] width 8 height 91
click at [1180, 620] on div "do," at bounding box center [1193, 625] width 31 height 30
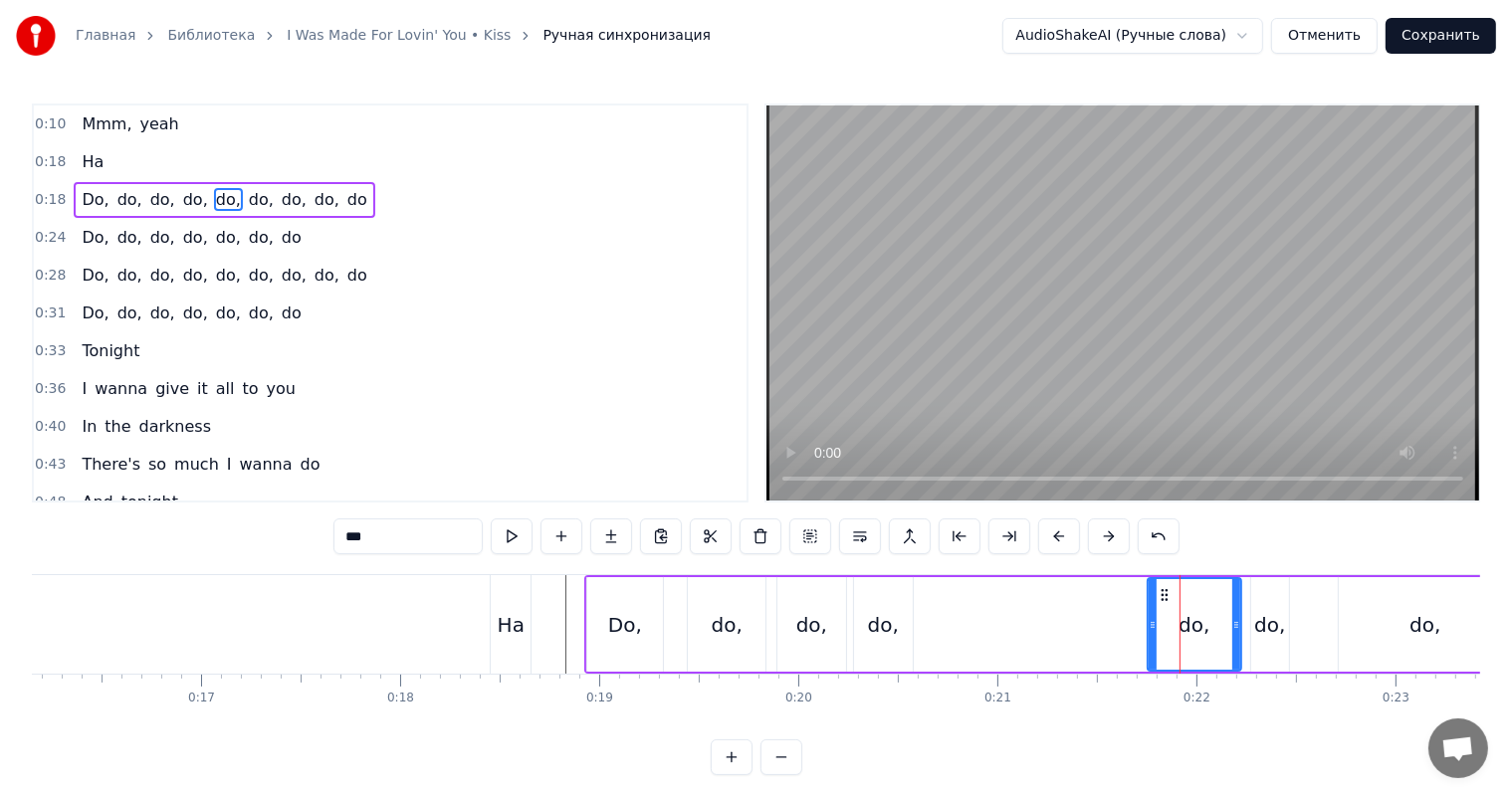
click at [516, 628] on div "Ha" at bounding box center [510, 625] width 27 height 30
type input "**"
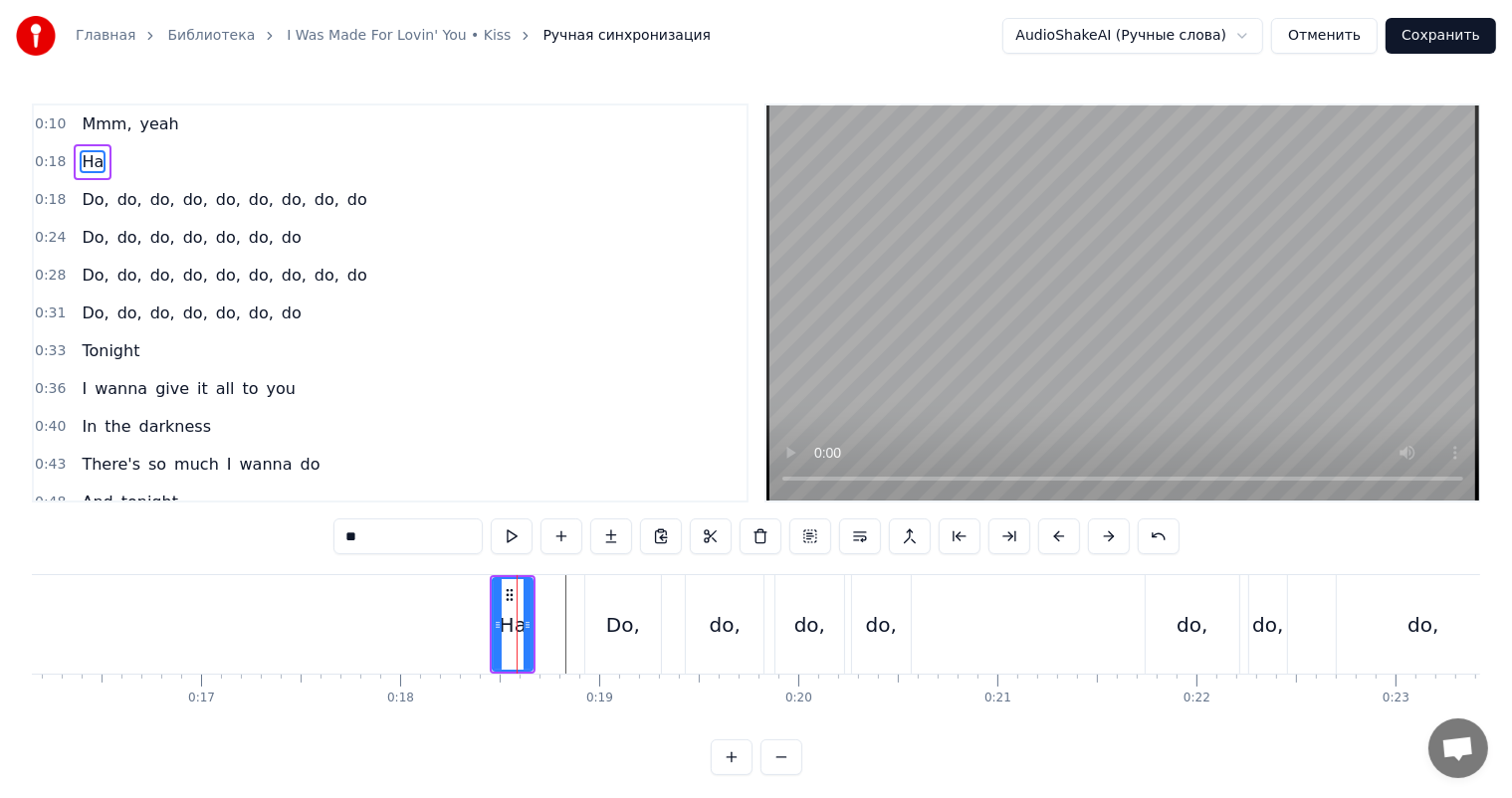
click at [1061, 311] on video at bounding box center [1123, 304] width 713 height 396
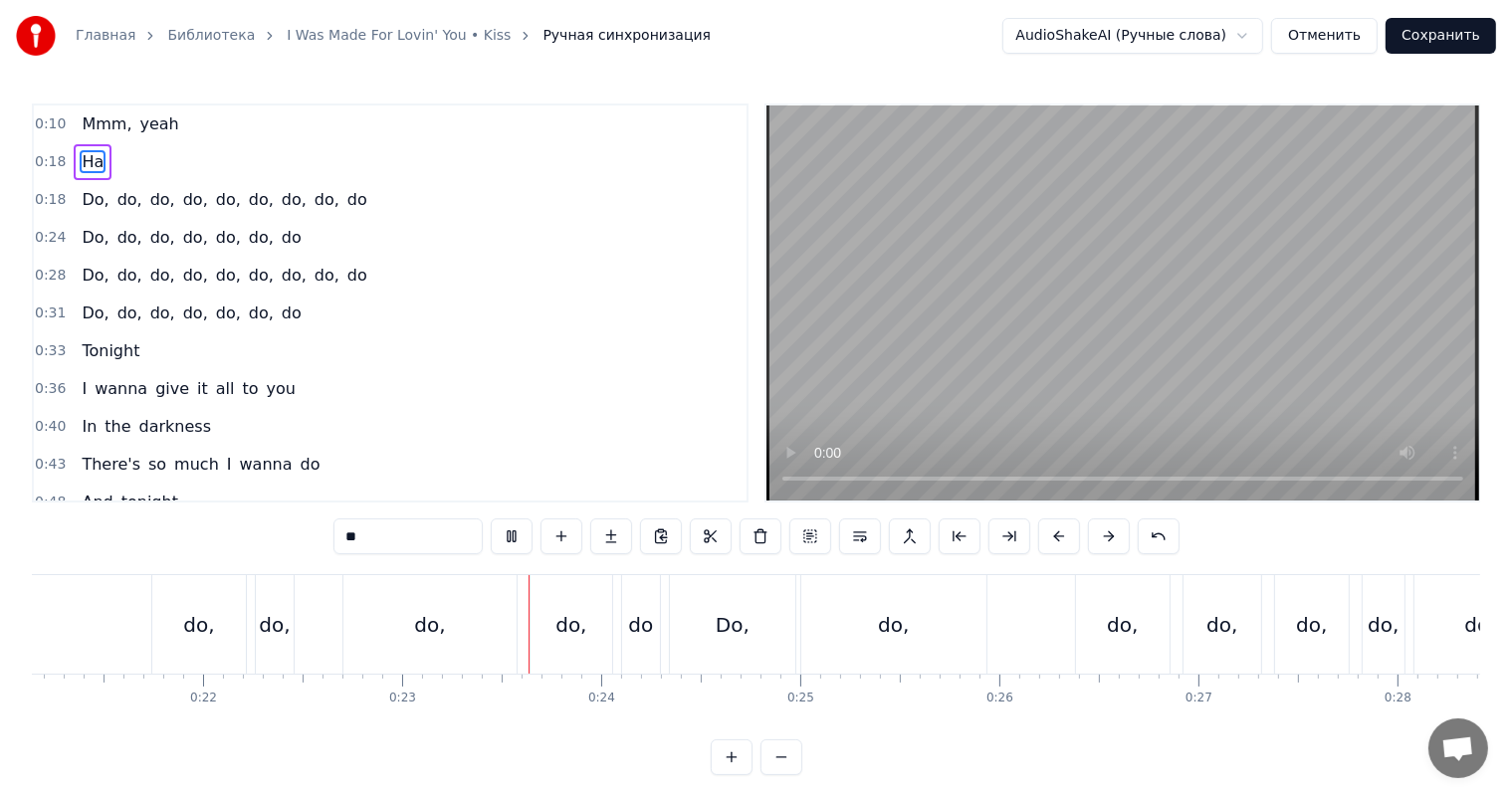
scroll to position [0, 4492]
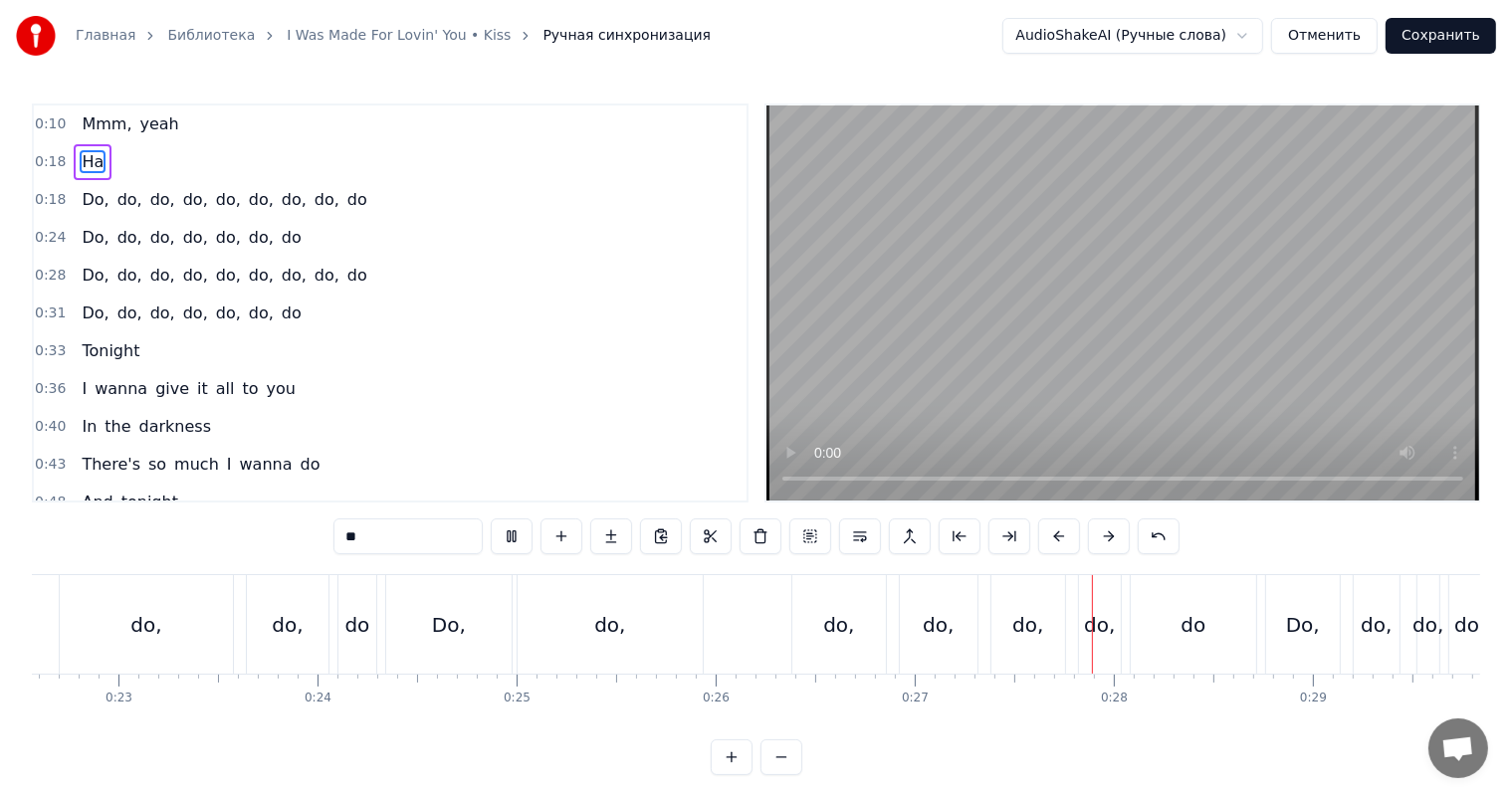
click at [1061, 311] on video at bounding box center [1123, 304] width 713 height 396
click at [42, 350] on span "0:33" at bounding box center [50, 352] width 31 height 20
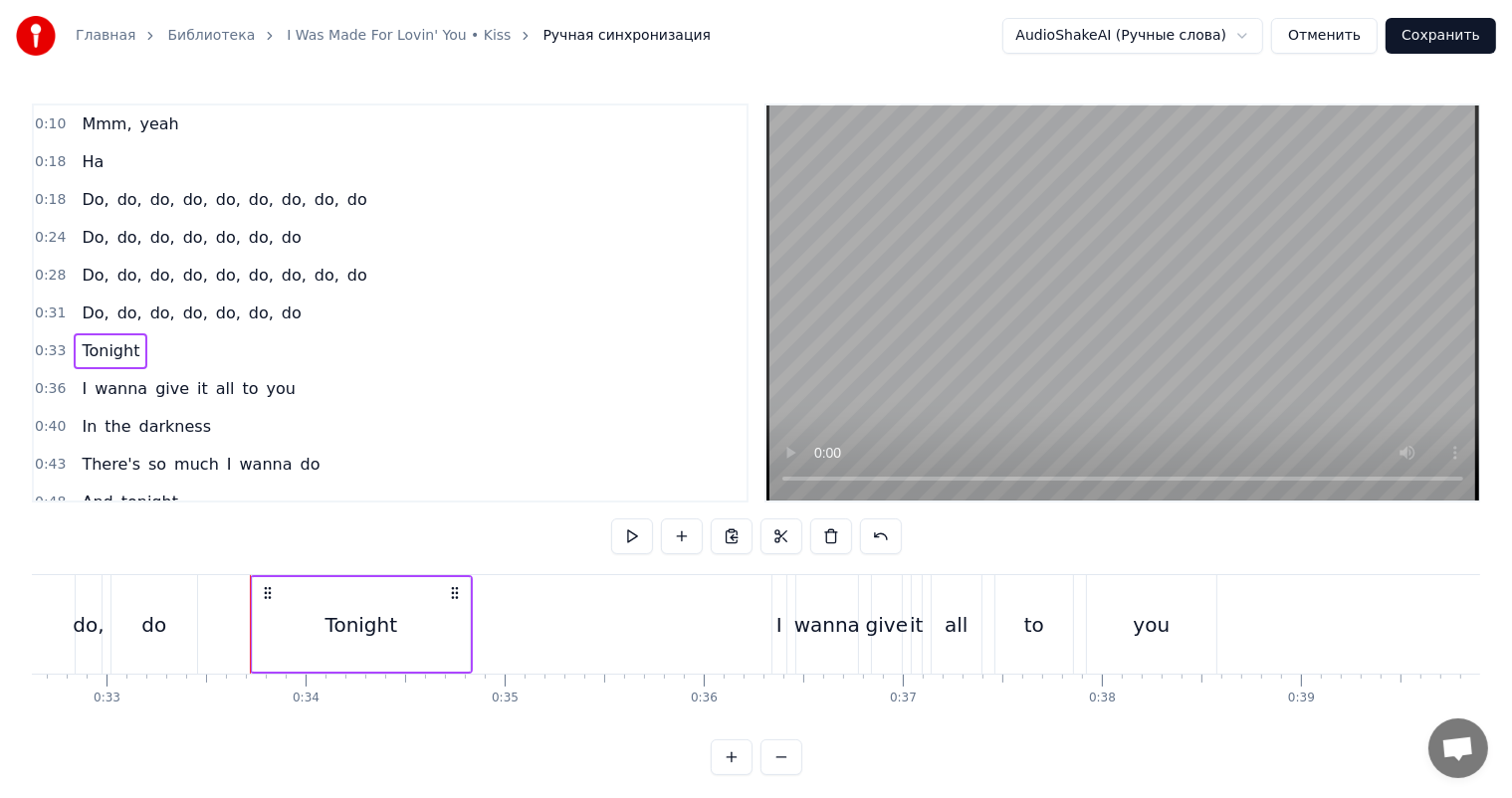
scroll to position [0, 6611]
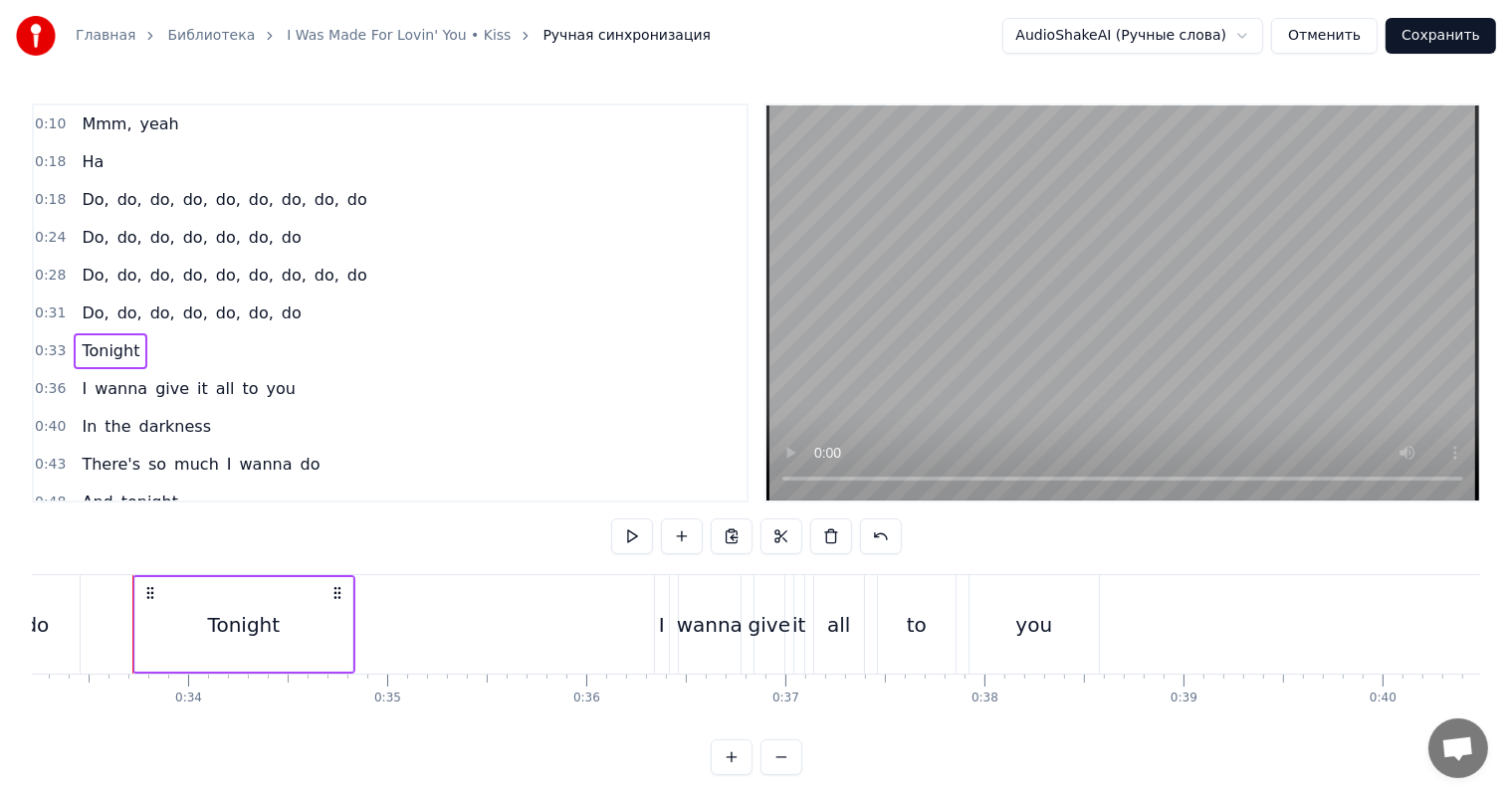
click at [1228, 290] on video at bounding box center [1123, 304] width 713 height 396
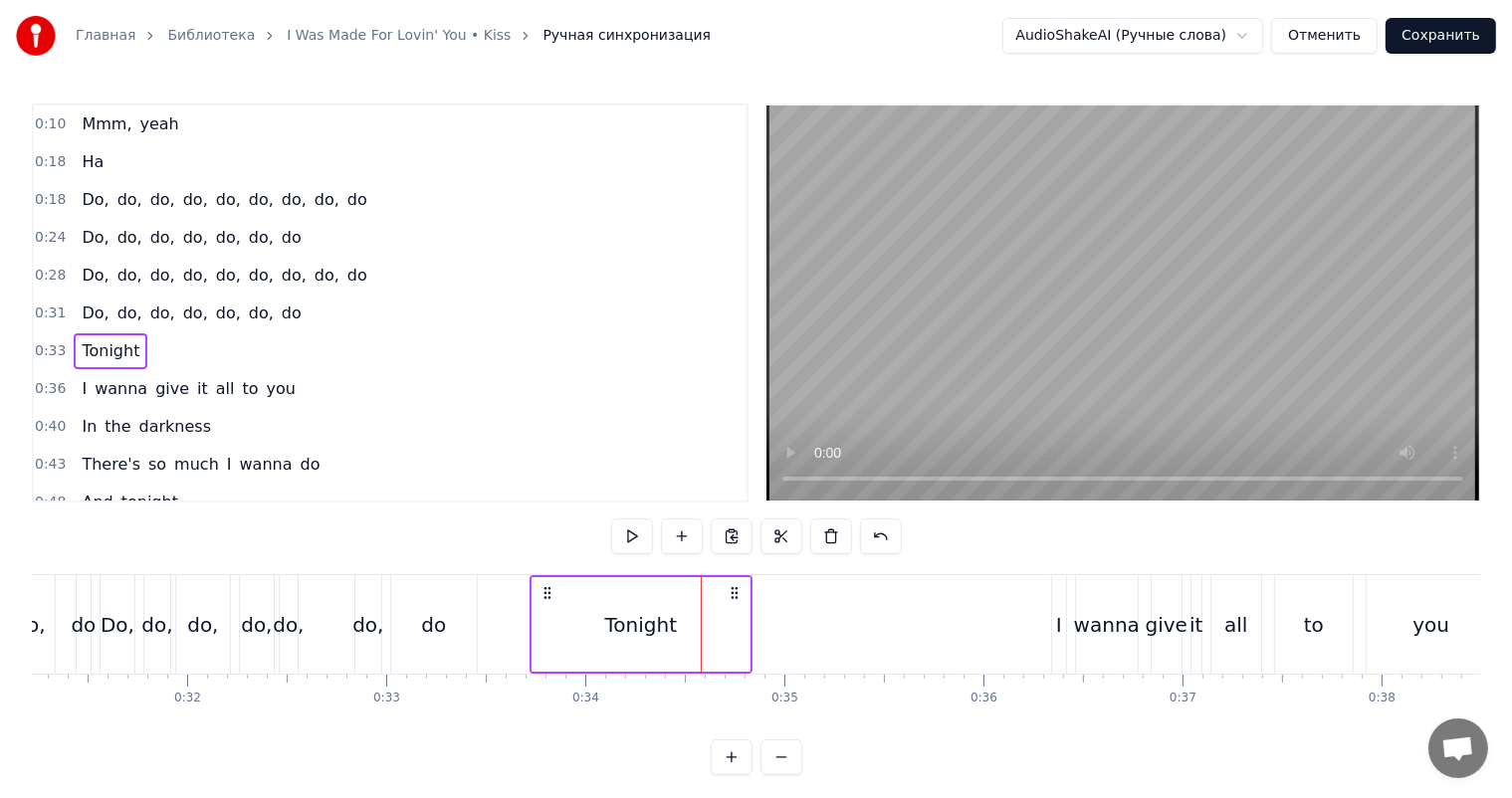
scroll to position [0, 6114]
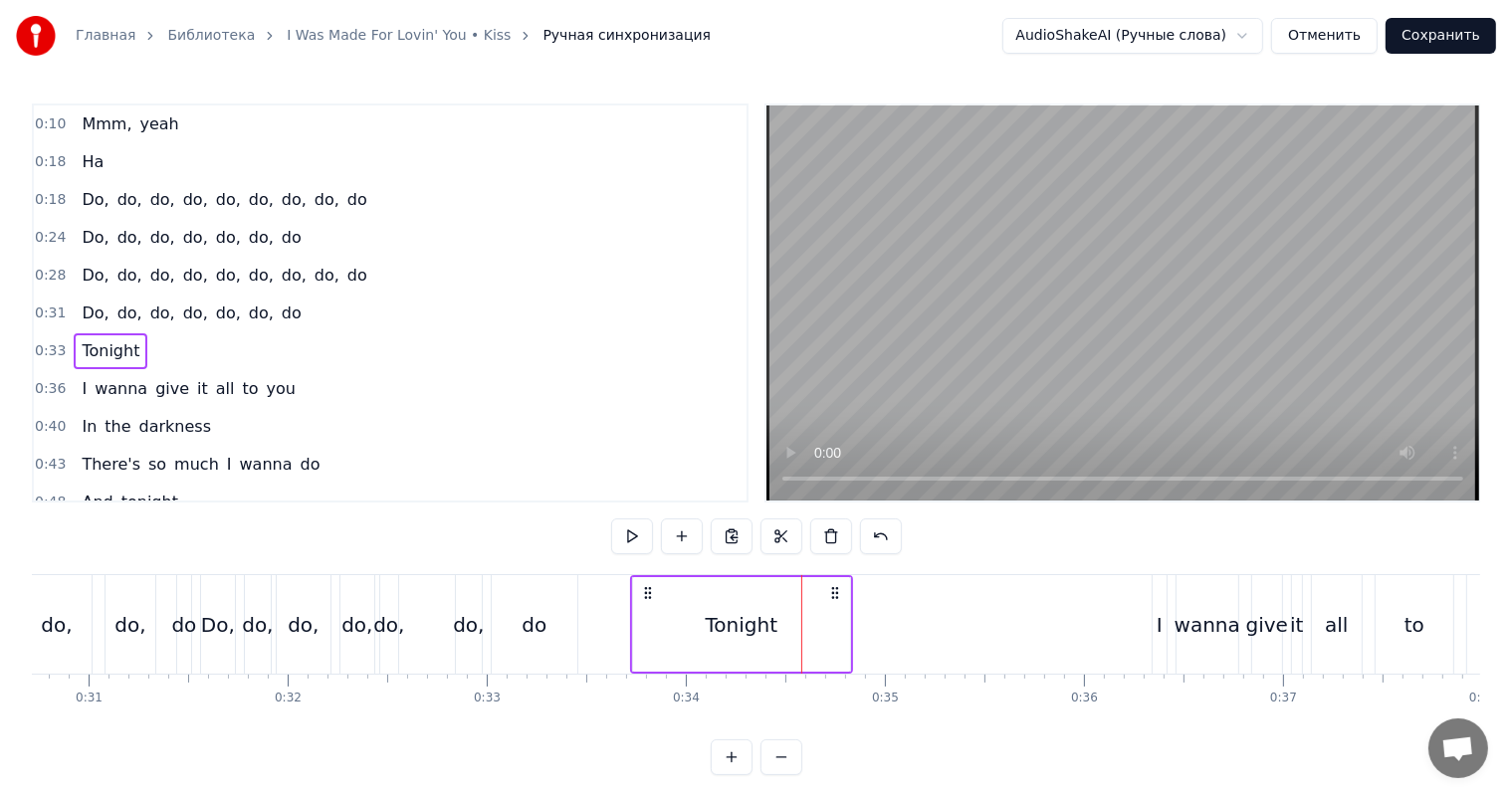
click at [37, 132] on span "0:10" at bounding box center [50, 125] width 31 height 20
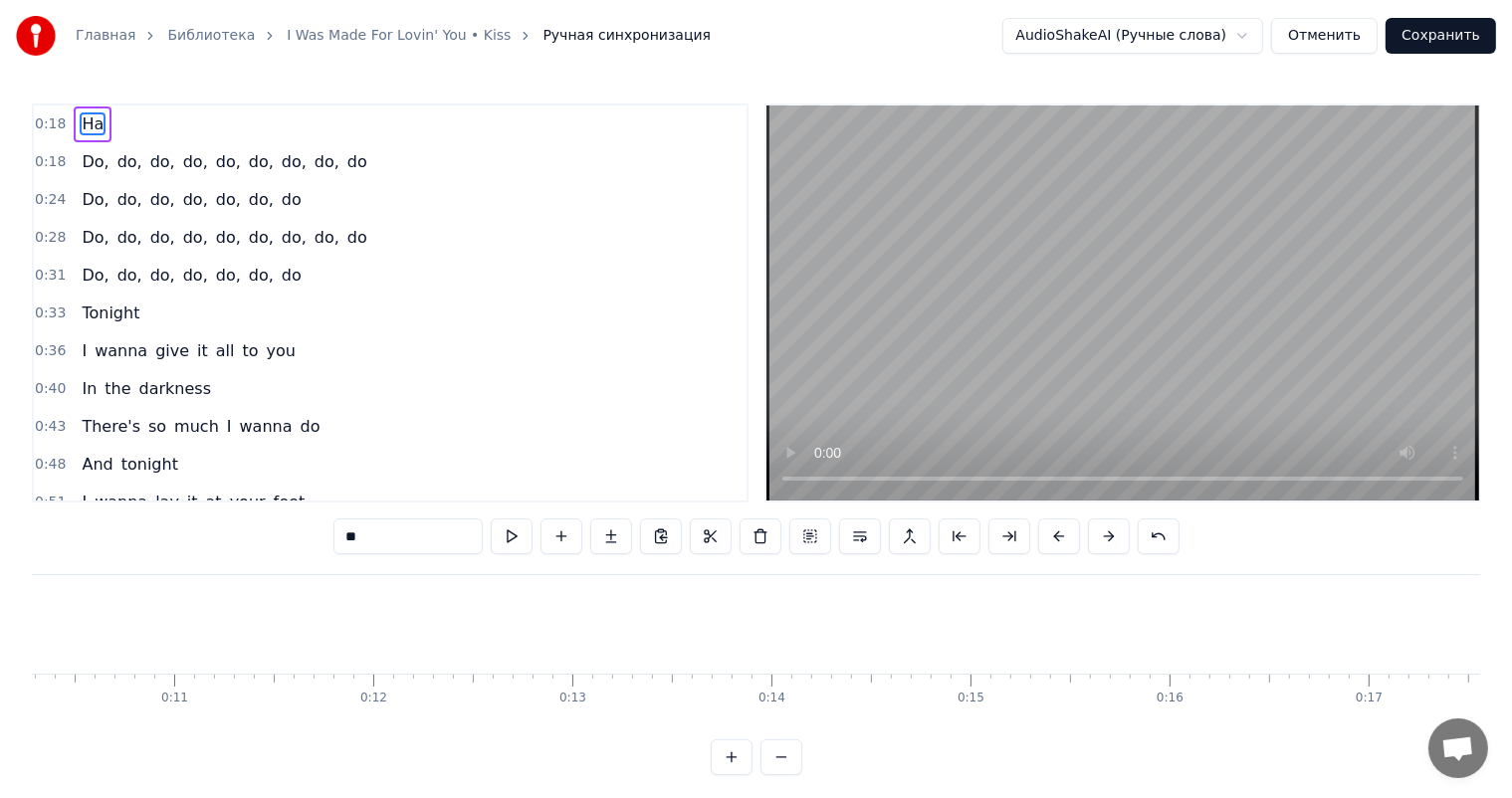
click at [37, 132] on span "0:18" at bounding box center [50, 125] width 31 height 20
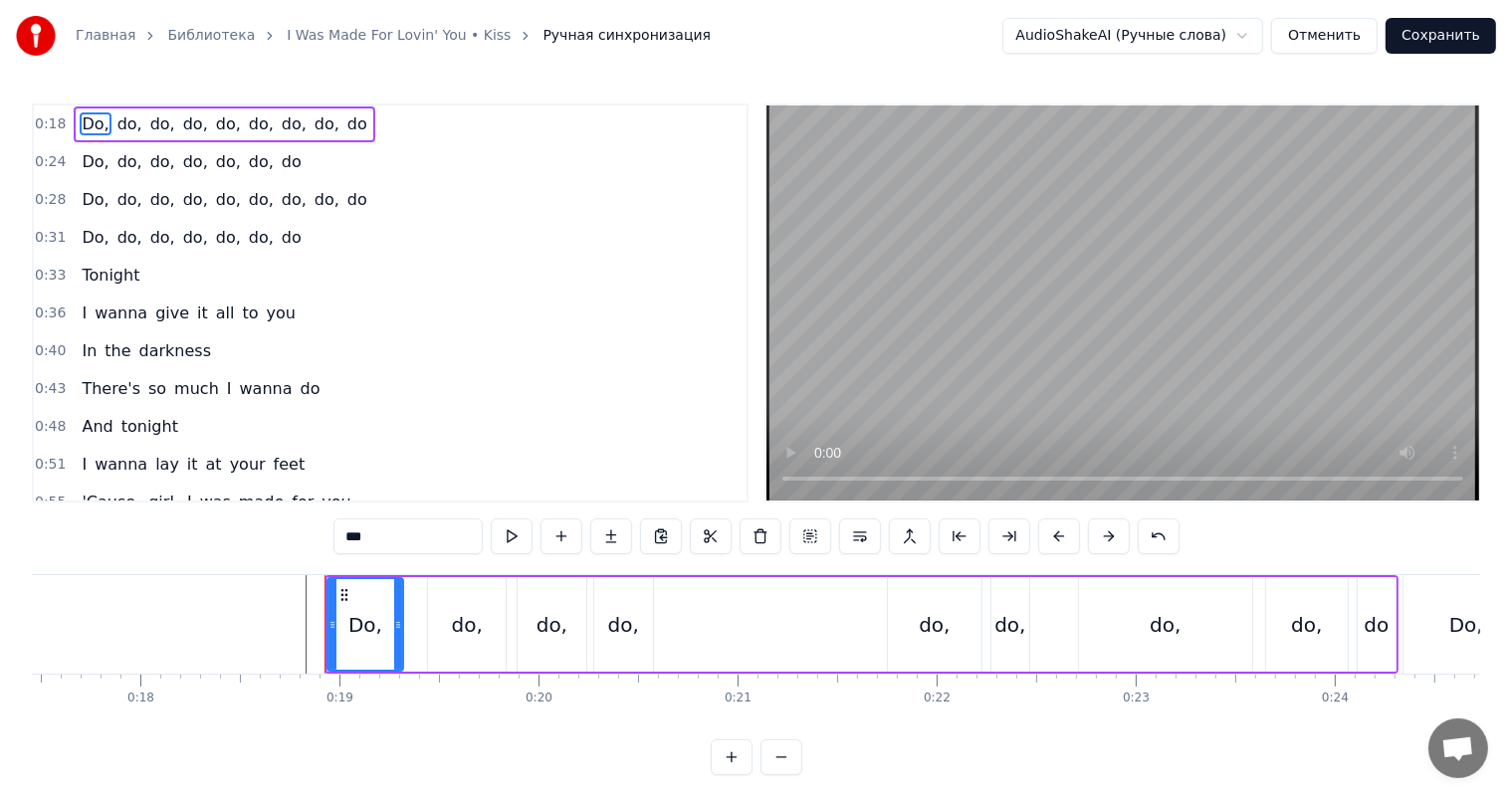
click at [37, 132] on span "0:18" at bounding box center [50, 125] width 31 height 20
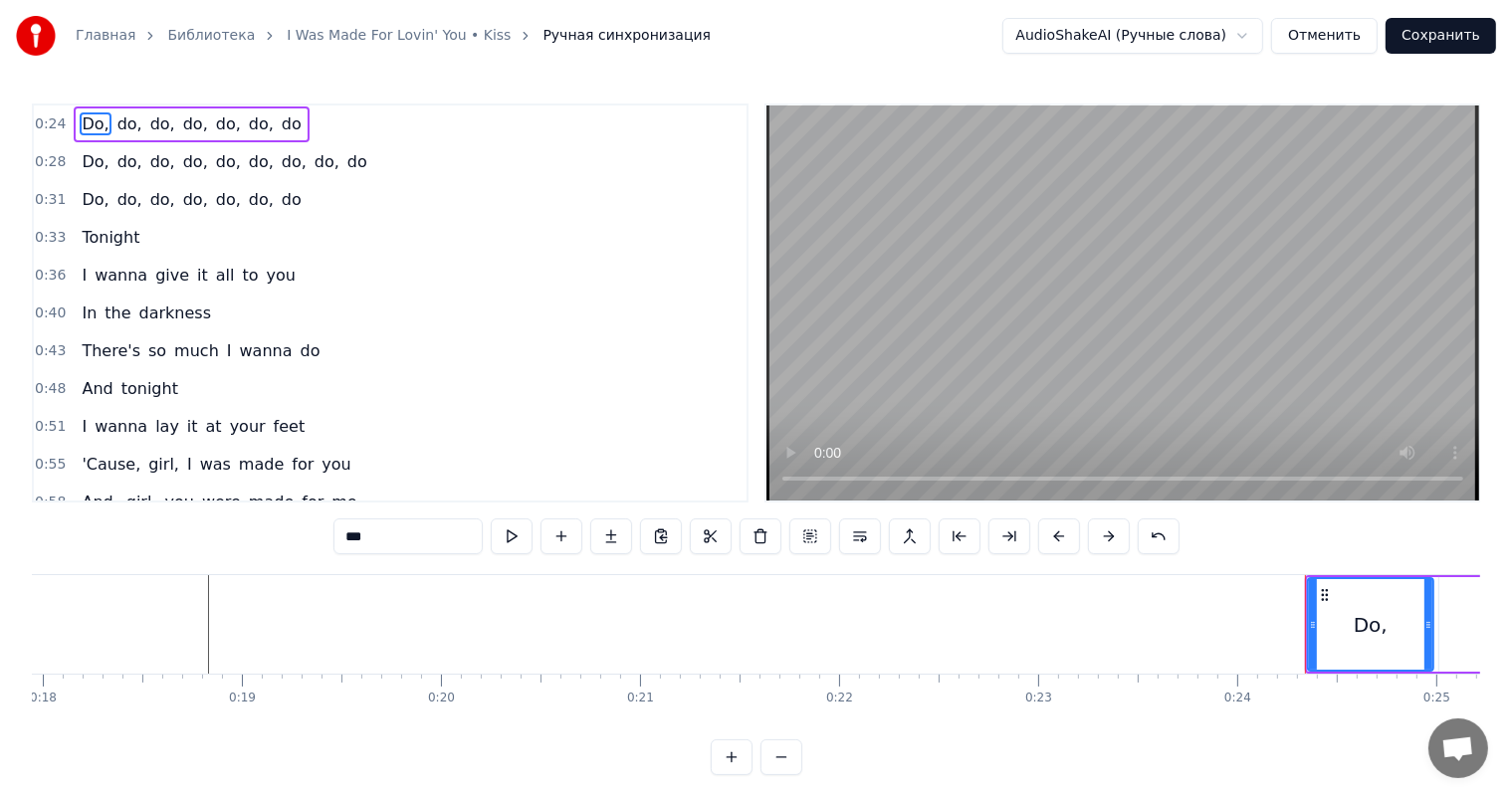
click at [37, 132] on span "0:24" at bounding box center [50, 125] width 31 height 20
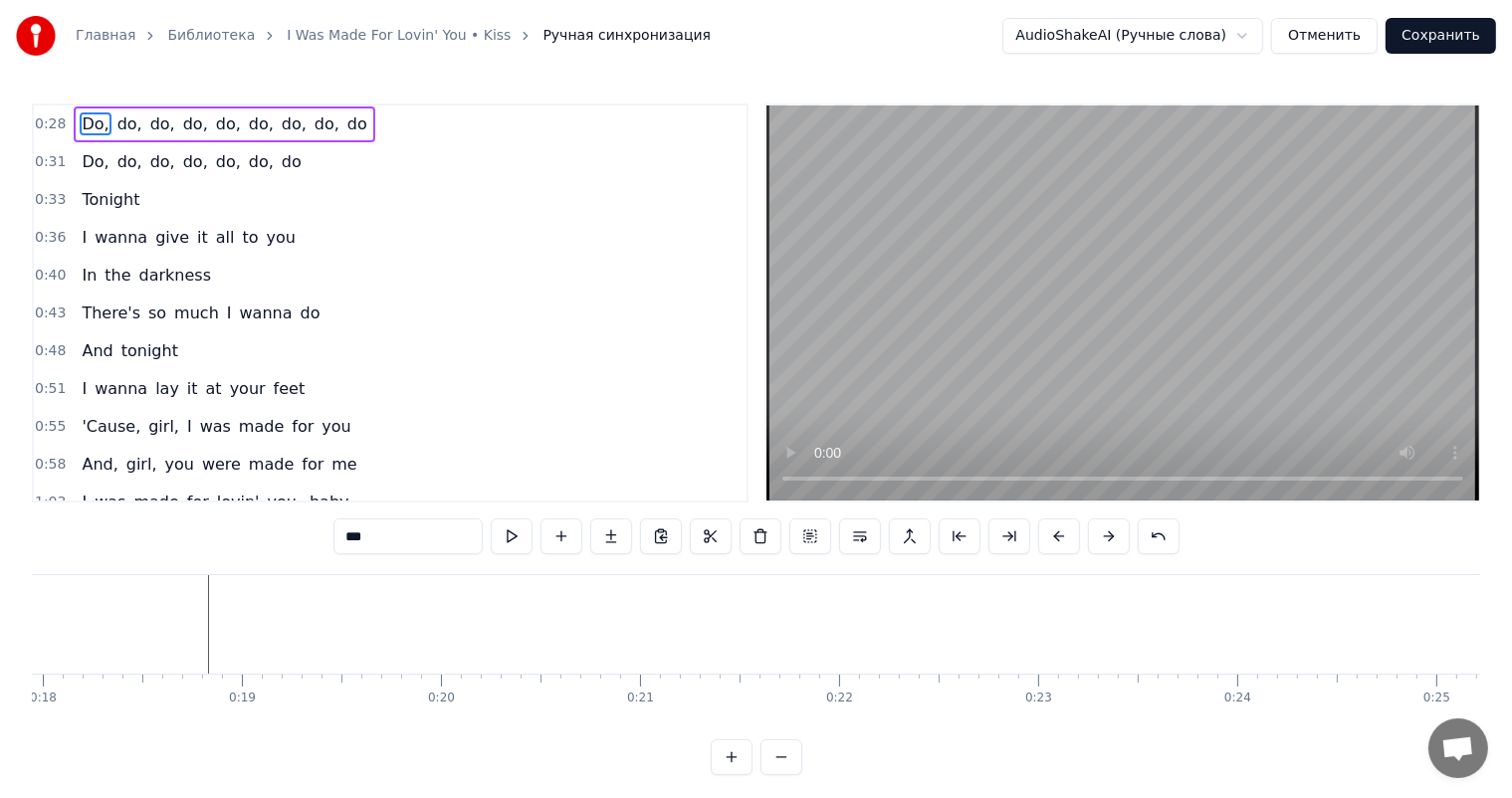
click at [37, 132] on span "0:28" at bounding box center [50, 125] width 31 height 20
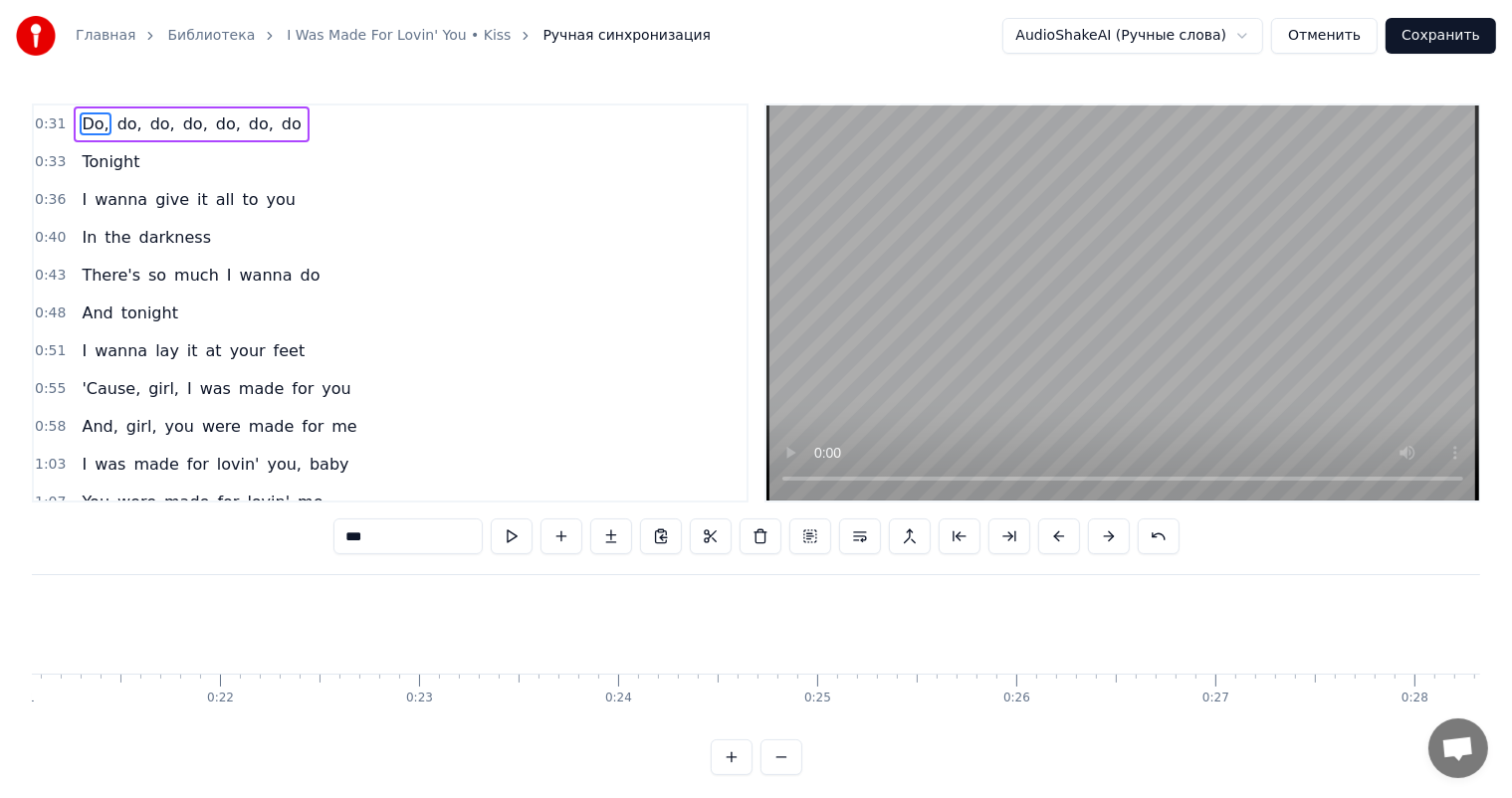
click at [37, 132] on span "0:31" at bounding box center [50, 125] width 31 height 20
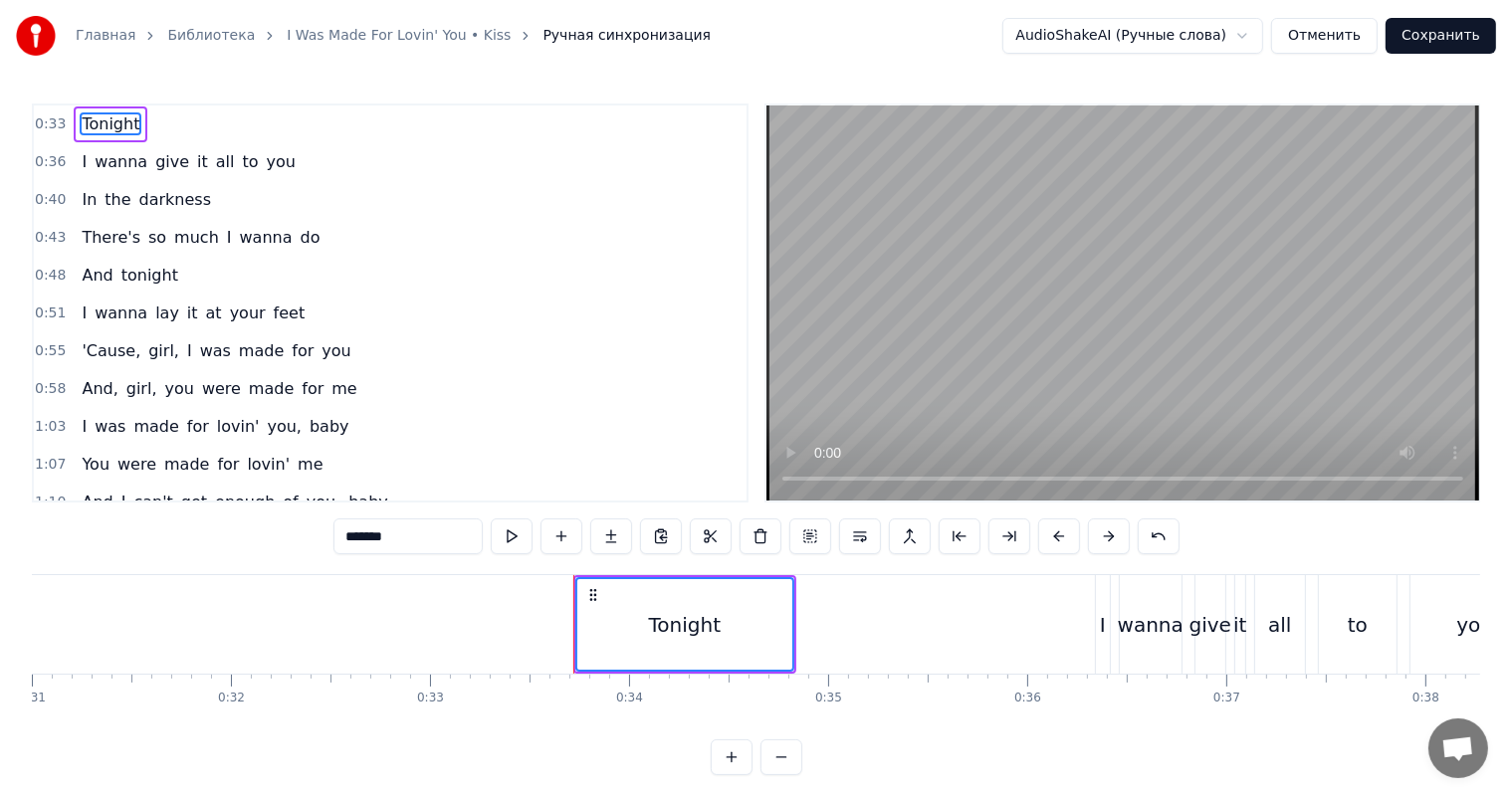
scroll to position [0, 5815]
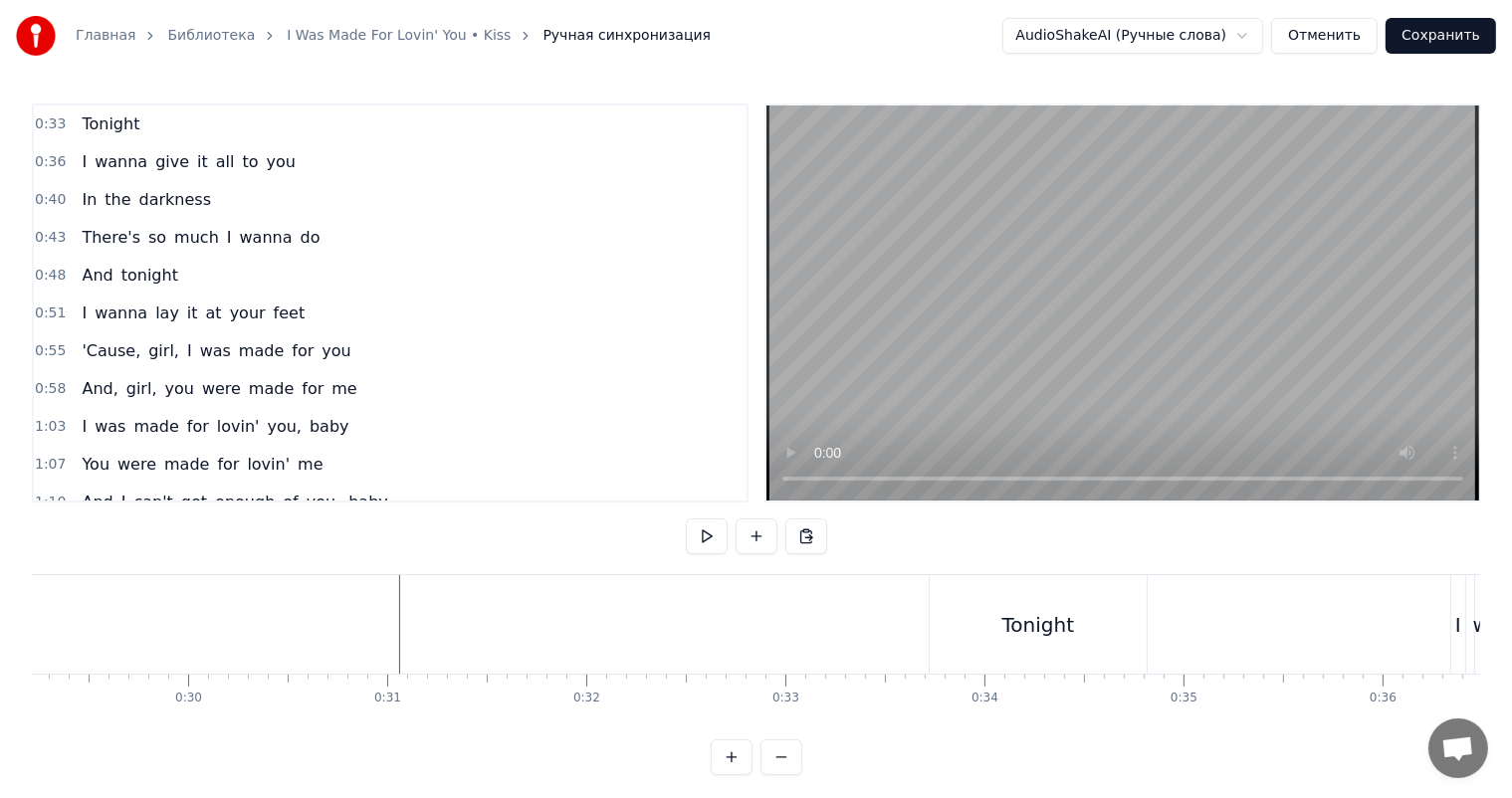
click at [1290, 187] on video at bounding box center [1123, 304] width 713 height 396
click at [1094, 264] on video at bounding box center [1123, 304] width 713 height 396
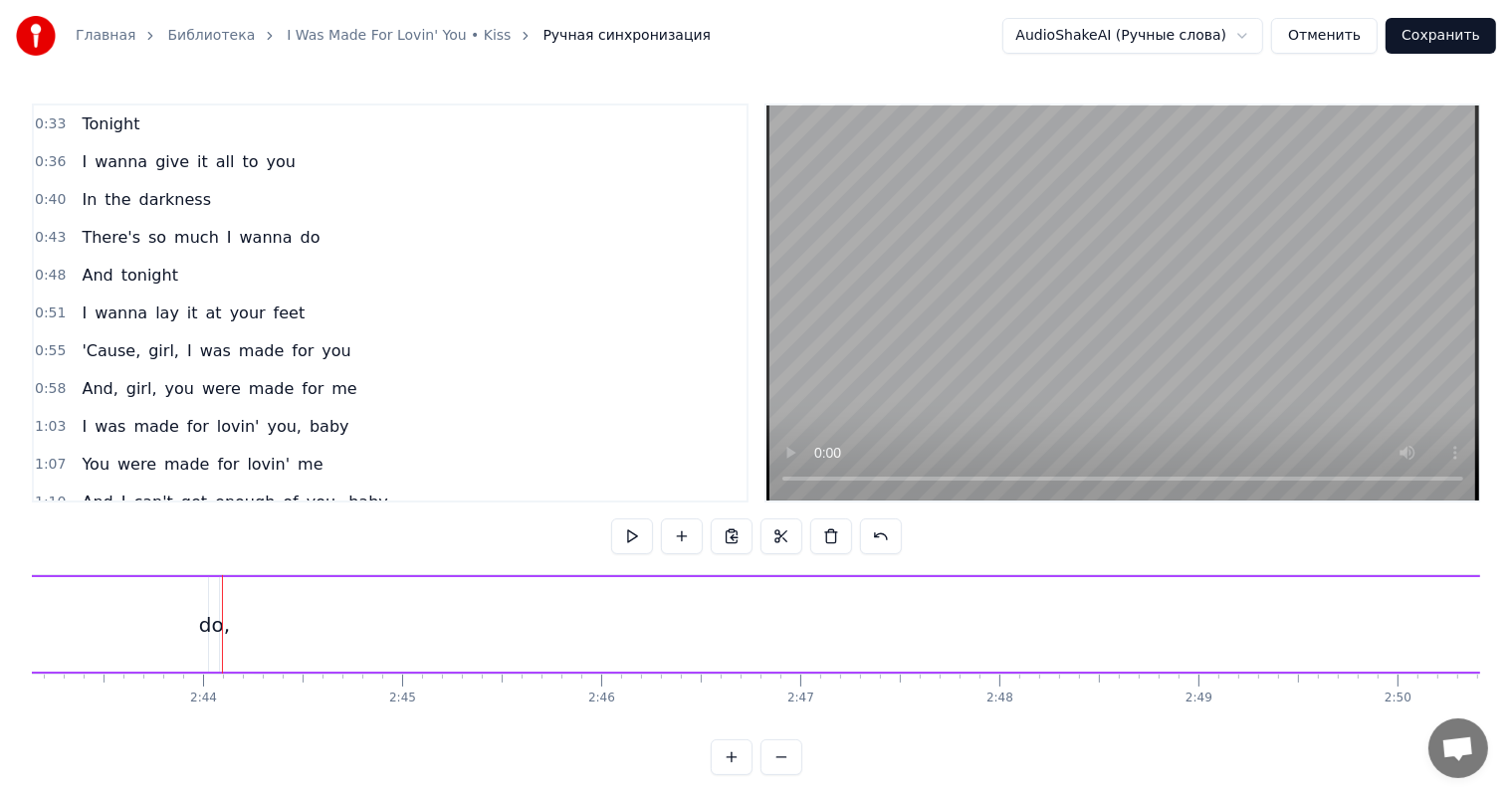
click at [215, 610] on div "do," at bounding box center [214, 625] width 31 height 30
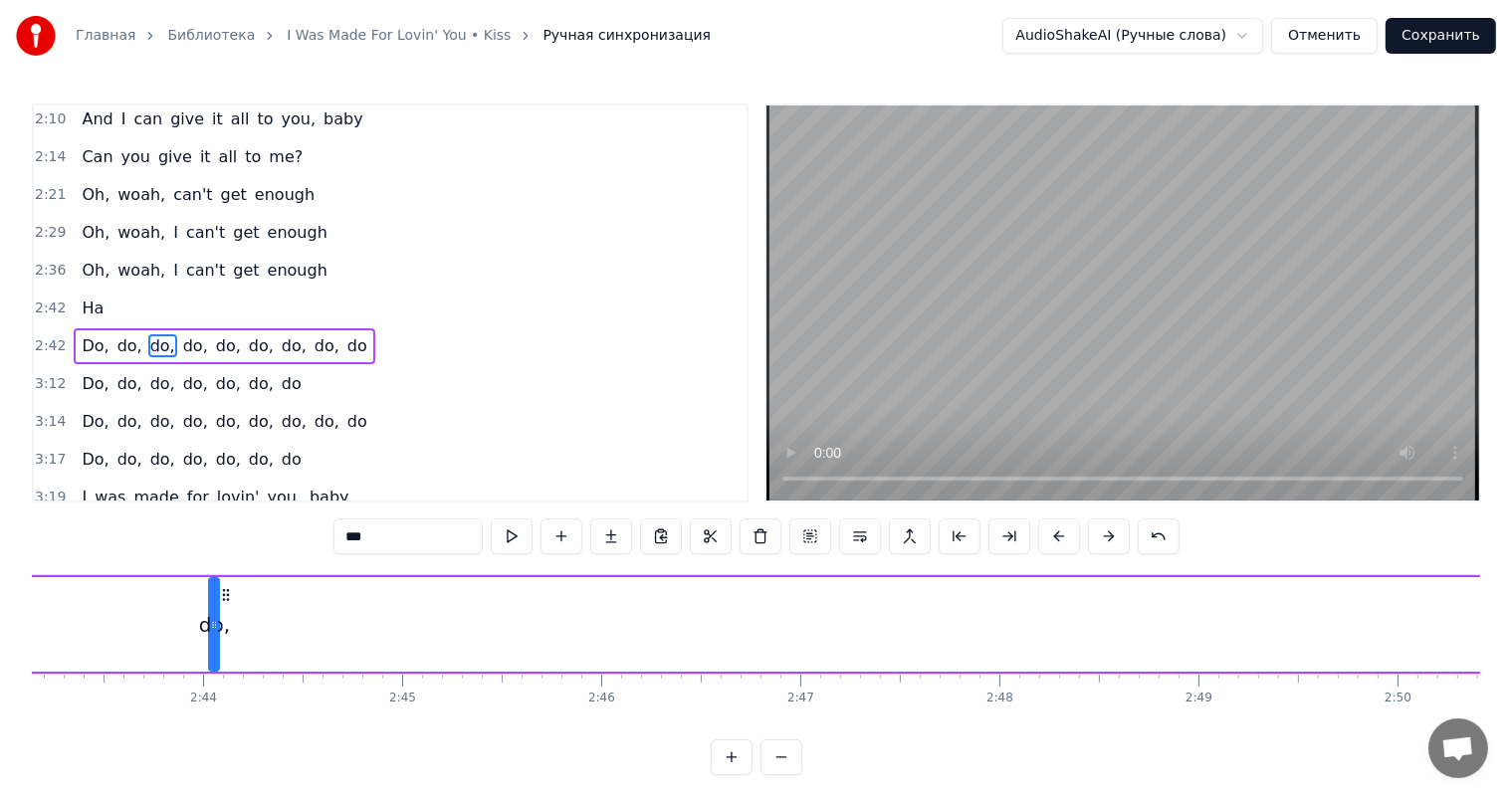
scroll to position [992, 0]
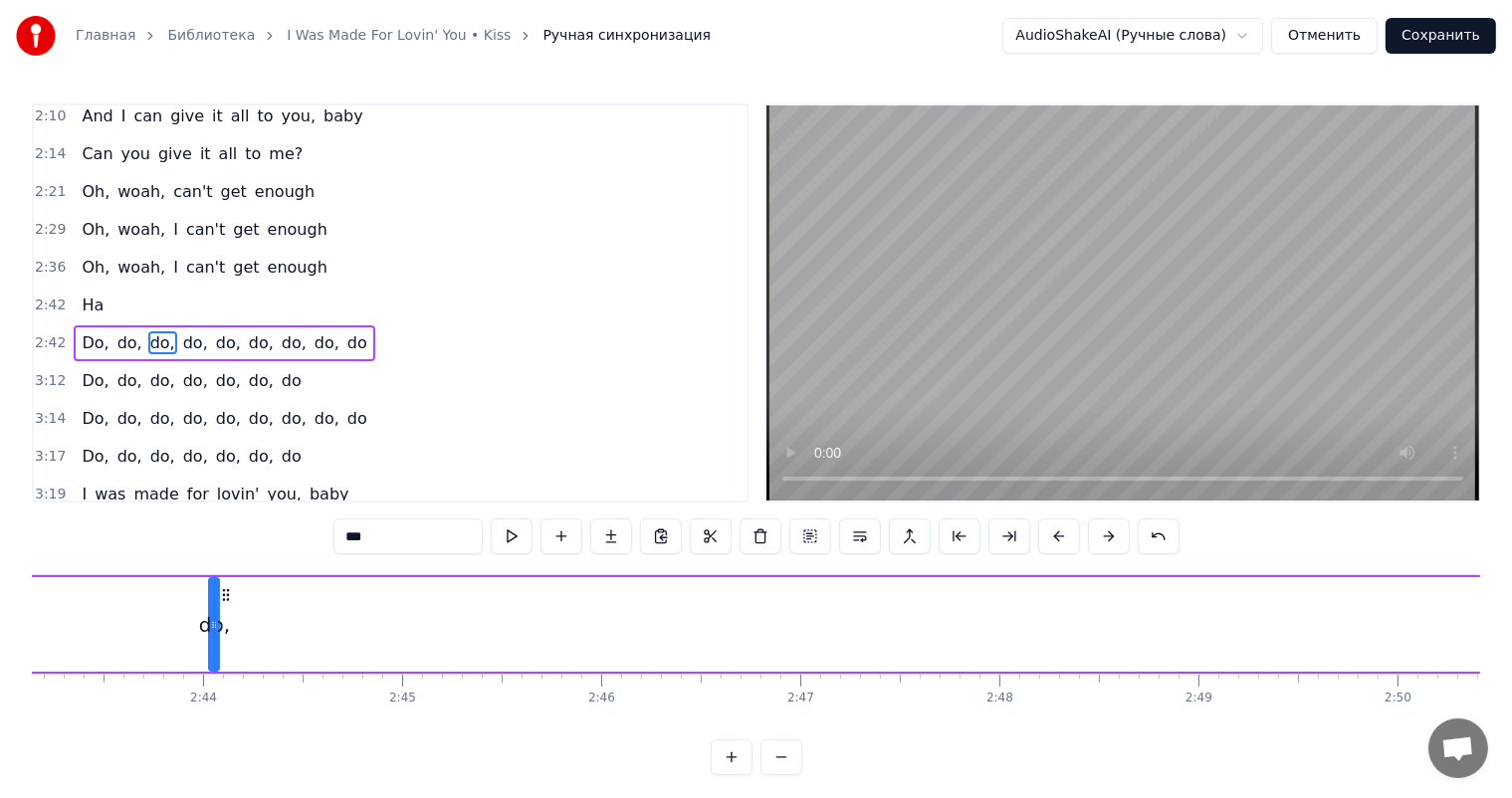
click at [47, 334] on span "2:42" at bounding box center [50, 344] width 31 height 20
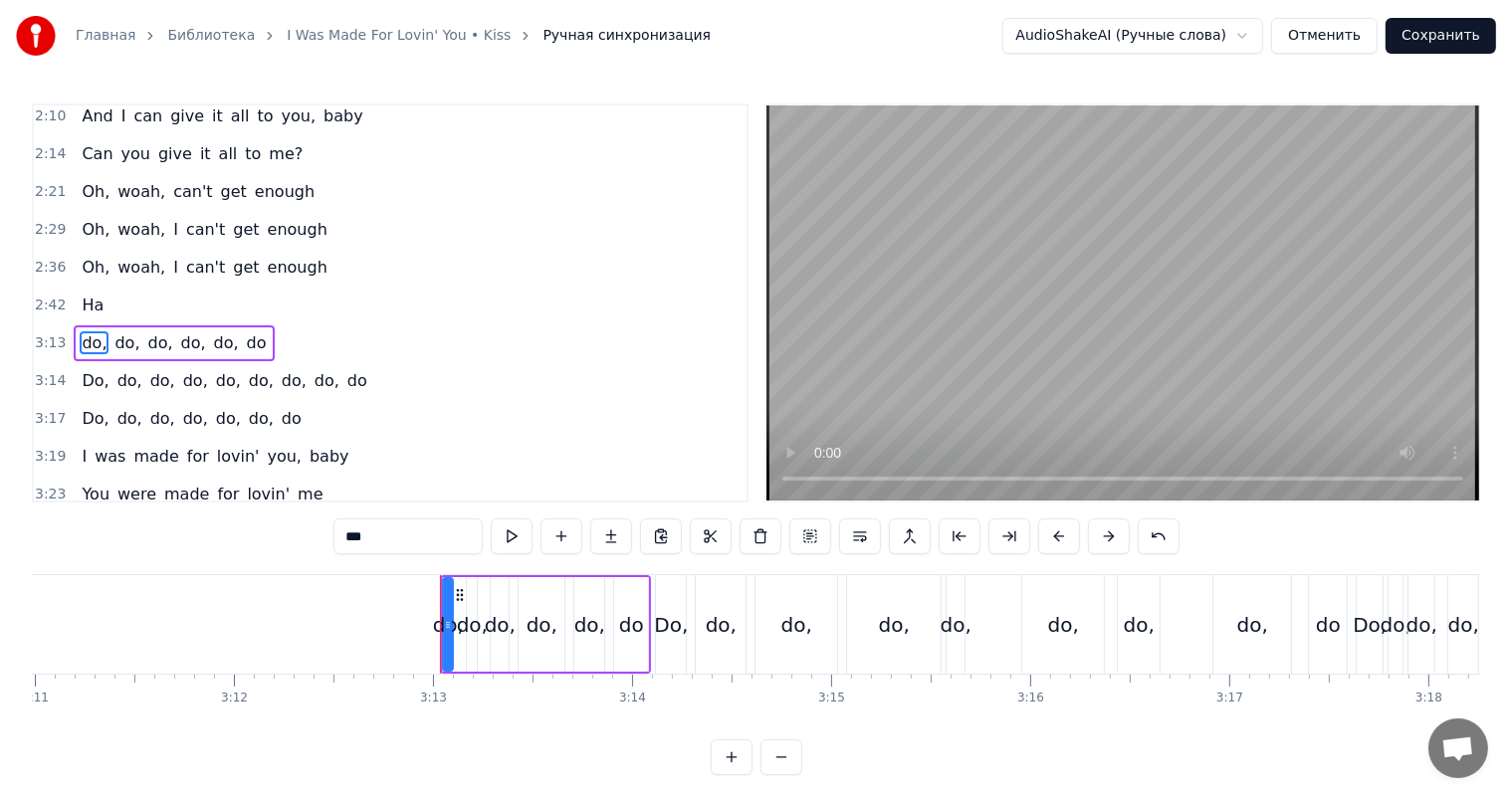
scroll to position [0, 38265]
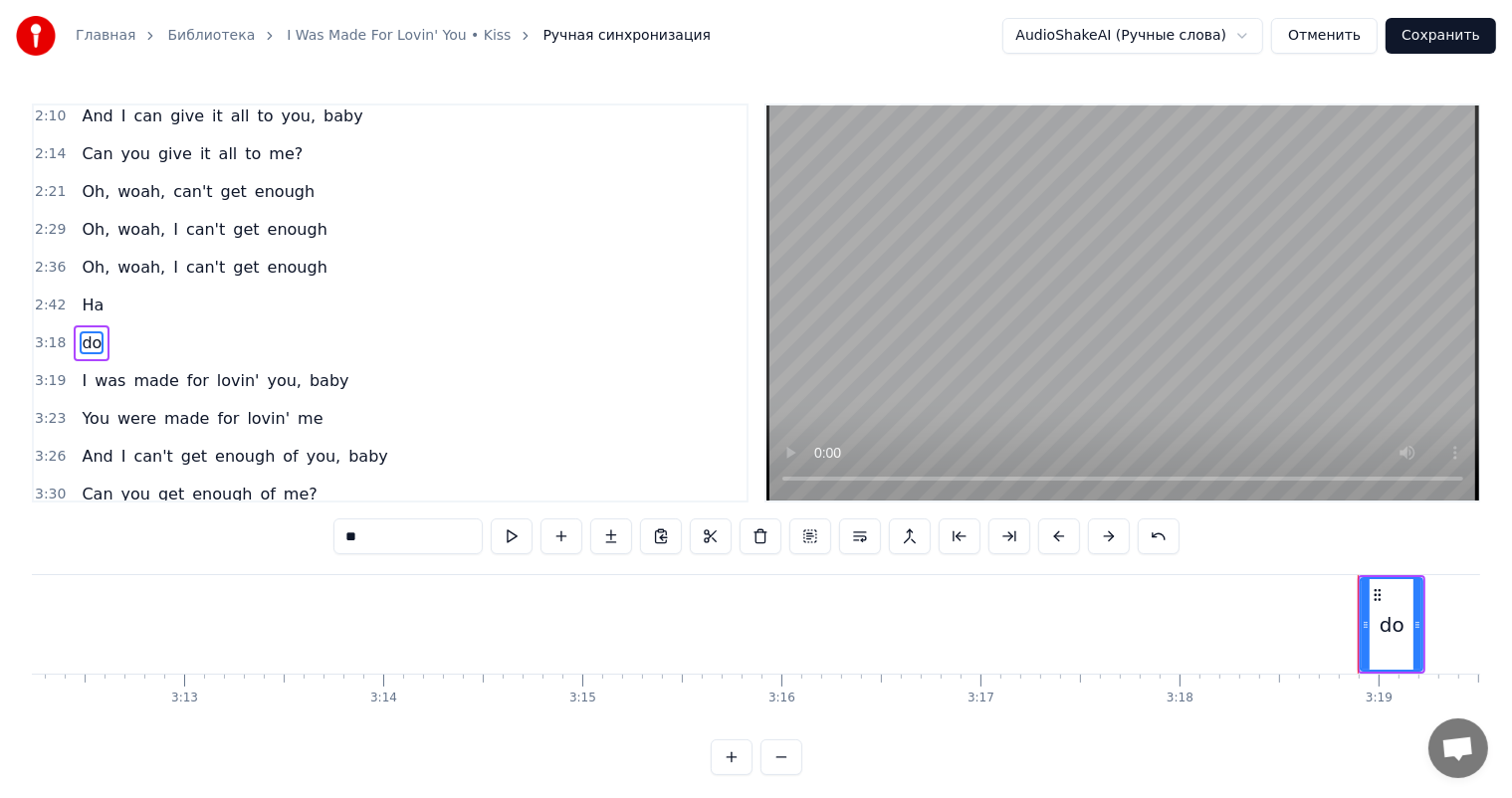
type input "*"
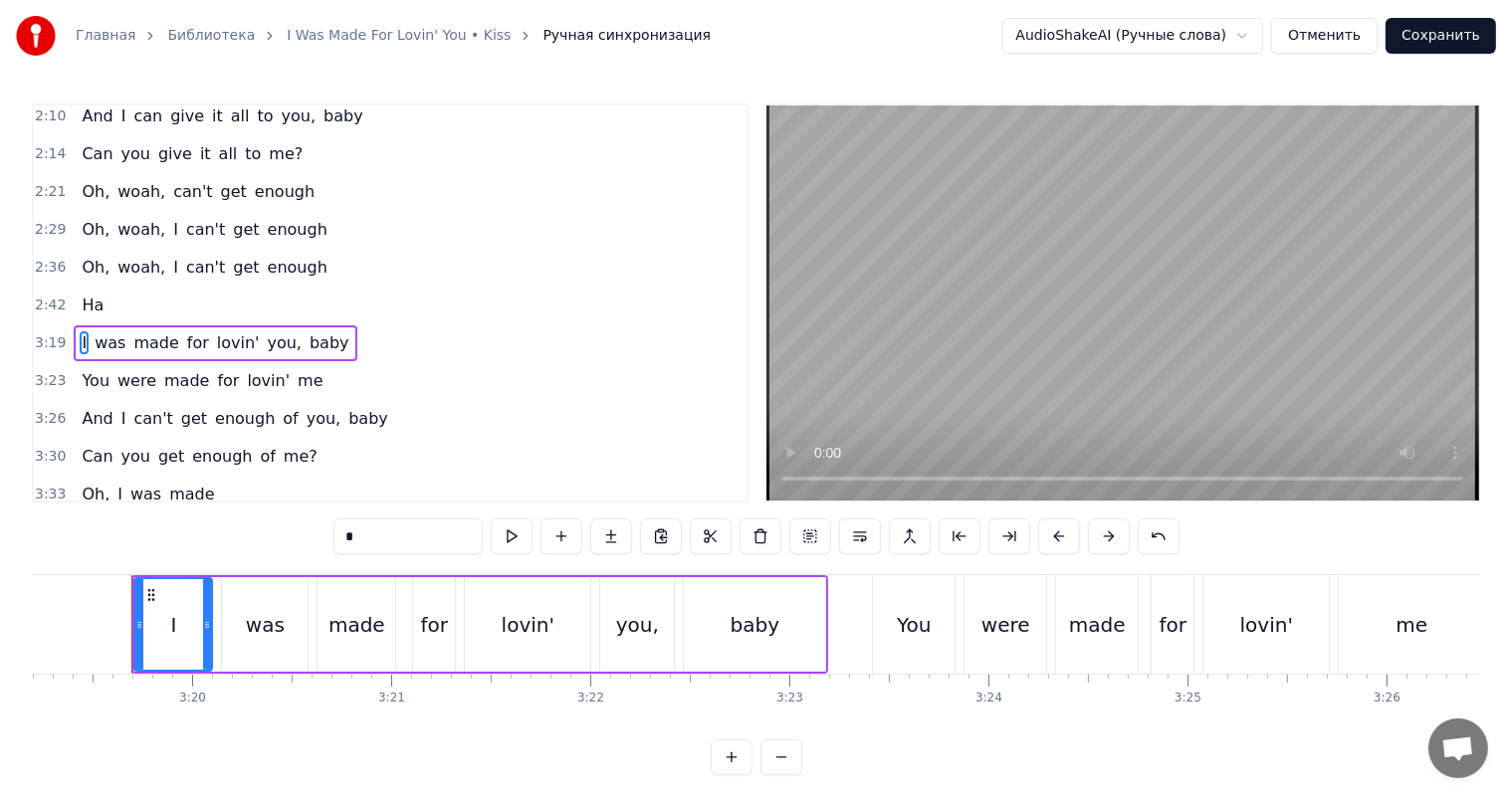
click at [20, 267] on div "Главная Библиотека I Was Made For Lovin' You • Kiss Ручная синхронизация AudioS…" at bounding box center [756, 388] width 1512 height 775
click at [35, 296] on span "2:42" at bounding box center [50, 306] width 31 height 20
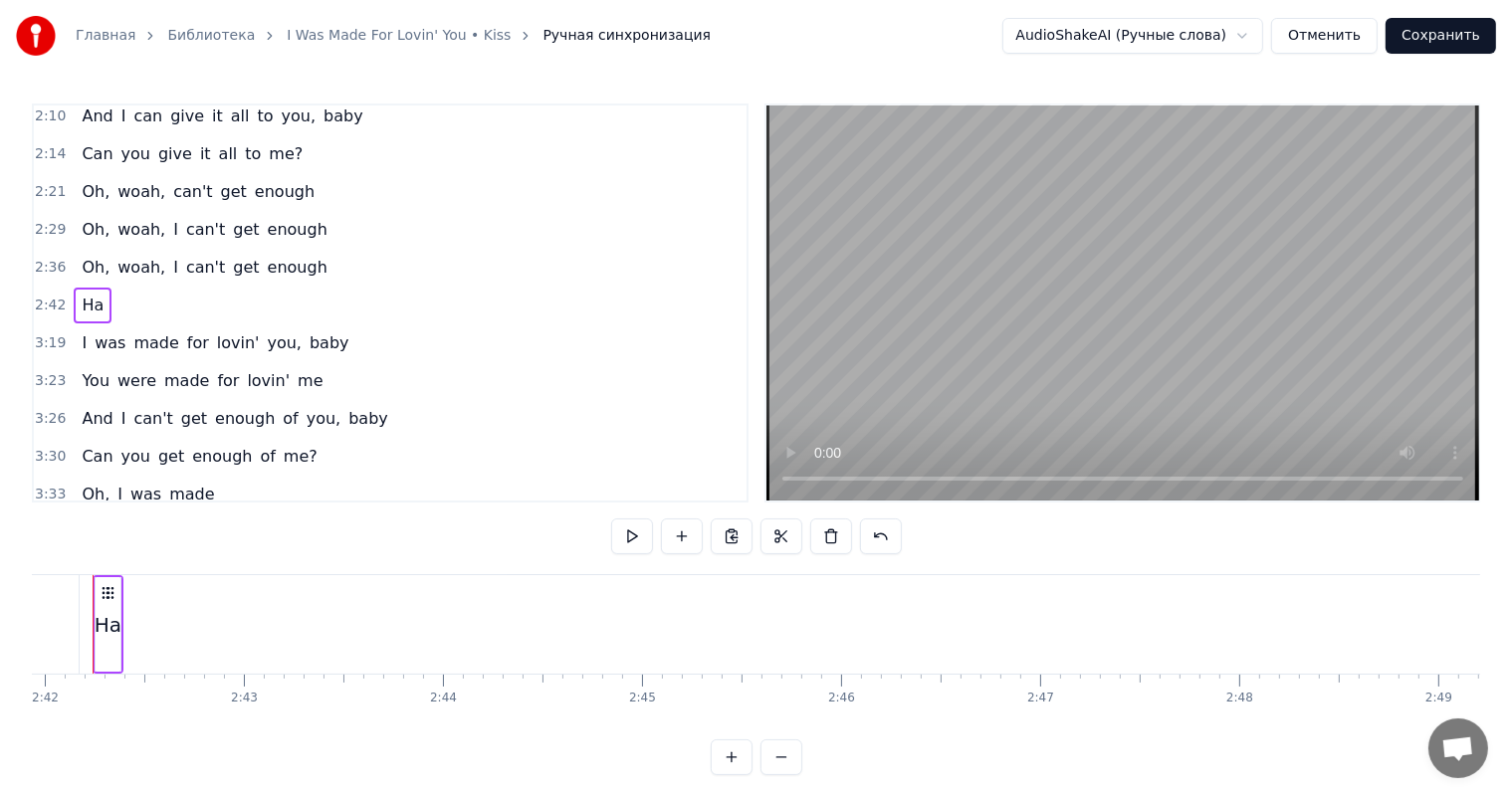
scroll to position [0, 32194]
click at [151, 625] on div "Ha" at bounding box center [148, 625] width 27 height 30
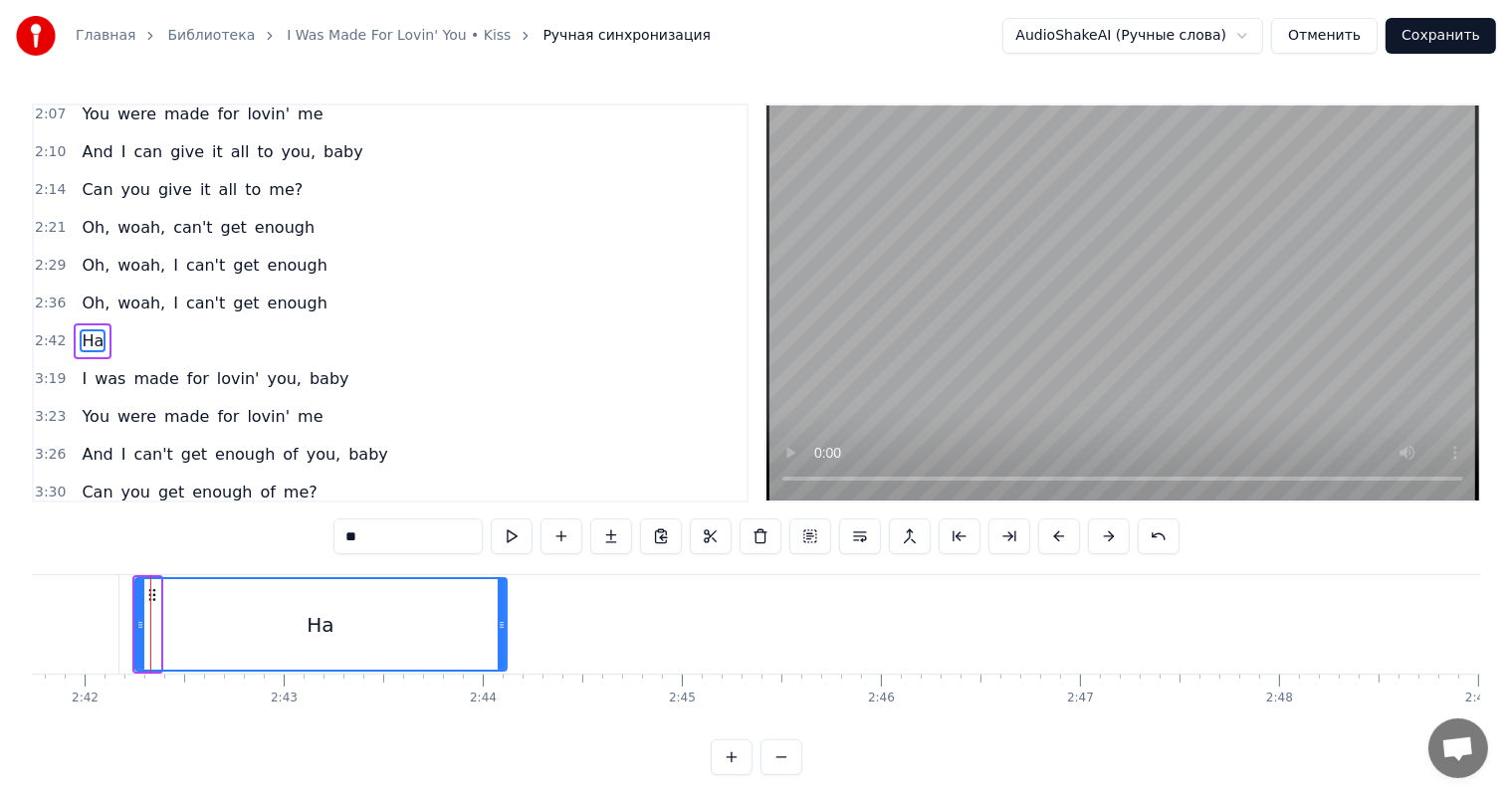
drag, startPoint x: 163, startPoint y: 625, endPoint x: 501, endPoint y: 641, distance: 338.4
click at [501, 641] on div at bounding box center [501, 624] width 8 height 91
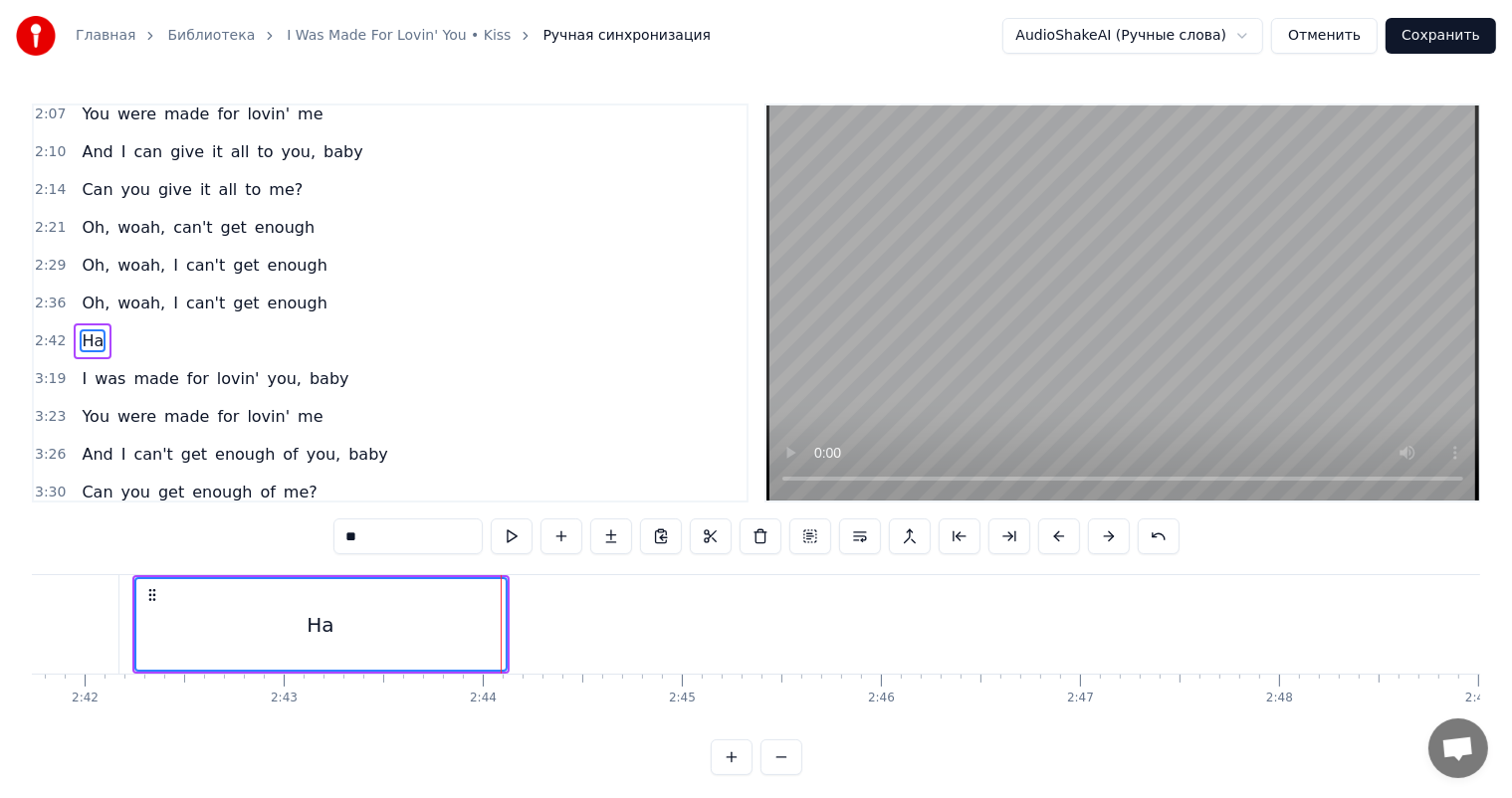
scroll to position [0, 31597]
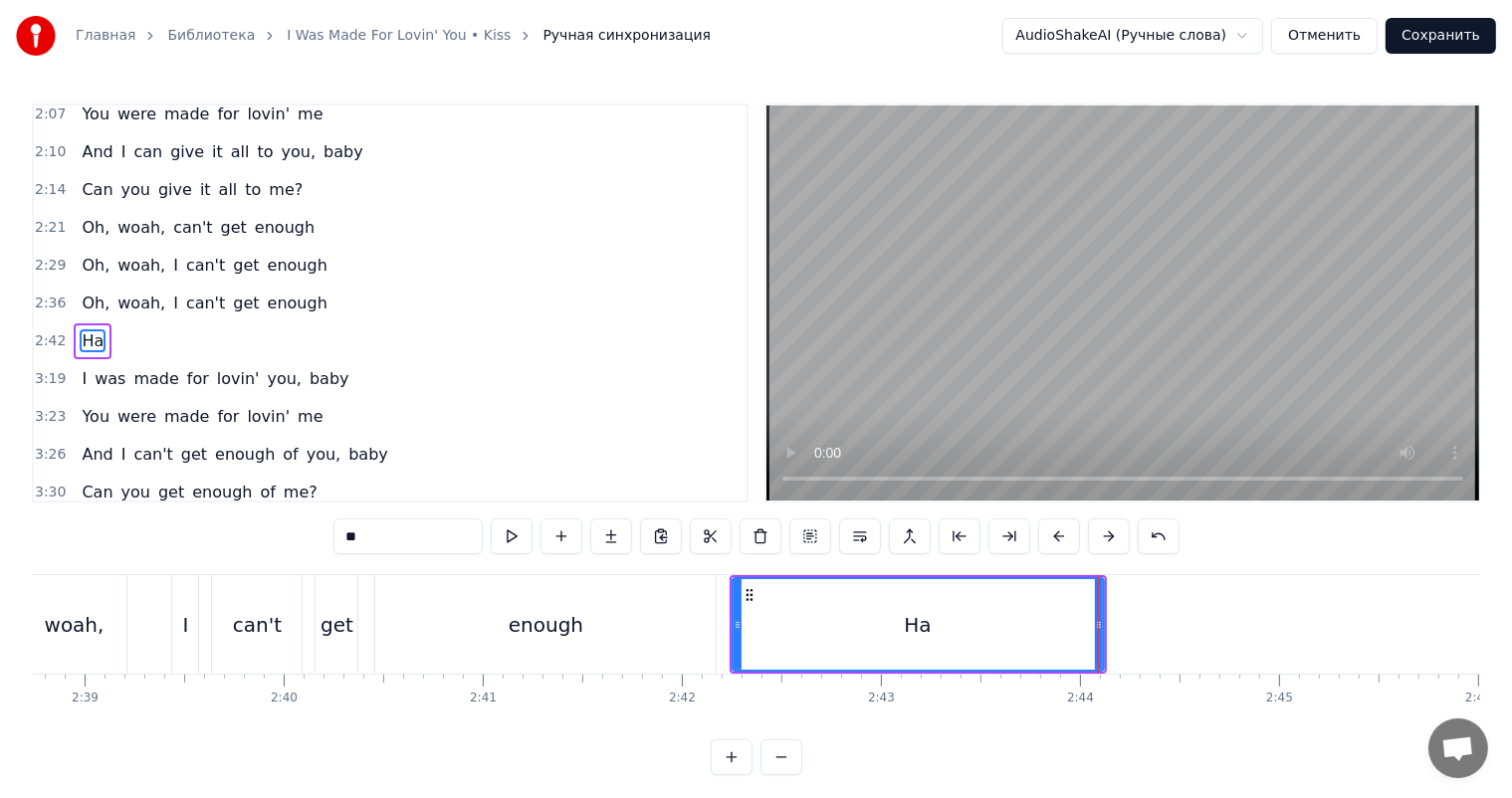
click at [501, 653] on div "enough" at bounding box center [545, 624] width 341 height 99
type input "******"
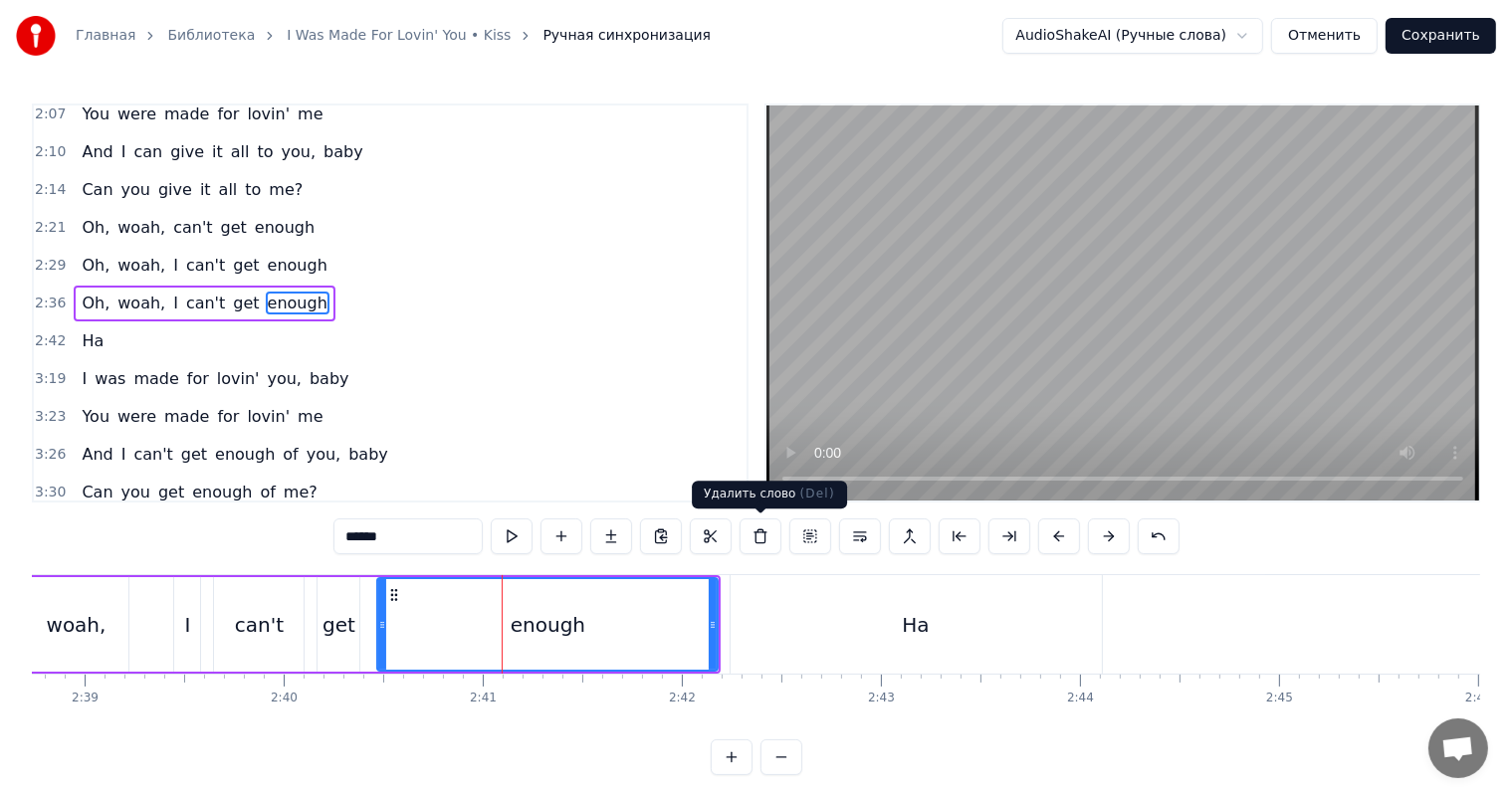
click at [1123, 366] on video at bounding box center [1123, 304] width 713 height 396
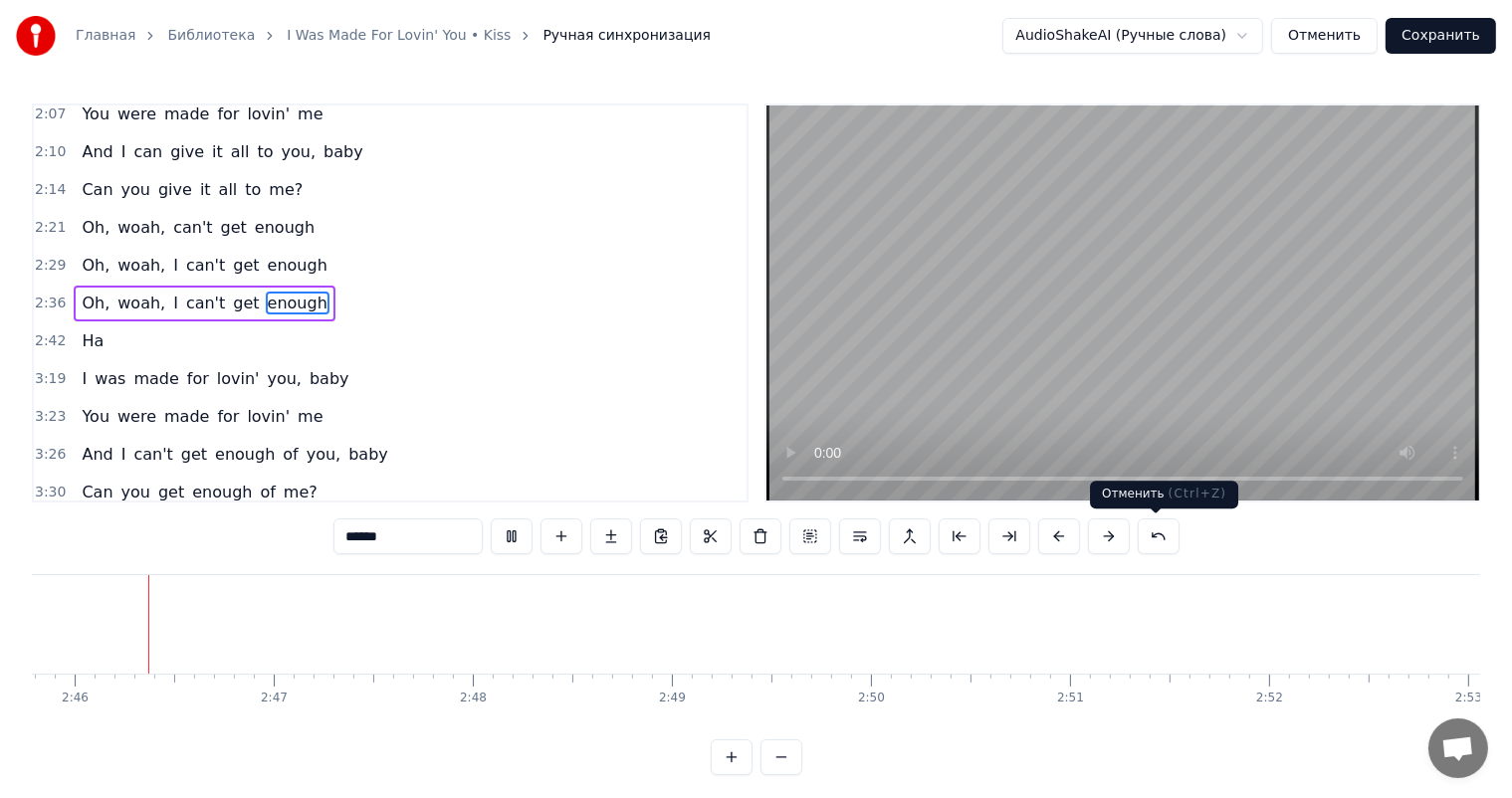
click at [1106, 367] on video at bounding box center [1123, 304] width 713 height 396
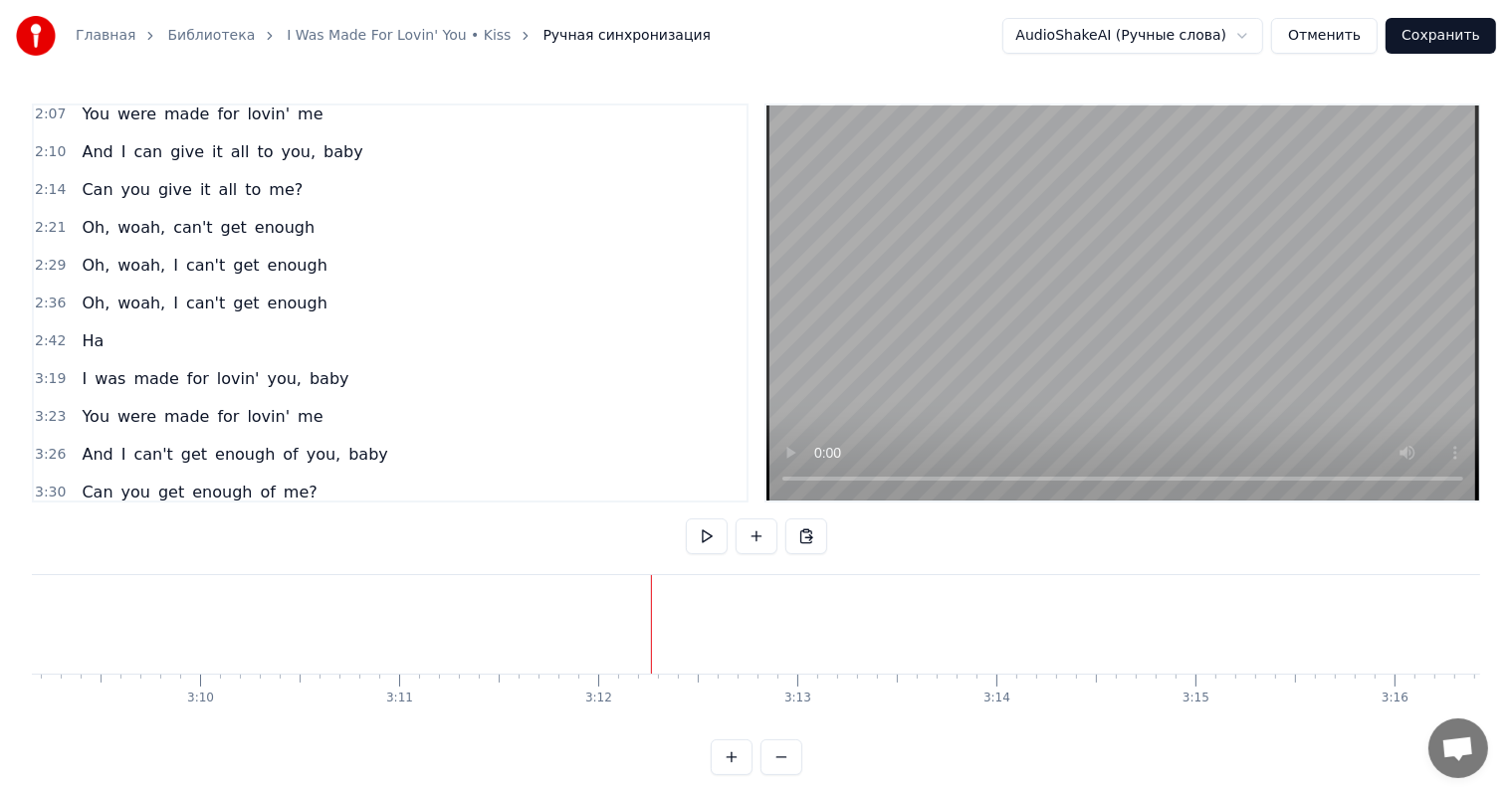
click at [1343, 273] on video at bounding box center [1123, 304] width 713 height 396
click at [1310, 295] on video at bounding box center [1123, 304] width 713 height 396
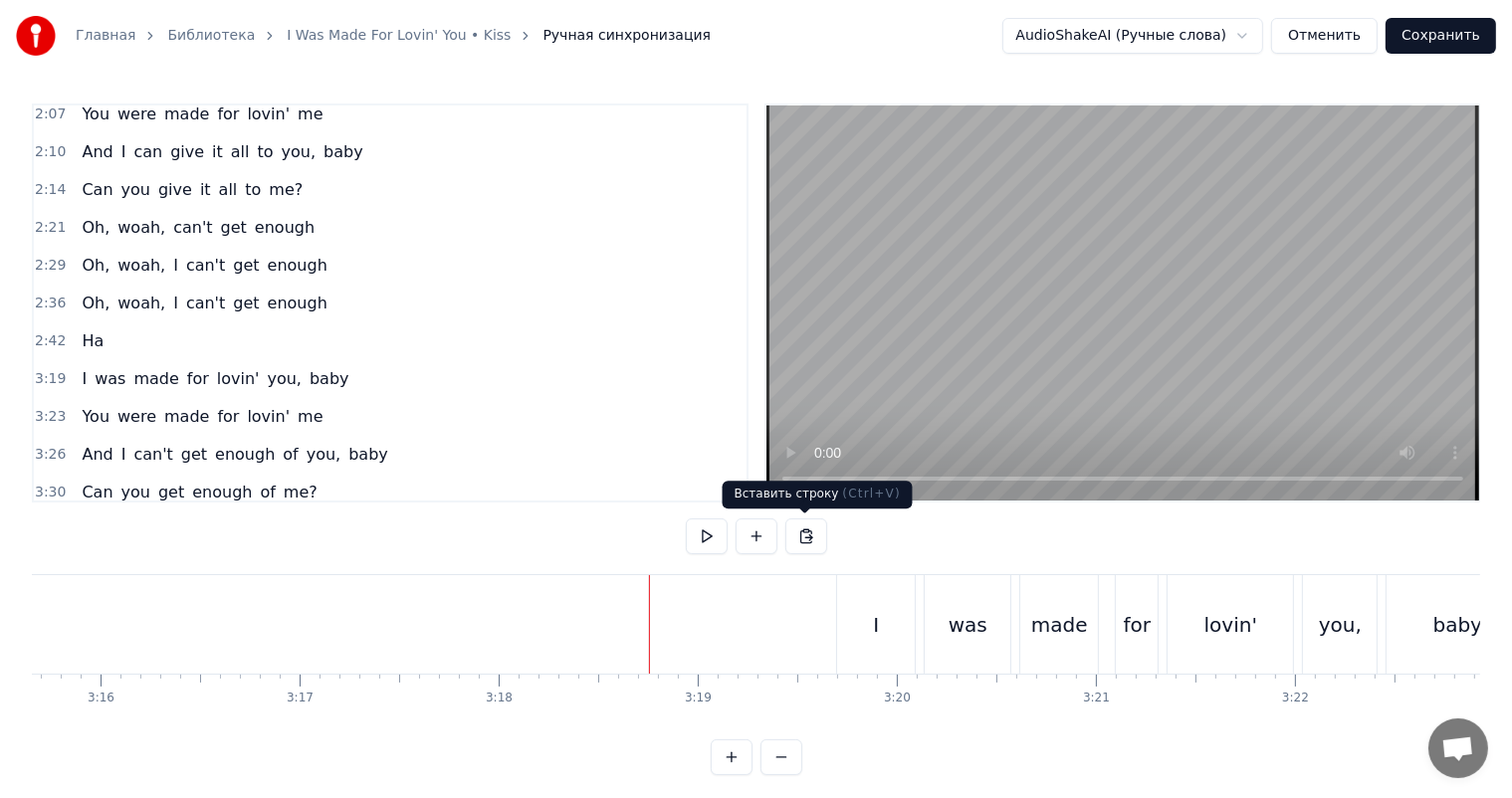
click at [1385, 125] on video at bounding box center [1123, 304] width 713 height 396
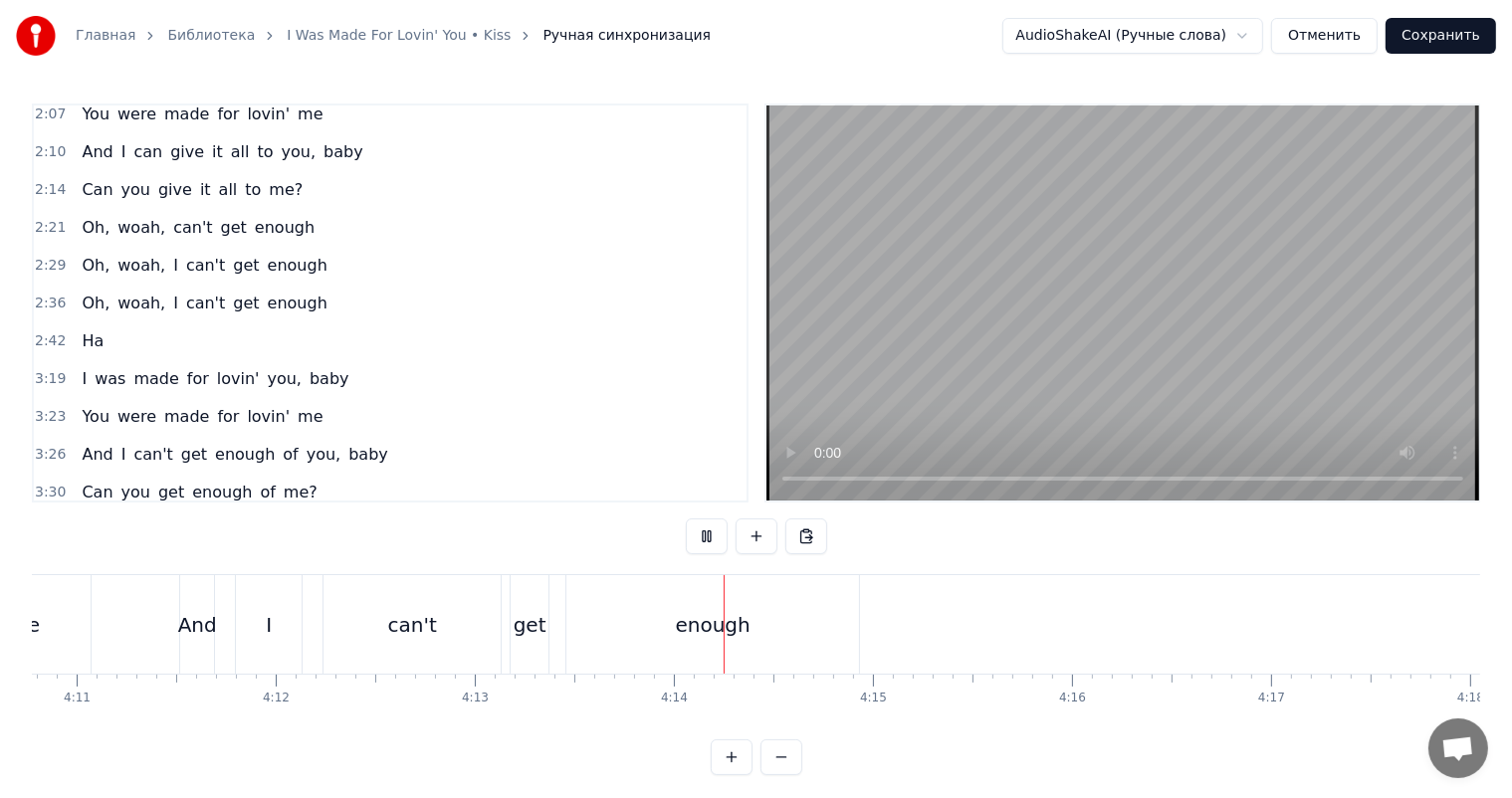
scroll to position [0, 50051]
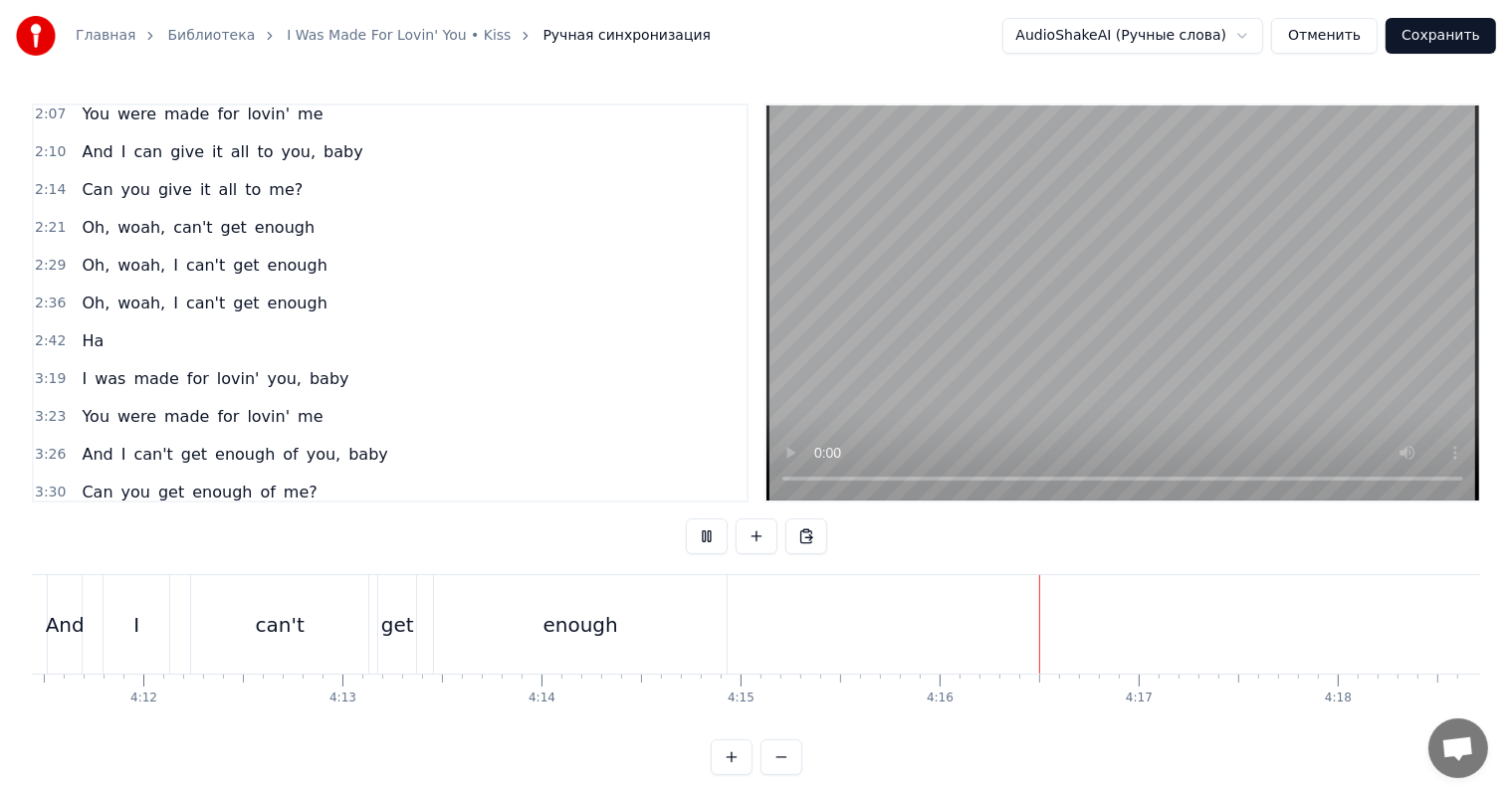
click at [1214, 327] on video at bounding box center [1123, 304] width 713 height 396
click at [313, 621] on div "can't" at bounding box center [279, 624] width 177 height 99
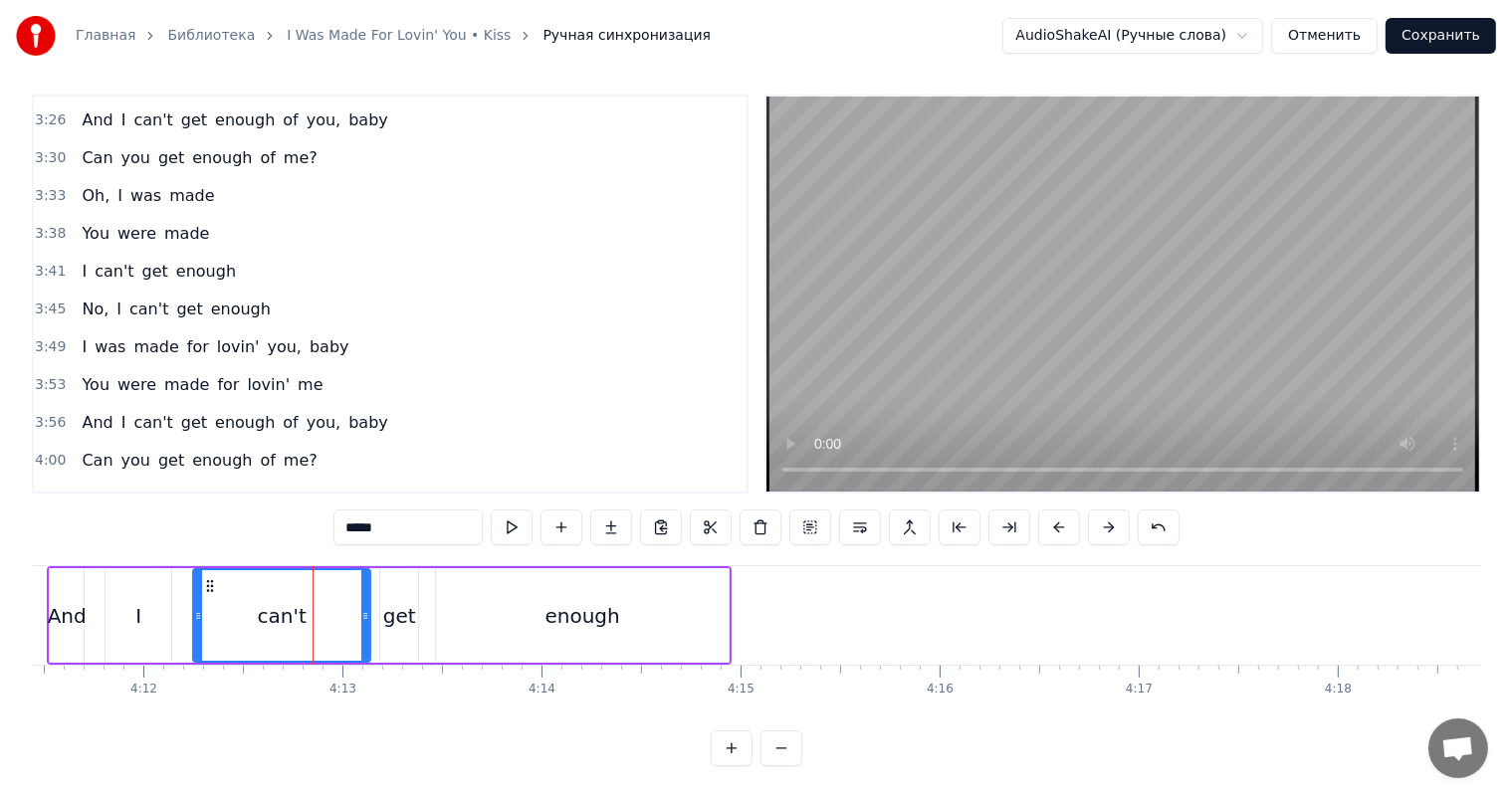
scroll to position [1325, 0]
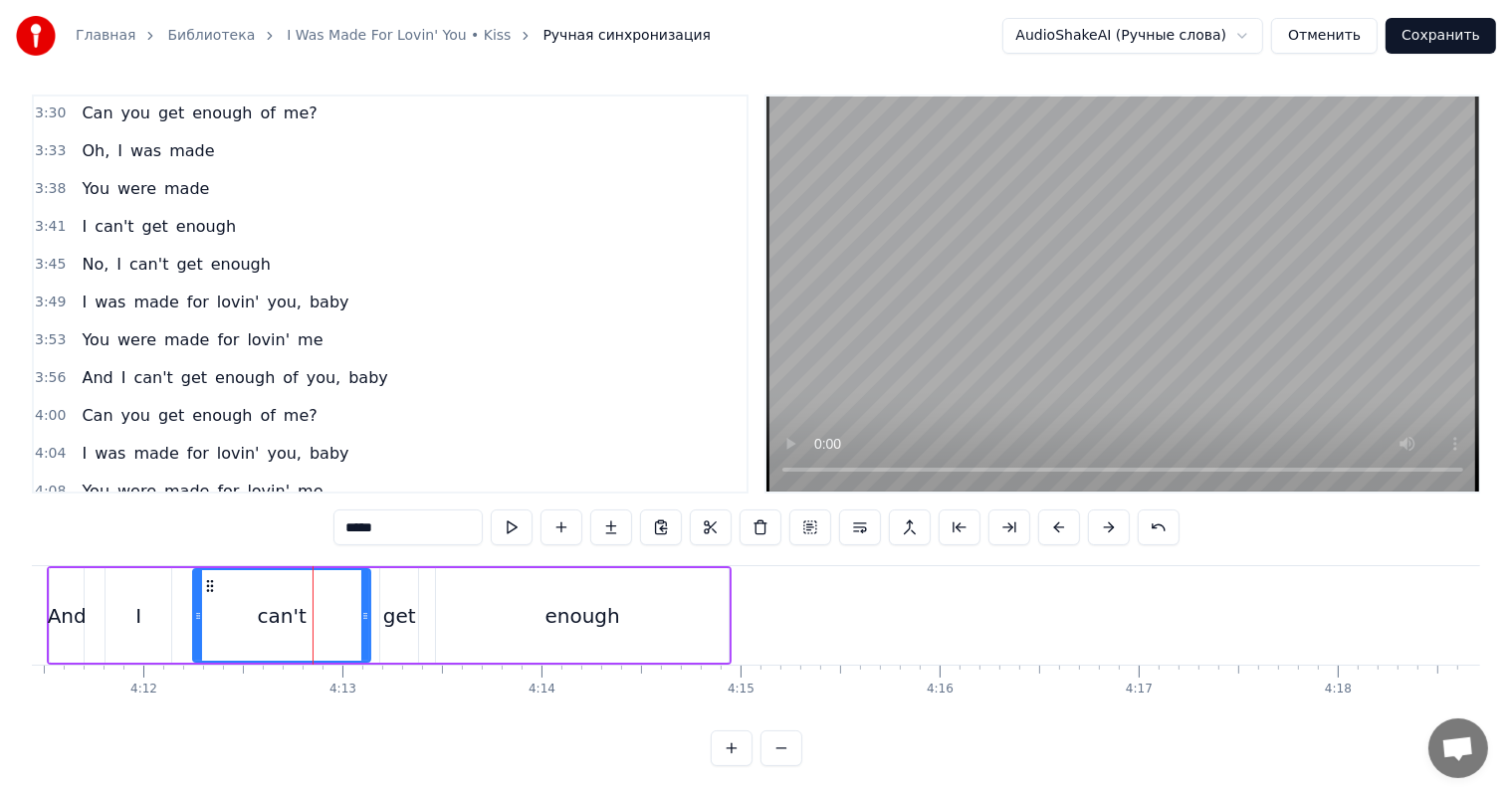
click at [38, 519] on span "4:11" at bounding box center [50, 529] width 31 height 20
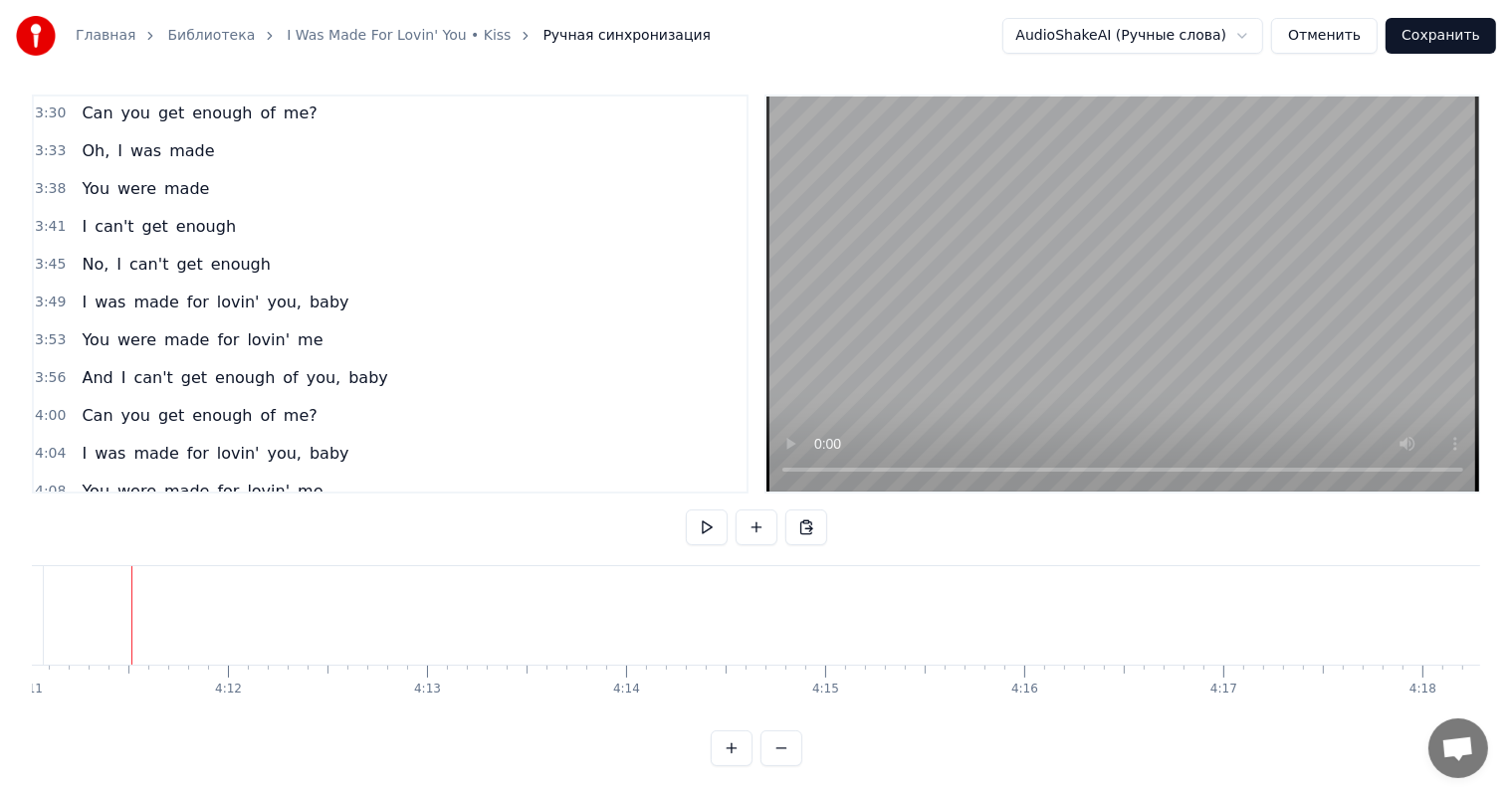
scroll to position [1289, 0]
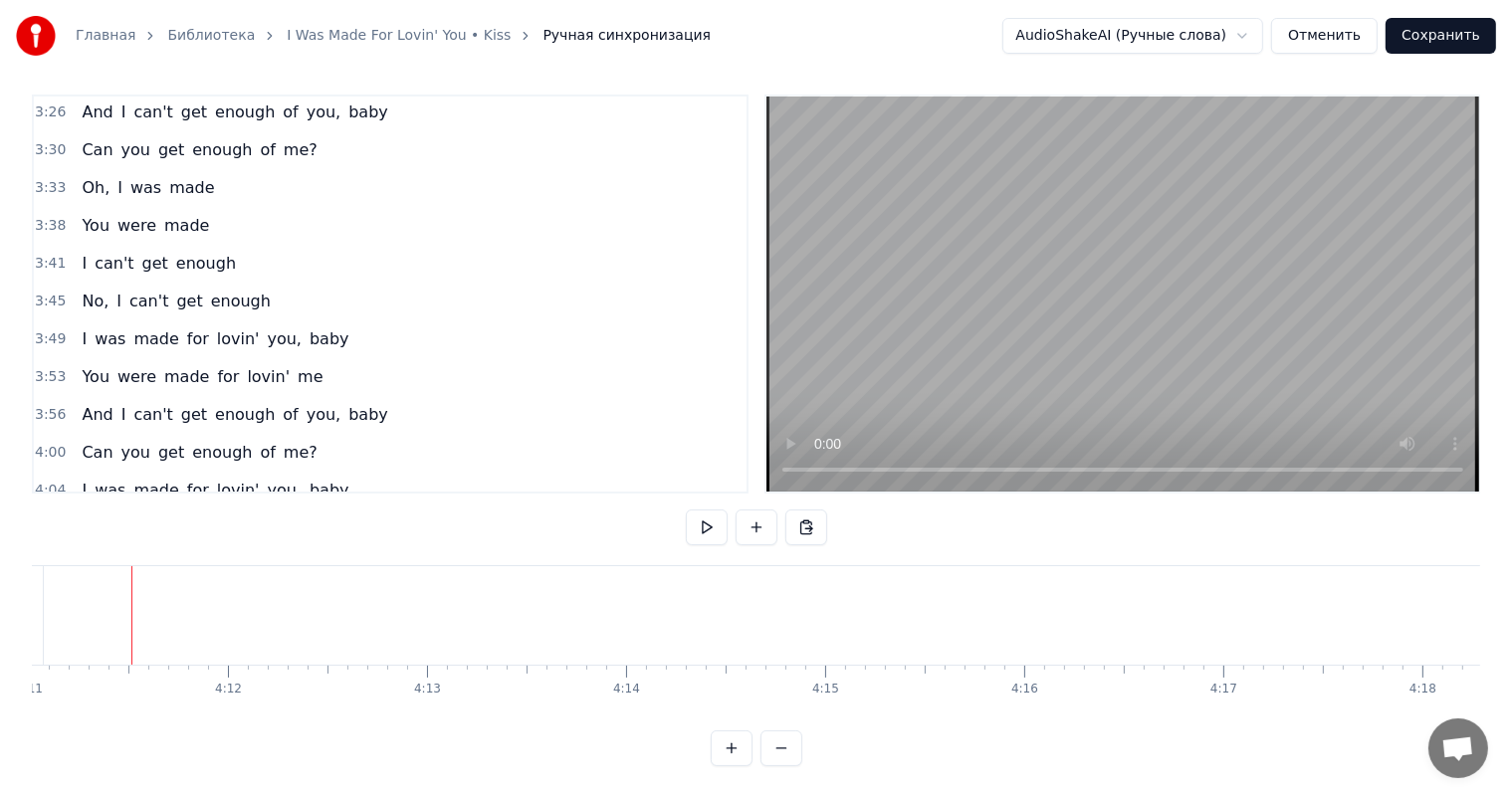
click at [1461, 40] on button "Сохранить" at bounding box center [1440, 36] width 111 height 36
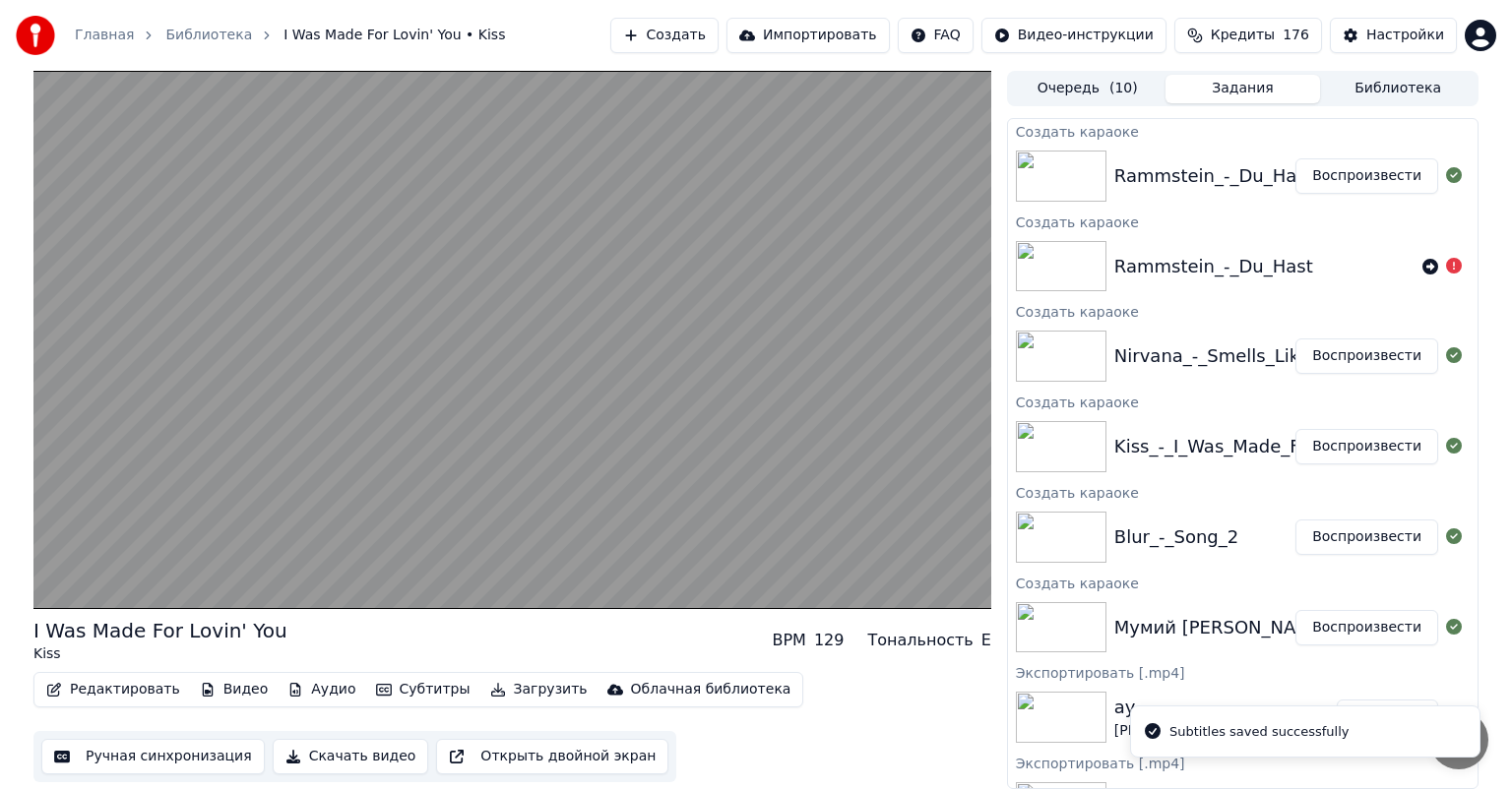
click at [1357, 361] on button "Воспроизвести" at bounding box center [1367, 356] width 143 height 36
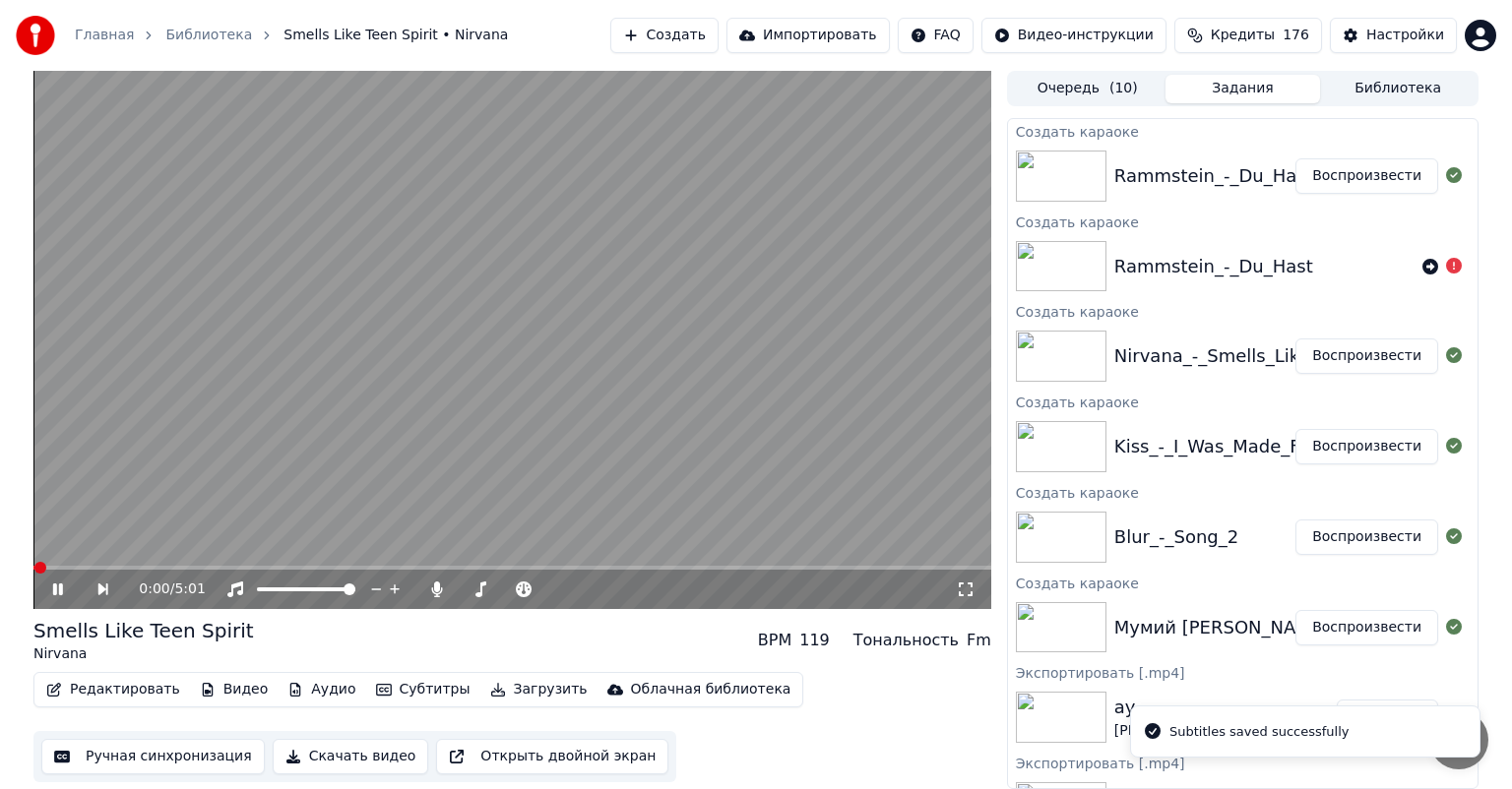
click at [167, 750] on button "Ручная синхронизация" at bounding box center [153, 756] width 223 height 36
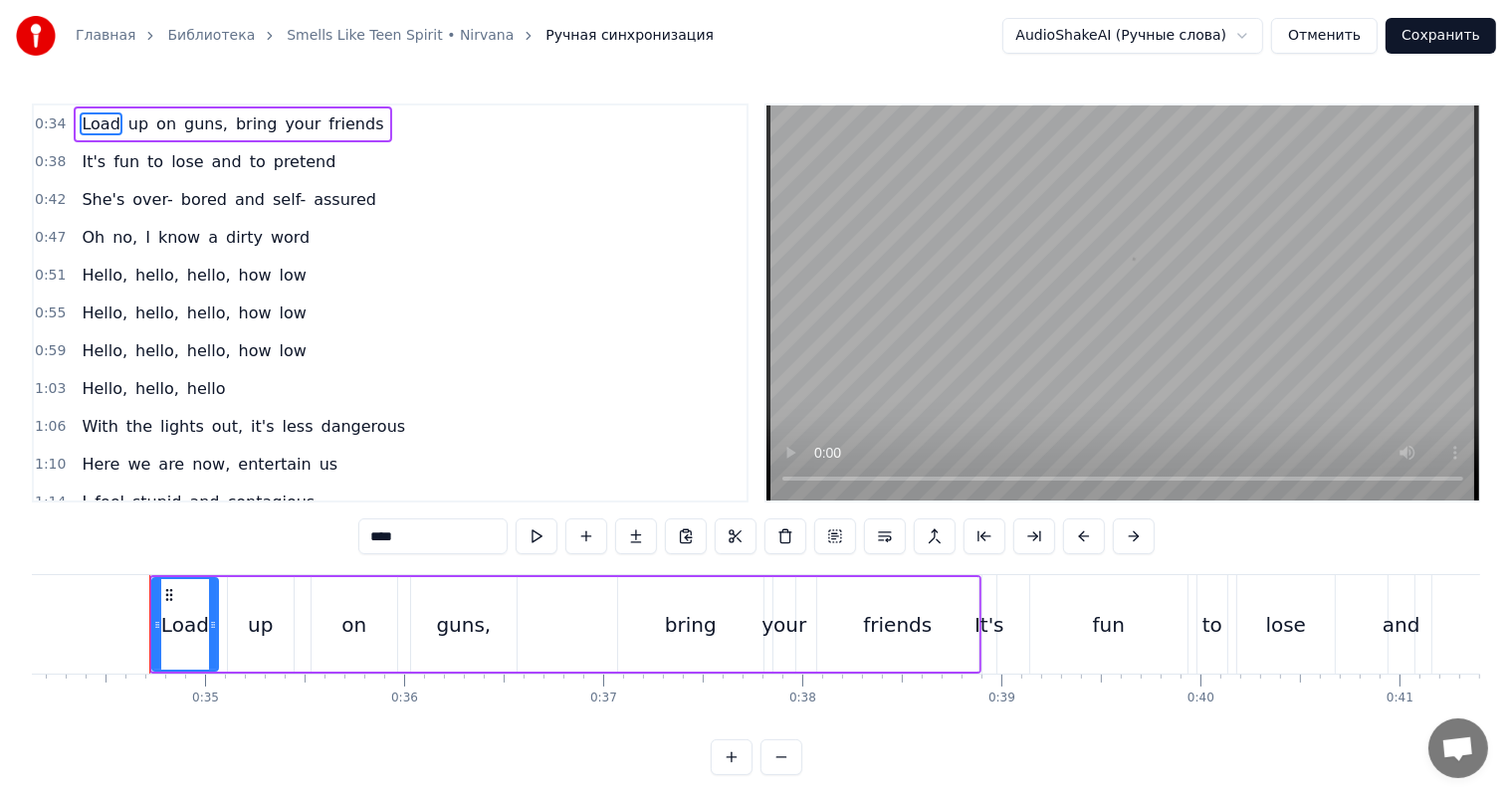
scroll to position [0, 6811]
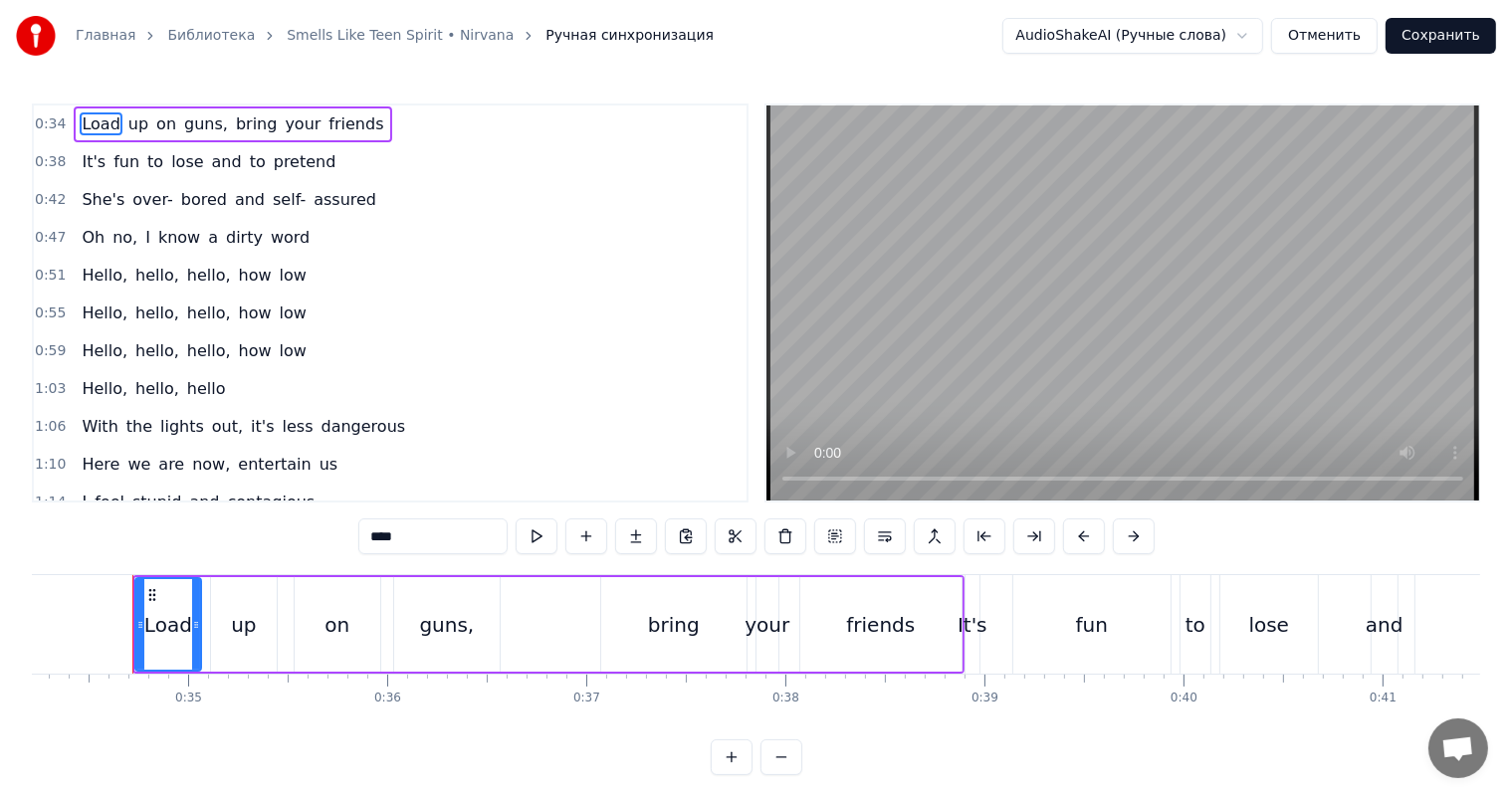
click at [1161, 331] on video at bounding box center [1123, 304] width 713 height 396
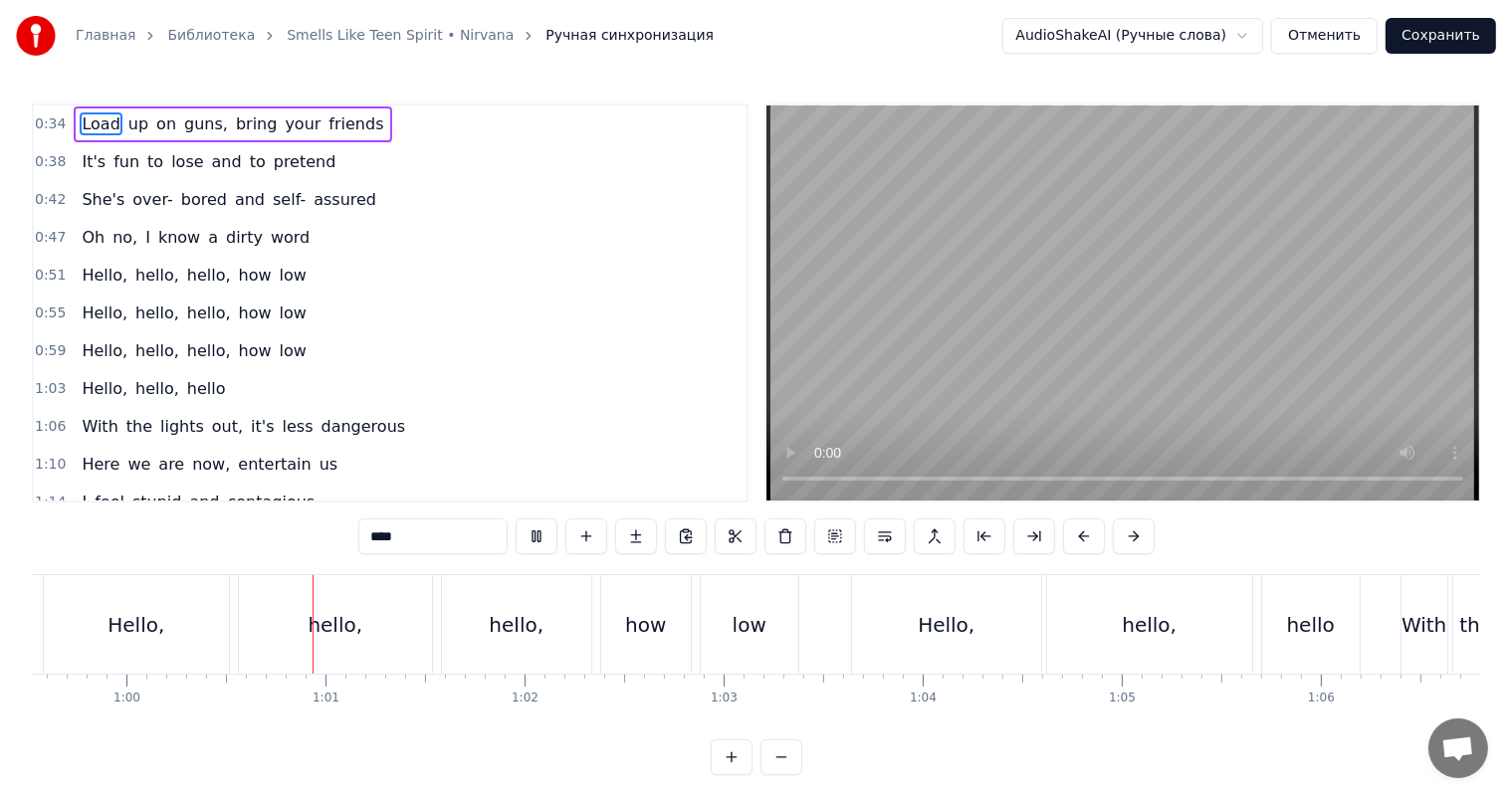
scroll to position [0, 11887]
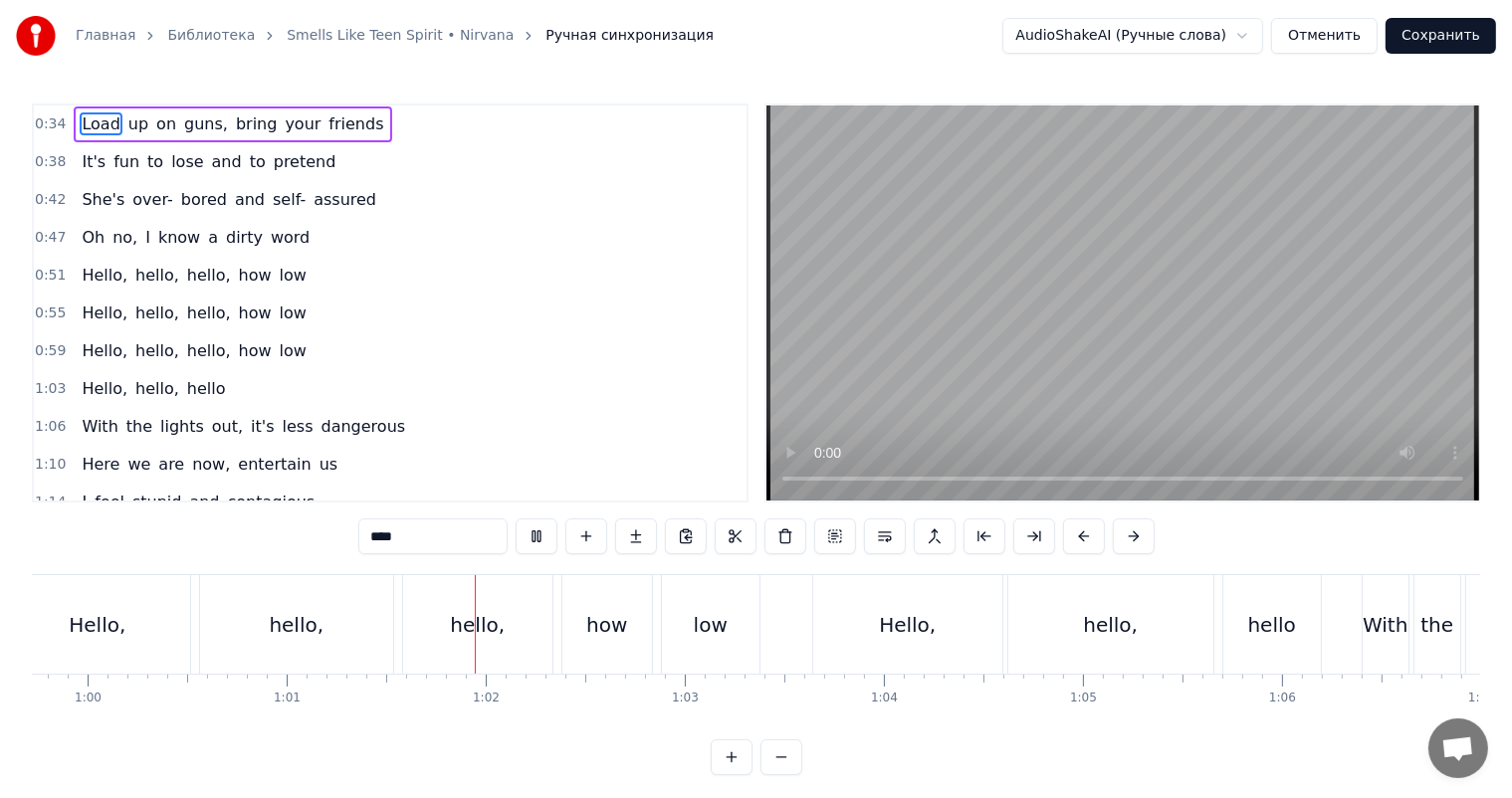
click at [1052, 270] on video at bounding box center [1123, 304] width 713 height 396
click at [1222, 226] on video at bounding box center [1123, 304] width 713 height 396
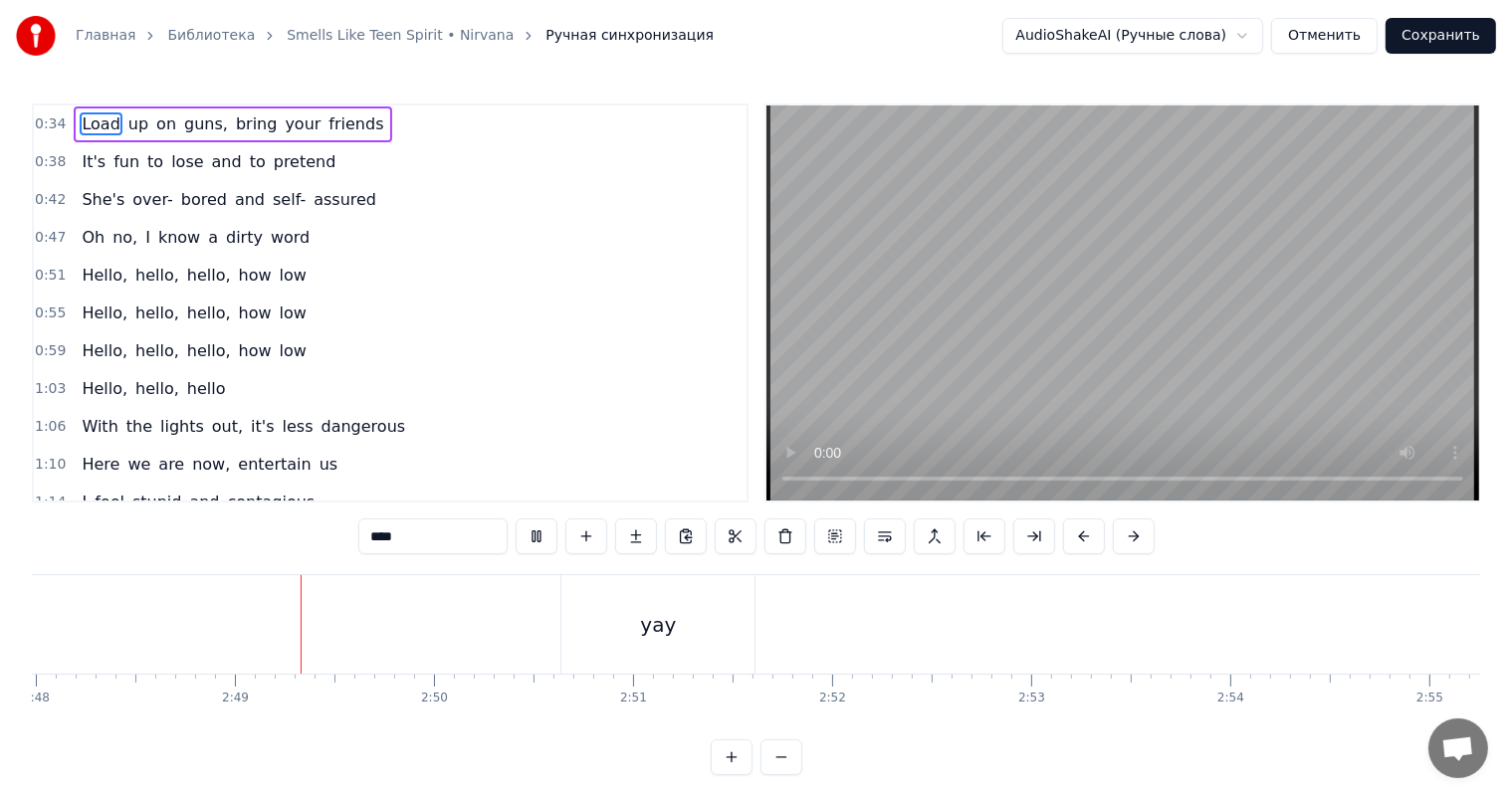
scroll to position [0, 33476]
click at [1316, 128] on video at bounding box center [1123, 304] width 713 height 396
click at [609, 641] on div "yay" at bounding box center [613, 624] width 193 height 99
type input "***"
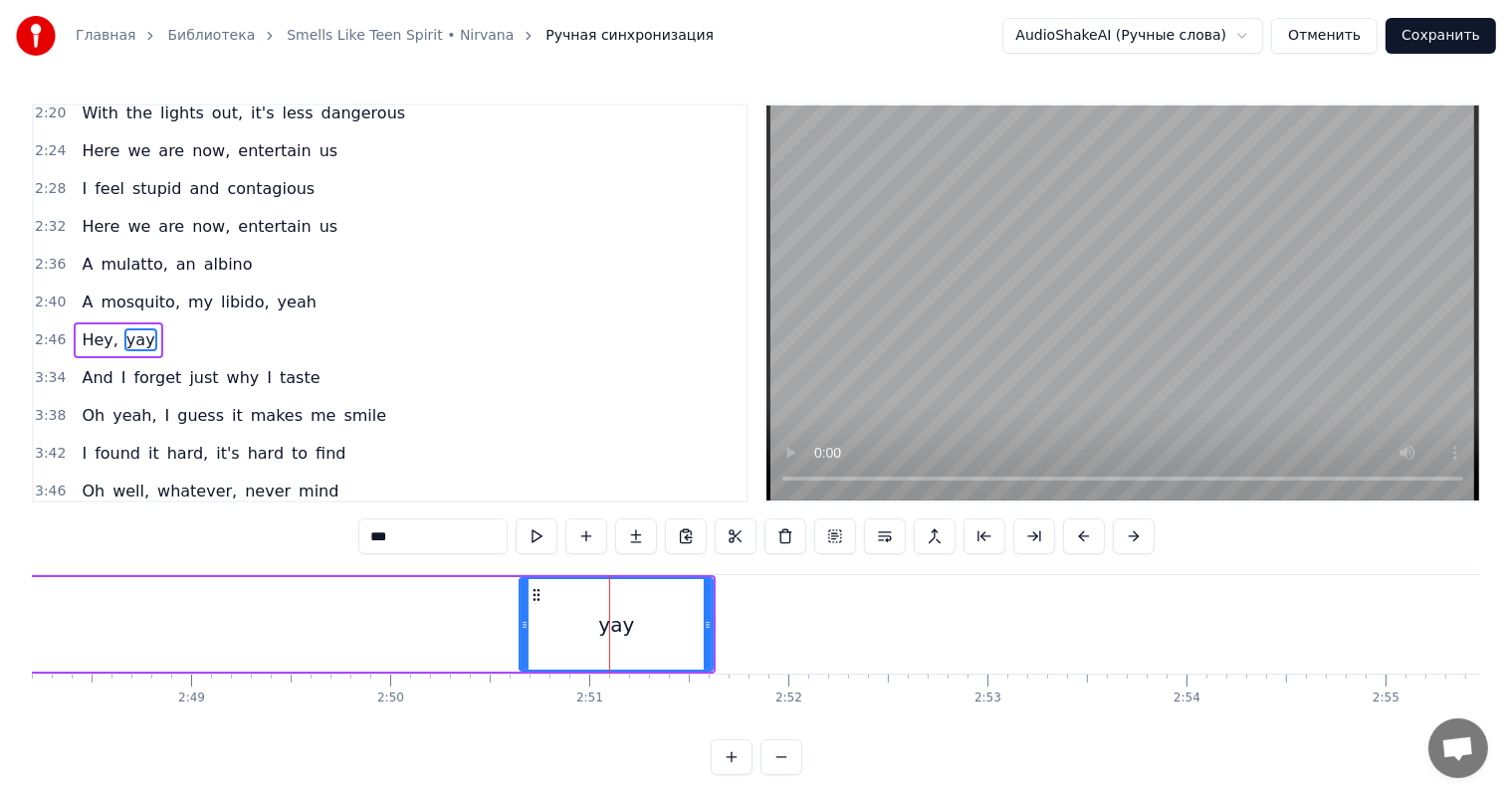
scroll to position [882, 0]
drag, startPoint x: 521, startPoint y: 633, endPoint x: 584, endPoint y: 631, distance: 63.0
click at [584, 631] on div at bounding box center [586, 624] width 8 height 91
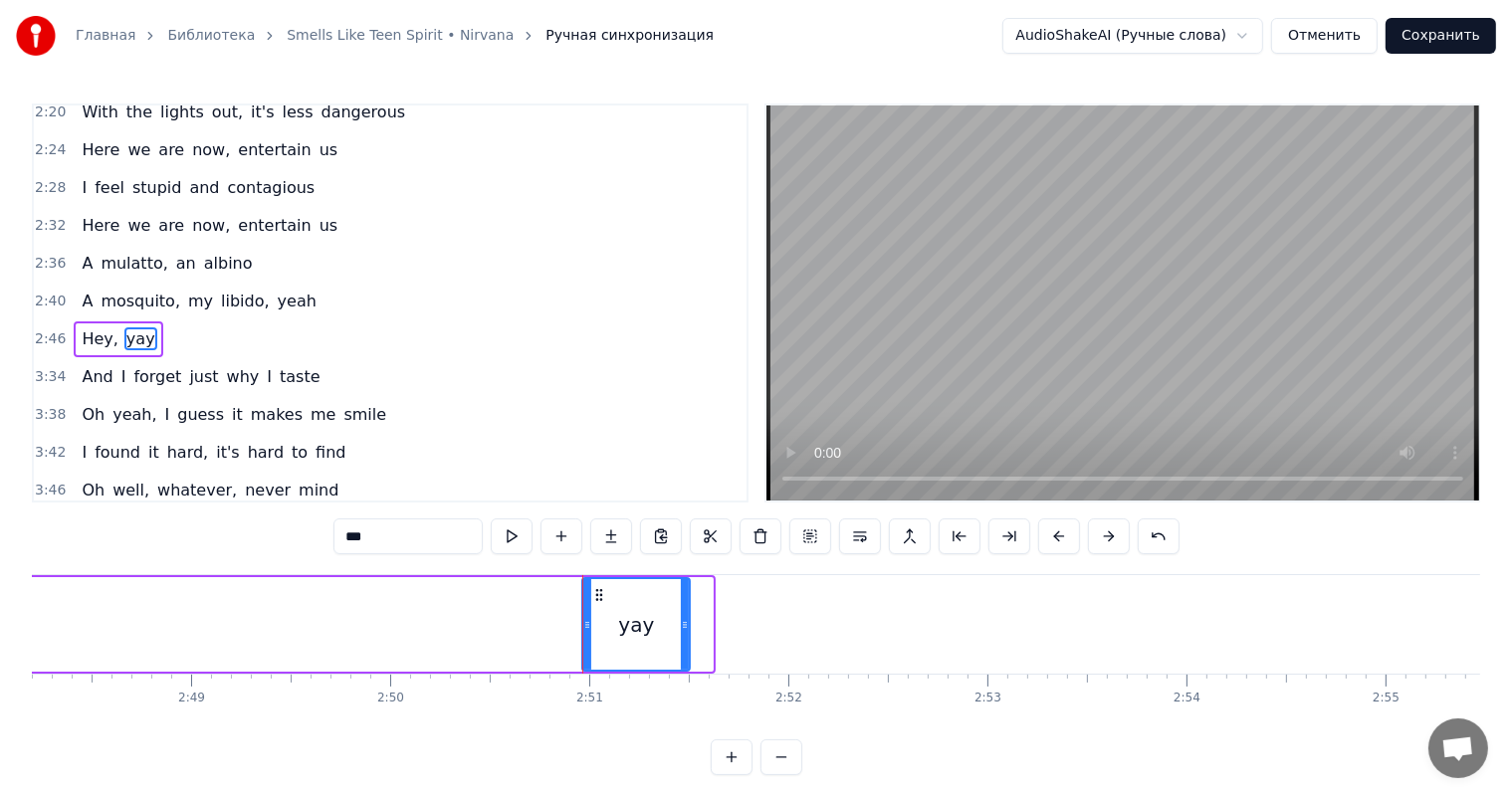
drag, startPoint x: 705, startPoint y: 617, endPoint x: 679, endPoint y: 623, distance: 26.7
click at [681, 623] on icon at bounding box center [685, 625] width 8 height 16
click at [521, 638] on div "Hey, yay" at bounding box center [239, 624] width 902 height 99
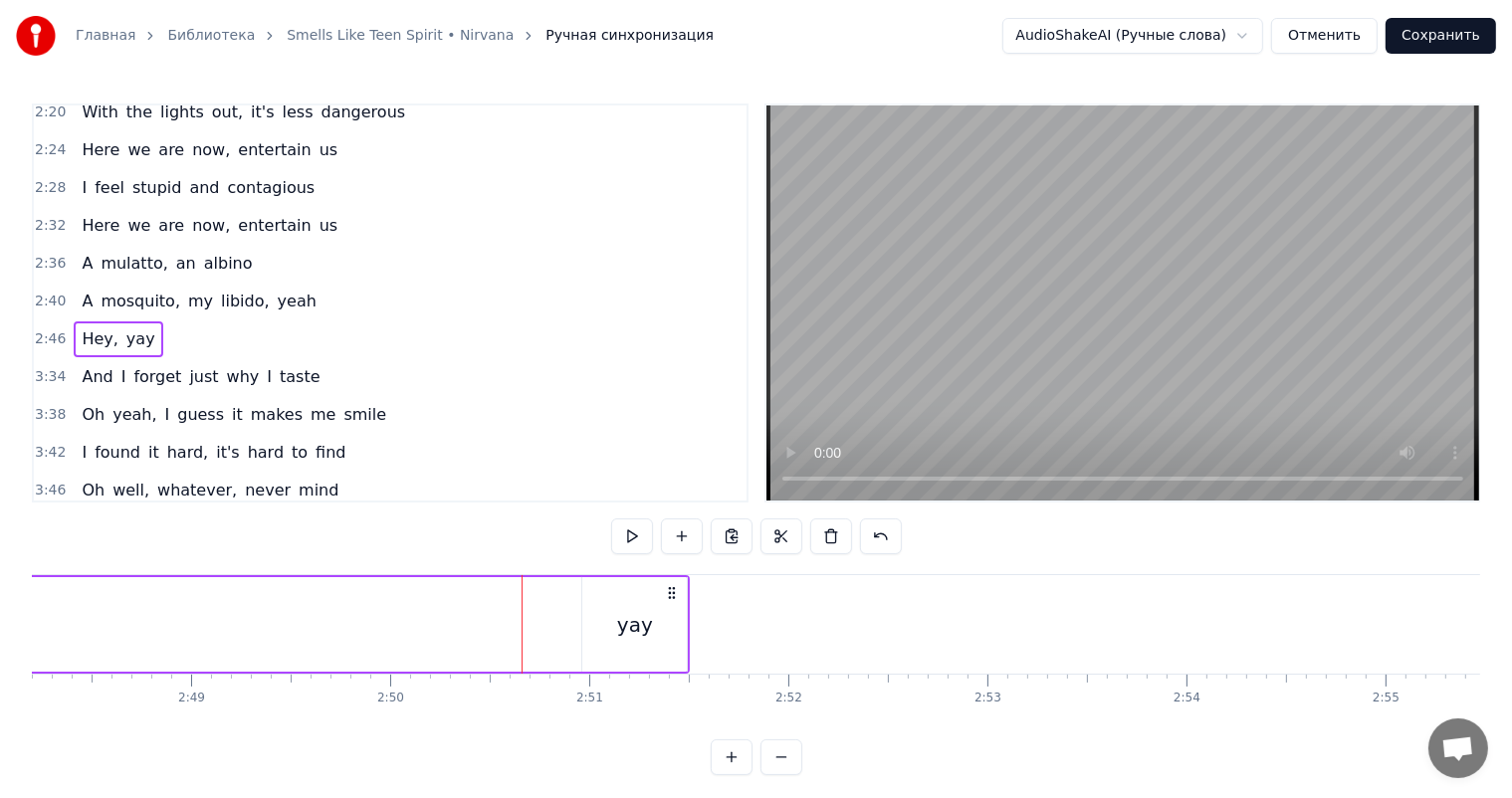
click at [1039, 408] on video at bounding box center [1123, 304] width 713 height 396
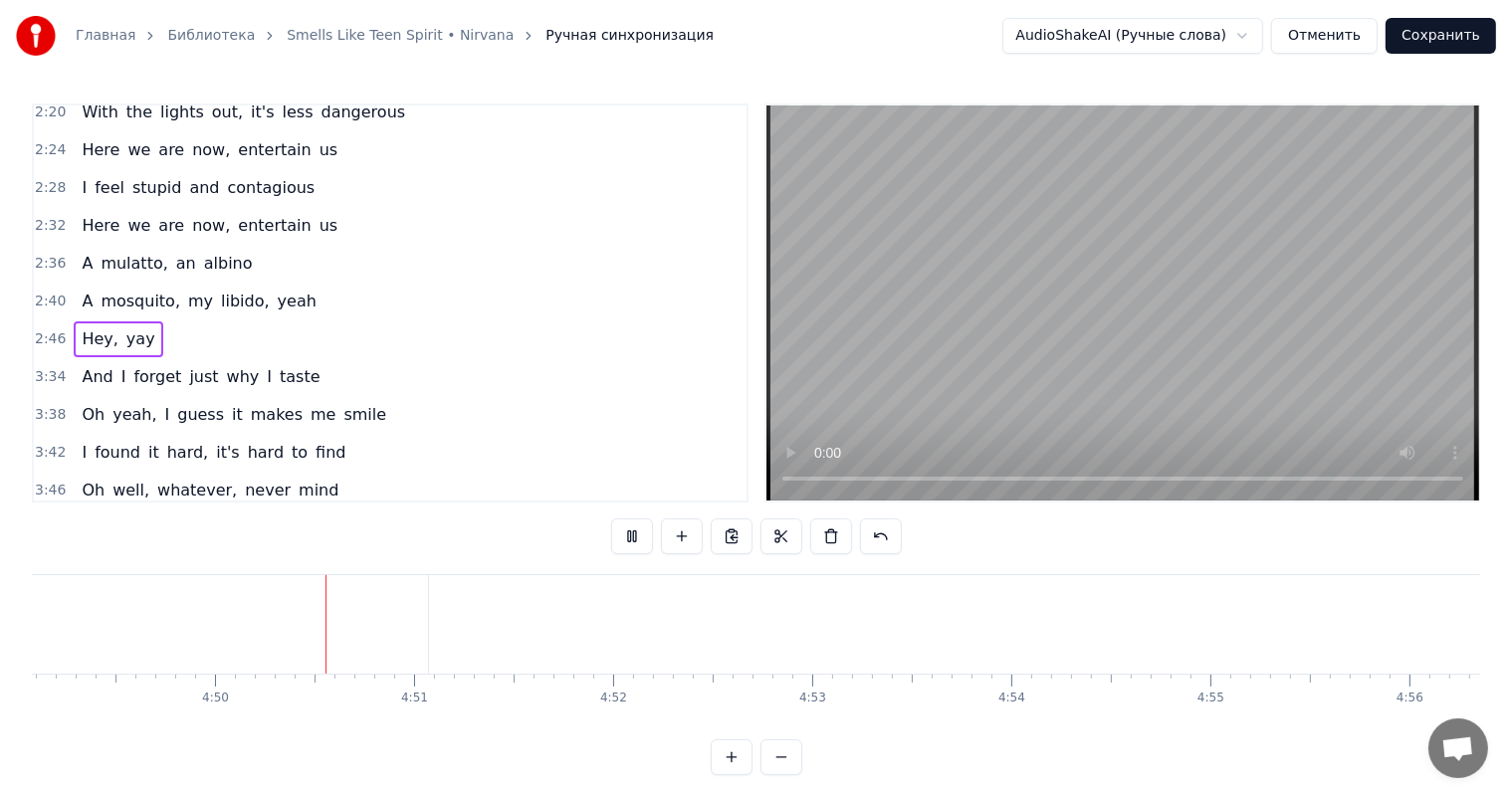
scroll to position [0, 57599]
click at [1458, 34] on button "Сохранить" at bounding box center [1440, 36] width 111 height 36
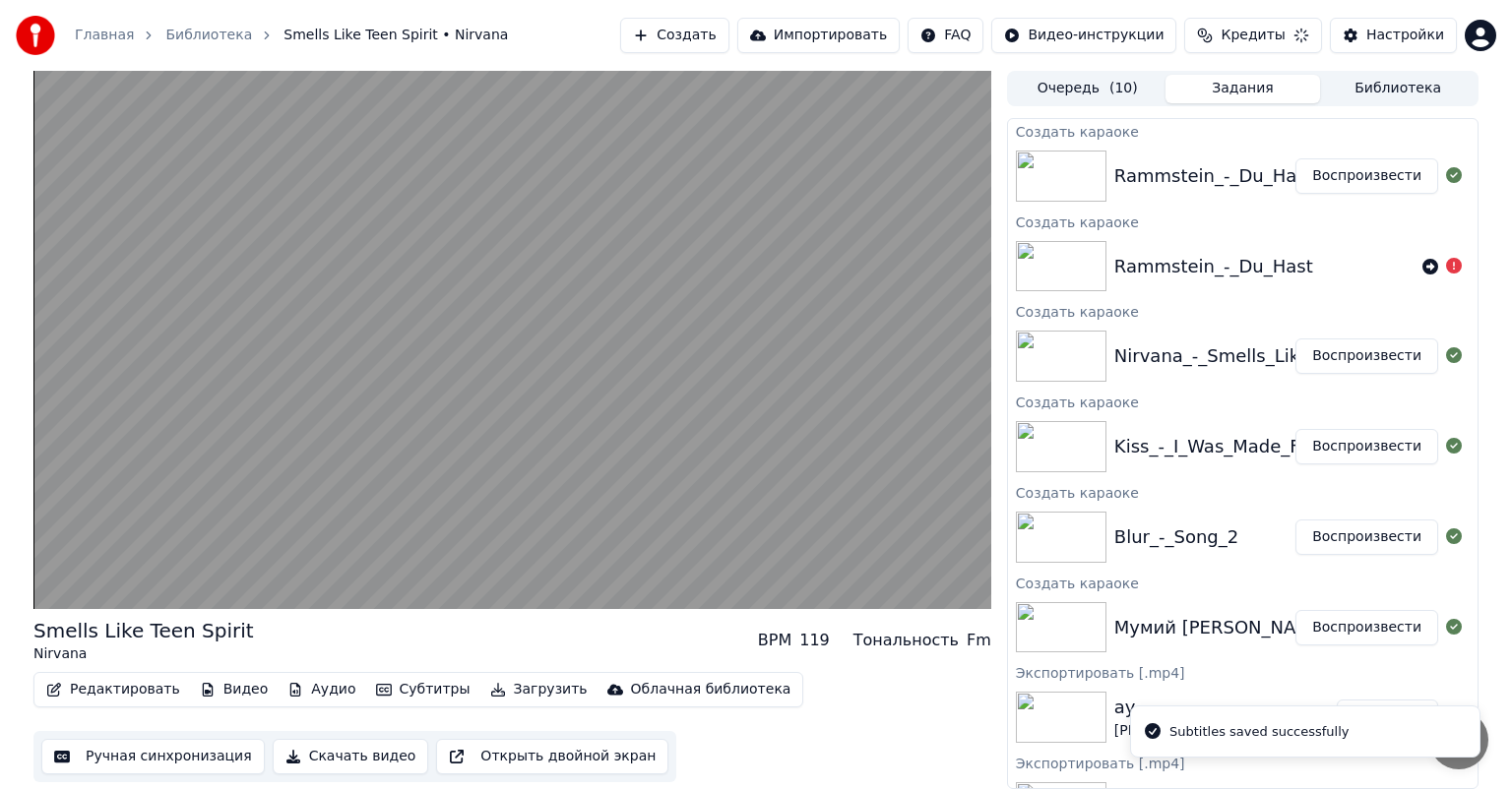
click at [1339, 176] on button "Воспроизвести" at bounding box center [1367, 176] width 143 height 36
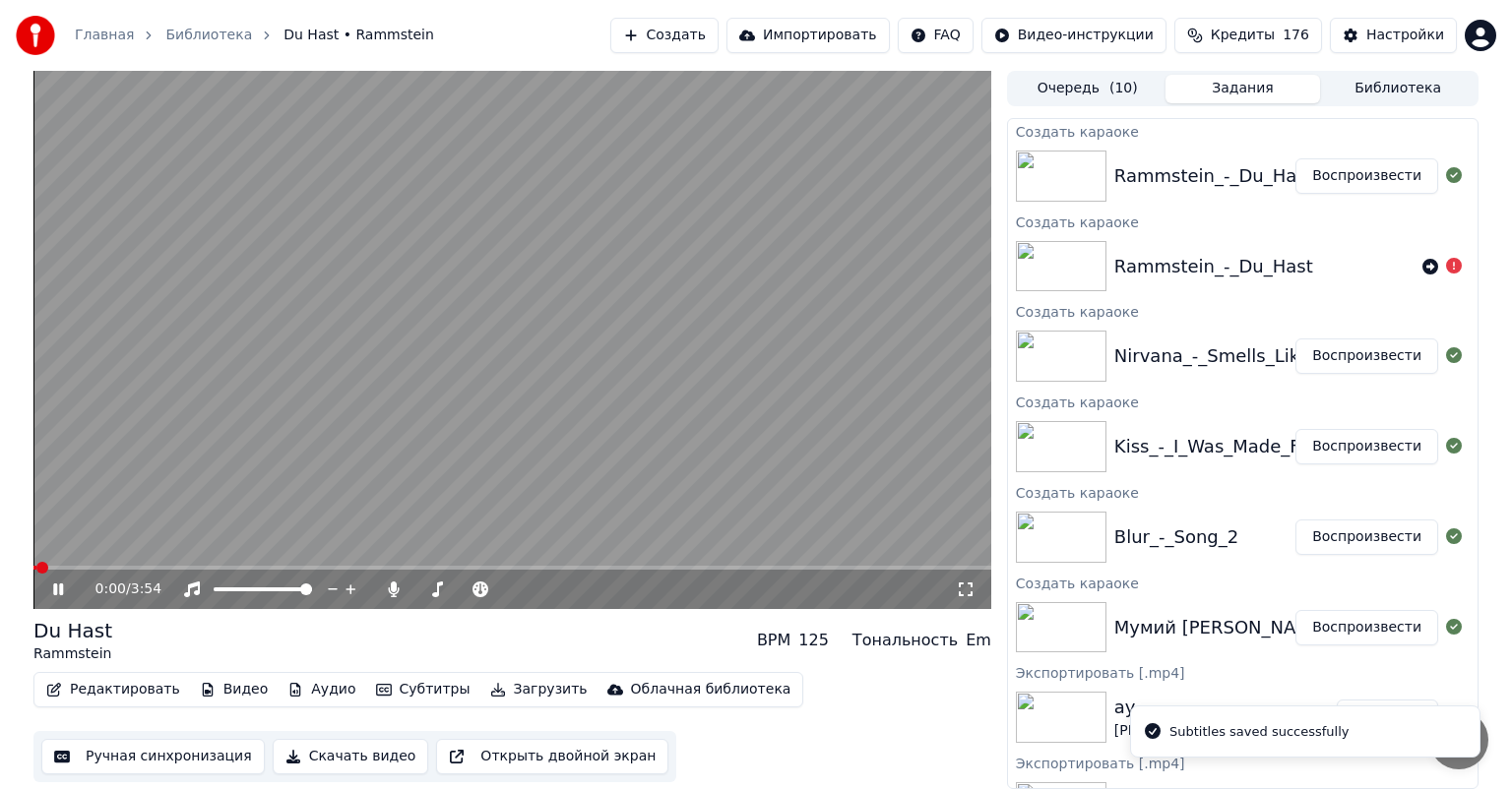
click at [145, 761] on button "Ручная синхронизация" at bounding box center [153, 756] width 223 height 36
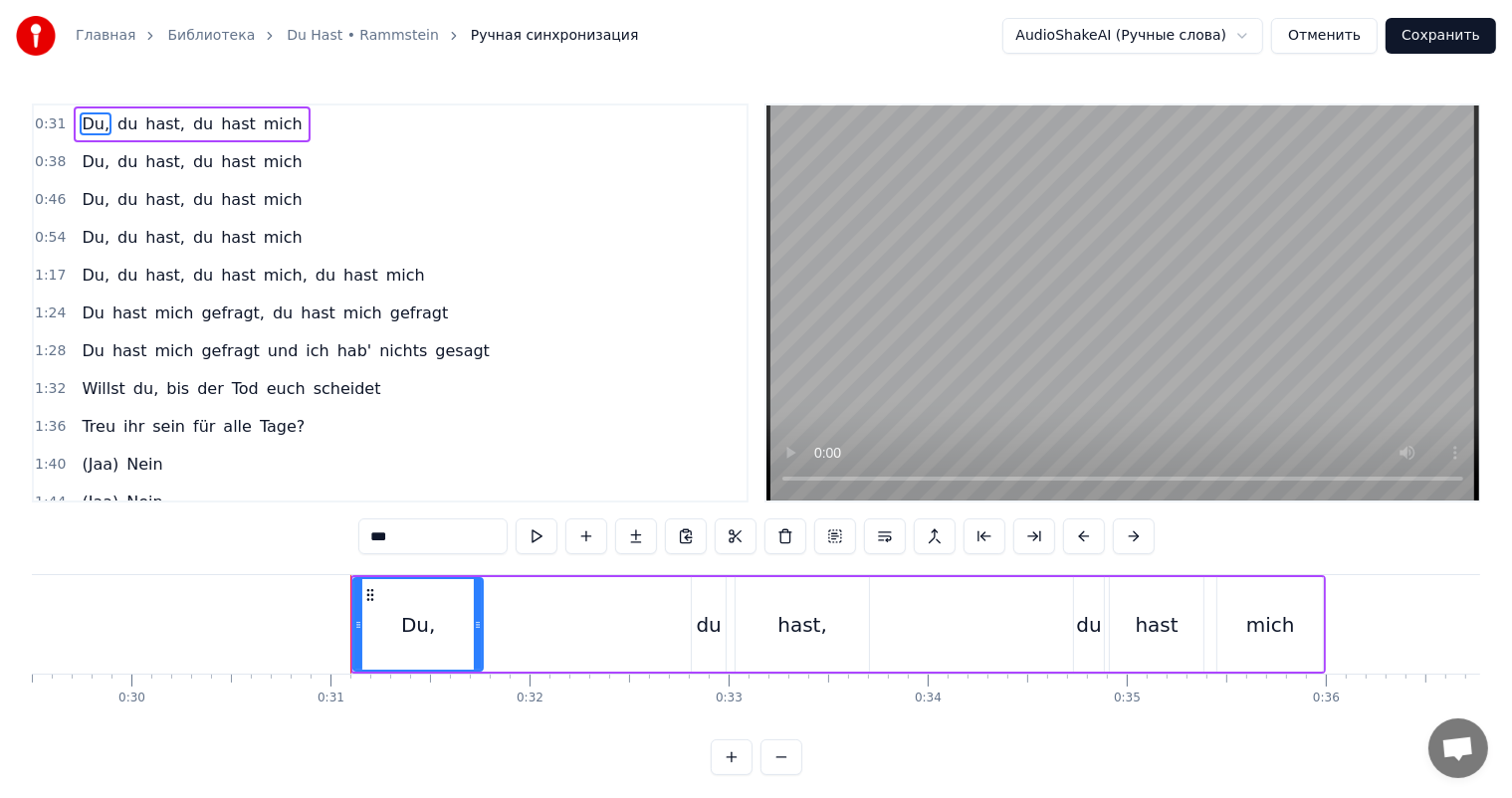
click at [909, 318] on video at bounding box center [1123, 304] width 713 height 396
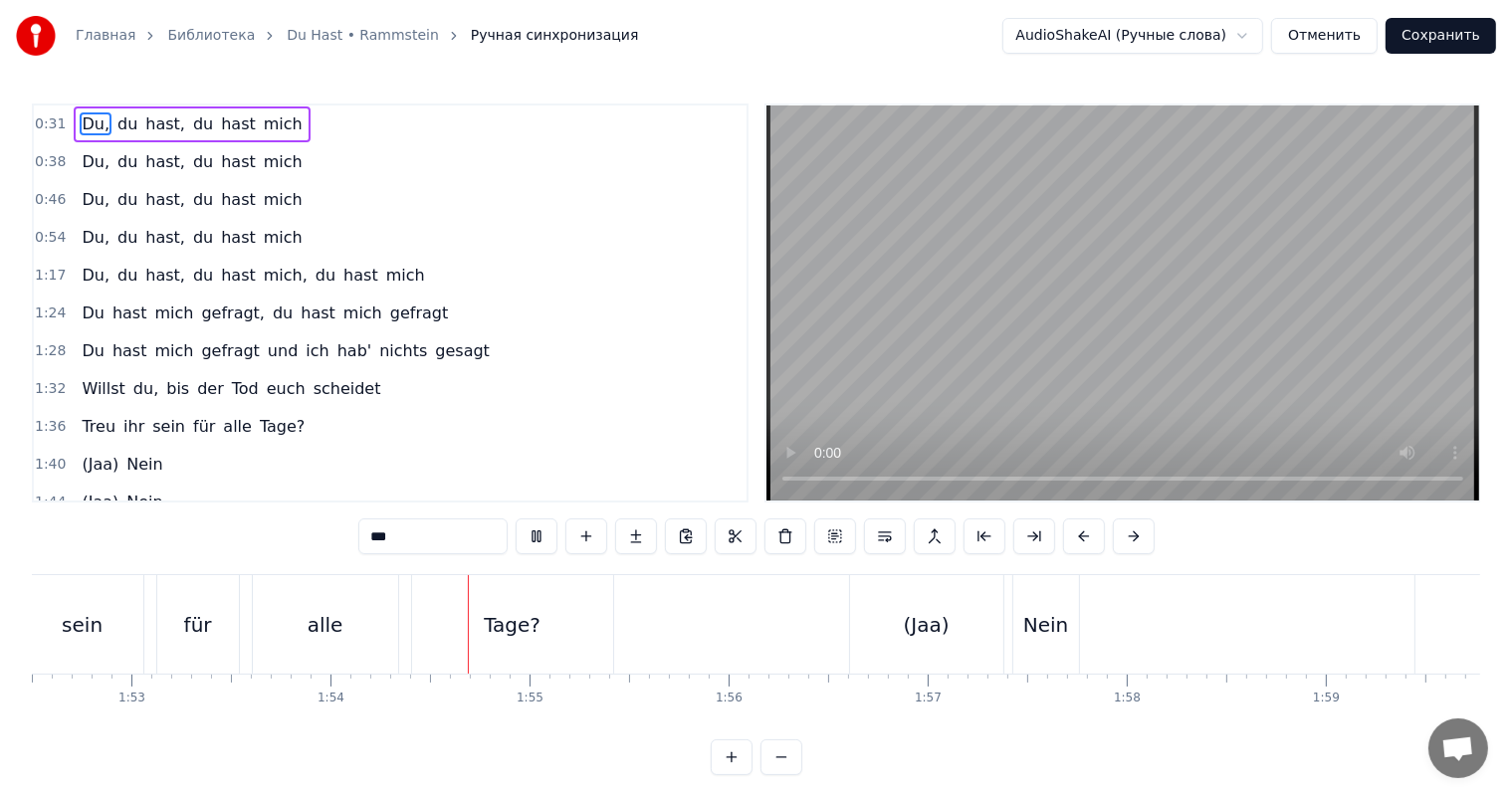
scroll to position [0, 22633]
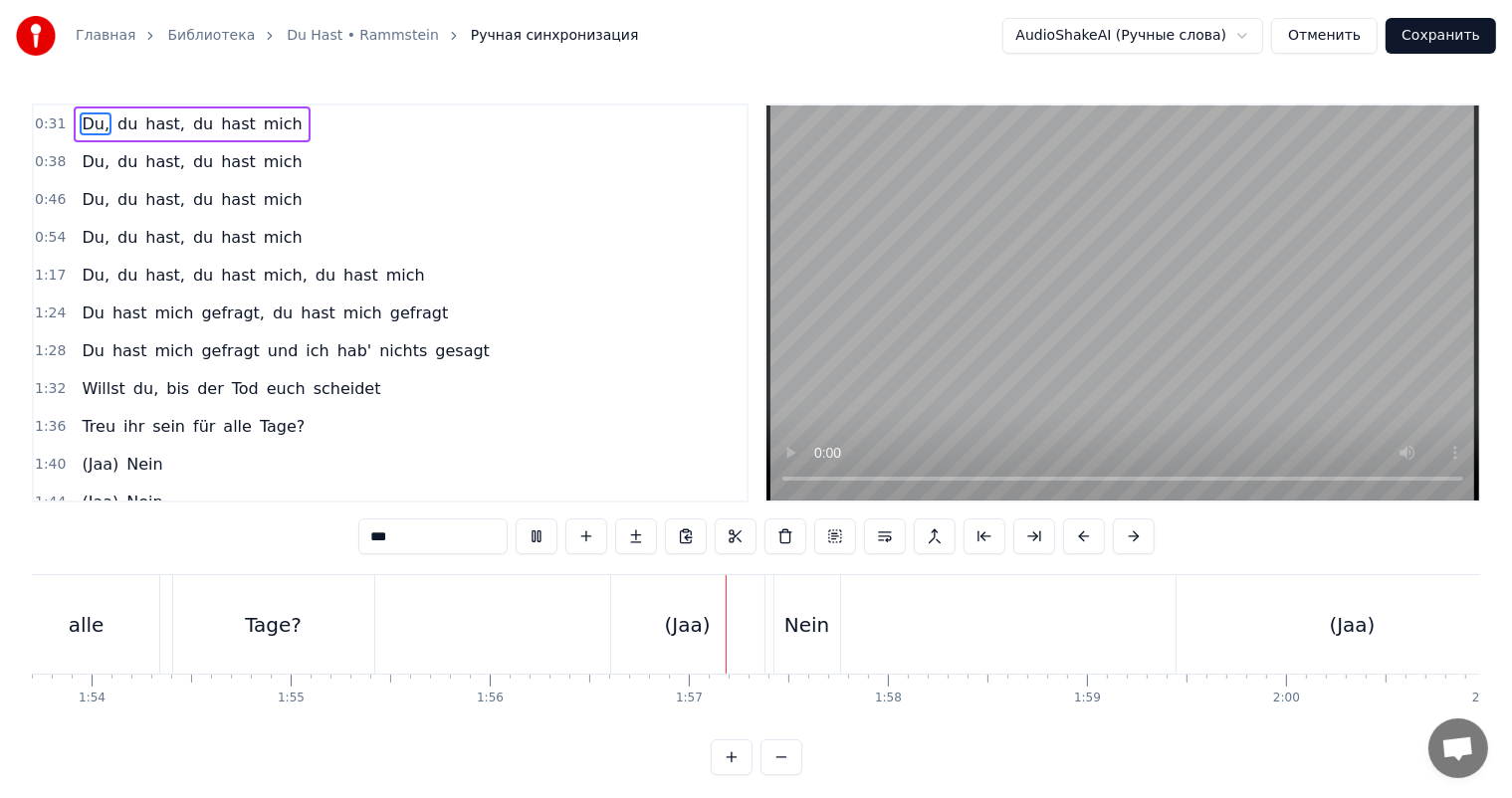
click at [1253, 514] on div "0:31 Du, du hast, du hast mich 0:38 Du, du hast, du hast mich 0:46 Du, du hast,…" at bounding box center [756, 439] width 1448 height 672
click at [1166, 358] on video at bounding box center [1123, 304] width 713 height 396
click at [686, 629] on div "(Jaa)" at bounding box center [688, 625] width 46 height 30
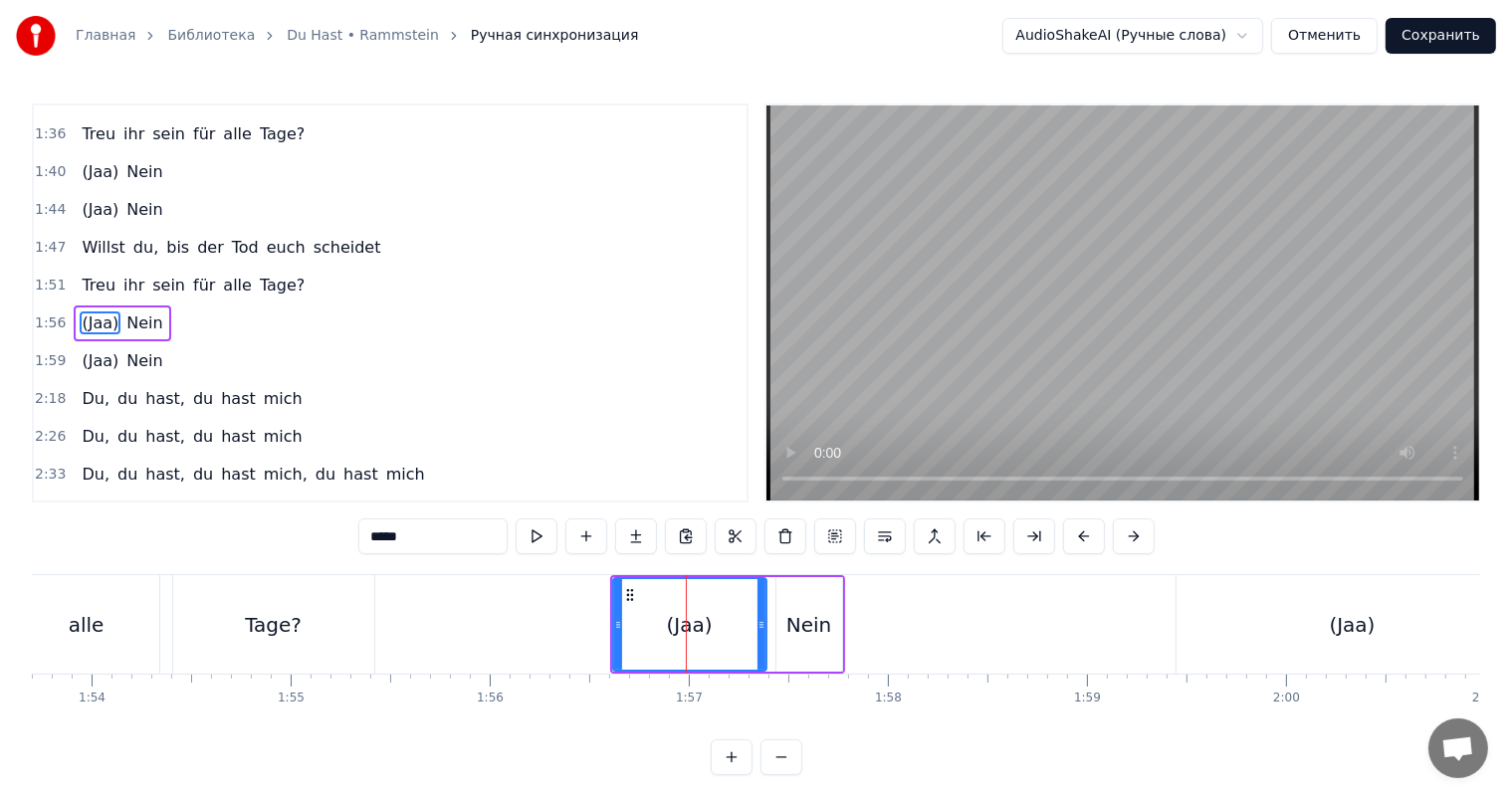
scroll to position [296, 0]
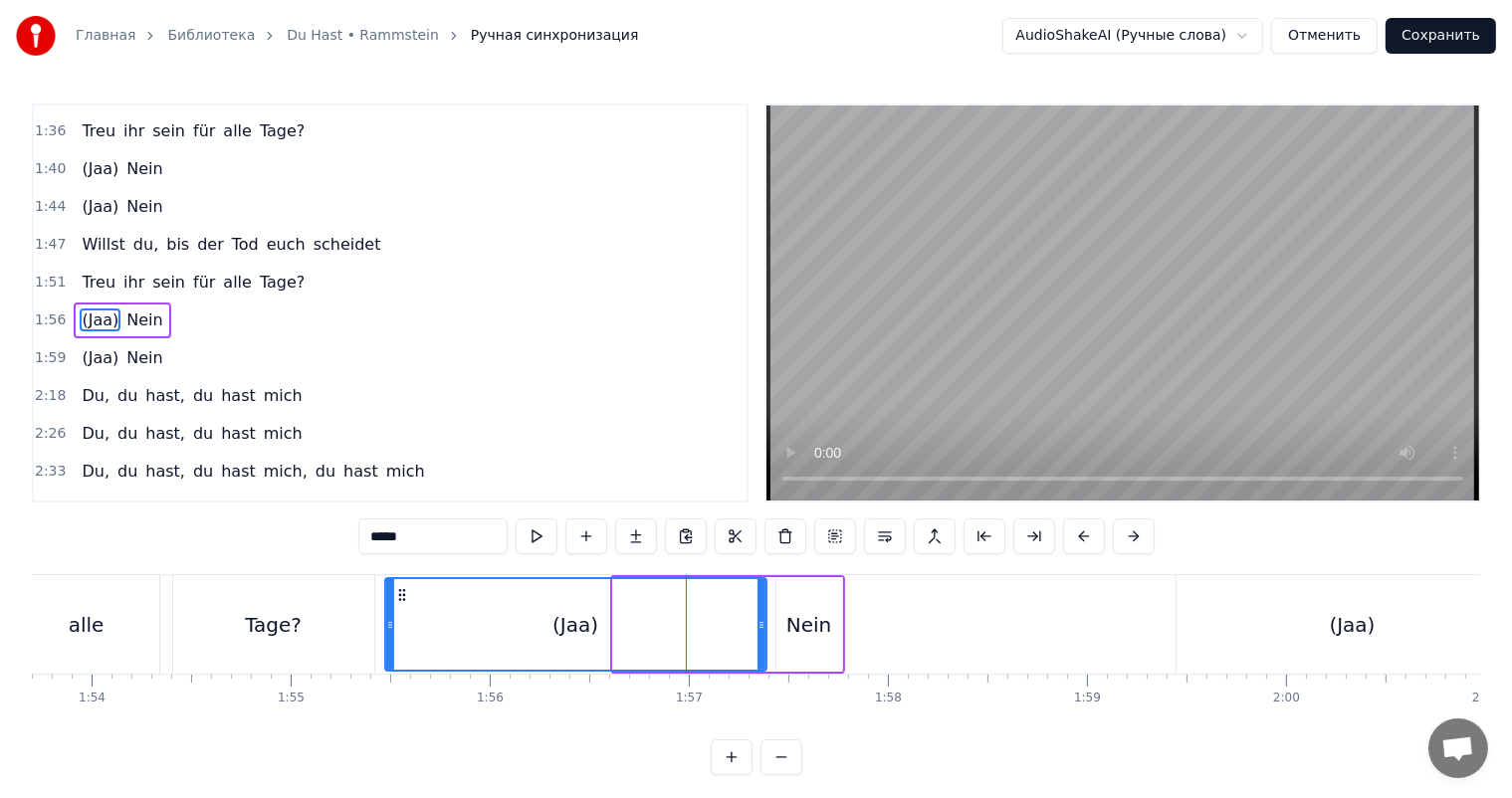
drag, startPoint x: 615, startPoint y: 633, endPoint x: 381, endPoint y: 637, distance: 234.0
click at [387, 637] on div at bounding box center [390, 624] width 8 height 91
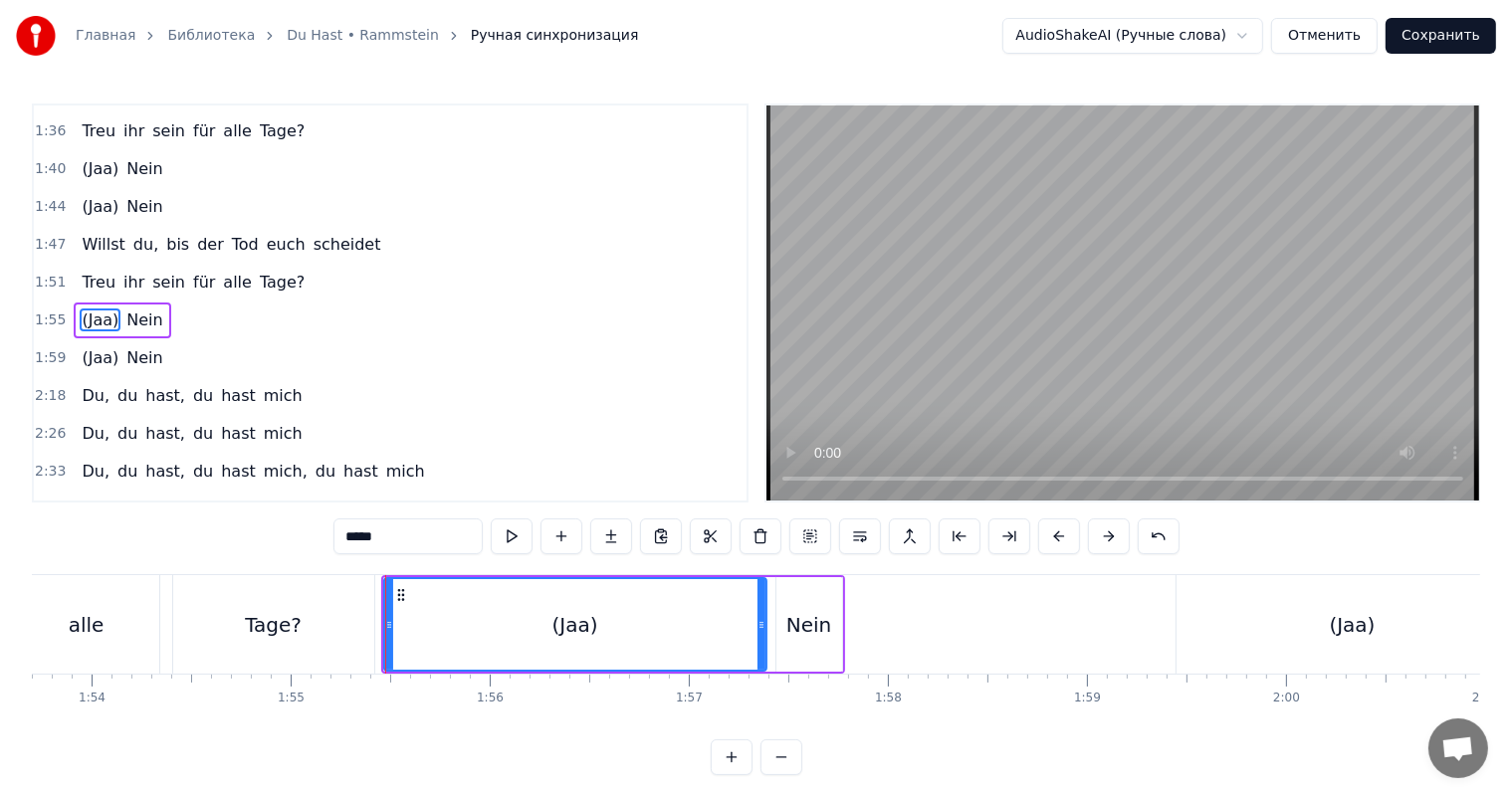
click at [342, 635] on div "Tage?" at bounding box center [273, 624] width 201 height 99
type input "*****"
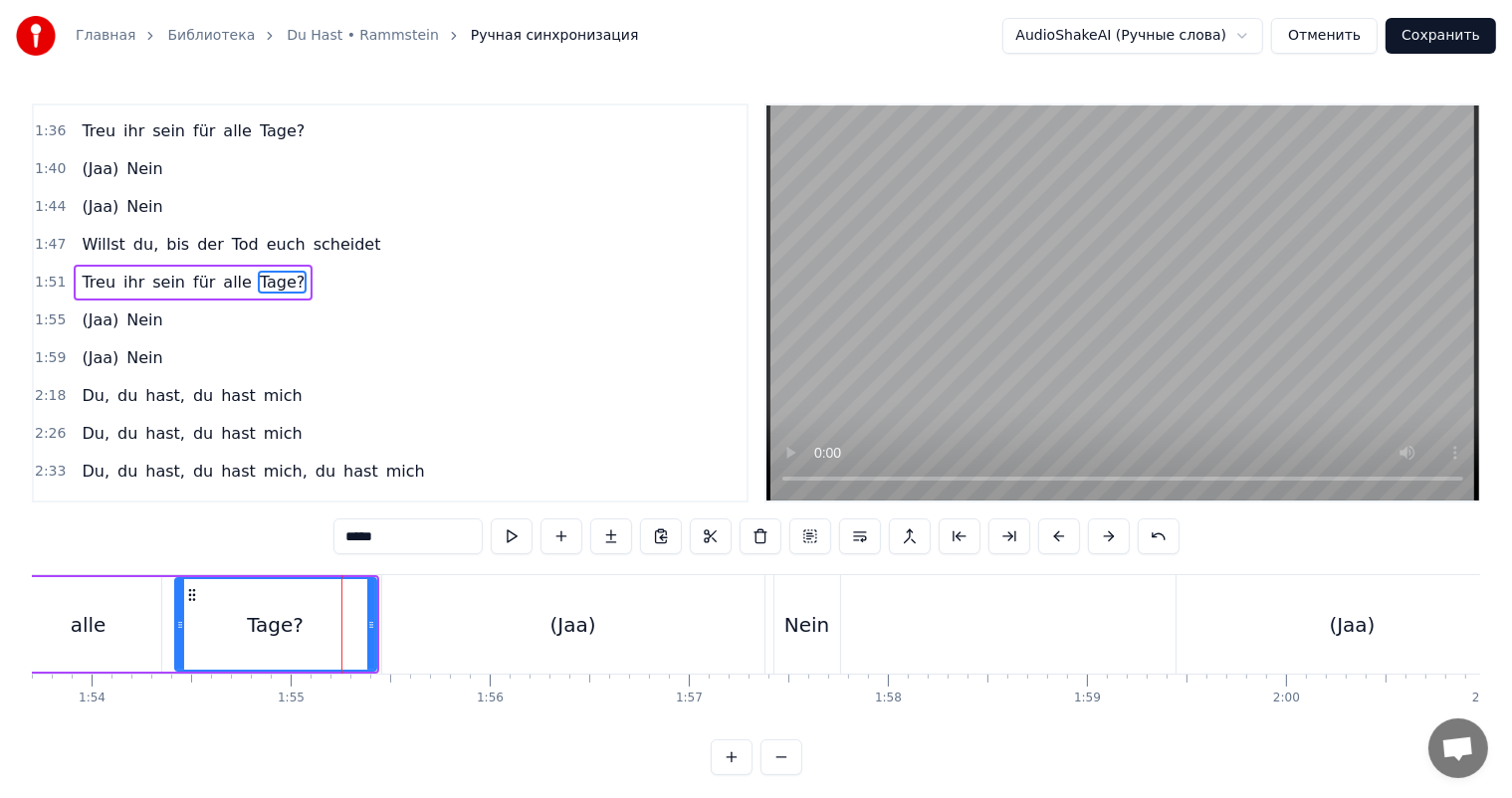
scroll to position [259, 0]
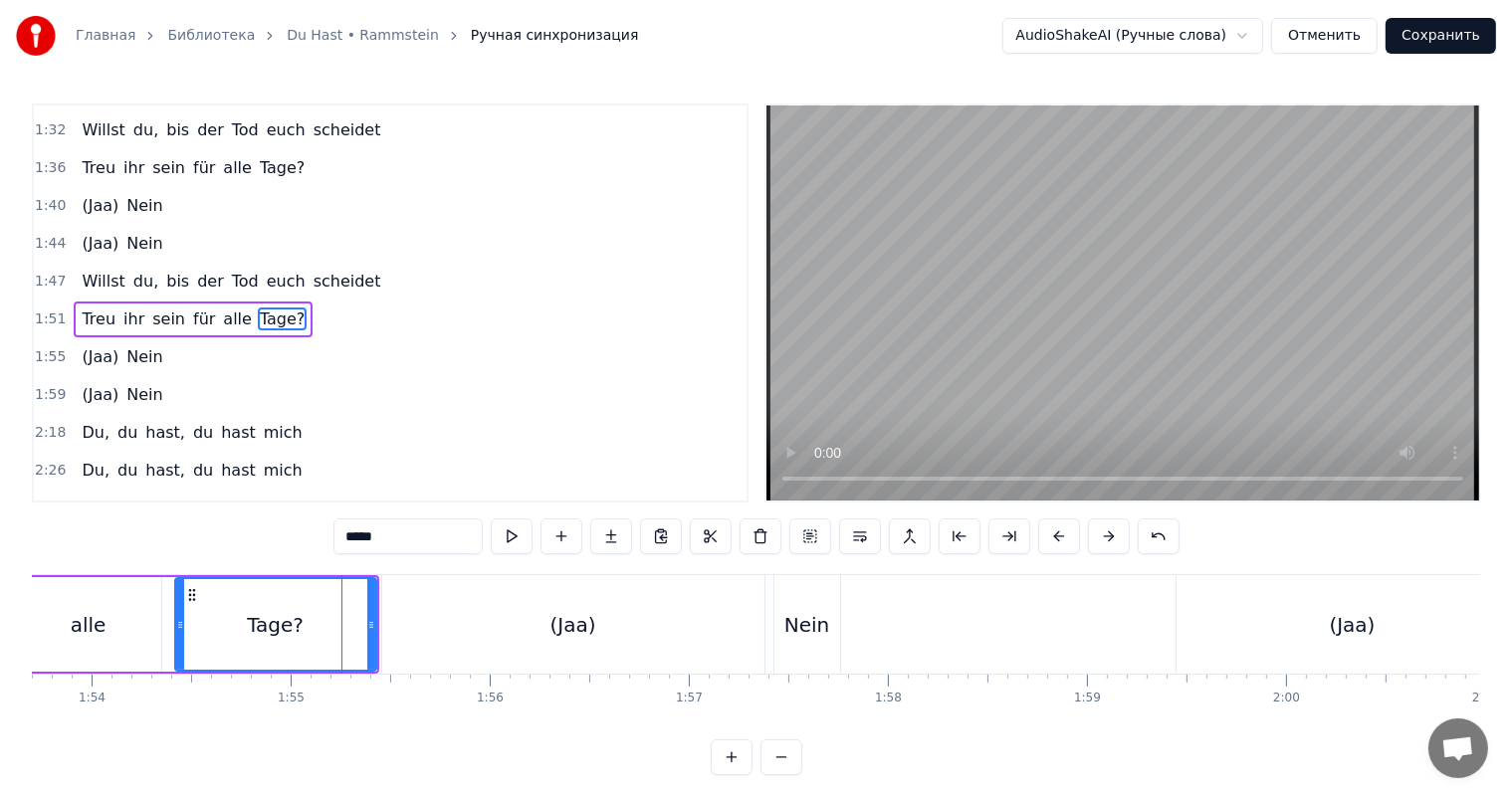
click at [1074, 356] on video at bounding box center [1123, 304] width 713 height 396
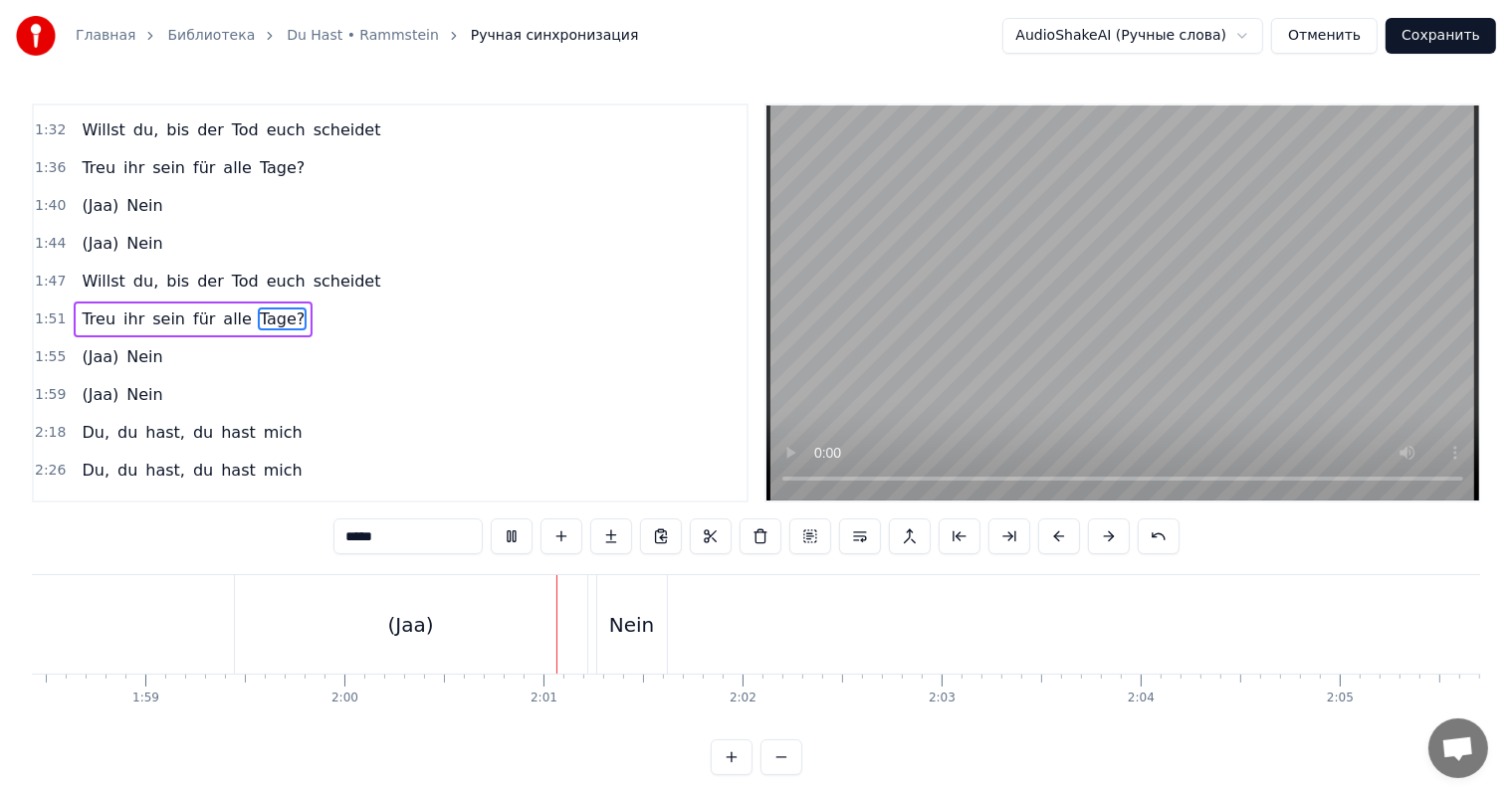
scroll to position [0, 23885]
click at [1154, 399] on video at bounding box center [1123, 304] width 713 height 396
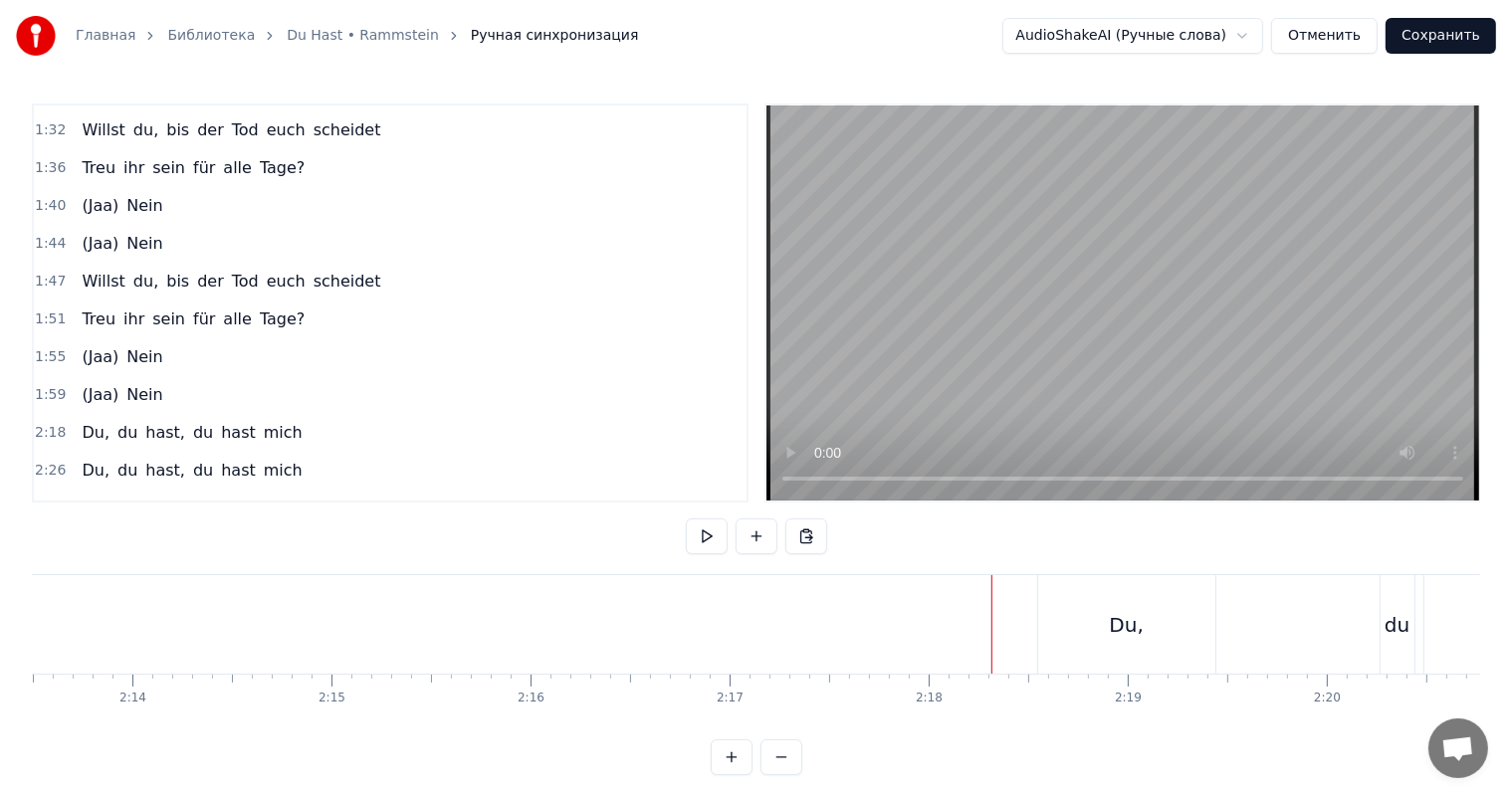
click at [1146, 325] on video at bounding box center [1123, 304] width 713 height 396
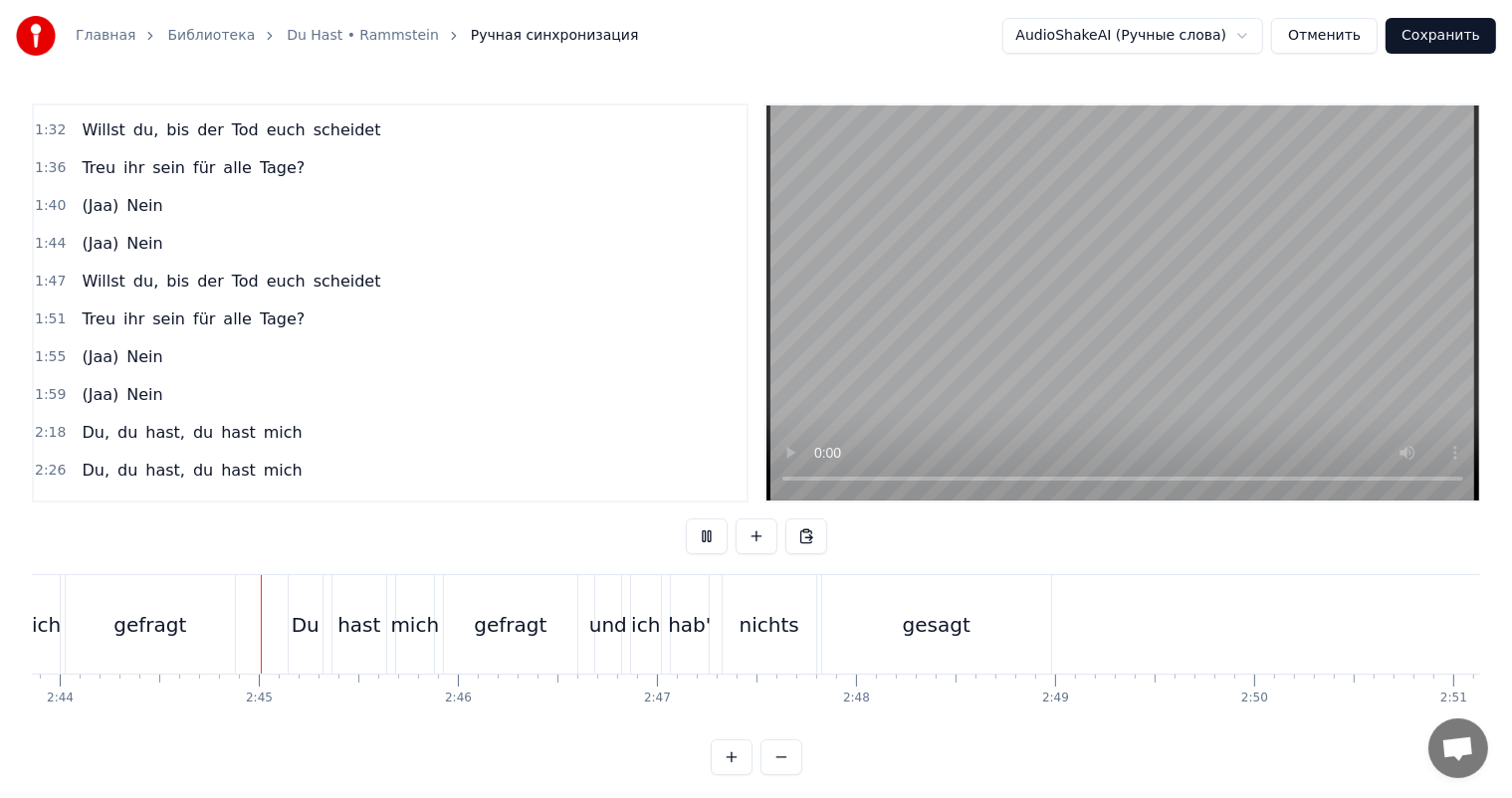
scroll to position [0, 32644]
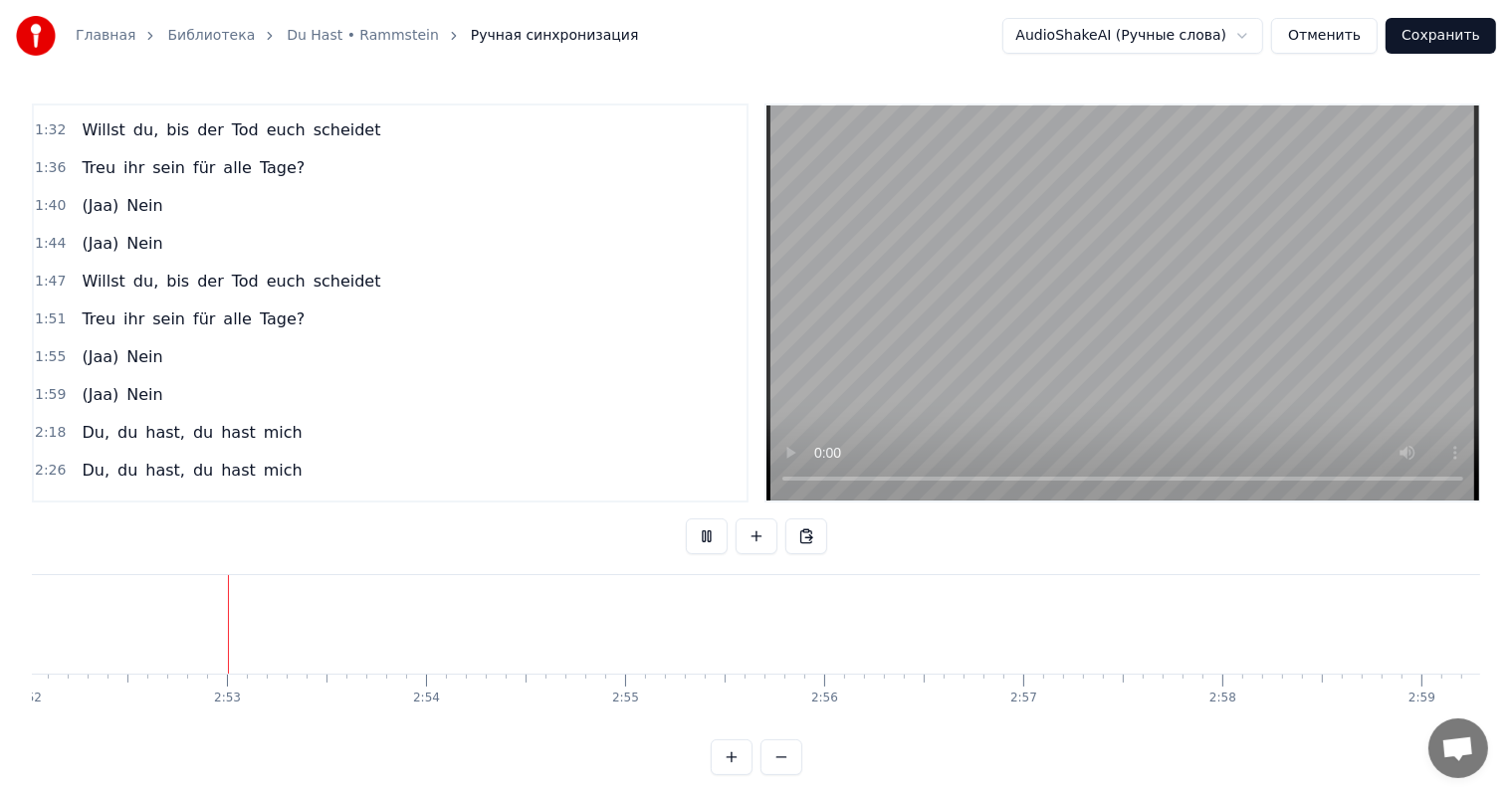
click at [1006, 346] on video at bounding box center [1123, 304] width 713 height 396
click at [1173, 291] on video at bounding box center [1123, 304] width 713 height 396
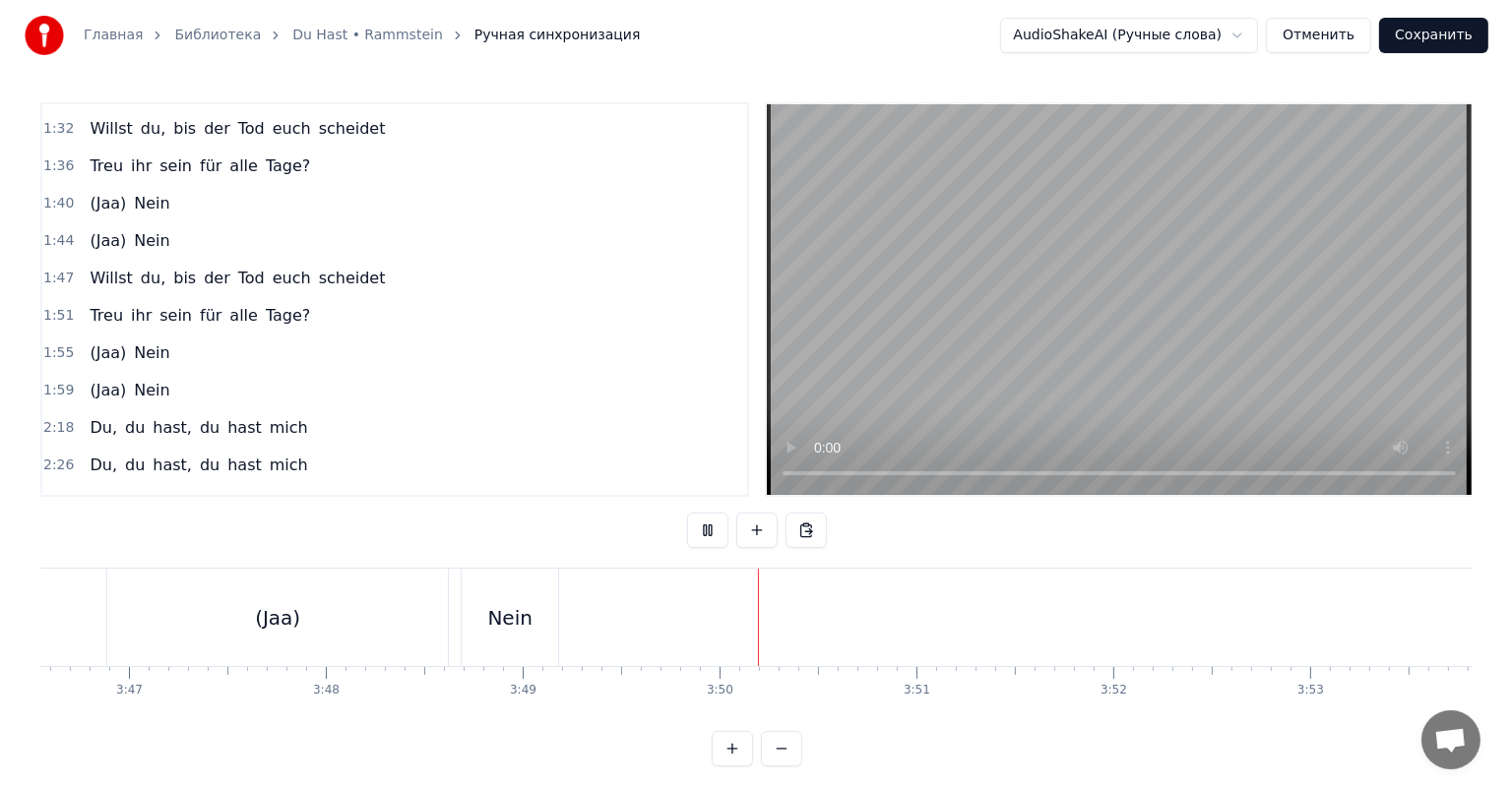
scroll to position [0, 44682]
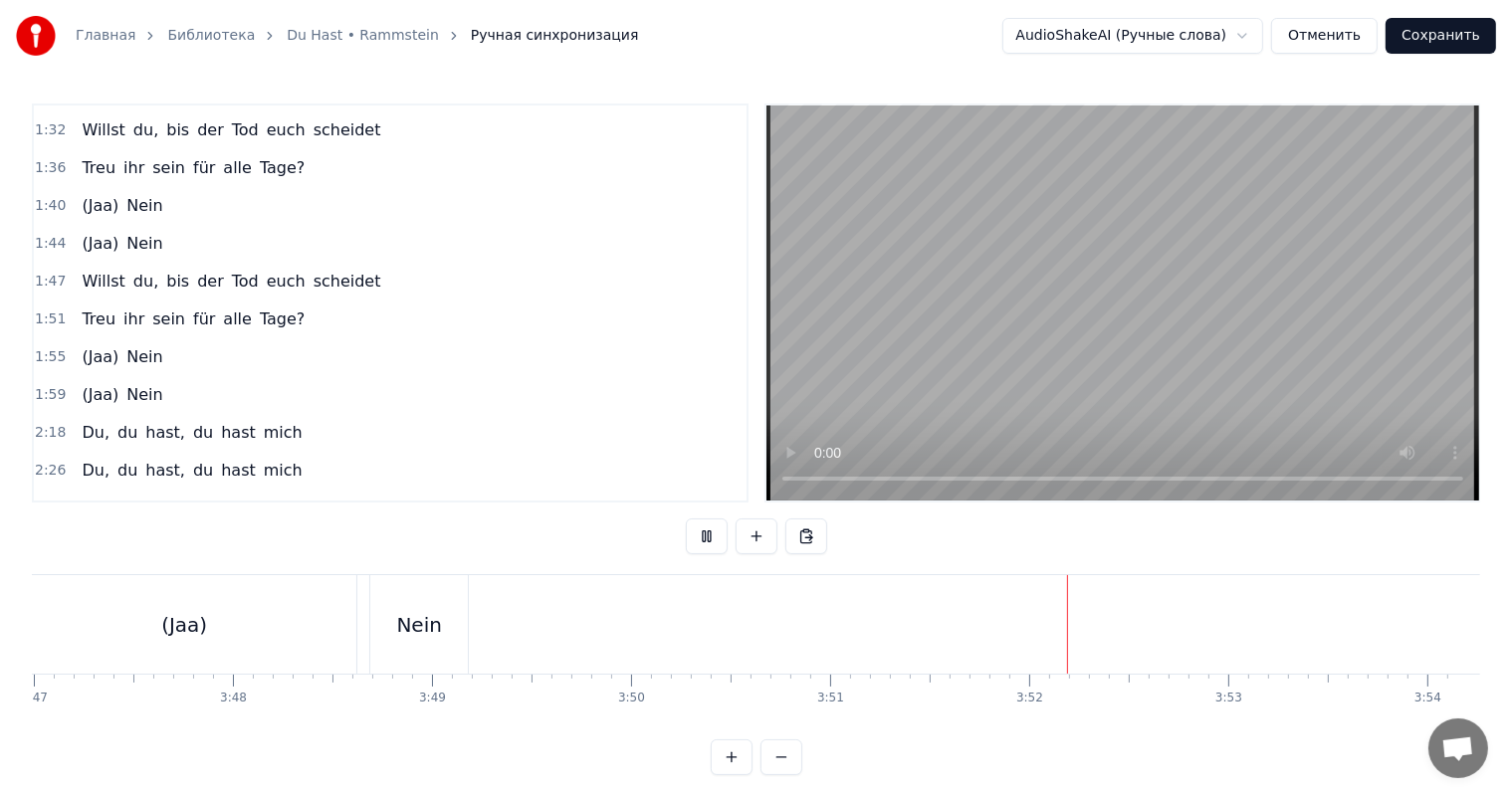
click at [1433, 29] on button "Сохранить" at bounding box center [1440, 36] width 111 height 36
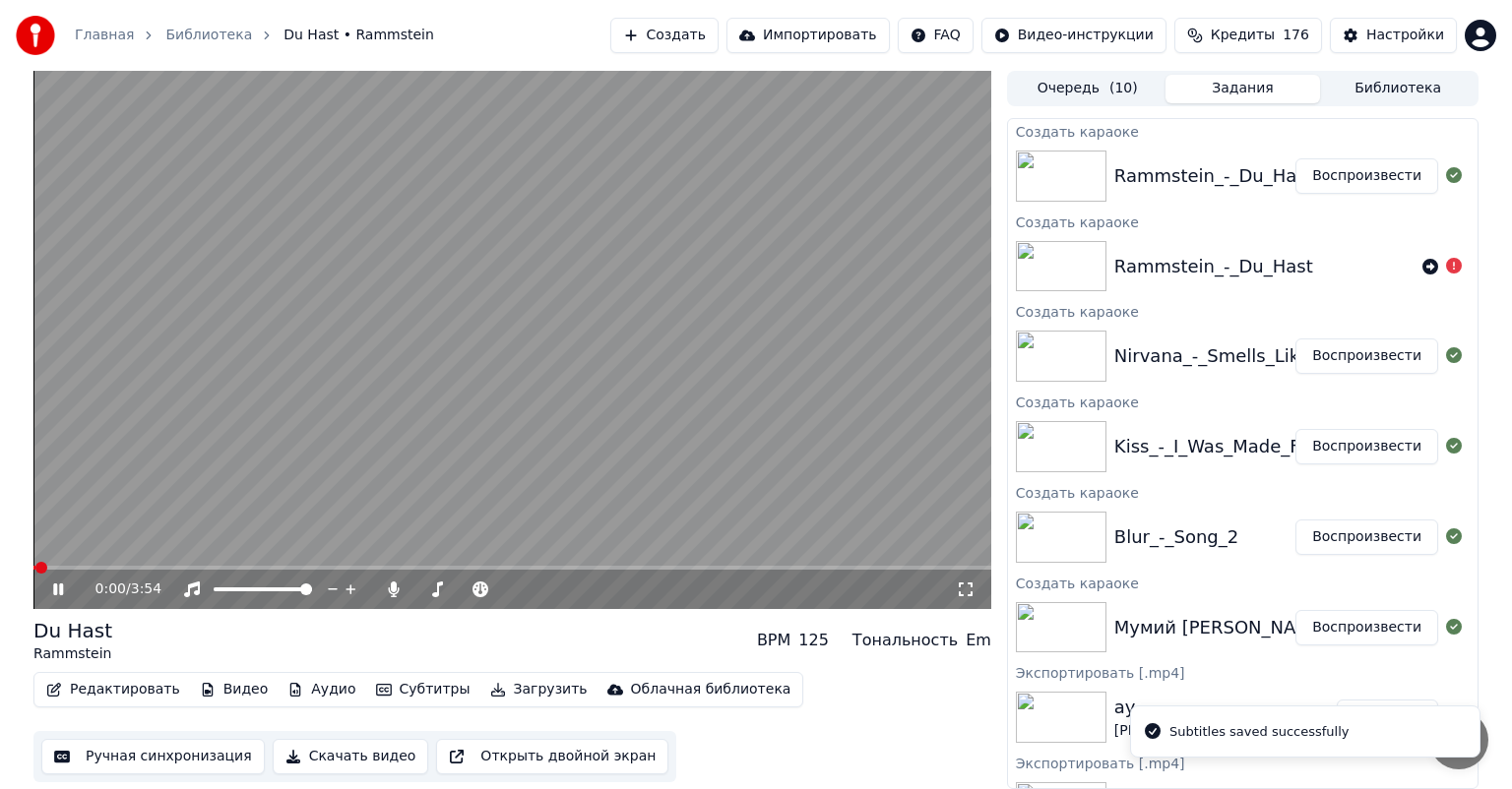
click at [778, 284] on video at bounding box center [513, 340] width 958 height 538
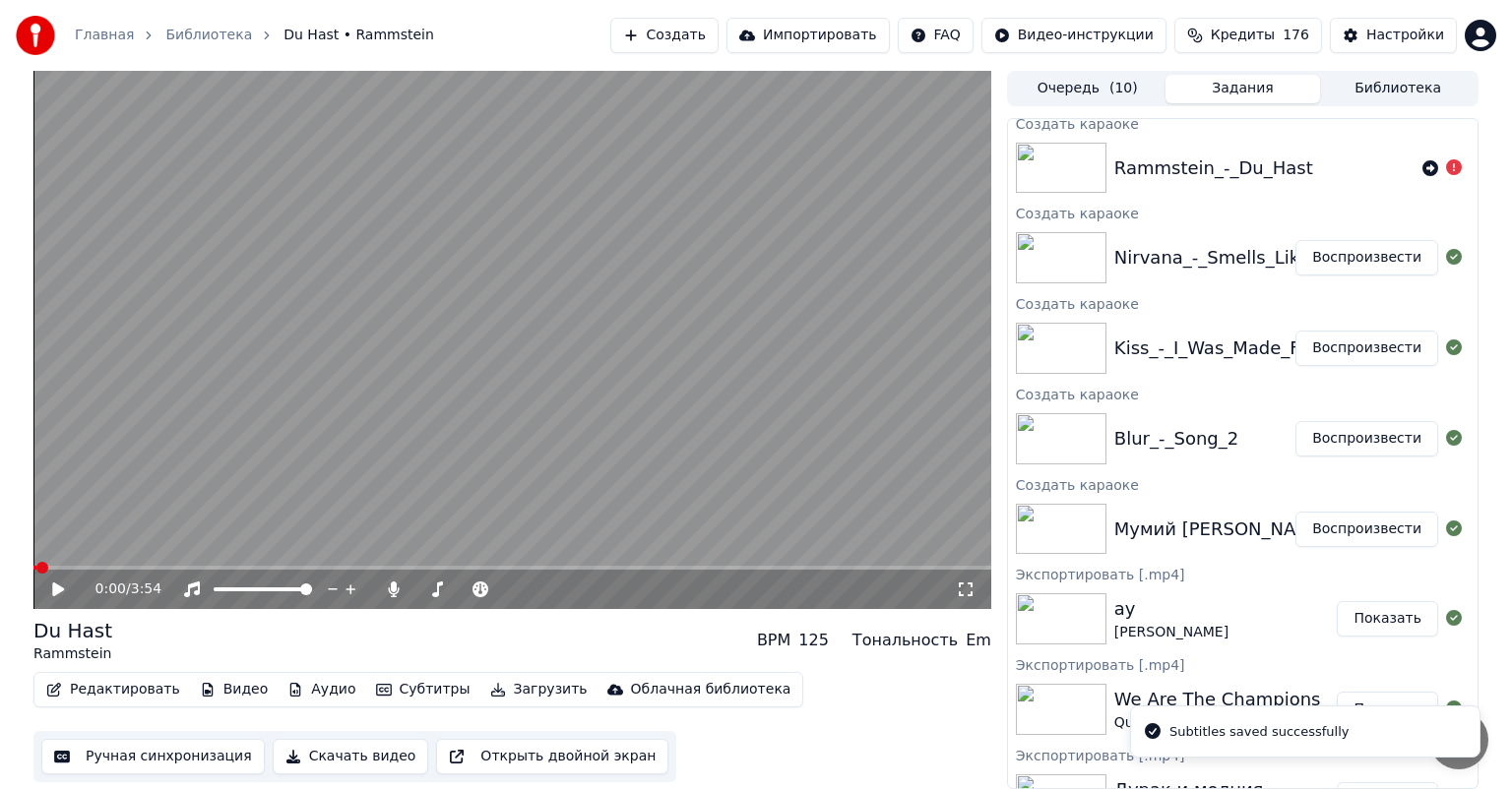
click at [1343, 529] on button "Воспроизвести" at bounding box center [1367, 529] width 143 height 36
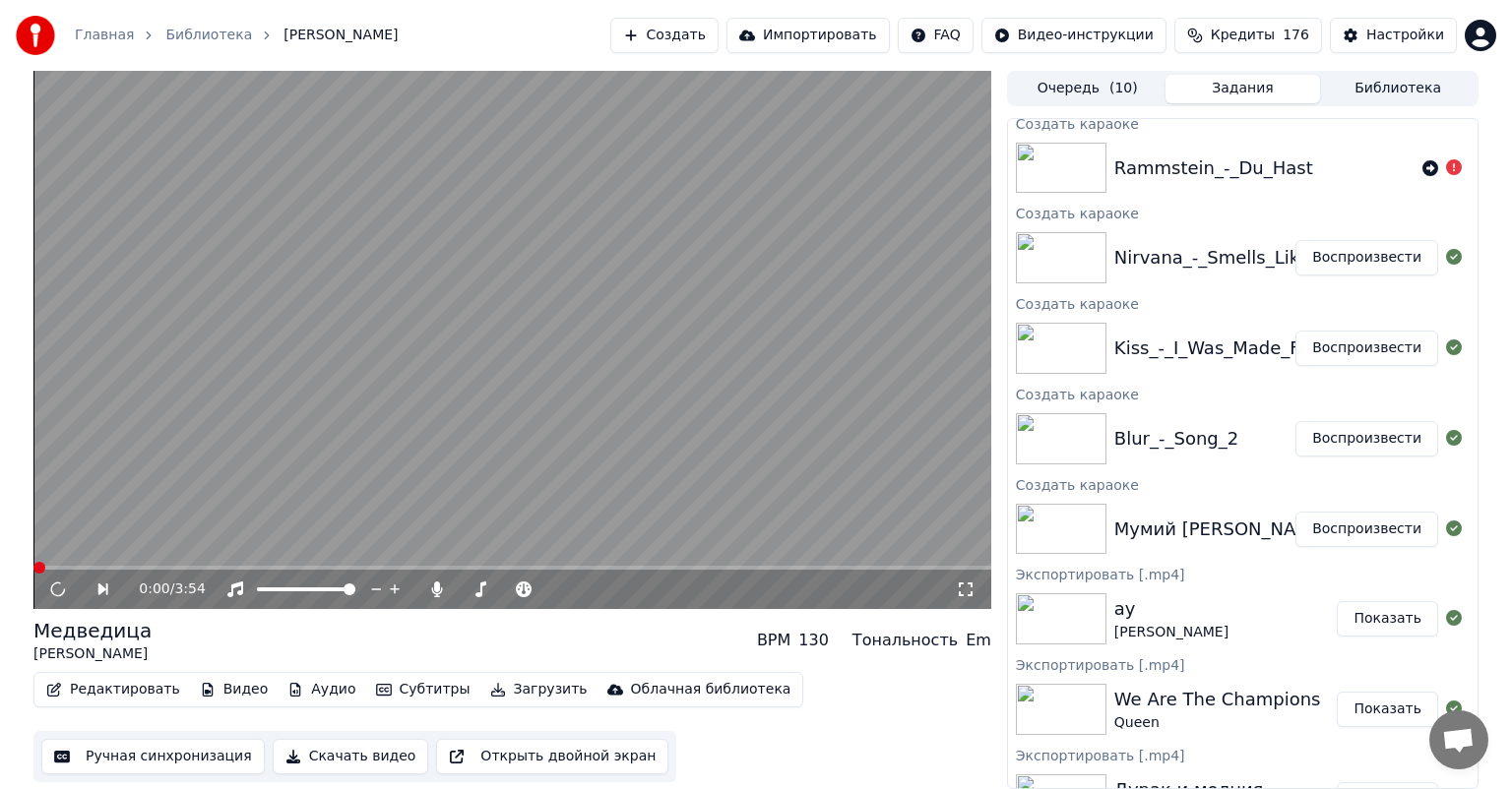
click at [588, 416] on video at bounding box center [513, 340] width 958 height 538
click at [358, 758] on button "Скачать видео" at bounding box center [351, 756] width 156 height 36
click at [1322, 441] on button "Воспроизвести" at bounding box center [1367, 440] width 143 height 36
click at [331, 765] on button "Скачать видео" at bounding box center [351, 756] width 156 height 36
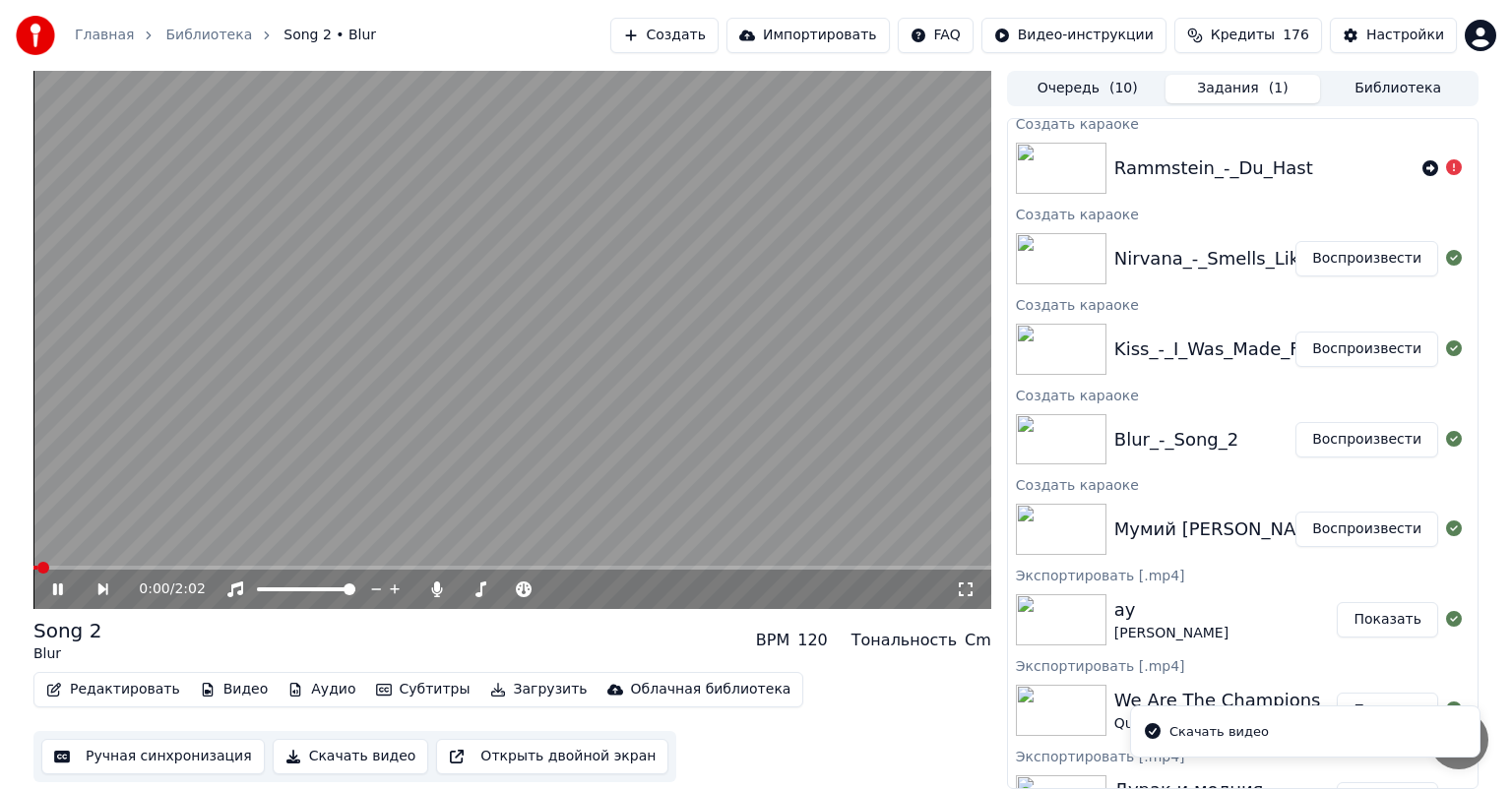
scroll to position [278, 0]
click at [1326, 352] on button "Воспроизвести" at bounding box center [1367, 350] width 143 height 36
click at [342, 752] on button "Скачать видео" at bounding box center [351, 756] width 156 height 36
click at [1321, 241] on button "Воспроизвести" at bounding box center [1367, 259] width 143 height 36
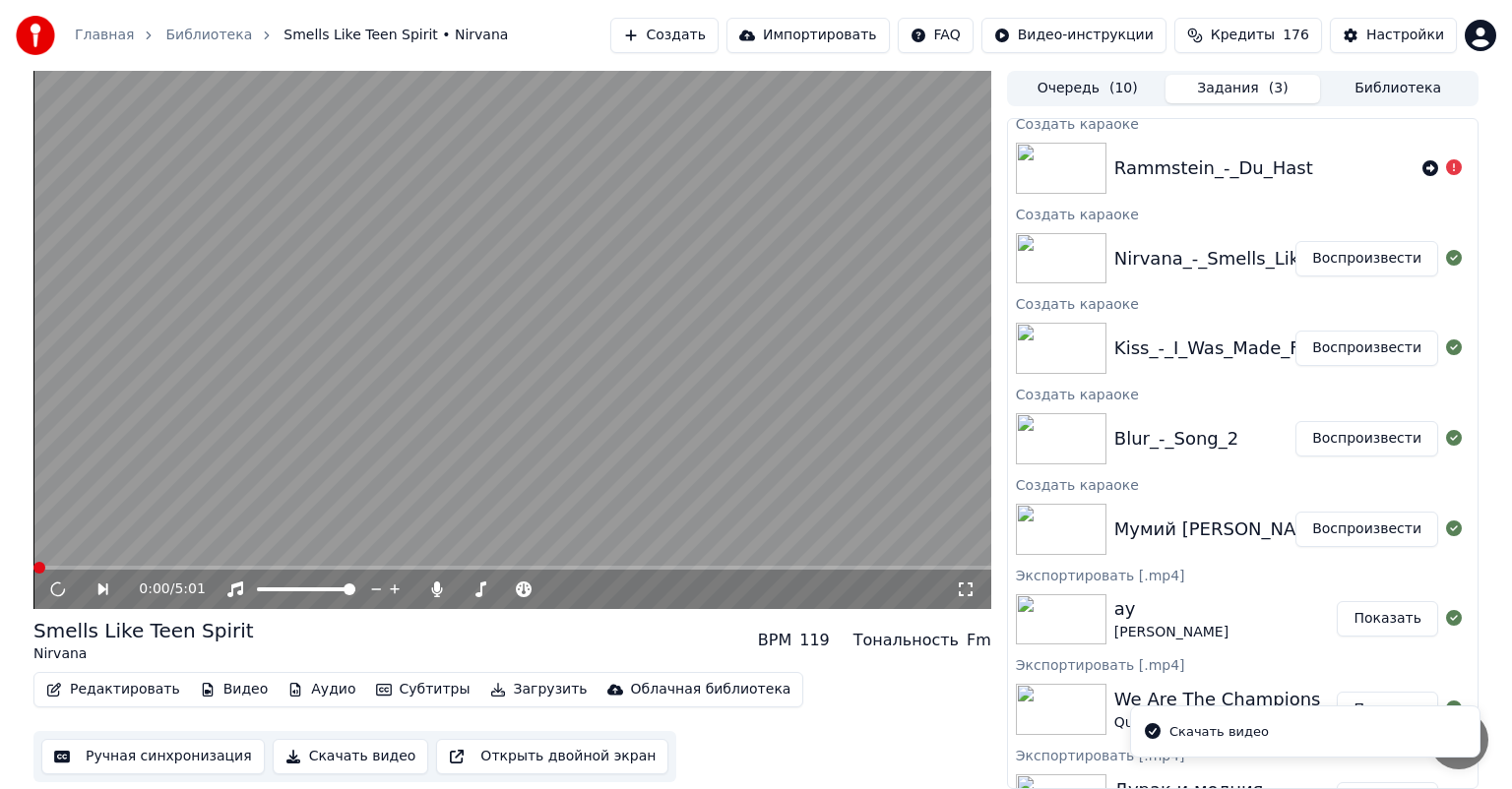
click at [292, 758] on button "Скачать видео" at bounding box center [351, 756] width 156 height 36
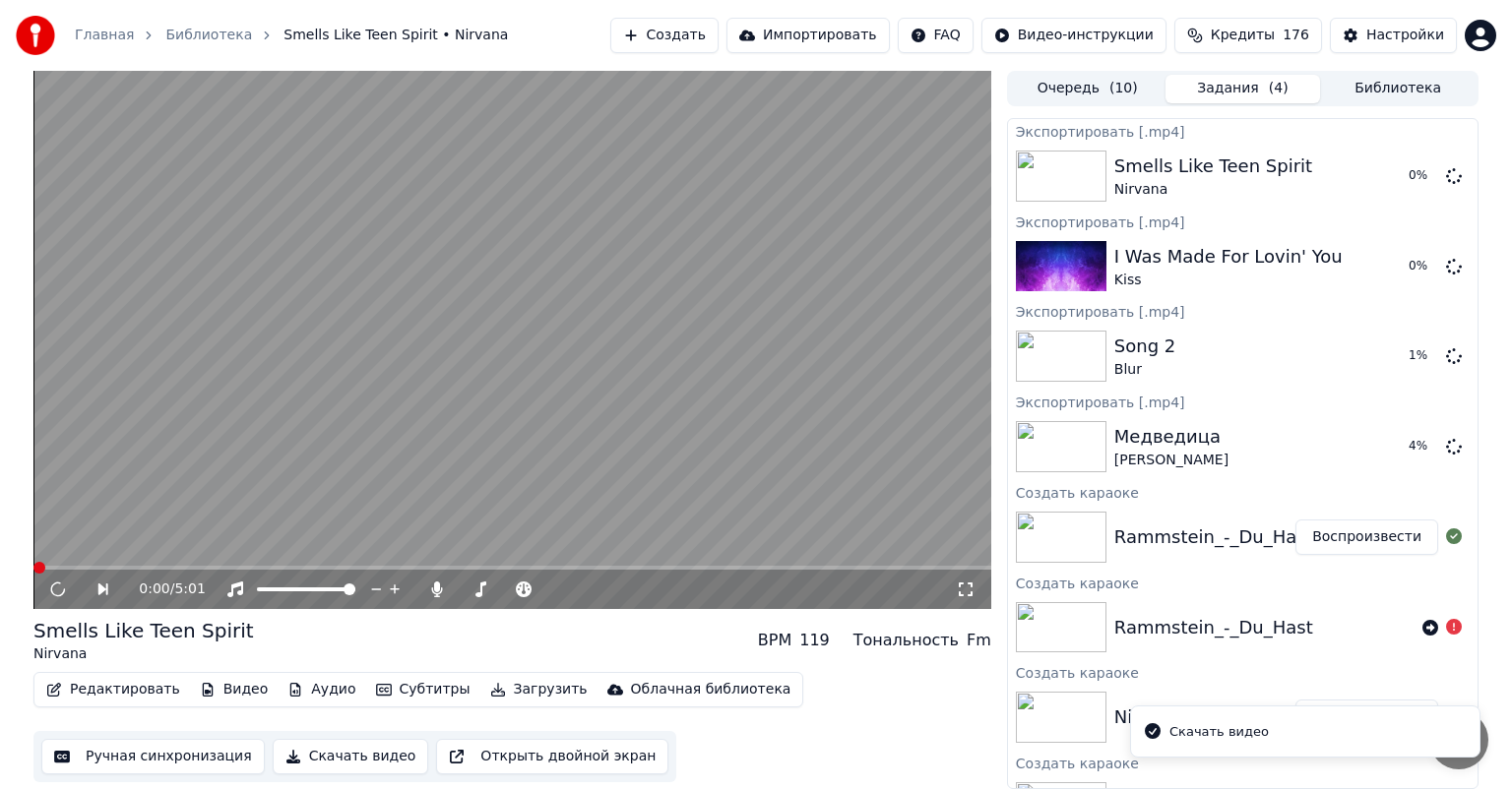
click at [1327, 539] on button "Воспроизвести" at bounding box center [1367, 537] width 143 height 36
click at [319, 760] on button "Скачать видео" at bounding box center [351, 756] width 156 height 36
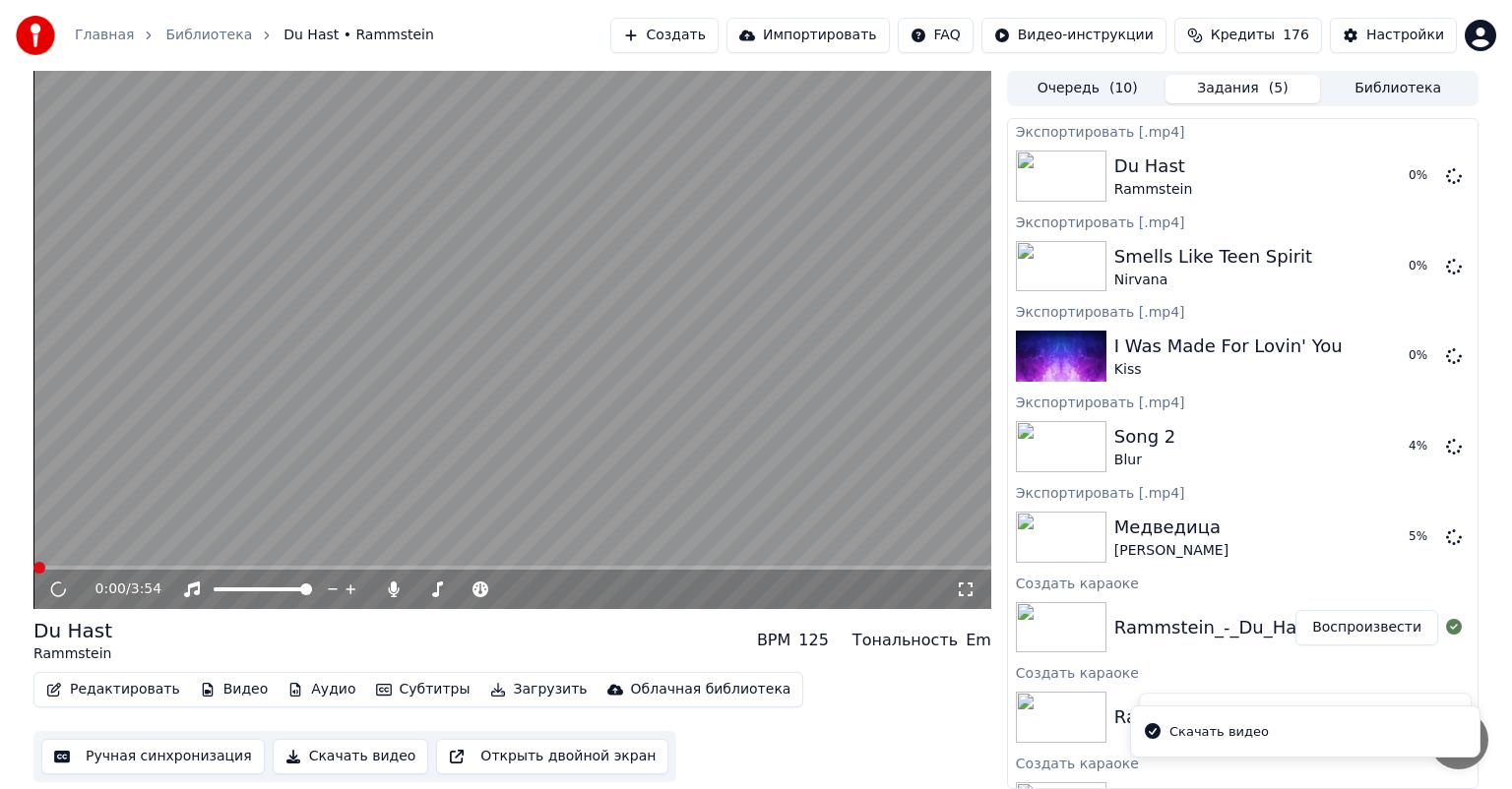
click at [617, 311] on video at bounding box center [513, 340] width 958 height 538
click at [891, 404] on video at bounding box center [513, 340] width 958 height 538
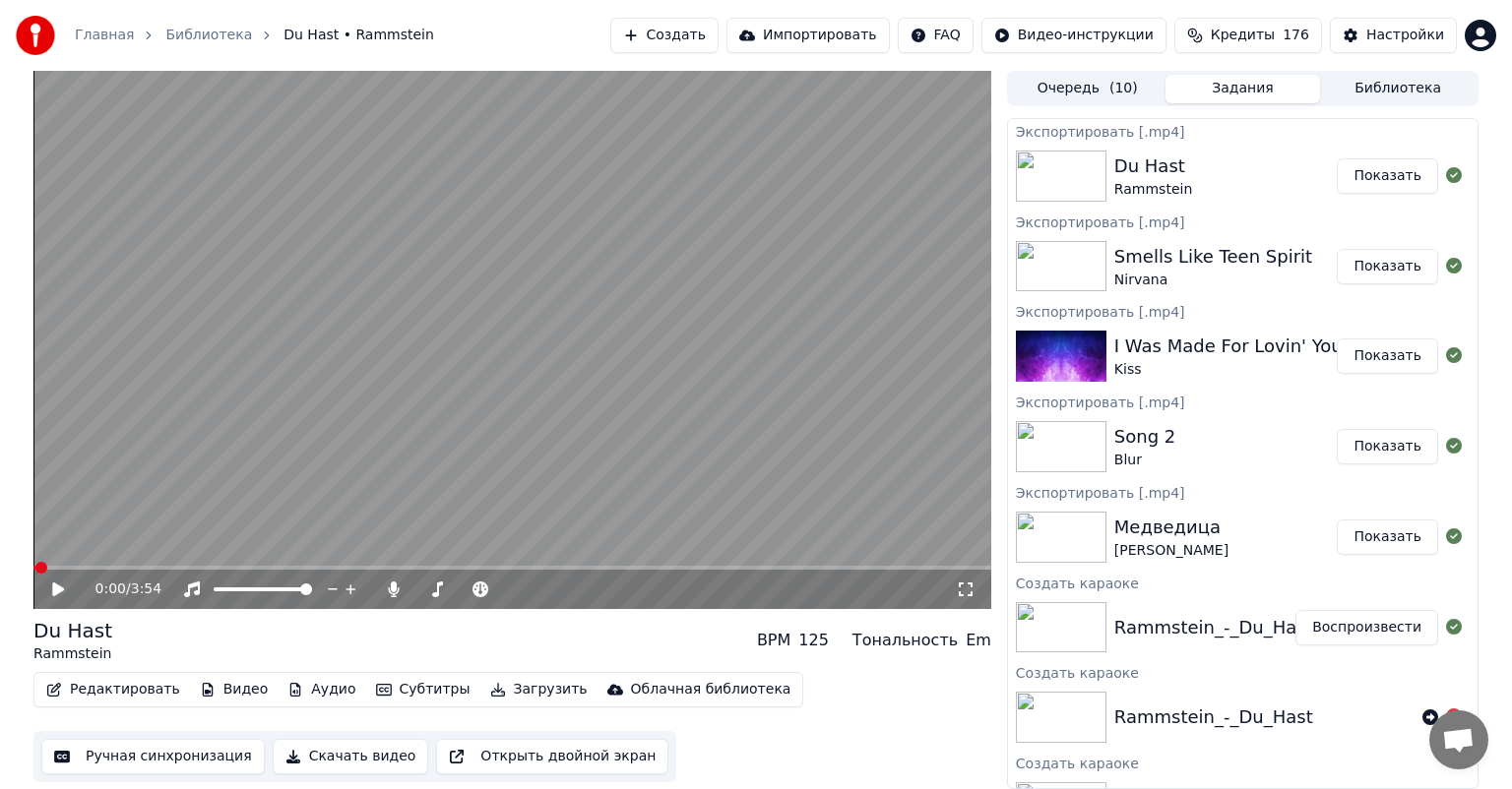
click at [1364, 171] on button "Показать" at bounding box center [1387, 176] width 102 height 36
click at [830, 709] on div "Редактировать Видео Аудио Субтитры Загрузить Облачная библиотека Ручная синхрон…" at bounding box center [513, 728] width 958 height 111
